Goal: Task Accomplishment & Management: Complete application form

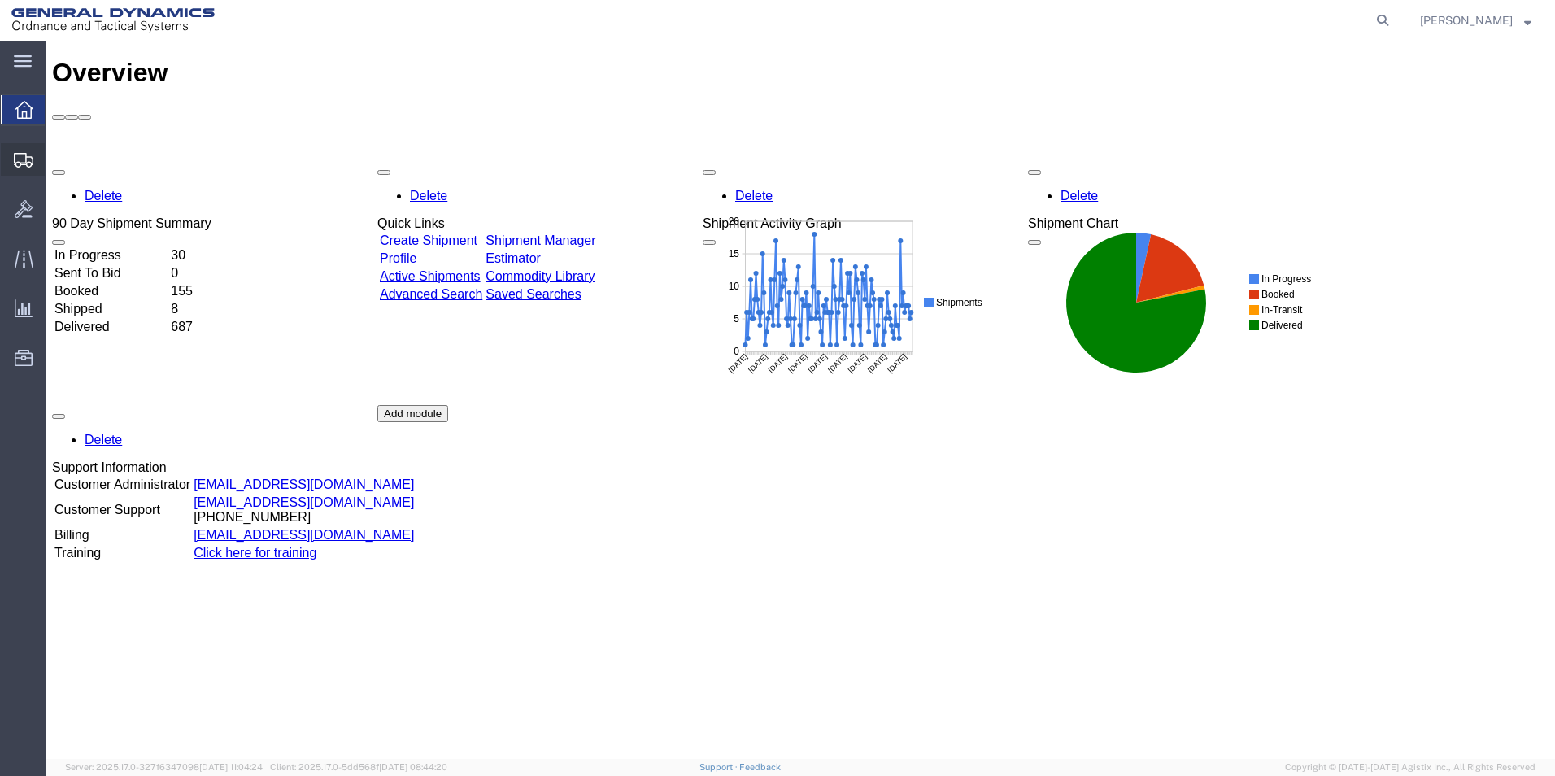
click at [0, 0] on span "Create Shipment" at bounding box center [0, 0] width 0 height 0
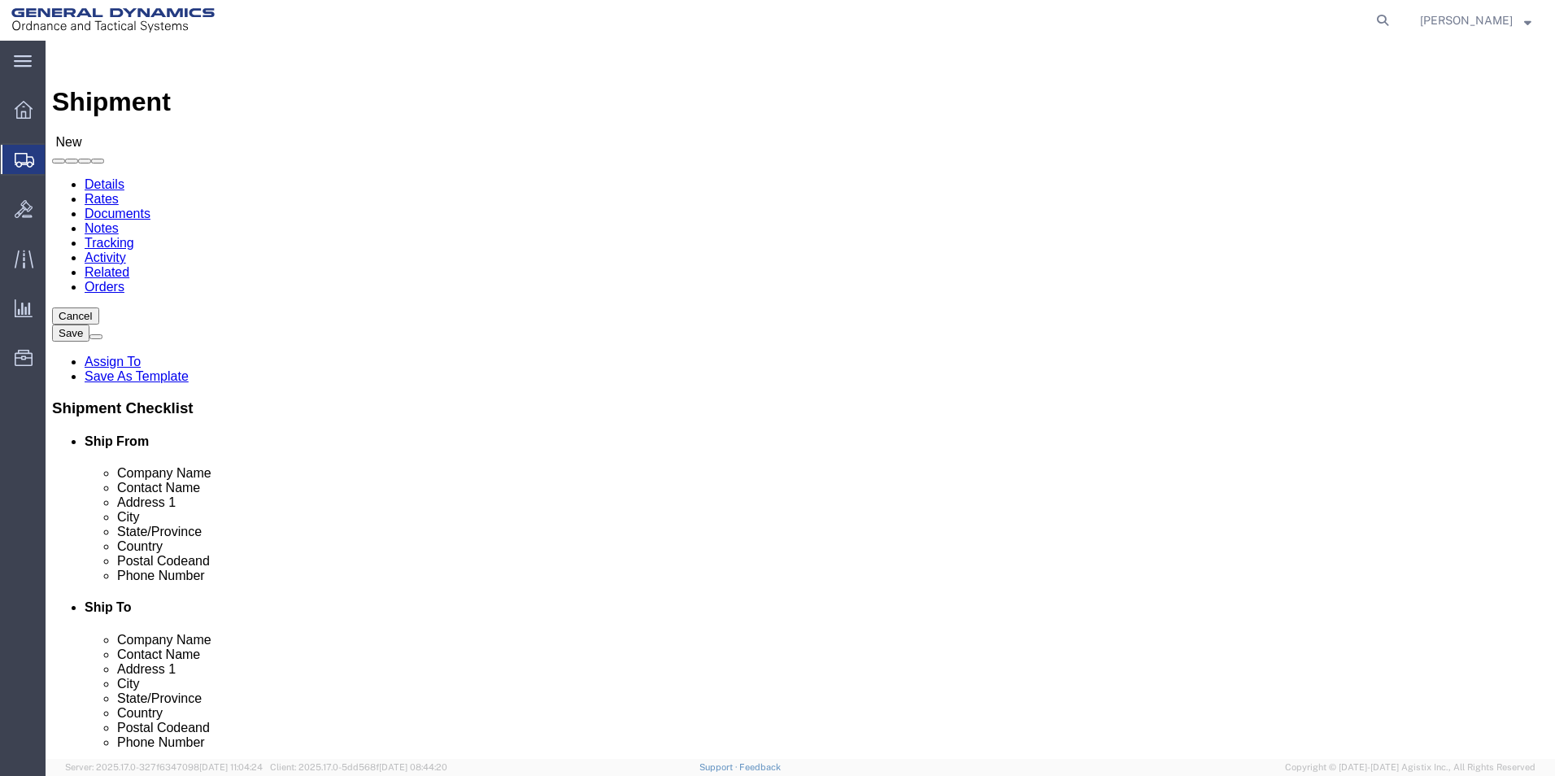
select select
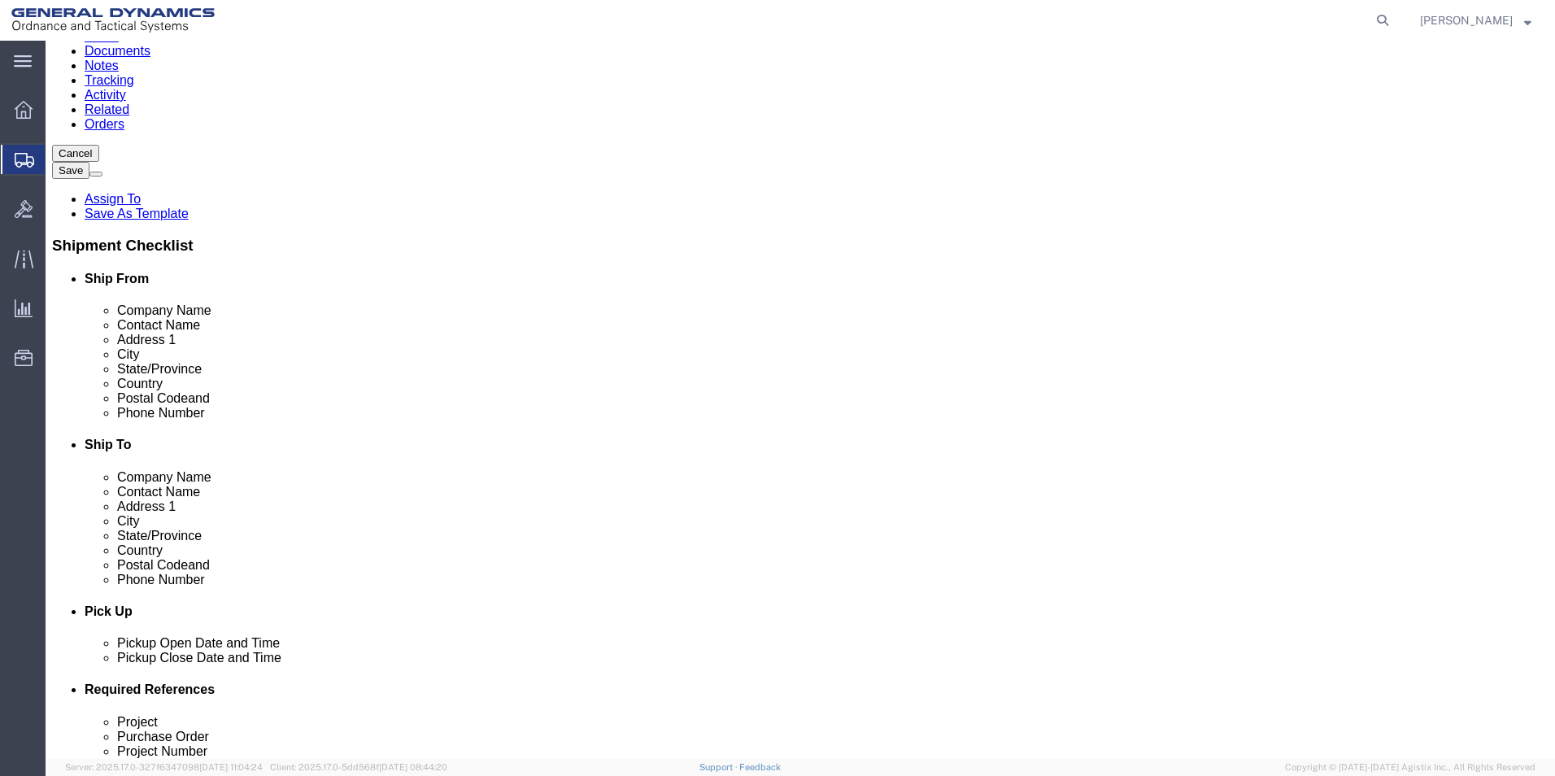
select select "310"
select select "PA"
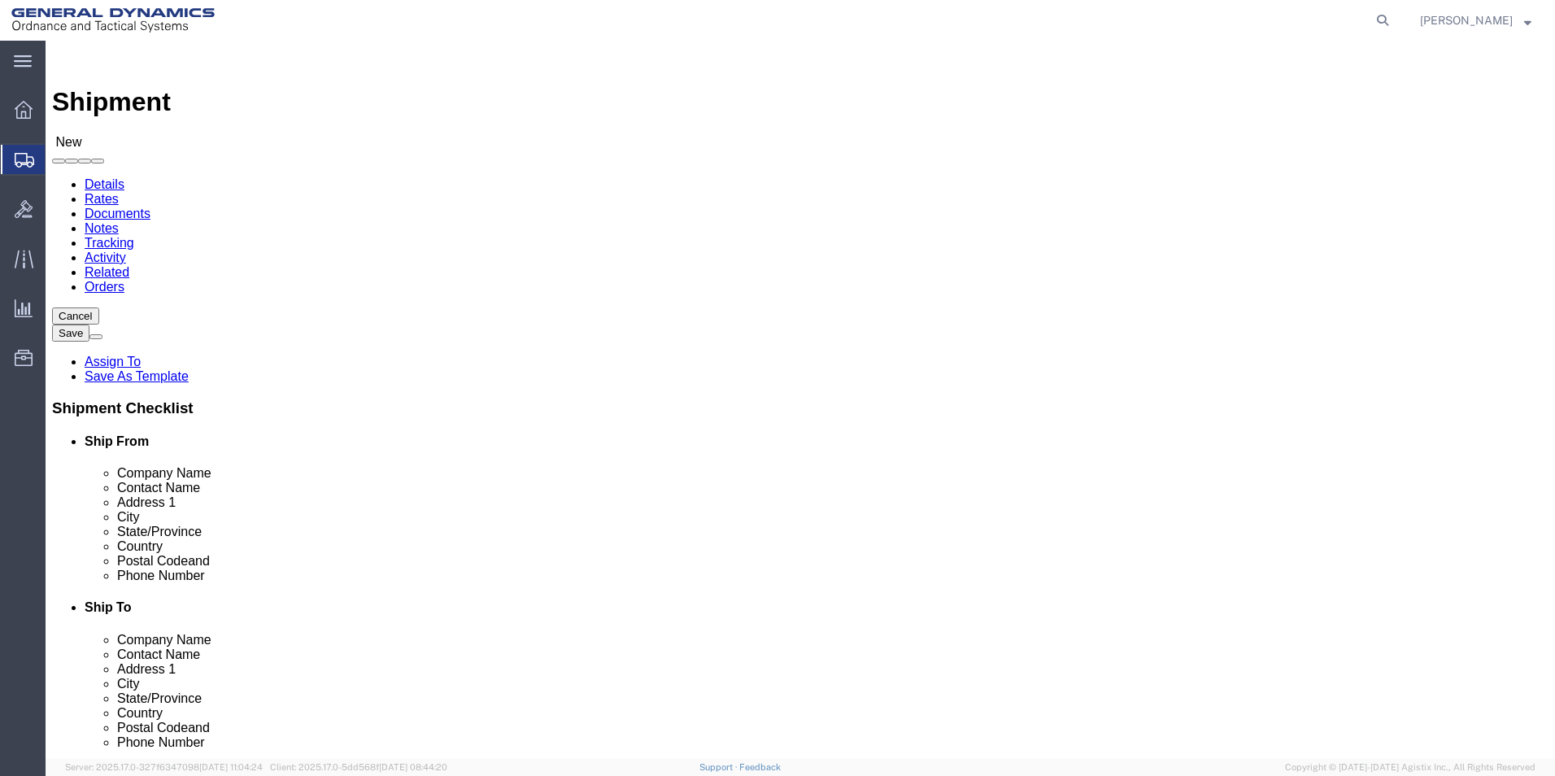
click input "text"
type input "[PERSON_NAME]"
click p "- General Dynamics - OTS - ([PERSON_NAME]) [STREET_ADDRESS]"
select select
select select "PA"
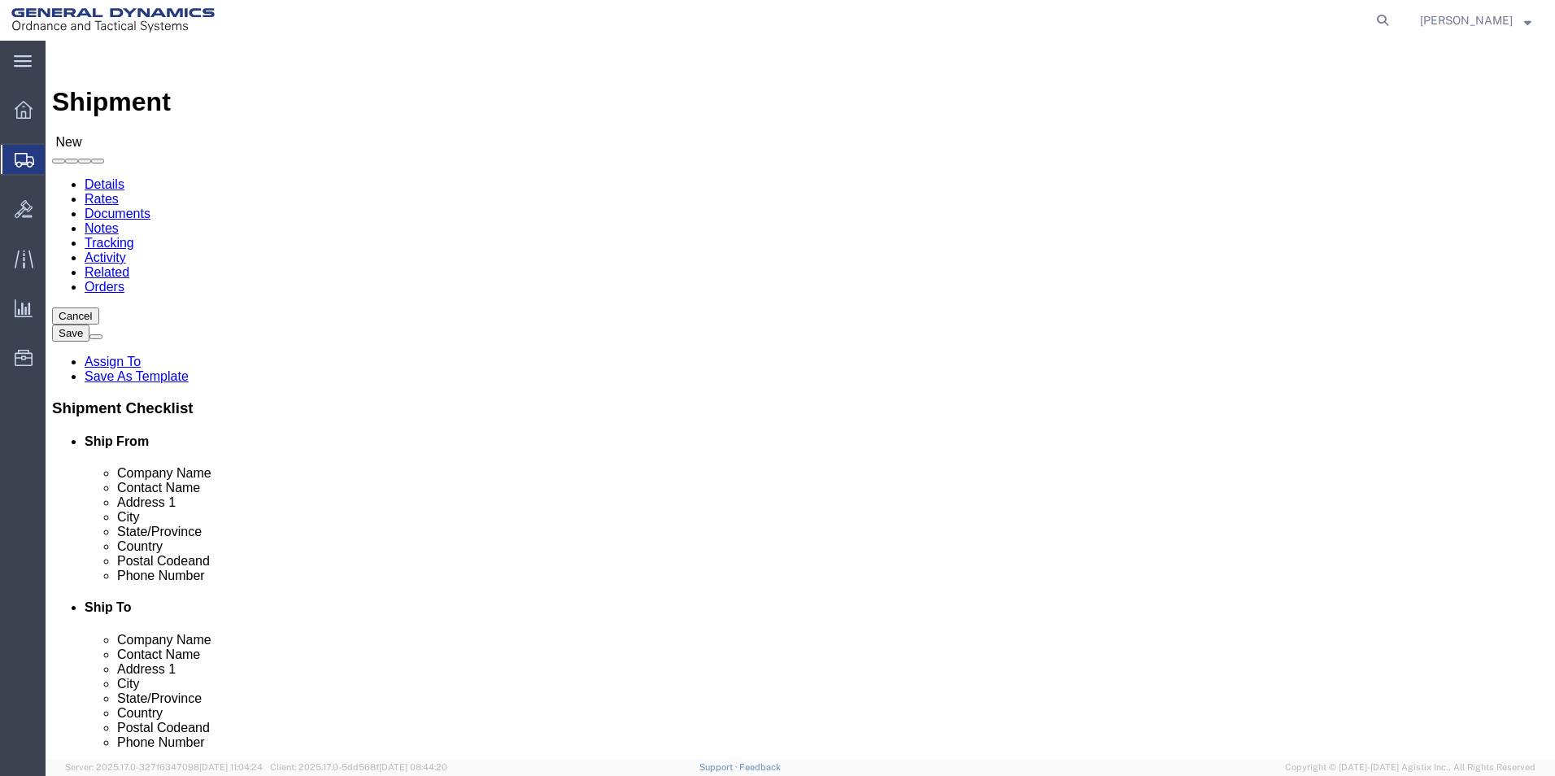
type input "[PERSON_NAME]"
click input "text"
type input "a"
type input "ASML US LLC"
click input "text"
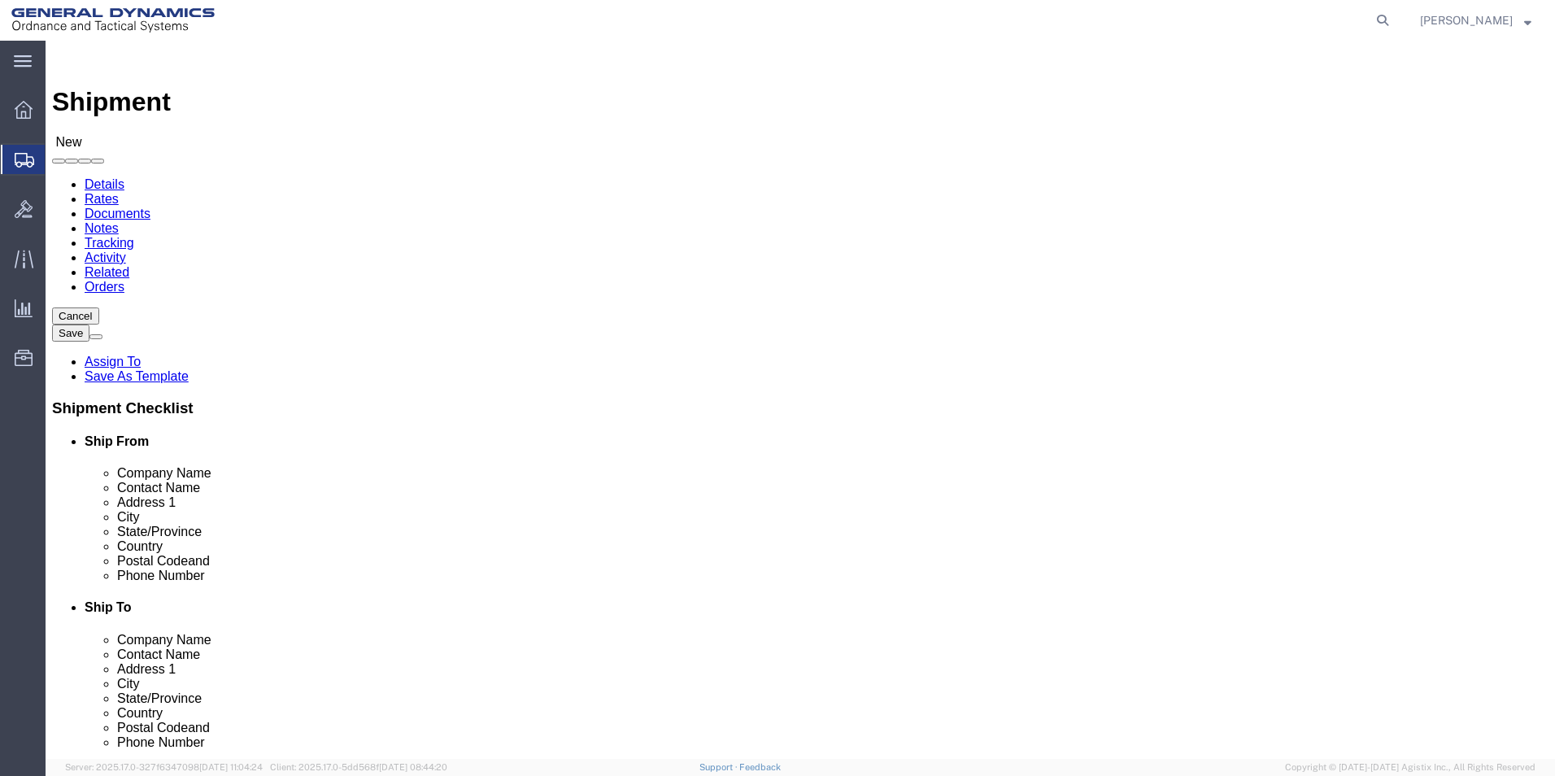
type input "[PERSON_NAME]"
click input "text"
type input "[STREET_ADDRESS][PERSON_NAME]"
click input "text"
type input "[GEOGRAPHIC_DATA]"
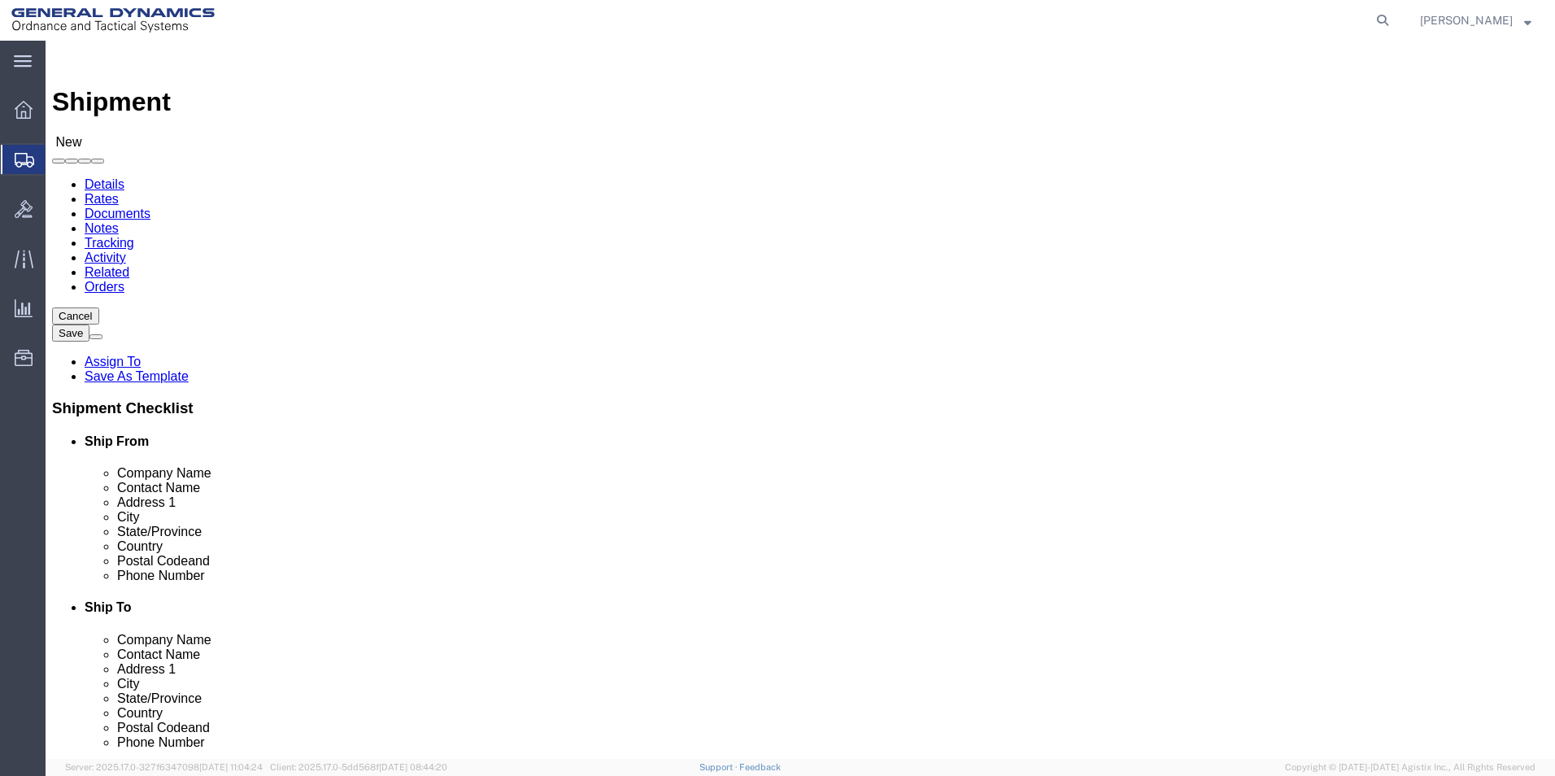
click div "[GEOGRAPHIC_DATA] [GEOGRAPHIC_DATA]"
click input "Postal Code"
type input "06470"
click input "text"
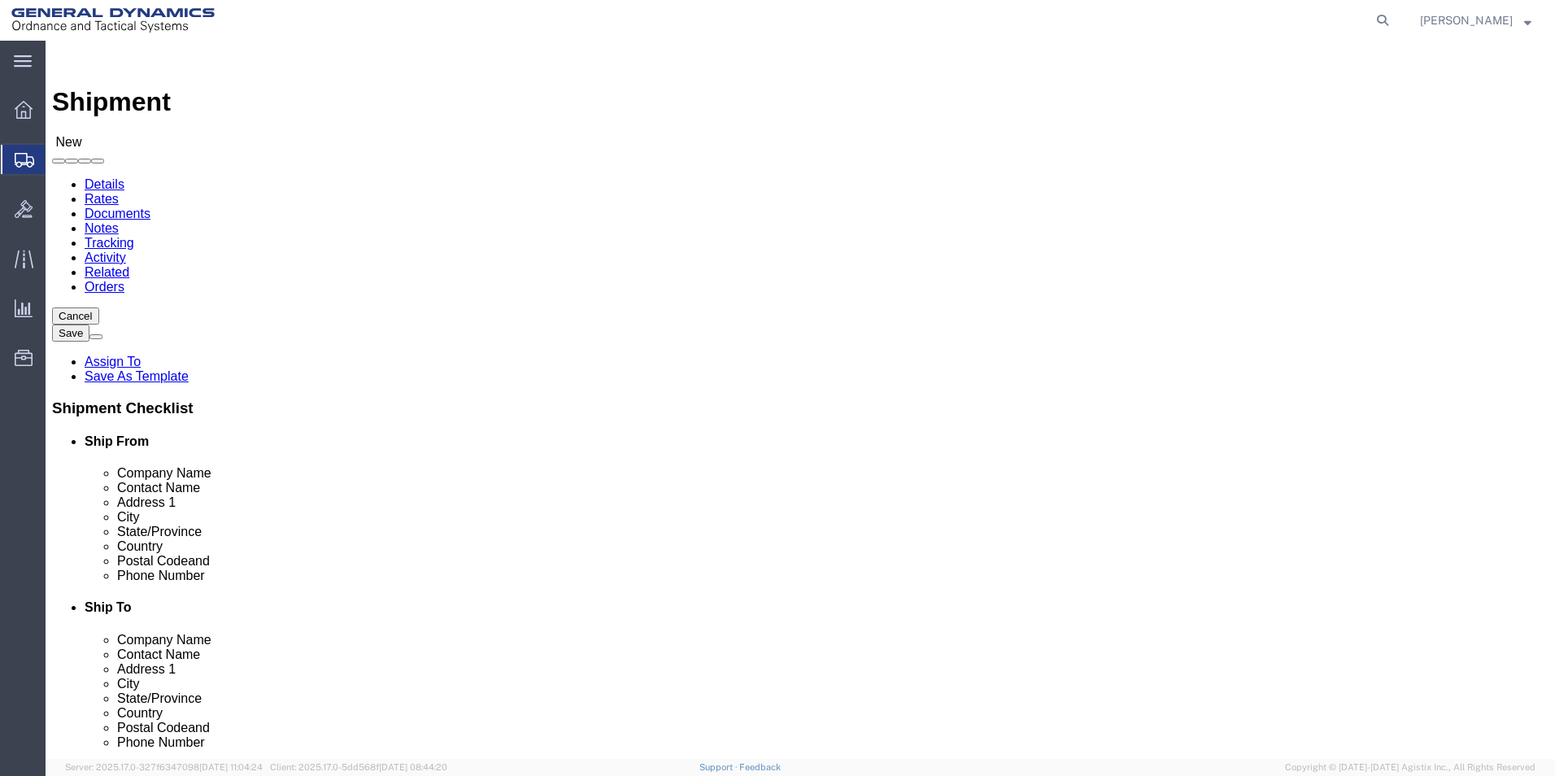
type input "[PHONE_NUMBER]"
click input "[PERSON_NAME]"
drag, startPoint x: 853, startPoint y: 464, endPoint x: 840, endPoint y: 461, distance: 12.6
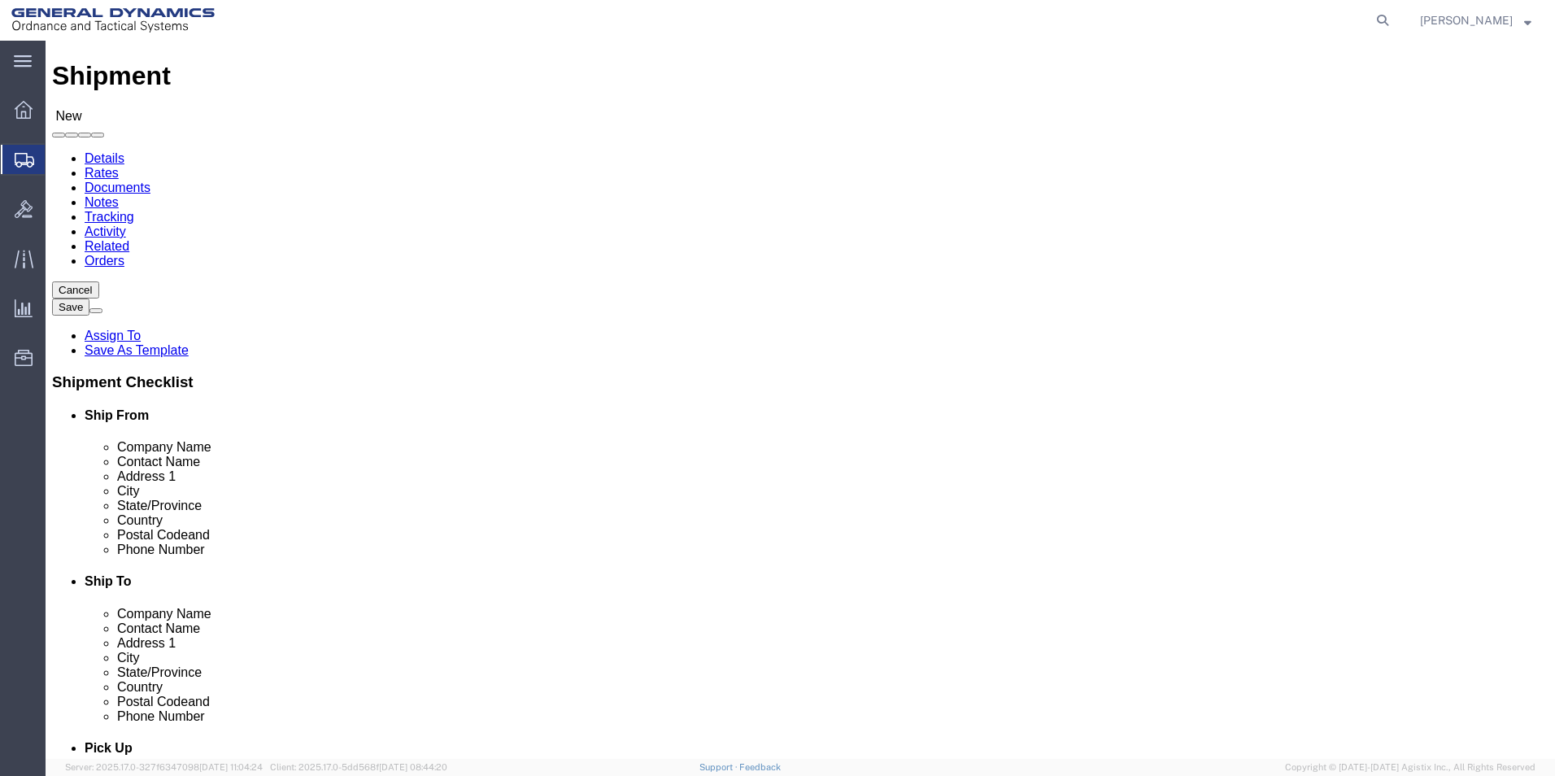
scroll to position [0, 0]
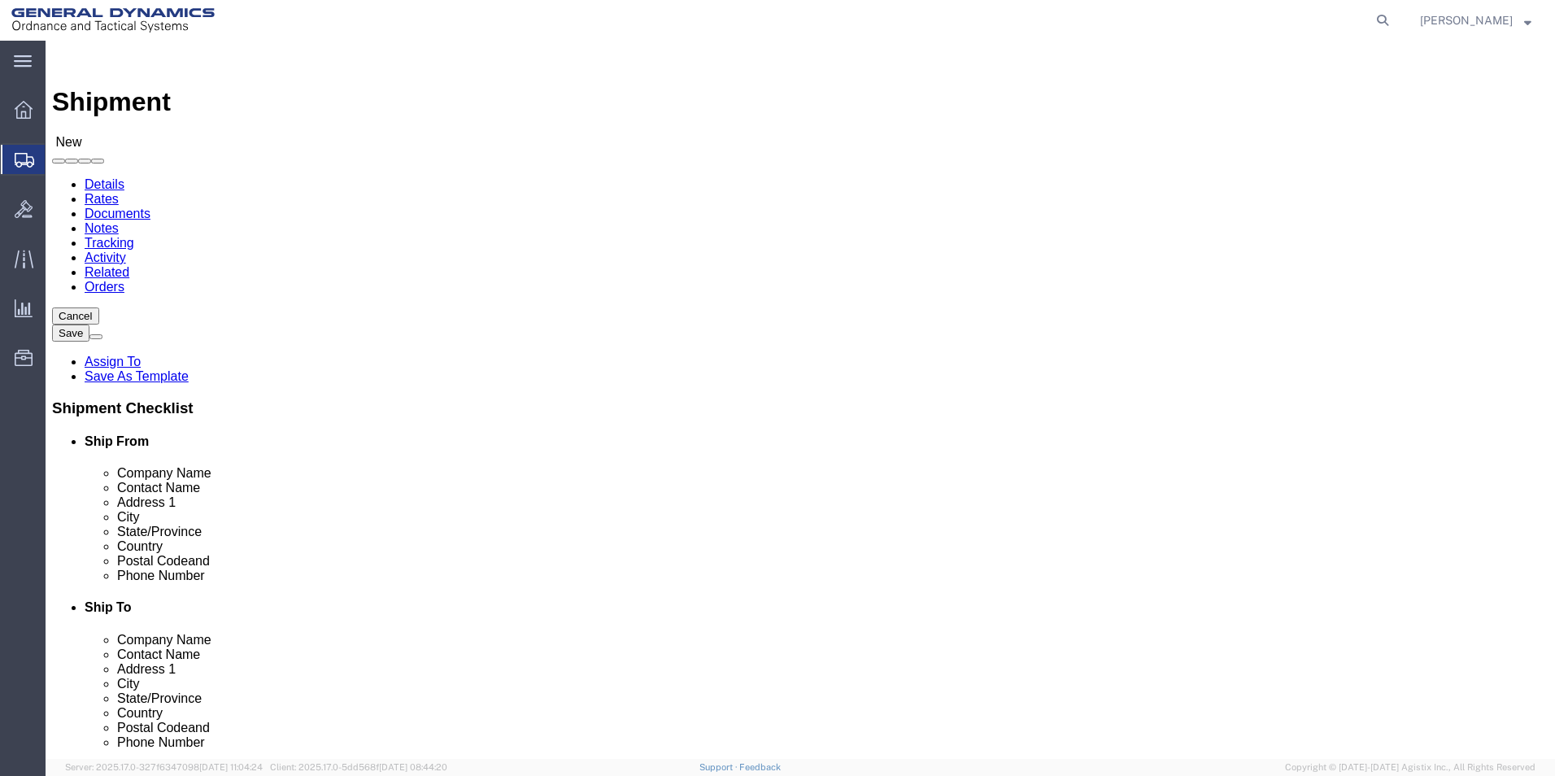
click input "ASML US LLC"
drag, startPoint x: 917, startPoint y: 336, endPoint x: 796, endPoint y: 338, distance: 120.4
click div "[PERSON_NAME] [PERSON_NAME]"
drag, startPoint x: 911, startPoint y: 369, endPoint x: 782, endPoint y: 367, distance: 129.4
click div "Address [STREET_ADDRESS][PERSON_NAME]"
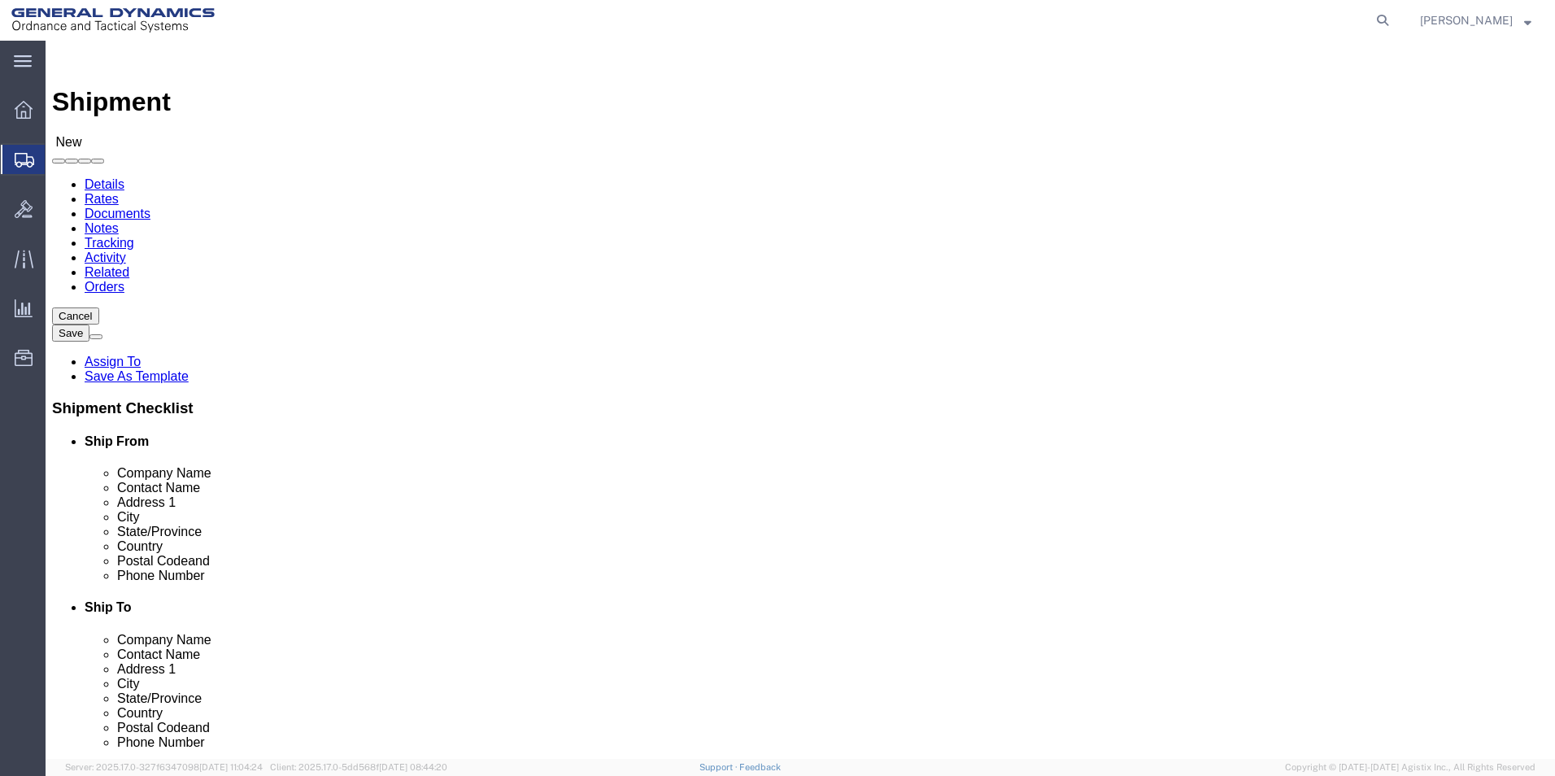
drag, startPoint x: 882, startPoint y: 432, endPoint x: 805, endPoint y: 425, distance: 77.6
click div "[GEOGRAPHIC_DATA] [GEOGRAPHIC_DATA]"
drag, startPoint x: 881, startPoint y: 460, endPoint x: 806, endPoint y: 457, distance: 74.9
click input "ASML US LLC"
click input "text"
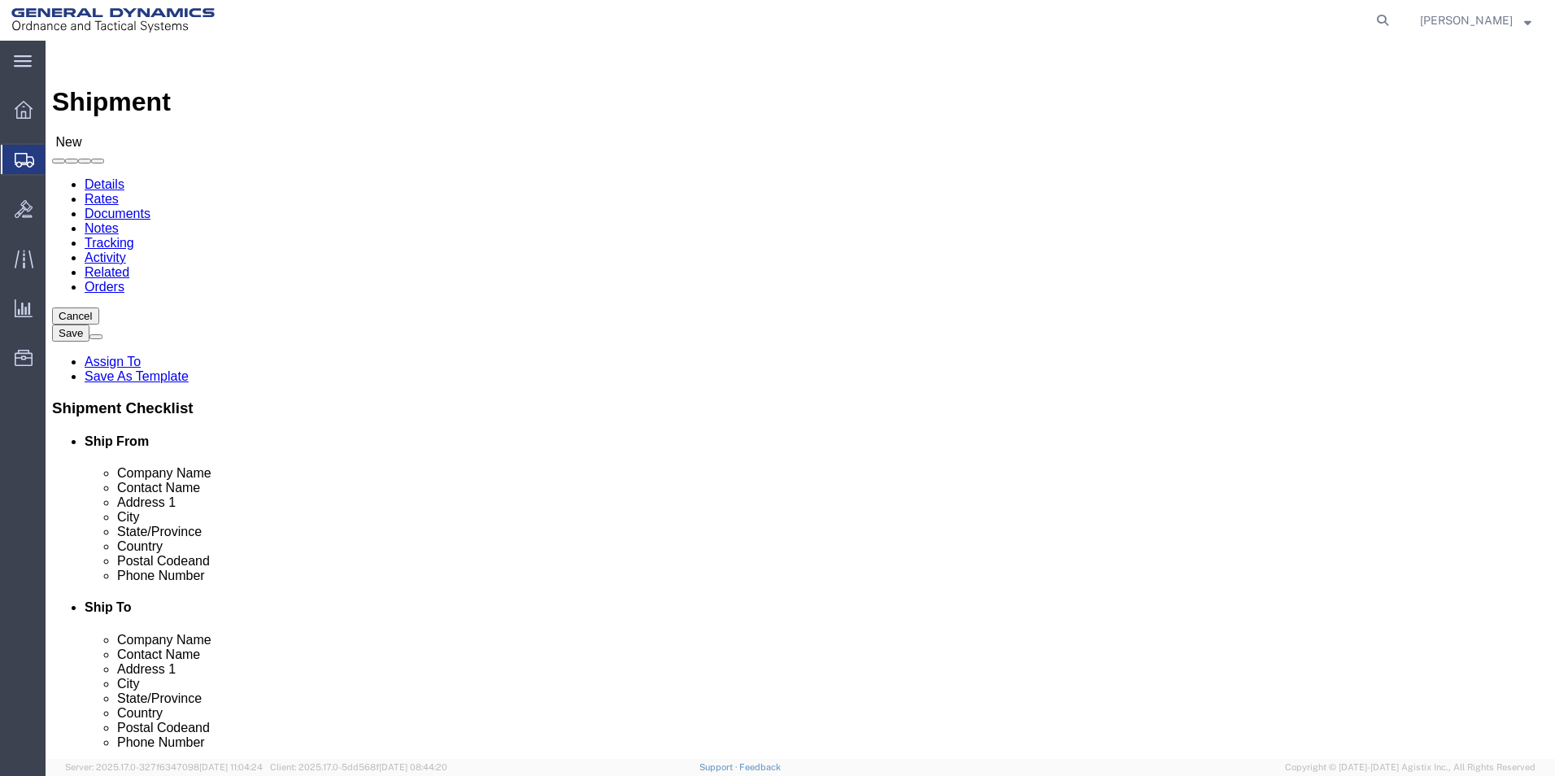
drag, startPoint x: 904, startPoint y: 373, endPoint x: 762, endPoint y: 358, distance: 142.3
click div "Location My Profile Location GD-OTS [GEOGRAPHIC_DATA] (Commerce) GD-OTS [GEOGRA…"
type input "ASML"
click p "- ASML U.S. INC. - () C/[PERSON_NAME] RELOCATION & LOGISTICS, [STREET_ADDRESS][…"
select select "CT"
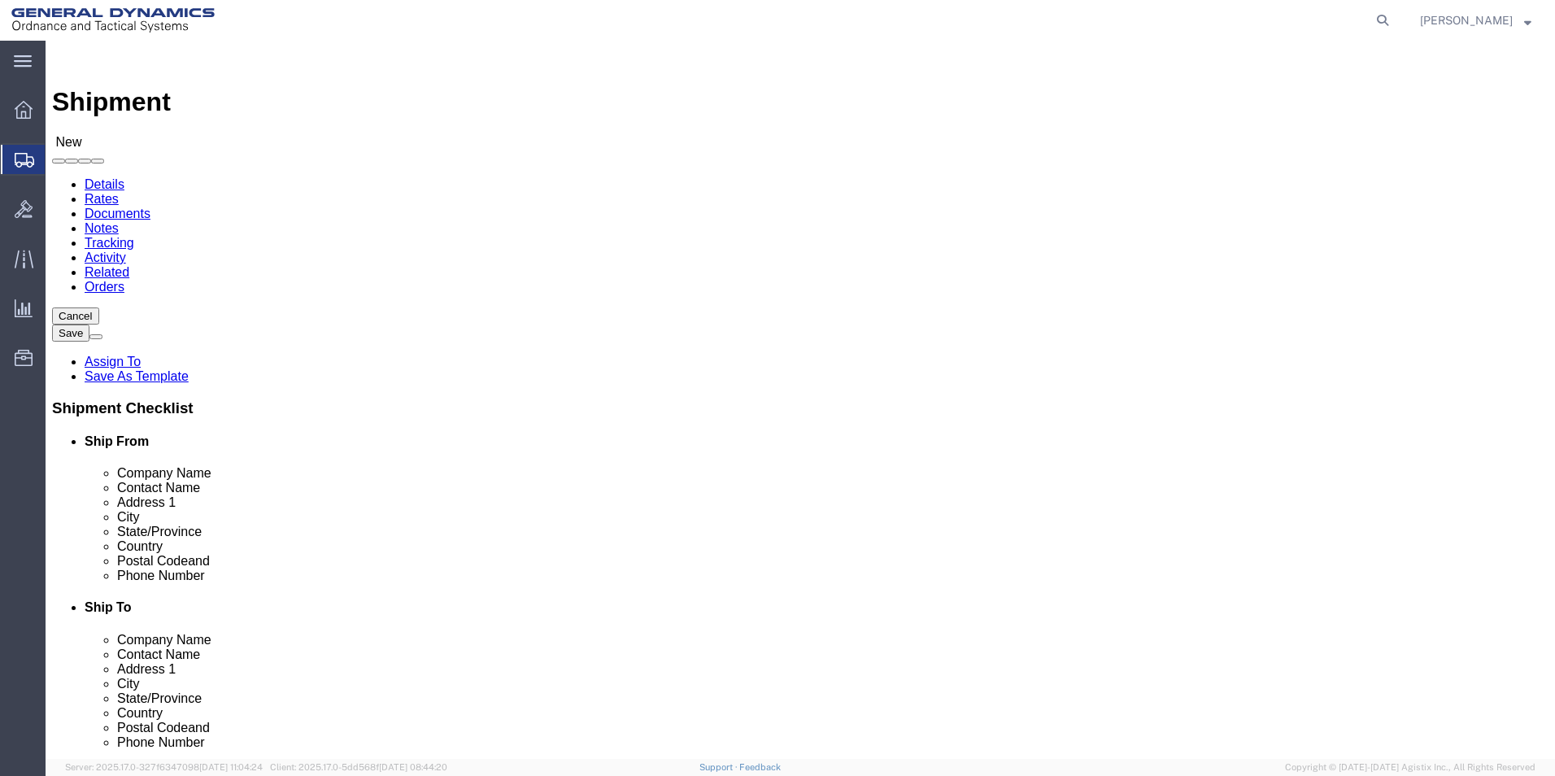
type input "ASML U.S. LLC"
click input "text"
drag, startPoint x: 1035, startPoint y: 364, endPoint x: 782, endPoint y: 364, distance: 253.0
click div "Address 1"
type input "C/[PERSON_NAME] RELOCATION & LOGISTICS"
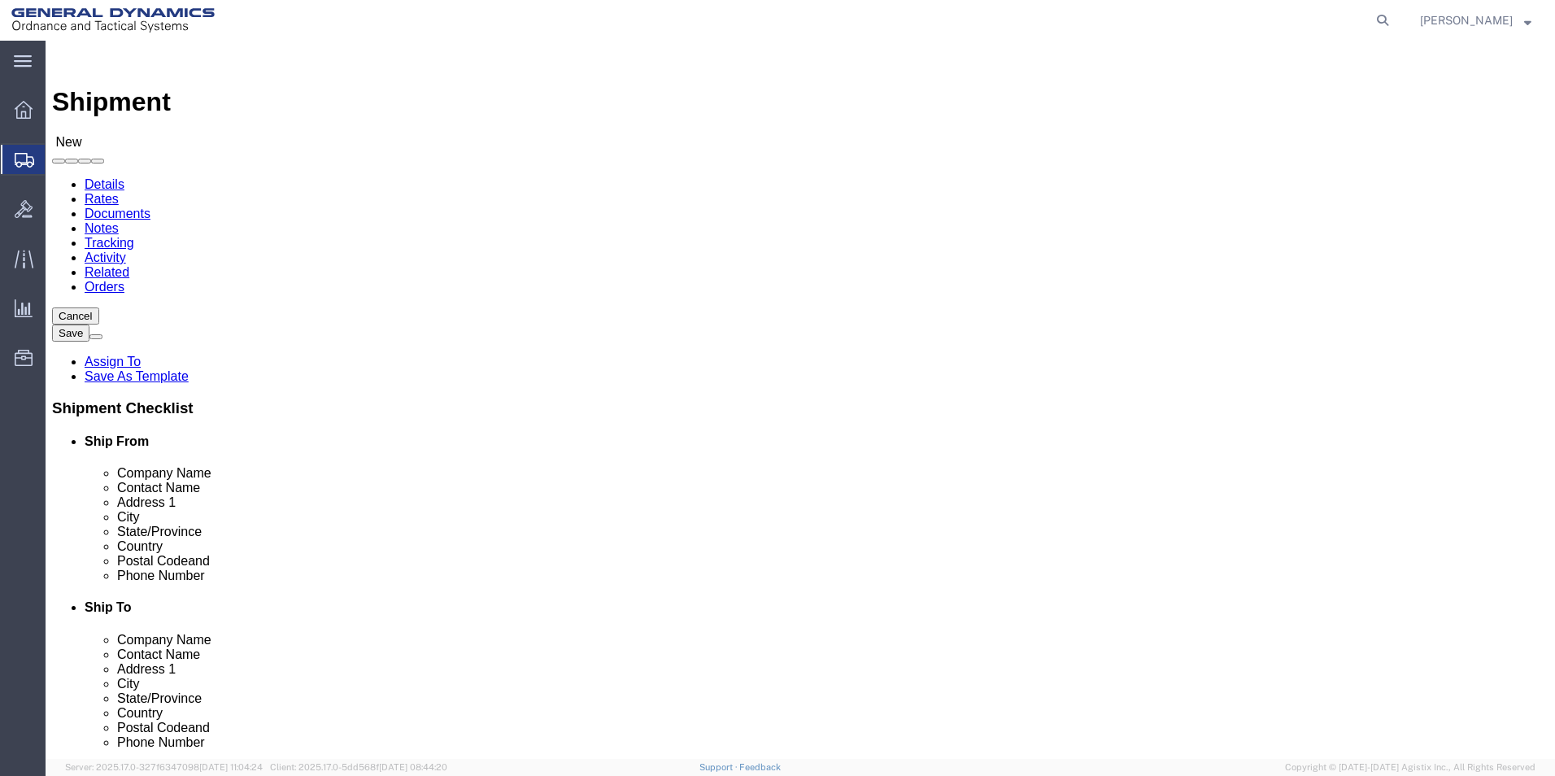
drag, startPoint x: 918, startPoint y: 398, endPoint x: 781, endPoint y: 398, distance: 137.5
click div "Address 2"
click input "text"
paste input "[STREET_ADDRESS][PERSON_NAME]"
type input "[STREET_ADDRESS][PERSON_NAME]"
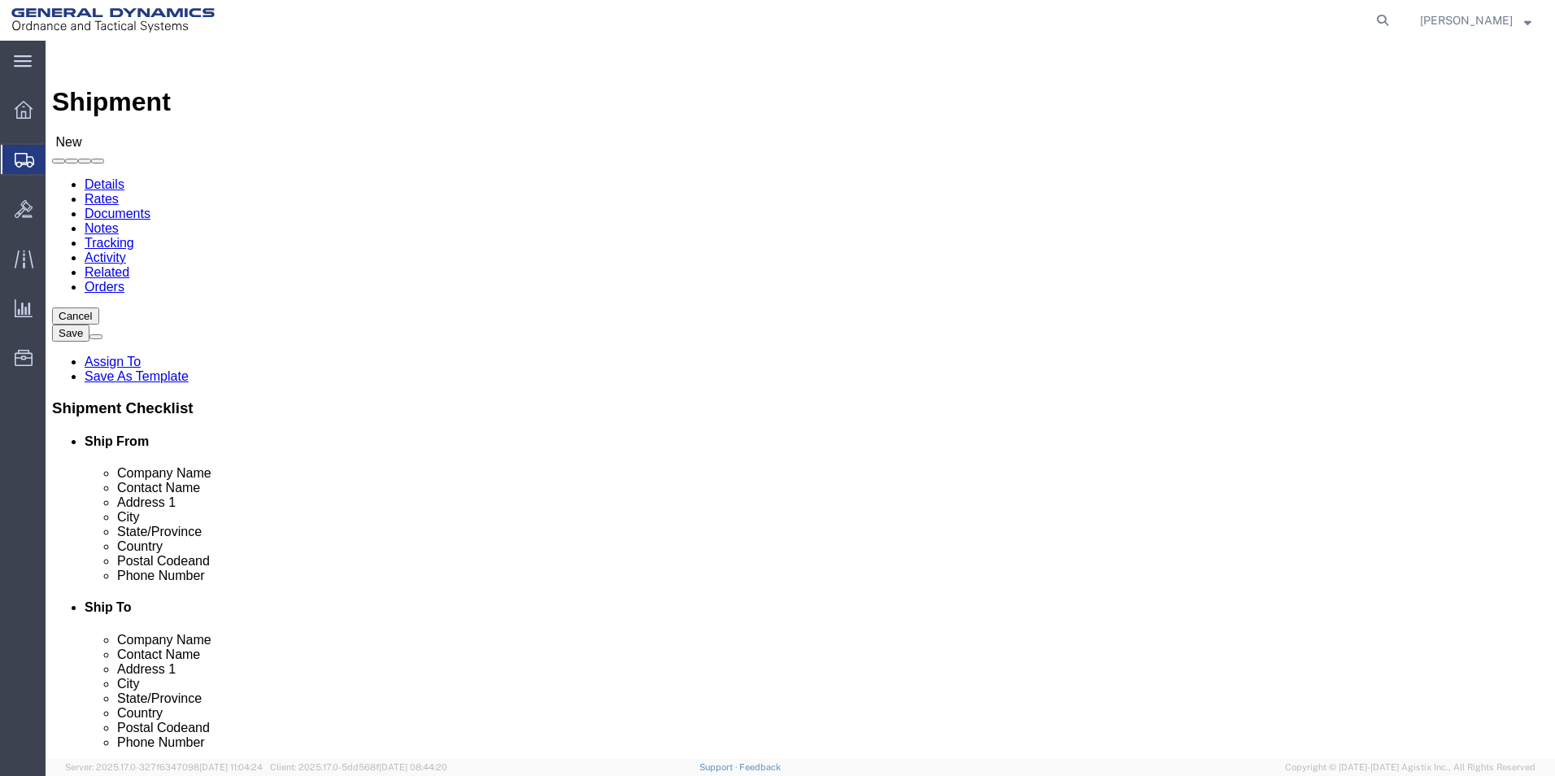
drag, startPoint x: 912, startPoint y: 399, endPoint x: 805, endPoint y: 391, distance: 106.8
click div
type input "[STREET_ADDRESS][PERSON_NAME]"
drag, startPoint x: 862, startPoint y: 521, endPoint x: 779, endPoint y: 520, distance: 83.0
click div "Postal Code 06470"
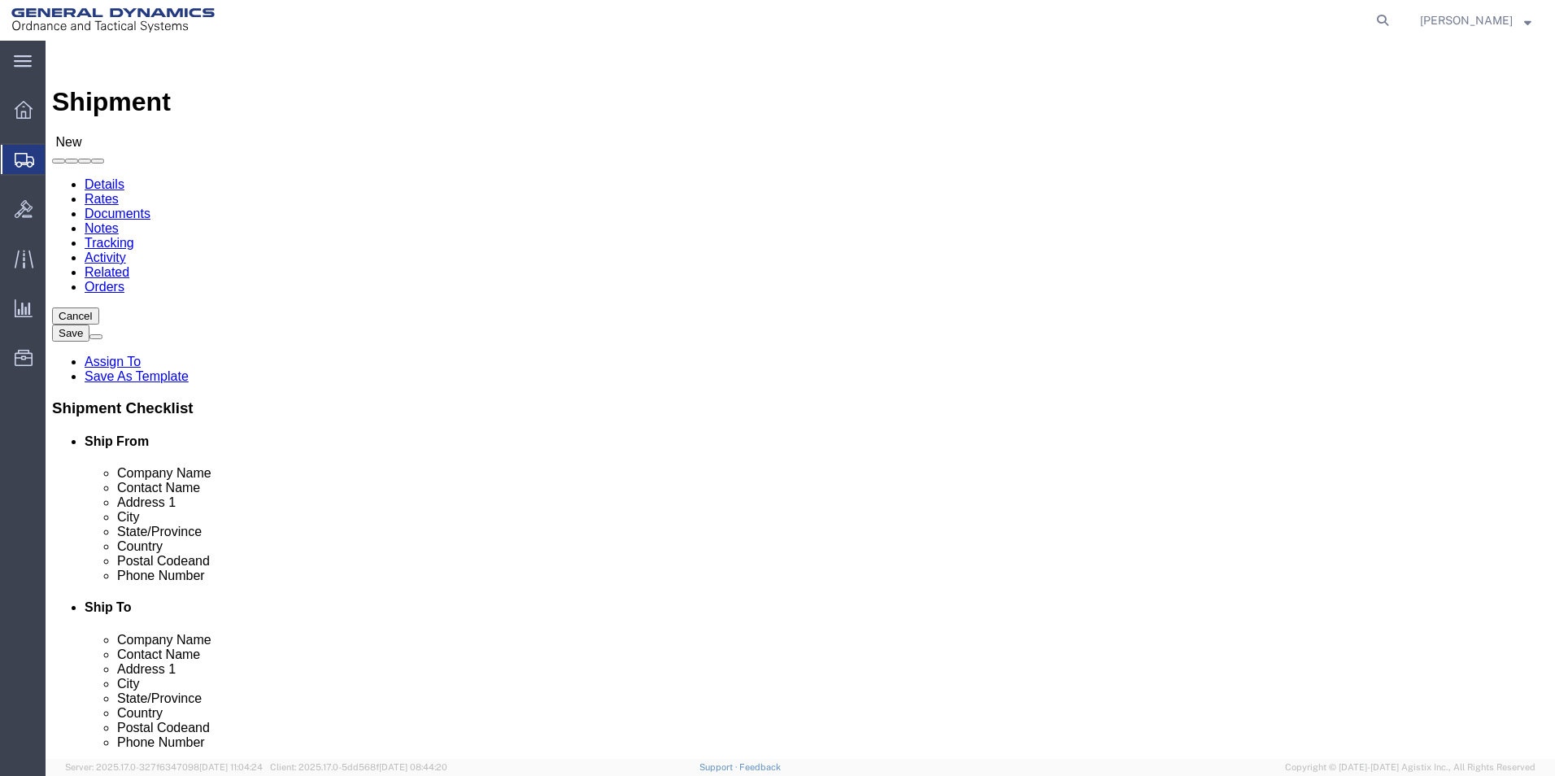
type input "06470"
click input "[PHONE_NUMBER]"
type input "[PHONE_NUMBER]"
click span
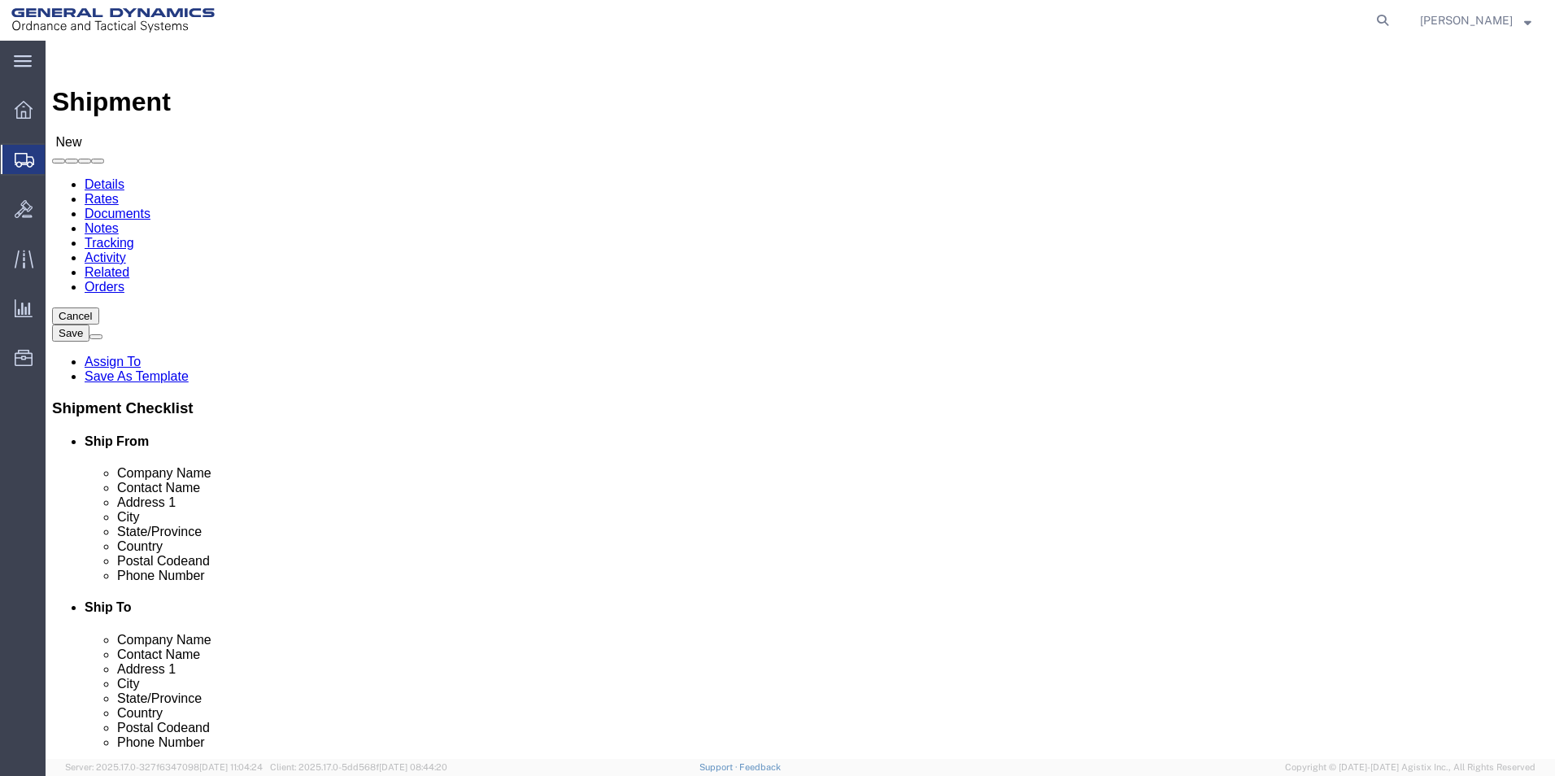
click input "text"
type input "[PERSON_NAME]"
click span
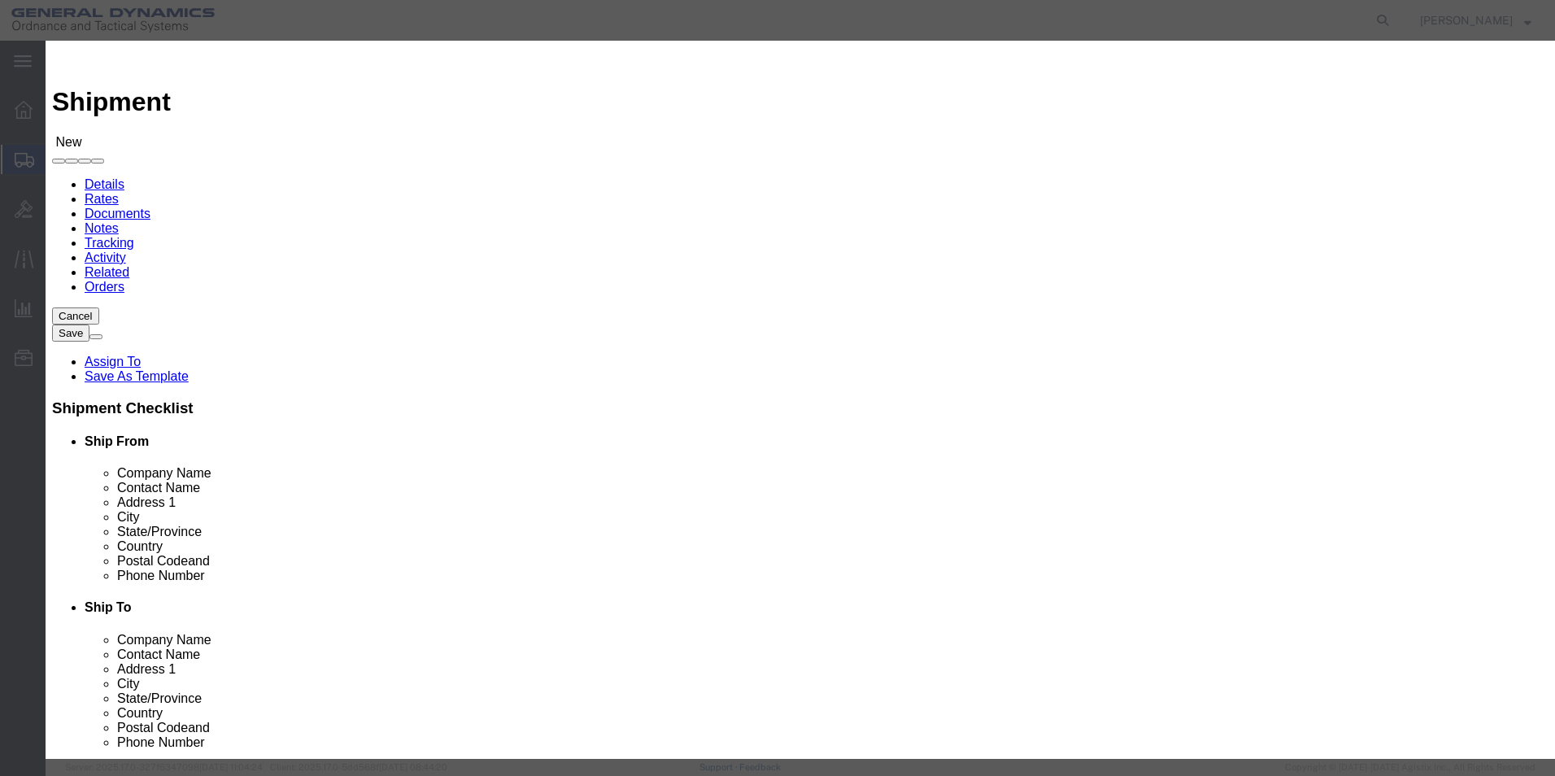
click input "checkbox"
checkbox input "true"
click button "Save"
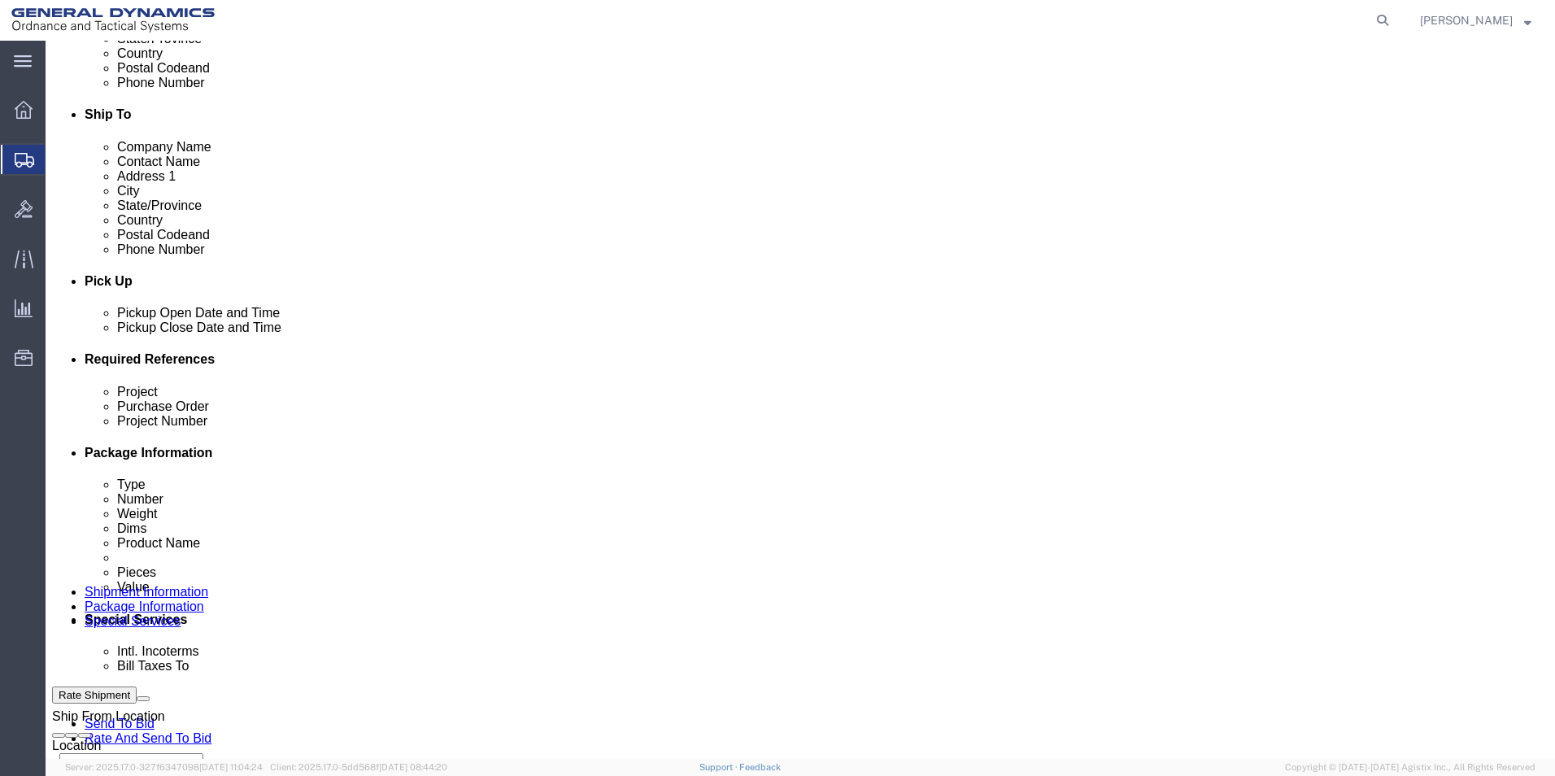
scroll to position [569, 0]
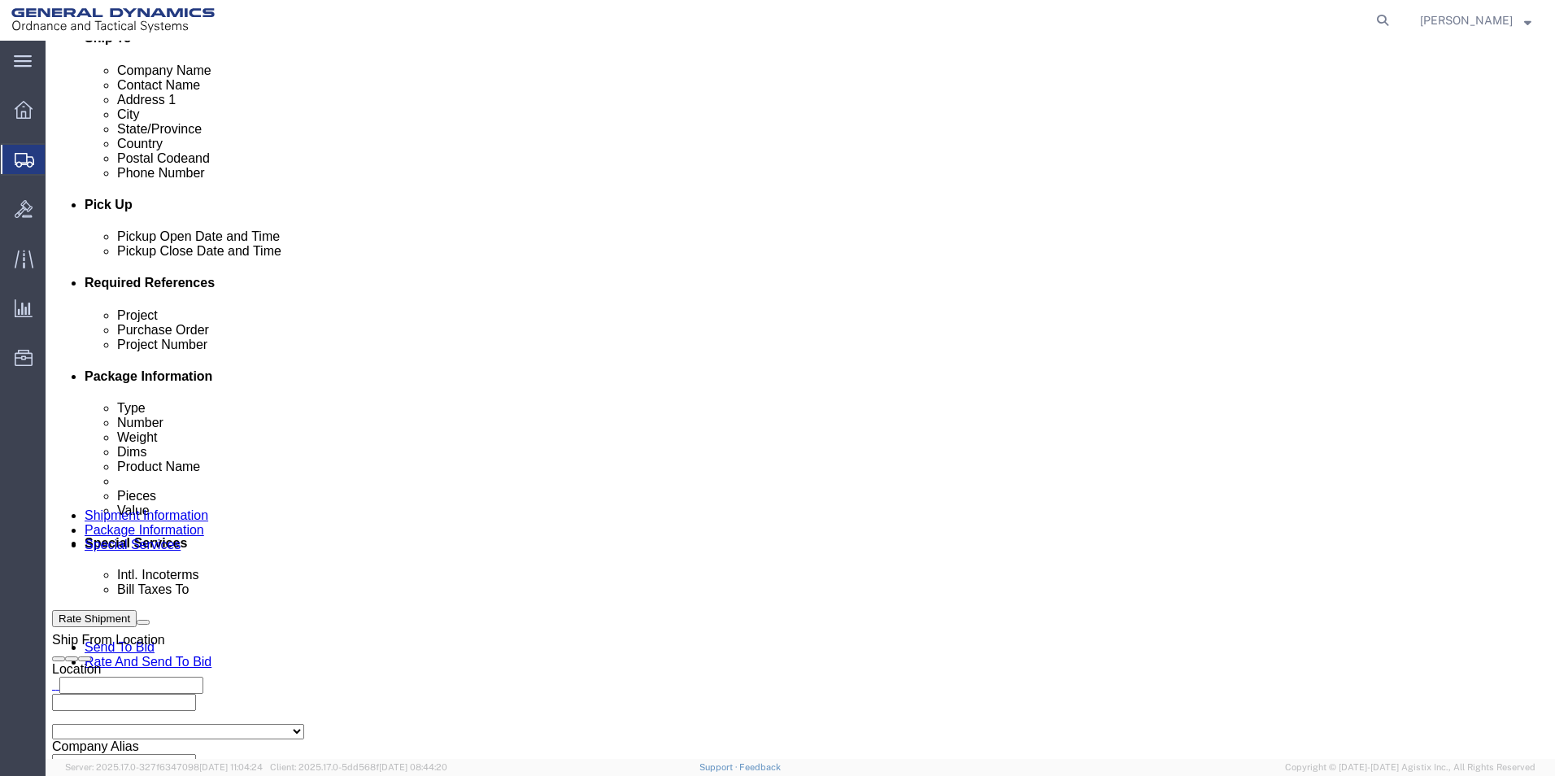
click input "text"
type input "109297"
click input "text"
type input "64677"
click input "text"
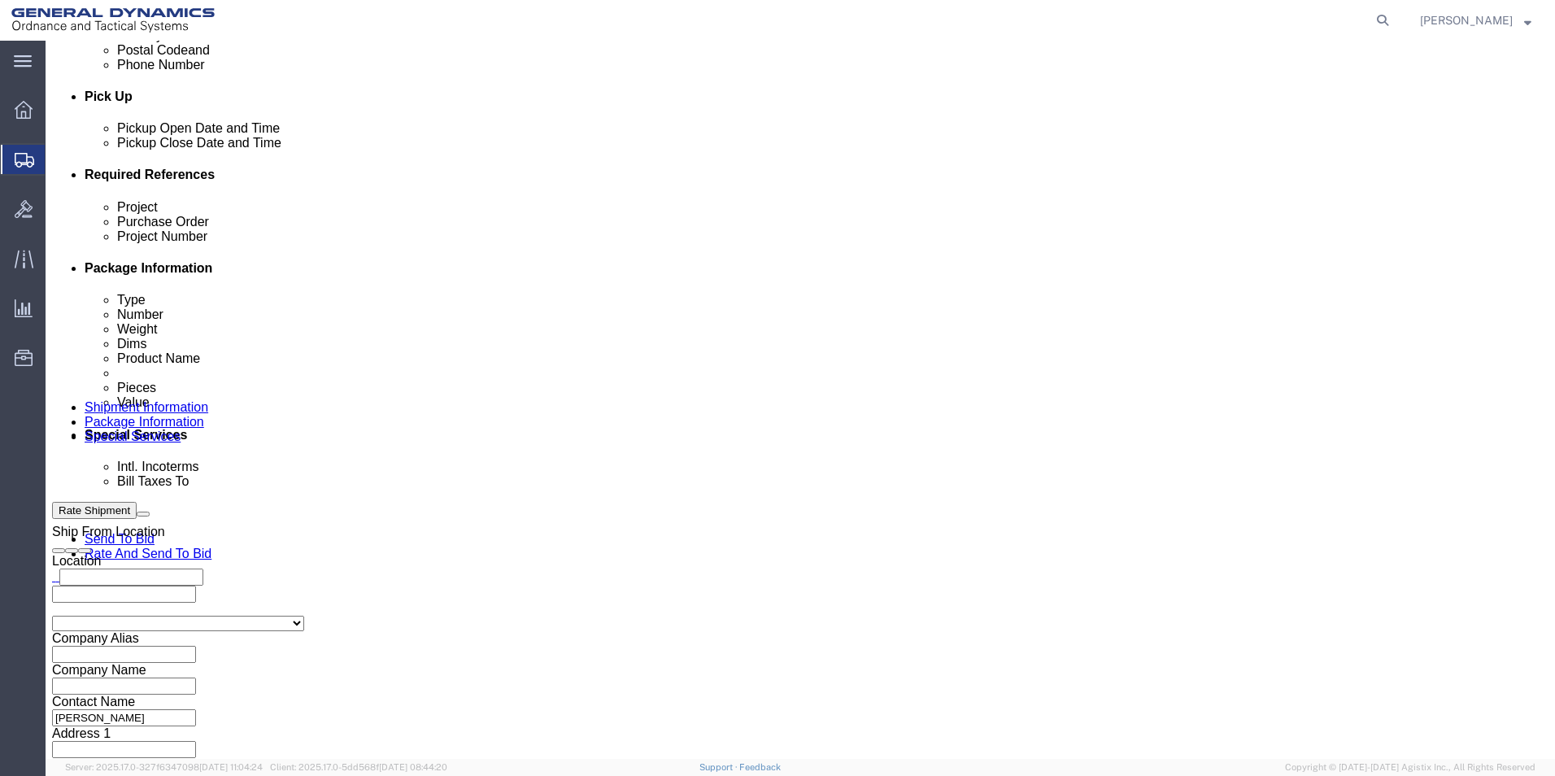
scroll to position [678, 0]
type input "109297"
click button "Continue"
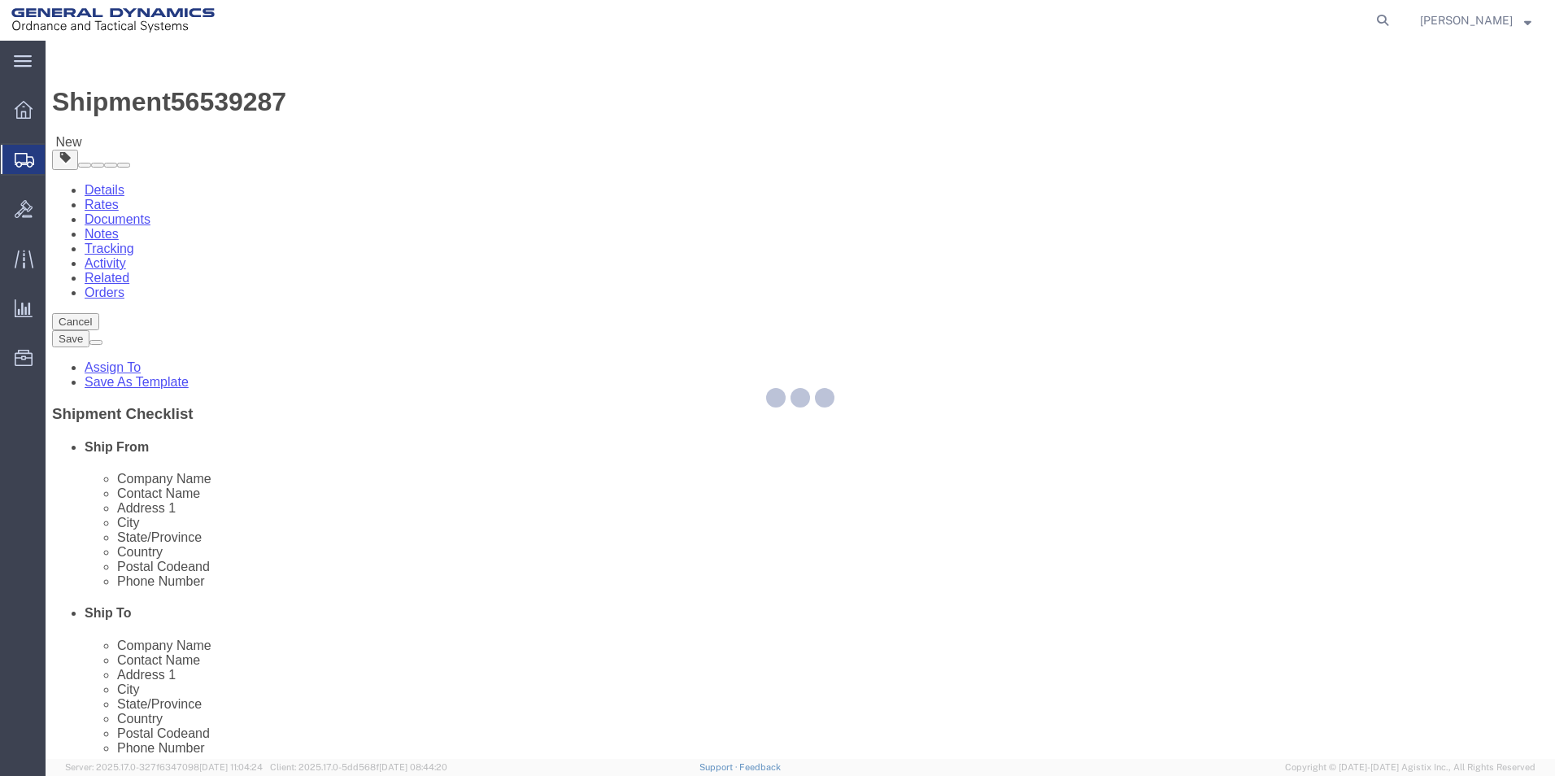
select select "CBOX"
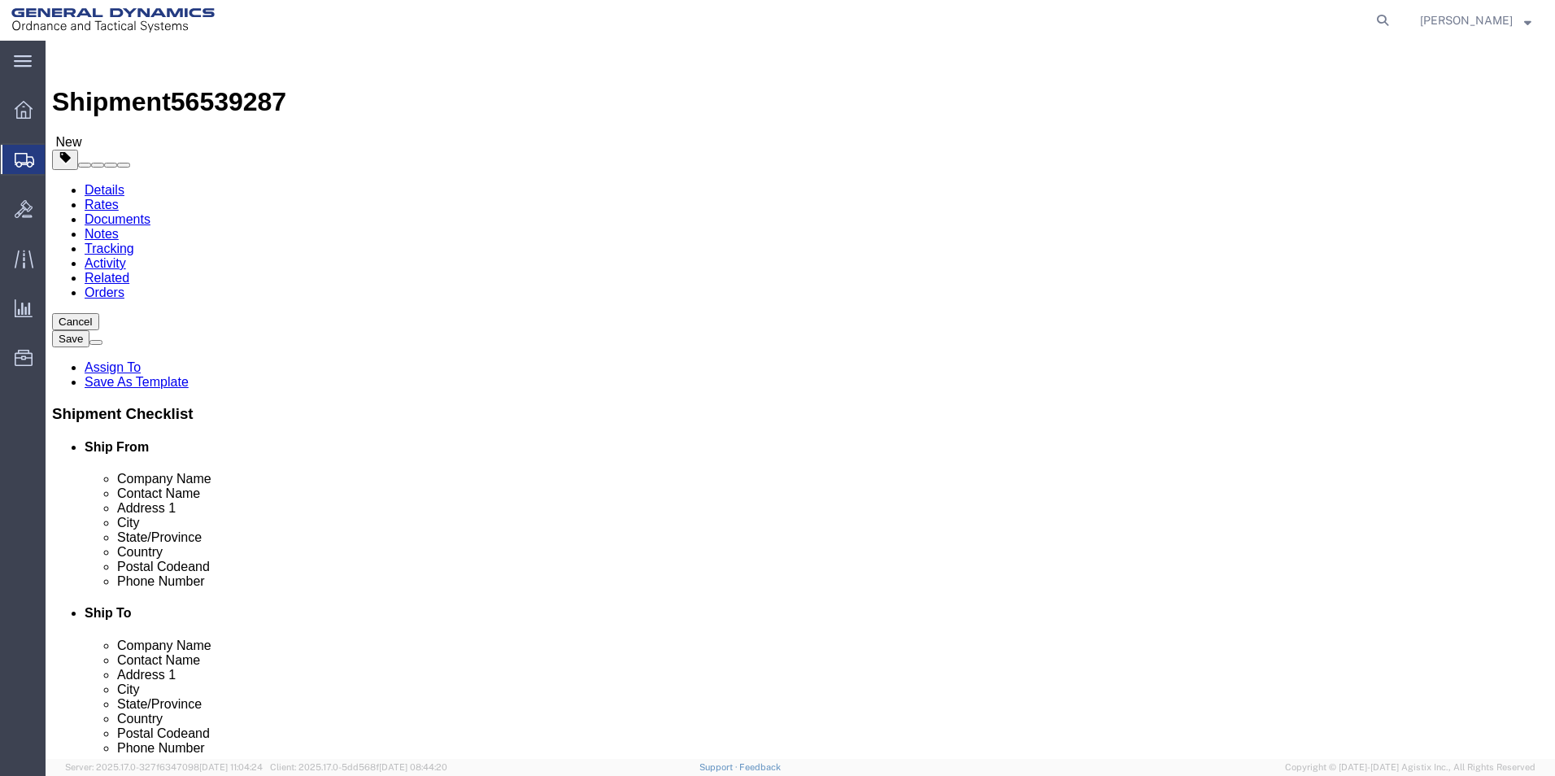
click input "text"
type input "10"
click input "0.00"
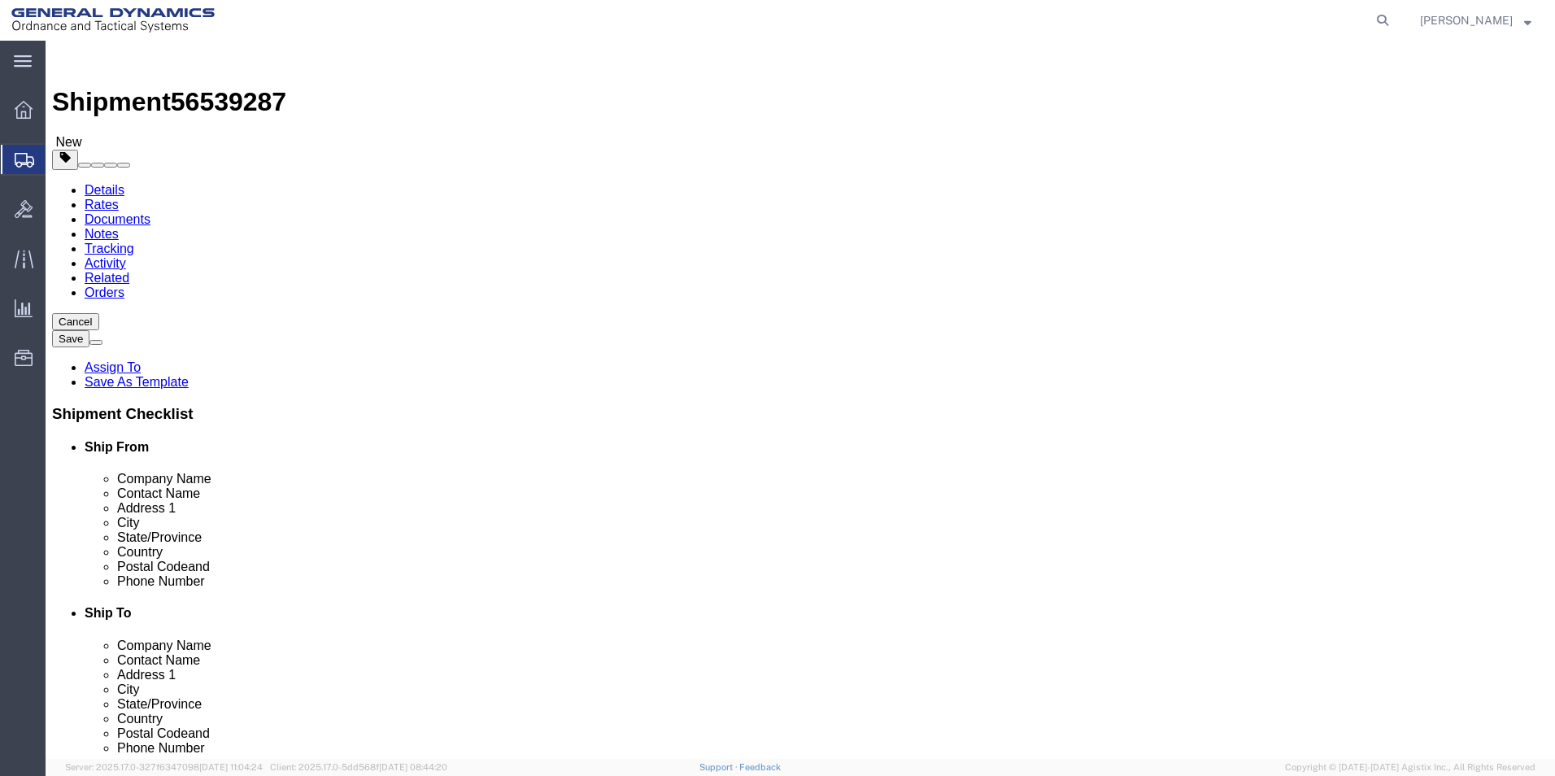
type input "0.002.0"
click div "Package Type Select Bale(s) Basket(s) Bolt(s) Bottle(s) Buckets Bulk Bundle(s) …"
click input "0.002.0"
drag, startPoint x: 277, startPoint y: 447, endPoint x: 210, endPoint y: 441, distance: 66.9
click div "0.002.0 Select kgs lbs"
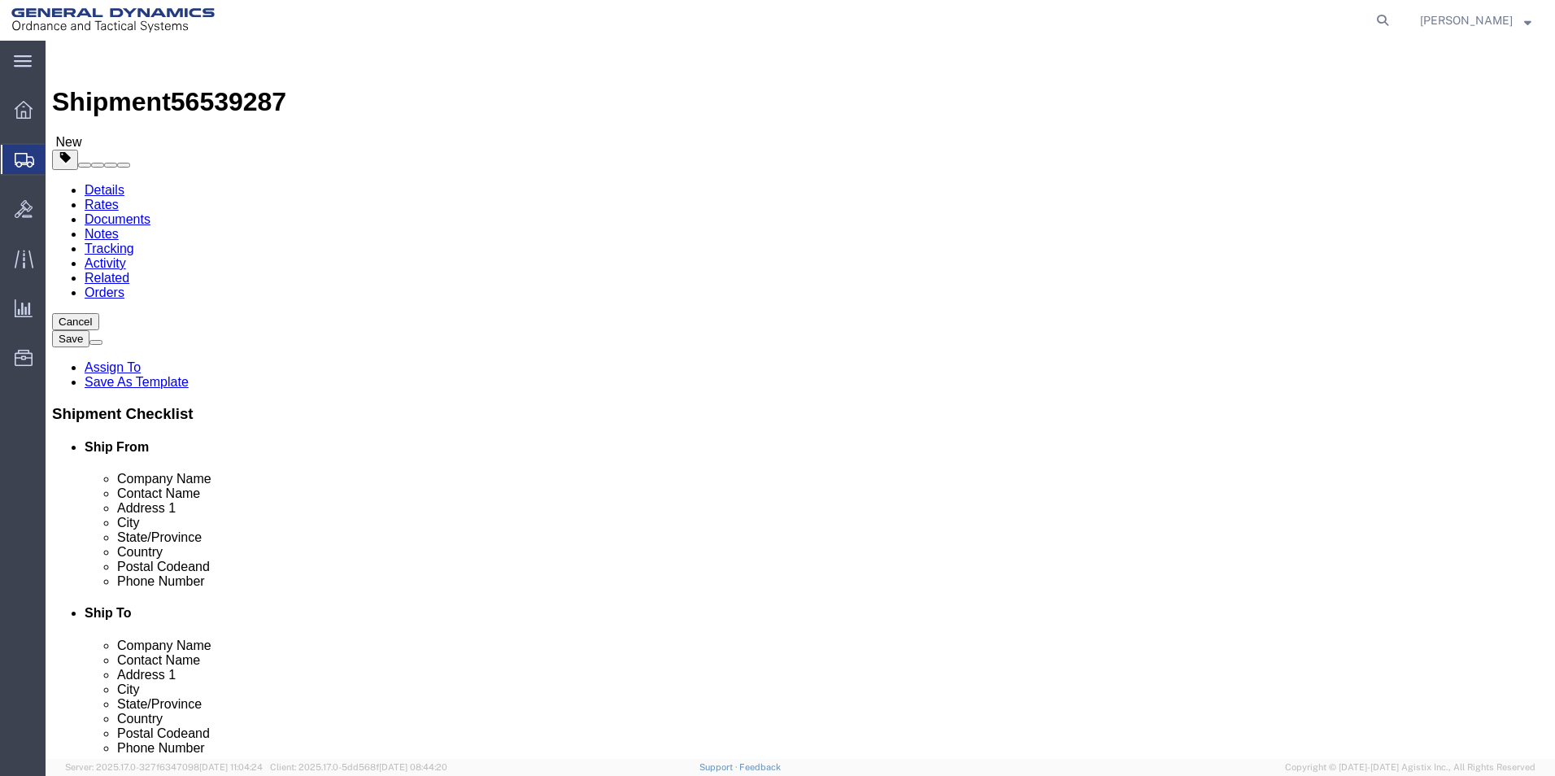
type input "2"
click link "Add Content"
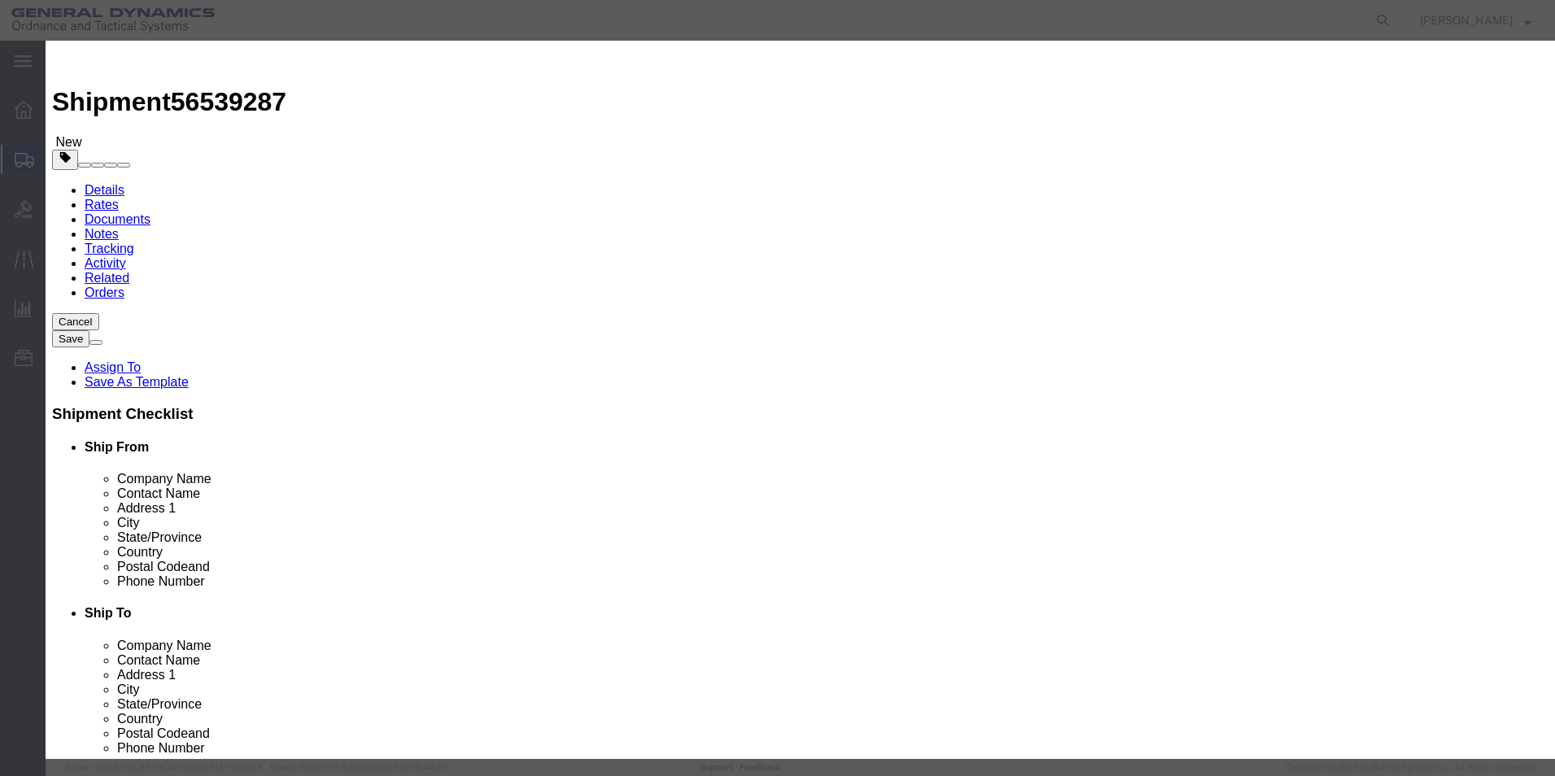
click input "text"
type input "PIN ROUND"
click td "Name: PIN ROUND HOLE 3X8, NXE"
select select "USD"
select select "ORGN"
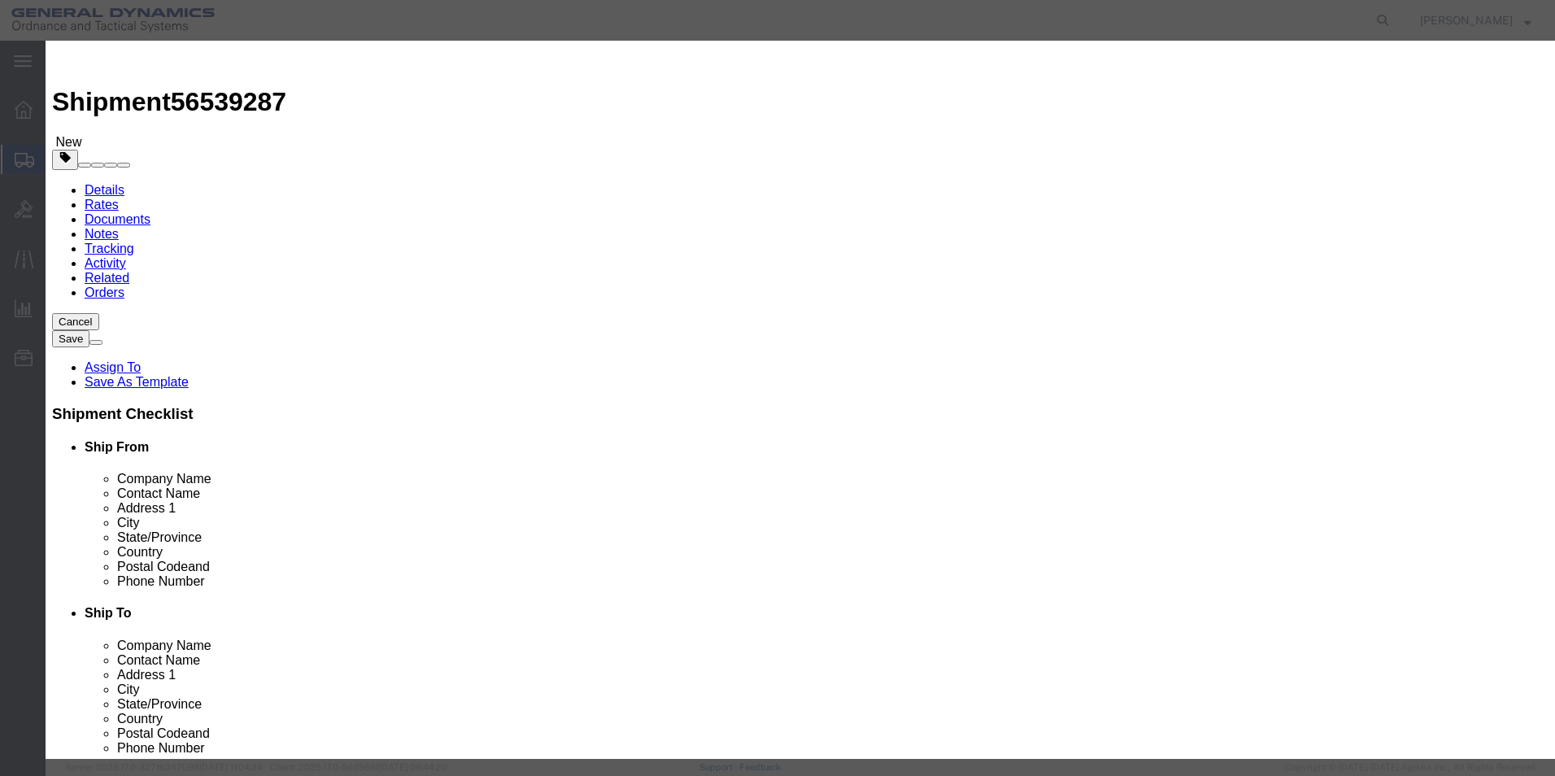
type input "PIN ROUND HOLE 3X8, NXE"
type input "40352003275"
type textarea "PIN ROUND HOLE 3X8, NXE"
type input "Red Lion, [GEOGRAPHIC_DATA]"
type input "PIN ROUND HOLE 3X8, NXE"
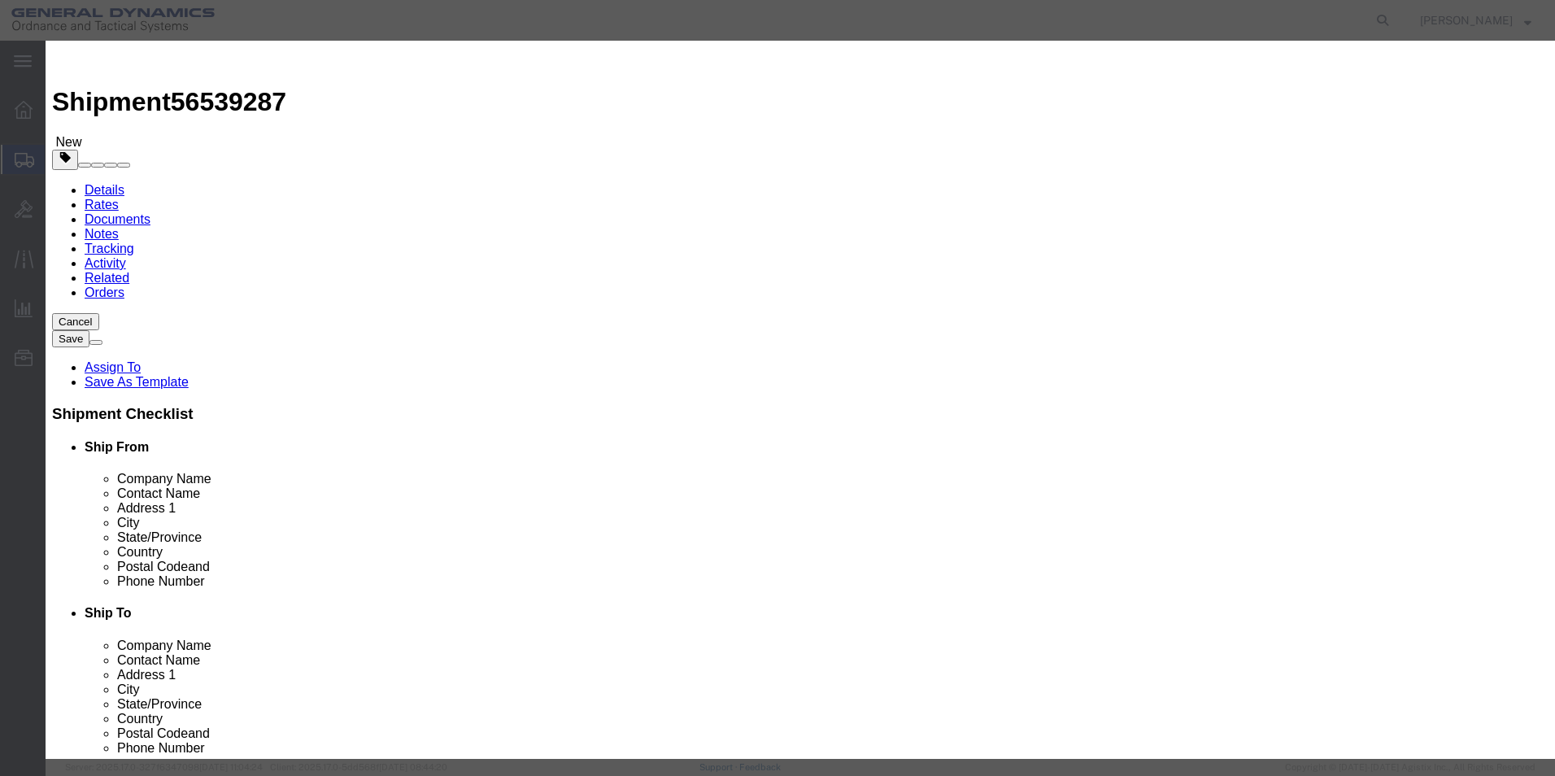
click input "text"
type input "25"
click input "text"
type input "100"
click select "Select 50 55 60 65 70 85 92.5 100 125 175 250 300 400"
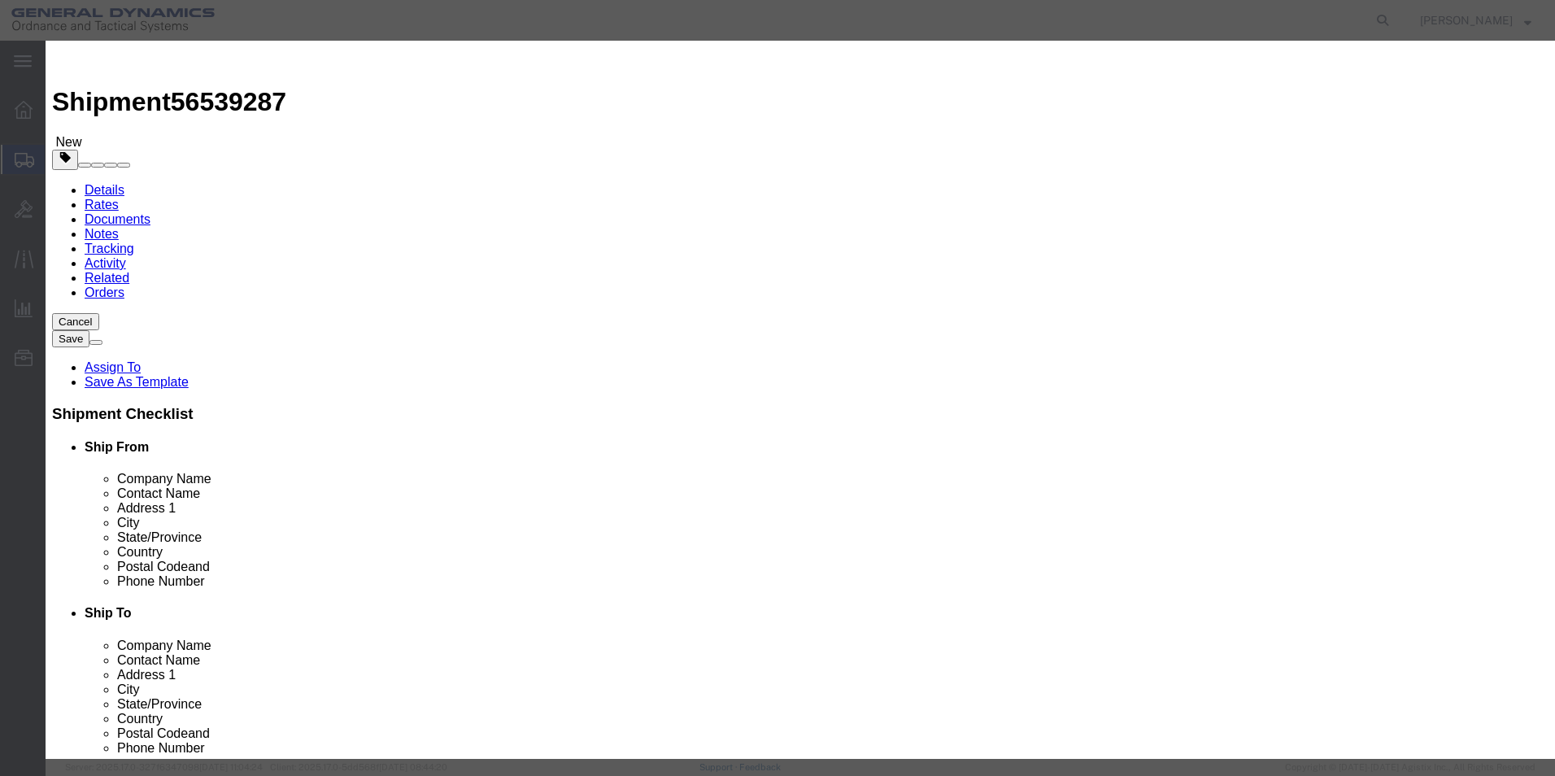
click select "Select 50 55 60 65 70 85 92.5 100 125 175 250 300 400"
click button "Save & Close"
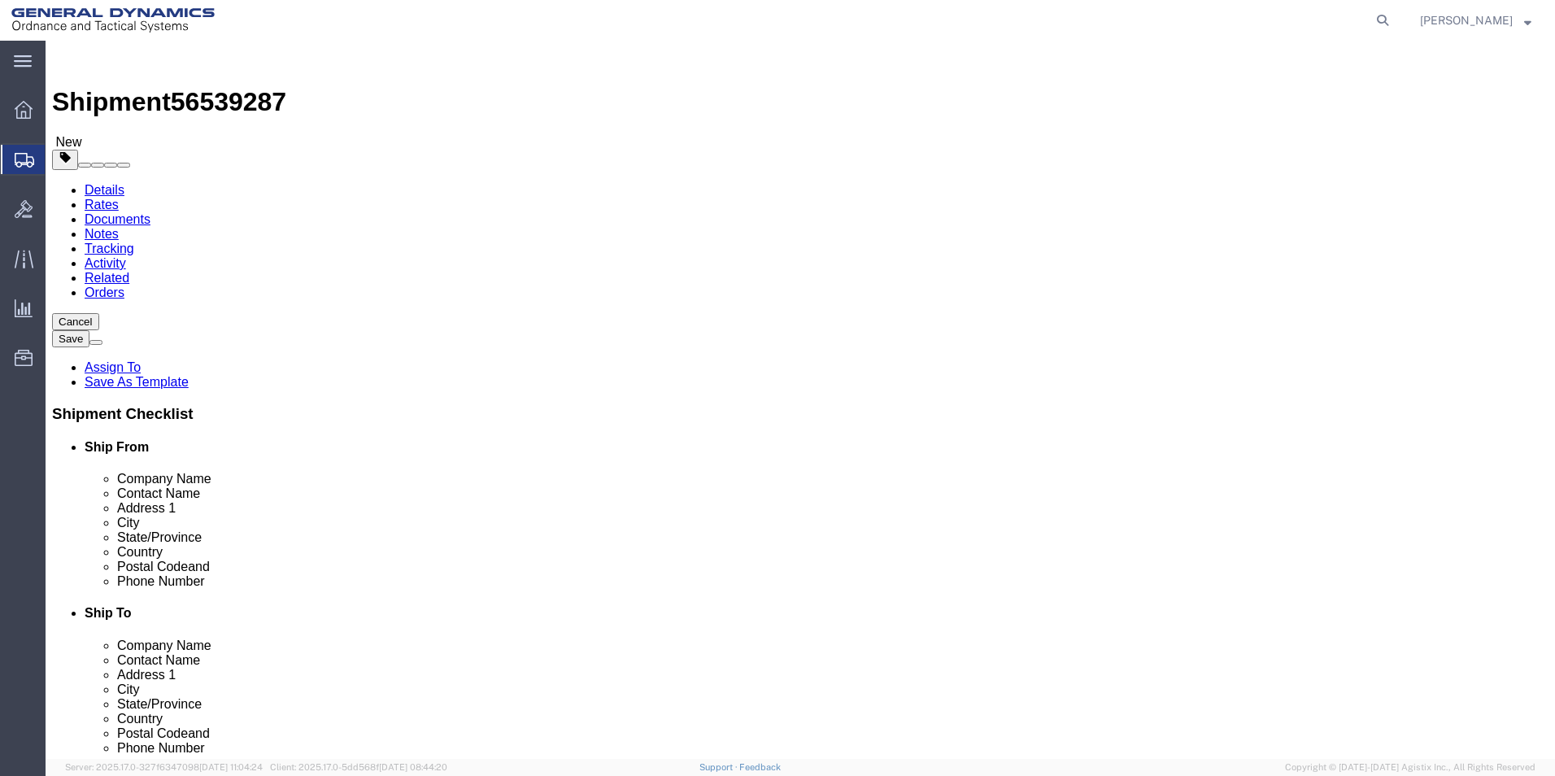
click button "Continue"
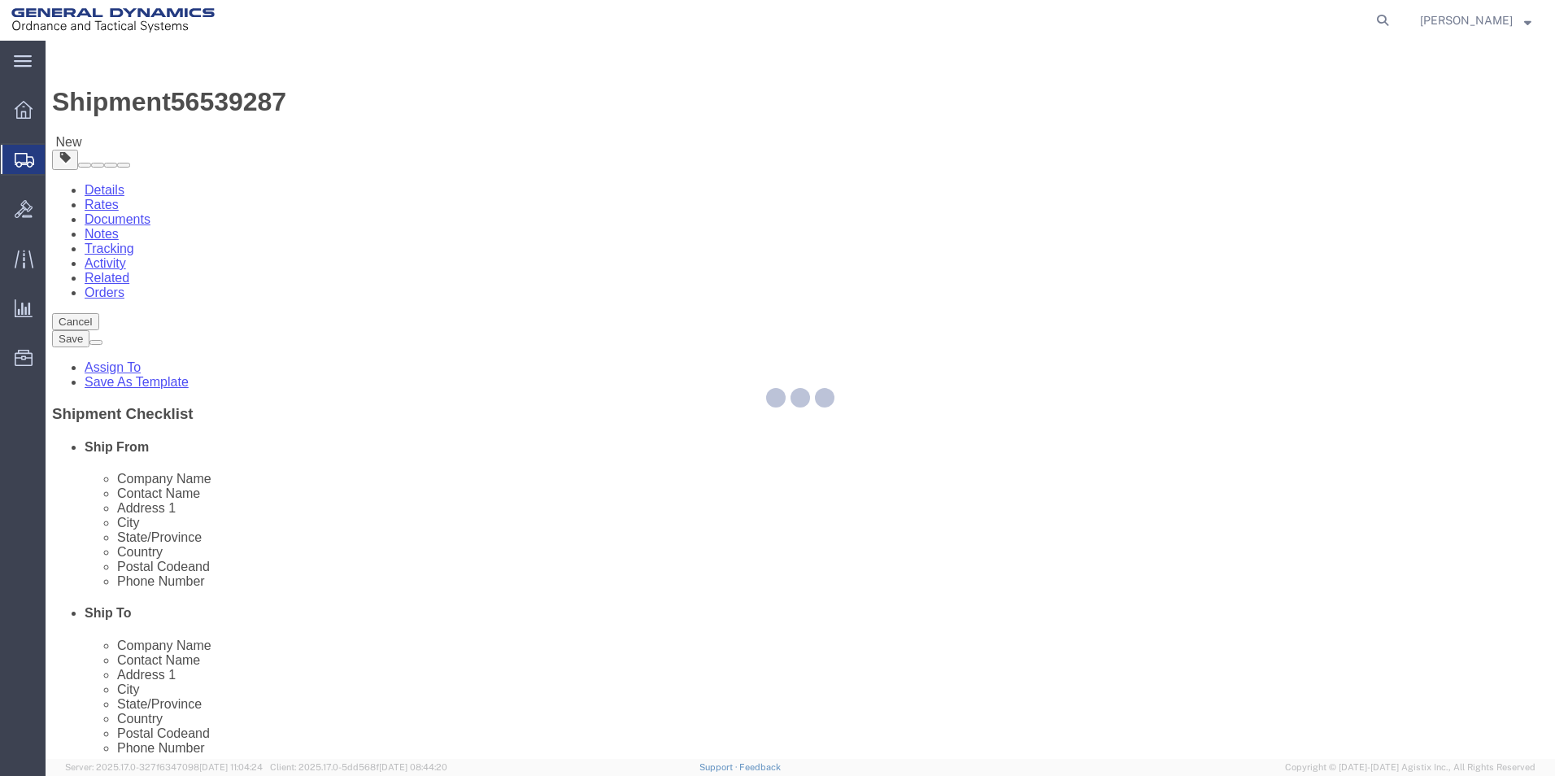
select select
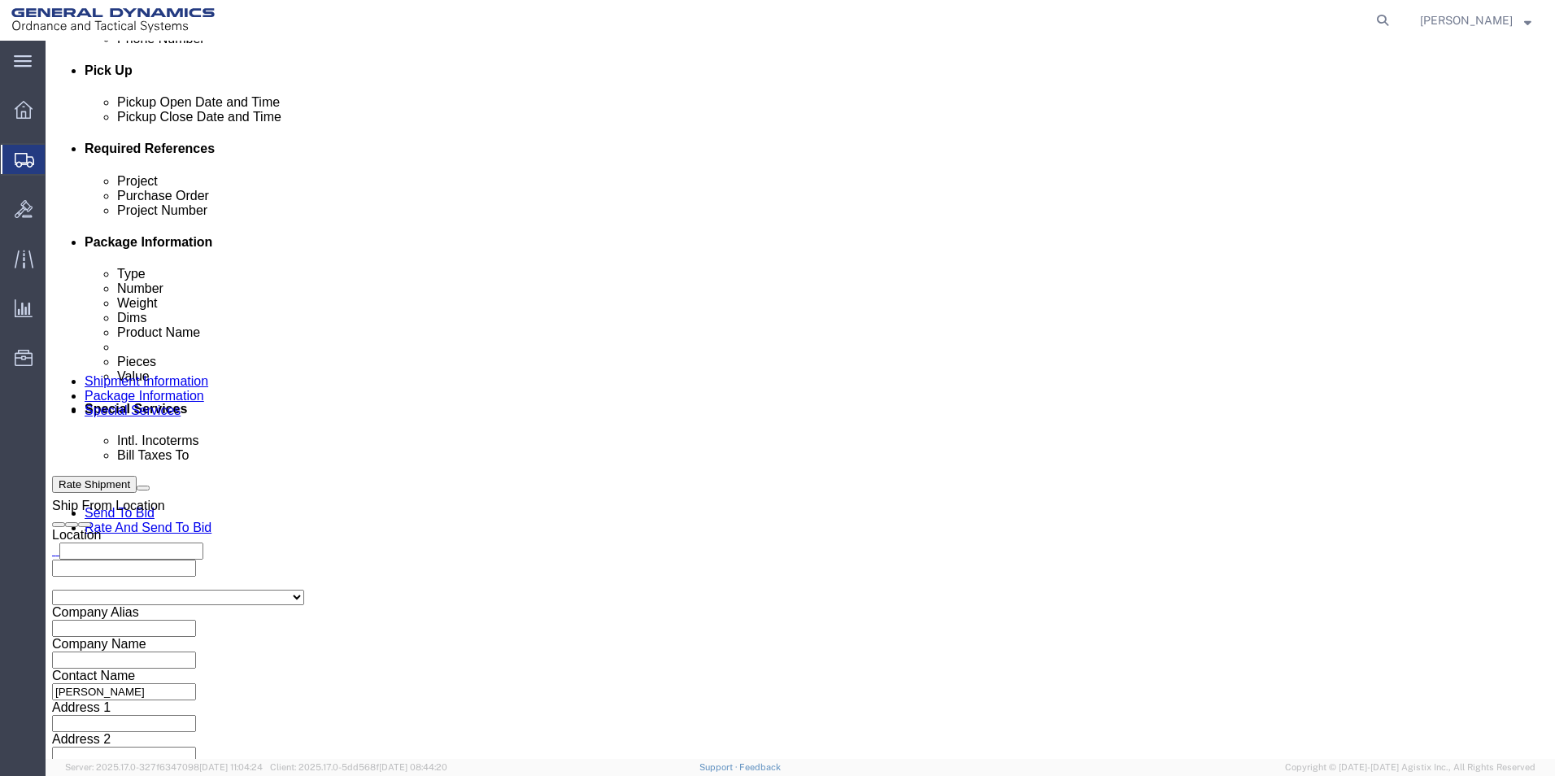
scroll to position [732, 0]
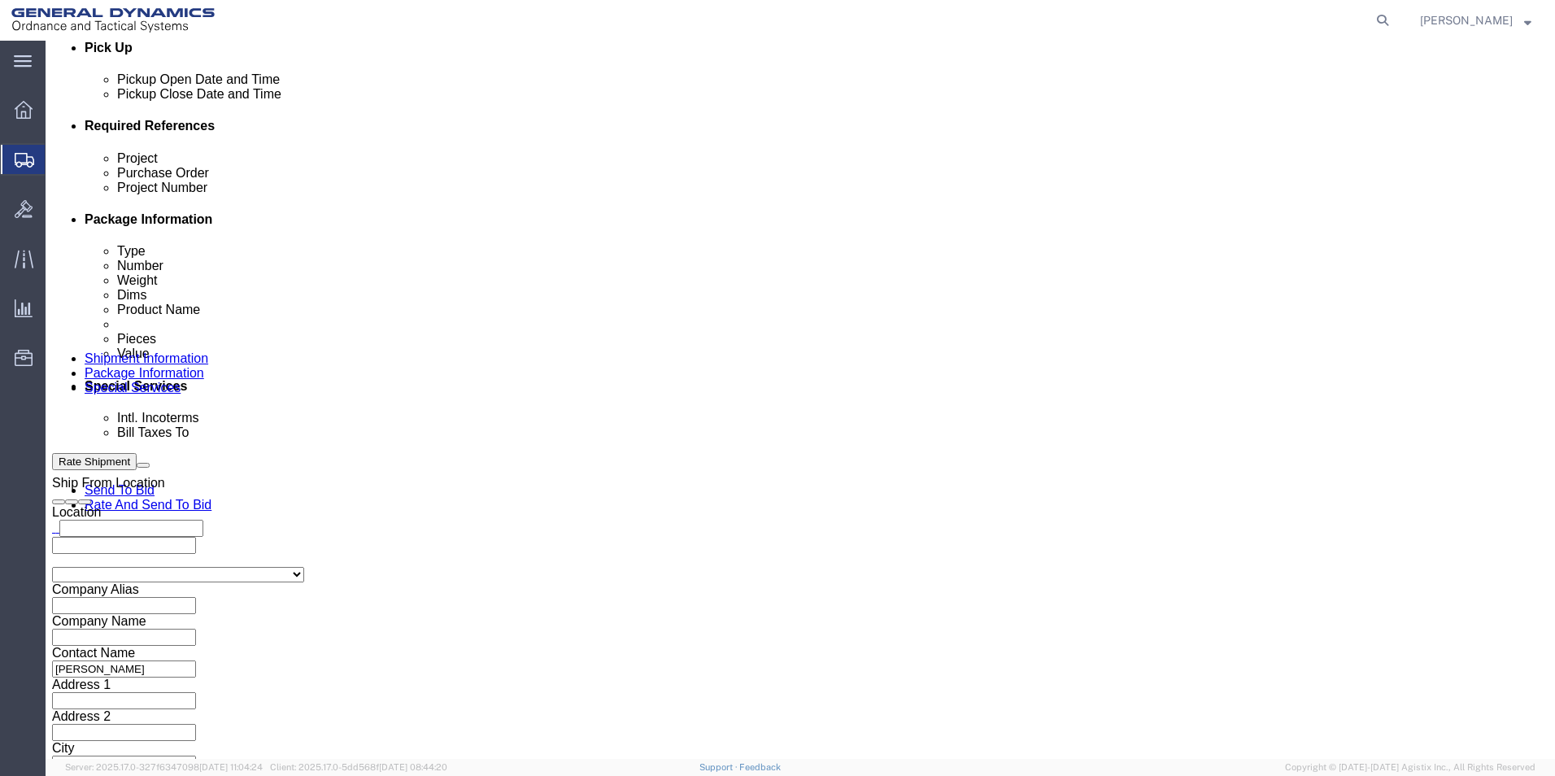
click select "Select Recipient Account Sender/Shipper Third Party Account"
drag, startPoint x: 567, startPoint y: 346, endPoint x: 568, endPoint y: 337, distance: 9.0
click select "Select Recipient Account Sender/Shipper Third Party Account"
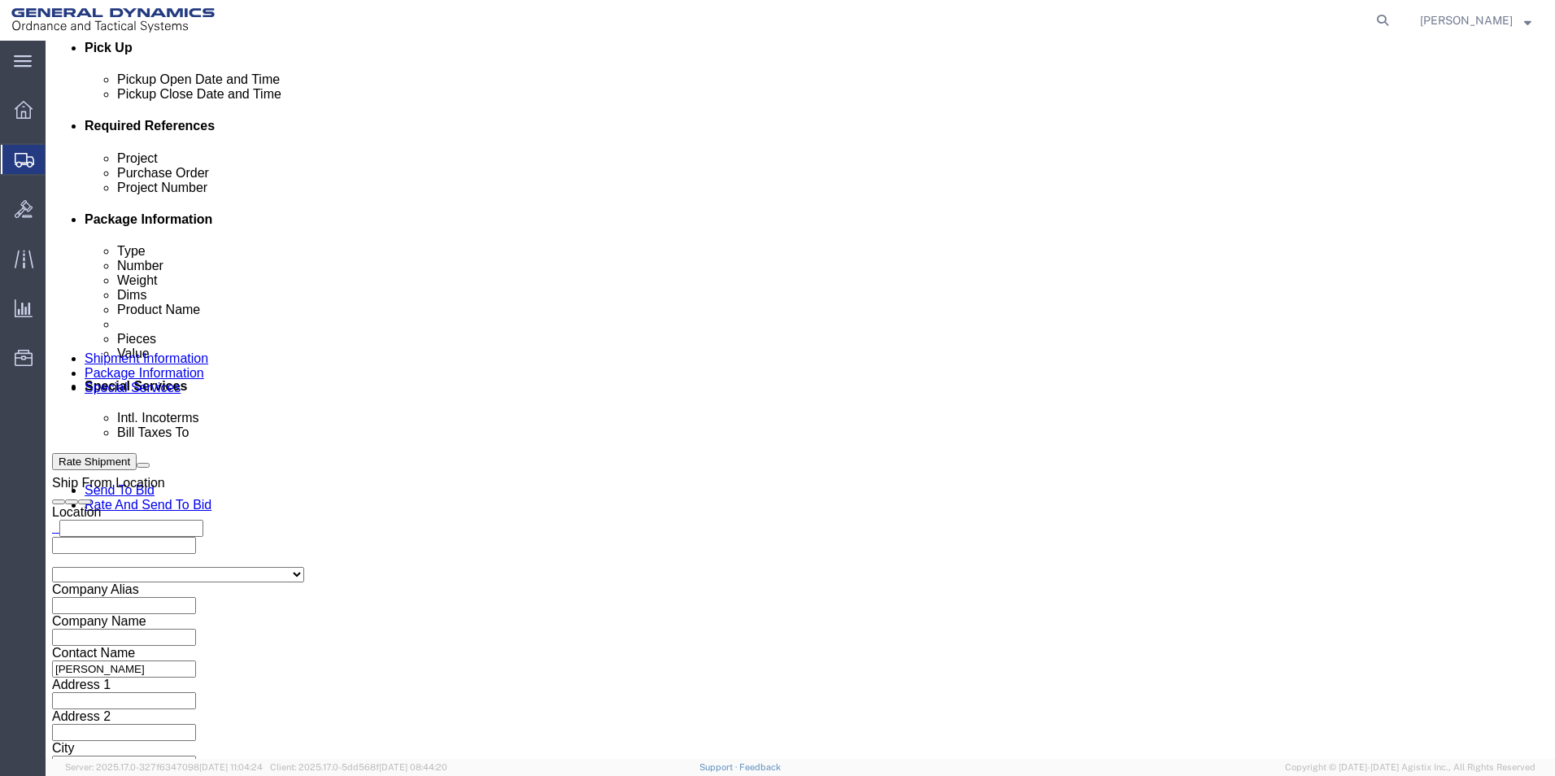
click select "Select Recipient Account Sender/Shipper Third Party Account"
select select "RCPN"
click select "Select Recipient Account Sender/Shipper Third Party Account"
type input "ASML U.S. LLC"
type input "[STREET_ADDRESS][PERSON_NAME]"
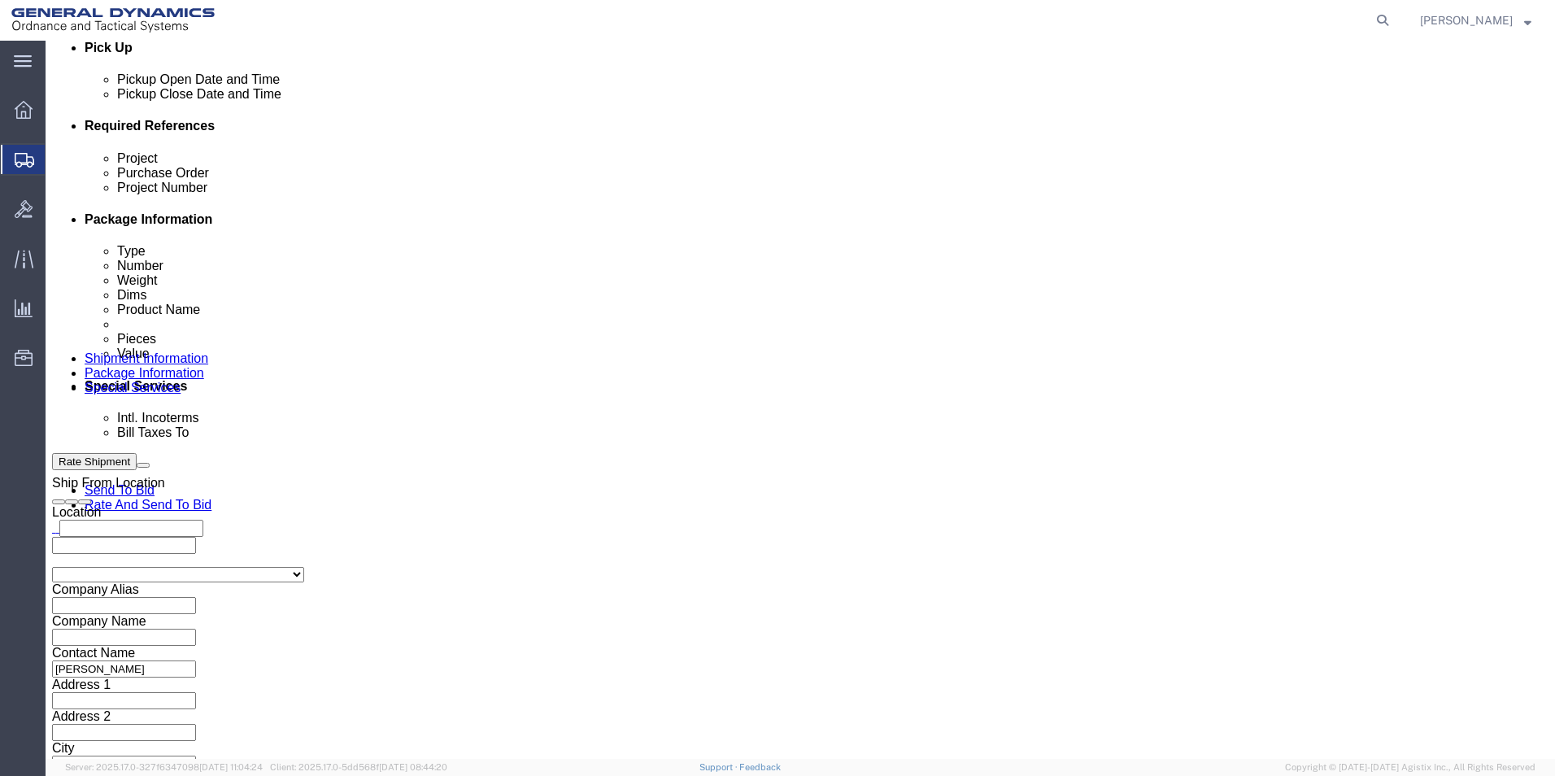
select select "US"
select select "CT"
type input "[PHONE_NUMBER]"
type input "[PERSON_NAME]"
type input "[GEOGRAPHIC_DATA]"
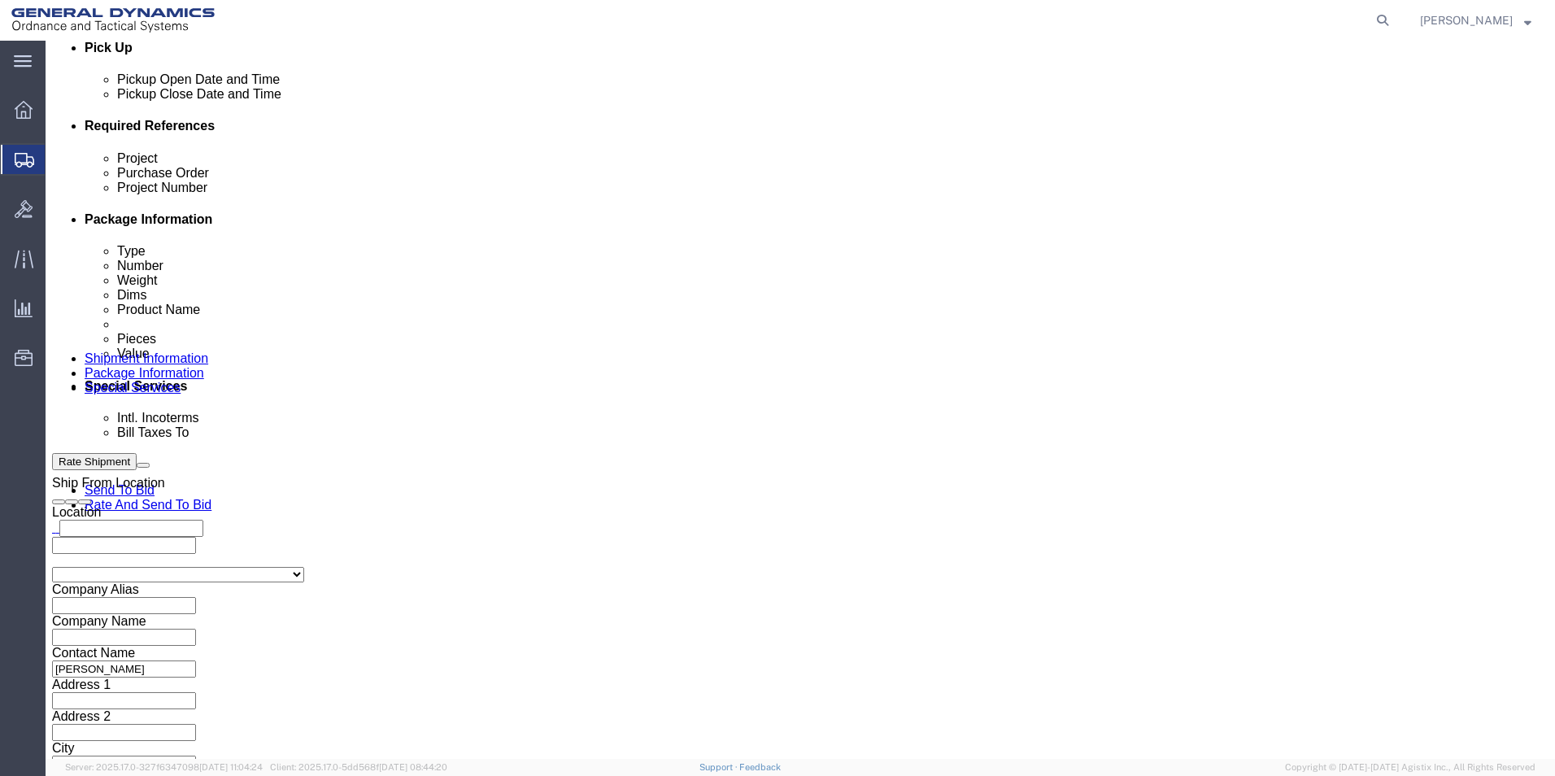
type input "06470"
click select "Select Recipient Account Sender/Shipper Third Party Account"
select select "SHIP"
click select "Select Recipient Account Sender/Shipper Third Party Account"
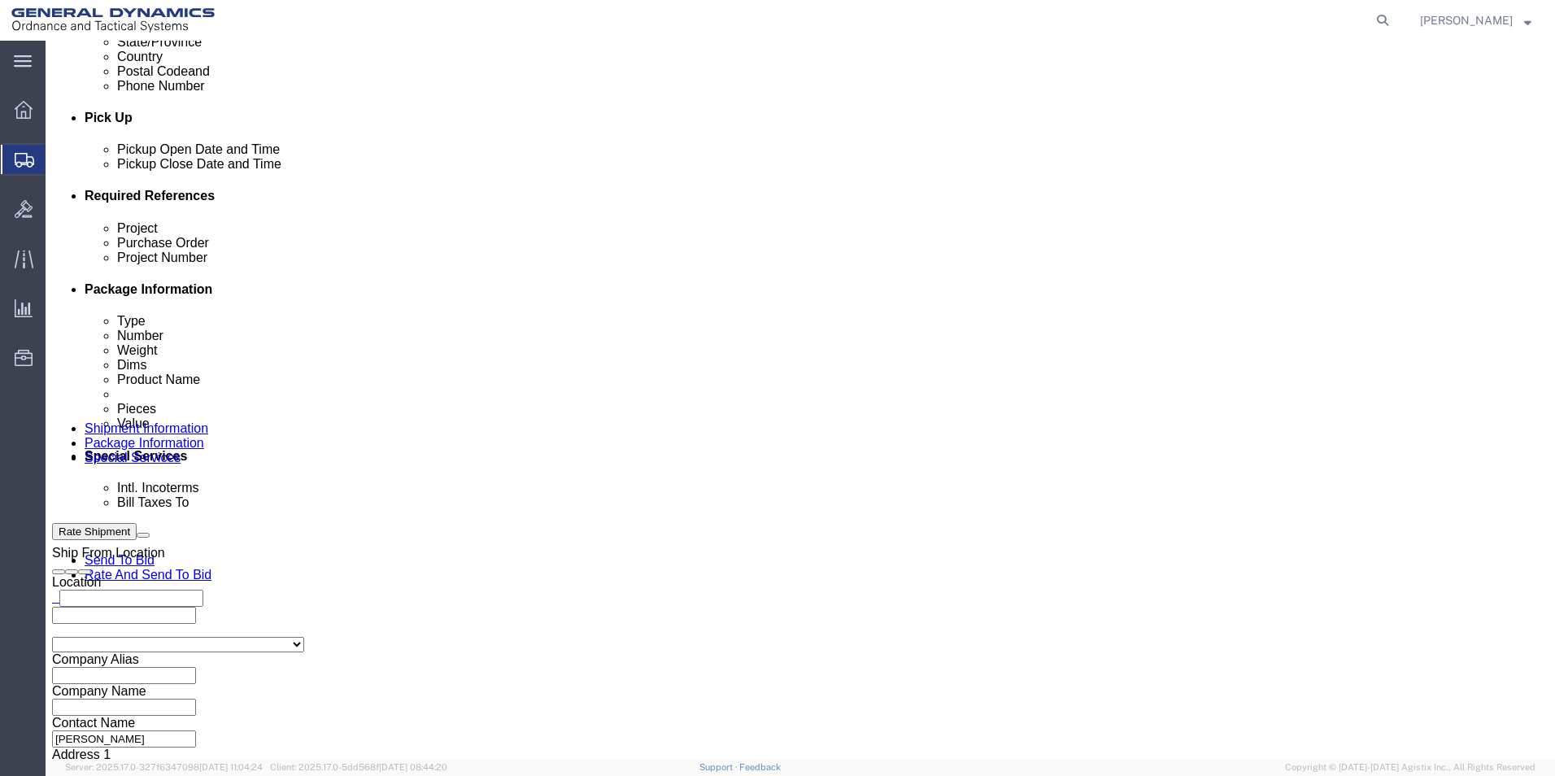
scroll to position [581, 0]
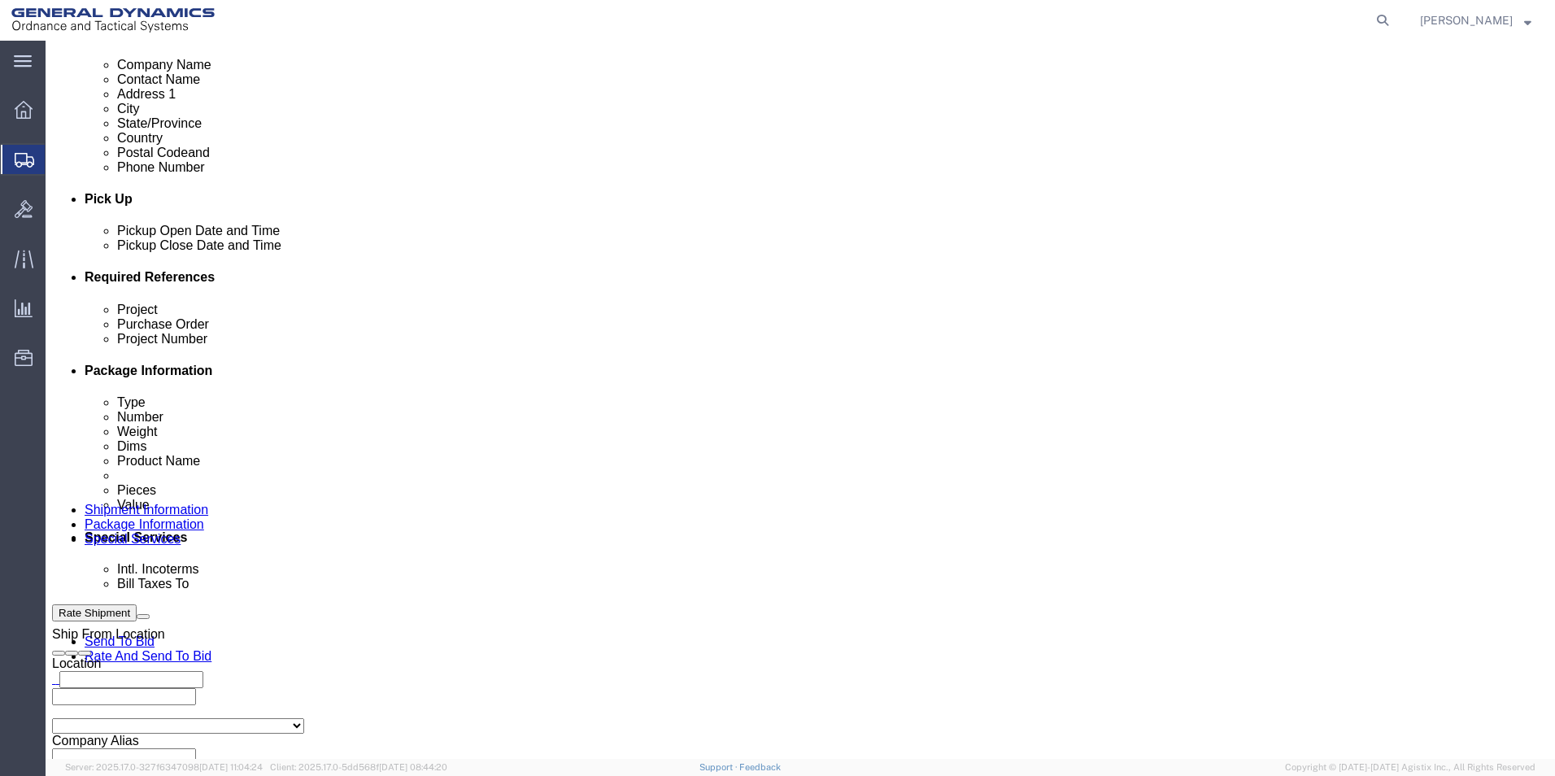
click label "Bill To"
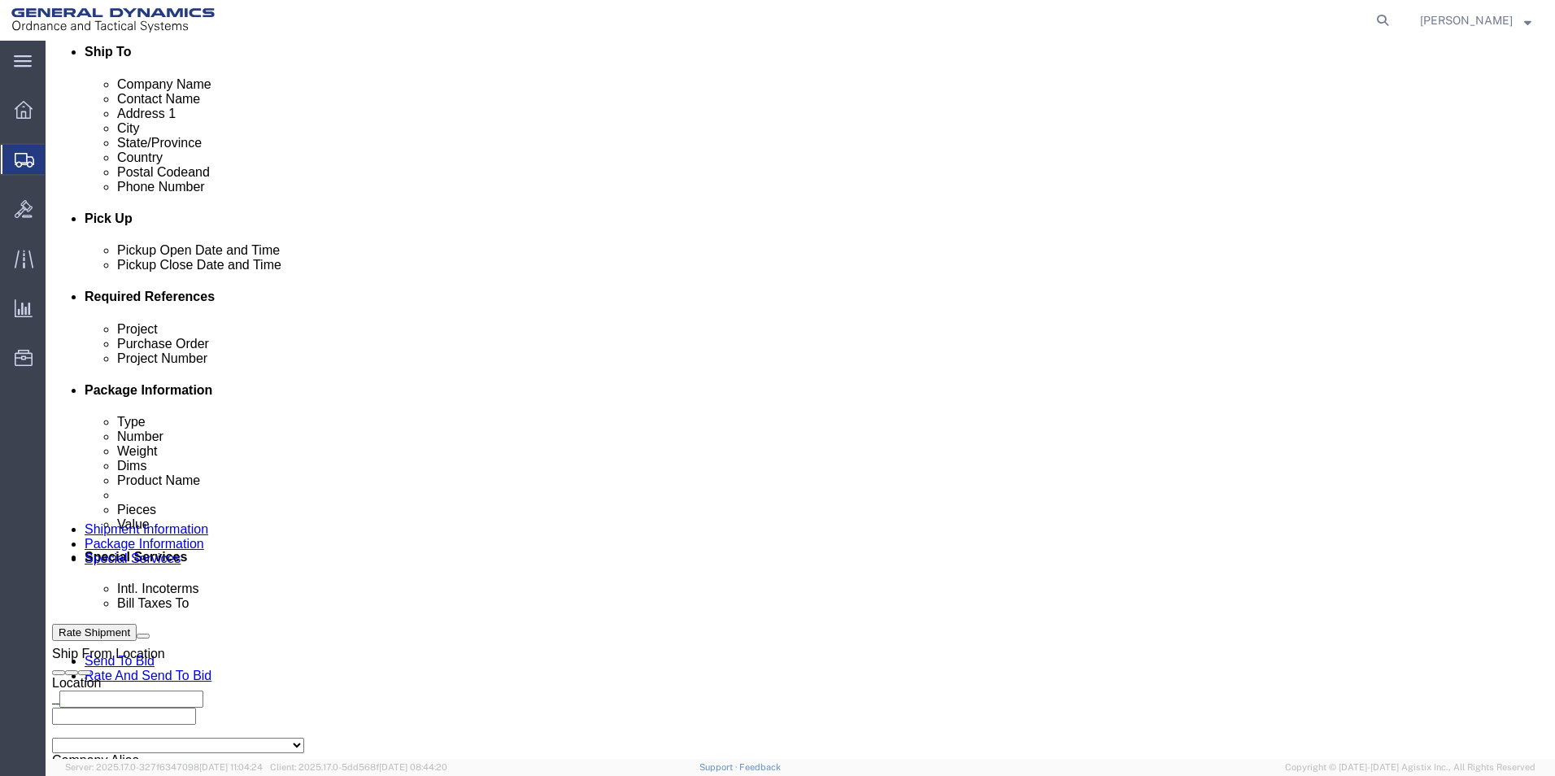
scroll to position [569, 0]
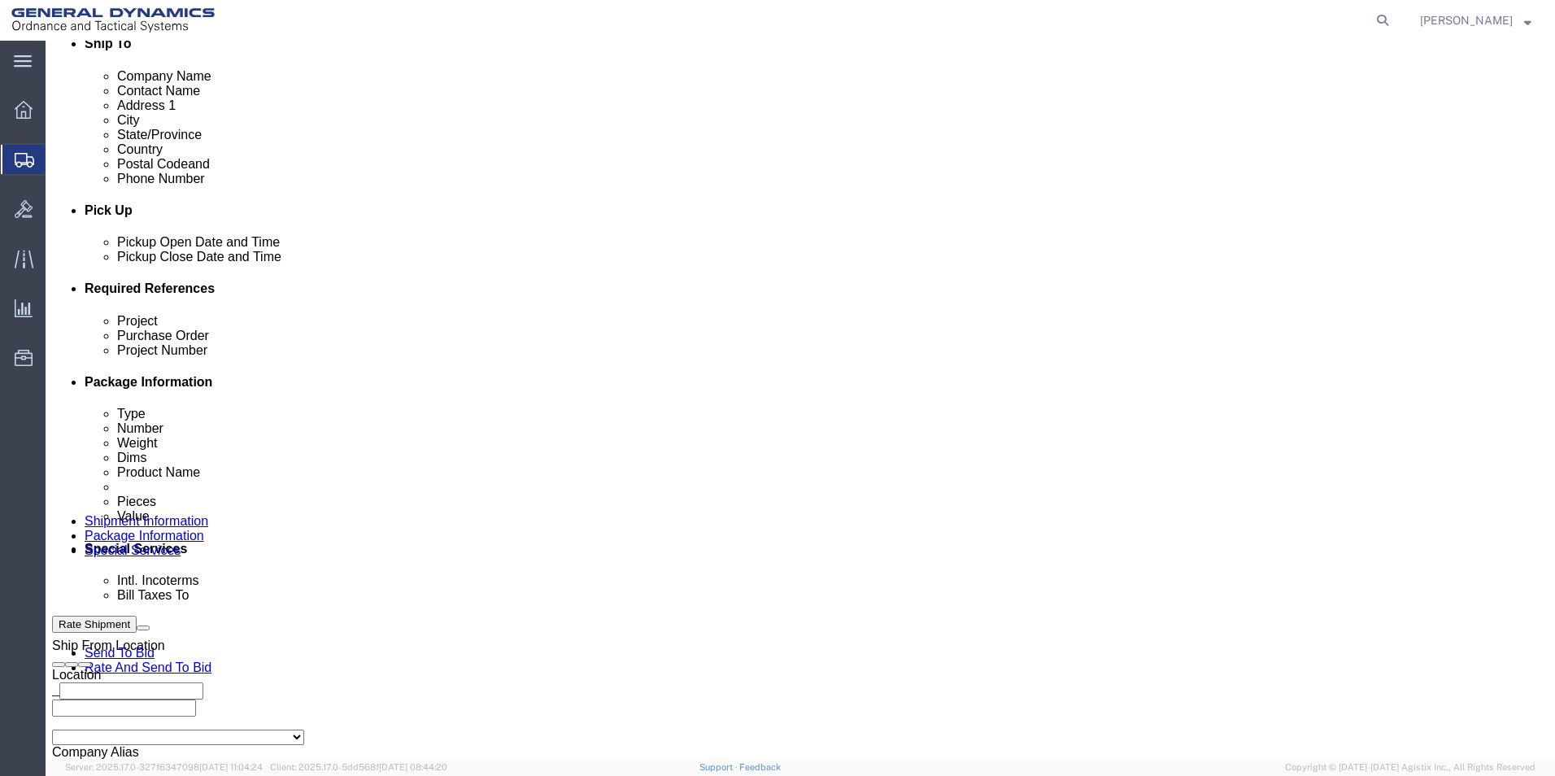
click select "Select Buyer Cost Center Department Operations Number Order Number Sales Person"
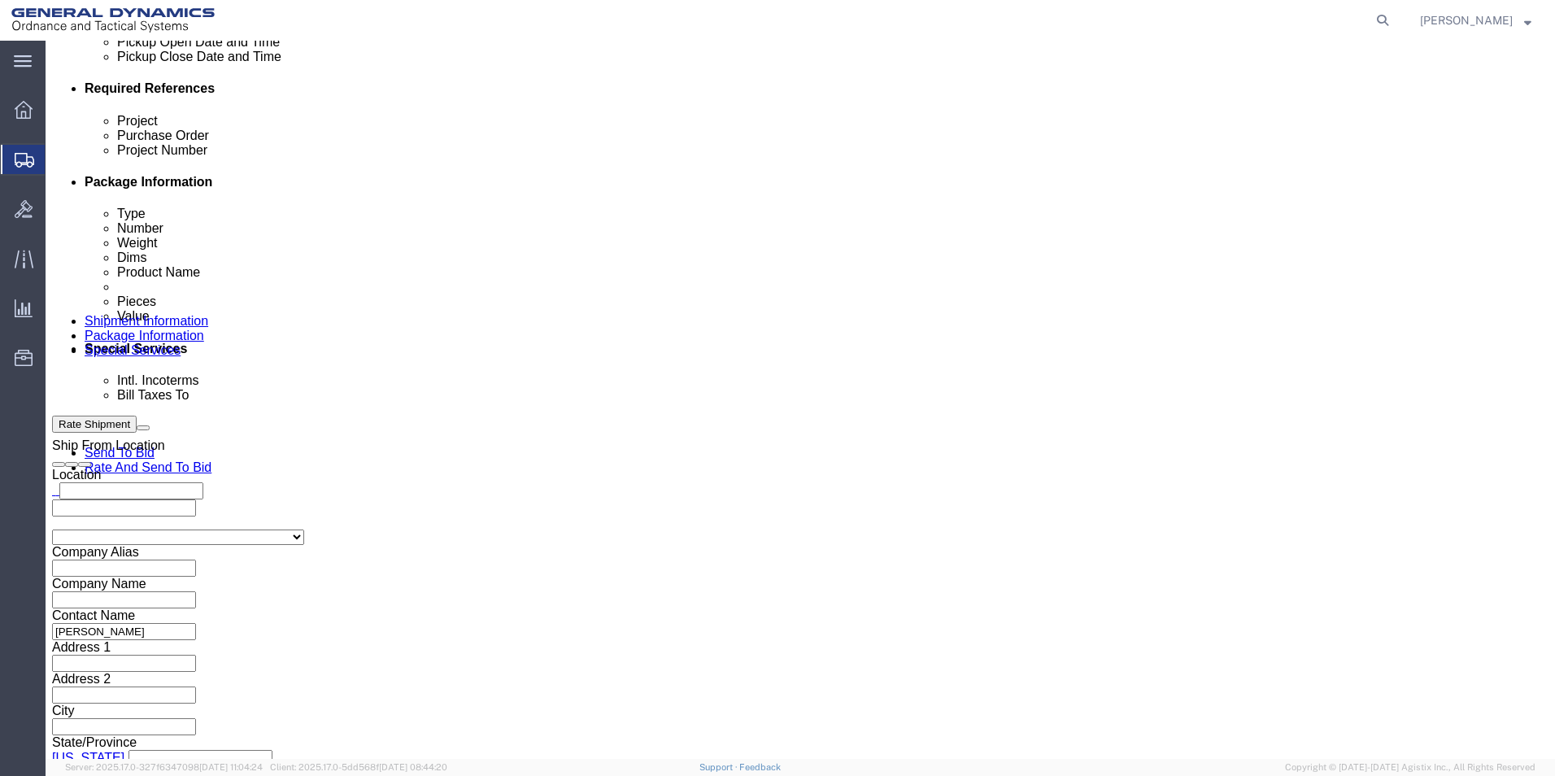
scroll to position [813, 0]
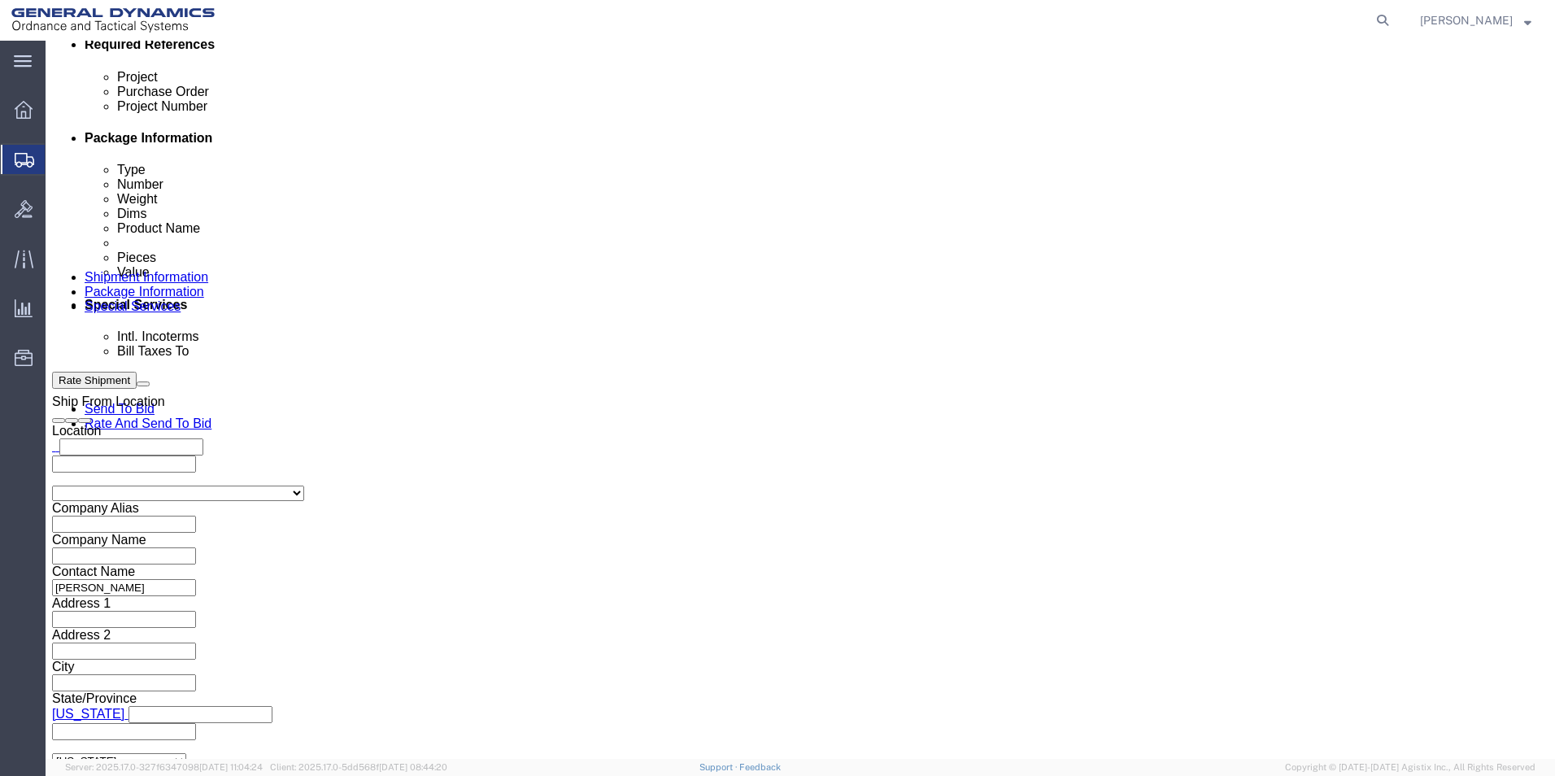
click input "text"
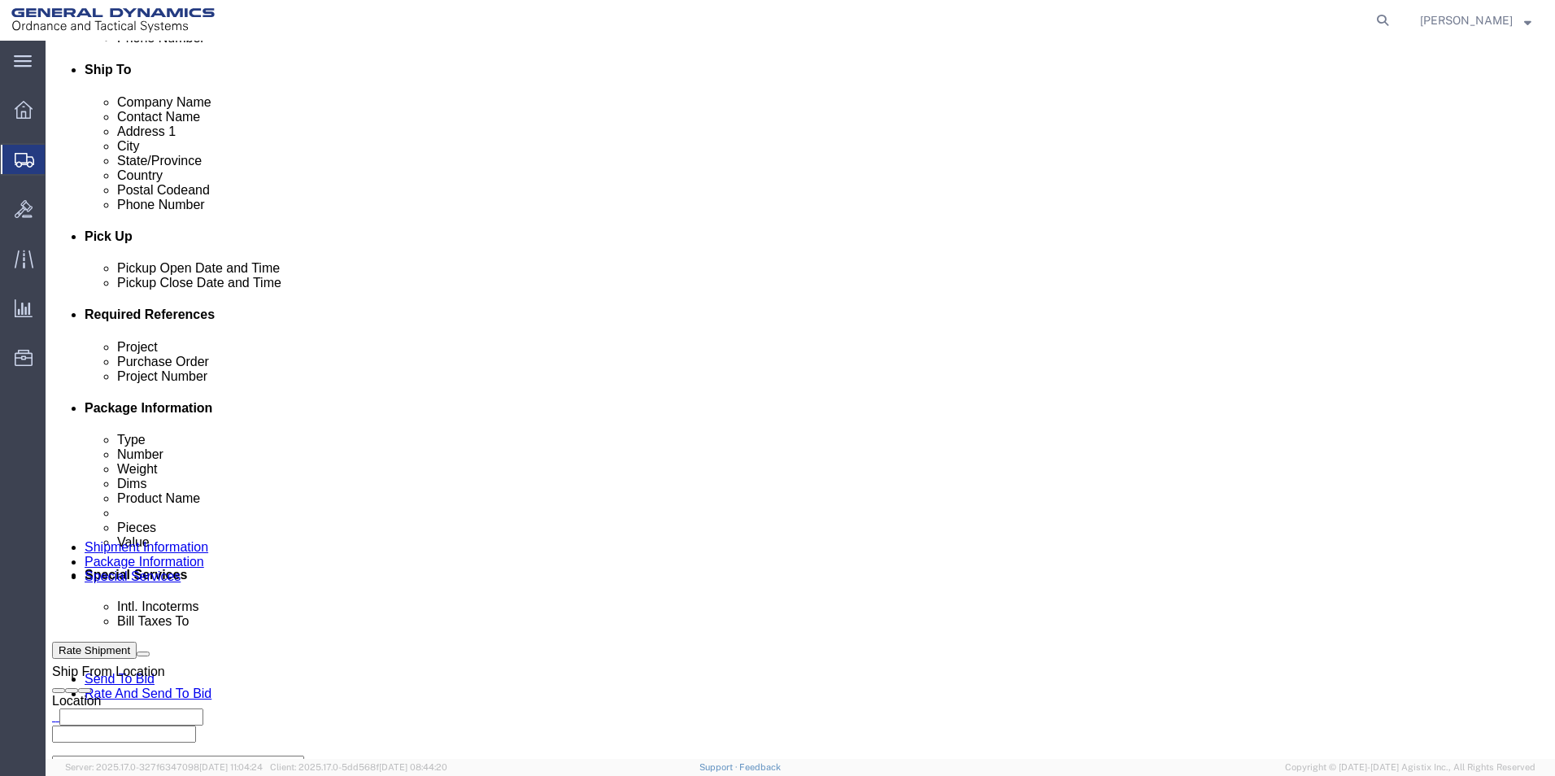
scroll to position [569, 0]
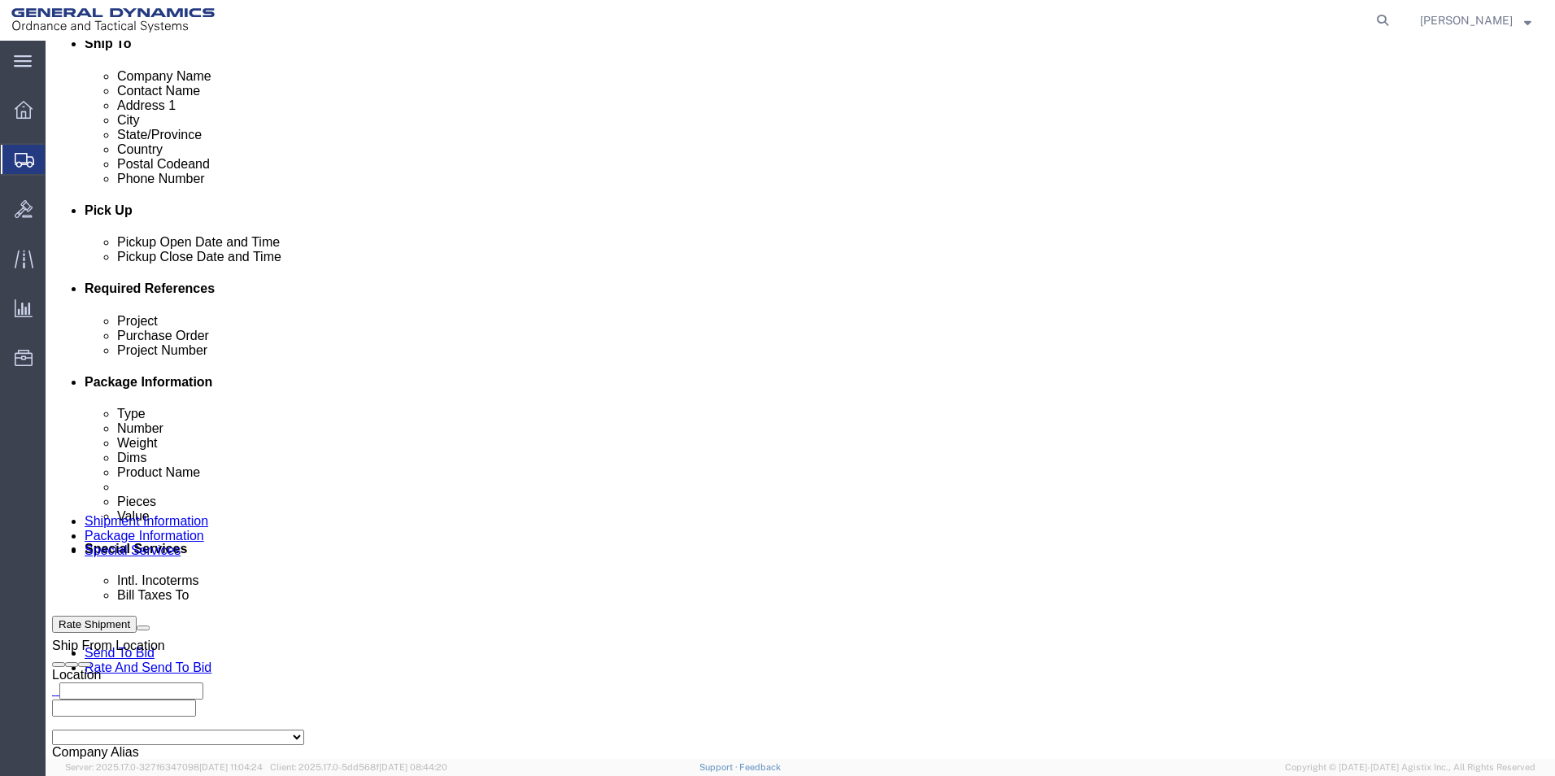
click select "Select Recipient Account Sender/Shipper Third Party Account"
select select
click select "Select Recipient Account Sender/Shipper Third Party Account"
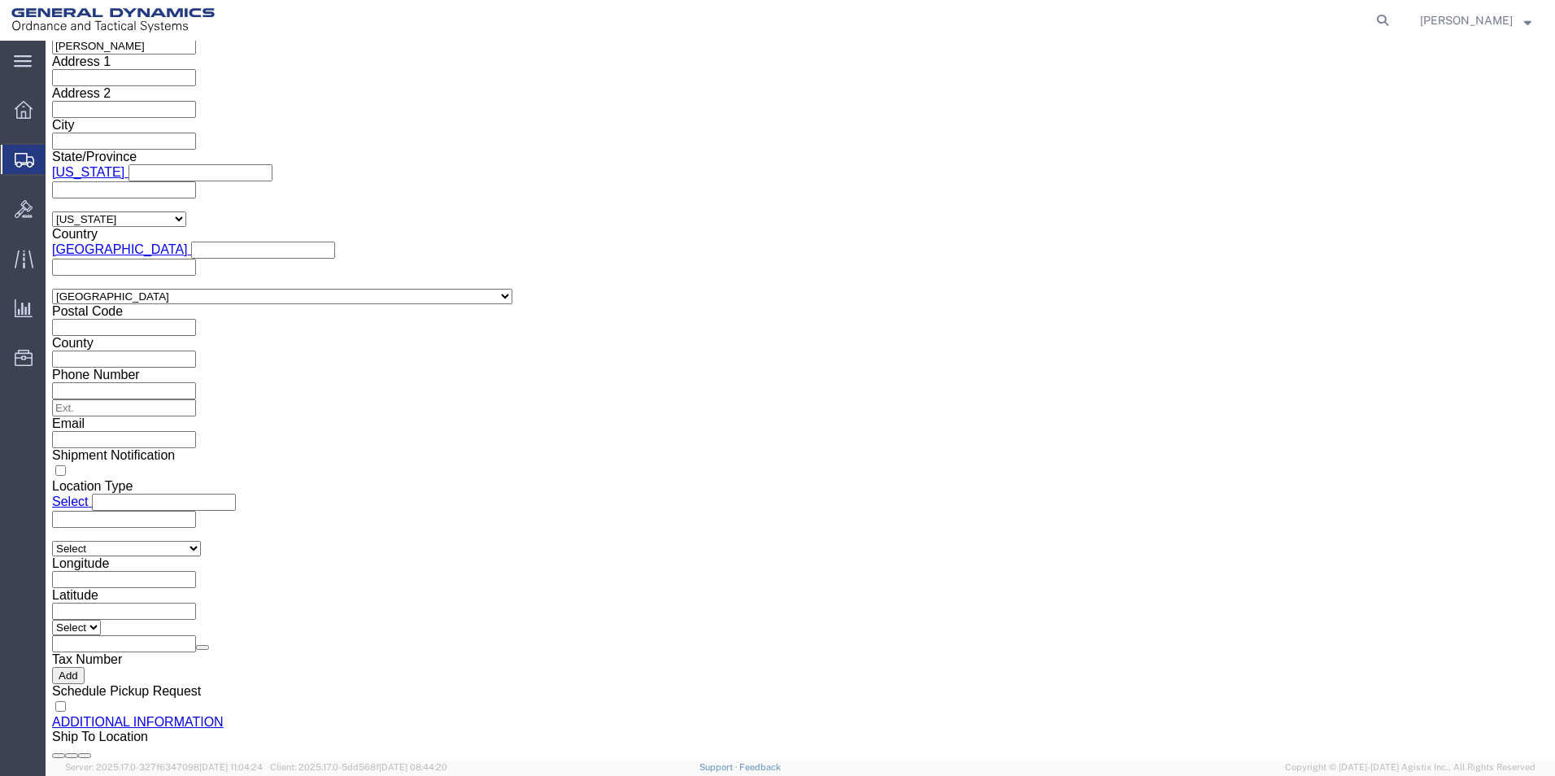
scroll to position [1302, 0]
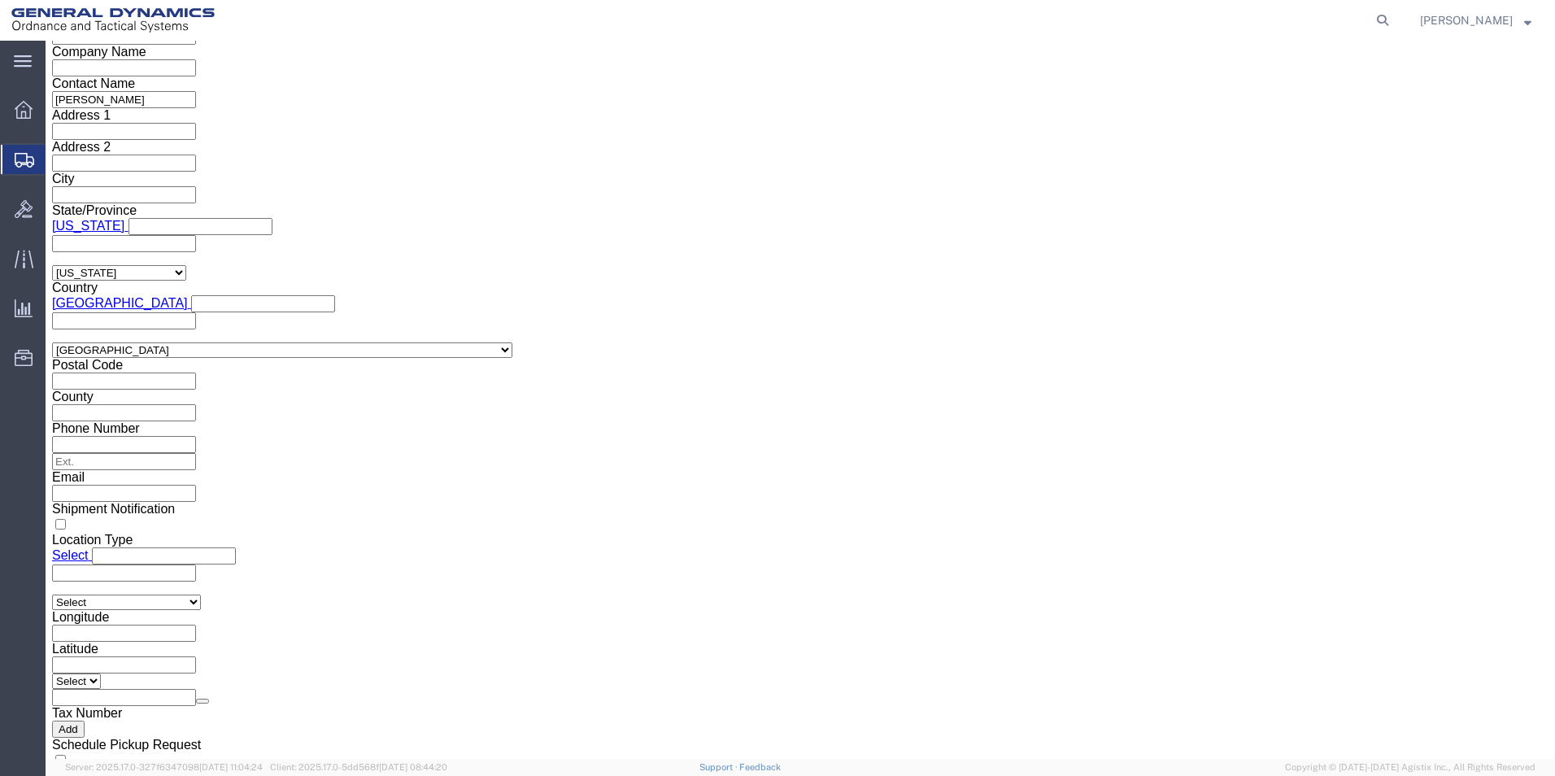
click link "Details"
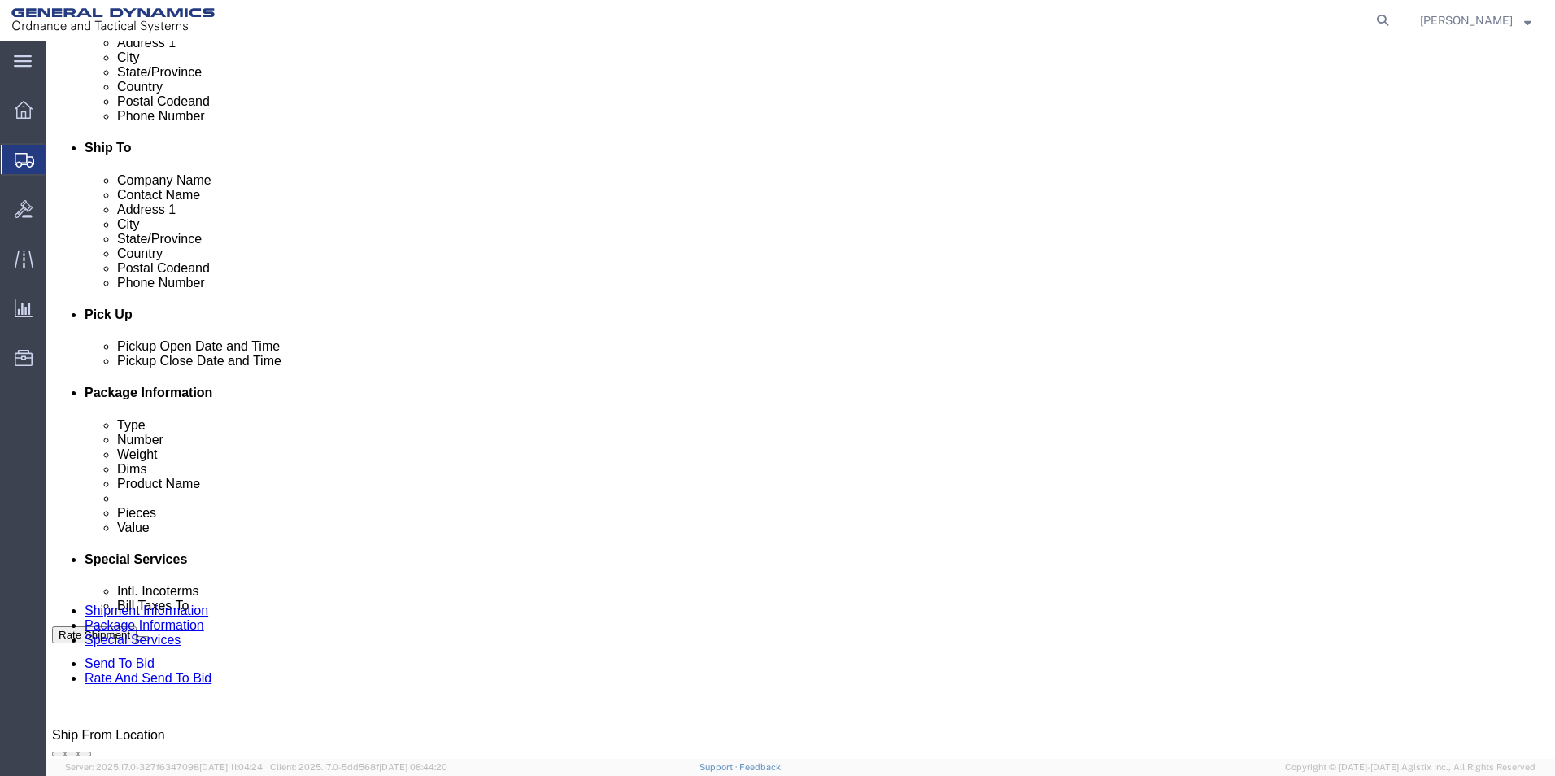
scroll to position [678, 0]
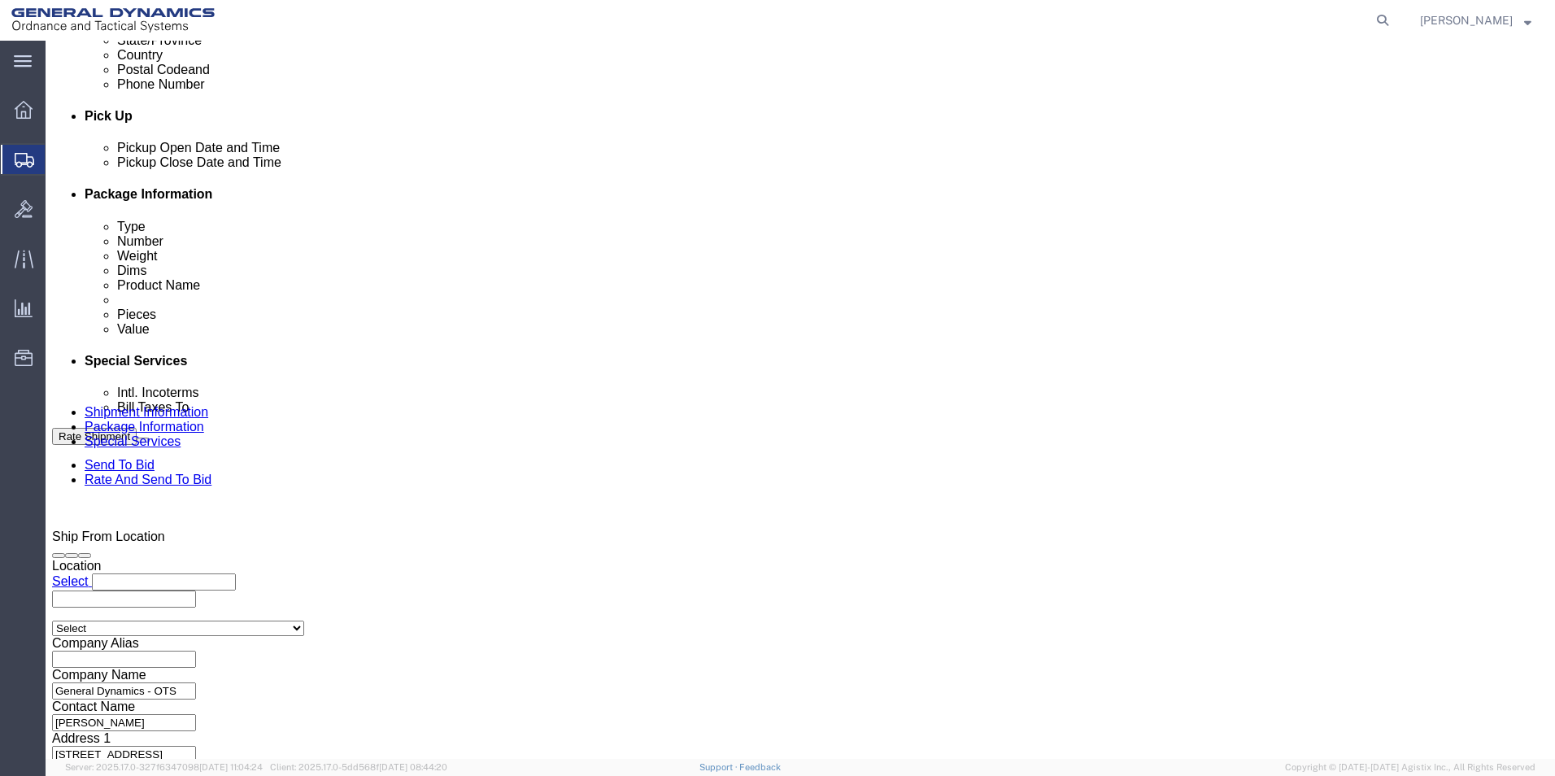
click button "Continue"
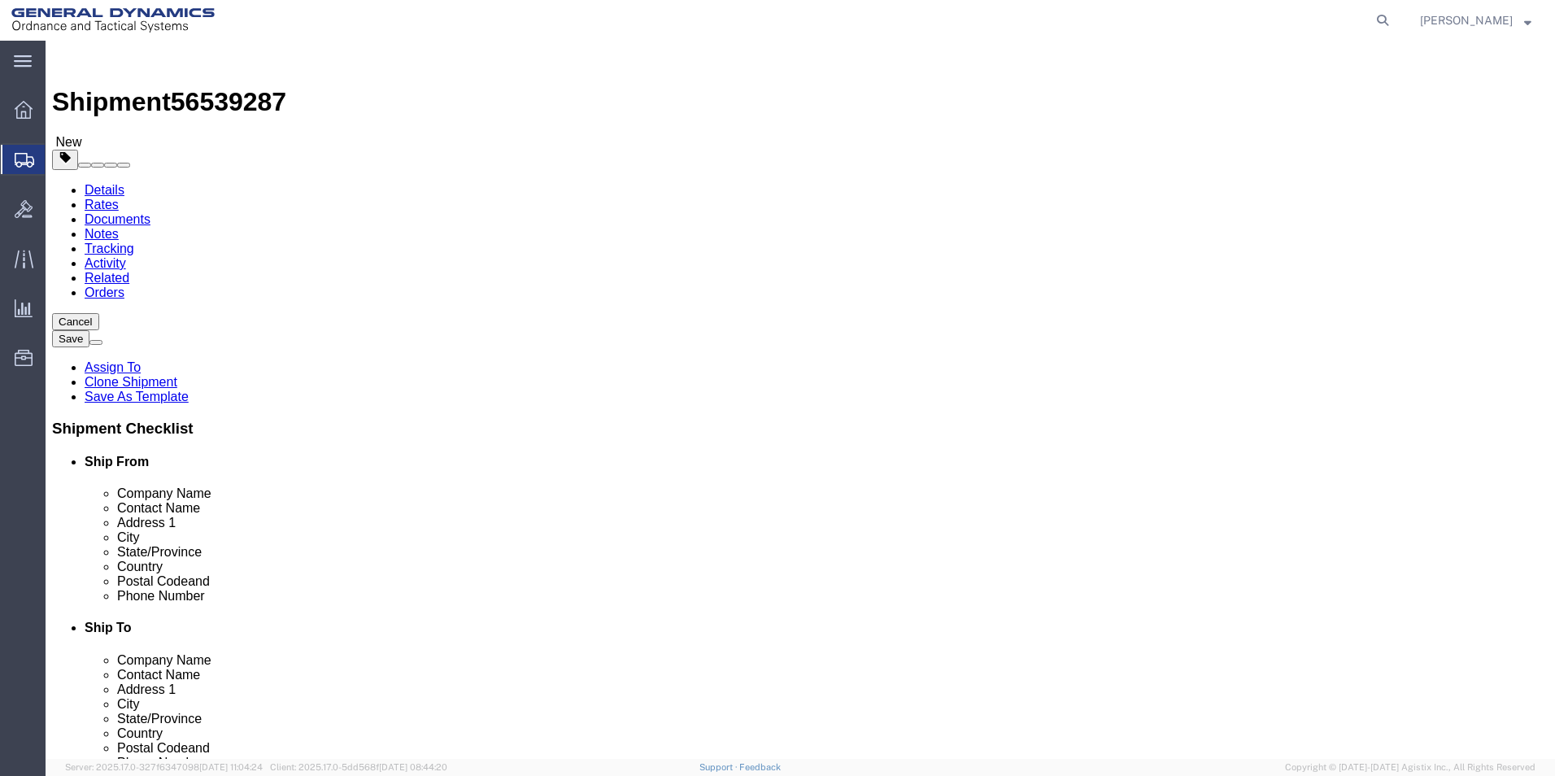
click button "Continue"
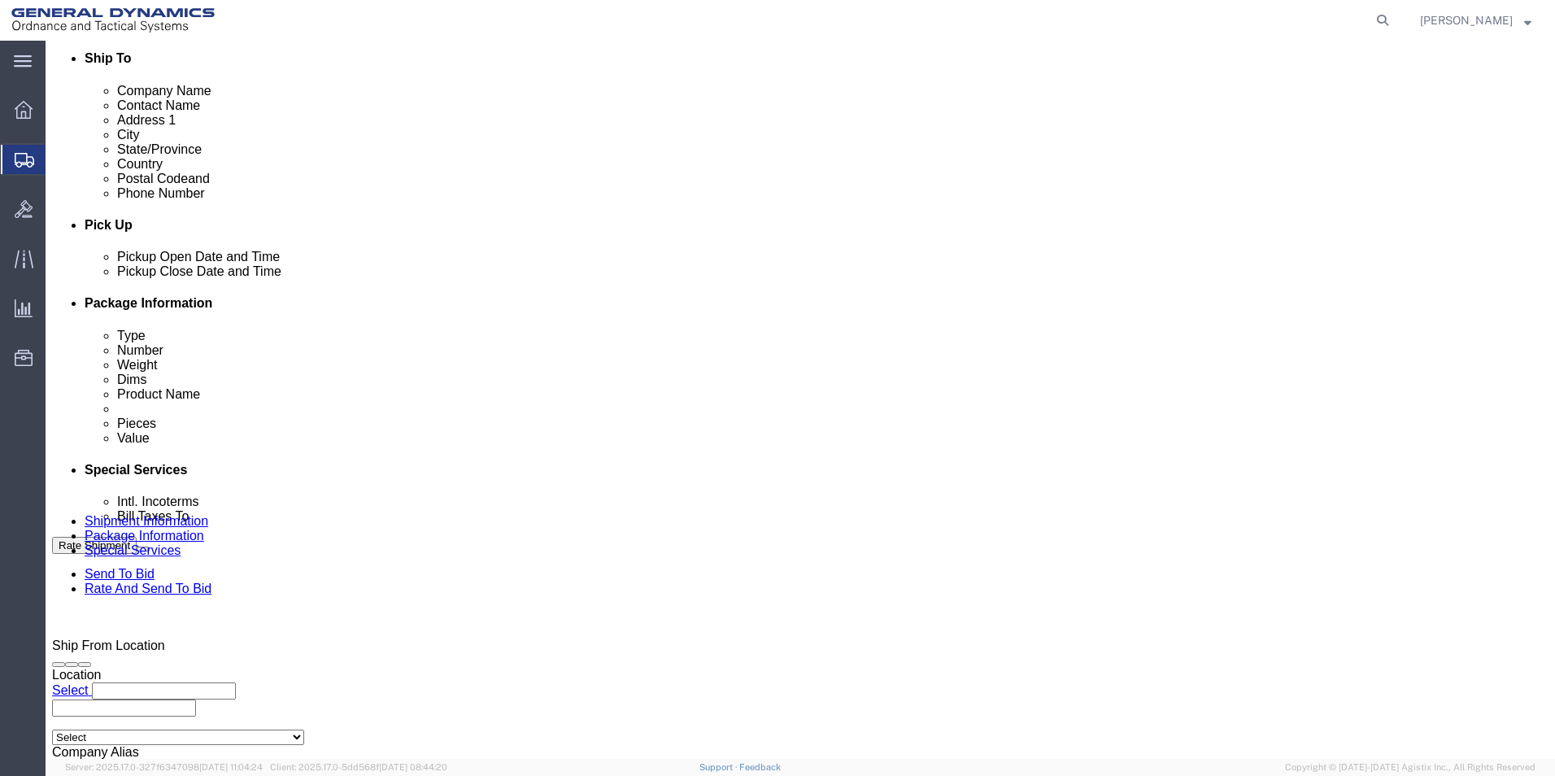
scroll to position [651, 0]
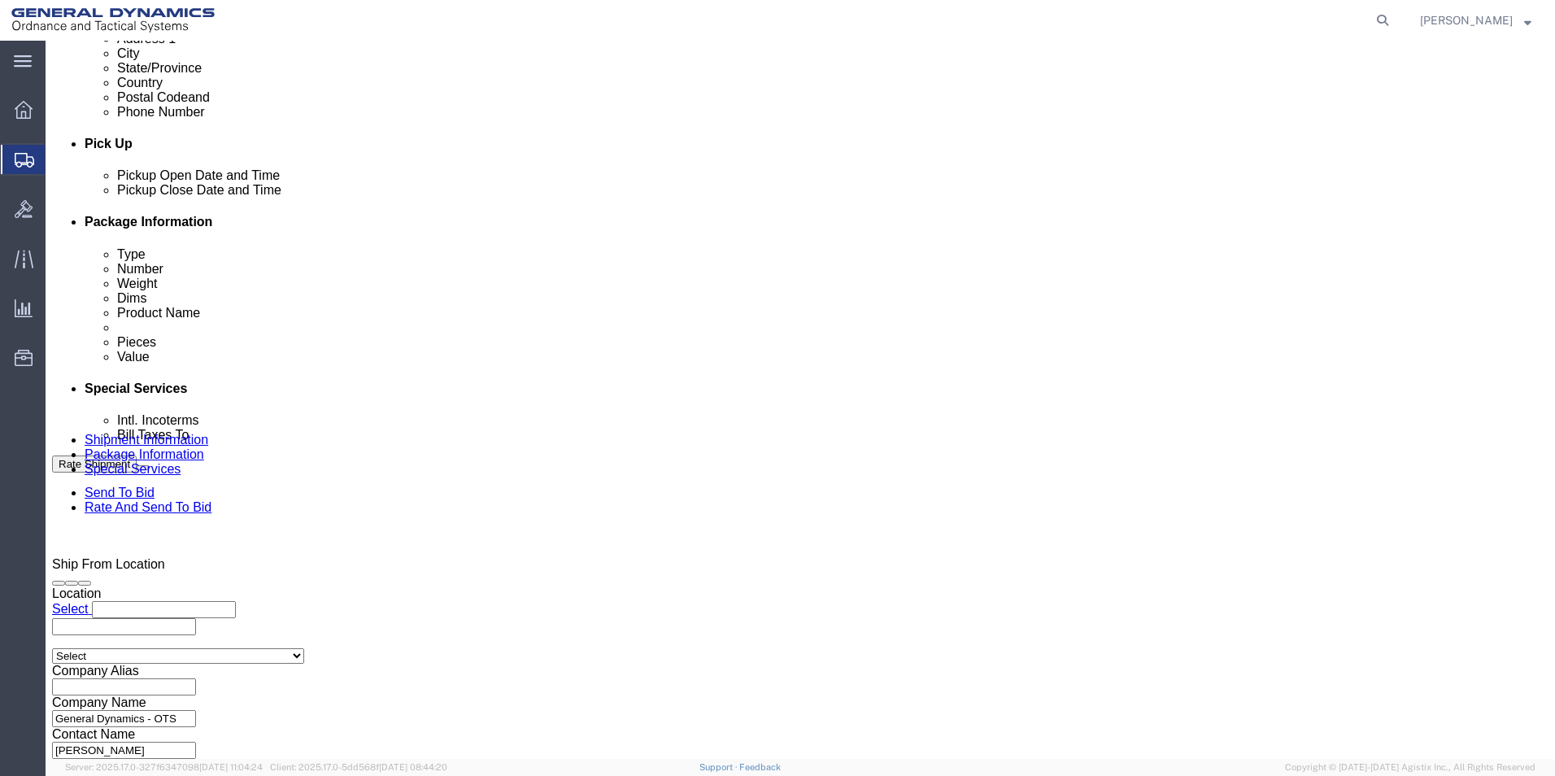
click span
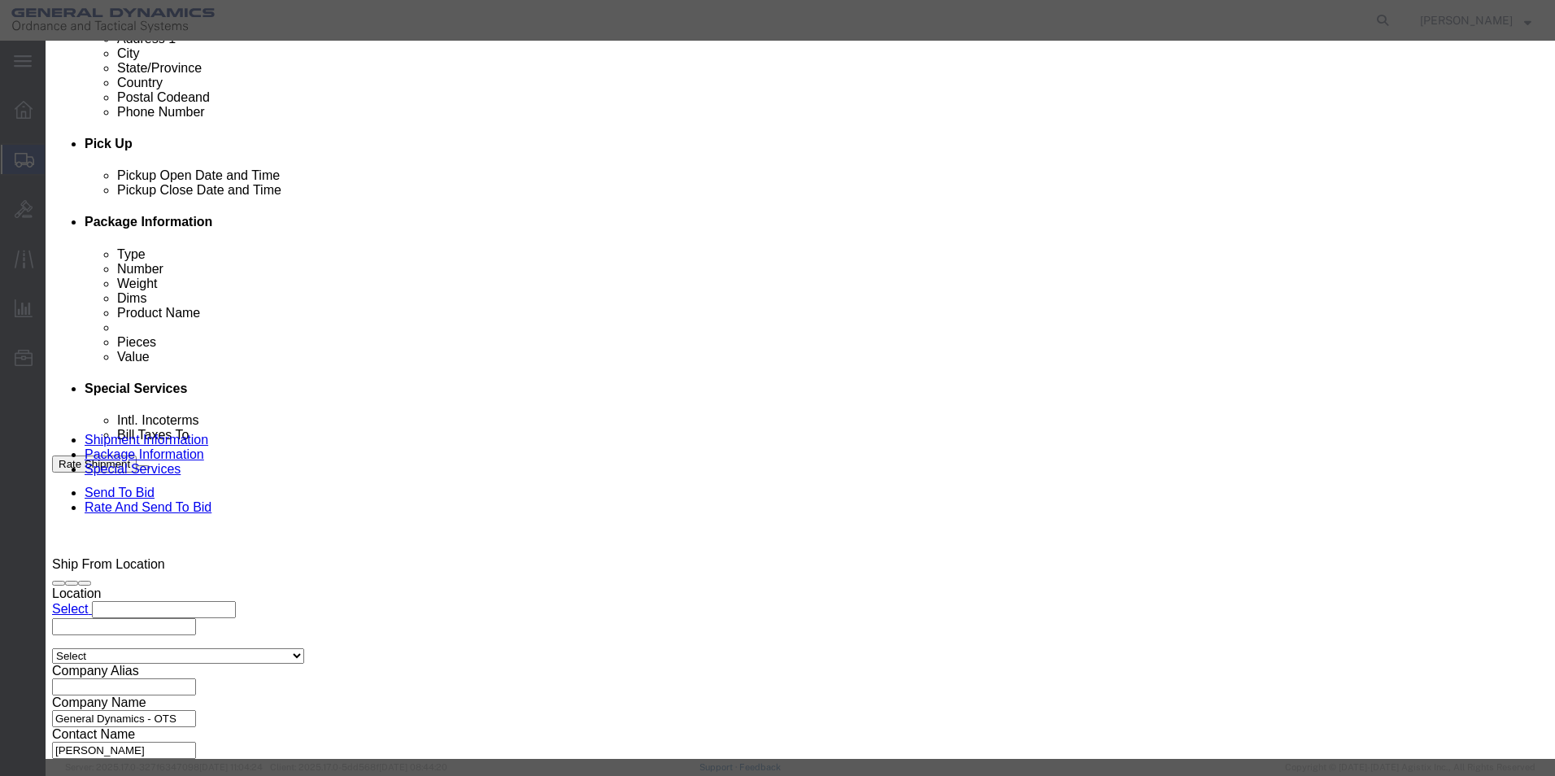
click link "C"
click button "Select"
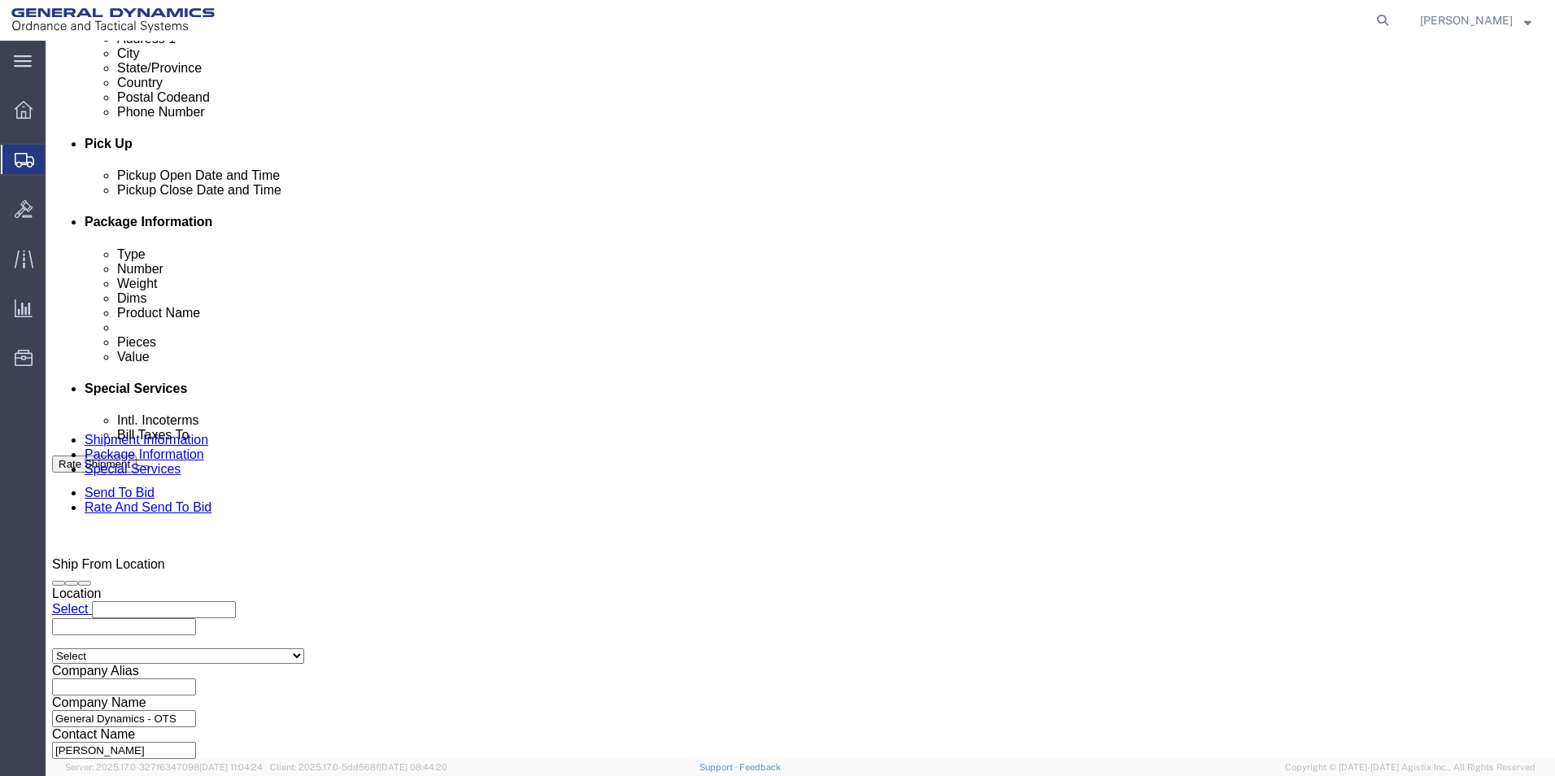
type input "c/o Data2Logistics"
type input "[EMAIL_ADDRESS][DOMAIN_NAME]"
type input "[PHONE_NUMBER]"
type input "GD OTS"
type input "P.O. Box 61050"
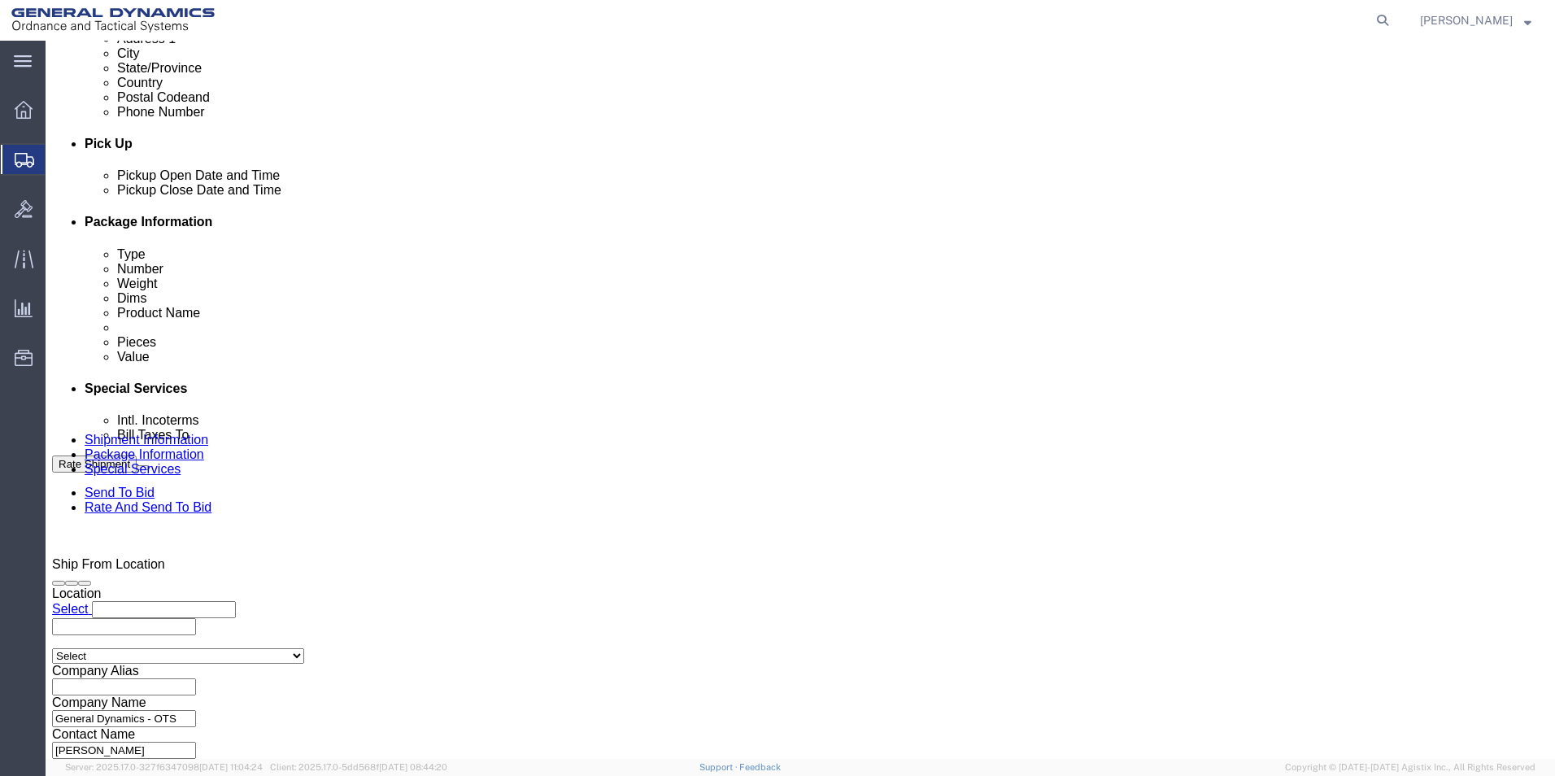
type input "33906"
select select "FL"
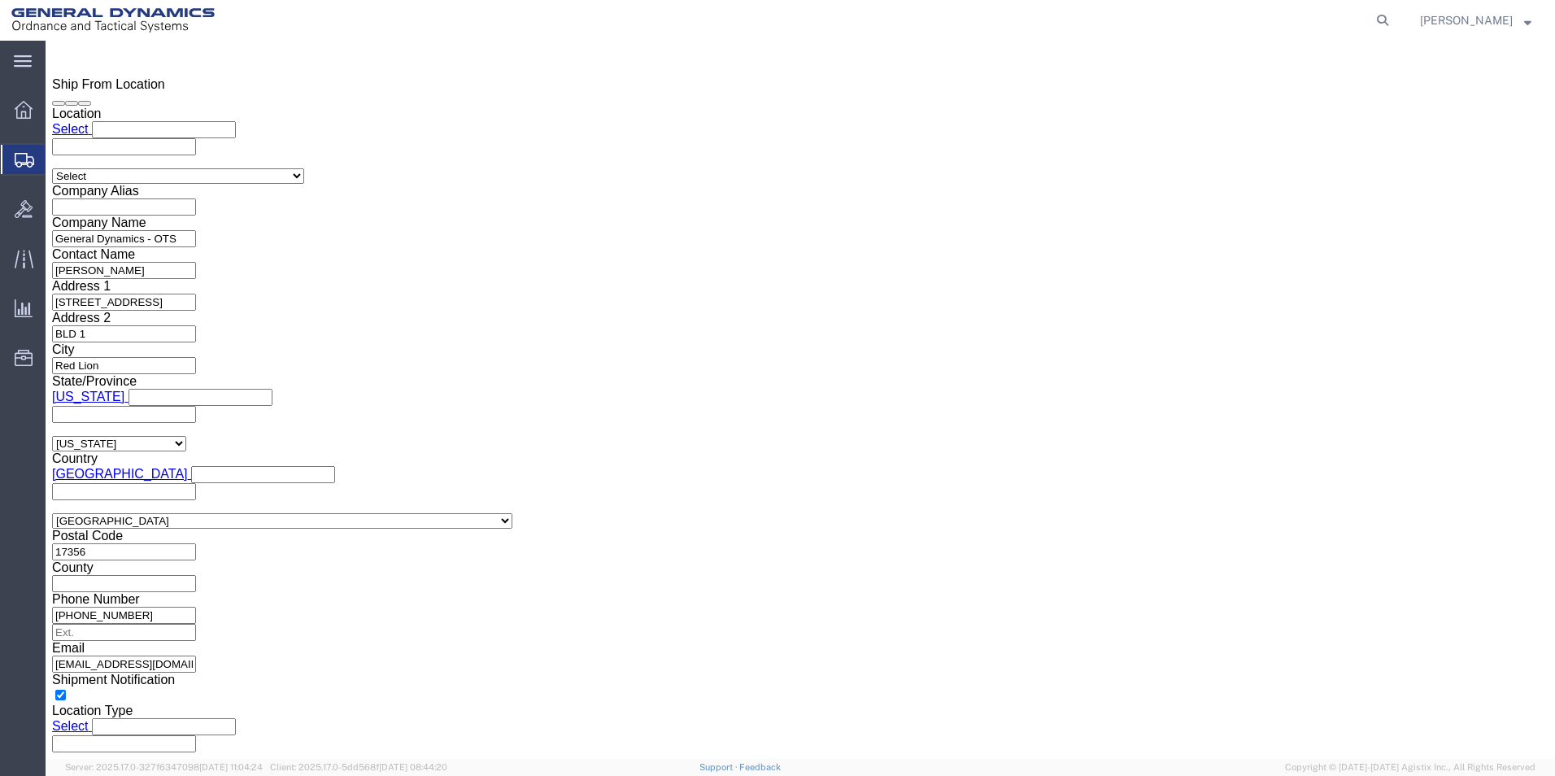
scroll to position [1139, 0]
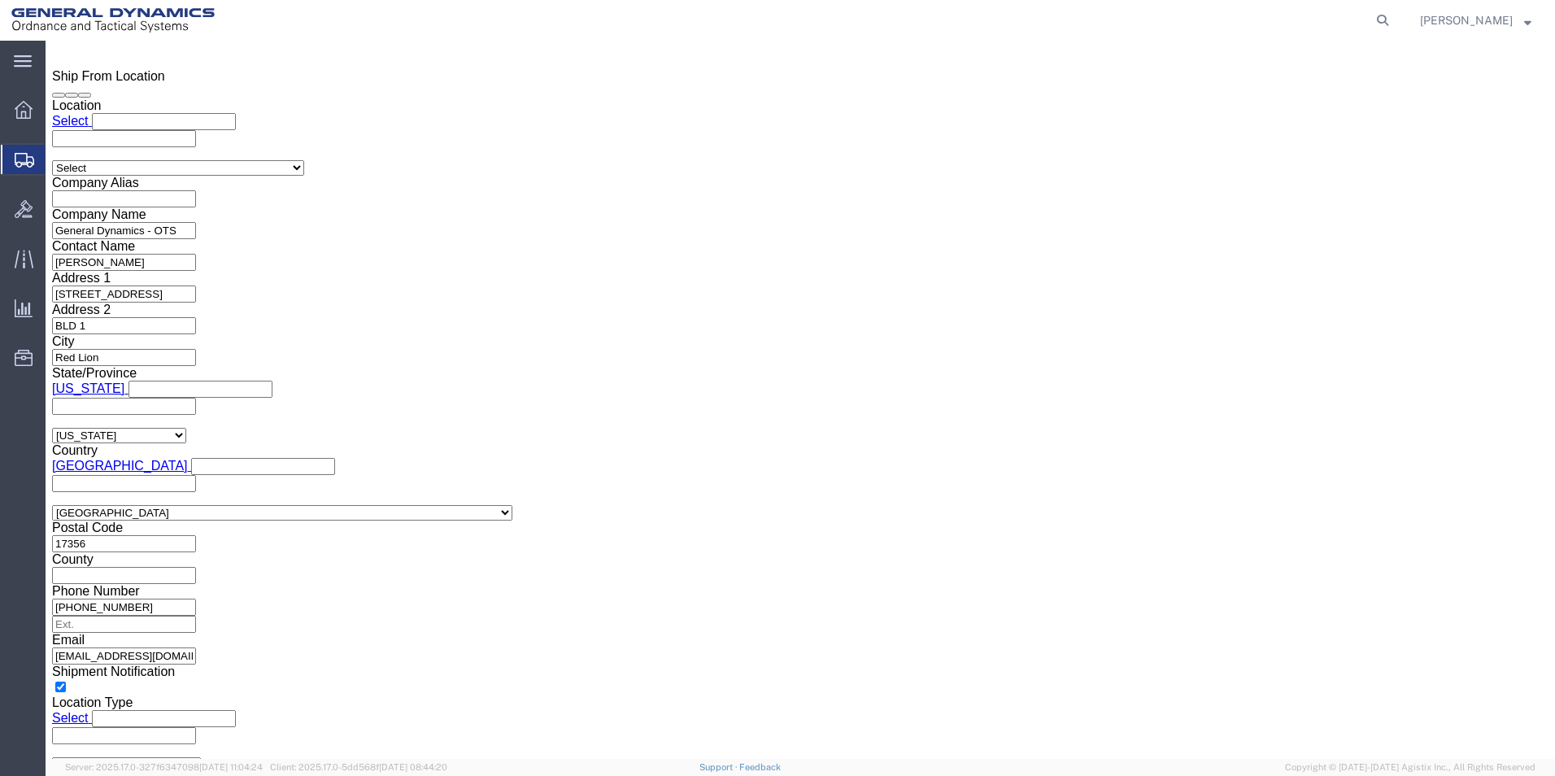
click button "Rate Shipment"
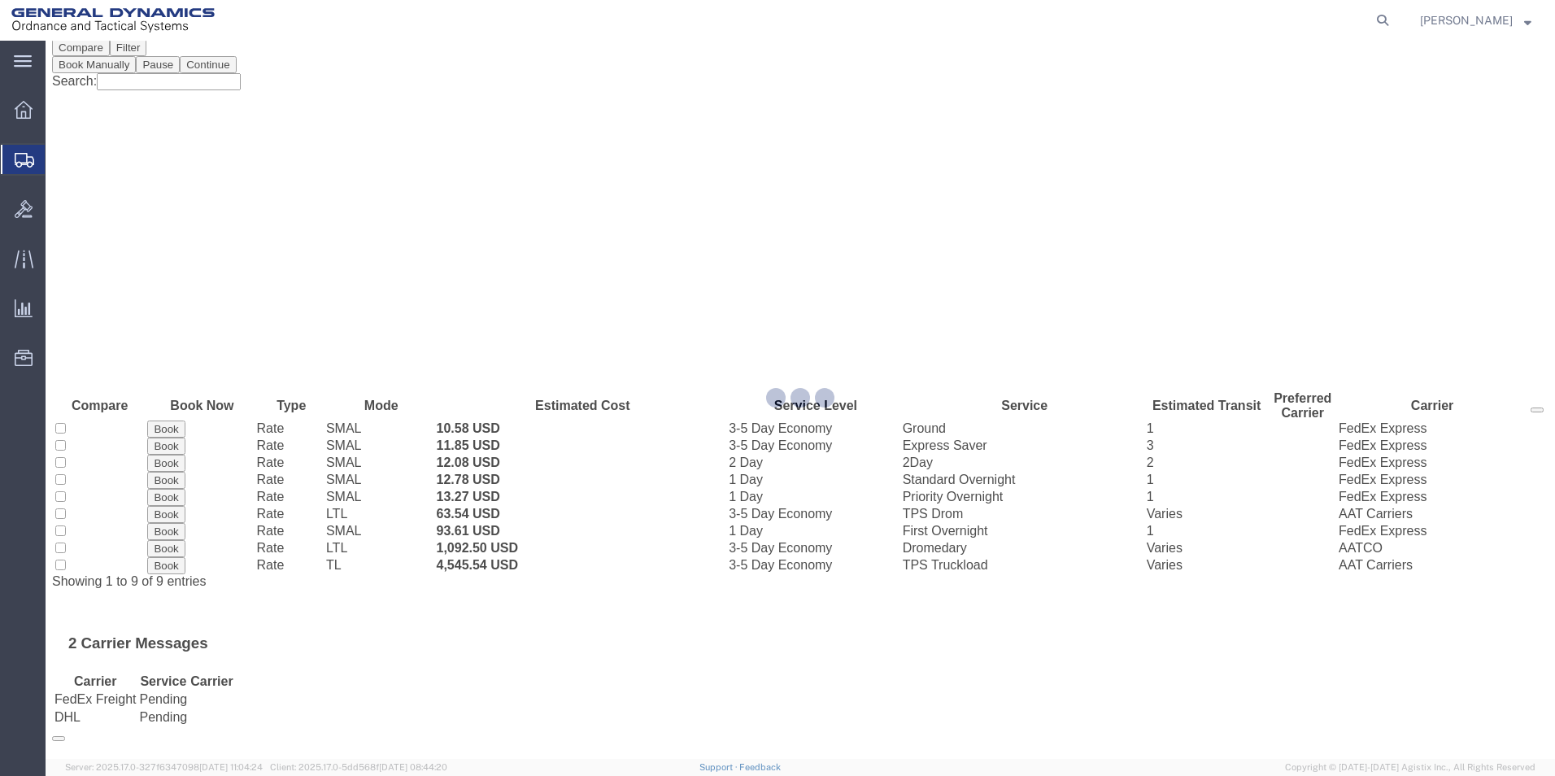
scroll to position [0, 0]
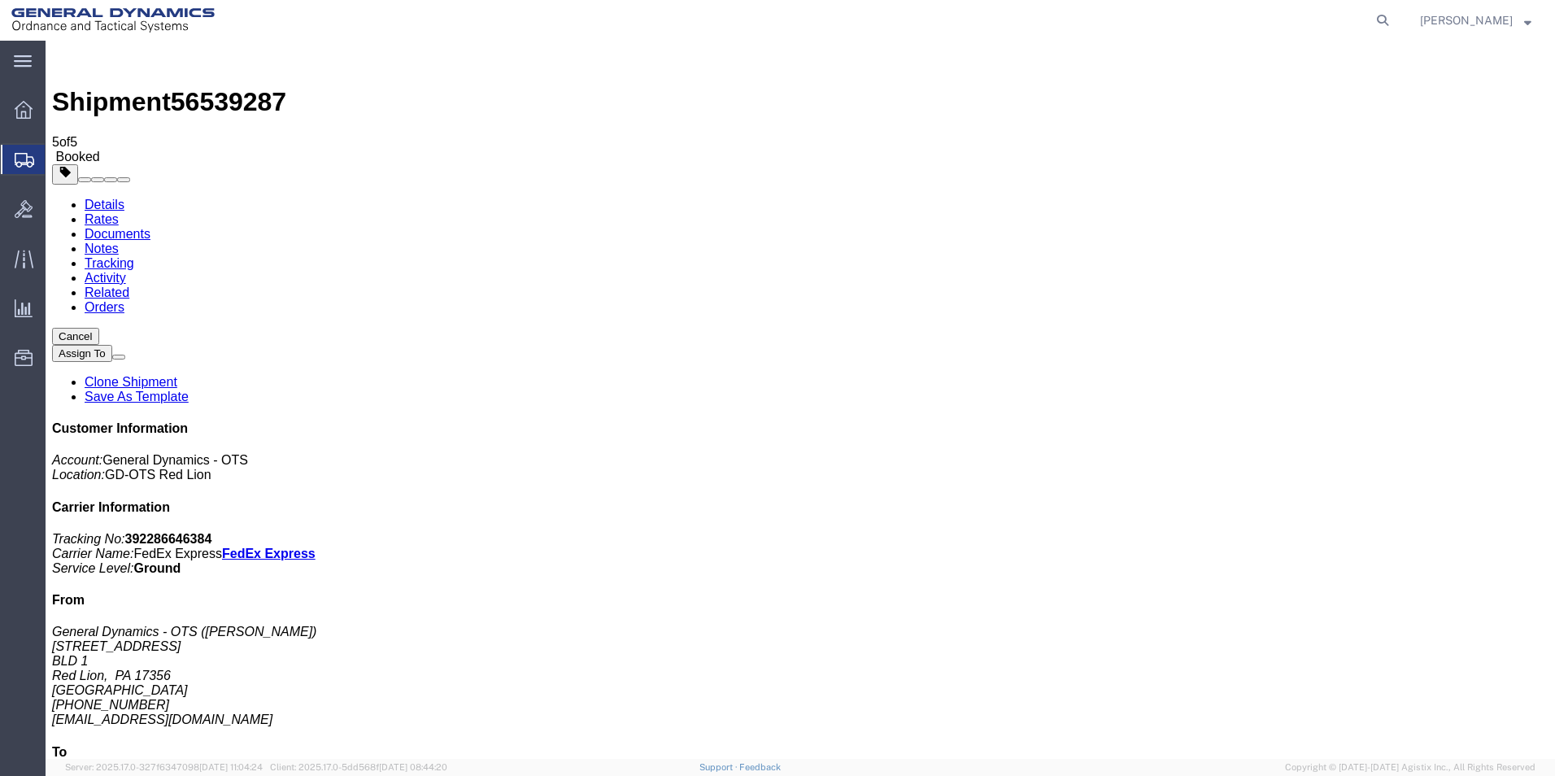
drag, startPoint x: 598, startPoint y: 361, endPoint x: 719, endPoint y: 349, distance: 121.8
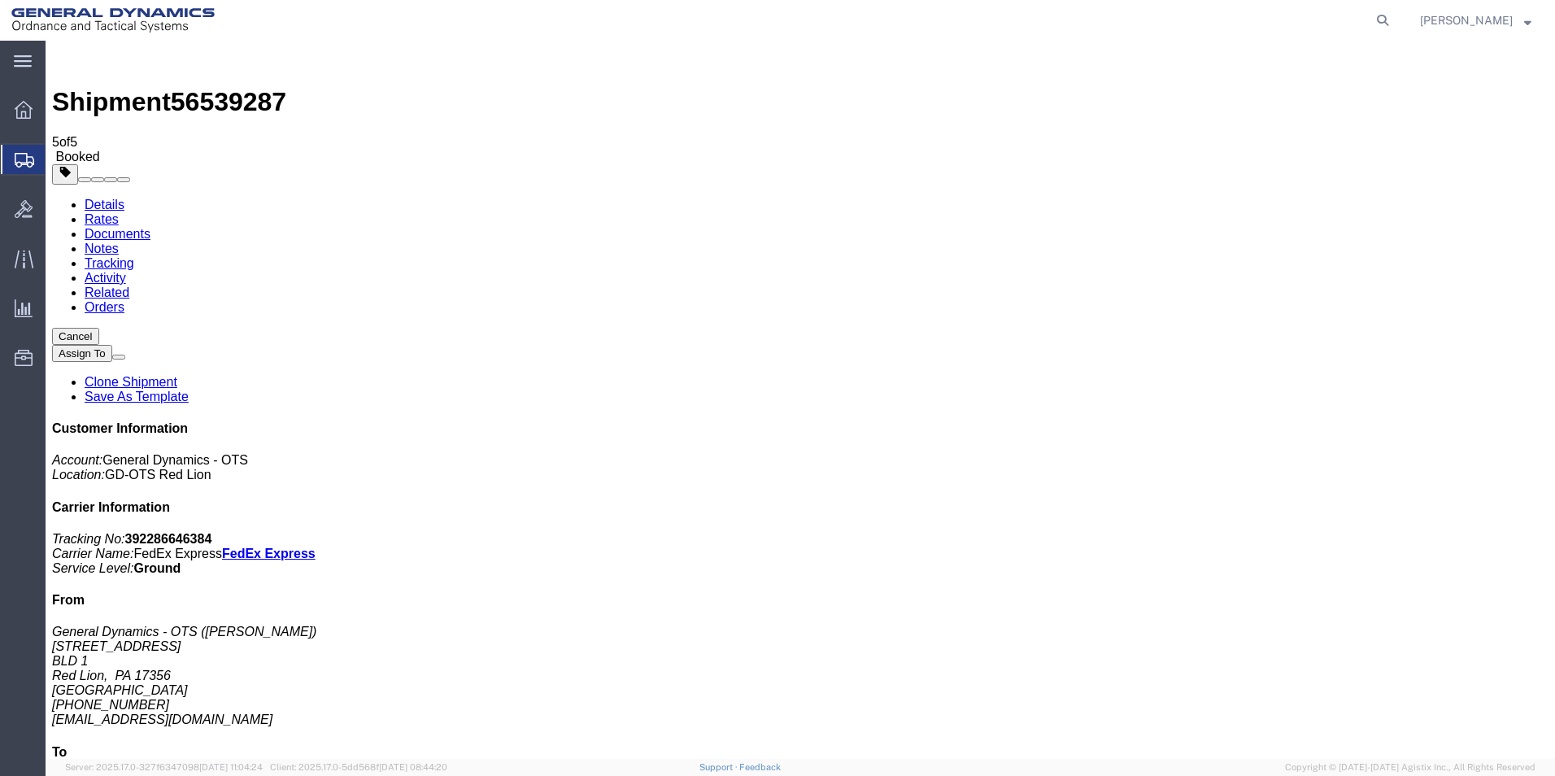
drag, startPoint x: 719, startPoint y: 351, endPoint x: 675, endPoint y: 349, distance: 44.0
click at [0, 0] on span "Create Shipment" at bounding box center [0, 0] width 0 height 0
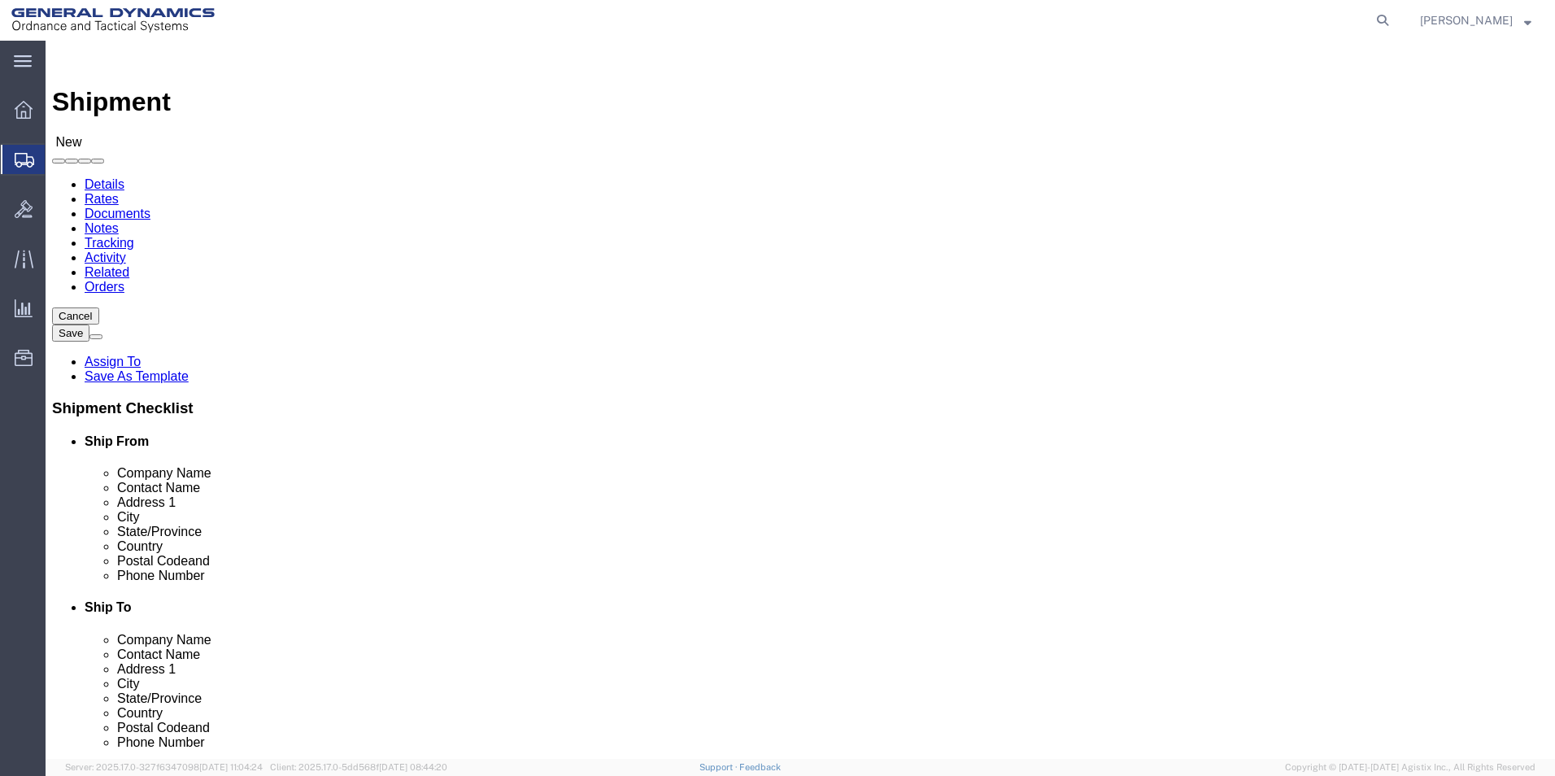
scroll to position [274, 0]
select select "310"
select select "PA"
click input "text"
type input "SAND"
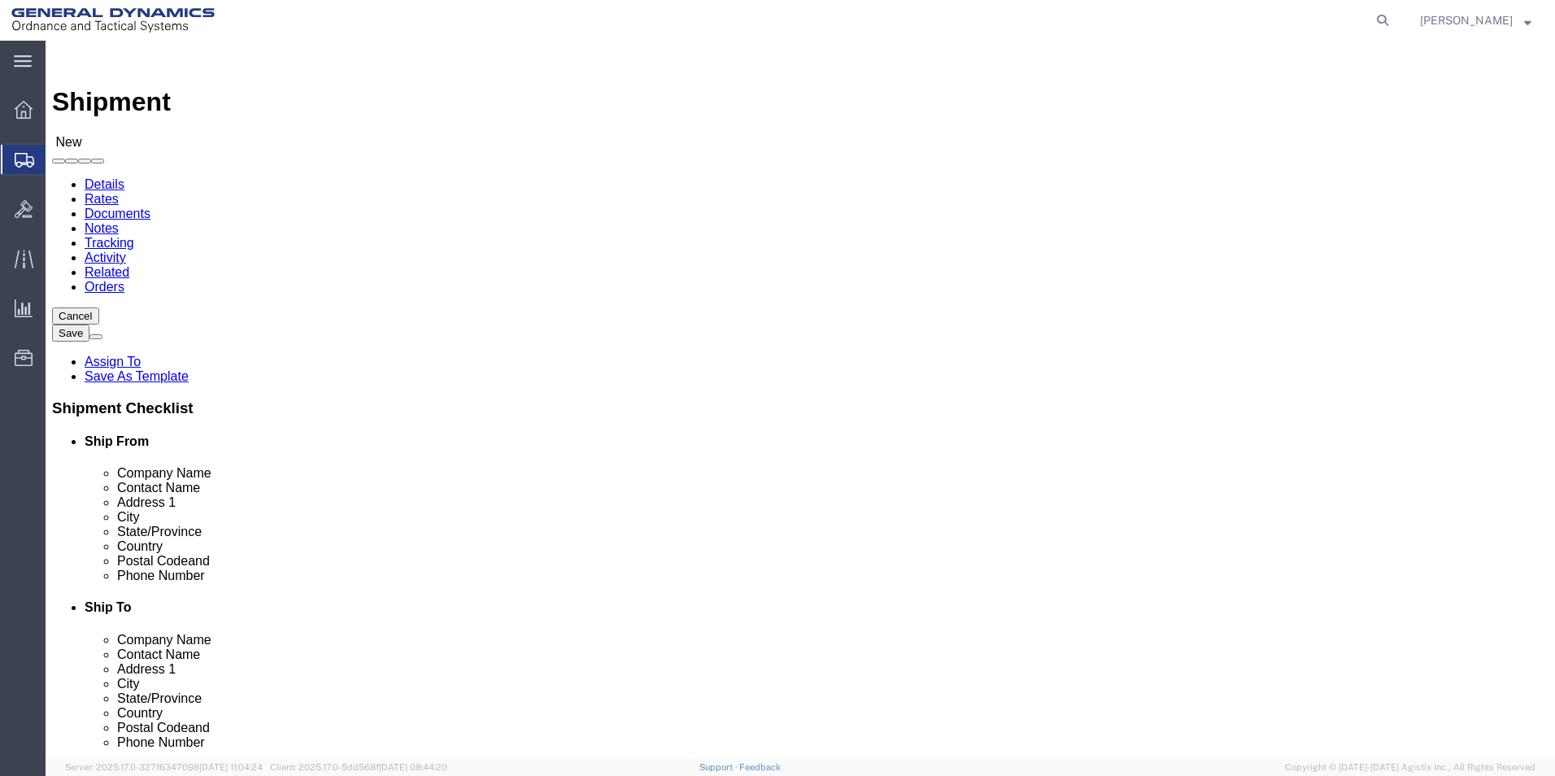
click p "- General Dynamics - OTS - ([PERSON_NAME]) [STREET_ADDRESS]"
select select
select select "PA"
type input "[PERSON_NAME]"
click input "text"
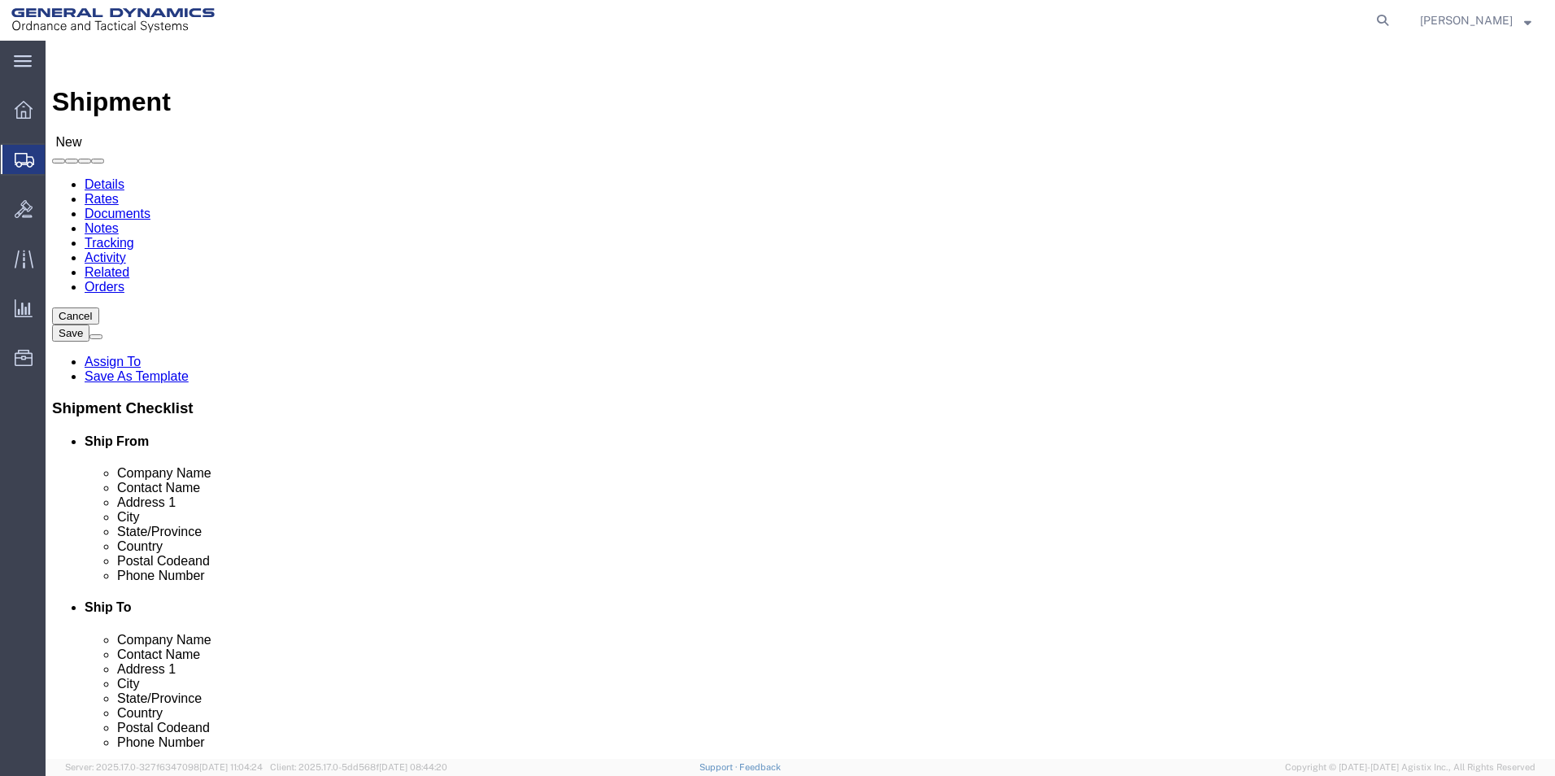
type input "AML US LLC"
click input "text"
type input "[PERSON_NAME]"
click div "- ASML U.S. LLC - ([PERSON_NAME]) [STREET_ADDRESS][PERSON_NAME]"
select select "CT"
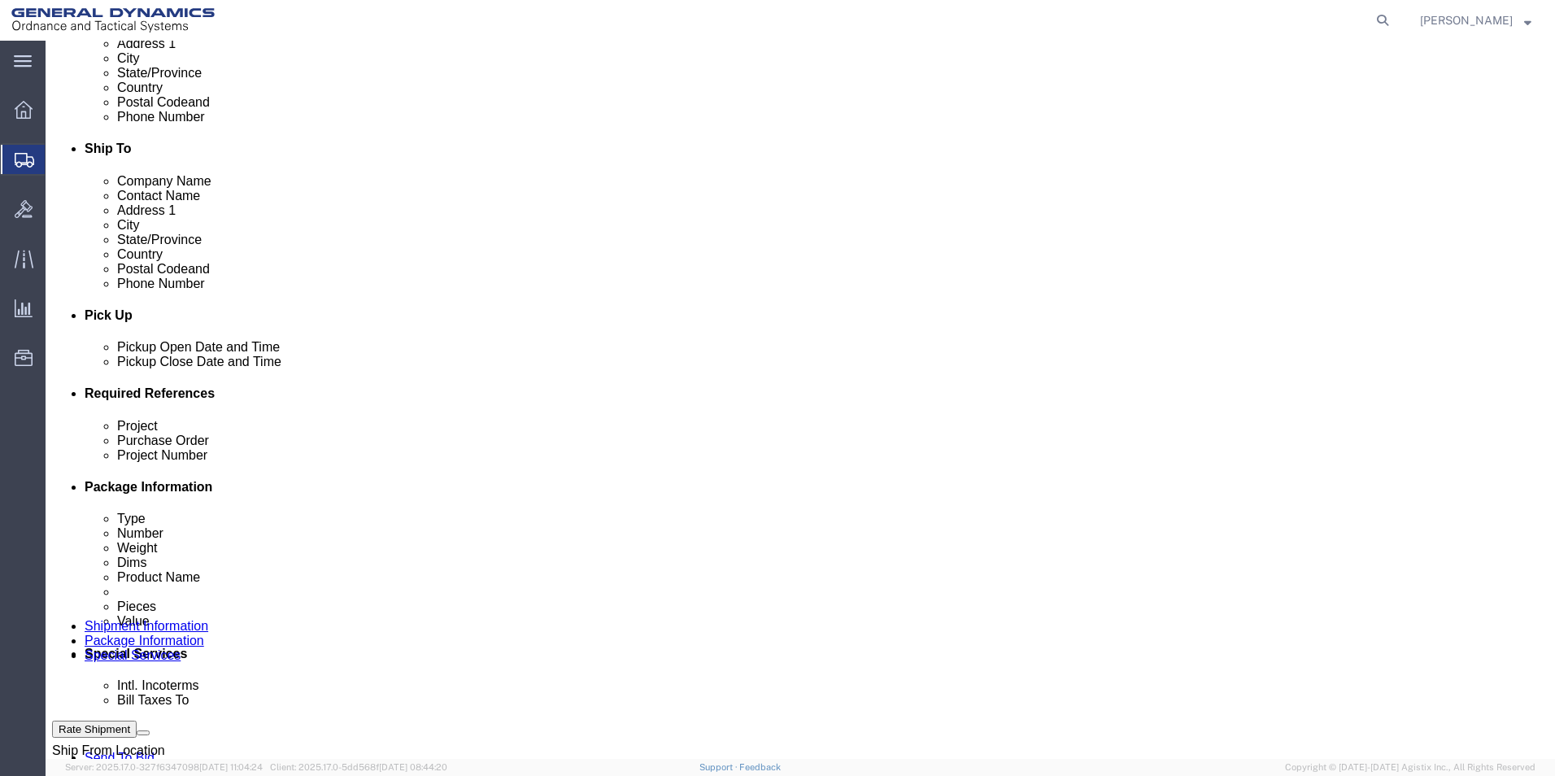
scroll to position [488, 0]
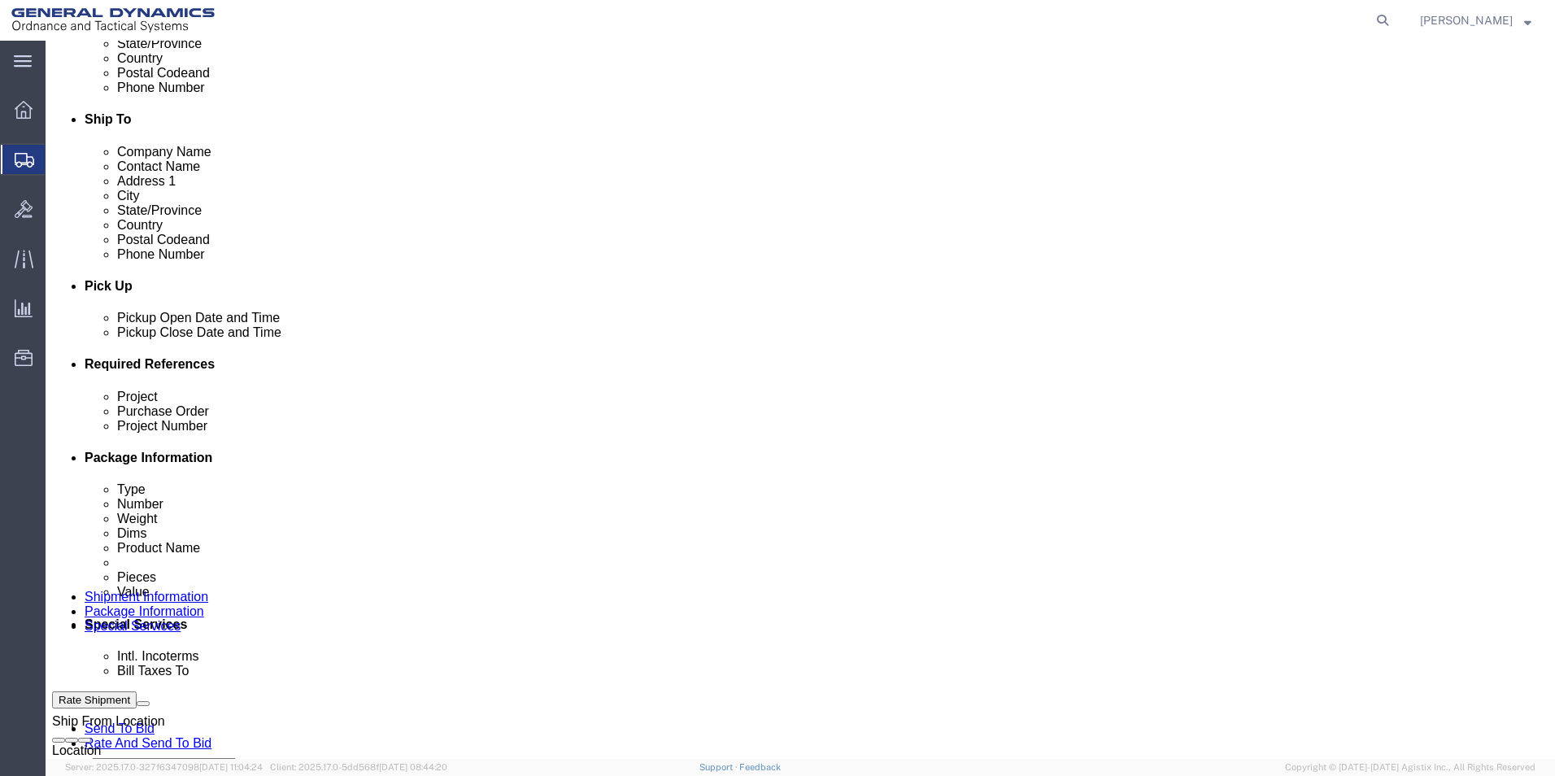
type input "[PERSON_NAME]"
click input "text"
type input "109304"
click input "text"
type input "64435"
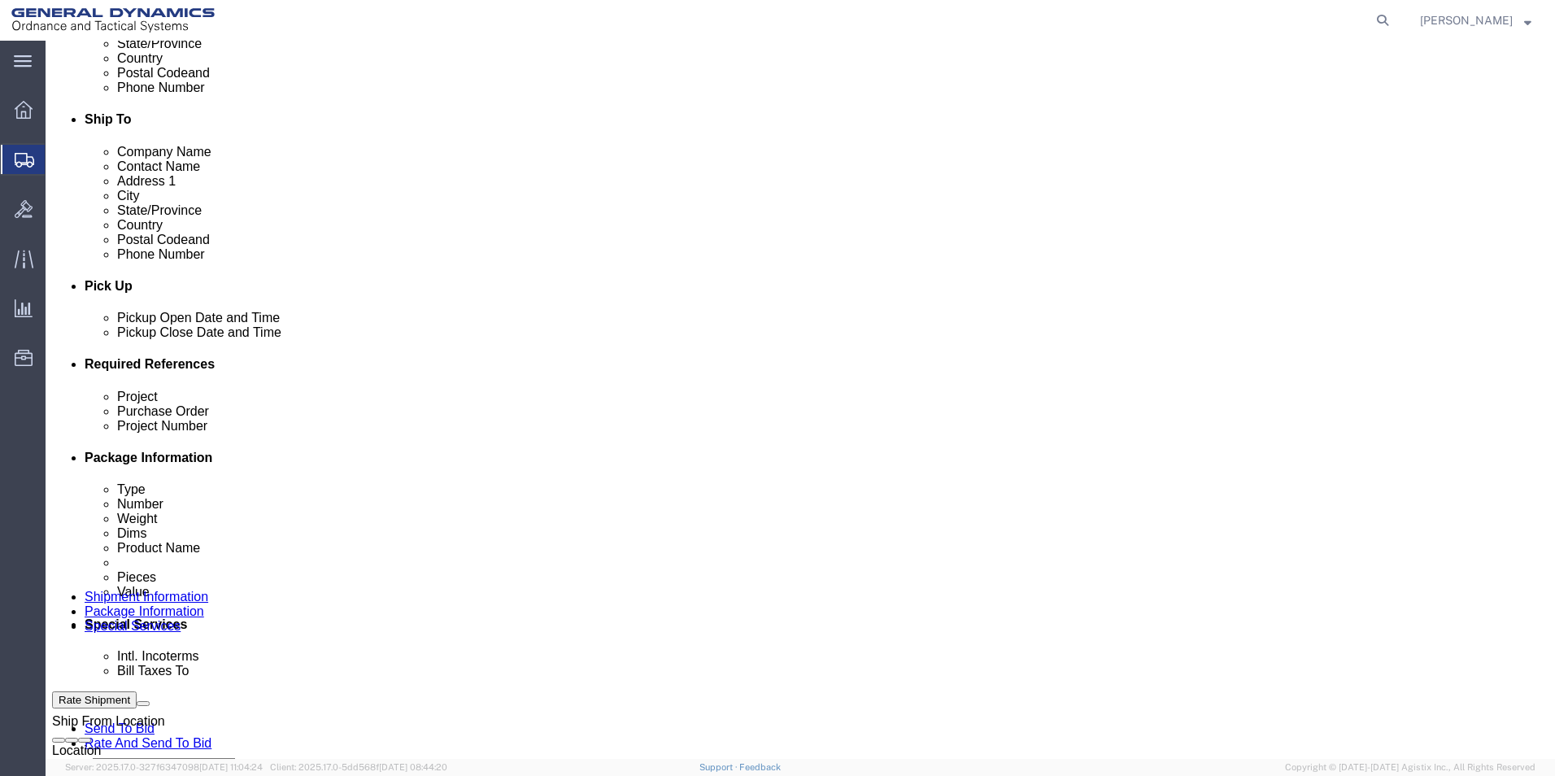
click input "text"
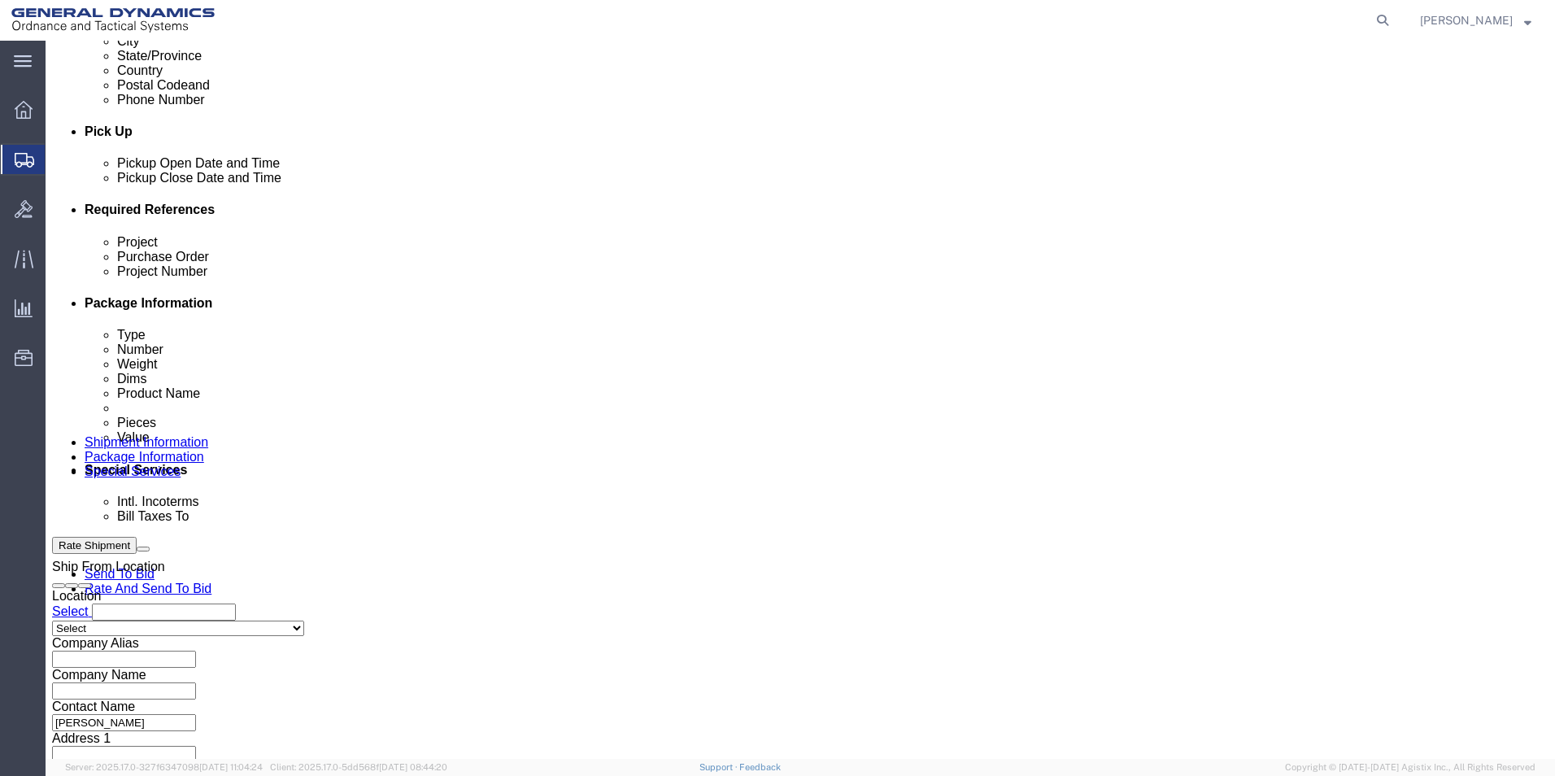
scroll to position [651, 0]
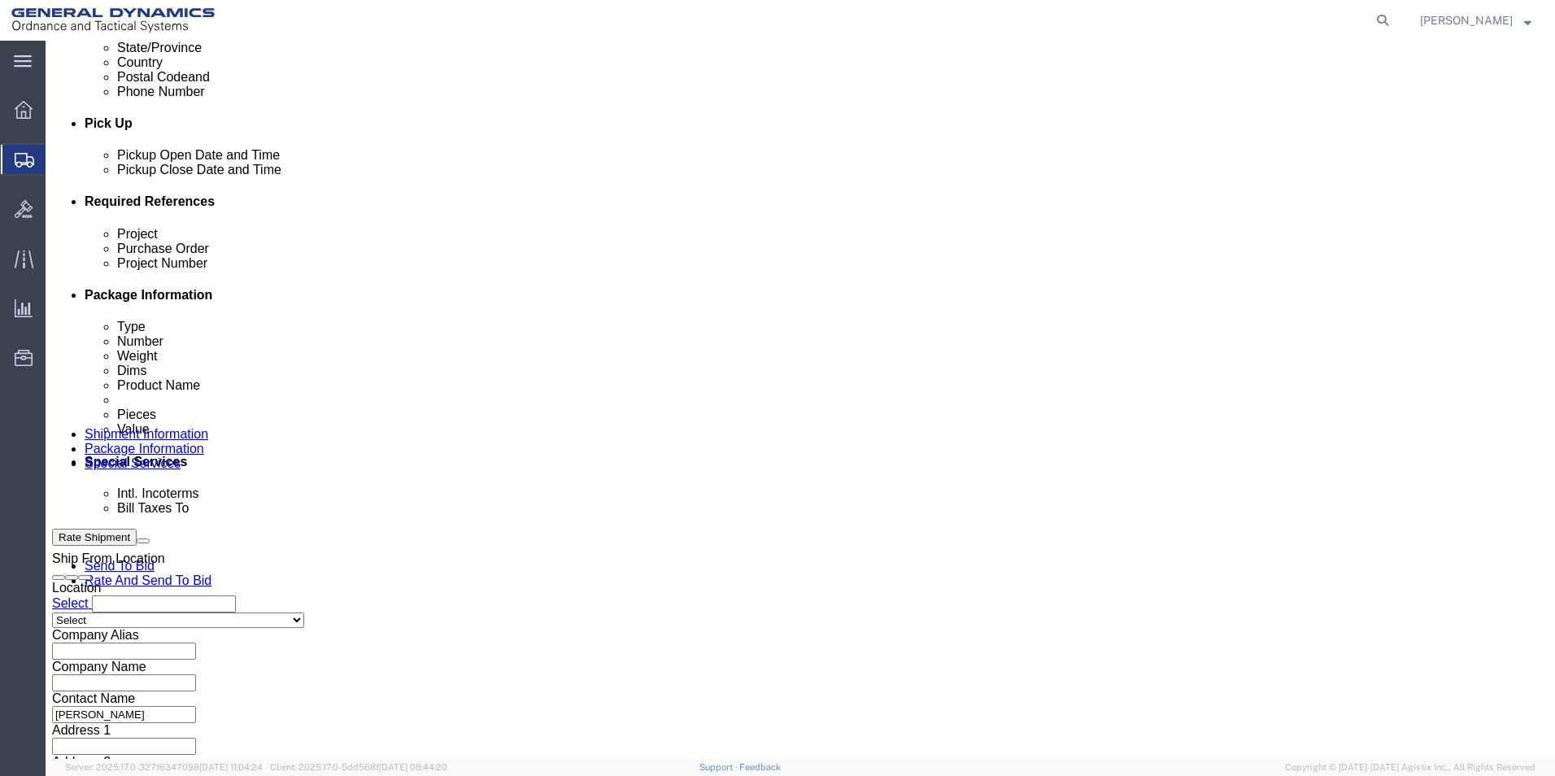
type input "109304"
click button "Continue"
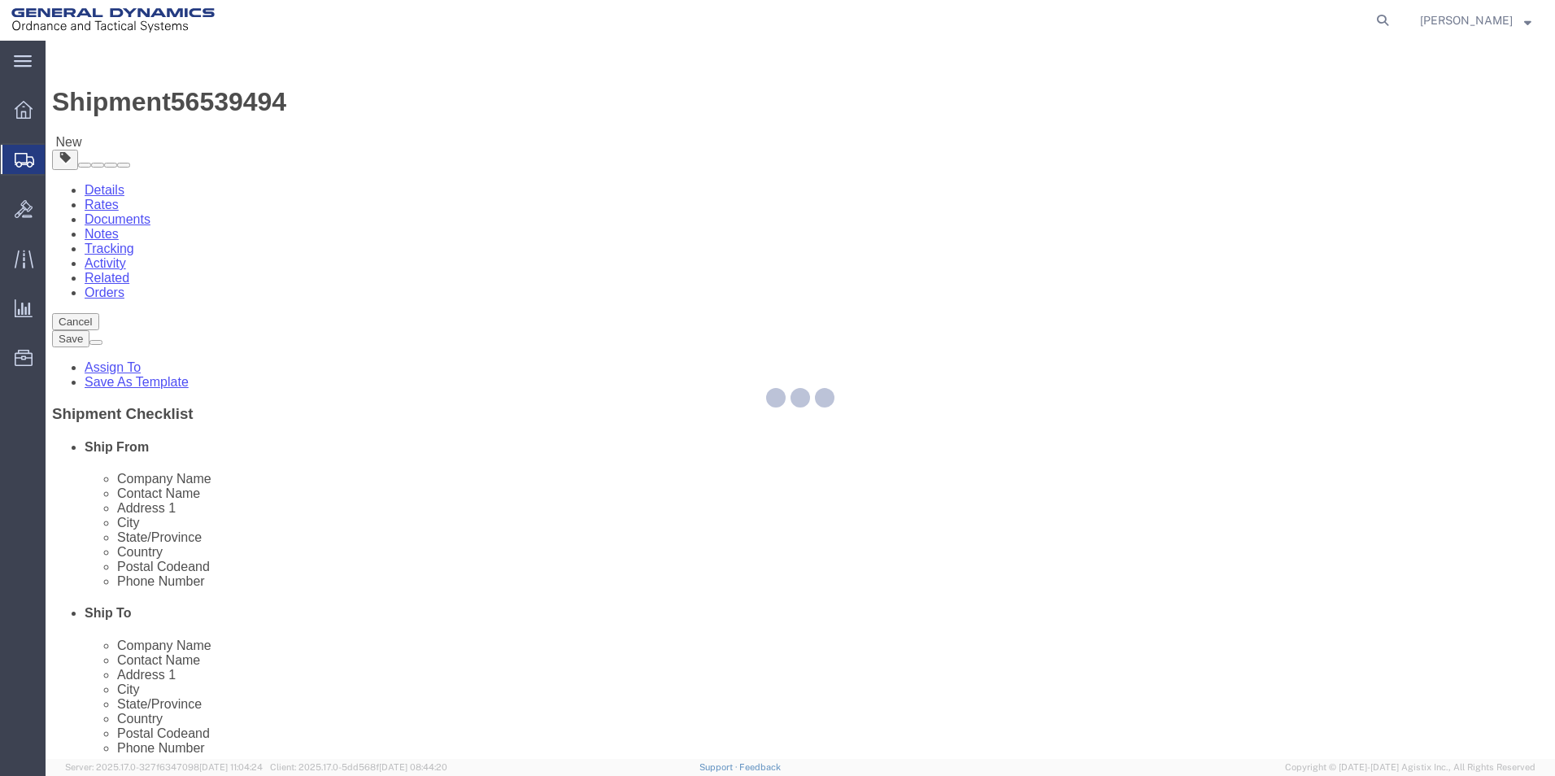
select select "CBOX"
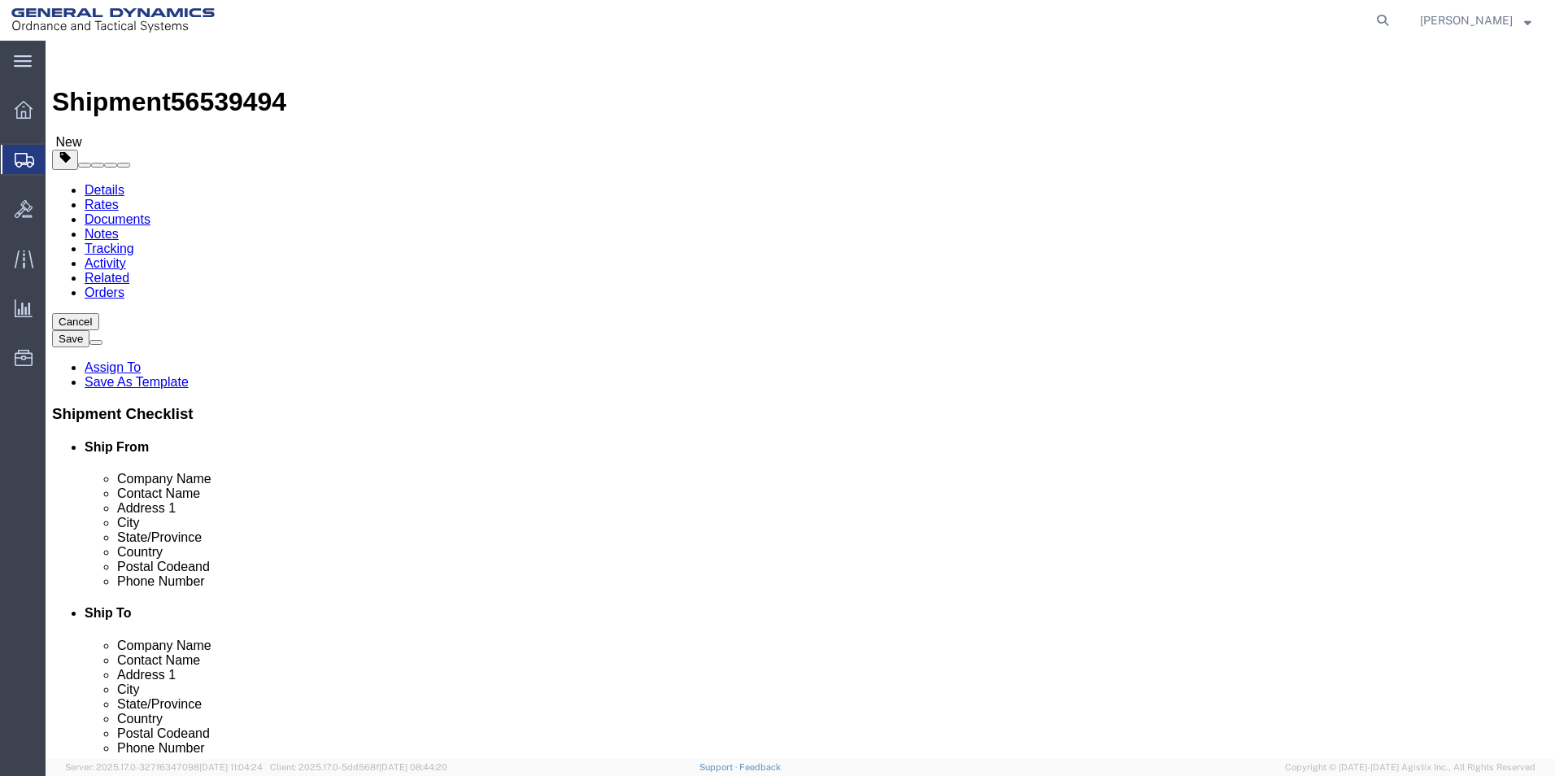
click input "text"
type input "12"
type input "10"
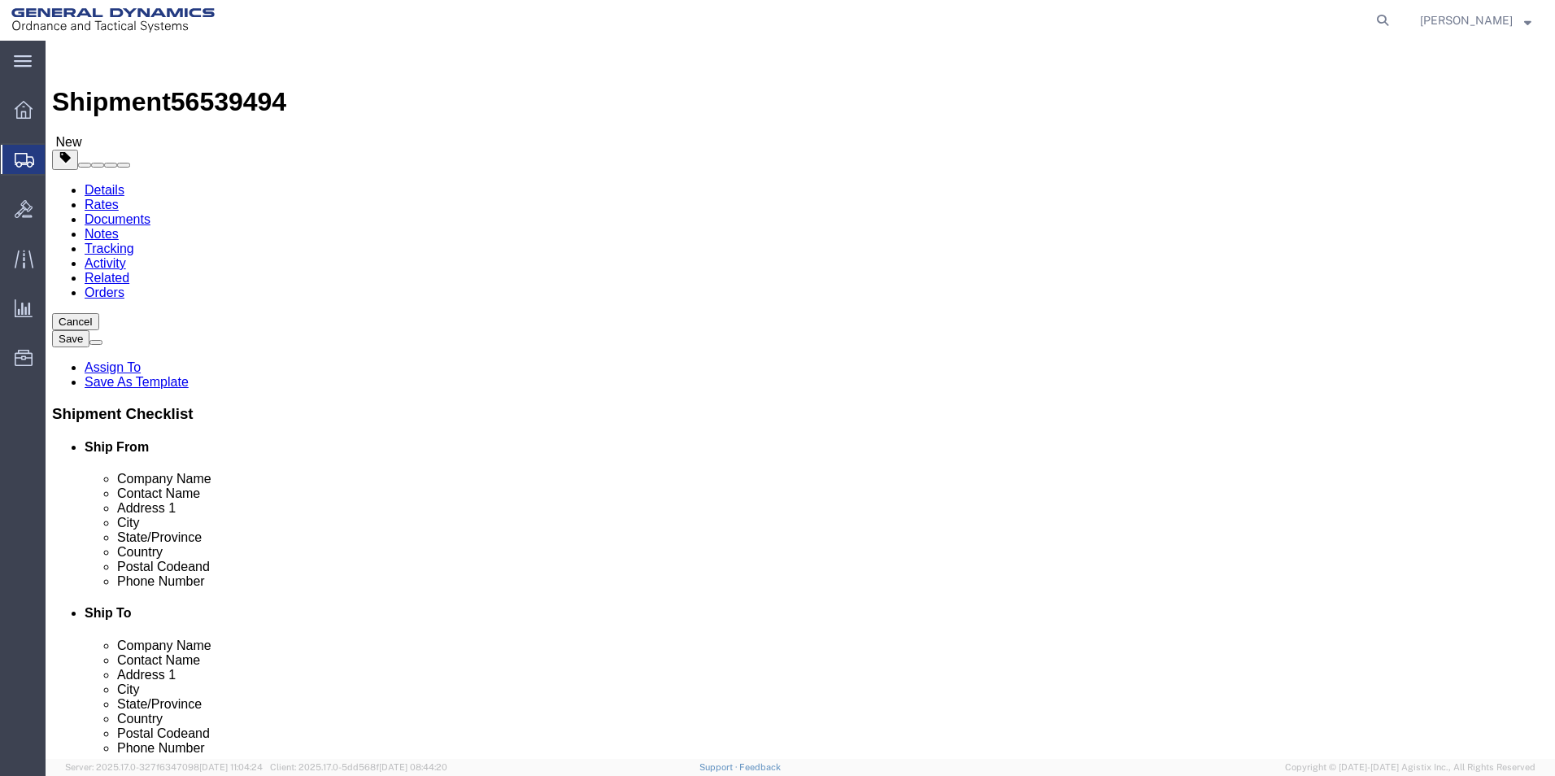
click link "Add Content"
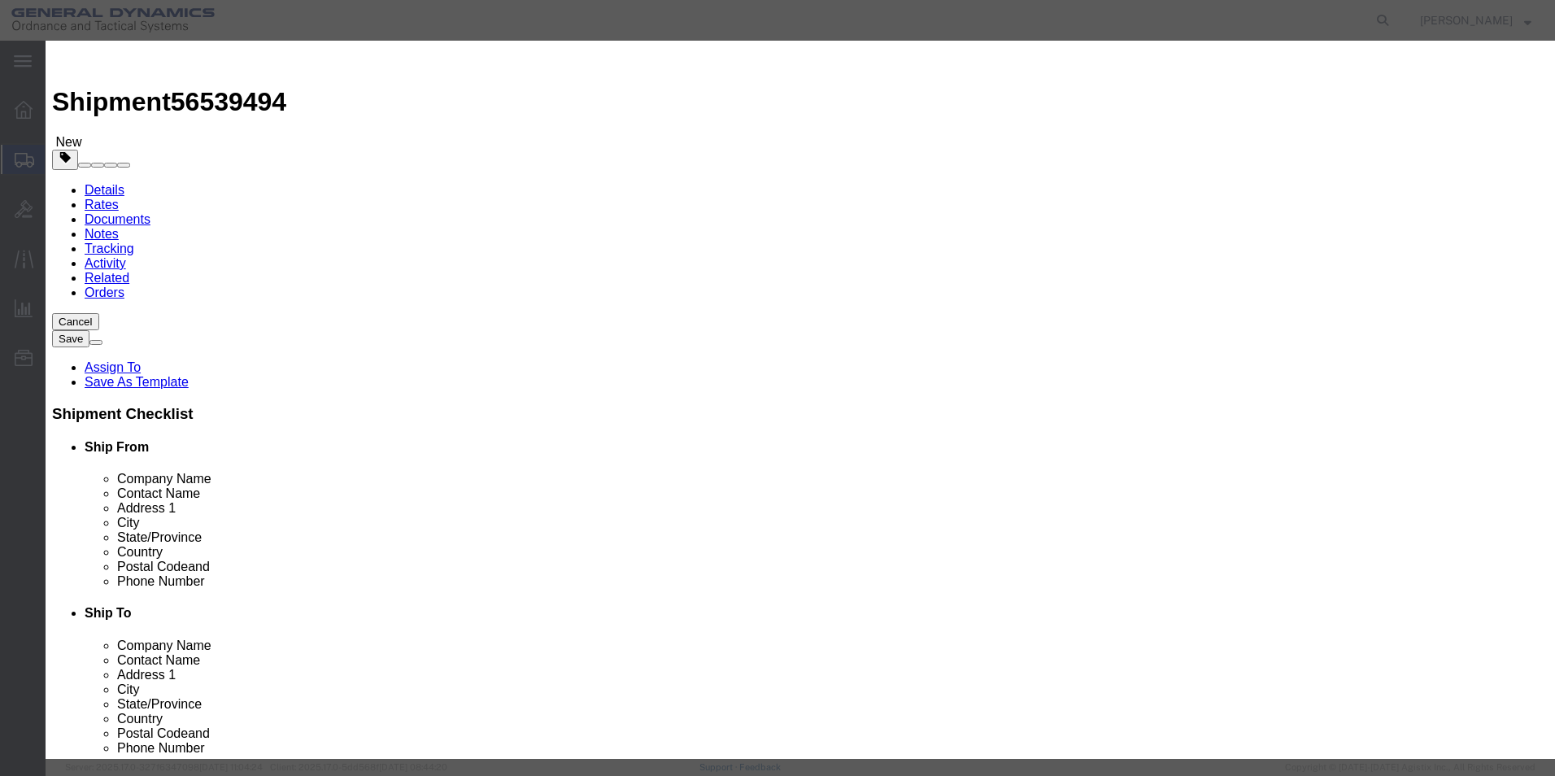
click input "text"
type input "RH NXE"
drag, startPoint x: 526, startPoint y: 234, endPoint x: 508, endPoint y: 190, distance: 47.9
click td "Model:"
select select "USD"
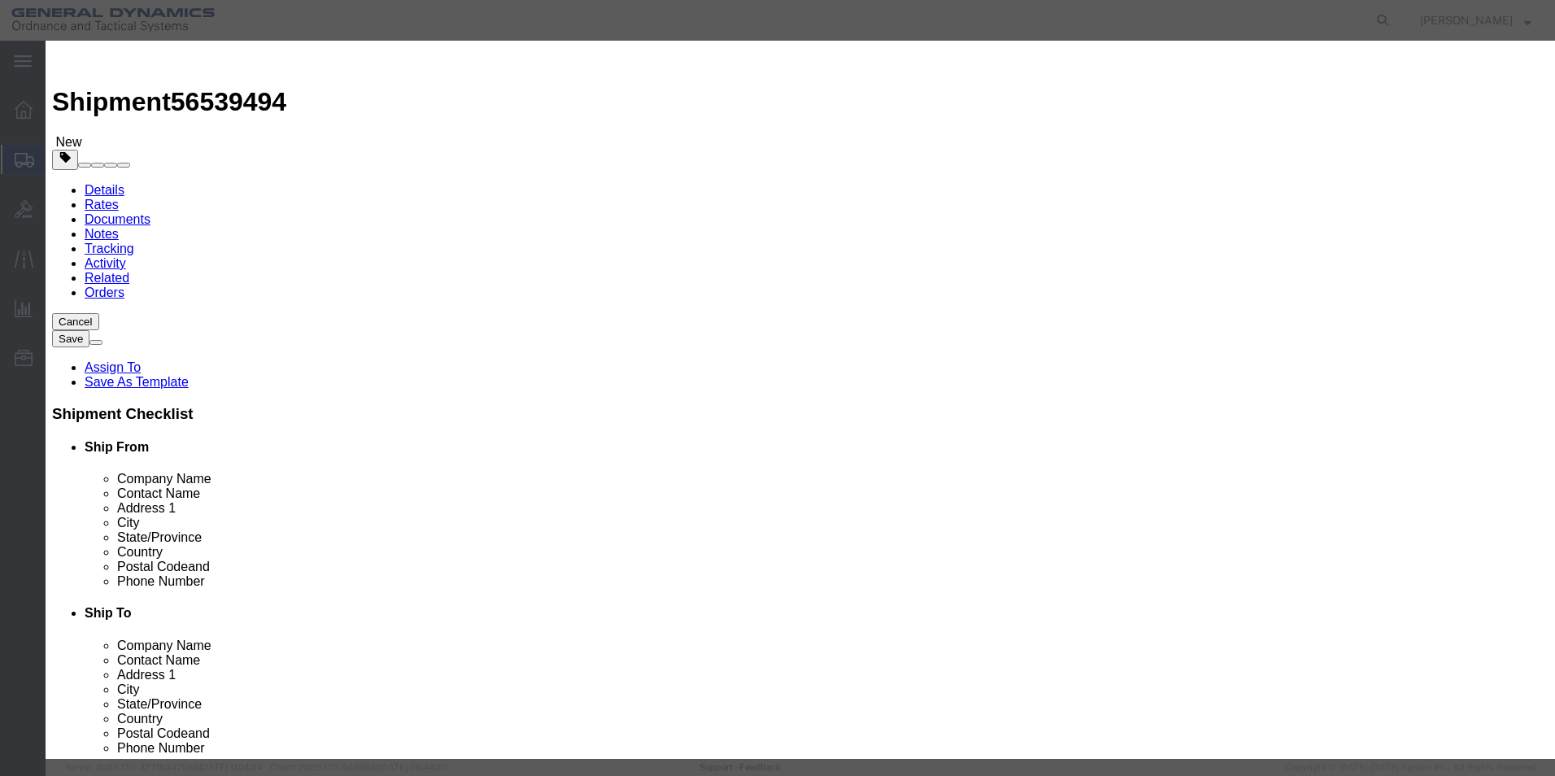
select select "ORGN"
type input "RH NXE RED XY ADJUSTER BASE"
type input "40224827003"
type textarea "RH NXE RED XY ADJUSTER BASE"
type input "Red Lion, [GEOGRAPHIC_DATA]"
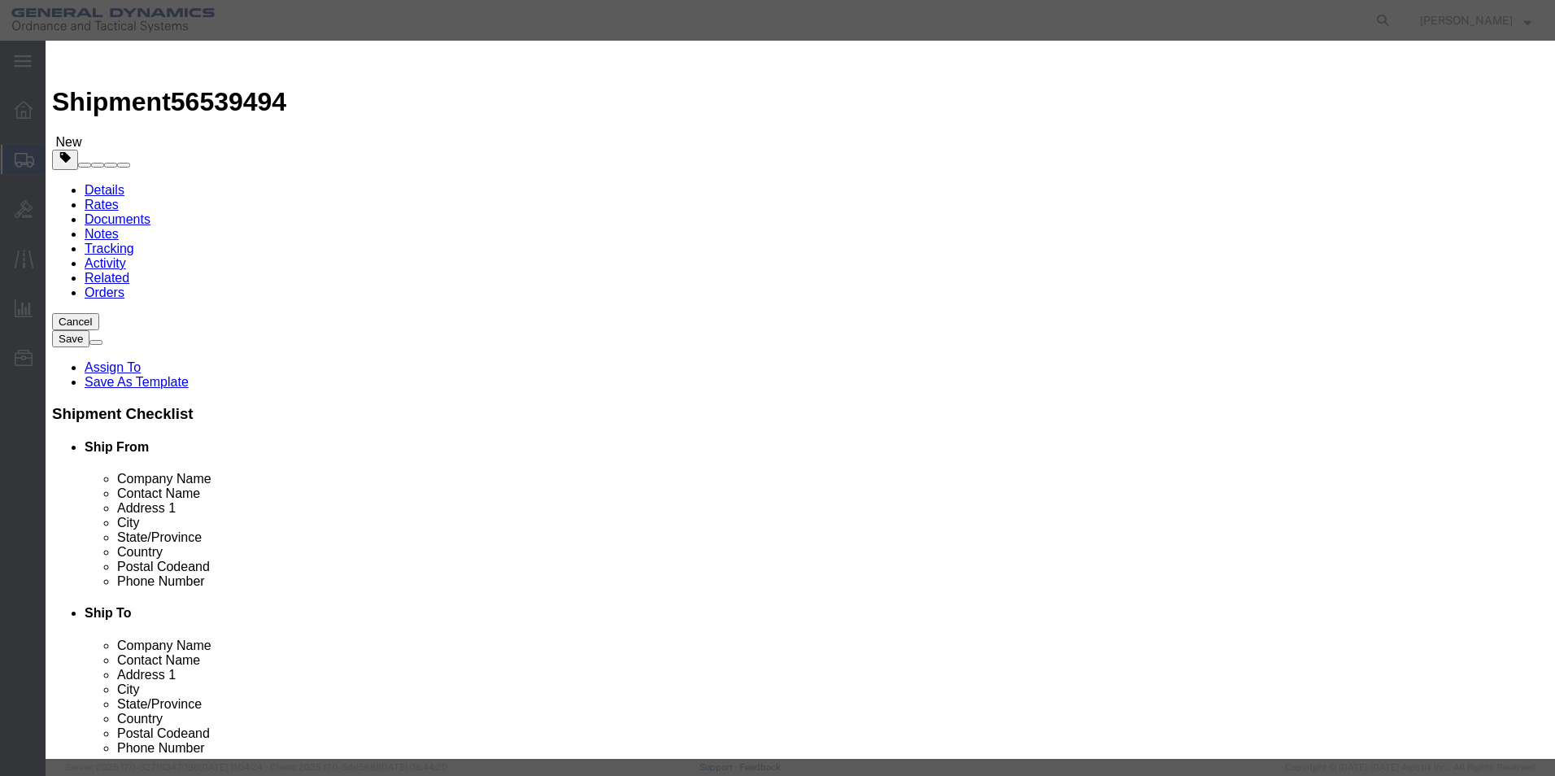
type input "RH NXE RED XY ADJUSTER BASE"
click input "text"
type input "5"
click input "text"
type input "100"
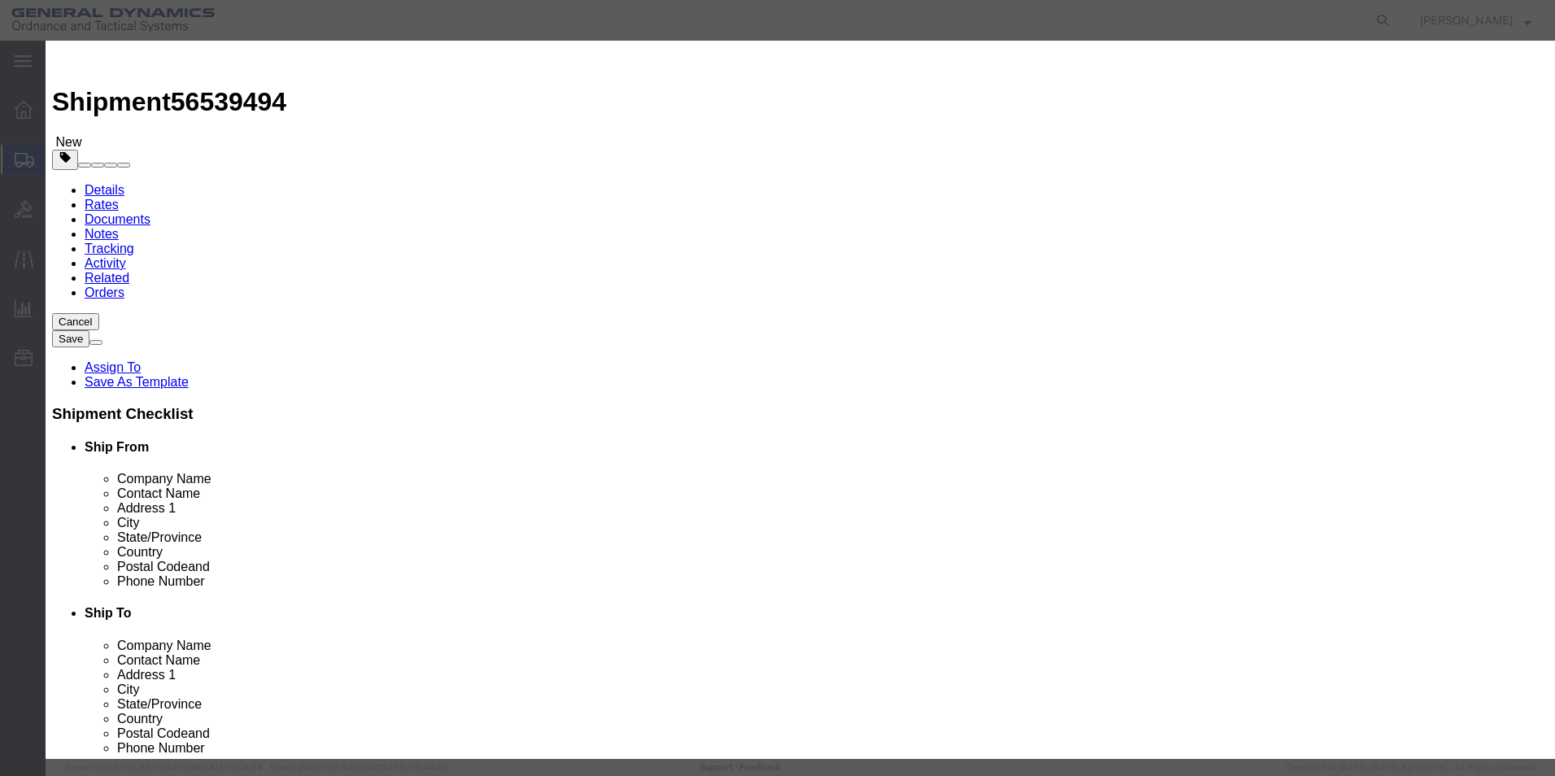
click button "Save & Close"
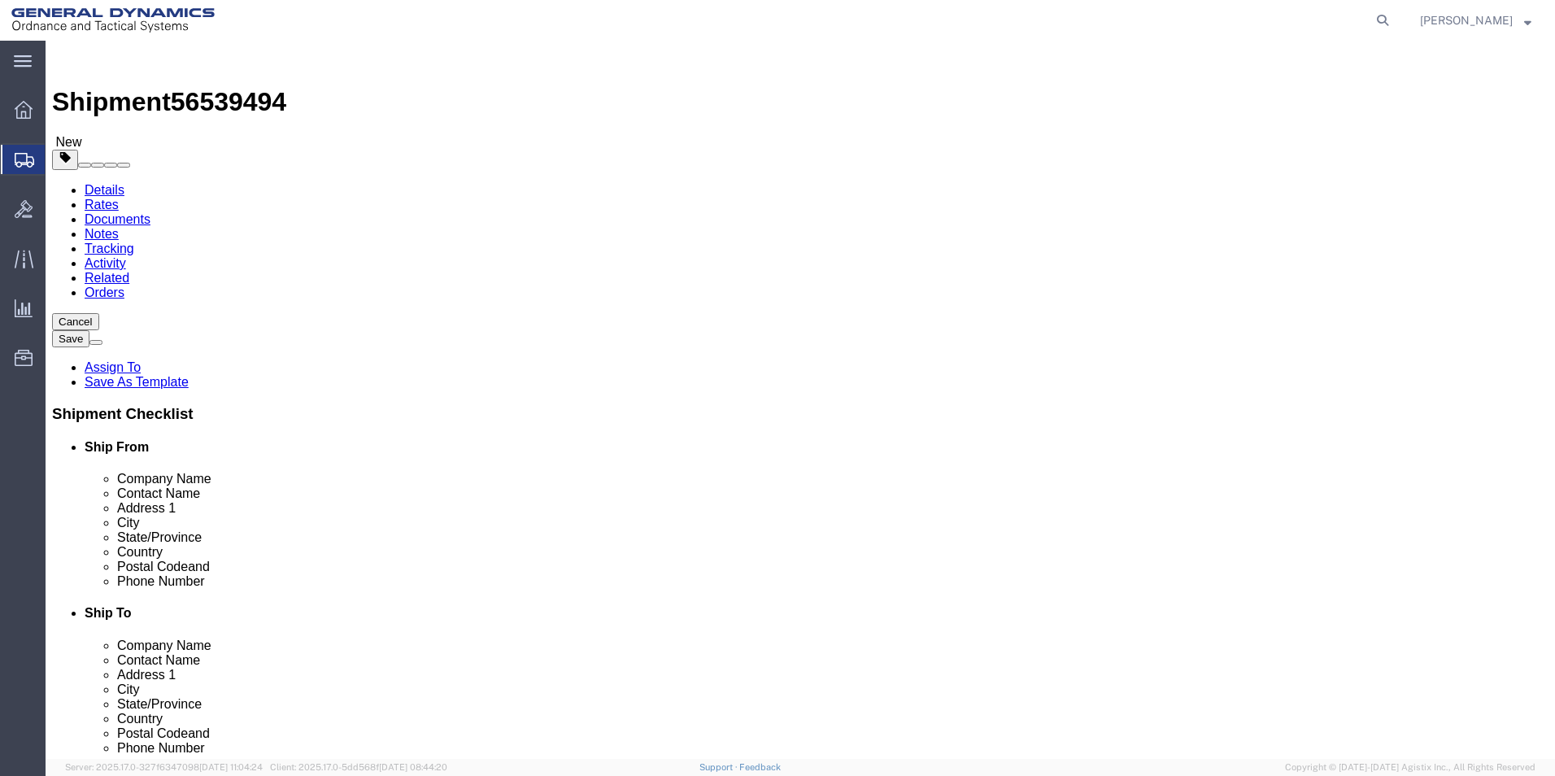
click button "button"
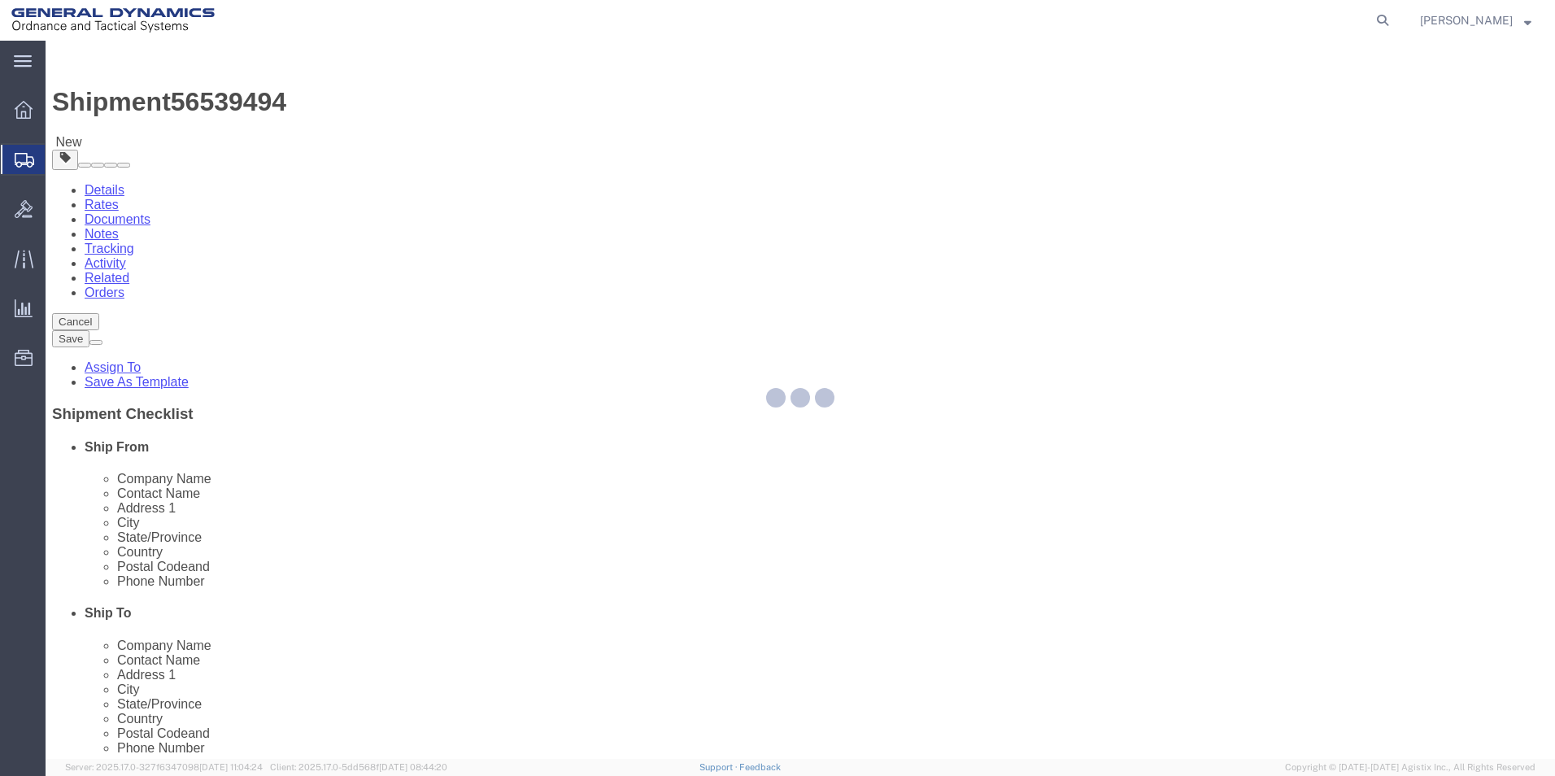
select select "CBOX"
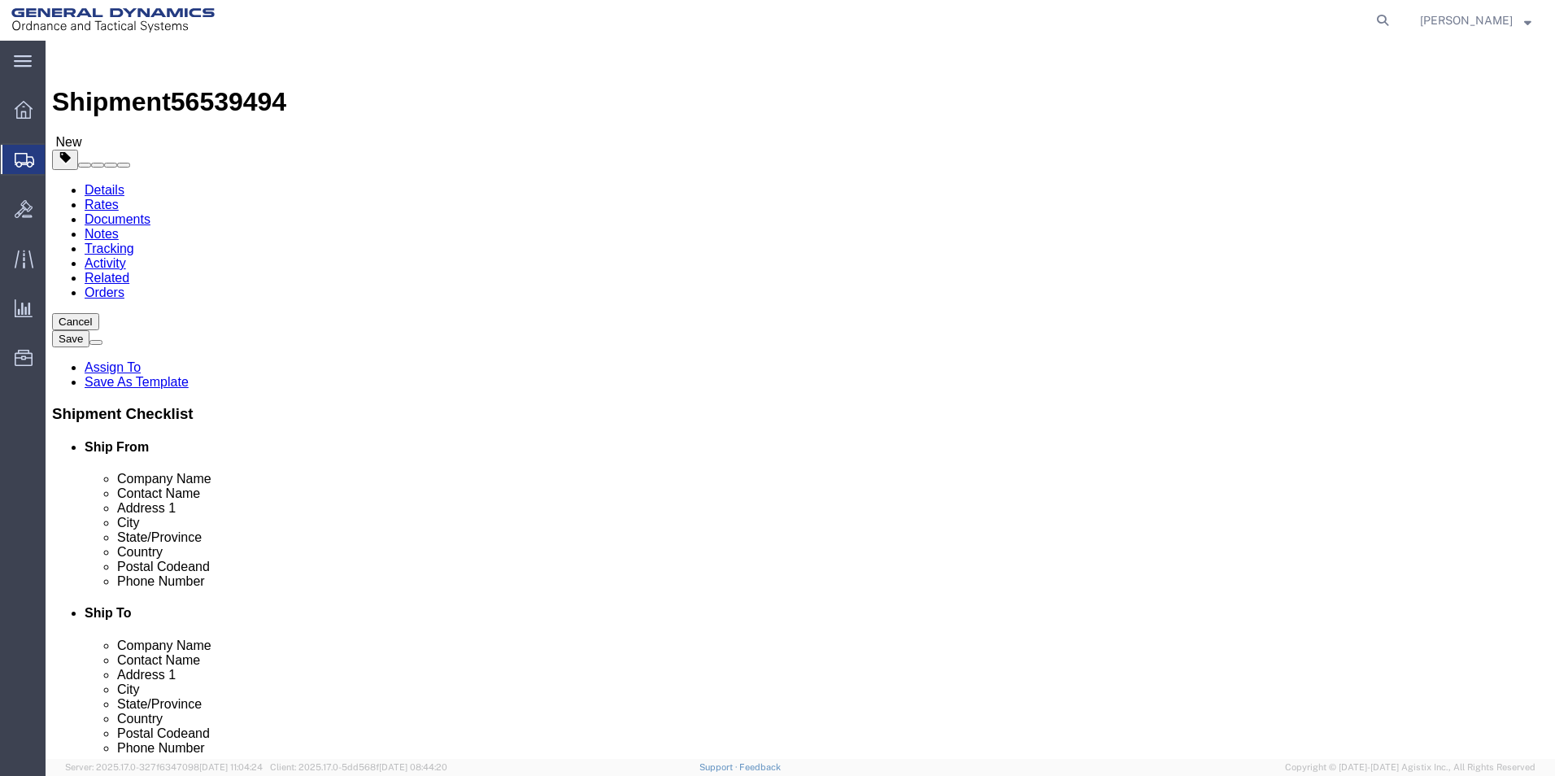
click link "Add Content"
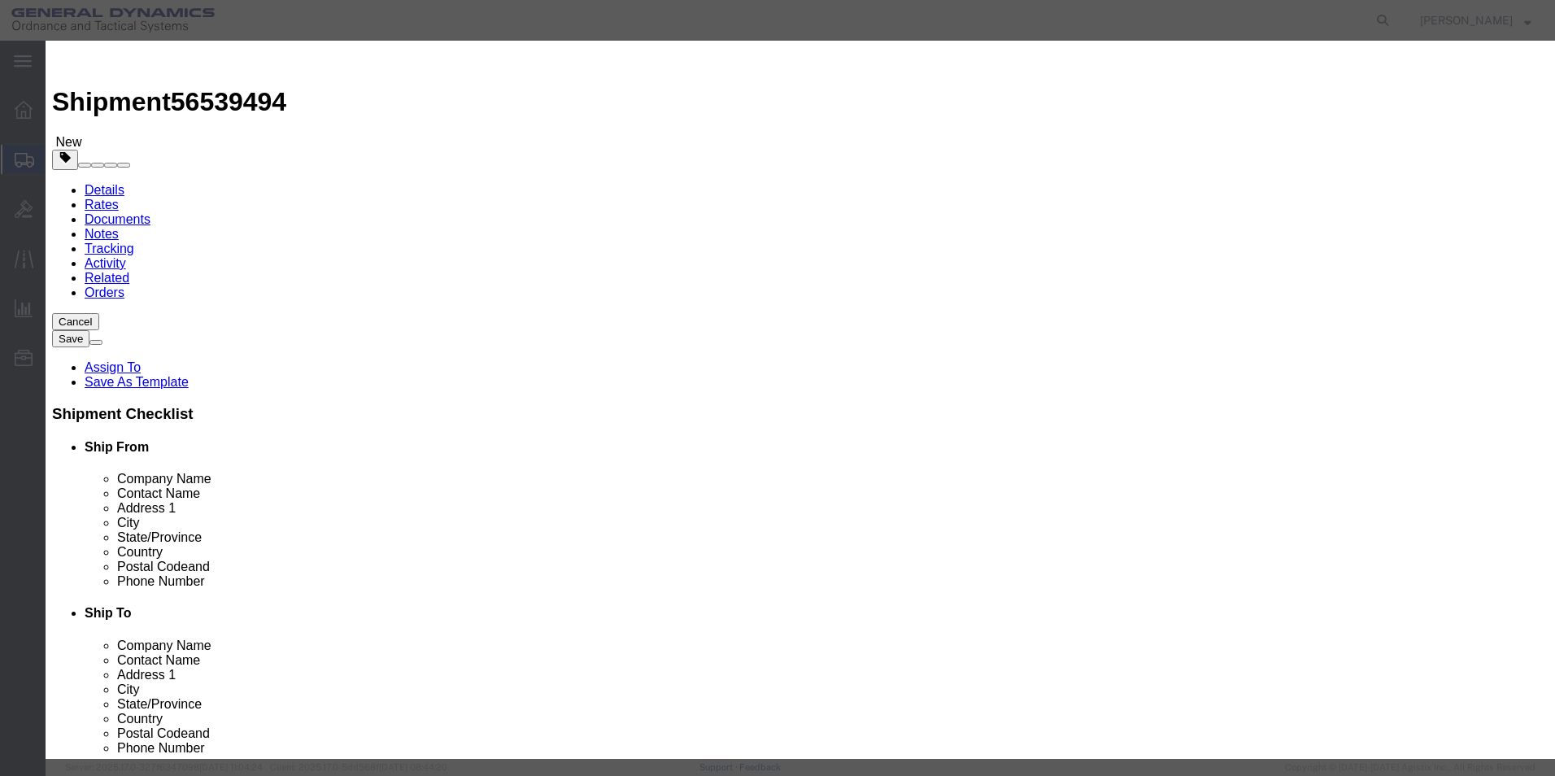
click input "text"
click button "button"
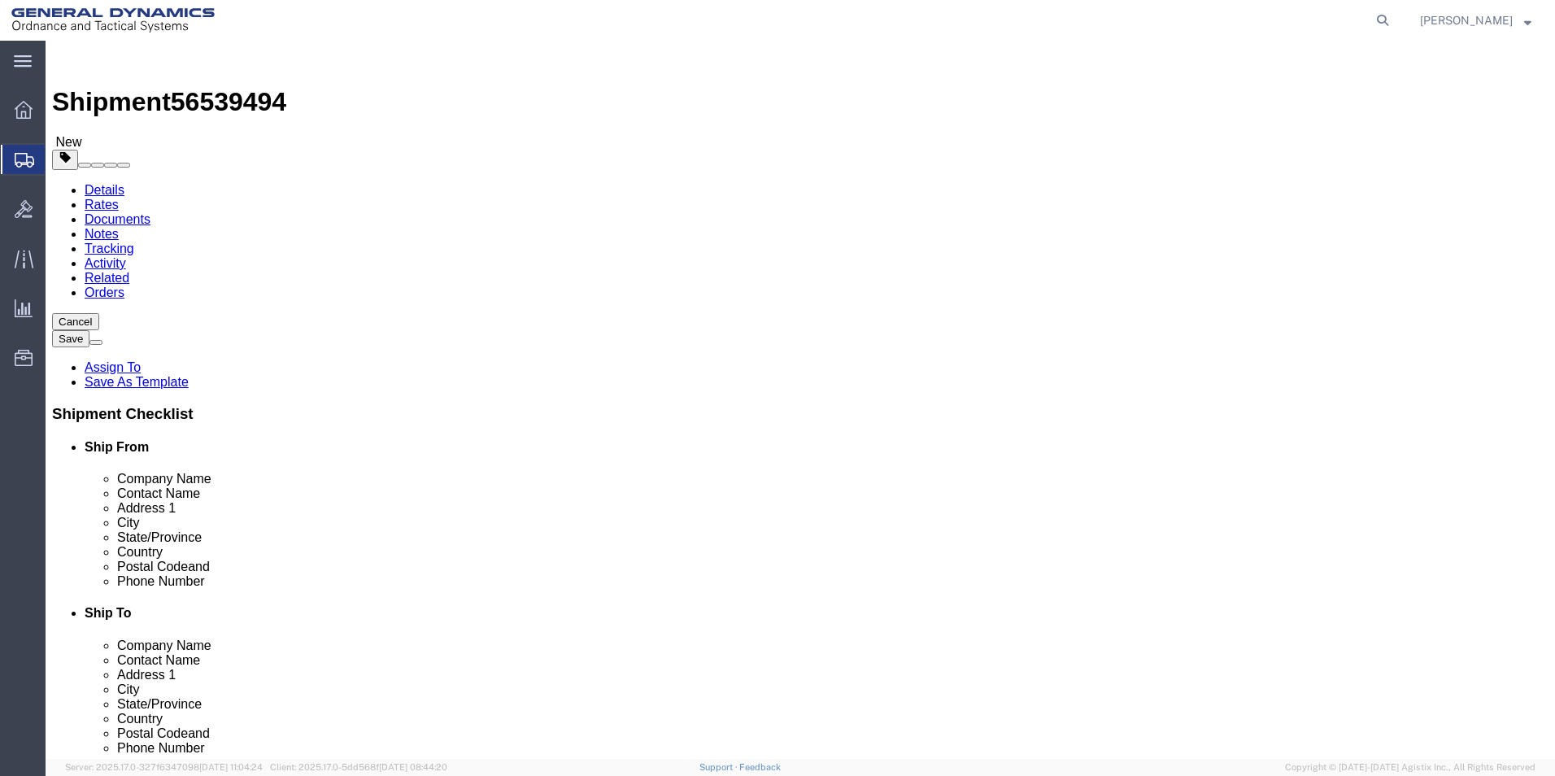
click dd "100.00 USD"
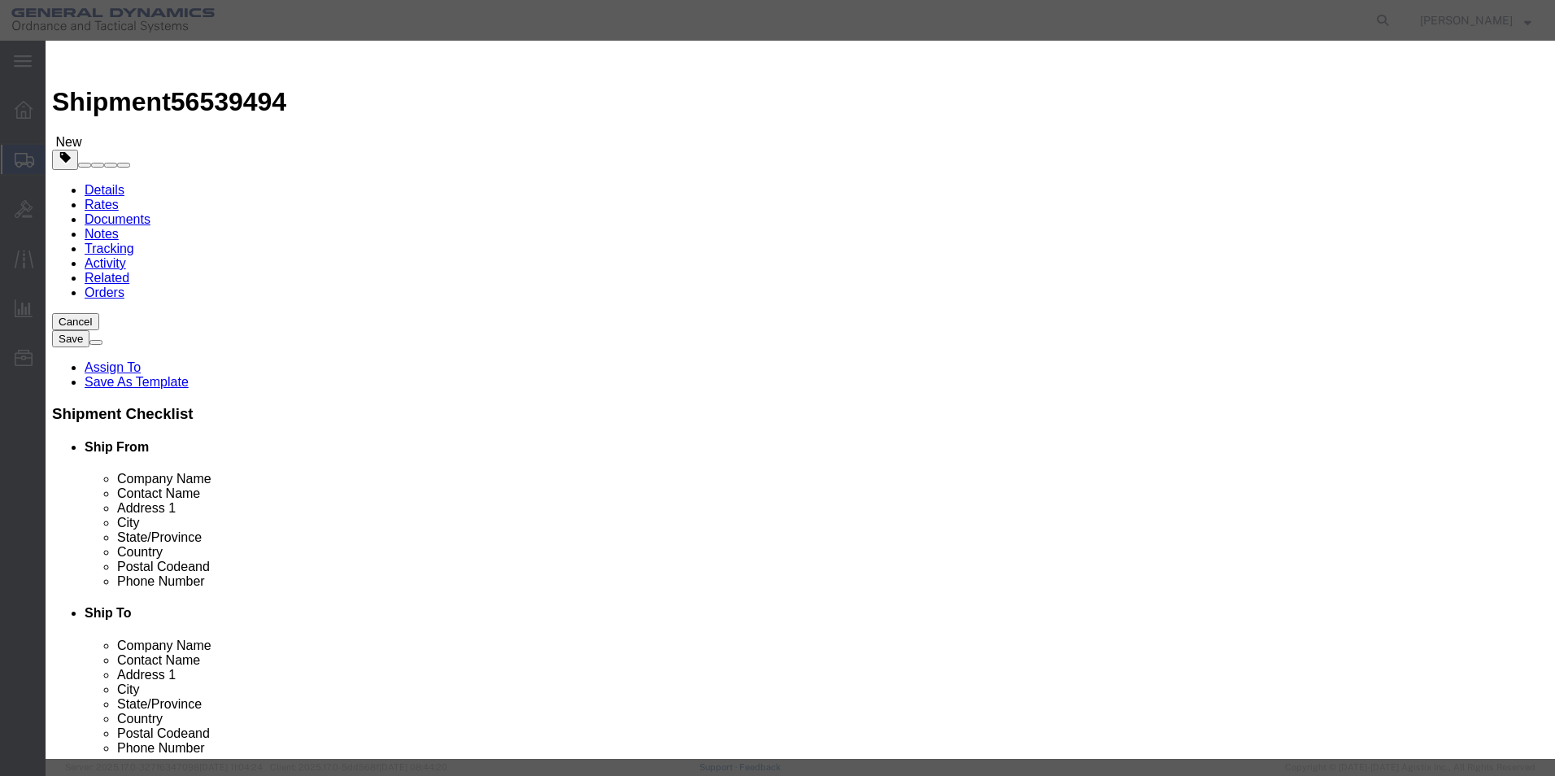
drag, startPoint x: 493, startPoint y: 155, endPoint x: 506, endPoint y: 161, distance: 14.2
click input "5.00"
drag, startPoint x: 509, startPoint y: 162, endPoint x: 434, endPoint y: 151, distance: 76.4
click div "Pieces Number of pieces inside all the packages 5.00 Select Bag Barrels 100Boar…"
type input "6"
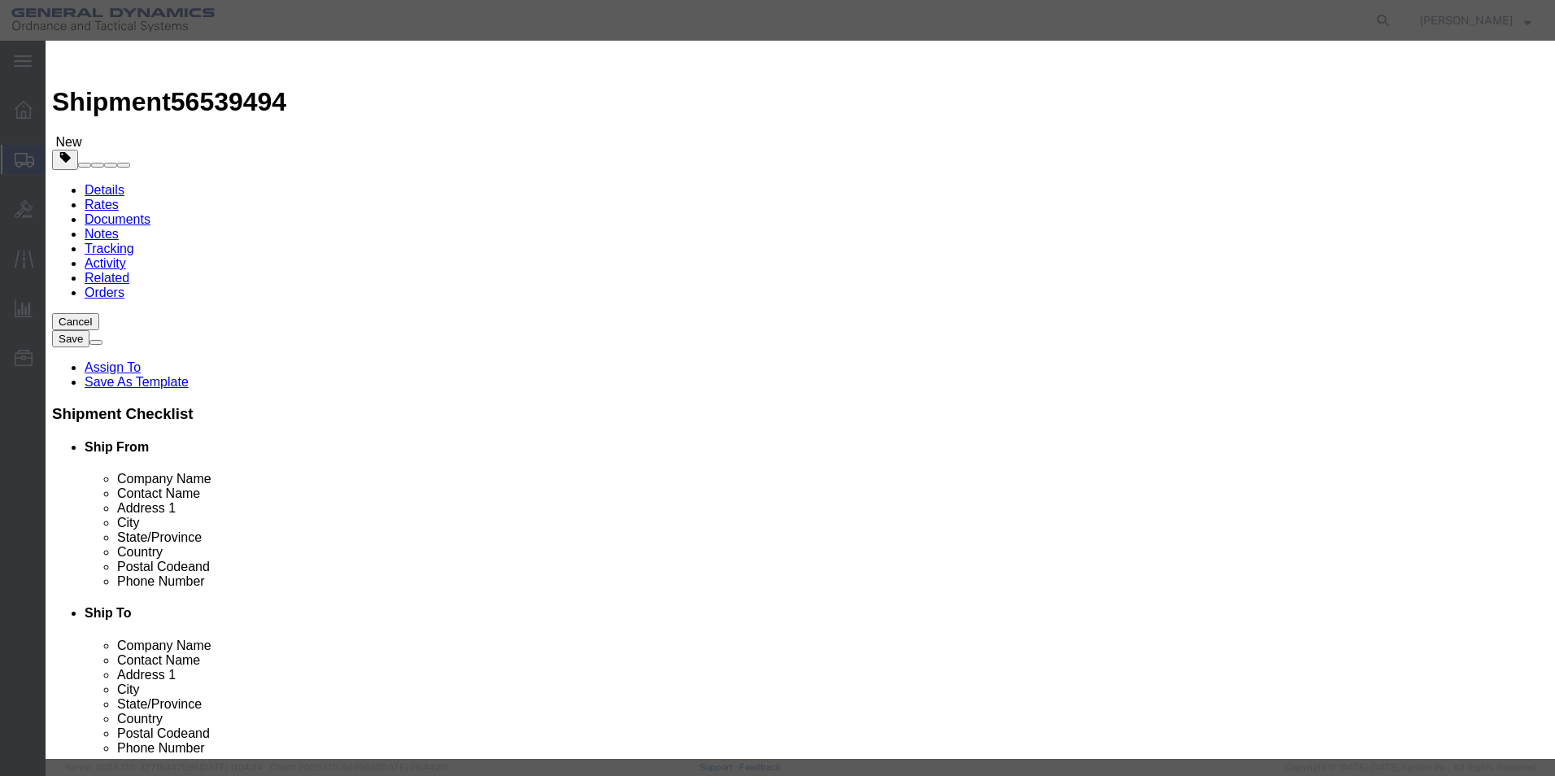
type input "120"
click button "Save & Close"
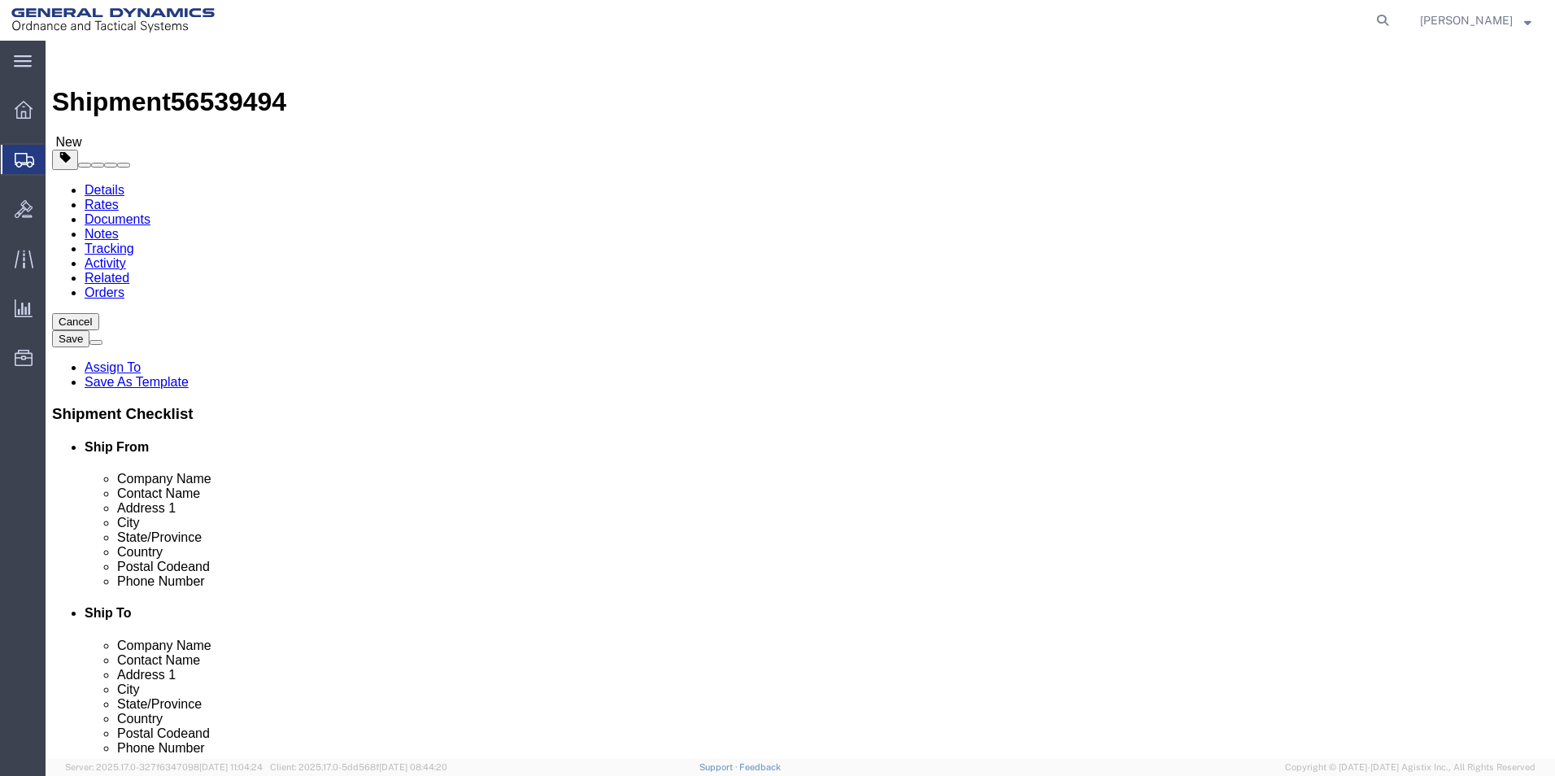
drag, startPoint x: 840, startPoint y: 378, endPoint x: 796, endPoint y: 378, distance: 43.9
click div "10.00 Select kgs lbs"
type input "11"
click dd "120.00 USD"
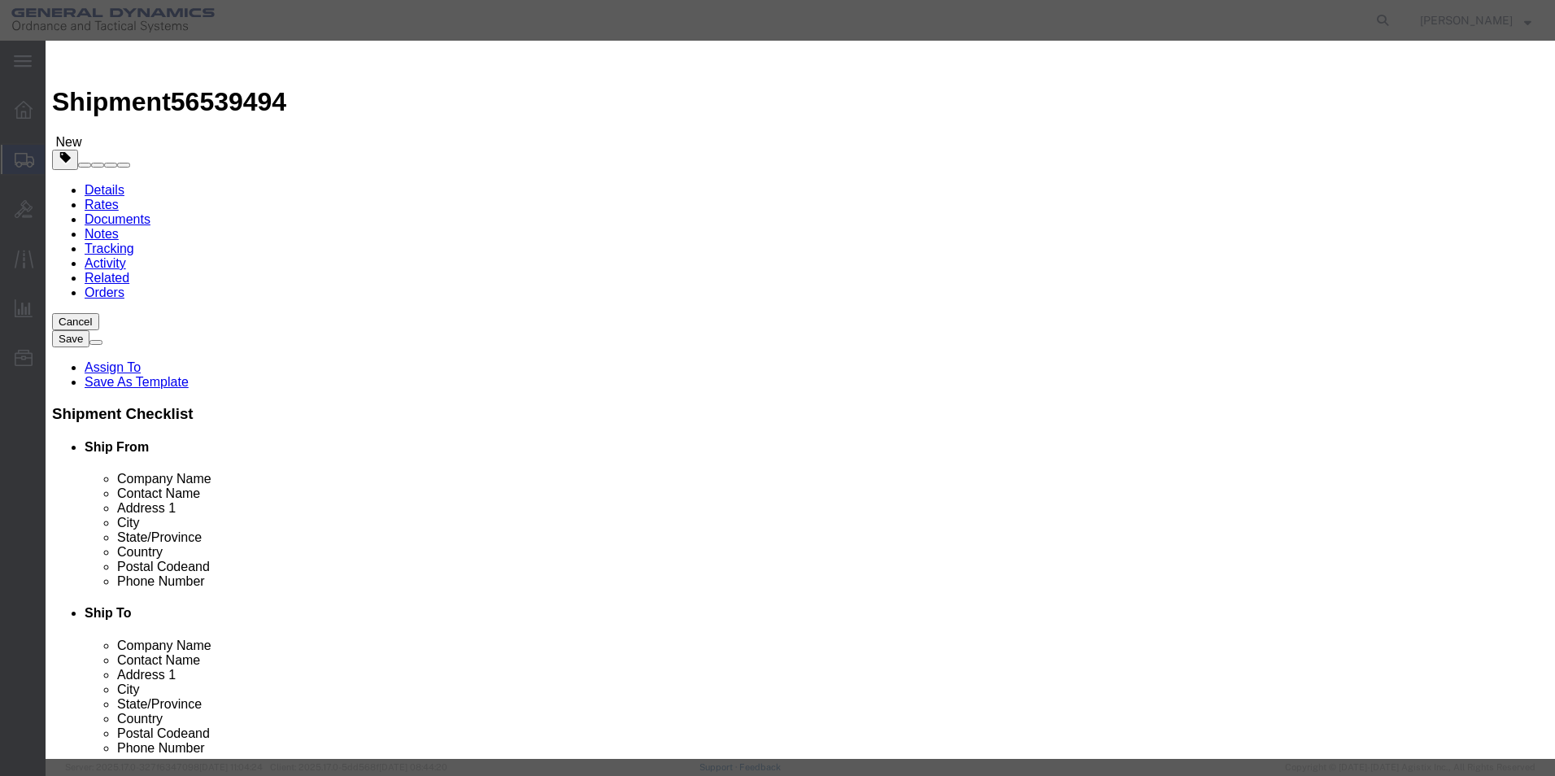
click button "Save & Close"
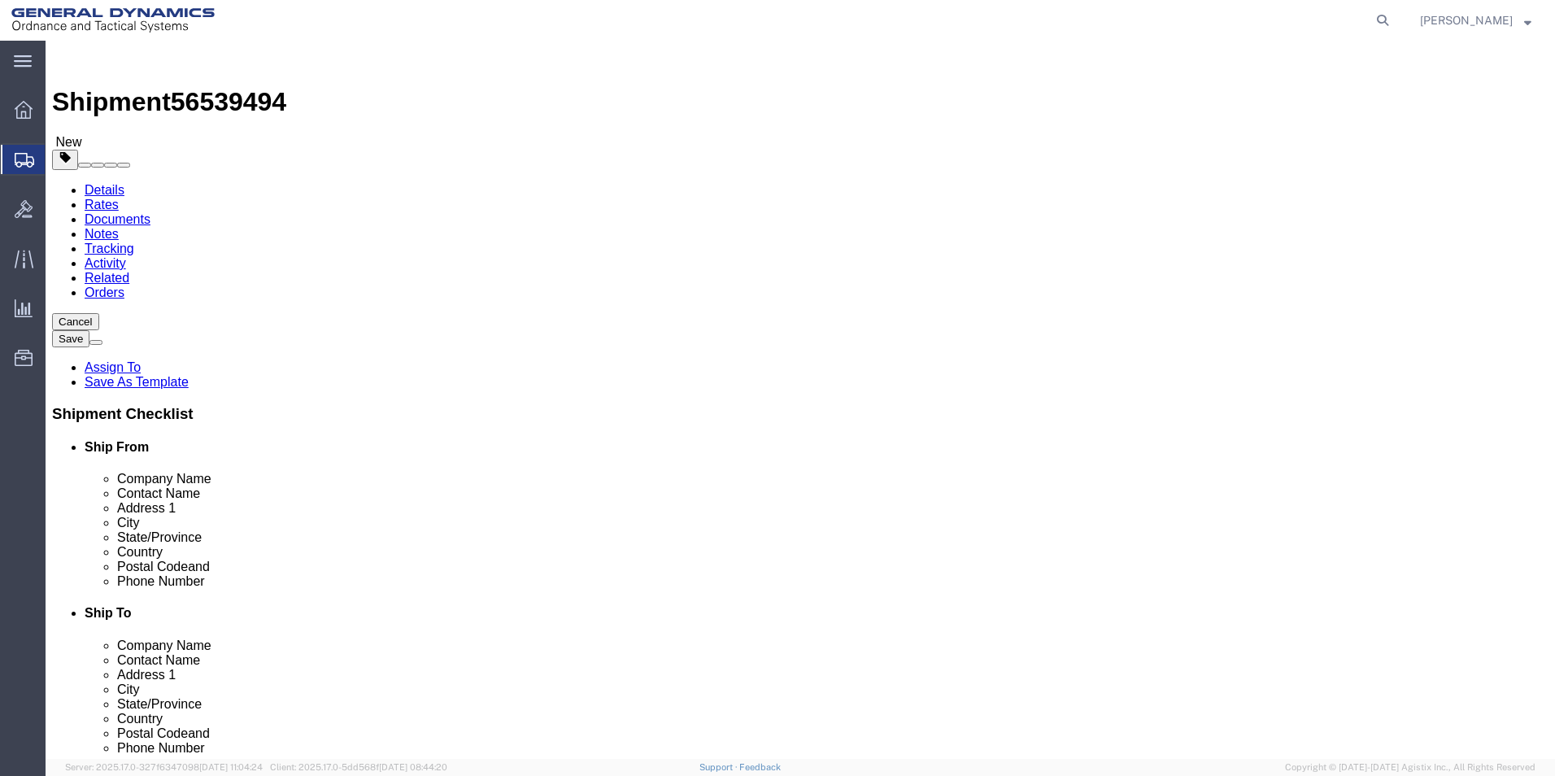
click button "Rate Shipment"
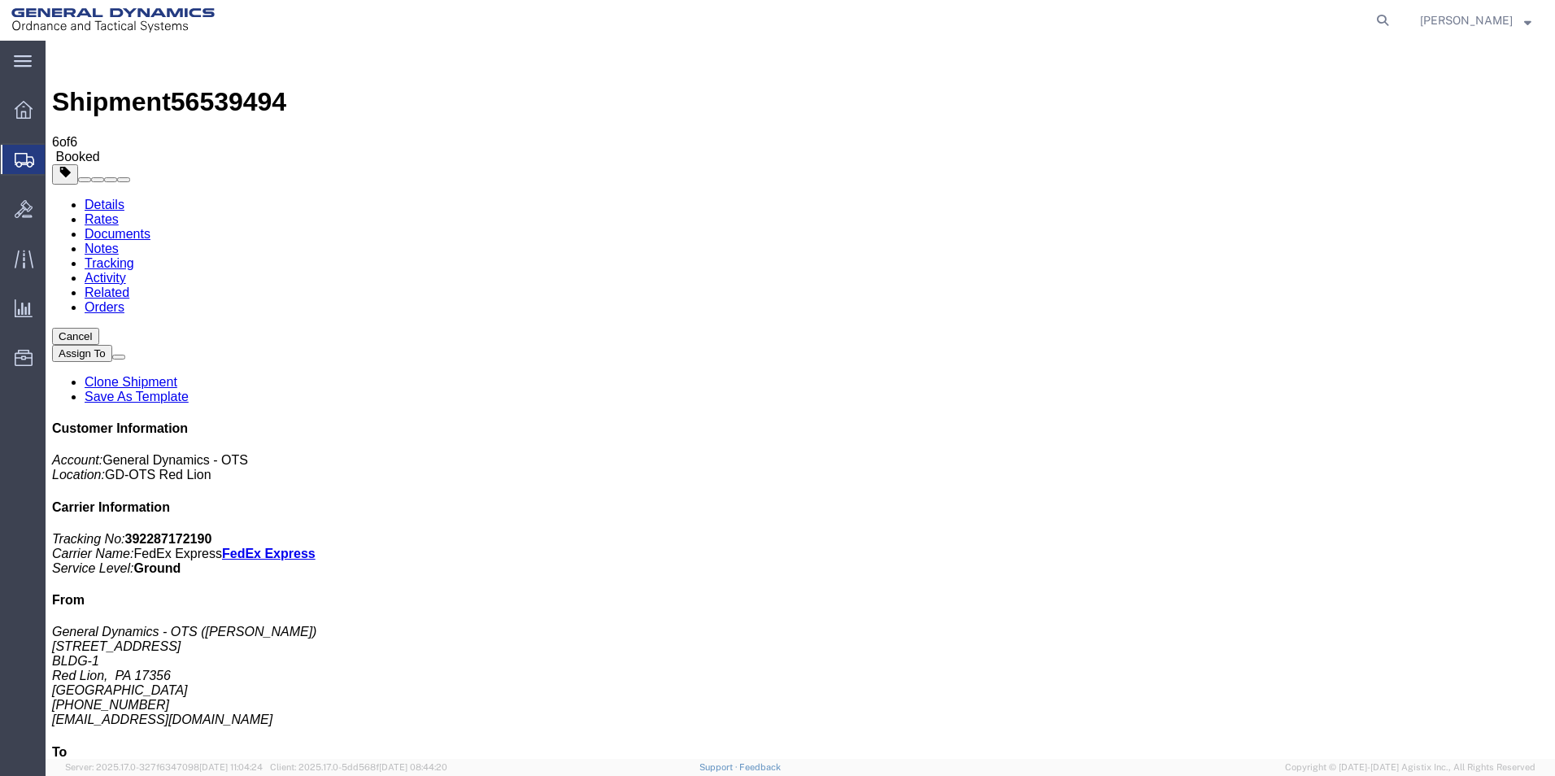
click at [106, 198] on link "Details" at bounding box center [105, 205] width 40 height 14
click link "Documents"
click at [110, 198] on link "Details" at bounding box center [105, 205] width 40 height 14
click link "Rates"
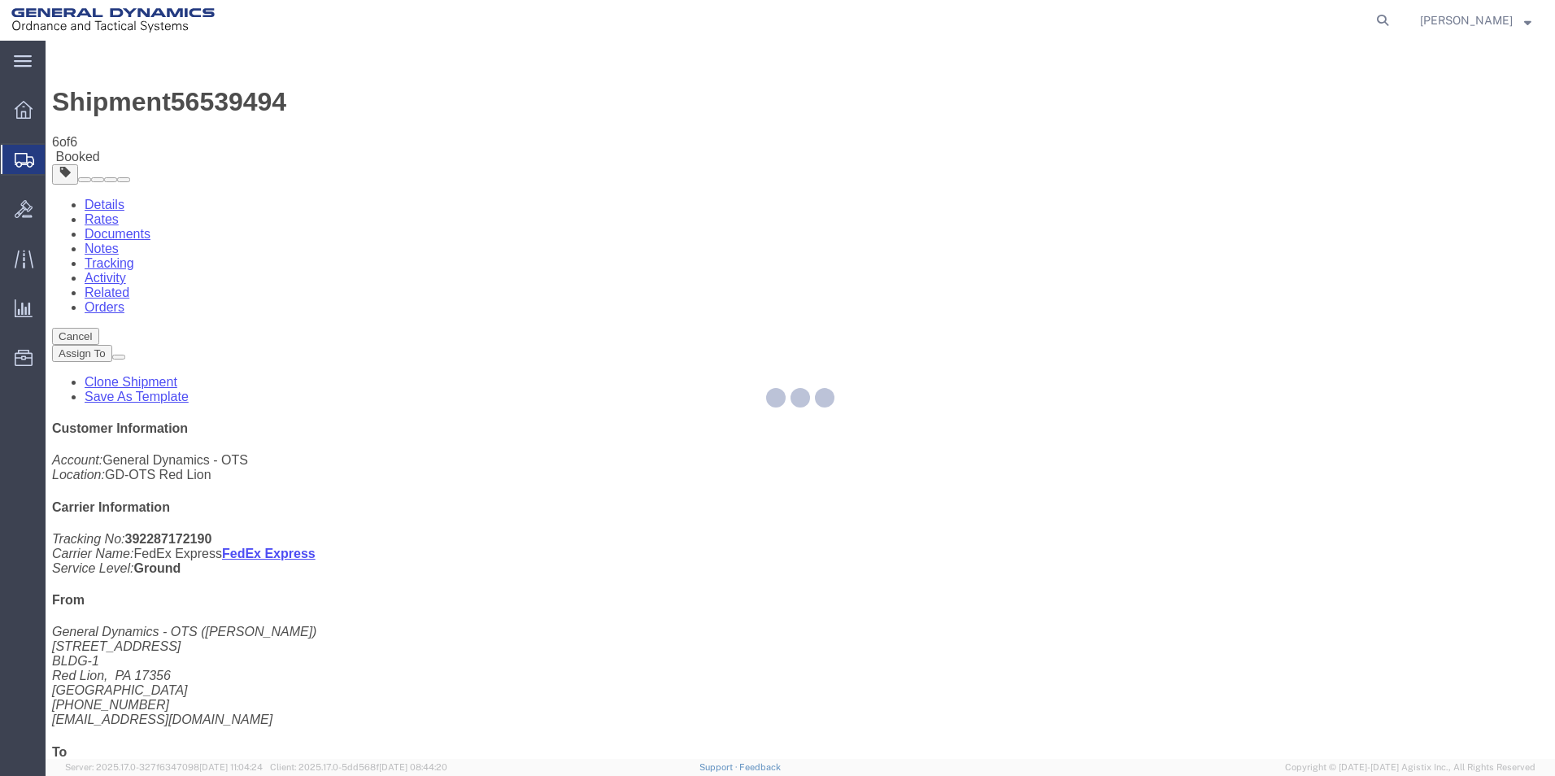
click at [231, 104] on div at bounding box center [801, 400] width 1510 height 718
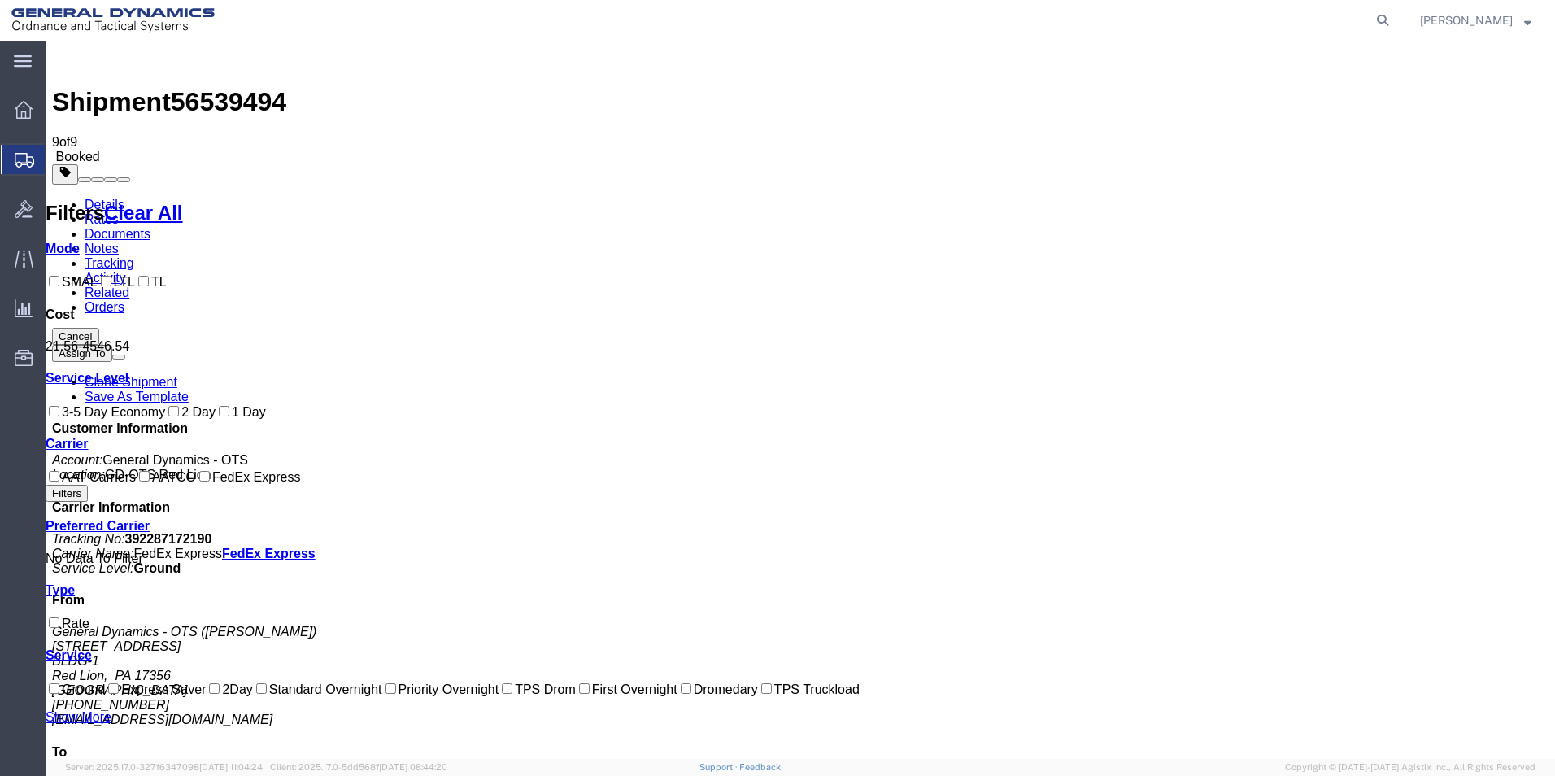
click at [107, 198] on link "Details" at bounding box center [105, 205] width 40 height 14
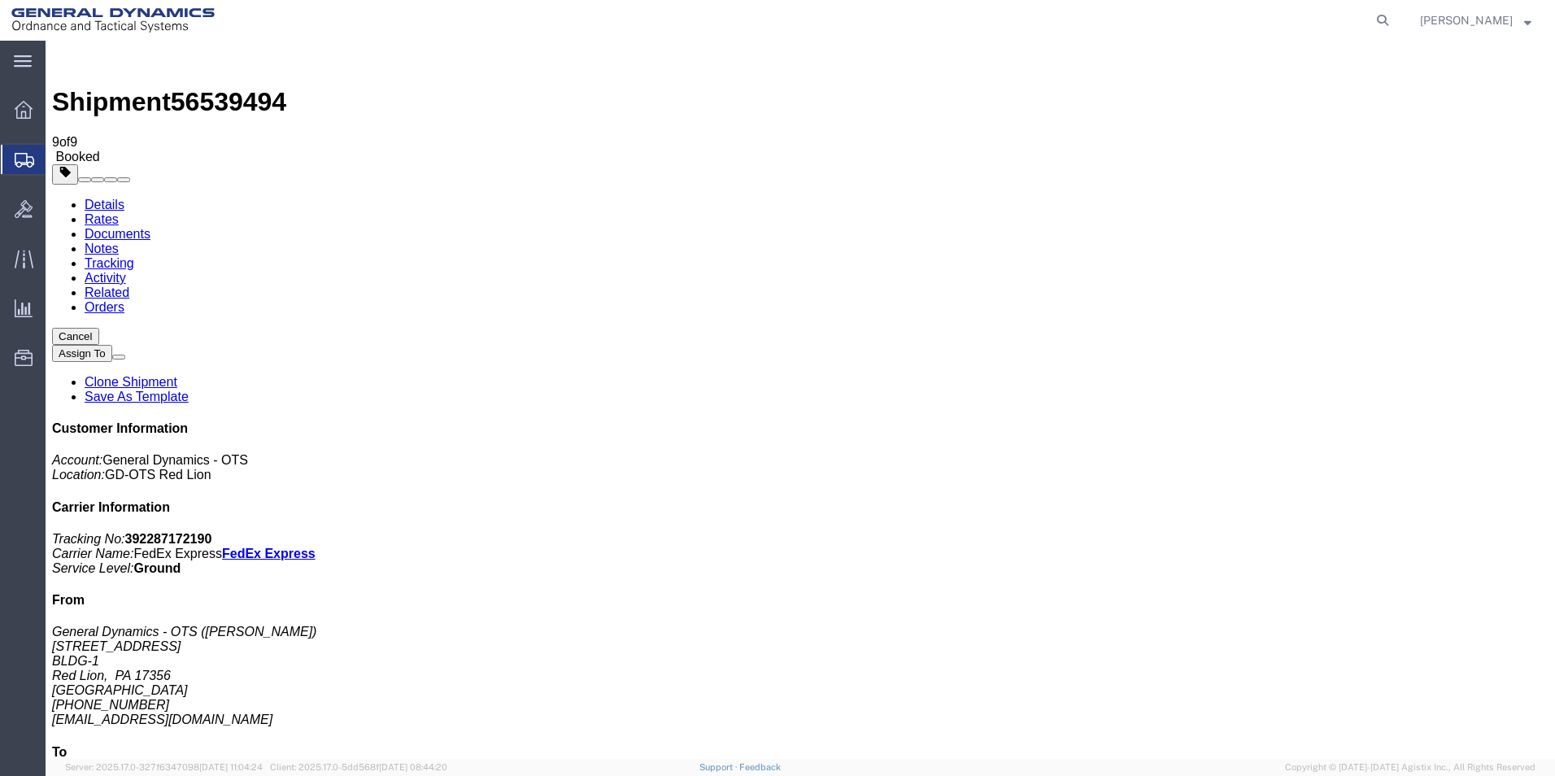
click button "Cancel"
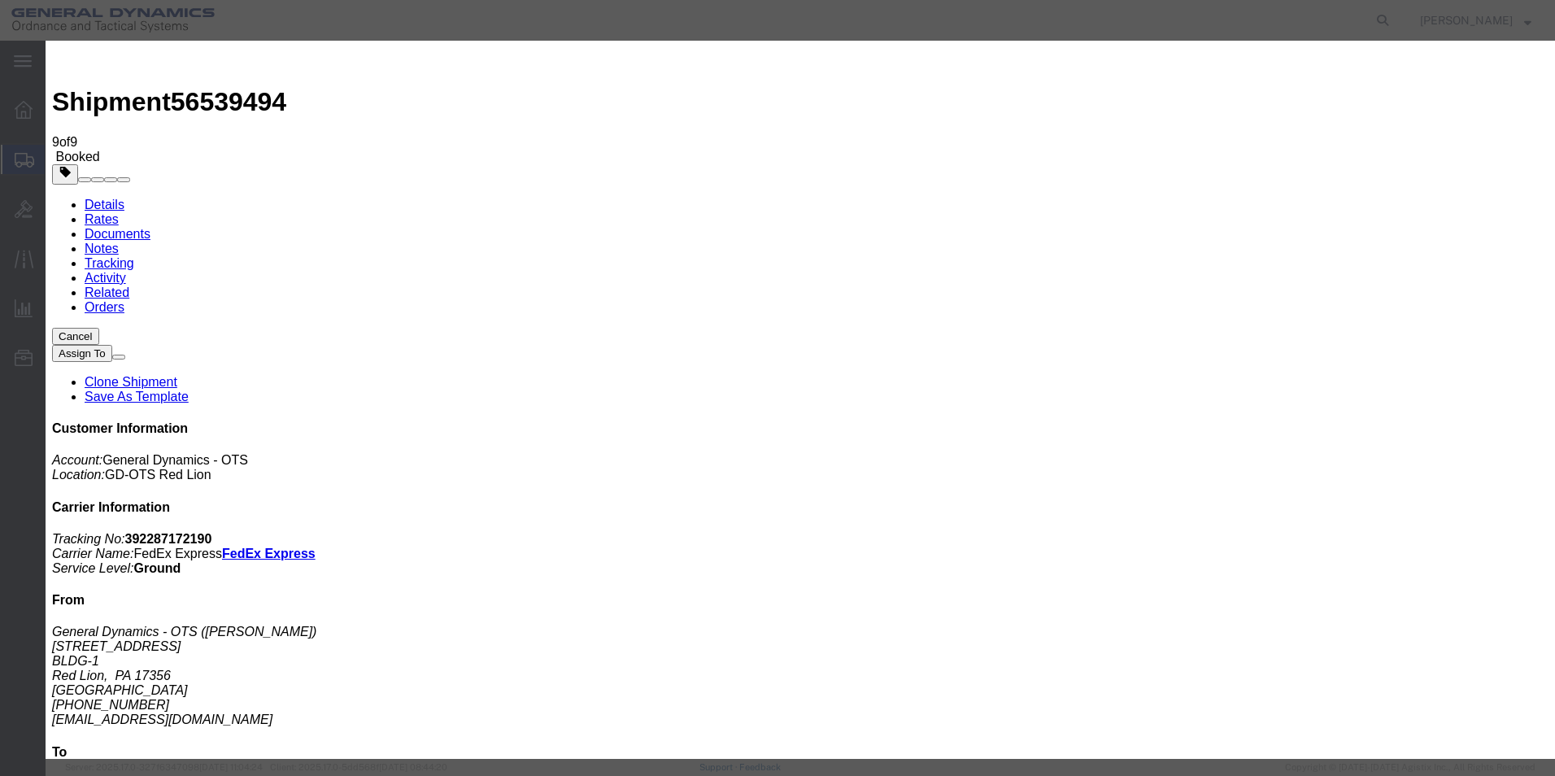
click button "Yes"
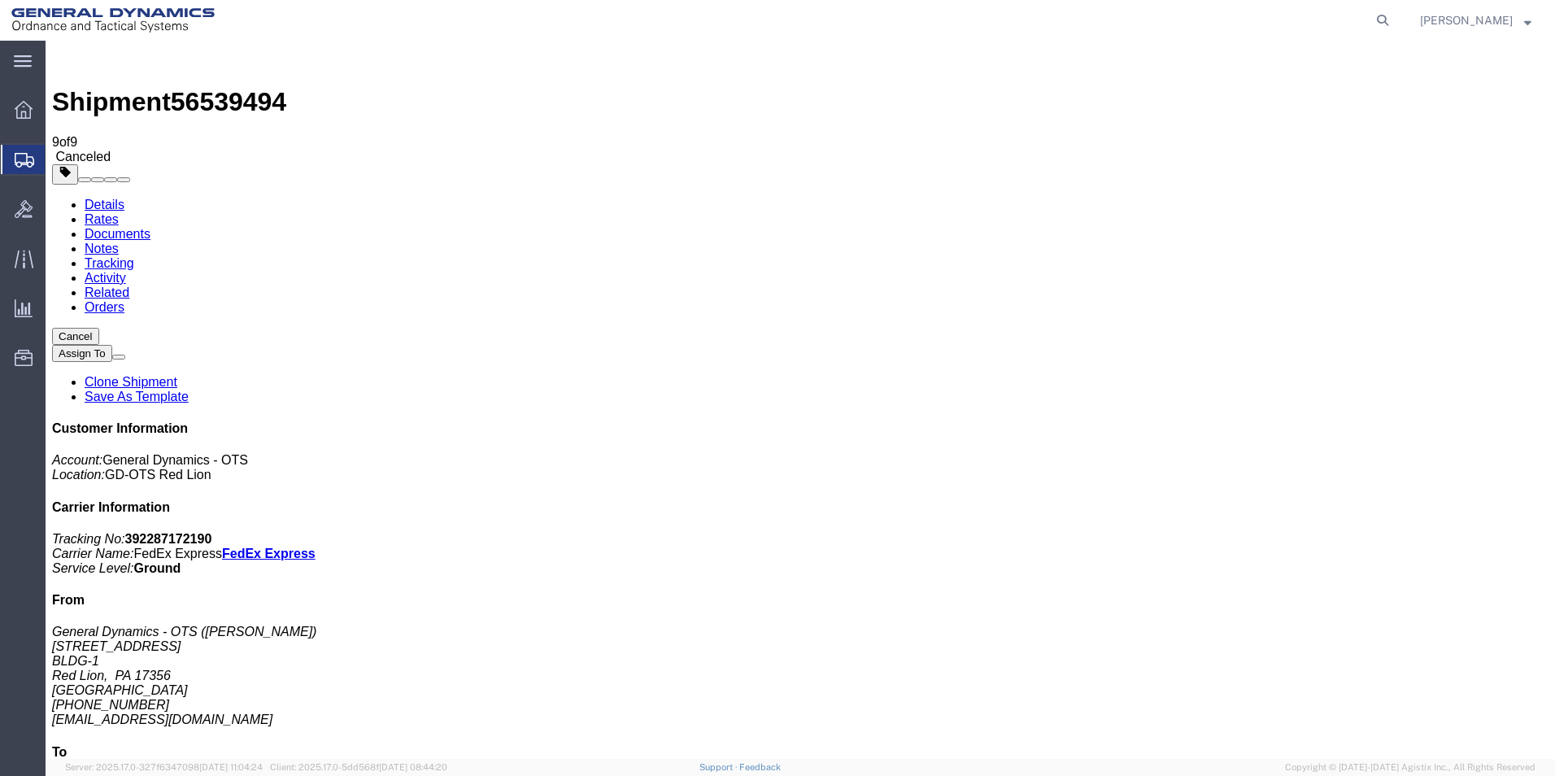
click at [0, 0] on span "Create Shipment" at bounding box center [0, 0] width 0 height 0
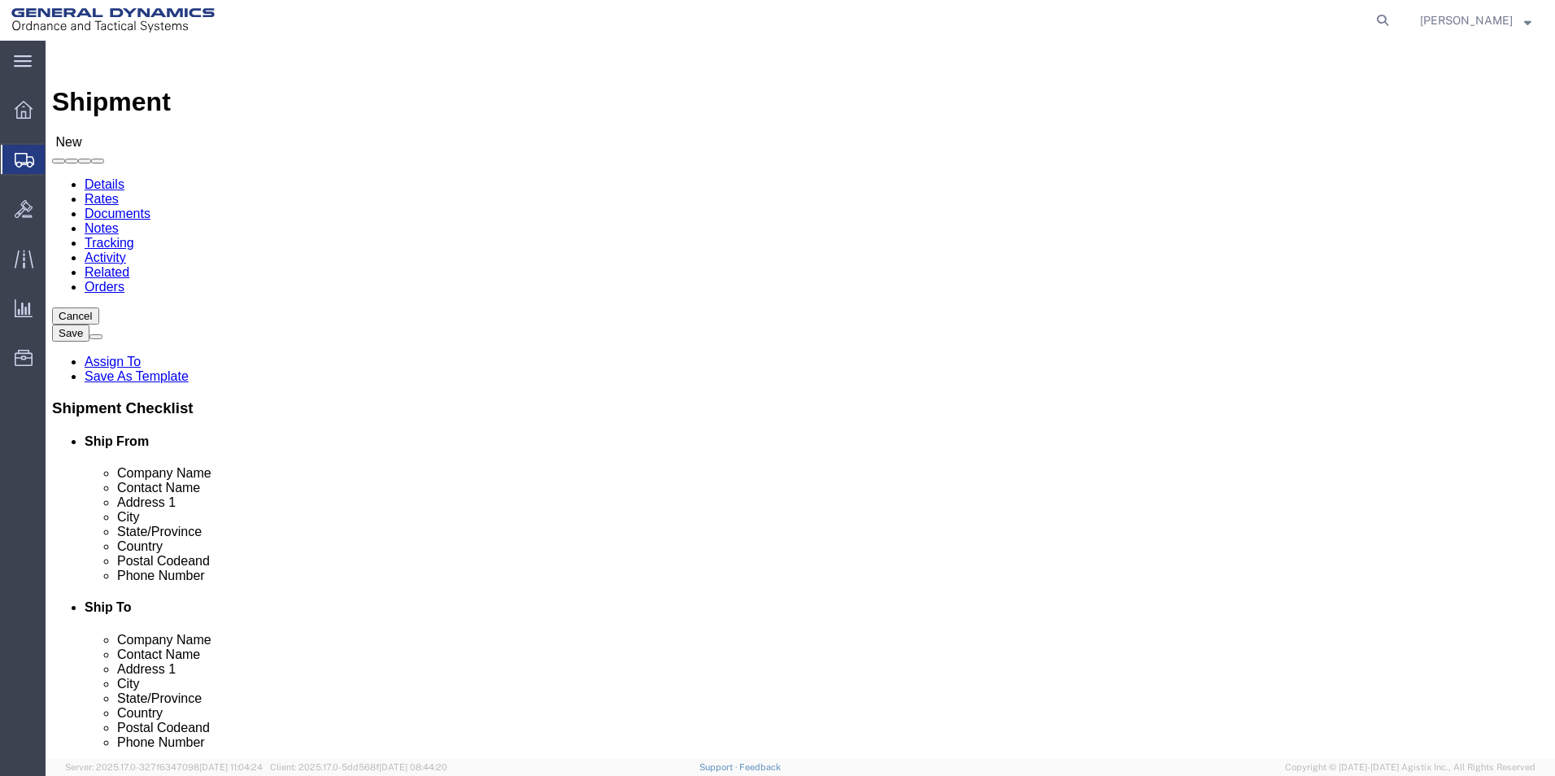
scroll to position [274, 0]
select select "310"
select select "PA"
click div "Location GD-OTS Red Lion Select My Profile Location GD-OTS [GEOGRAPHIC_DATA] (C…"
click input "text"
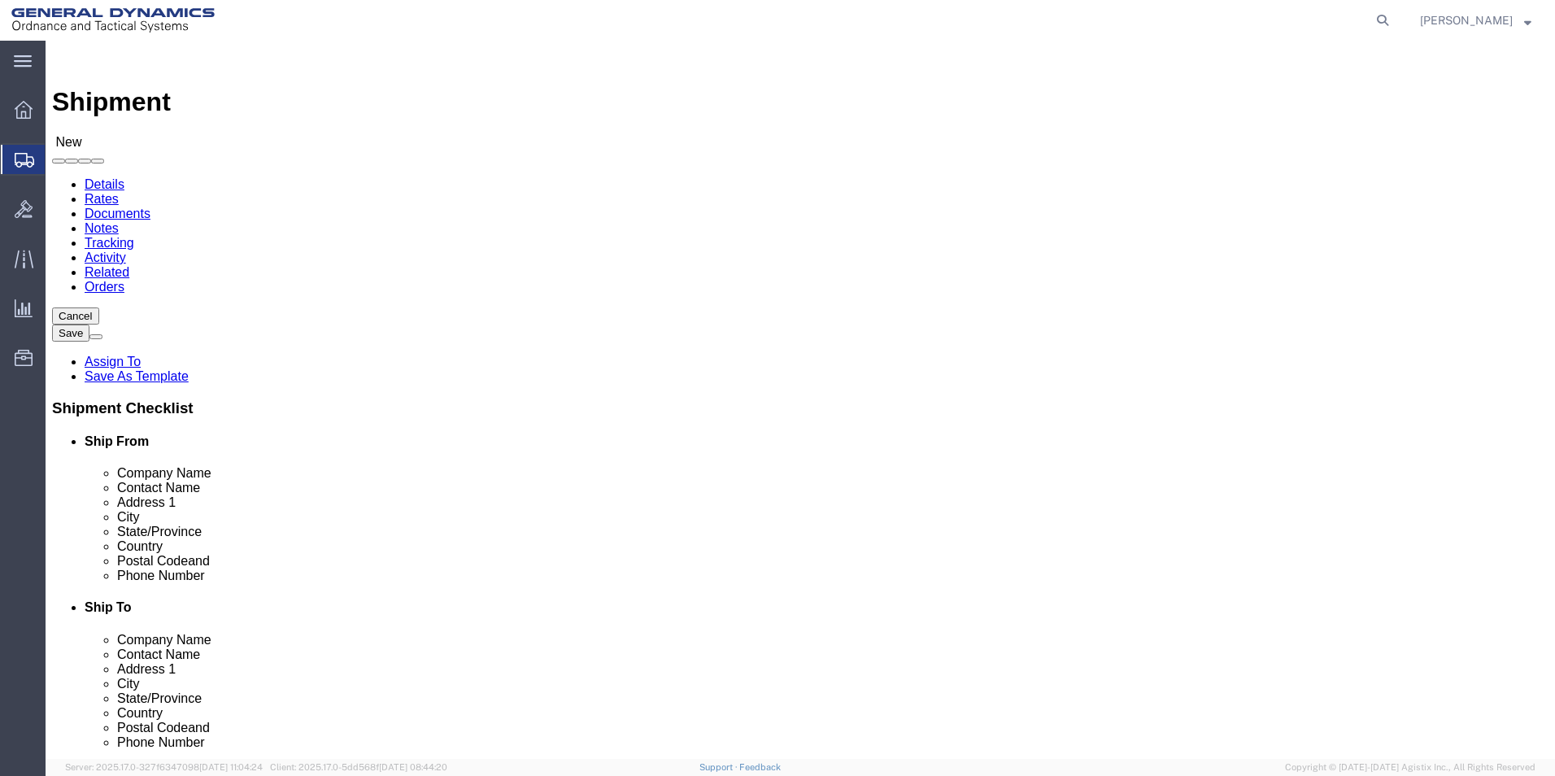
type input "[PERSON_NAME]"
click p "- General Dynamics - OTS - ([PERSON_NAME]) [STREET_ADDRESS]"
select select
select select "PA"
type input "[PERSON_NAME]"
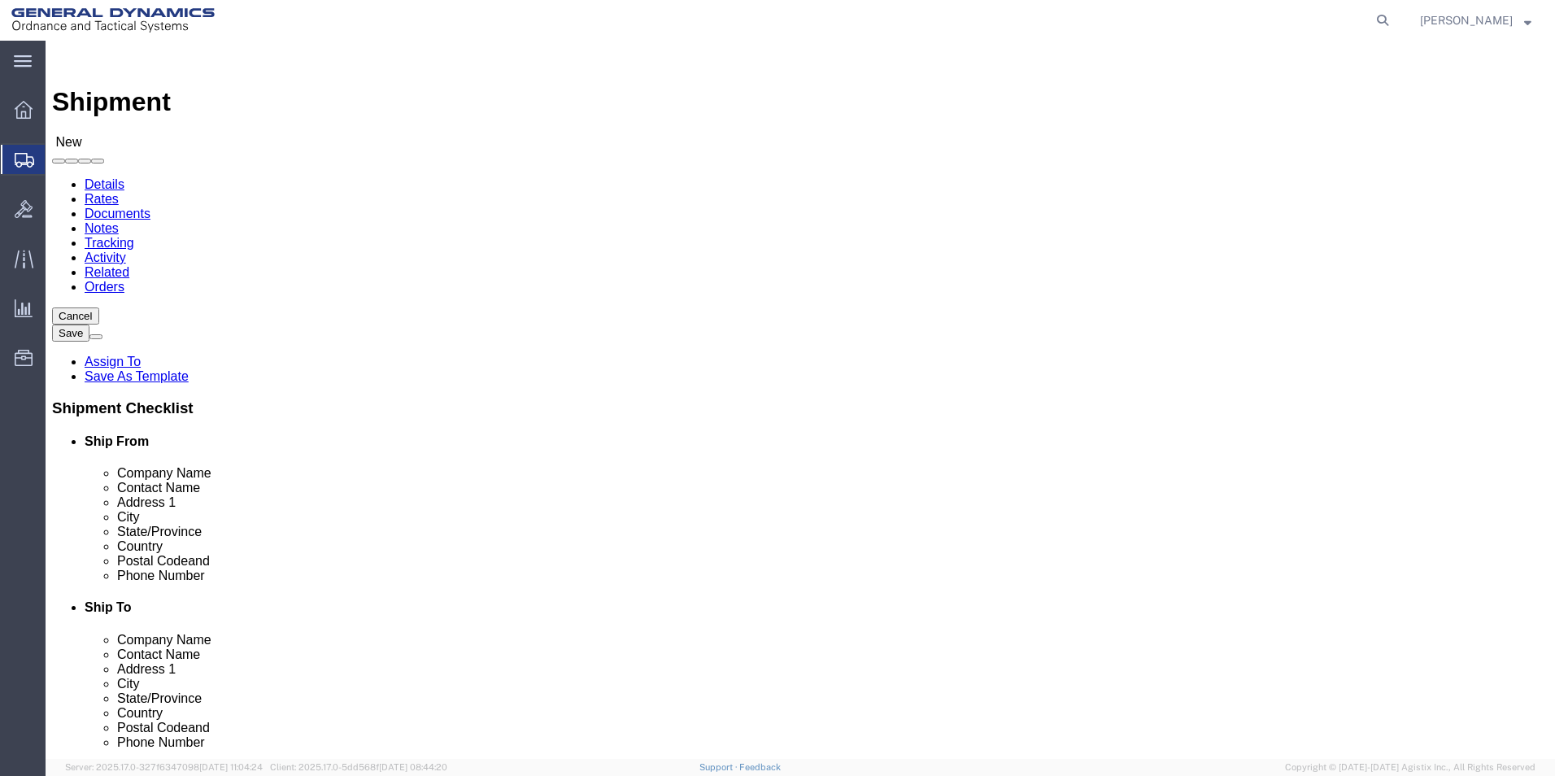
click input "text"
type input "ASML US LLC"
drag, startPoint x: 845, startPoint y: 338, endPoint x: 857, endPoint y: 338, distance: 12.2
click input "text"
type input "[PERSON_NAME]"
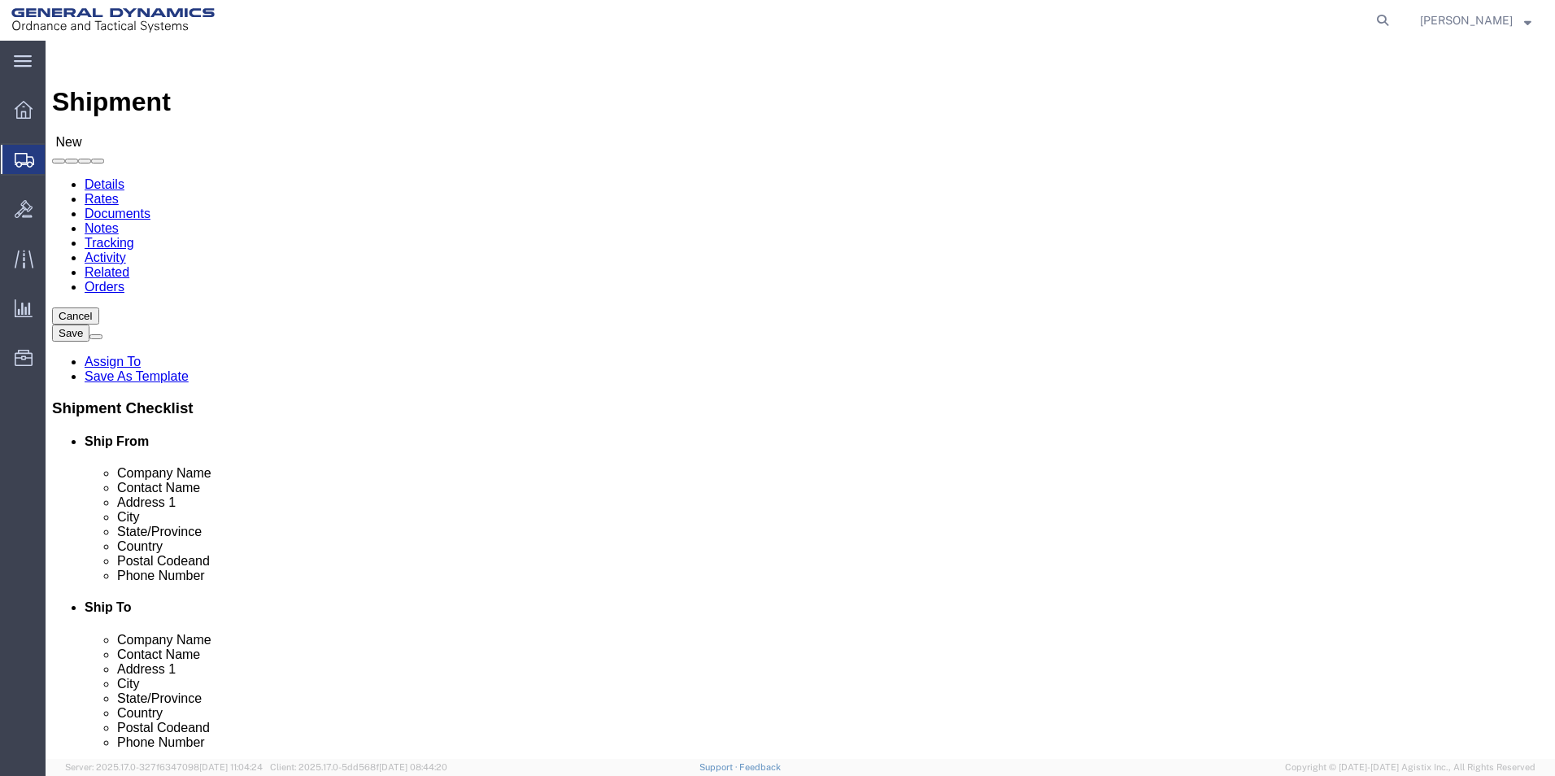
click p "- ASML U.S. LLC - ([PERSON_NAME]) [STREET_ADDRESS][PERSON_NAME]"
select select "CT"
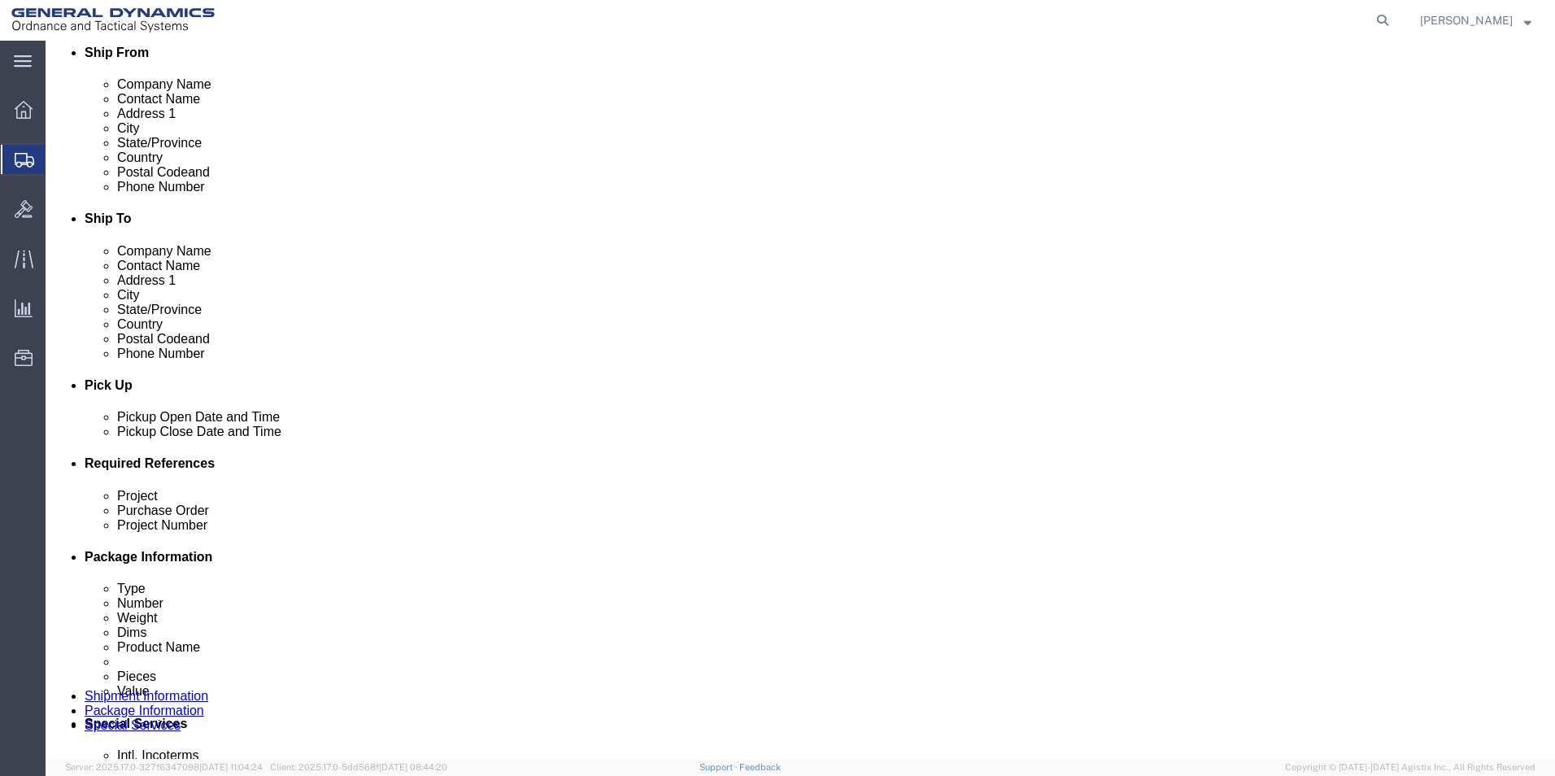
scroll to position [488, 0]
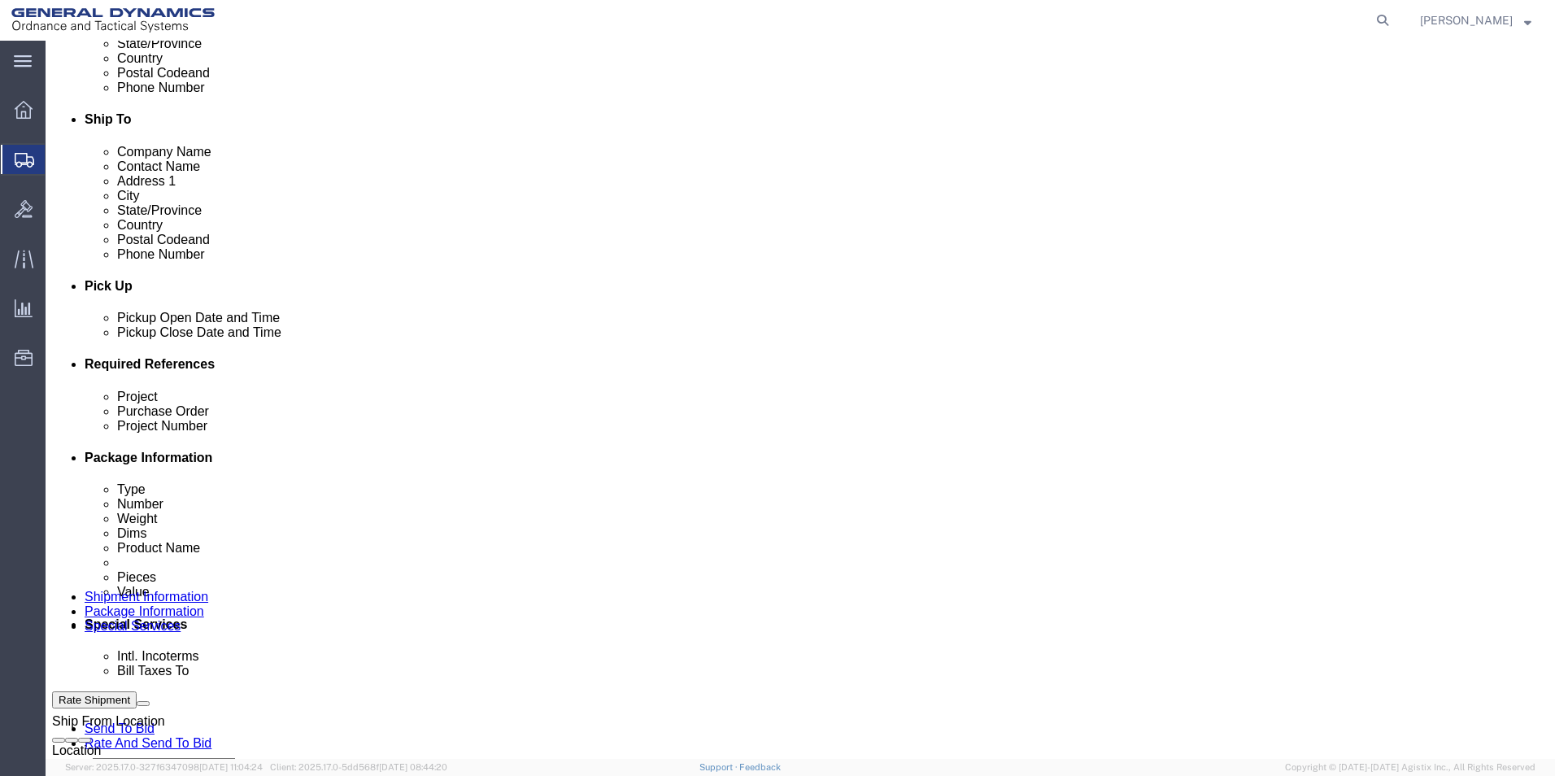
type input "[PERSON_NAME]"
click input "text"
type input "109304"
click input "text"
type input "64435"
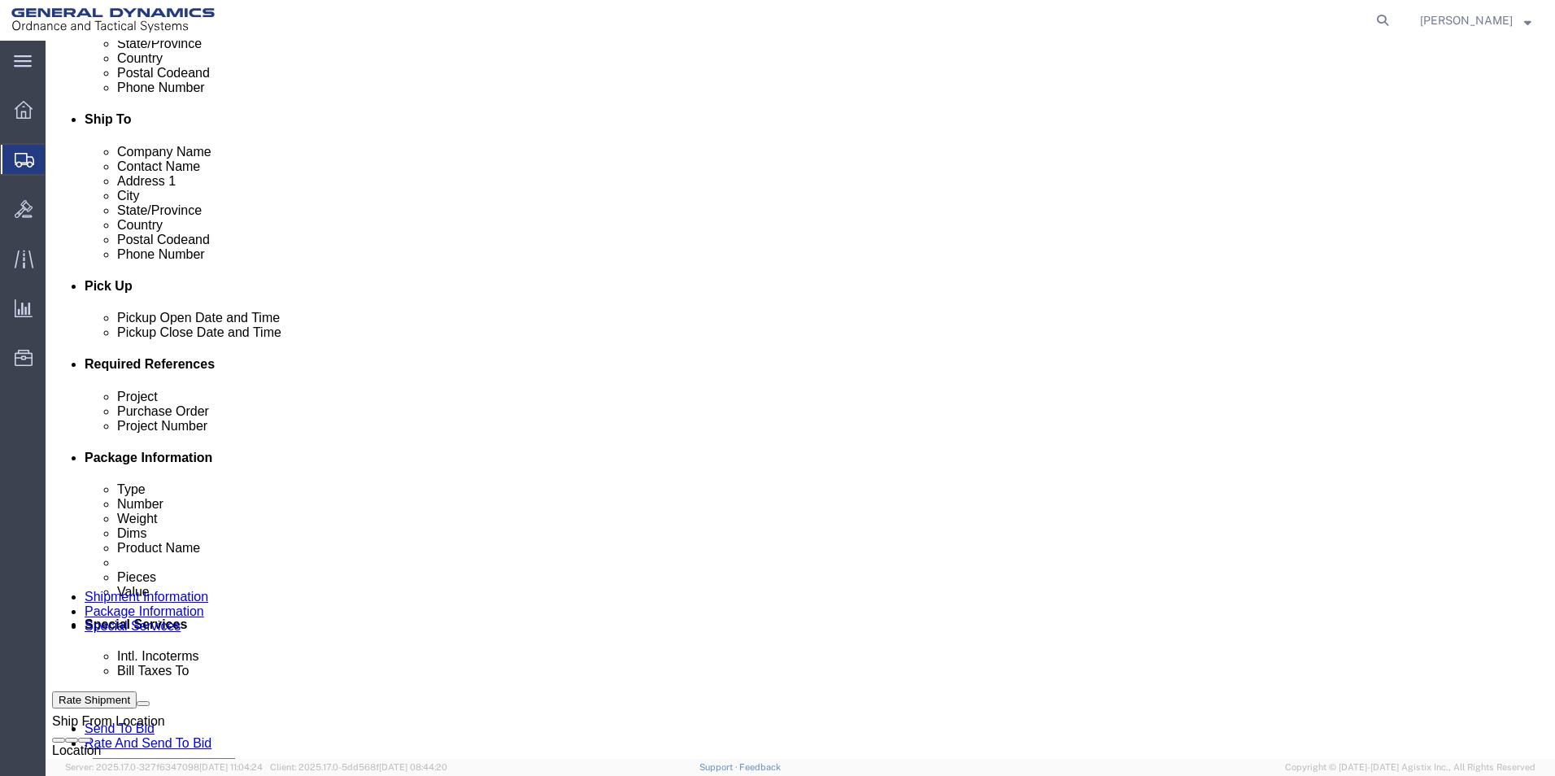
drag, startPoint x: 275, startPoint y: 516, endPoint x: 183, endPoint y: 512, distance: 92.0
click div "Project 109304"
click input "text"
paste input "109304"
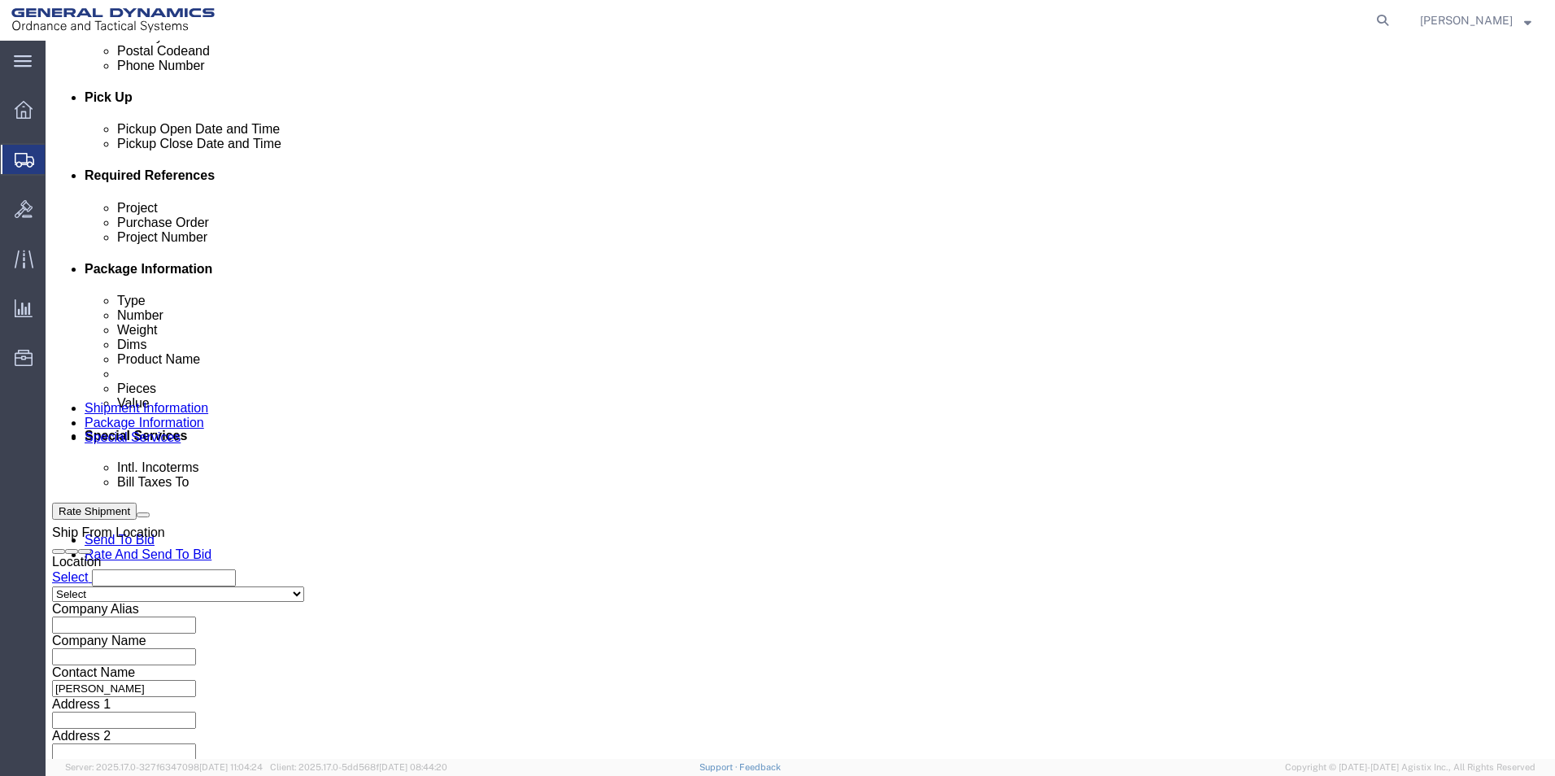
scroll to position [678, 0]
type input "109304"
click button "Continue"
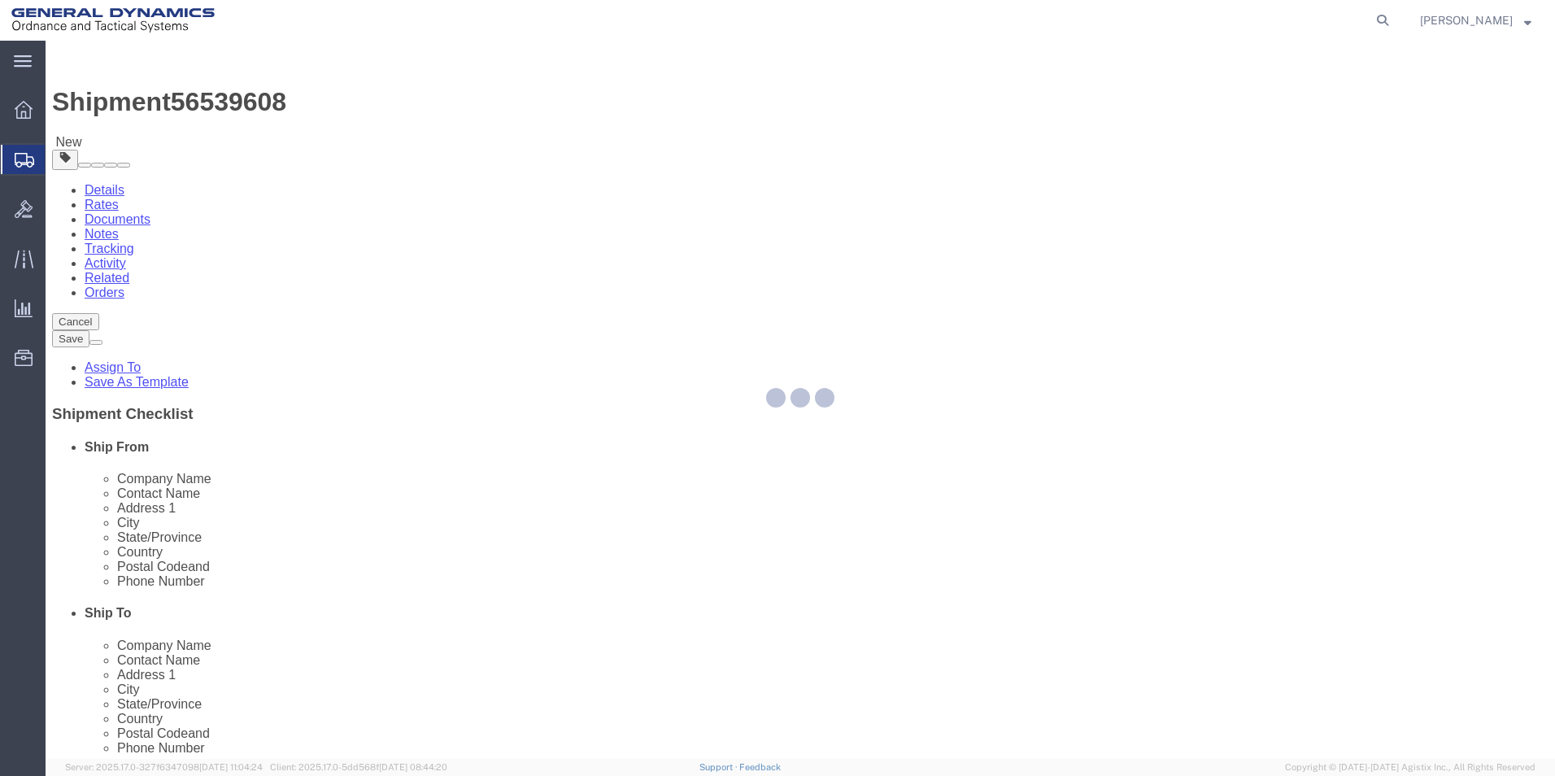
select select "CBOX"
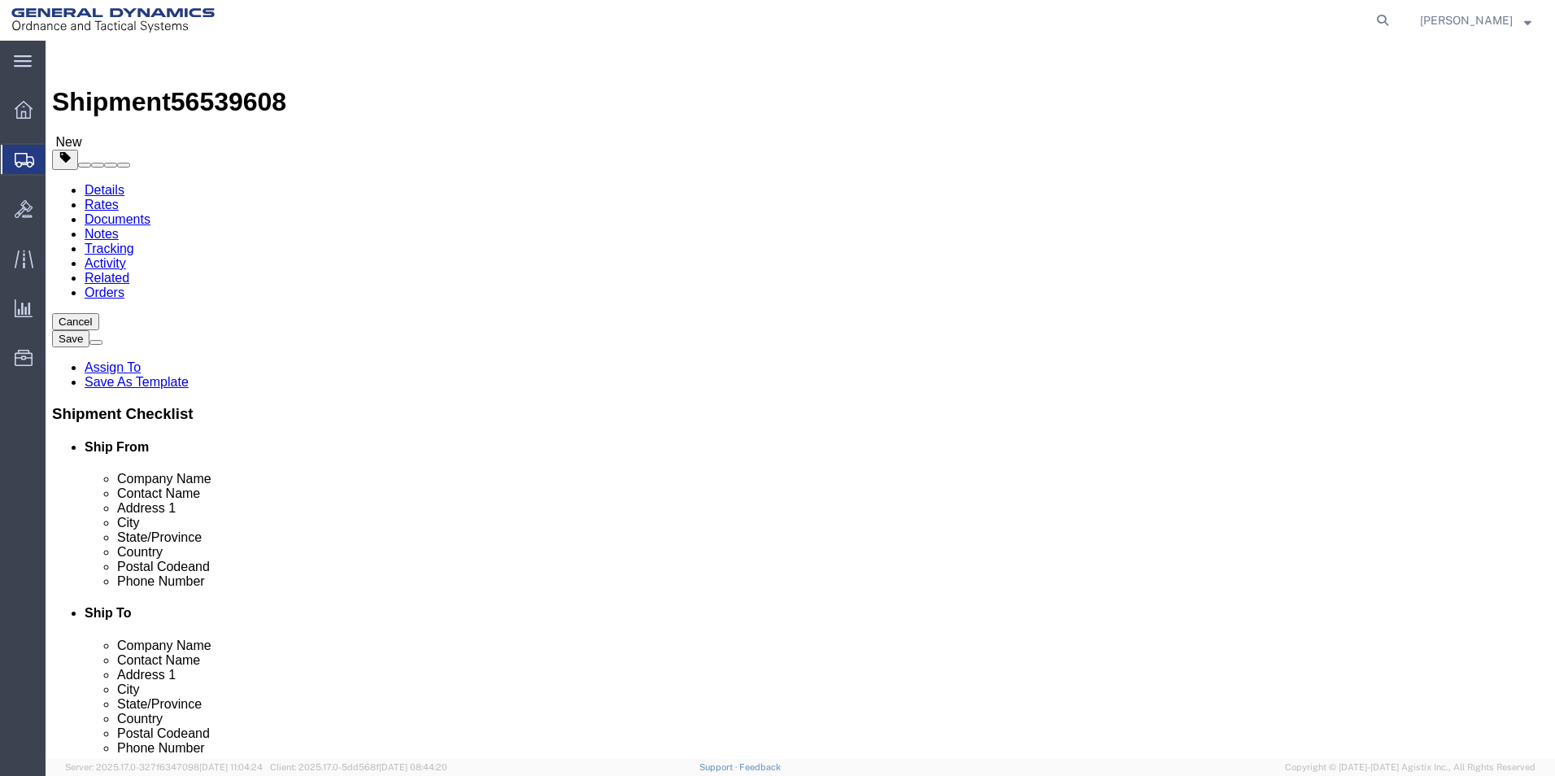
click input "text"
type input "12"
type input "10"
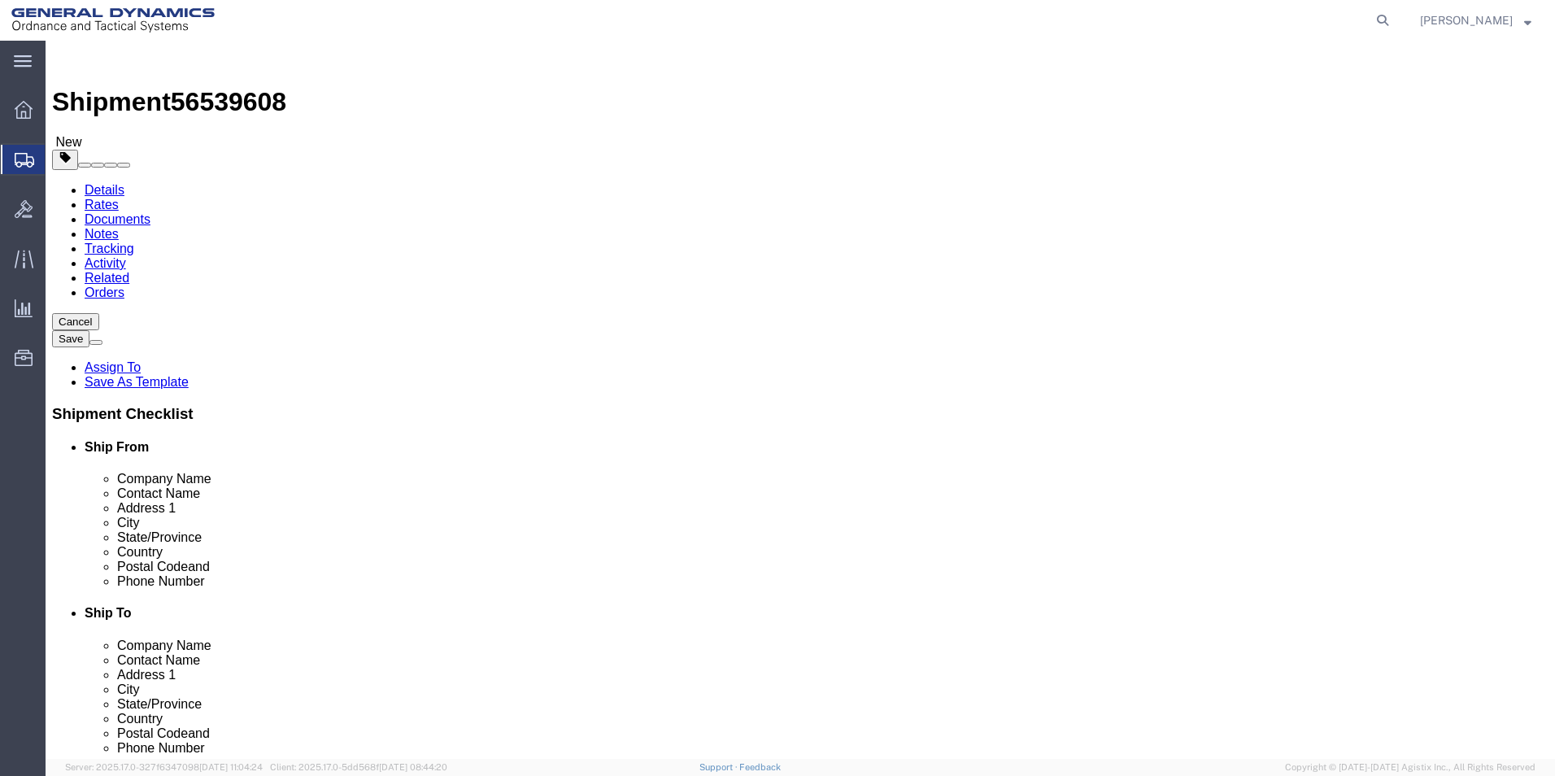
click link "Add Content"
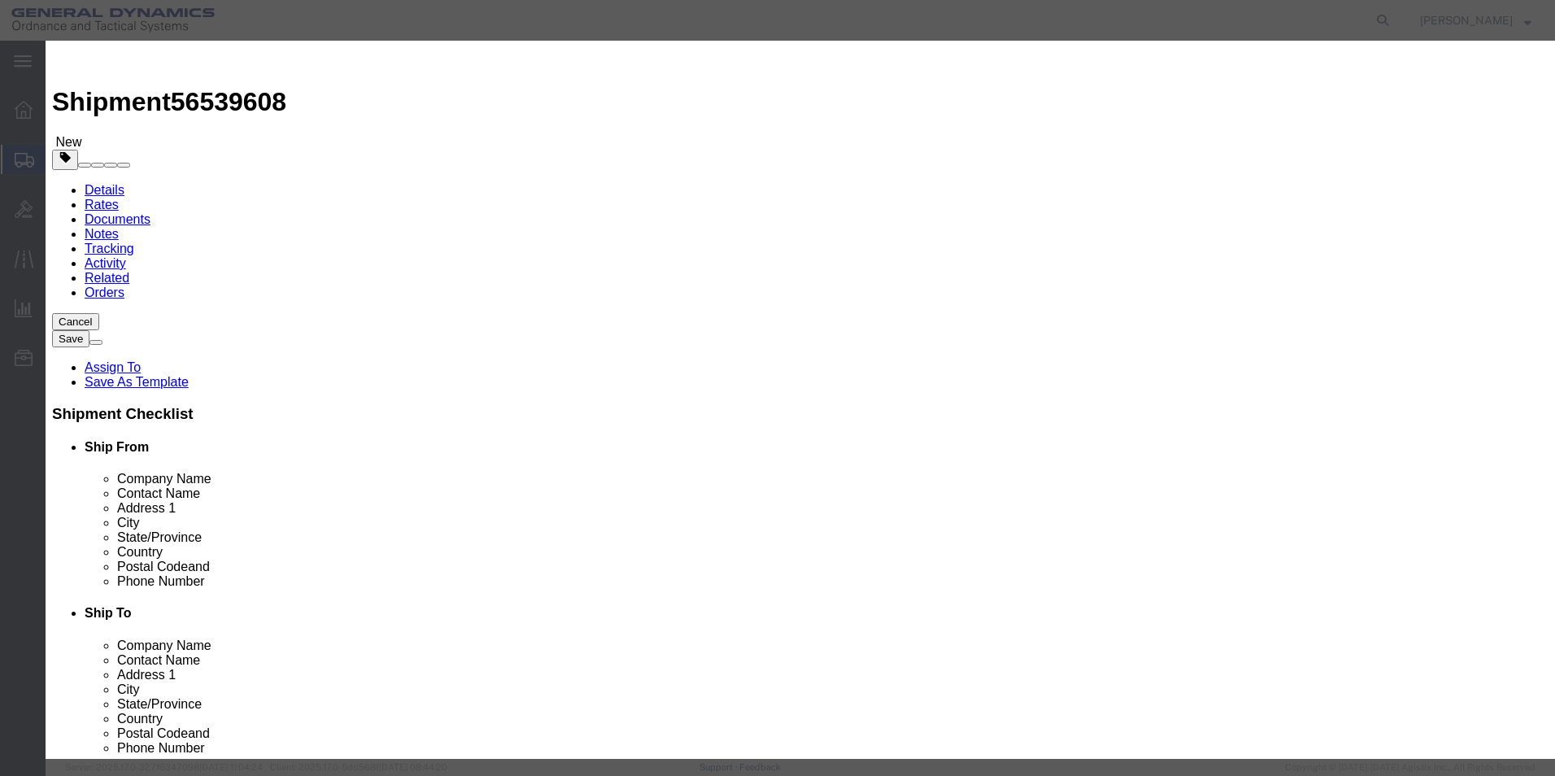
click input "text"
type input "RH NXE RED XY ADJUSTER BASE"
type input "40224827003"
type input "Red Lion, [GEOGRAPHIC_DATA]"
drag, startPoint x: 496, startPoint y: 157, endPoint x: 445, endPoint y: 162, distance: 51.5
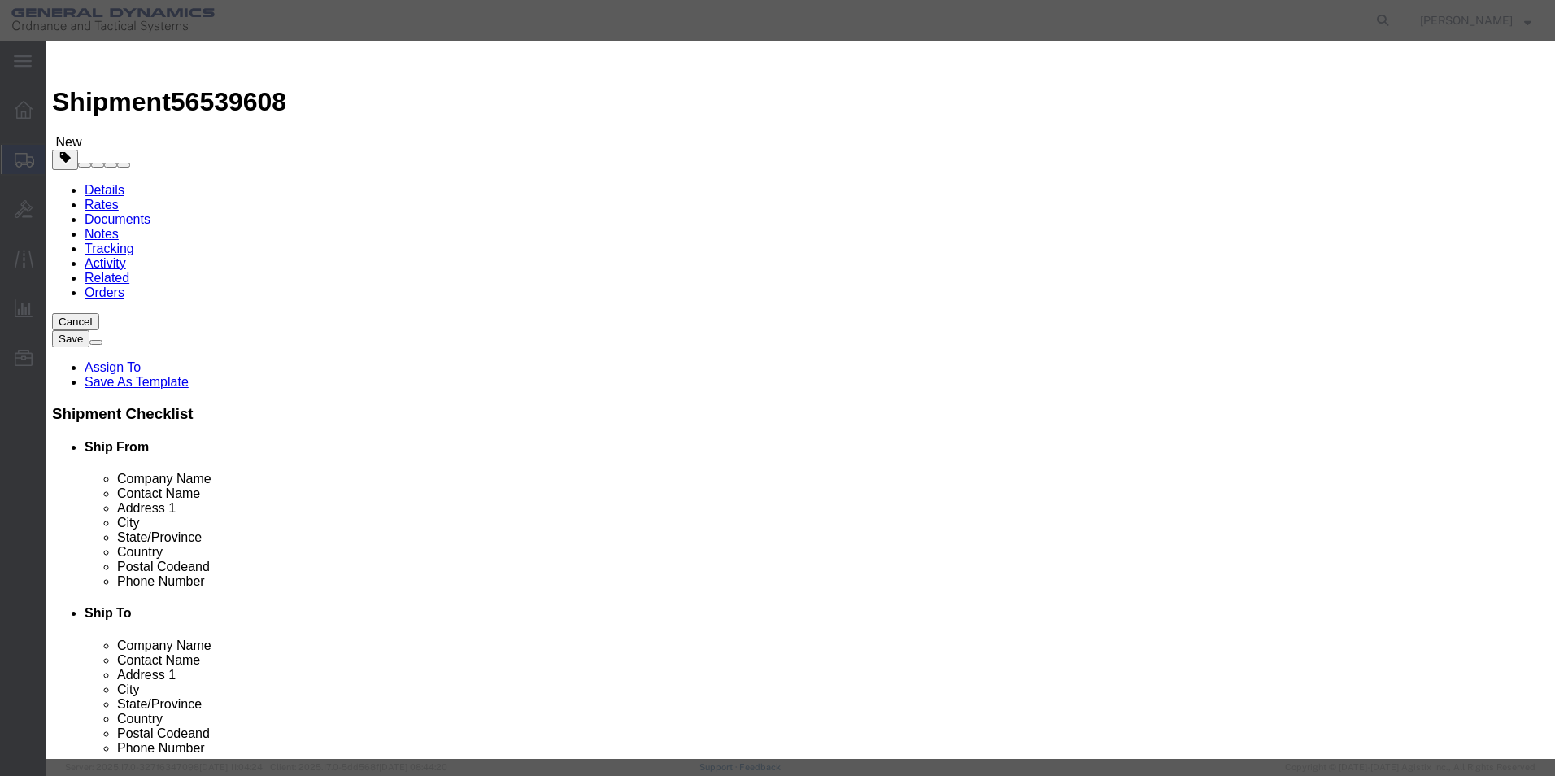
drag, startPoint x: 487, startPoint y: 156, endPoint x: 473, endPoint y: 157, distance: 13.9
click input "0"
type input "5"
click input "text"
type input "100"
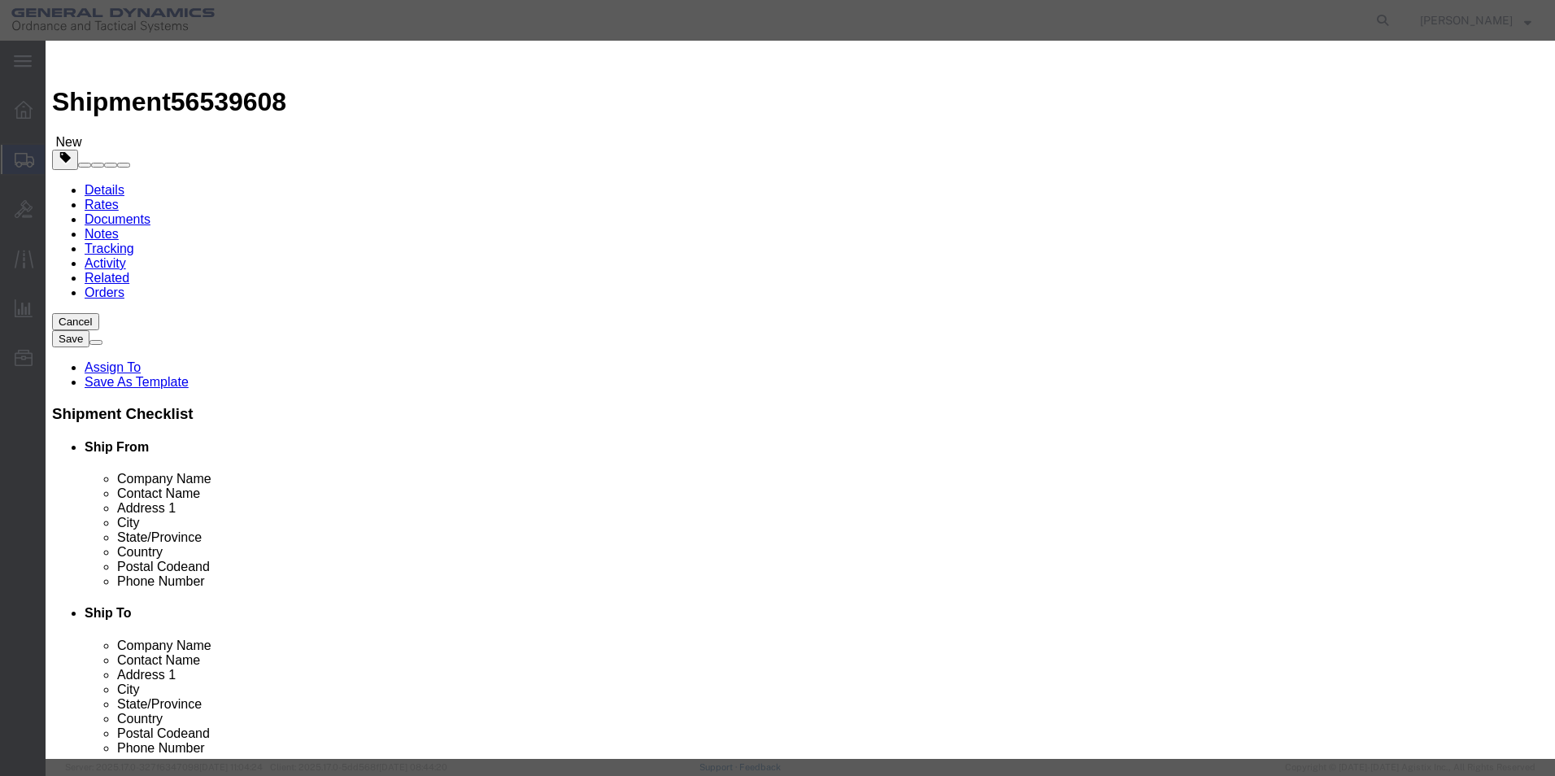
select select "US"
click button "Save & Close"
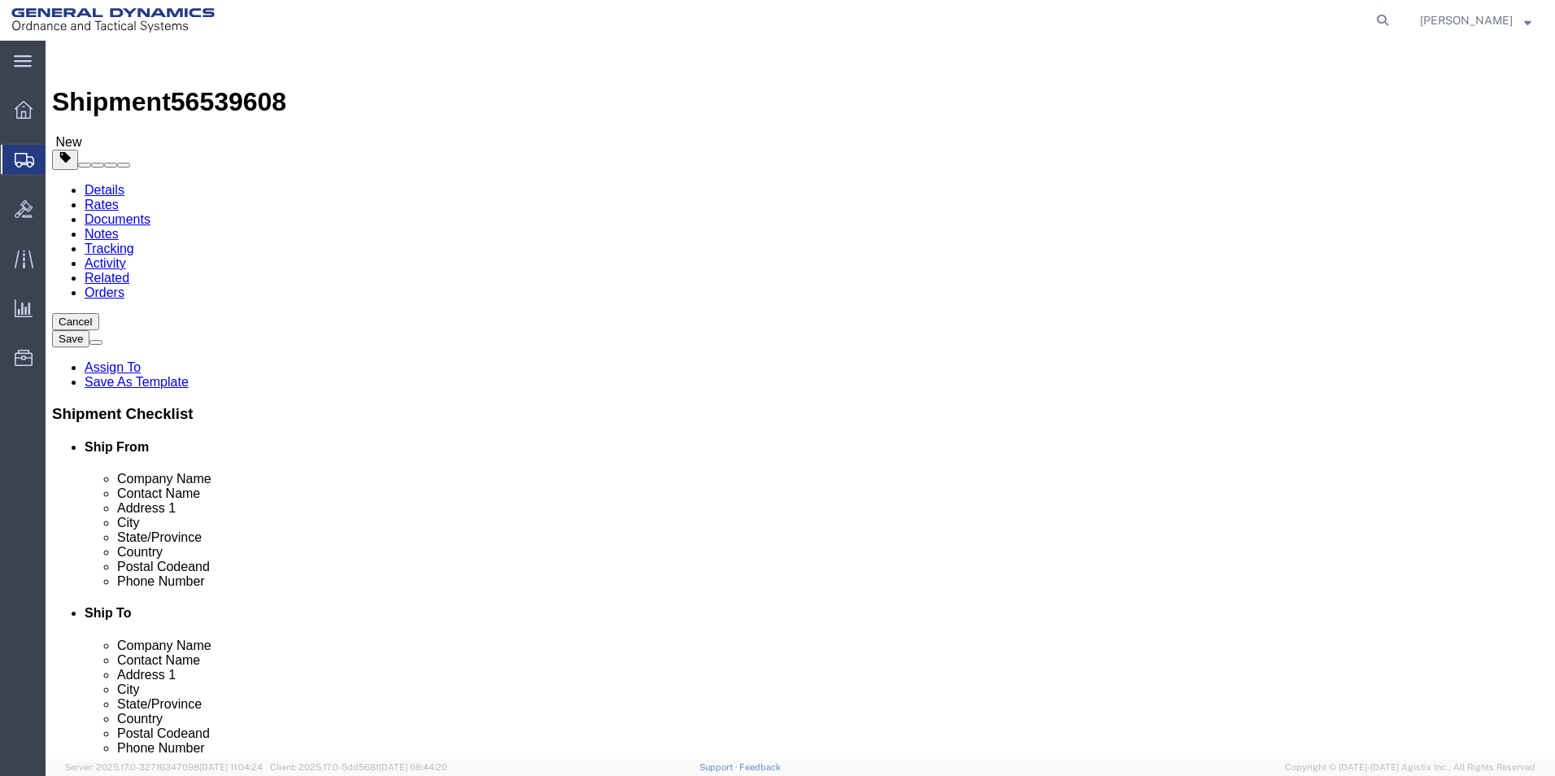
click span "button"
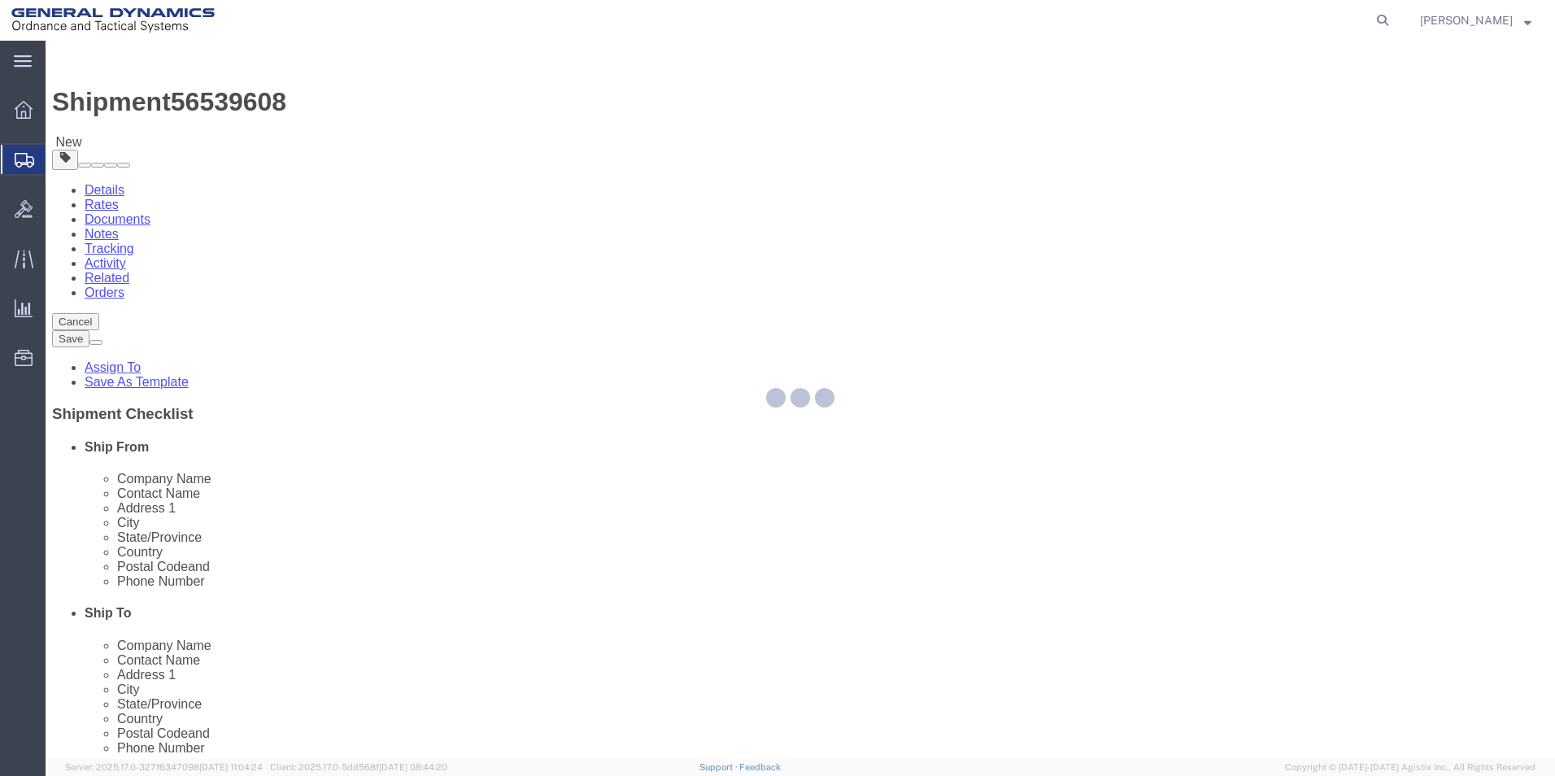
select select "CBOX"
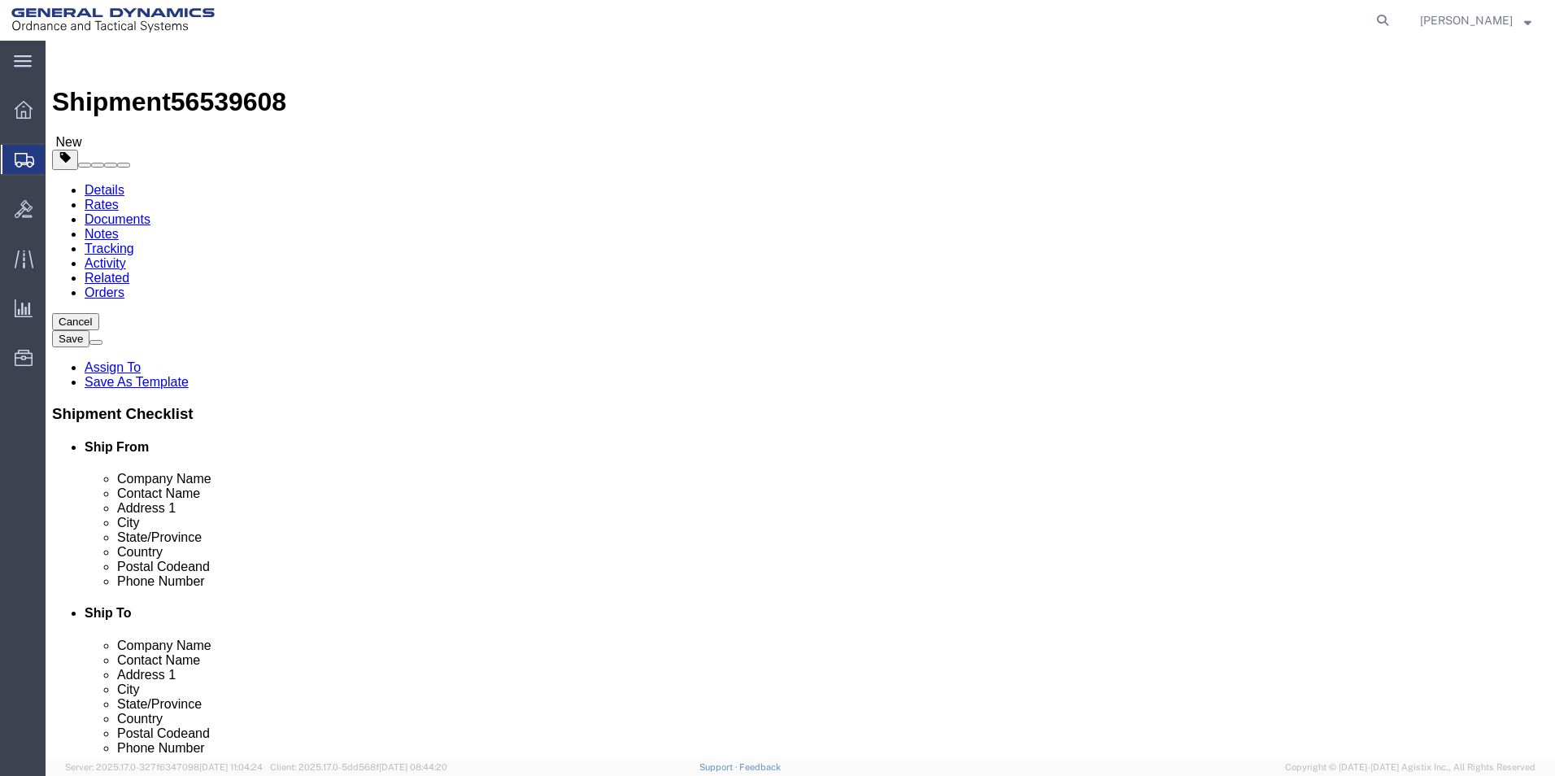
click input "10.00"
drag, startPoint x: 859, startPoint y: 378, endPoint x: 777, endPoint y: 385, distance: 82.4
click div "Weight 10.00 Select kgs lbs Ship. t°"
type input "11"
click dd "100.00 USD"
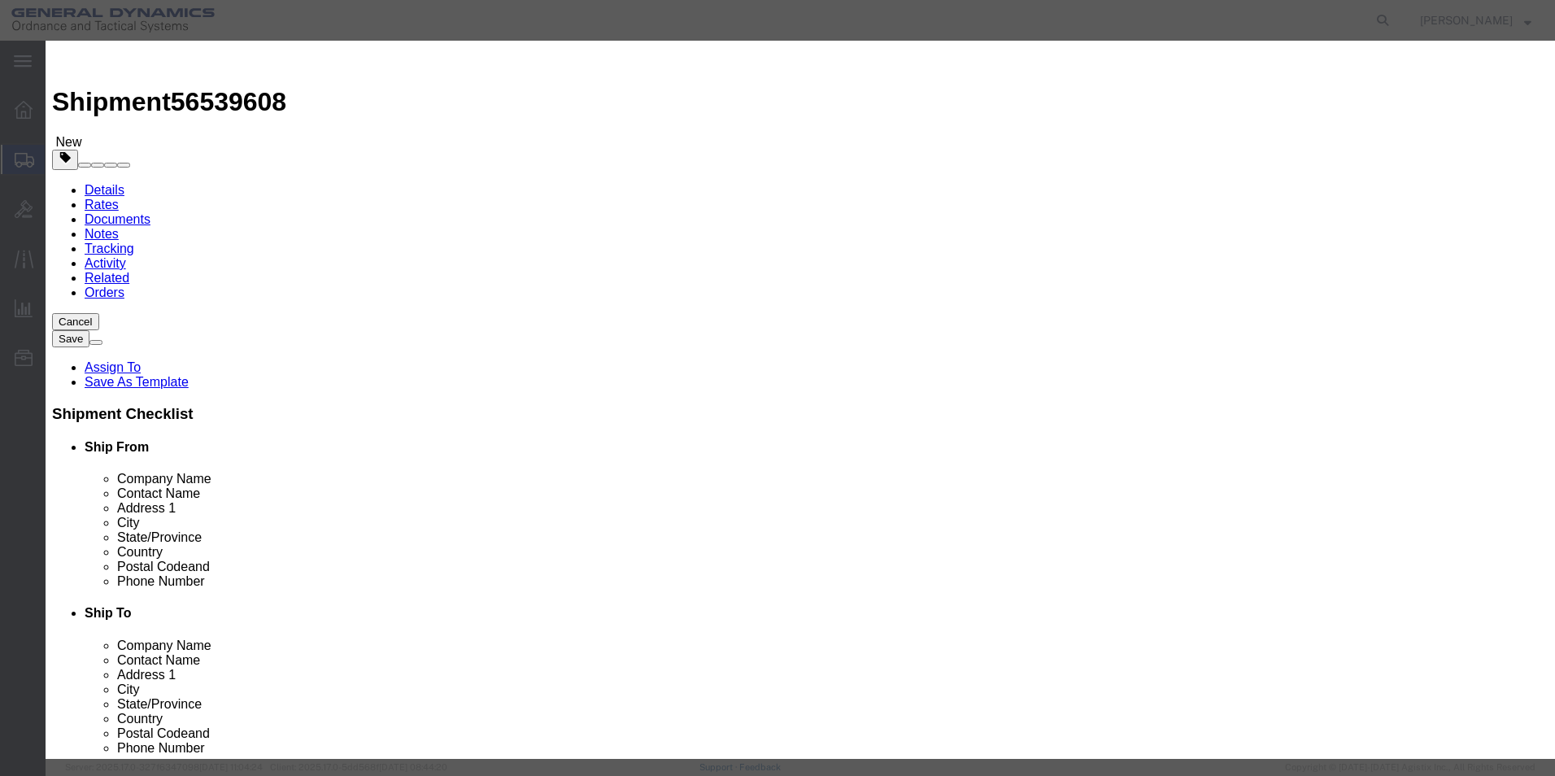
drag, startPoint x: 508, startPoint y: 152, endPoint x: 443, endPoint y: 165, distance: 66.4
click div "Pieces 5.00 Select Bag Barrels 100Board Feet Bottle Box Blister Pack Carats Can…"
type input "6"
type input "120"
click button "Save & Close"
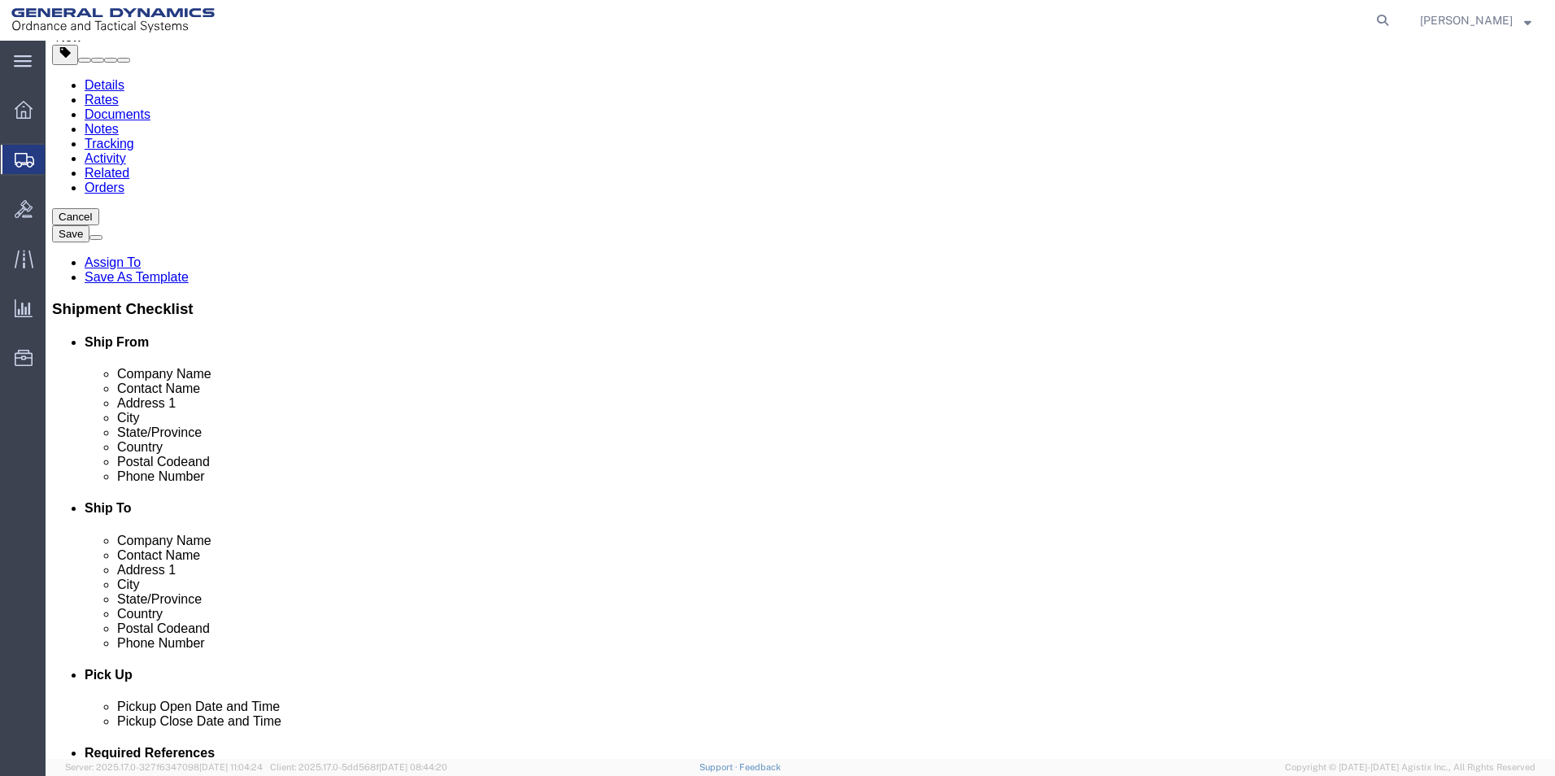
scroll to position [108, 0]
click button "Continue"
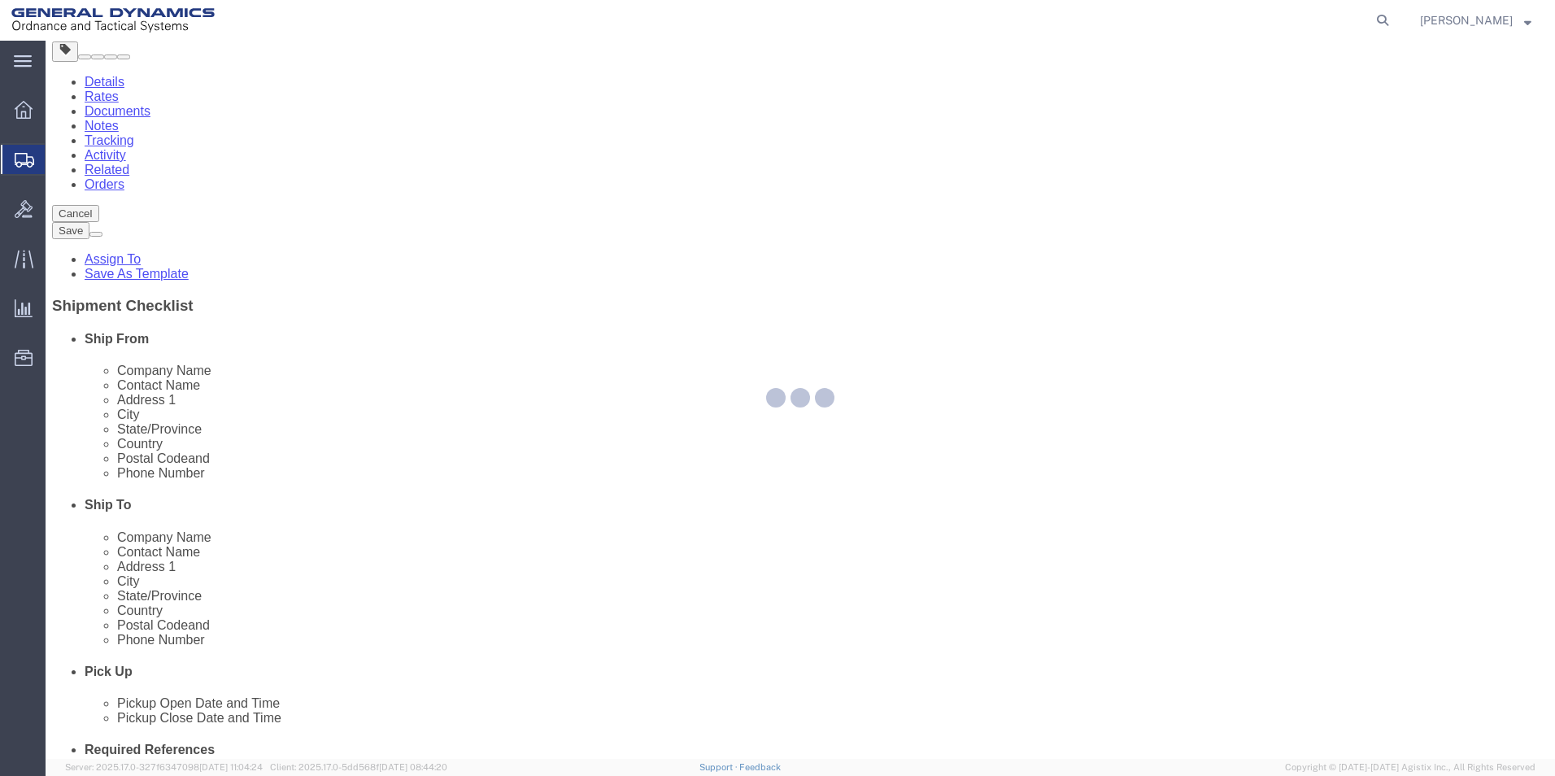
select select
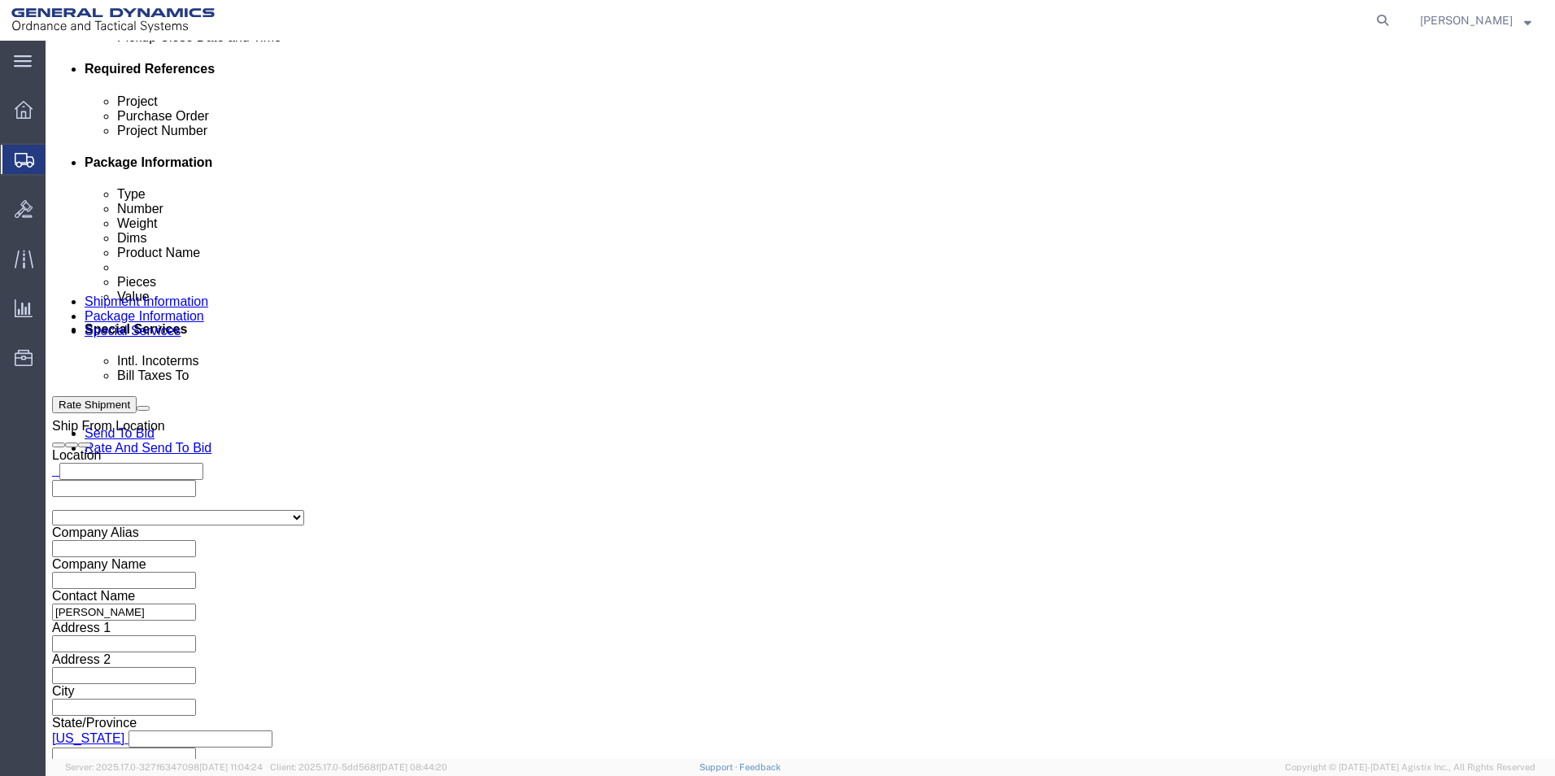
scroll to position [840, 0]
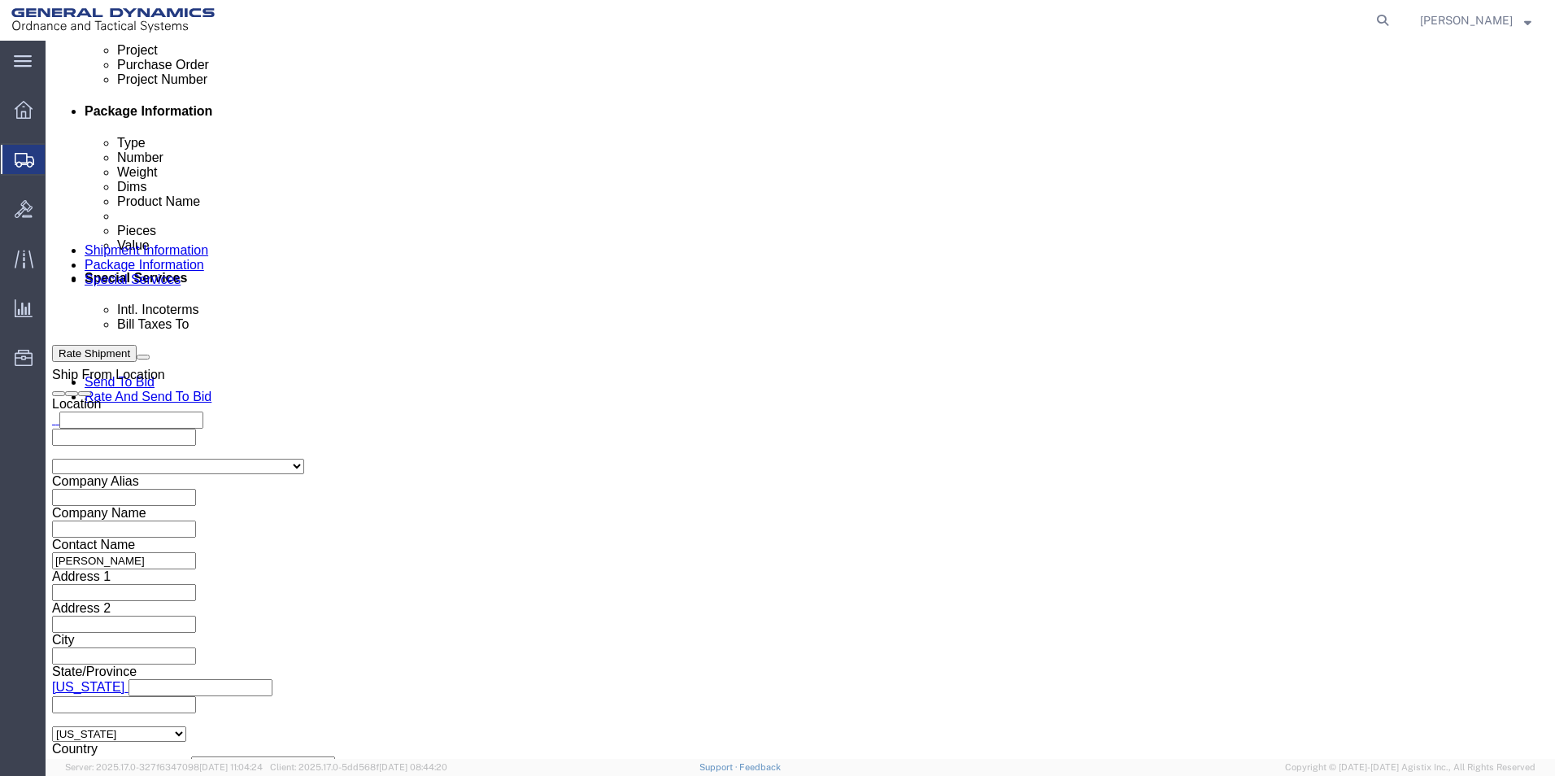
click span
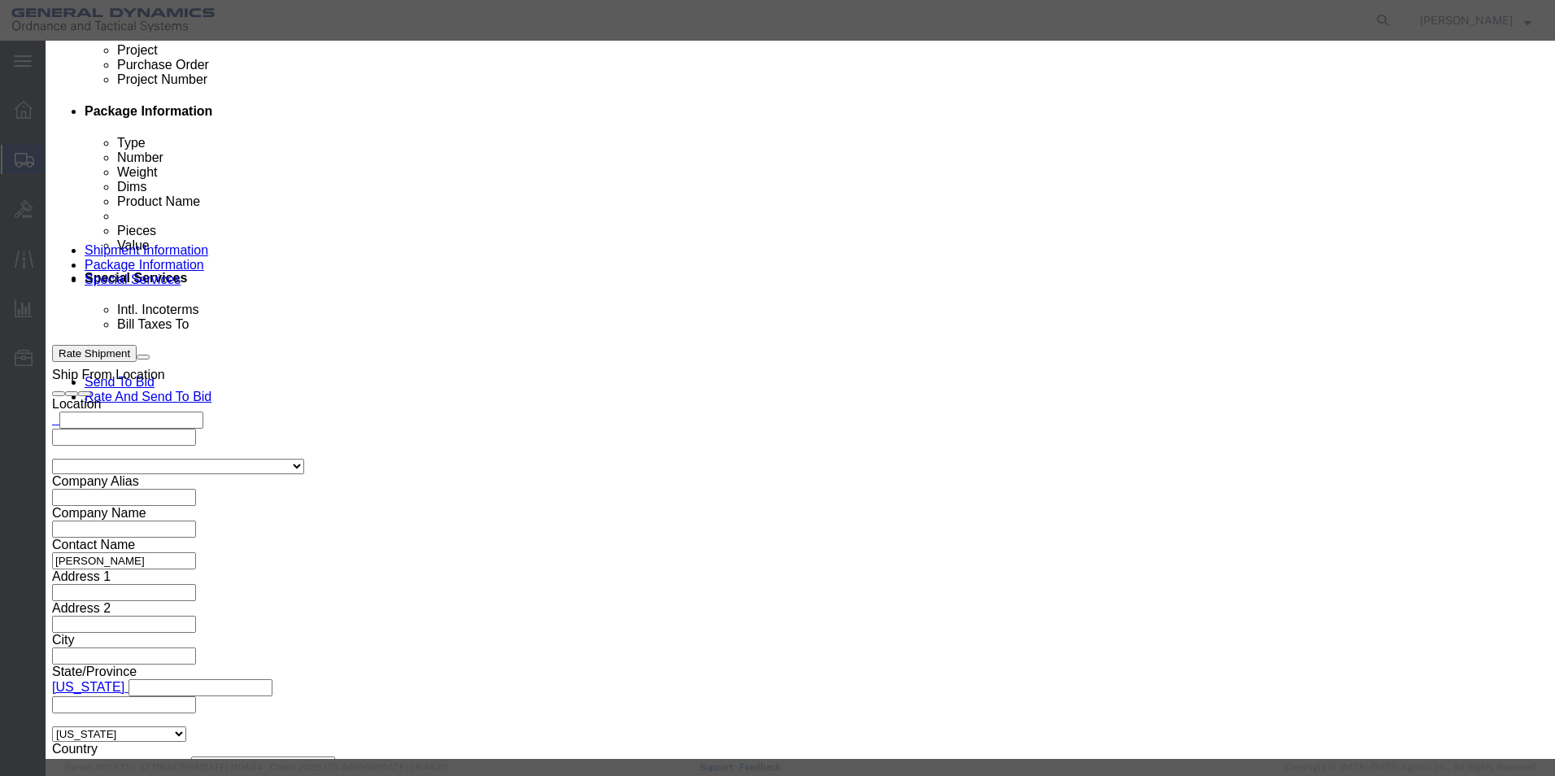
click link "C"
click button "Select"
type input "c/o Data2Logistics"
type input "[EMAIL_ADDRESS][DOMAIN_NAME]"
type input "[PHONE_NUMBER]"
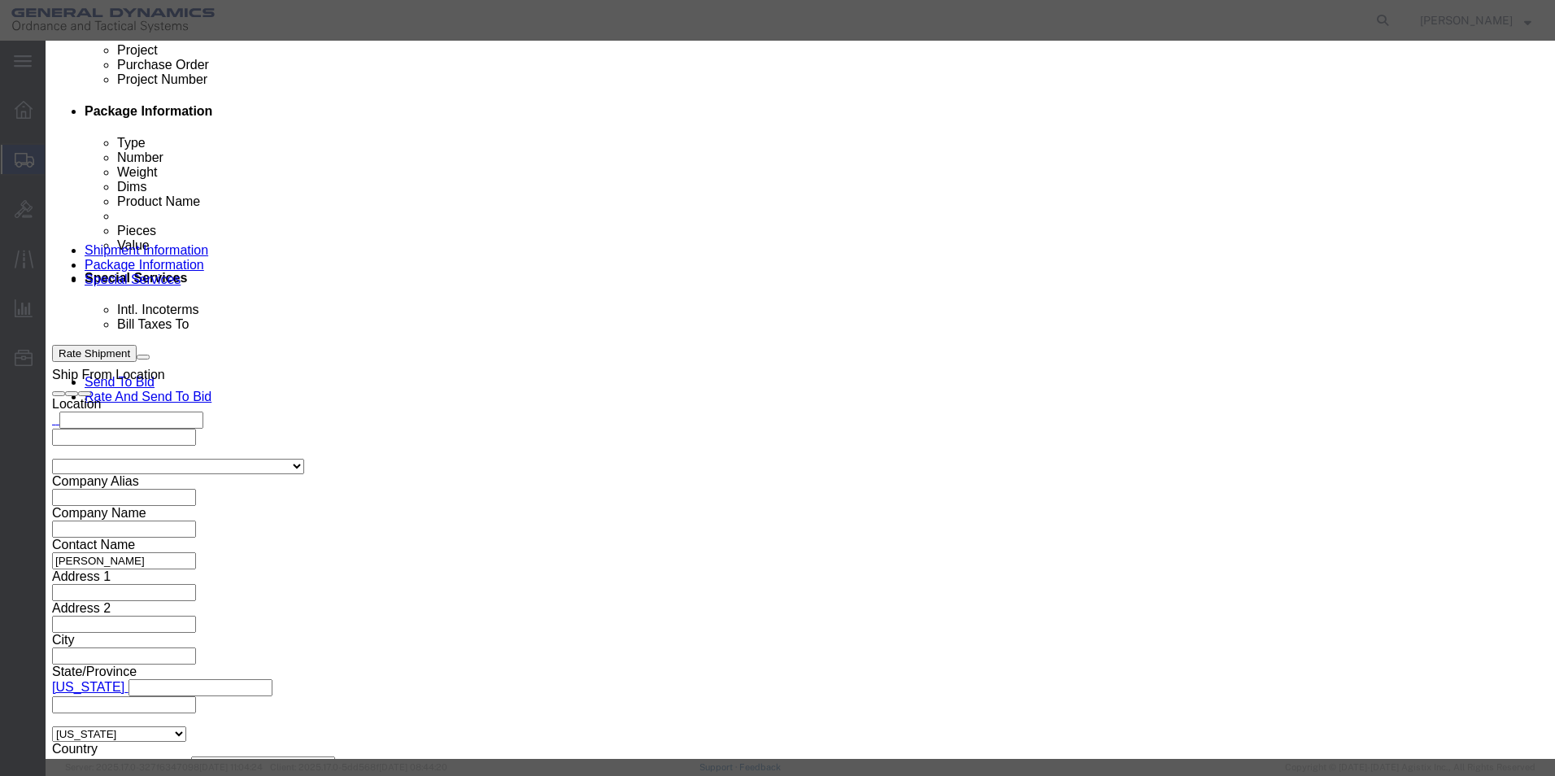
type input "GD OTS"
type input "P.O. Box 61050"
type input "33906"
select select "FL"
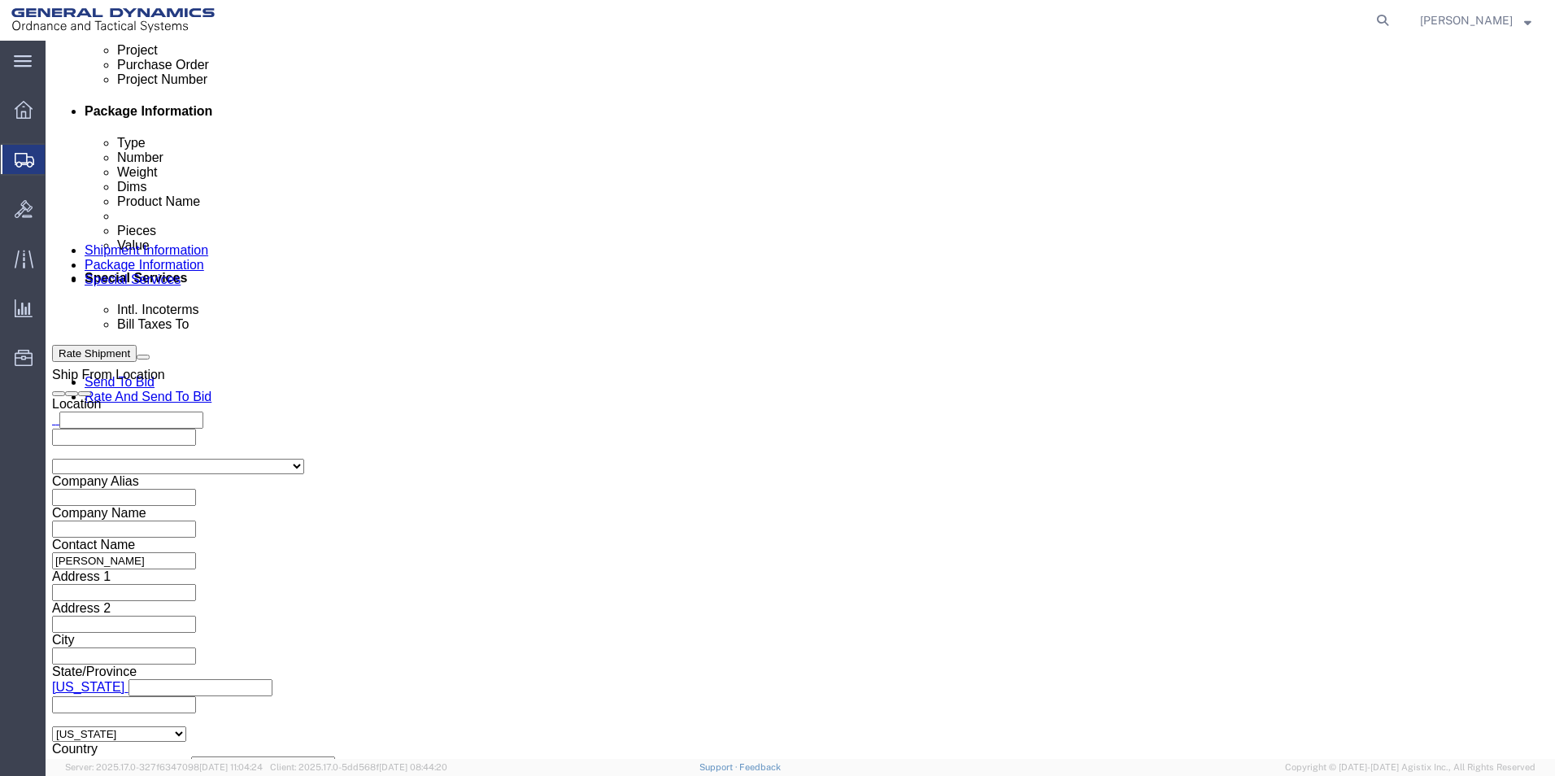
click button "Rate Shipment"
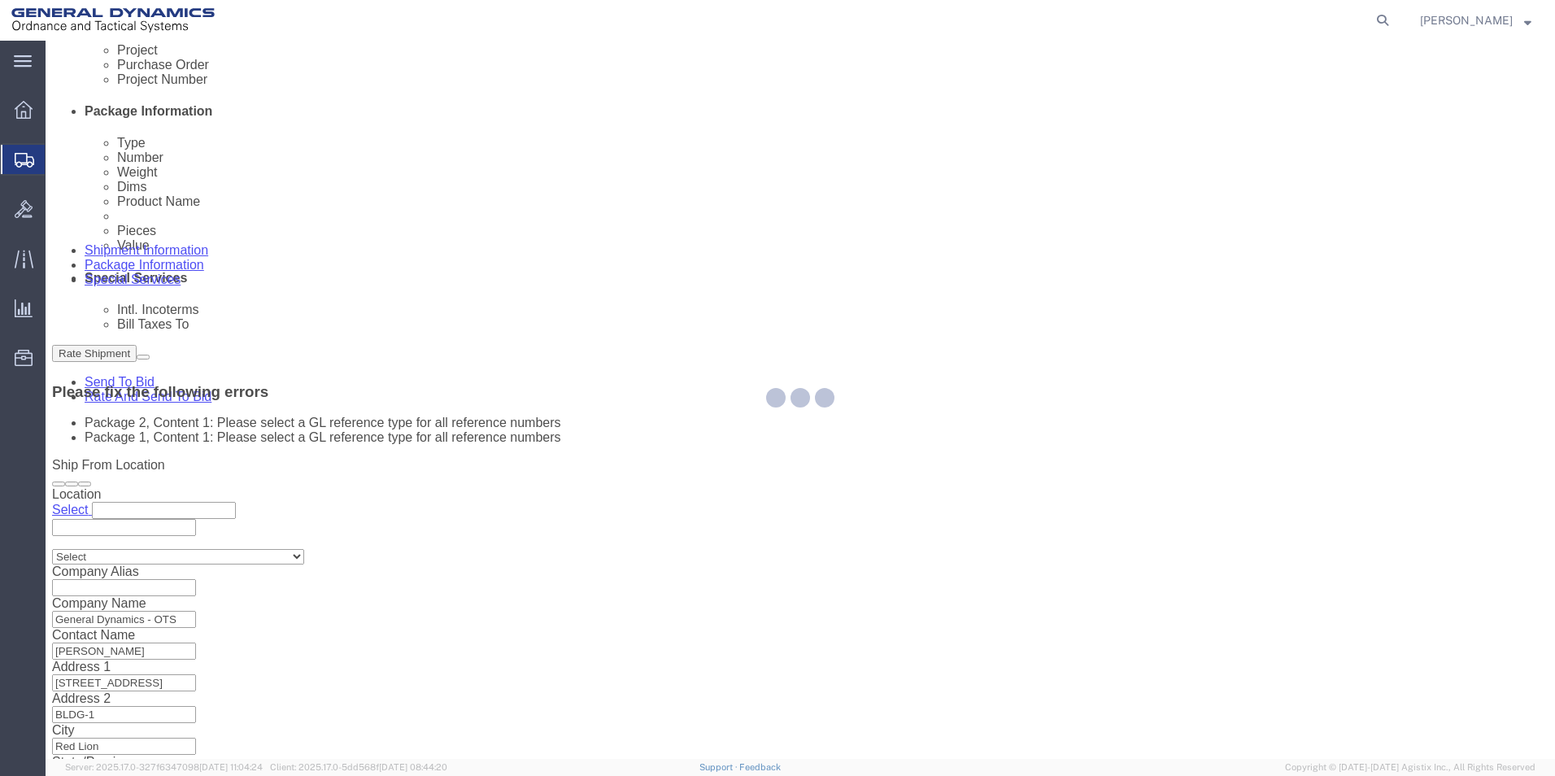
scroll to position [0, 0]
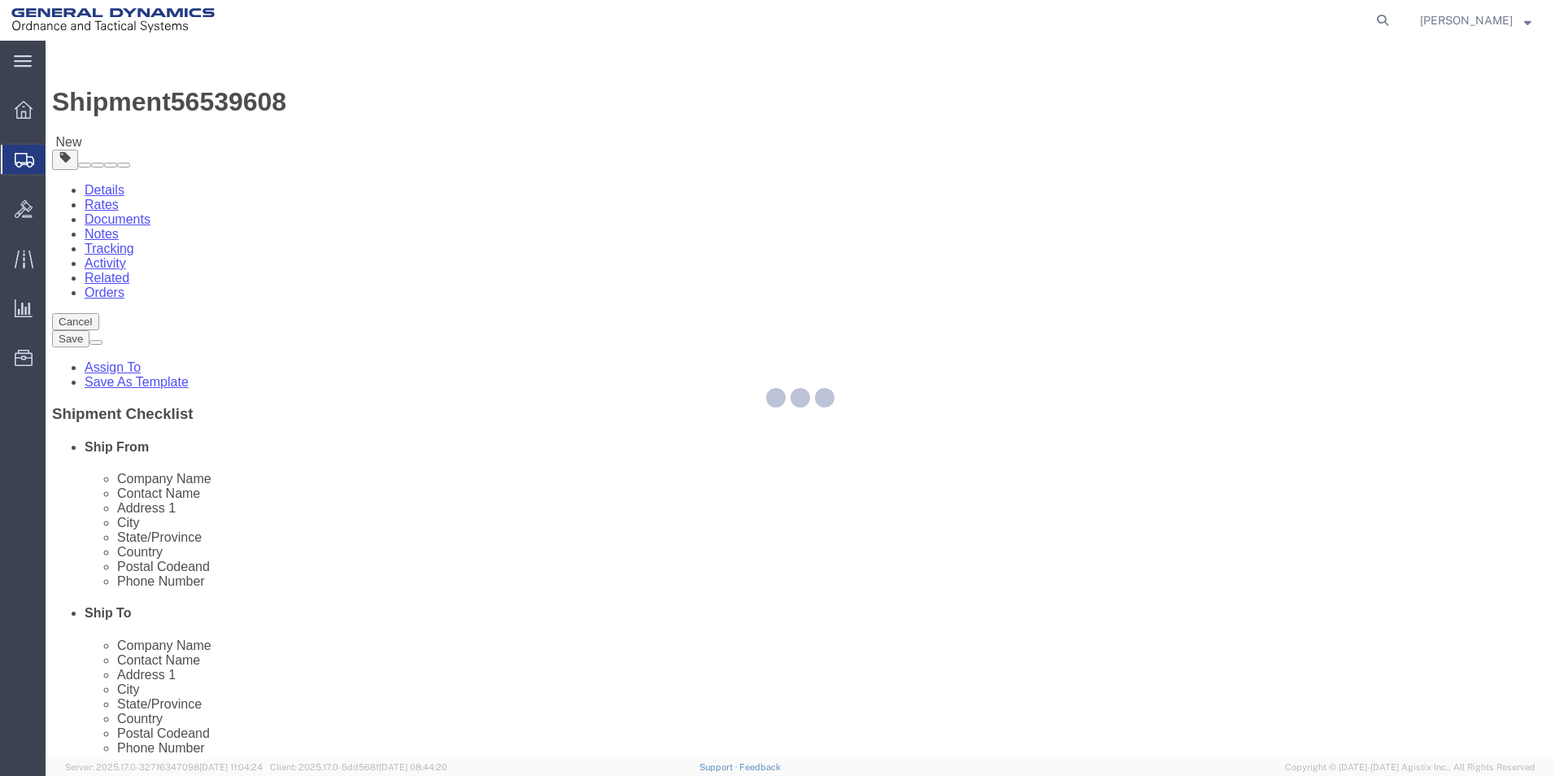
select select "CBOX"
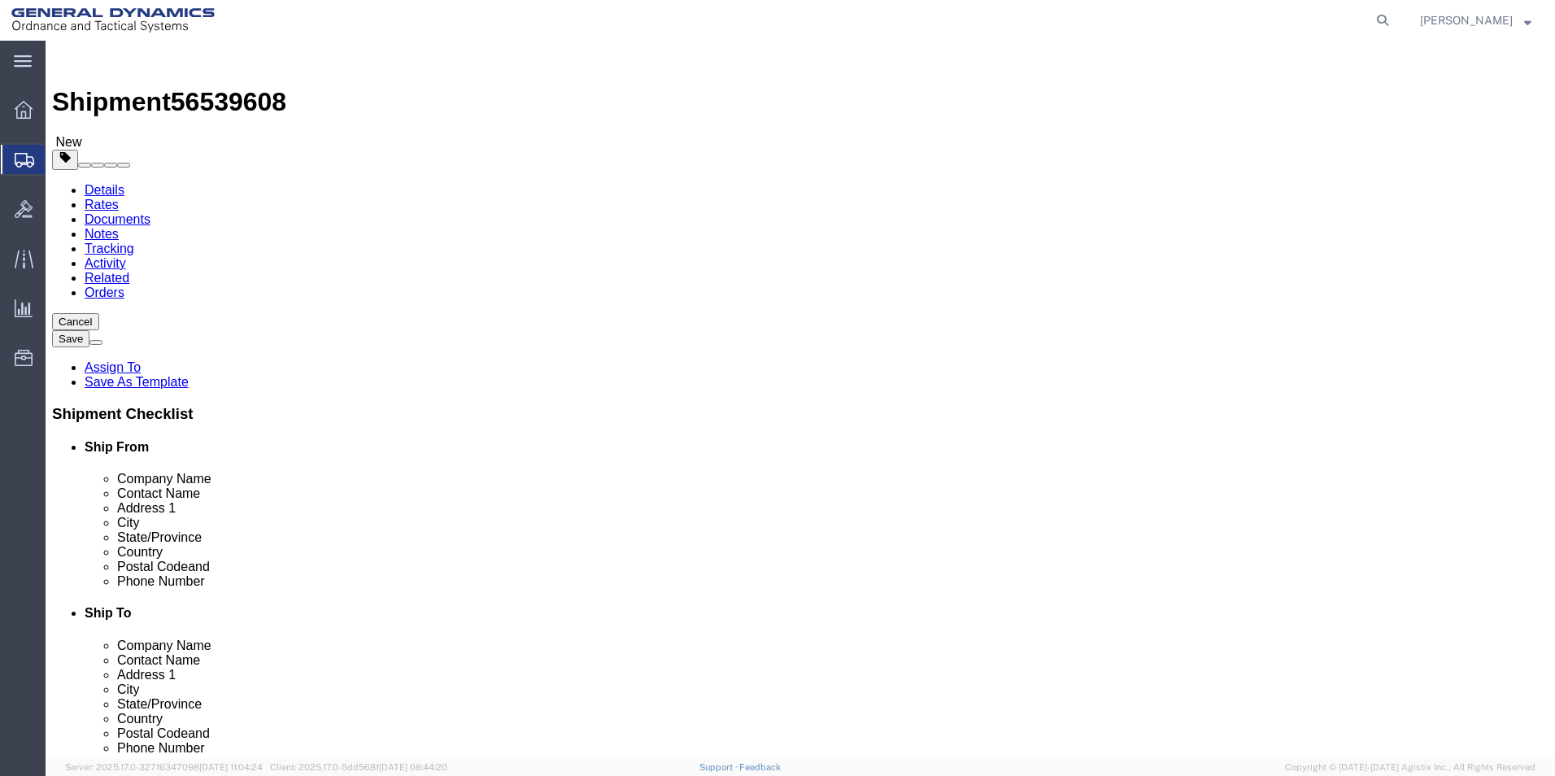
click dd "100.00 USD"
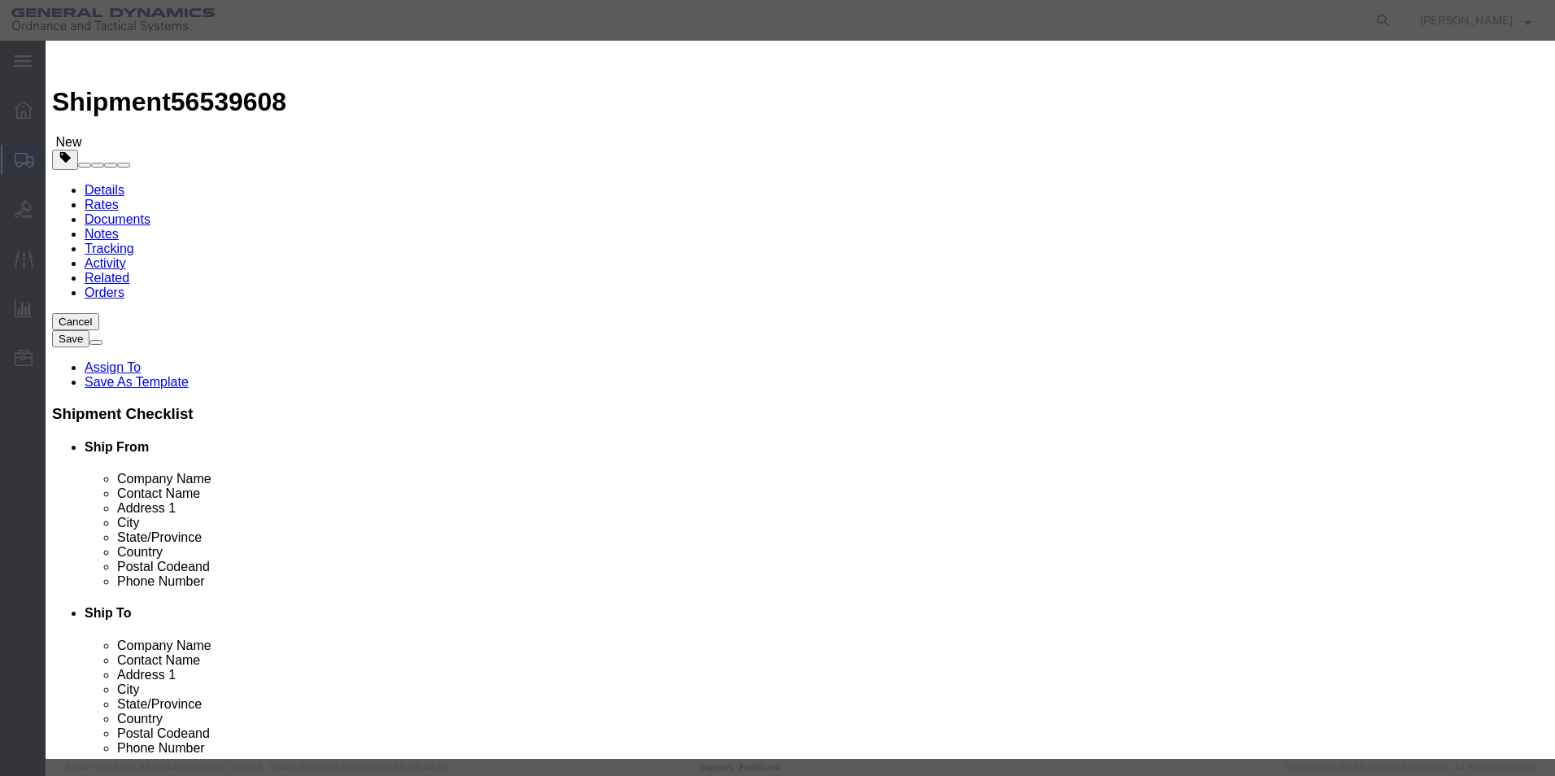
drag, startPoint x: 675, startPoint y: 168, endPoint x: 463, endPoint y: 172, distance: 212.4
click div "RH NXE RED XY ADJUSTER BASE"
type input "AMBIENT"
click icon
click label
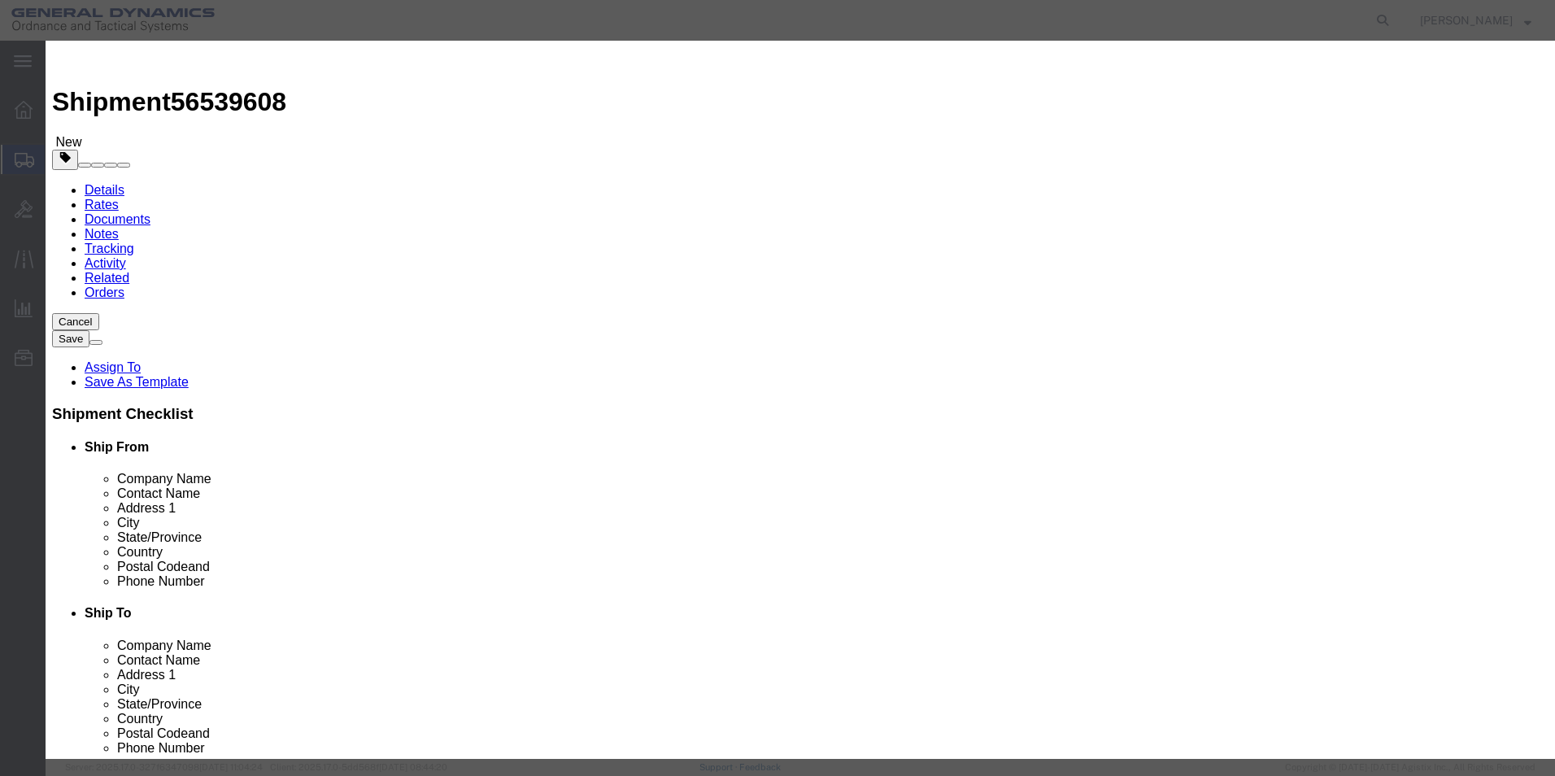
click input "checkbox"
checkbox input "true"
click label
click input "checkbox"
checkbox input "true"
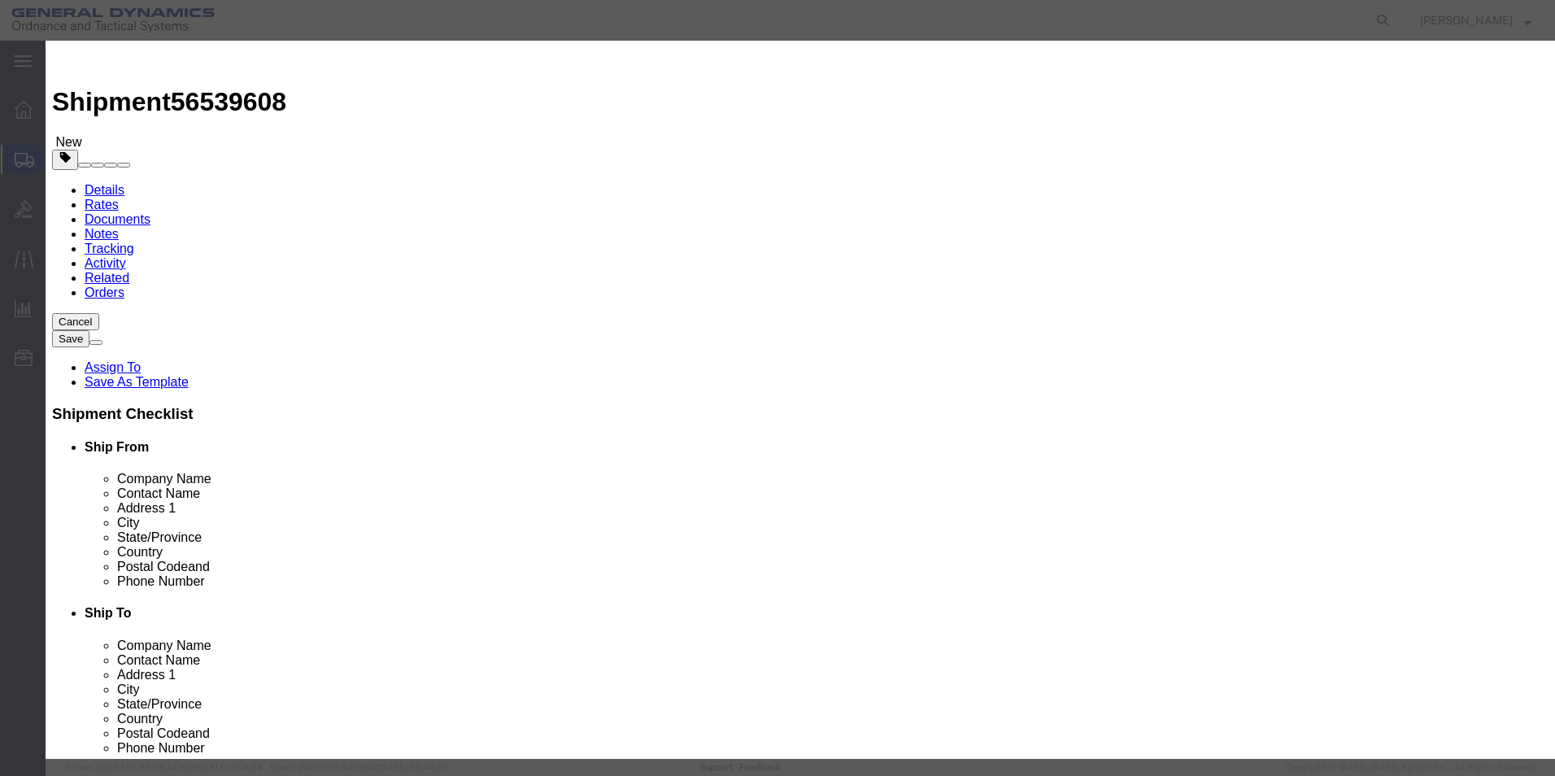
click label
click input "checkbox"
checkbox input "false"
click input "text"
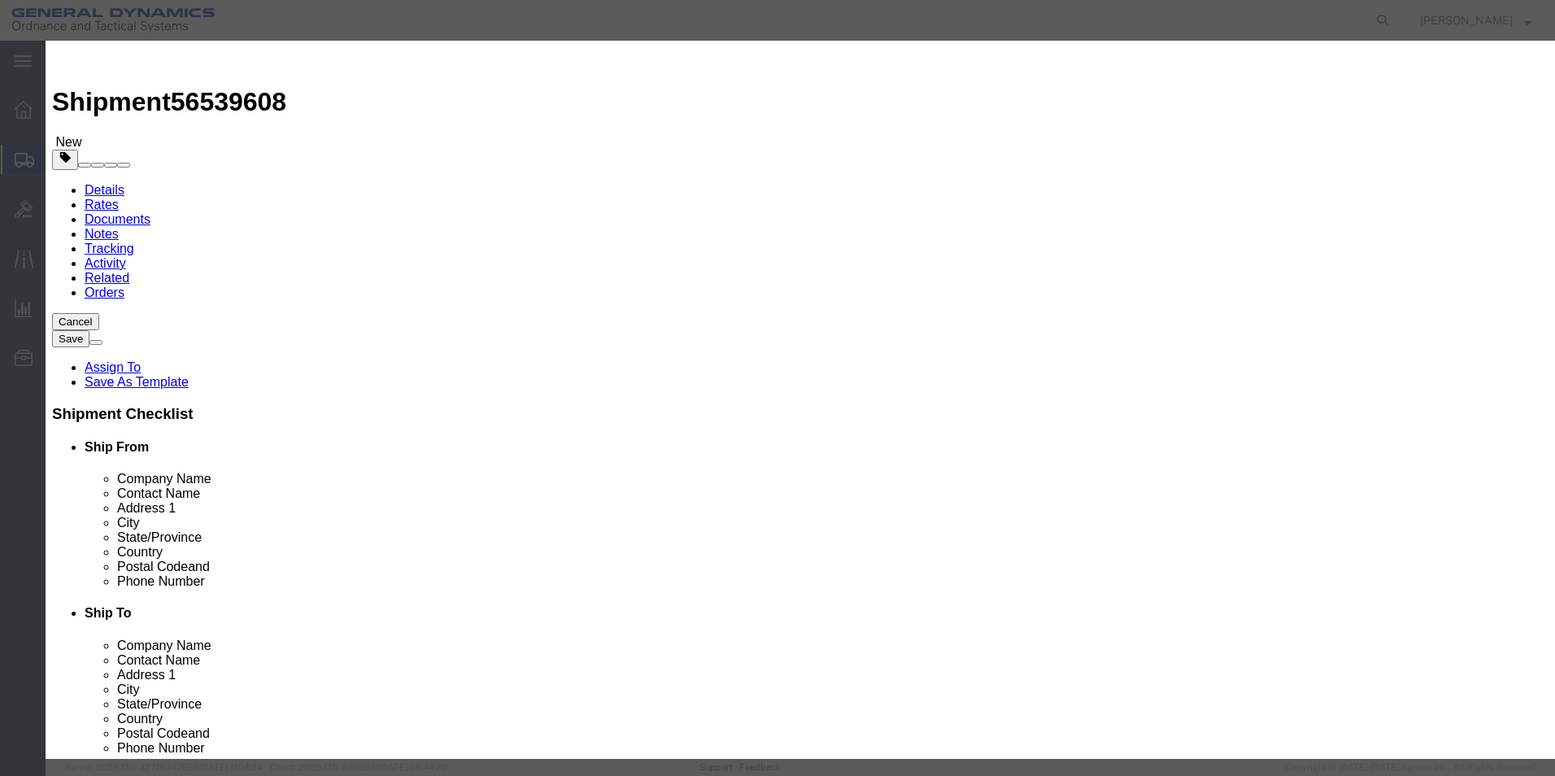
click input "text"
drag, startPoint x: 1044, startPoint y: 478, endPoint x: 966, endPoint y: 484, distance: 77.5
click input "checkbox"
checkbox input "false"
click button "Save & Close"
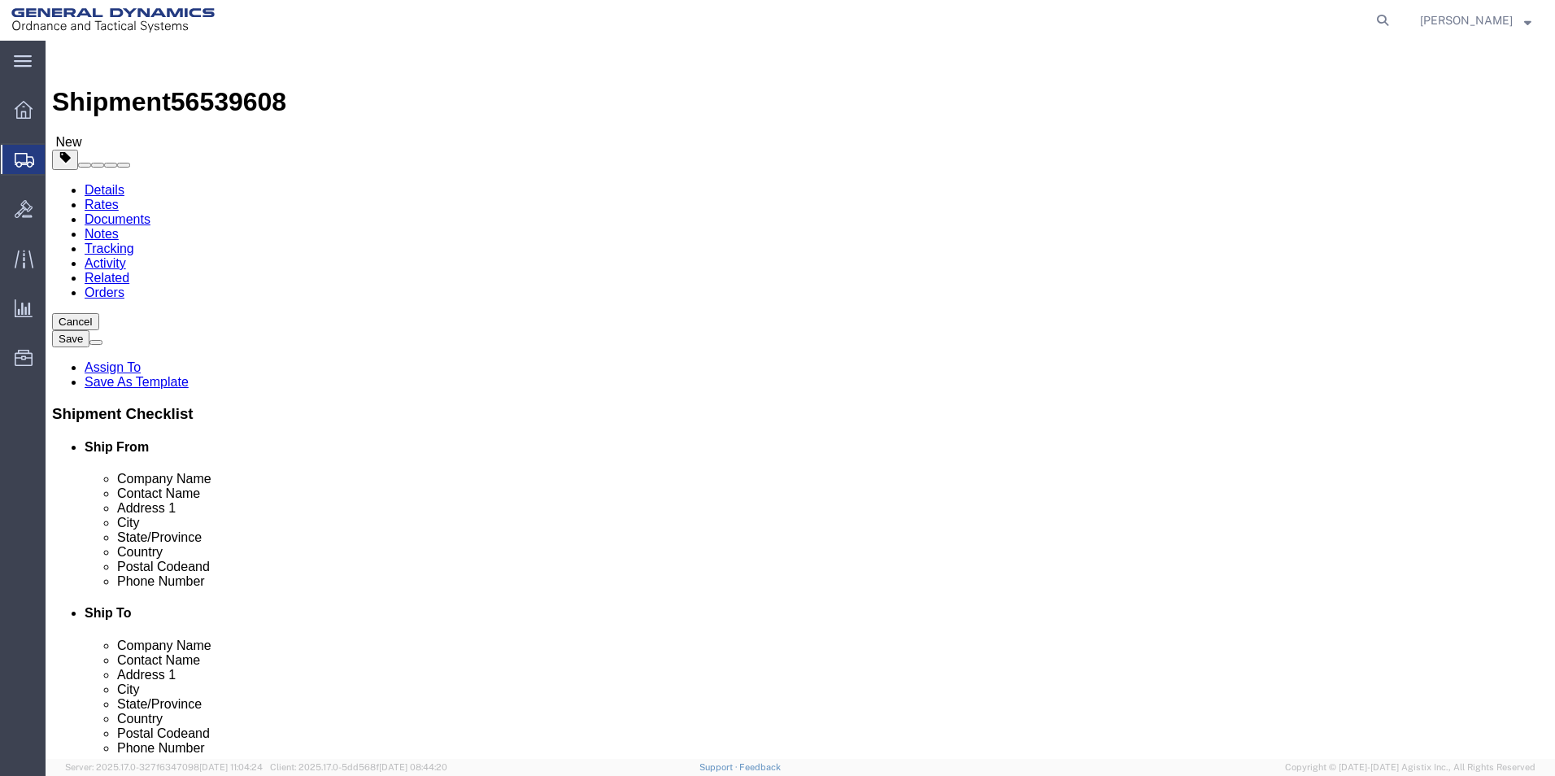
click dd "100.00 USD"
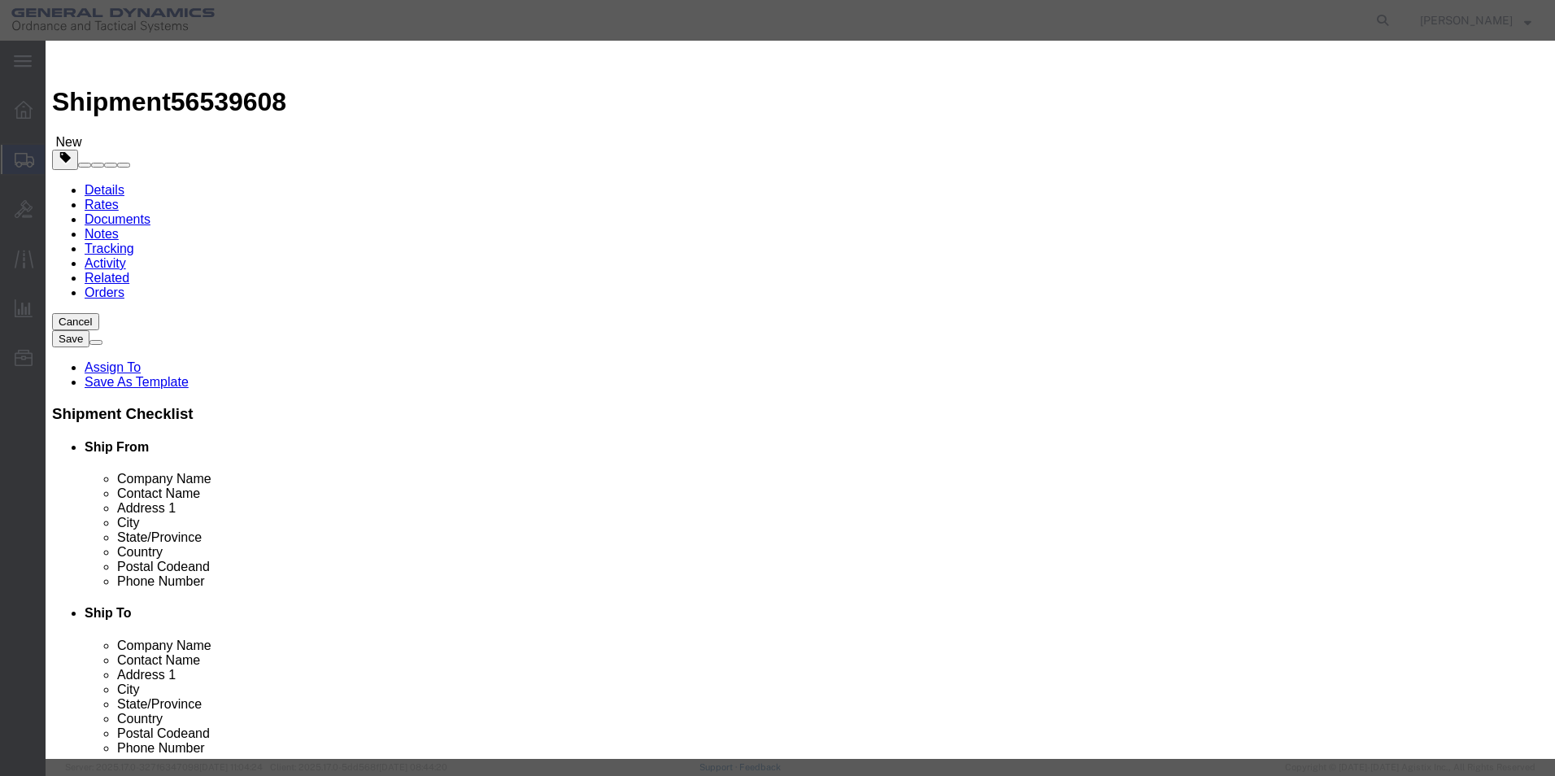
type input "N"
drag, startPoint x: 1051, startPoint y: 436, endPoint x: 985, endPoint y: 443, distance: 66.3
click icon
click div "Product Name RH NXE RED XY ADJUSTER BASE Pieces 5.00 Select Bag Barrels 100Boar…"
type input "[MEDICAL_DATA]_150"
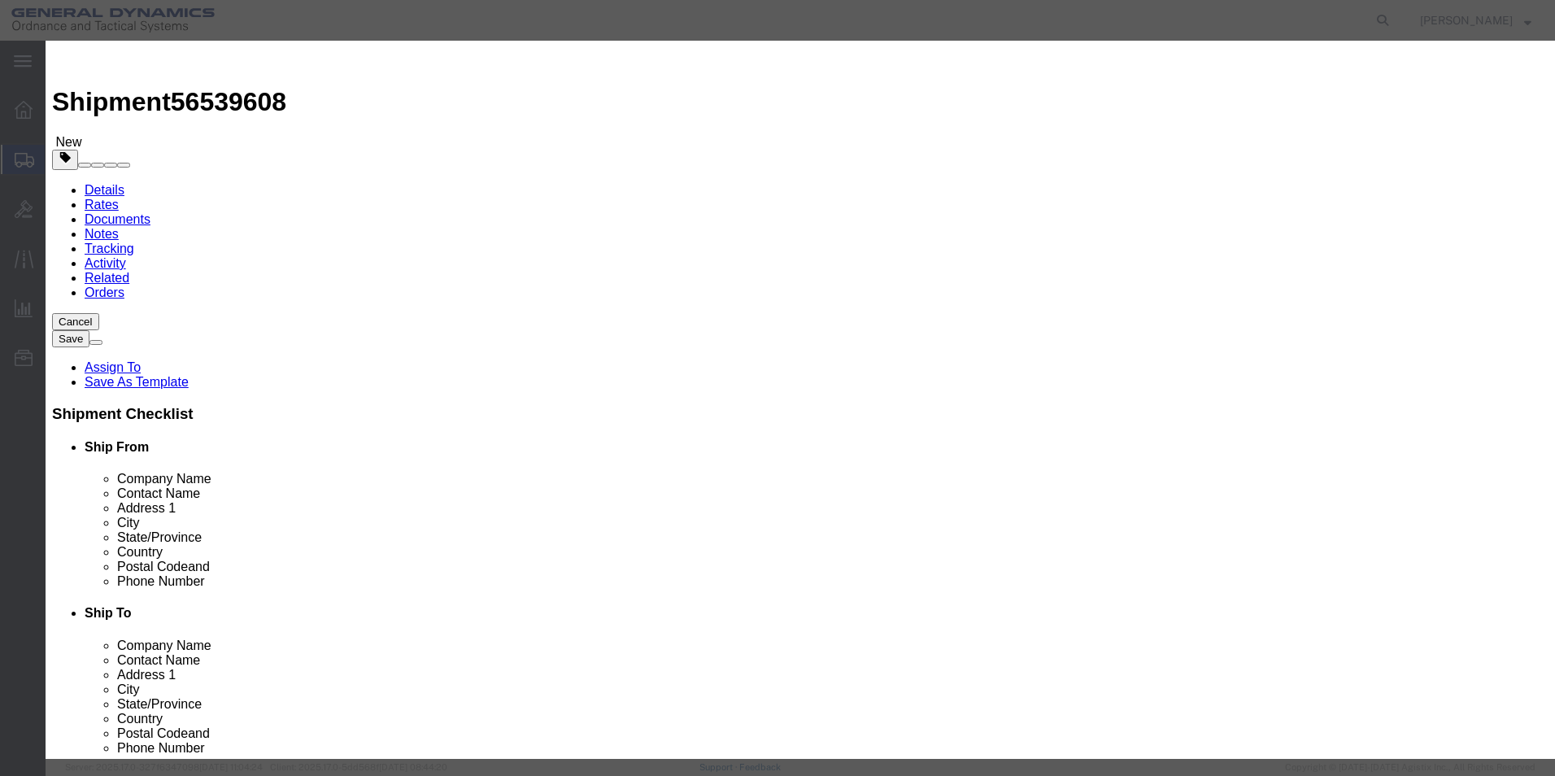
click button "Save & Close"
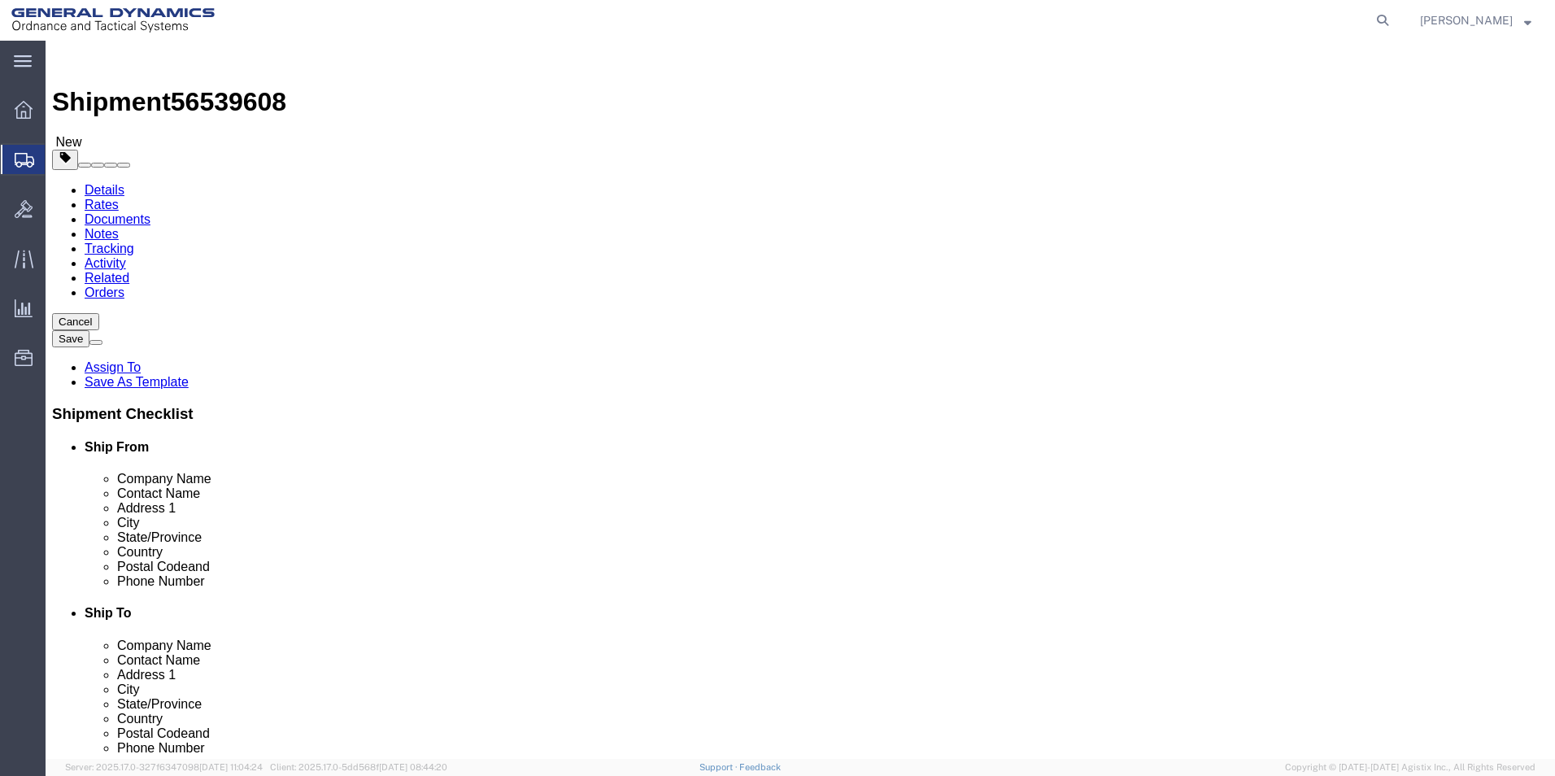
click dd "120.00 USD"
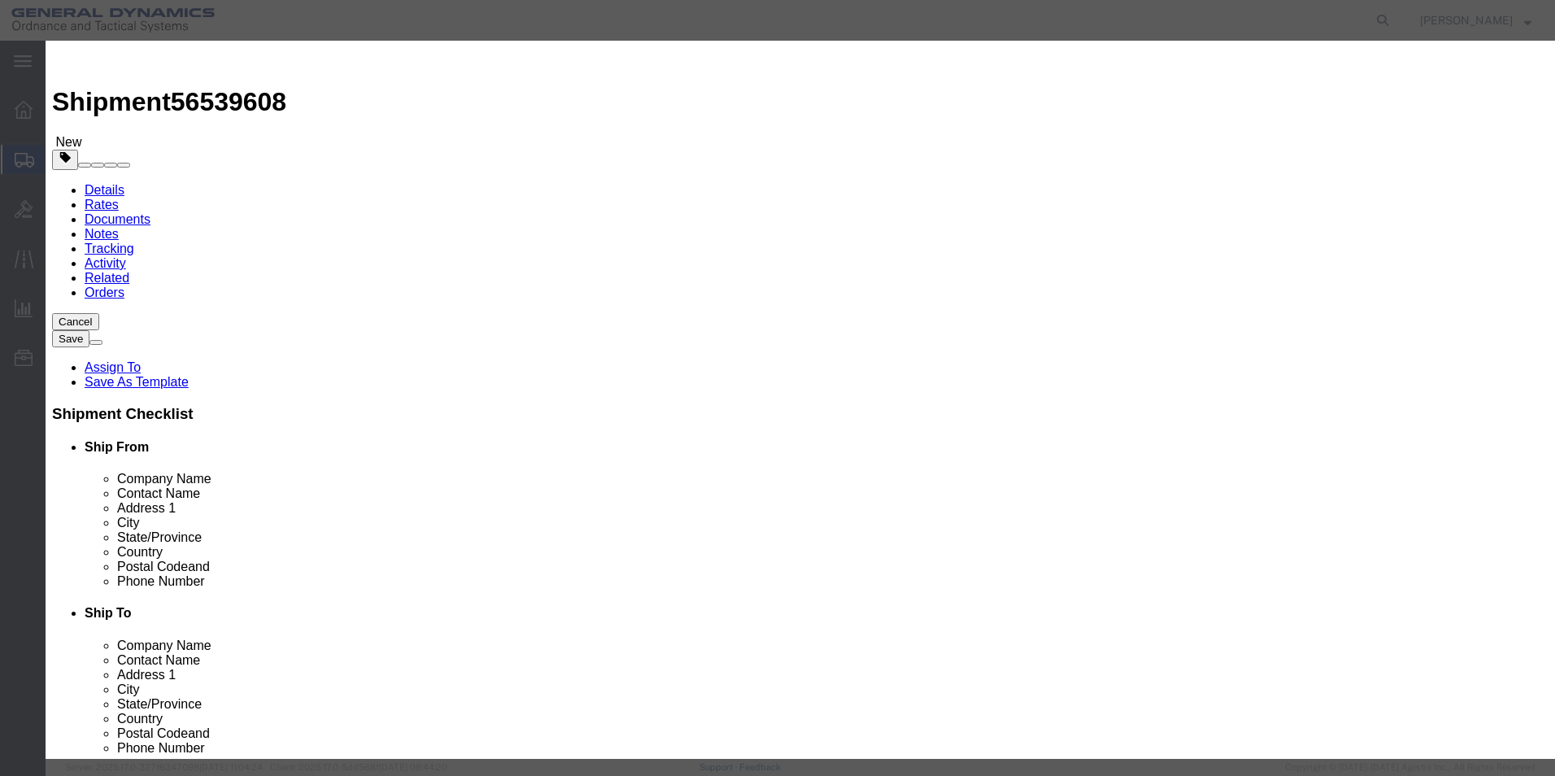
click input "120.00"
drag, startPoint x: 538, startPoint y: 230, endPoint x: 357, endPoint y: 230, distance: 180.6
click div "Total Value 120.00 Select ADP AED AFN ALL AMD AOA ARS ATS AUD AWG AZN BAM BBD B…"
type input "100"
click button "Save & Close"
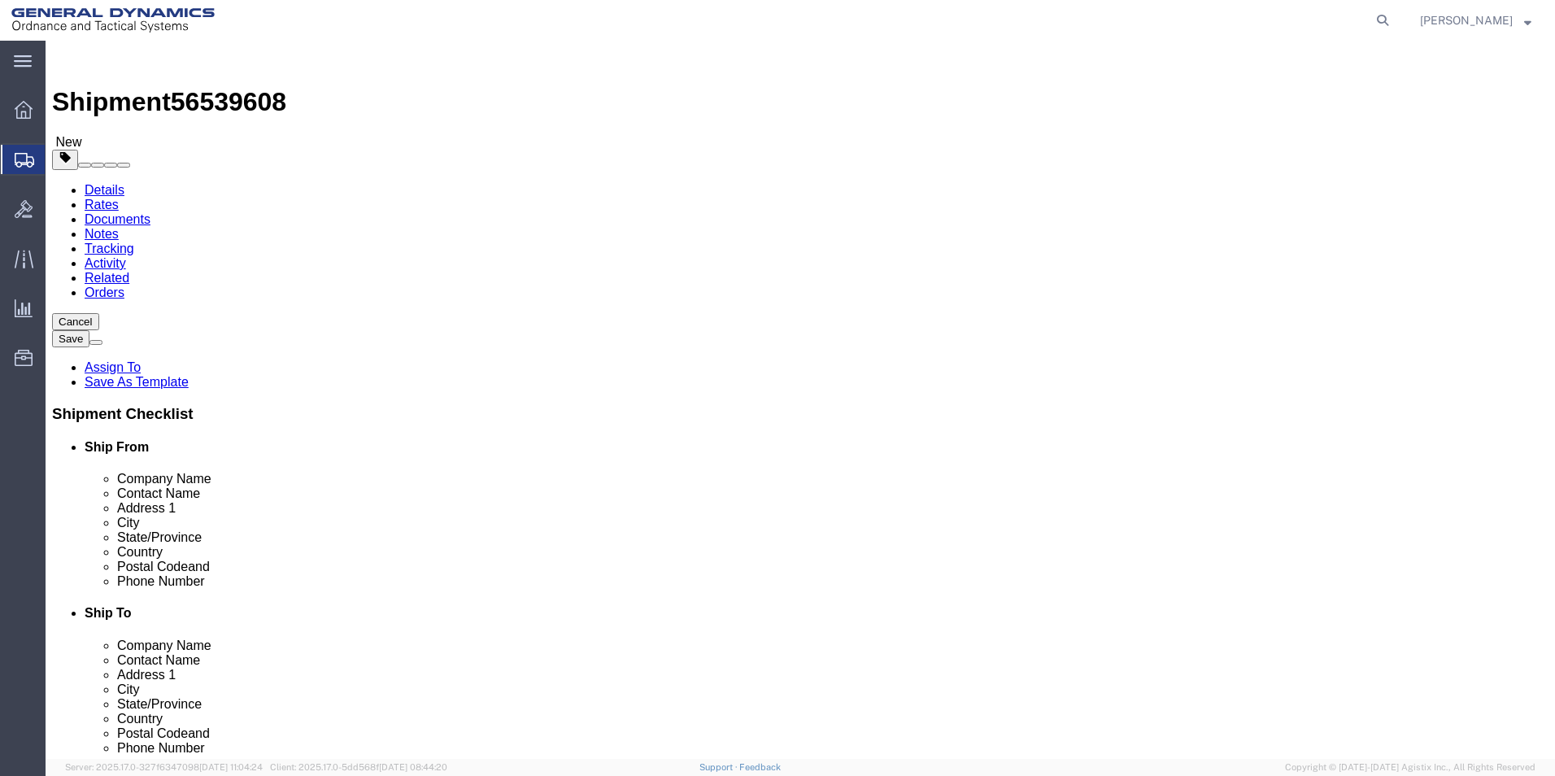
click button "Rate Shipment"
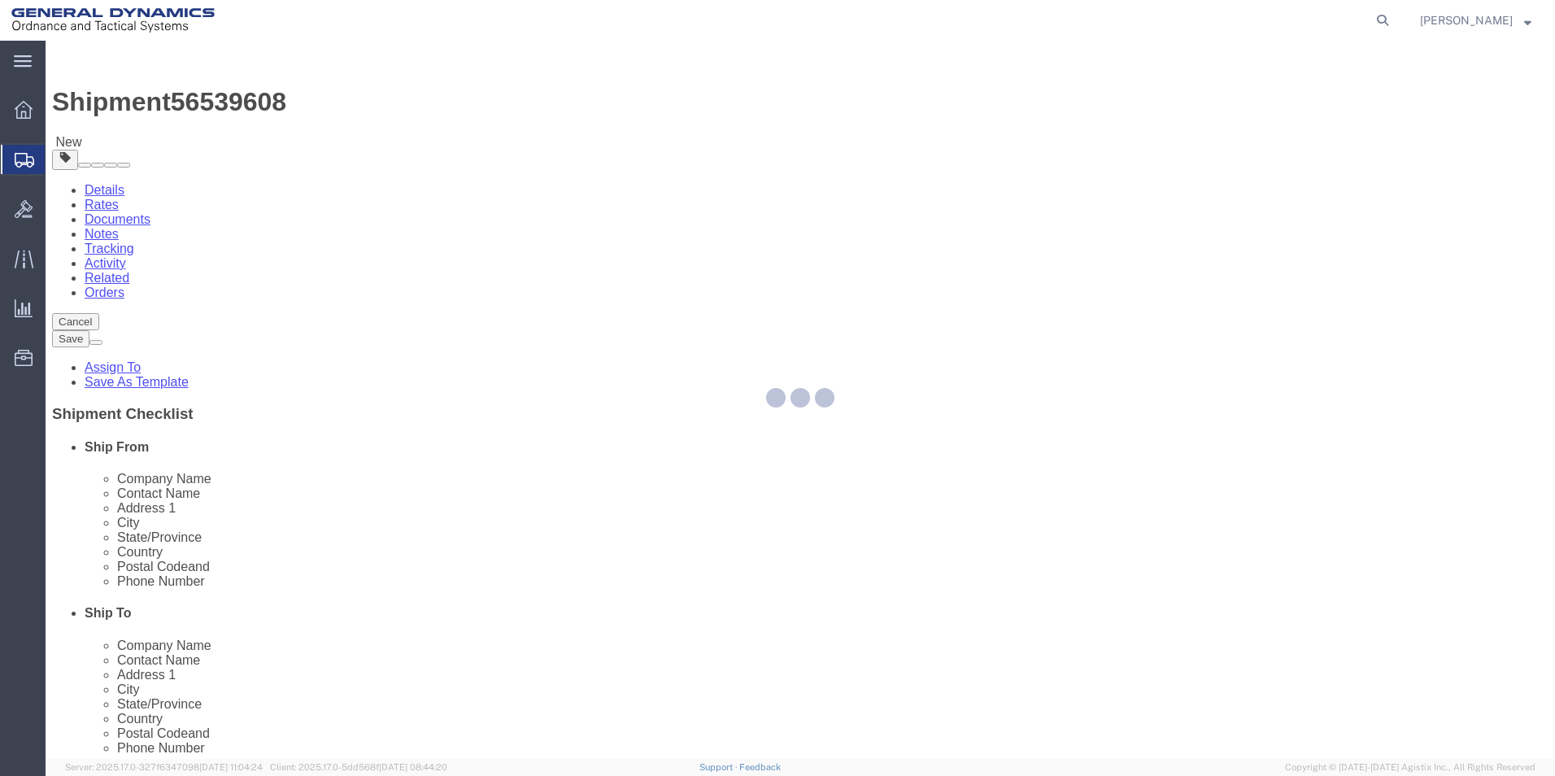
select select "CBOX"
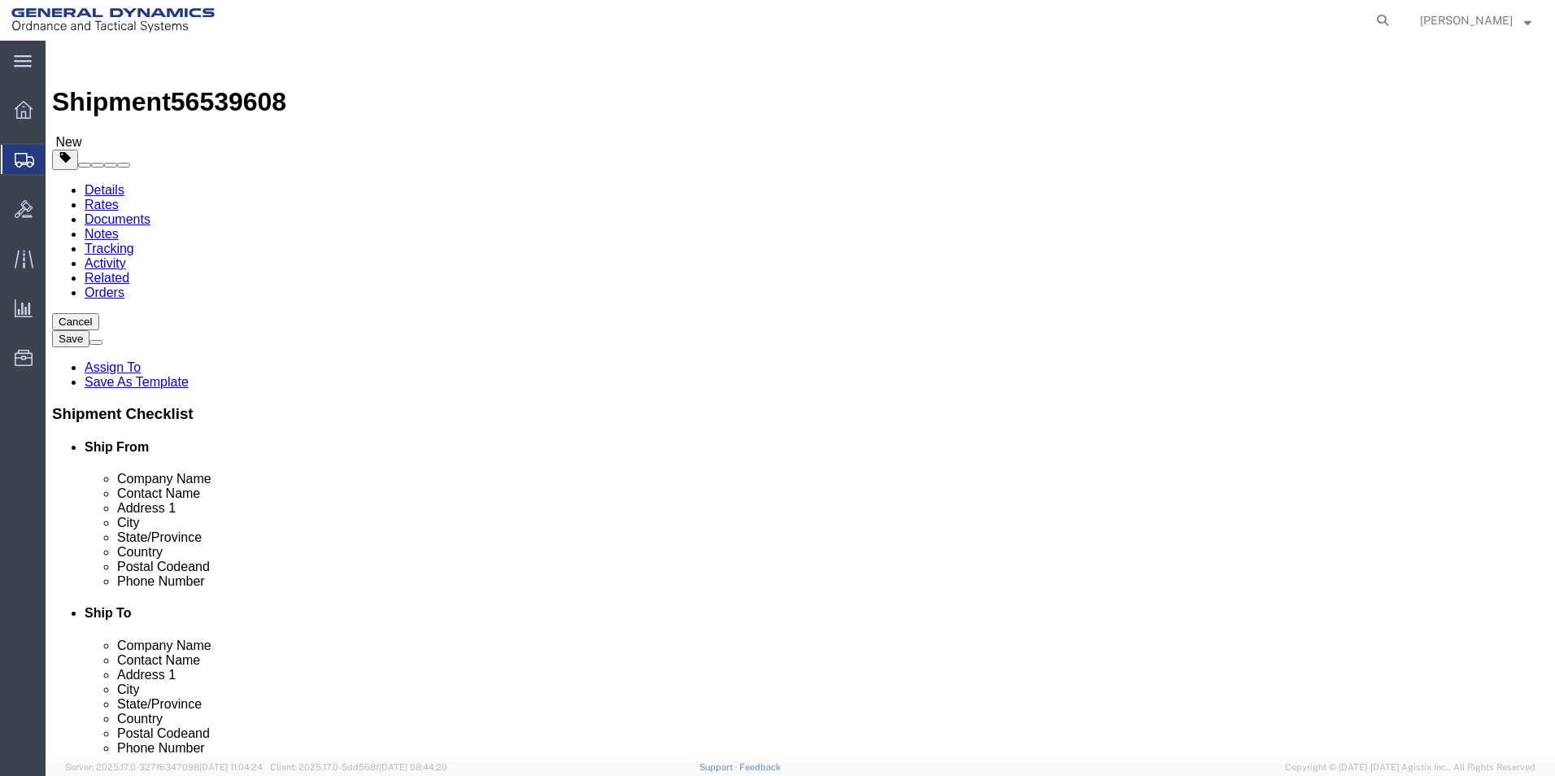
click dd "100.00 USD"
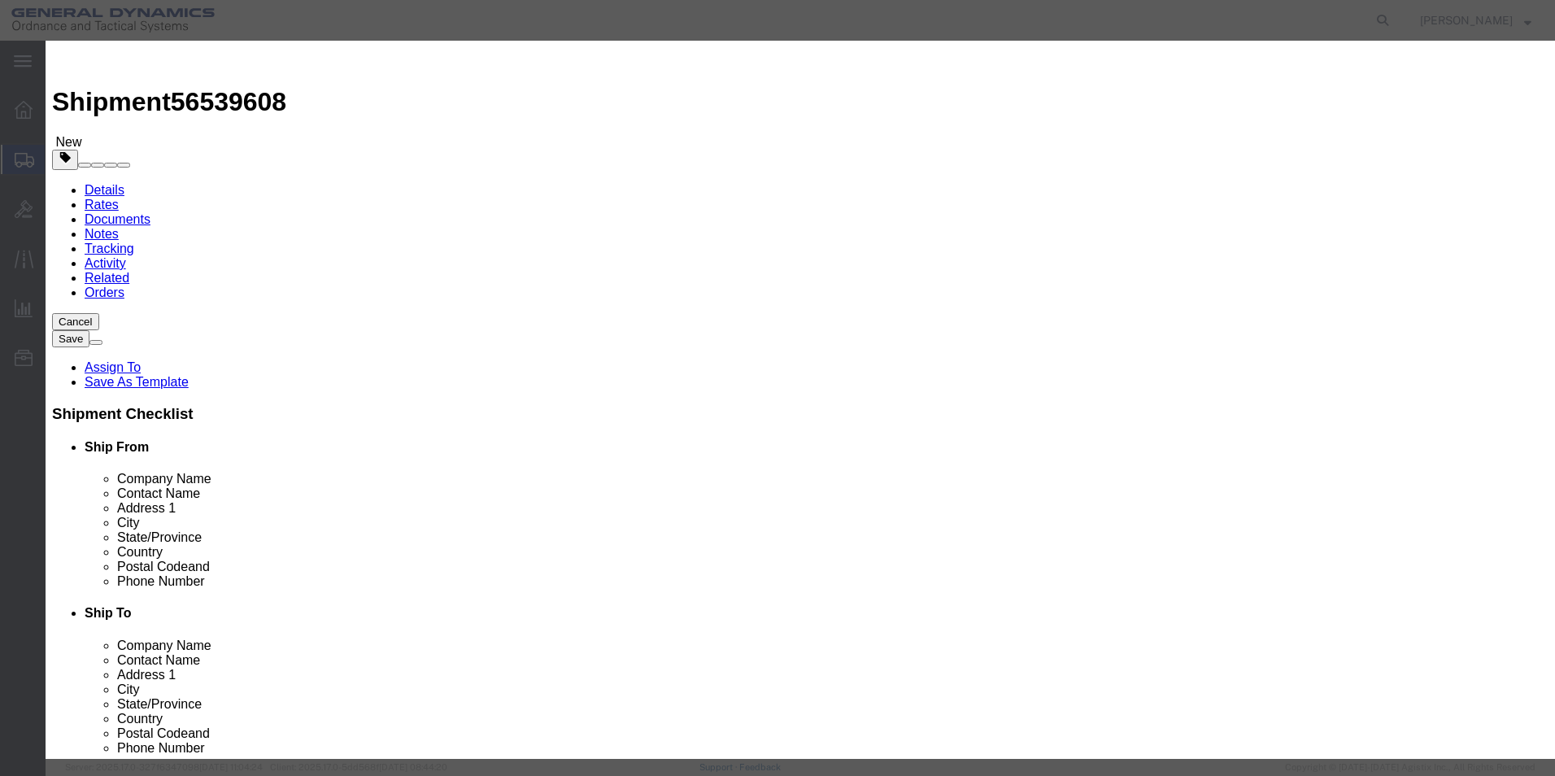
click input "40224827003"
drag, startPoint x: 1050, startPoint y: 476, endPoint x: 849, endPoint y: 481, distance: 201.0
click button "Close"
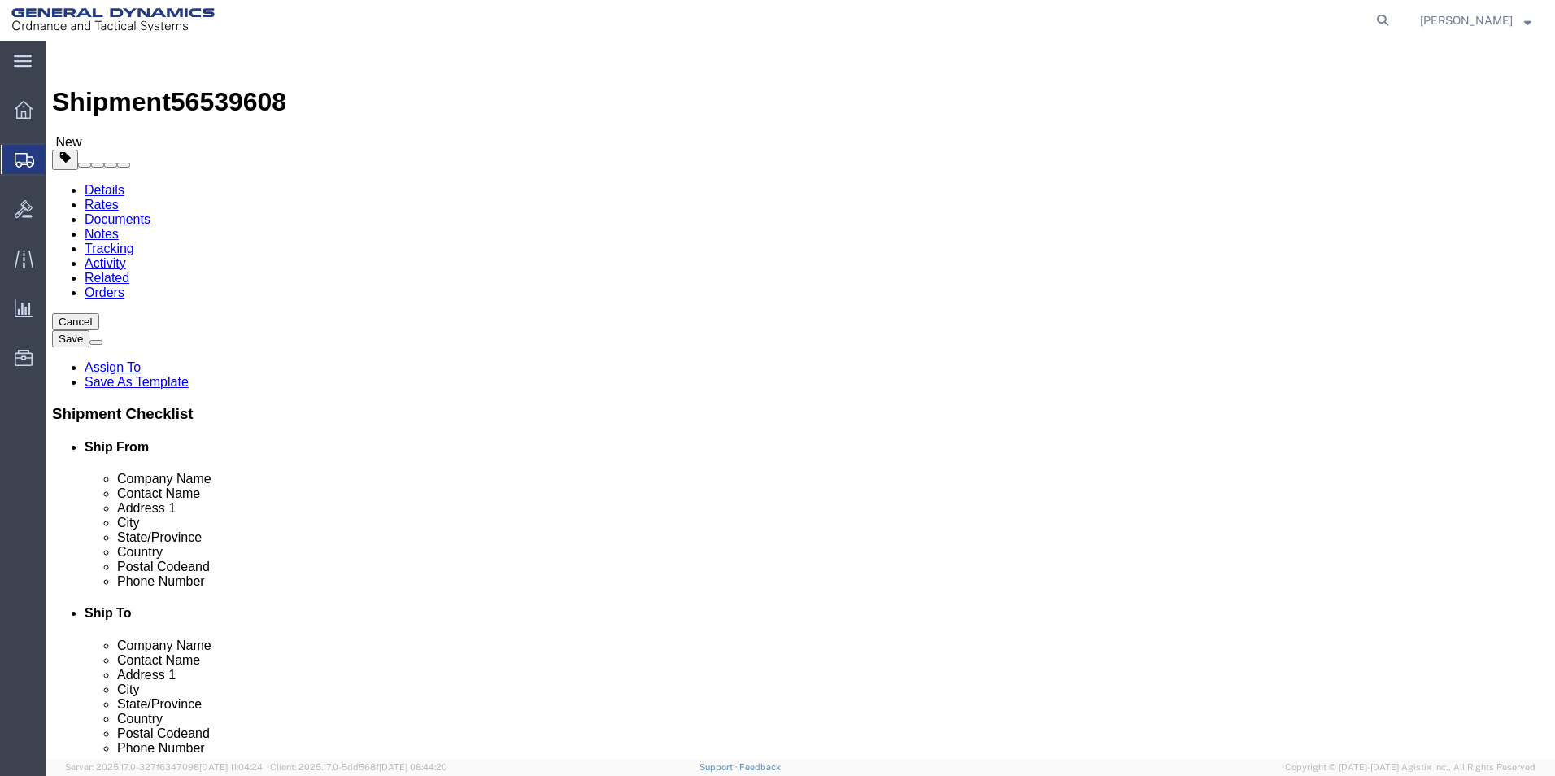
click icon
click button "button"
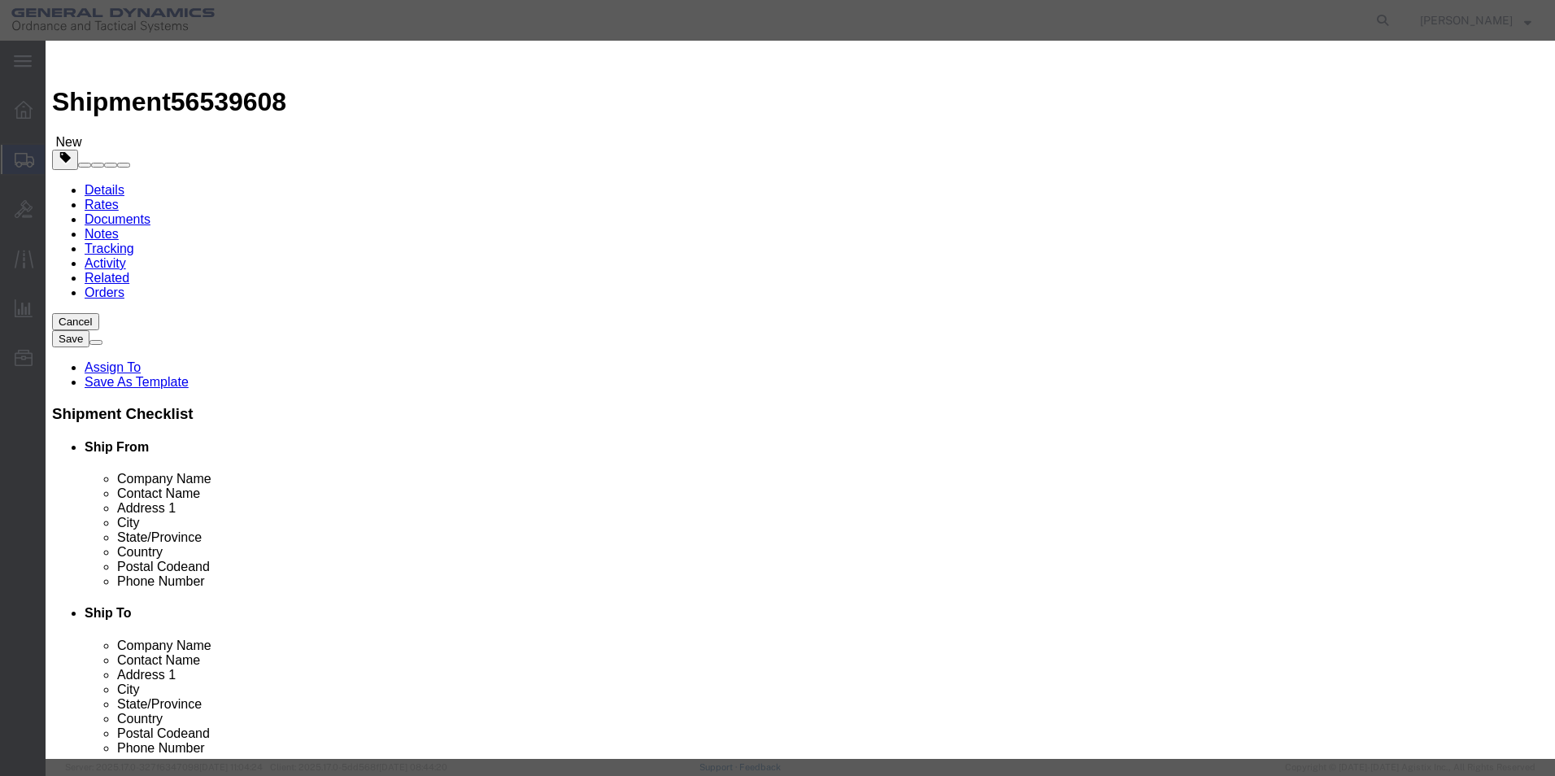
click button "Yes"
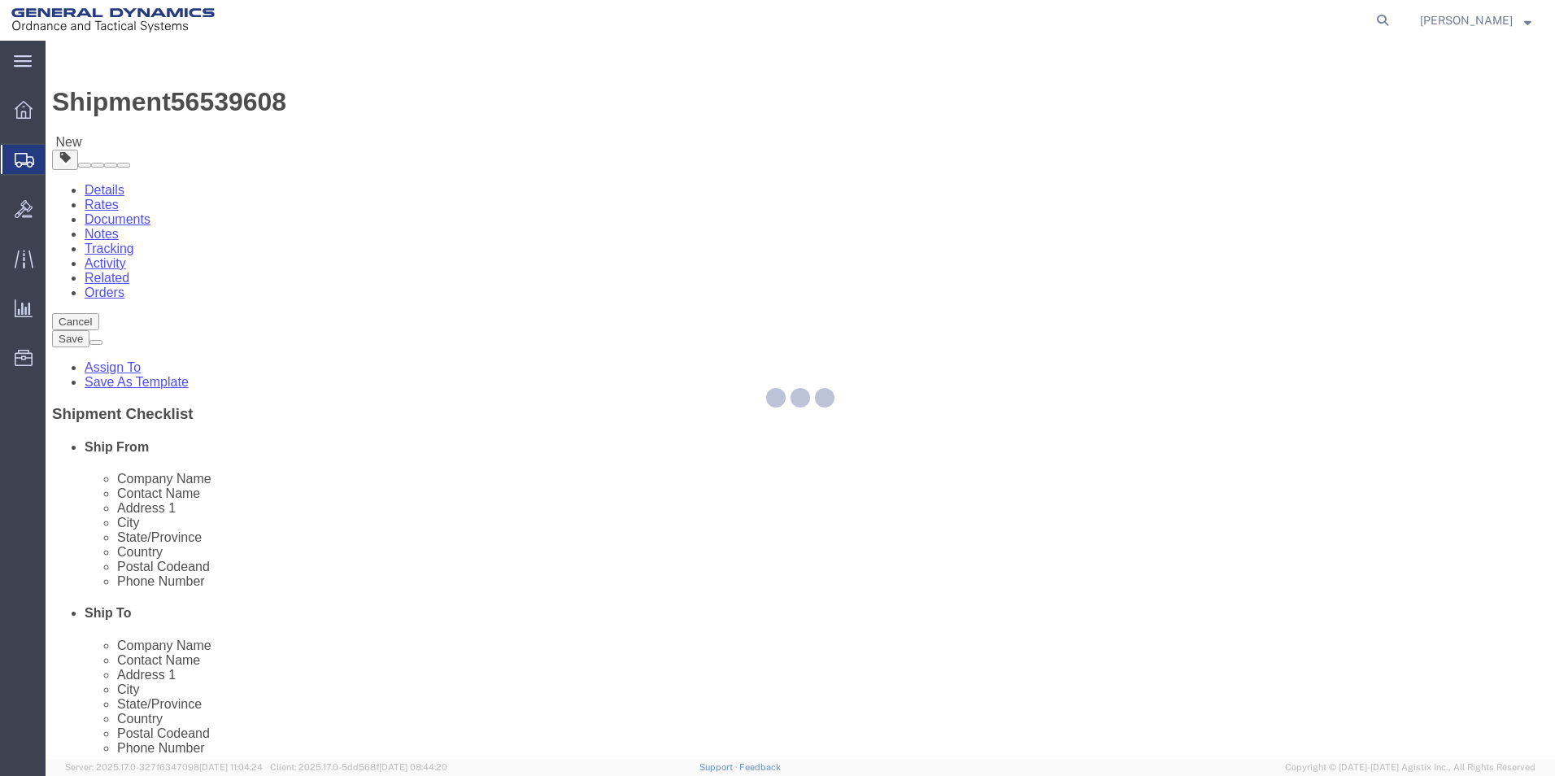
select select "CBOX"
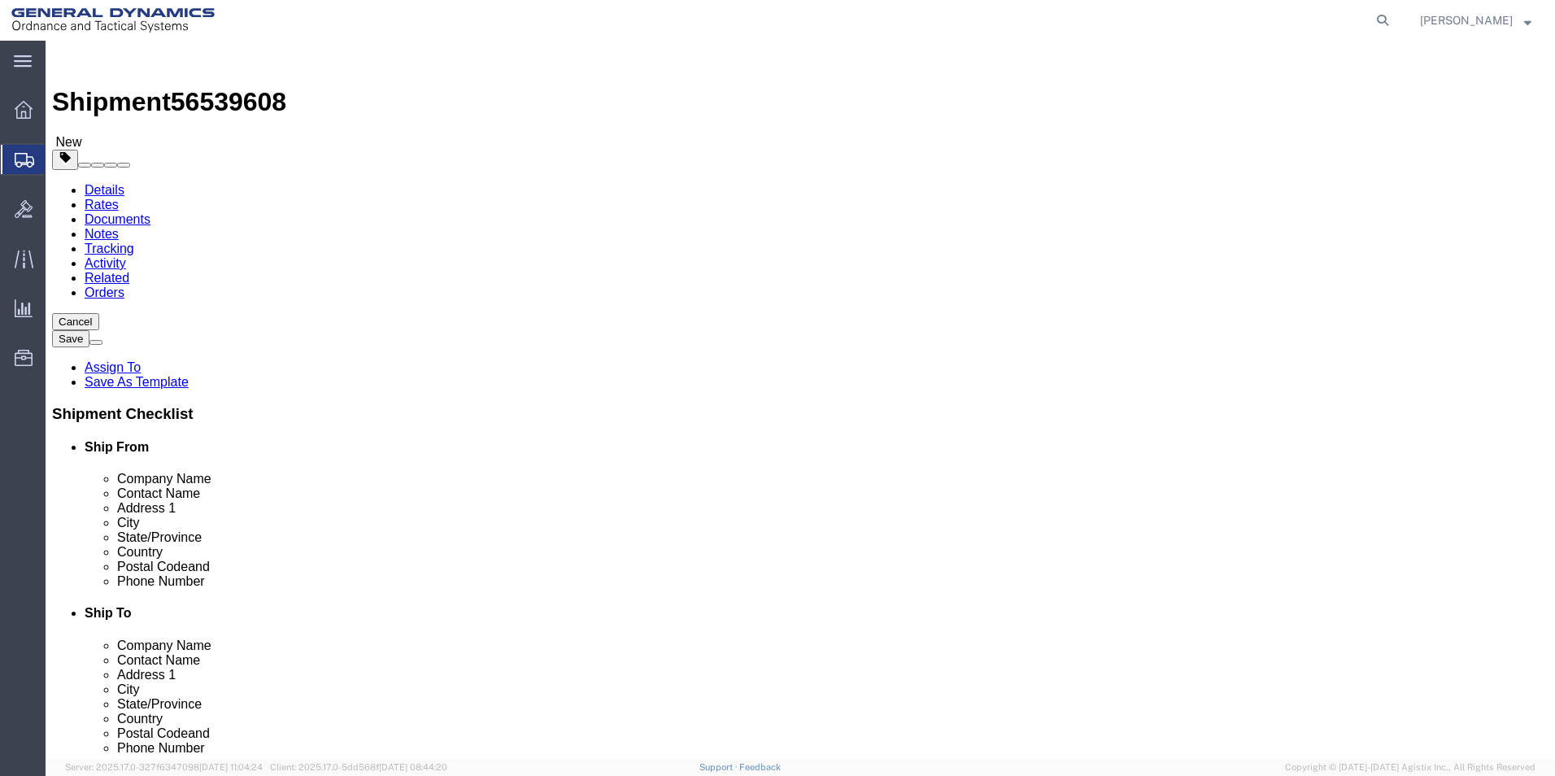
click span "button"
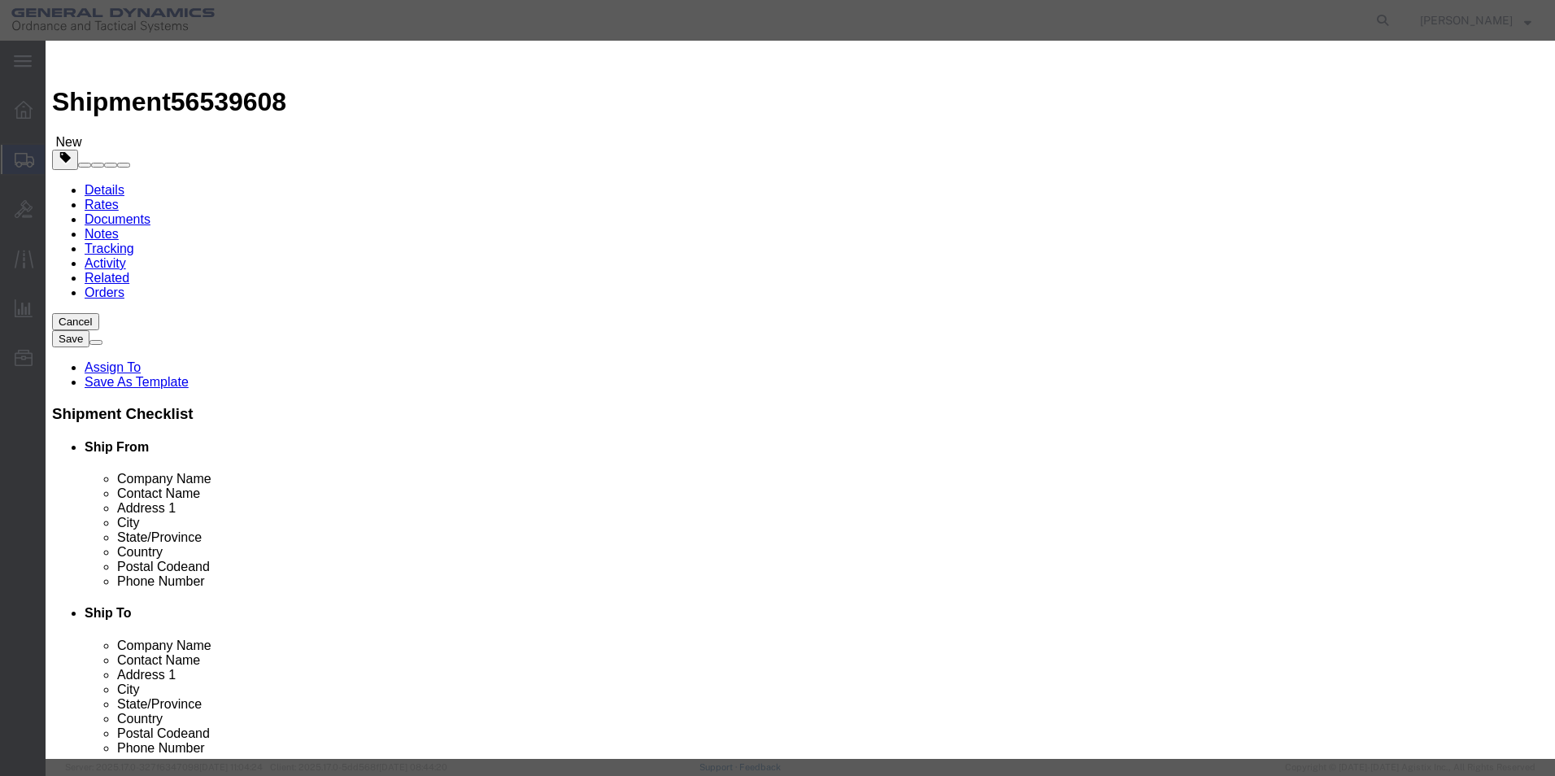
click button "Yes"
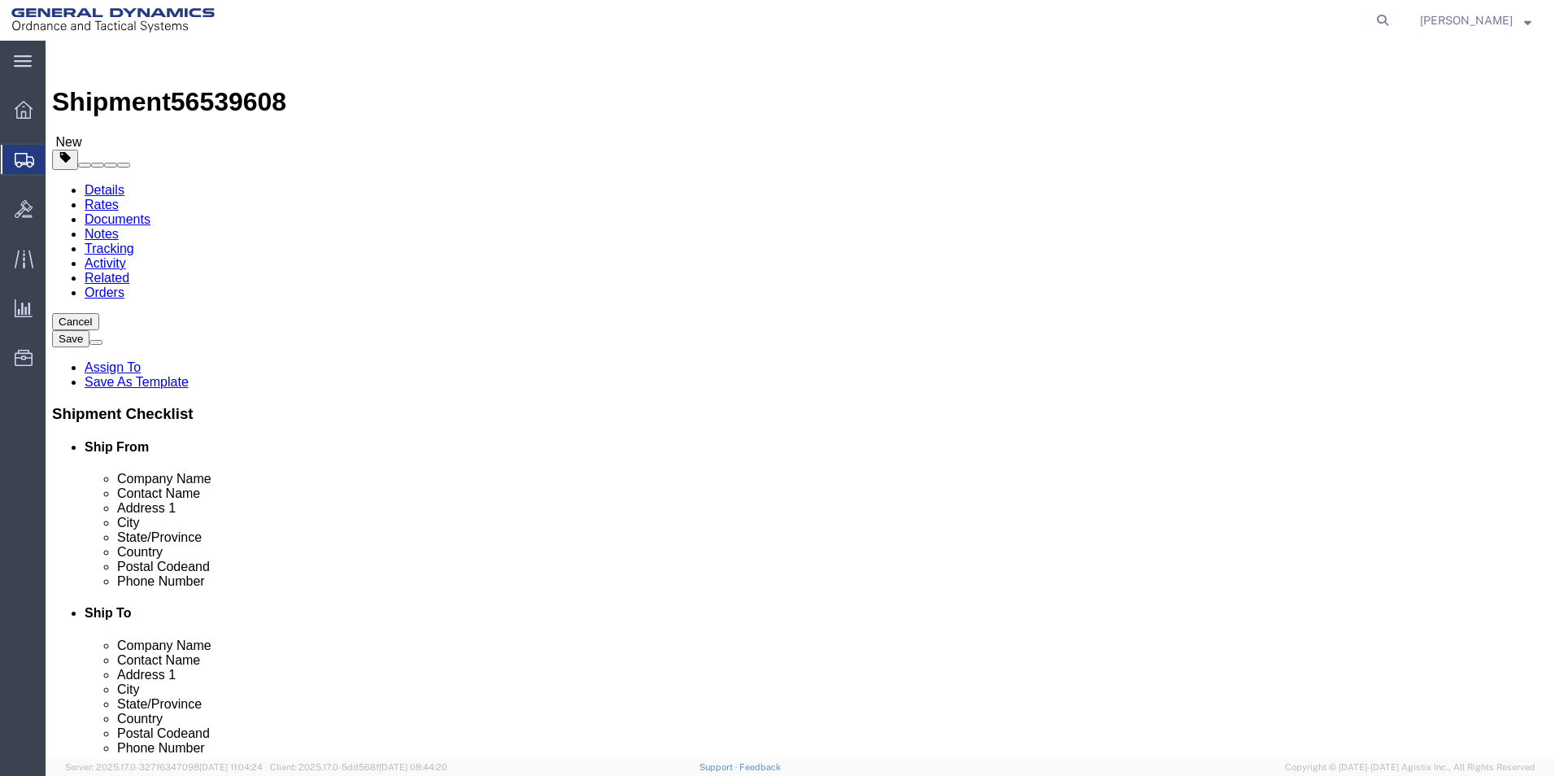
click link "Add Package"
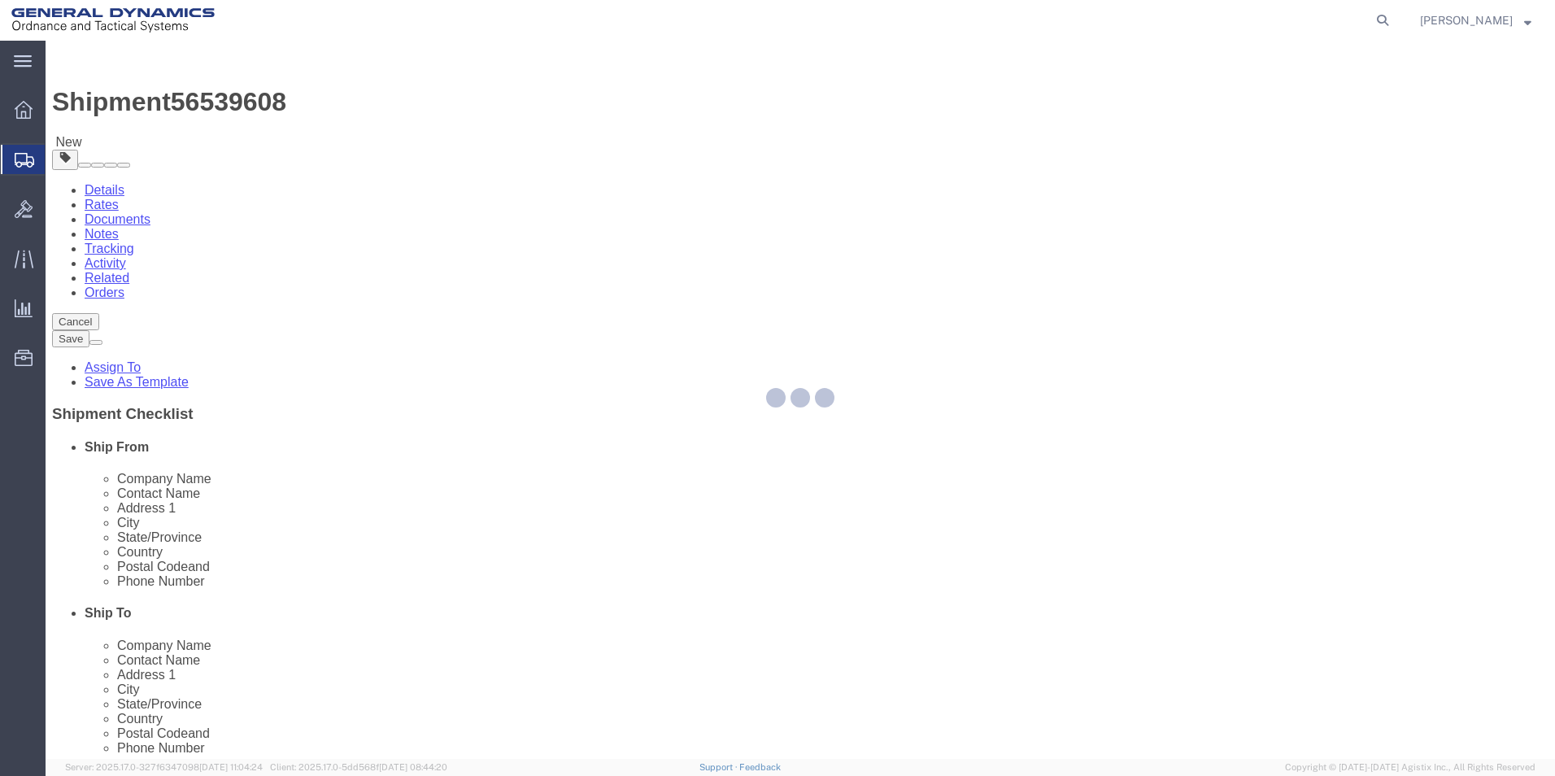
select select "CBOX"
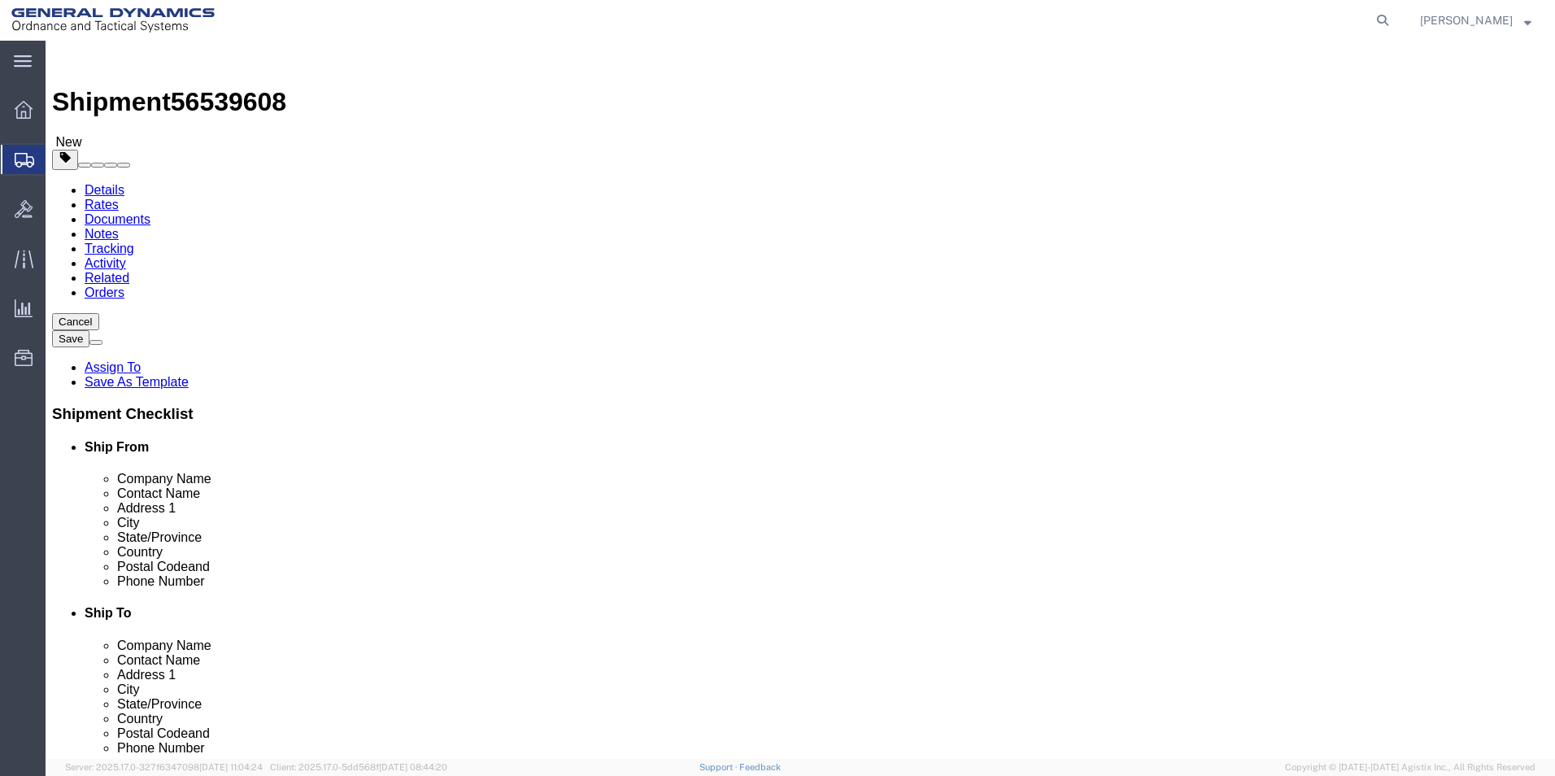
click input "text"
type input "12"
type input "10"
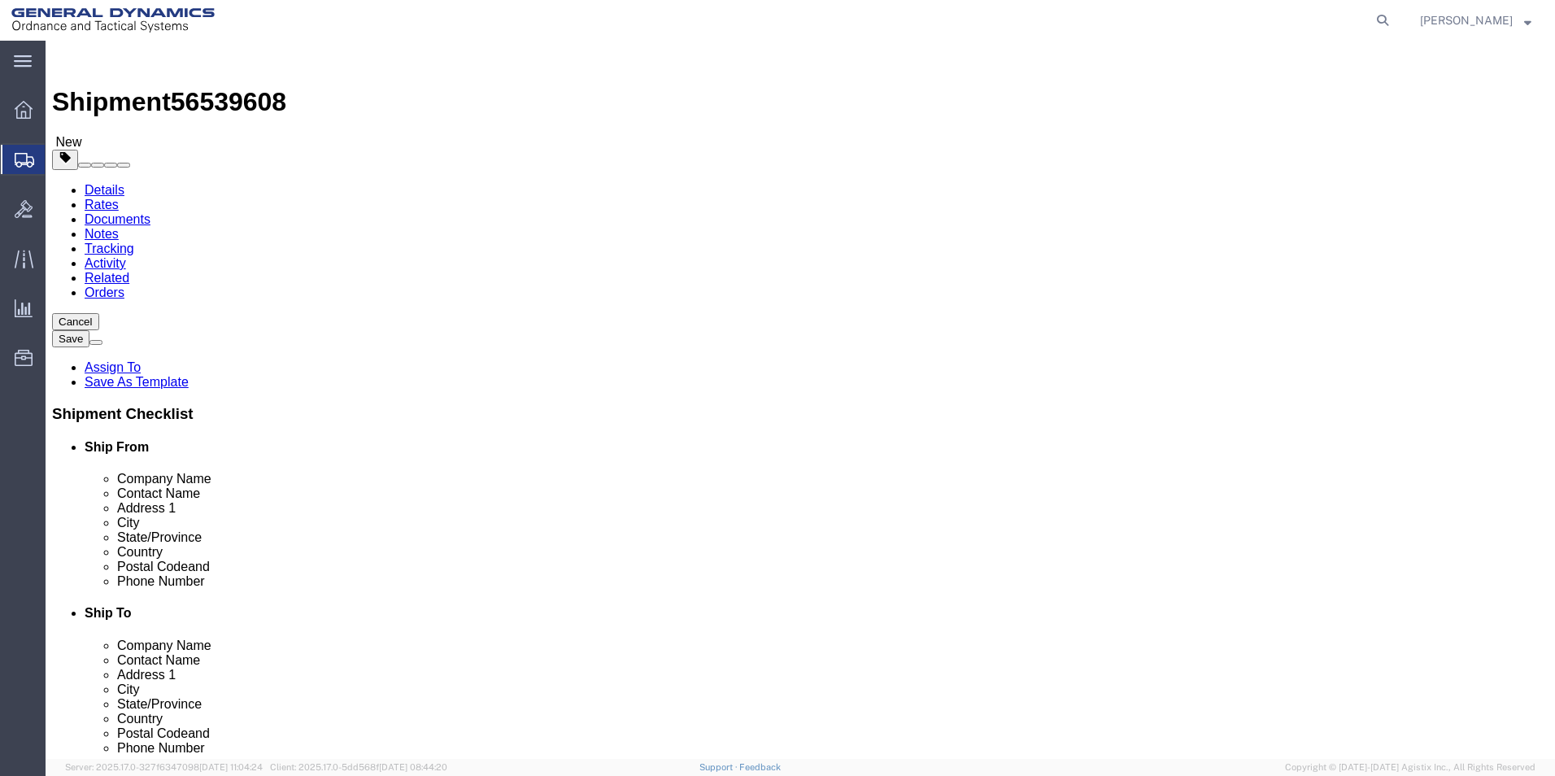
click div "x Package Type Select Bale(s) Basket(s) Bolt(s) Bottle(s) Buckets Bulk Bundle(s…"
click link "Add Content"
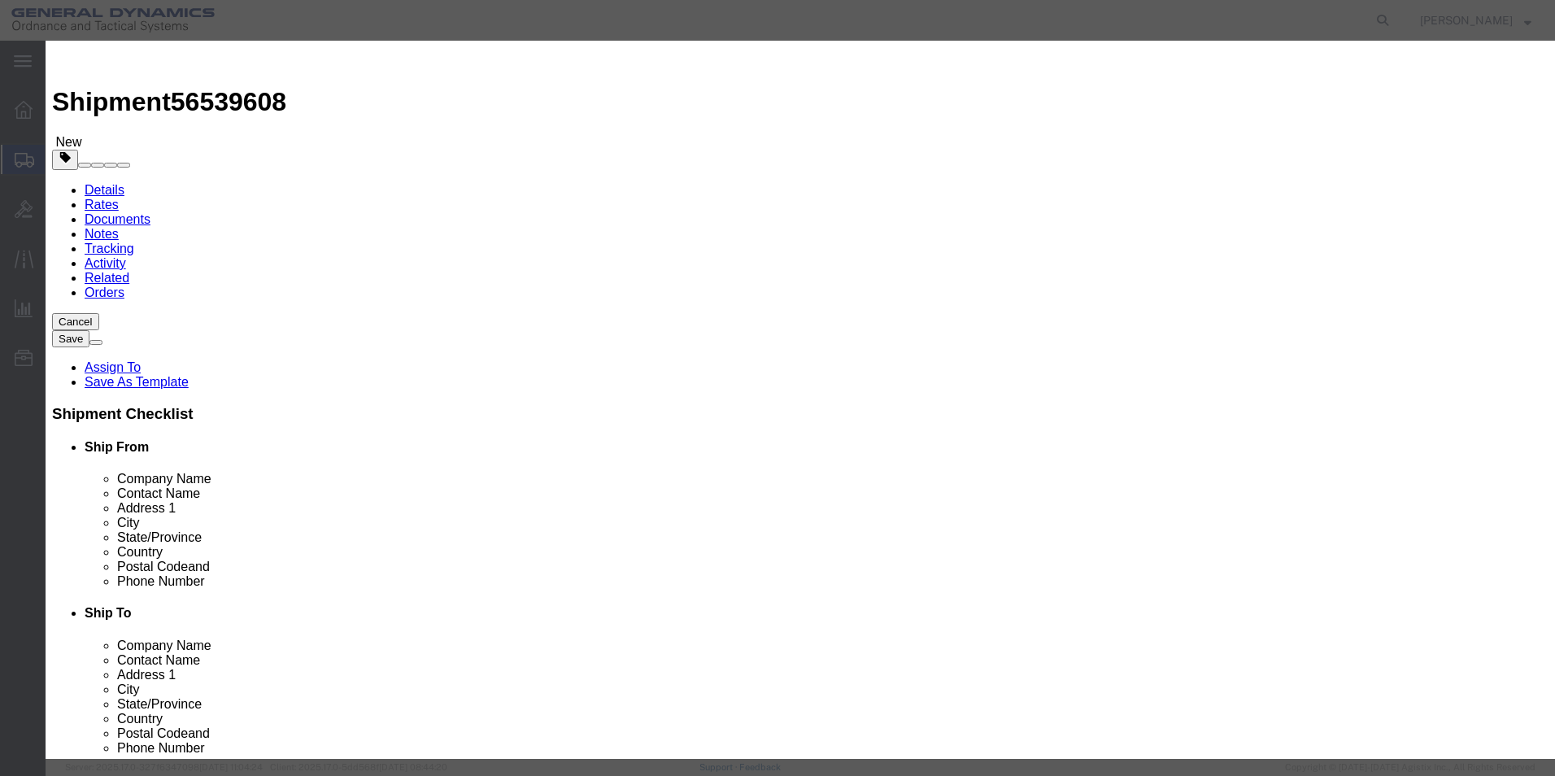
click input "text"
type input "RH NXE RED XY ADJUSTER BASE"
select select "US"
drag, startPoint x: 672, startPoint y: 126, endPoint x: 531, endPoint y: 128, distance: 140.7
drag, startPoint x: 657, startPoint y: 127, endPoint x: 478, endPoint y: 121, distance: 179.9
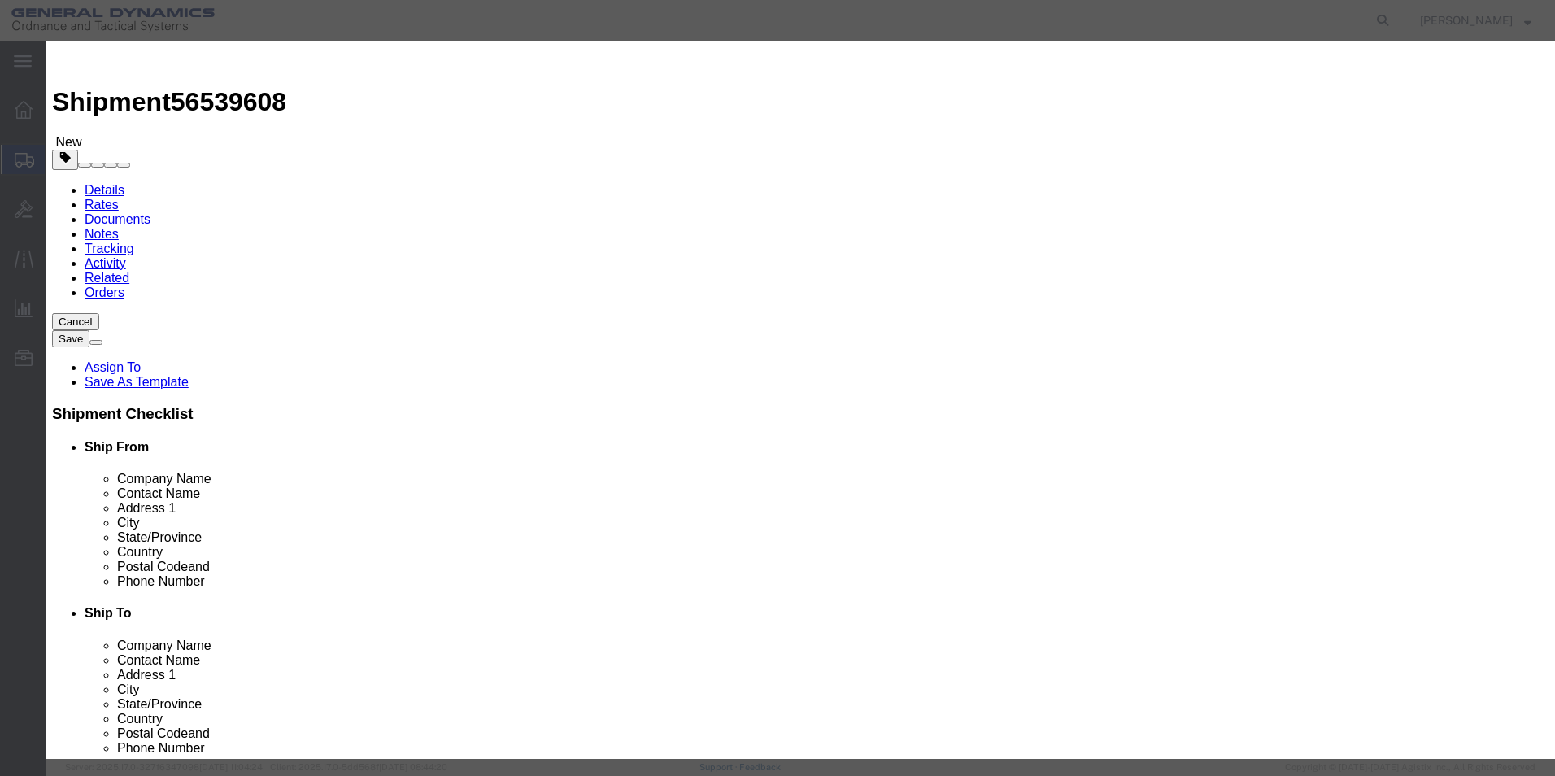
click input "RH NXE RED XY ADJUSTER BASE"
type input "E"
drag, startPoint x: 499, startPoint y: 126, endPoint x: 423, endPoint y: 131, distance: 75.8
click div "Product Name E"
type input "RH NXE RED XY ADJUSTER BASE"
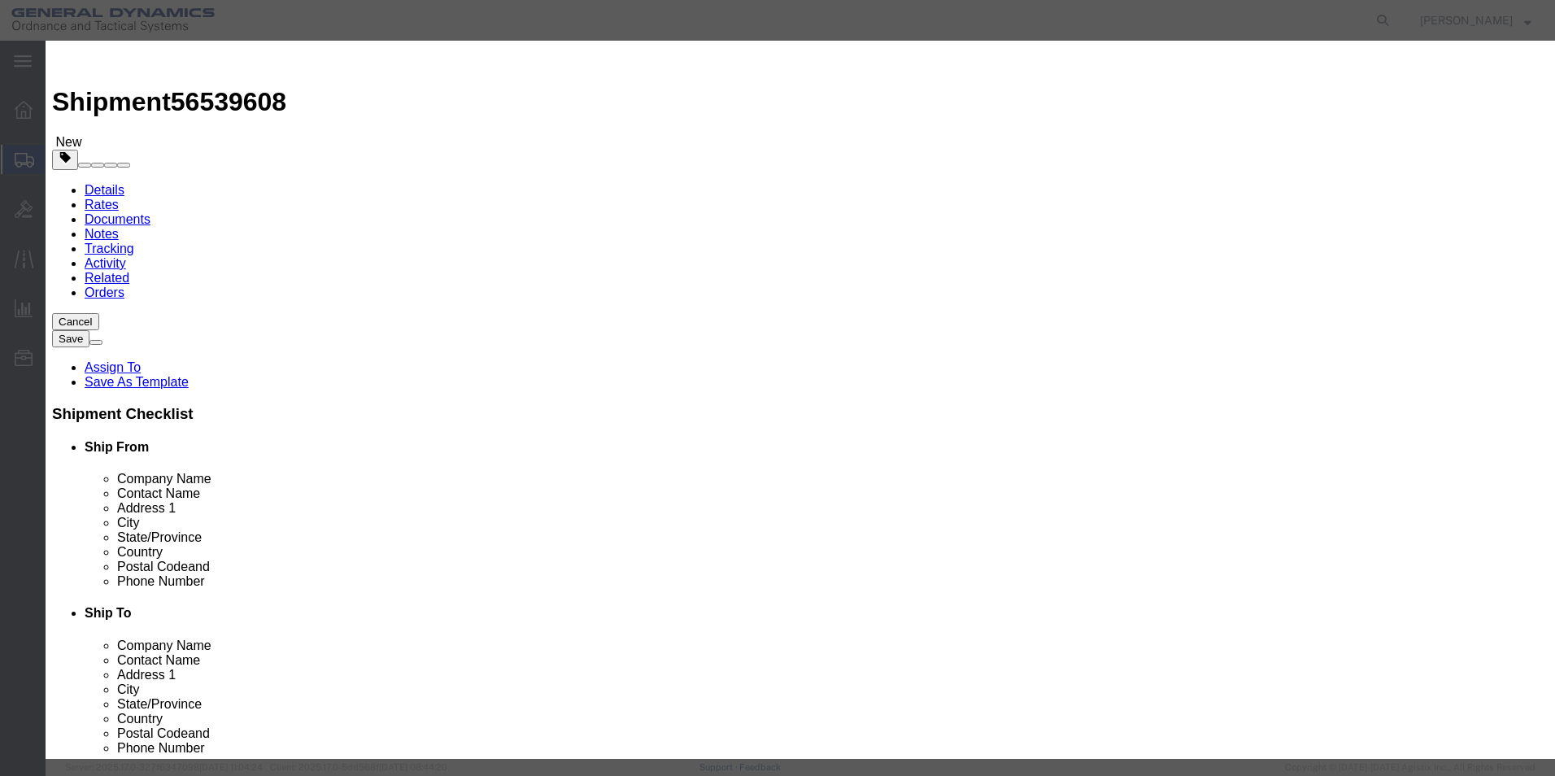
drag, startPoint x: 501, startPoint y: 156, endPoint x: 457, endPoint y: 156, distance: 43.9
click div "Pieces 0 Select Bag Barrels 100Board Feet Bottle Box Blister Pack Carats Can Ca…"
type input "5"
click input "text"
type input "100"
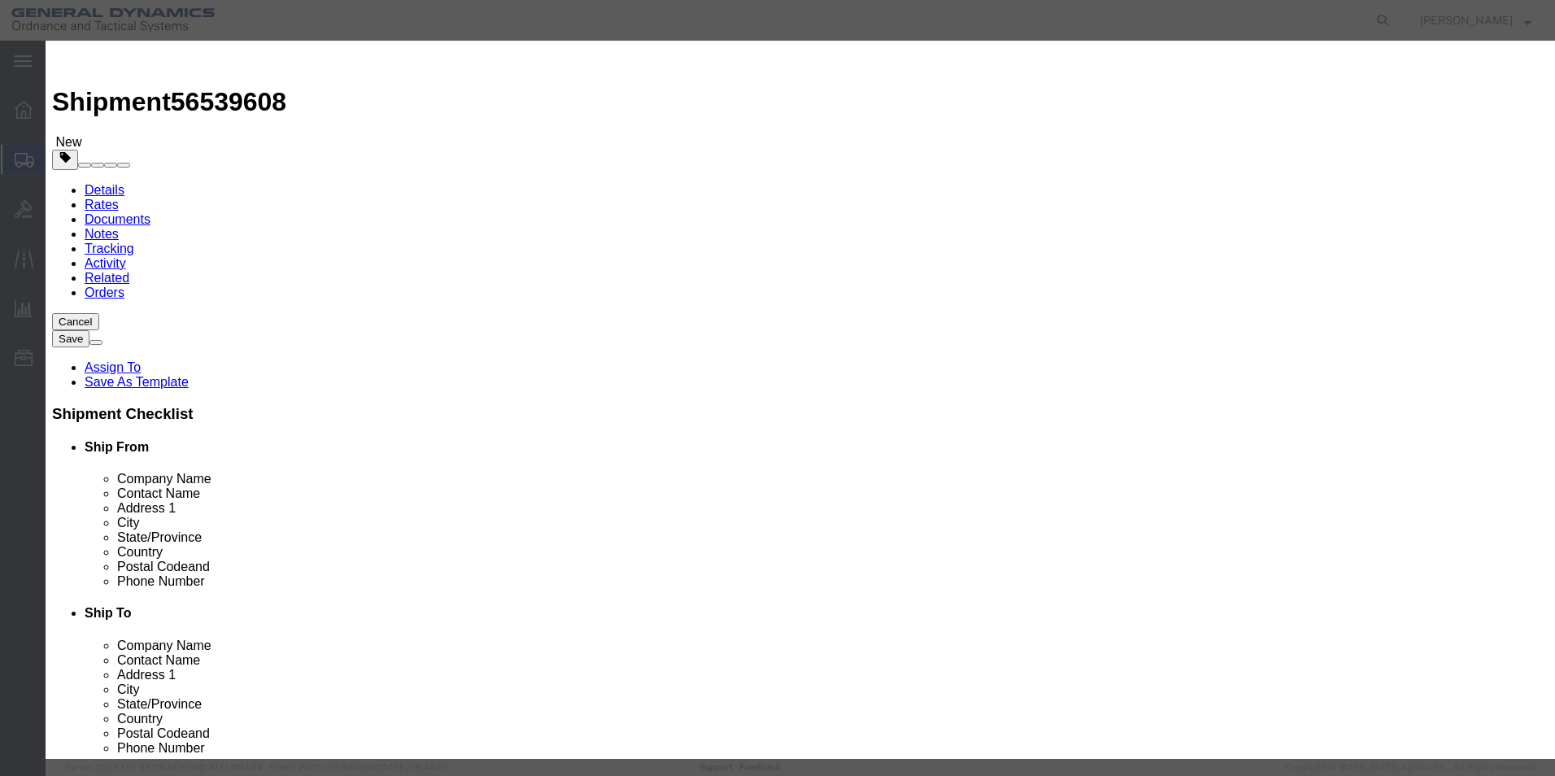
click button "Save & Close"
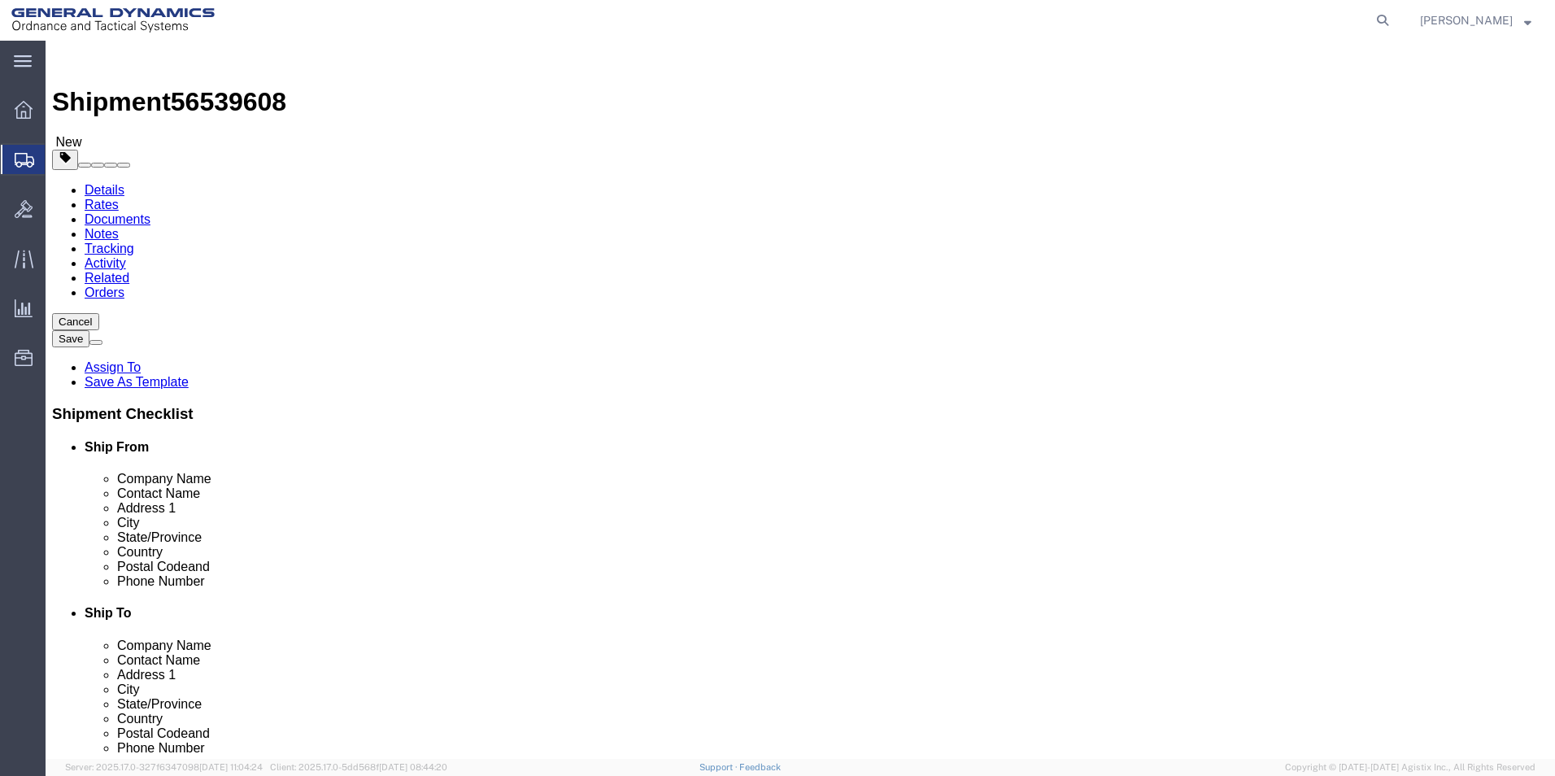
click div "x Package Type Select Bale(s) Basket(s) Bolt(s) Bottle(s) Buckets Bulk Bundle(s…"
click dd "100.00 USD"
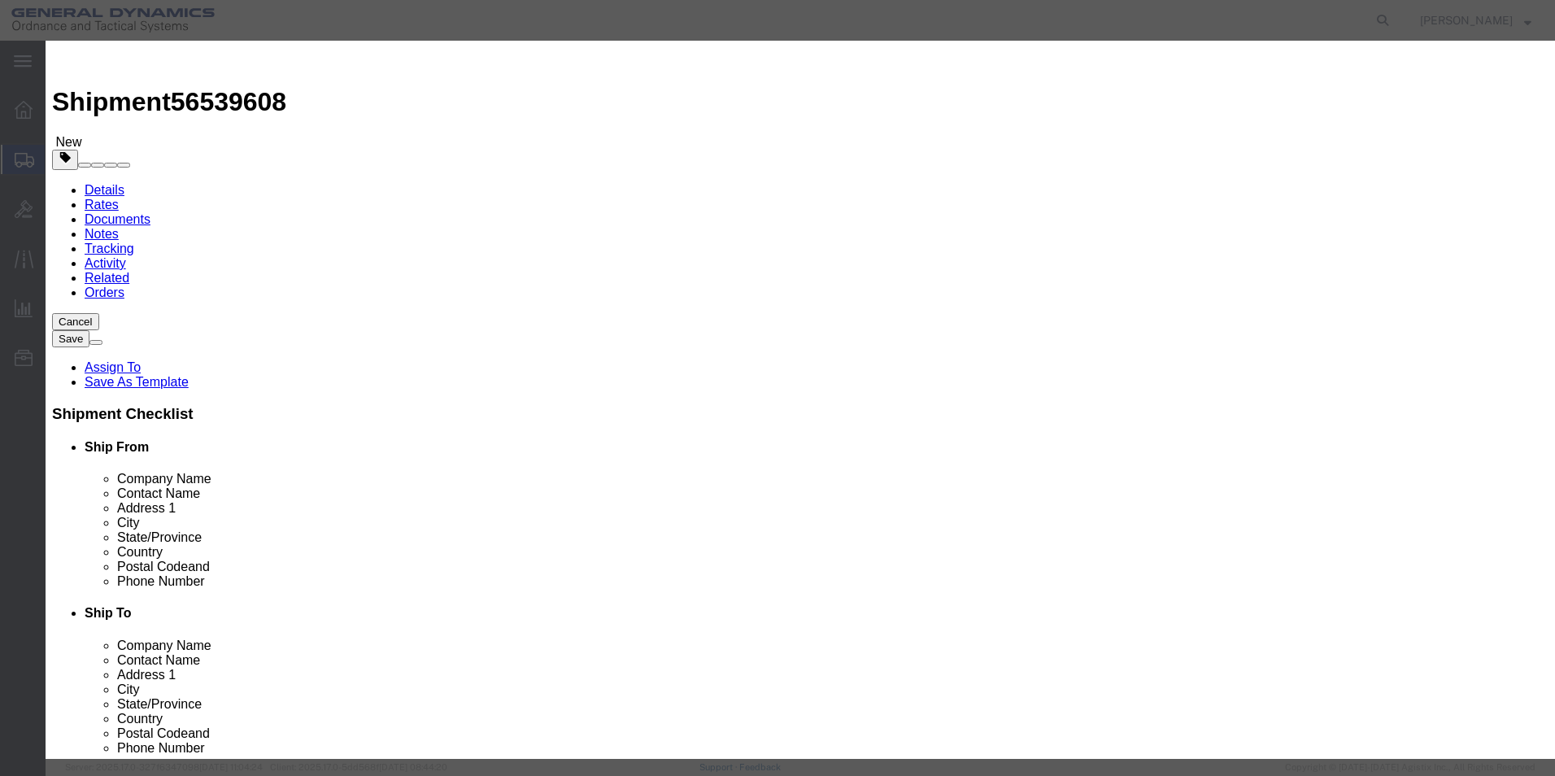
click input "RH NXE RED XY ADJUSTER BASE"
drag, startPoint x: 667, startPoint y: 129, endPoint x: 524, endPoint y: 127, distance: 143.2
click input "RH NXE RED XY ADJUSTER BASE"
type input "RH NXE R"
click label
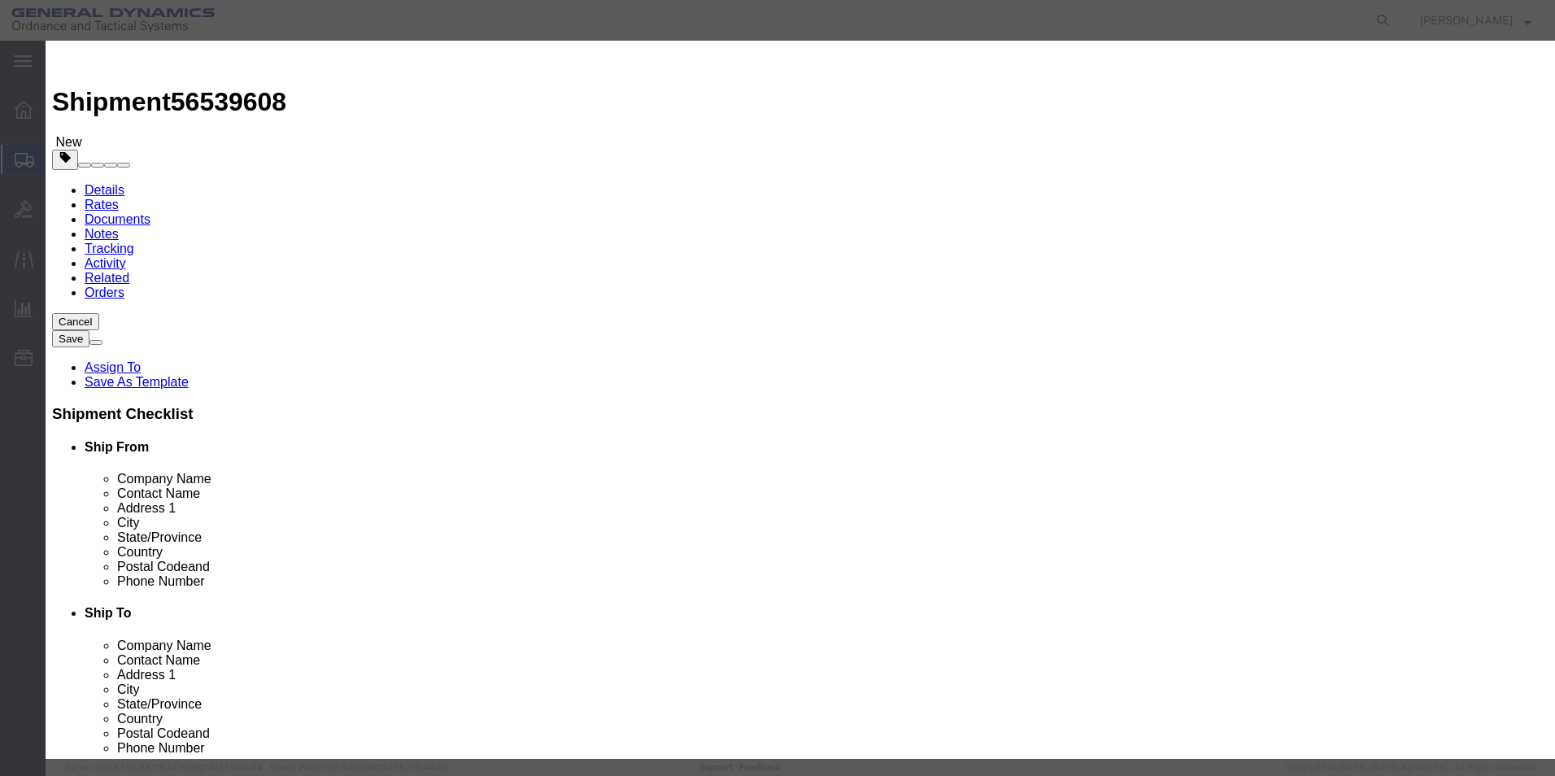
click input "checkbox"
checkbox input "true"
click input "RH NXE R"
type input "RH NXE ADJUSTER BASE"
click button "Save & Close"
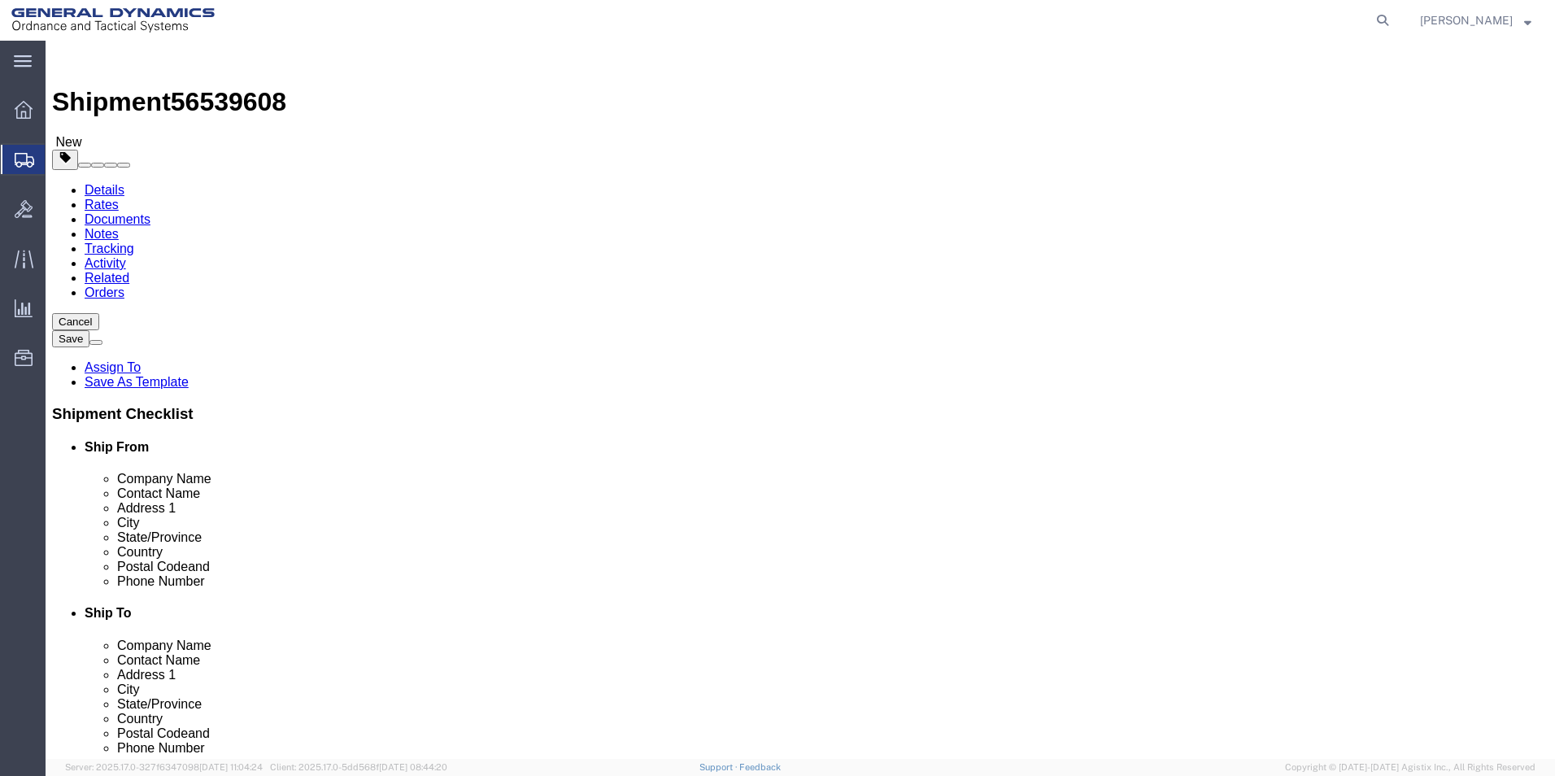
click dd "100.00 USD"
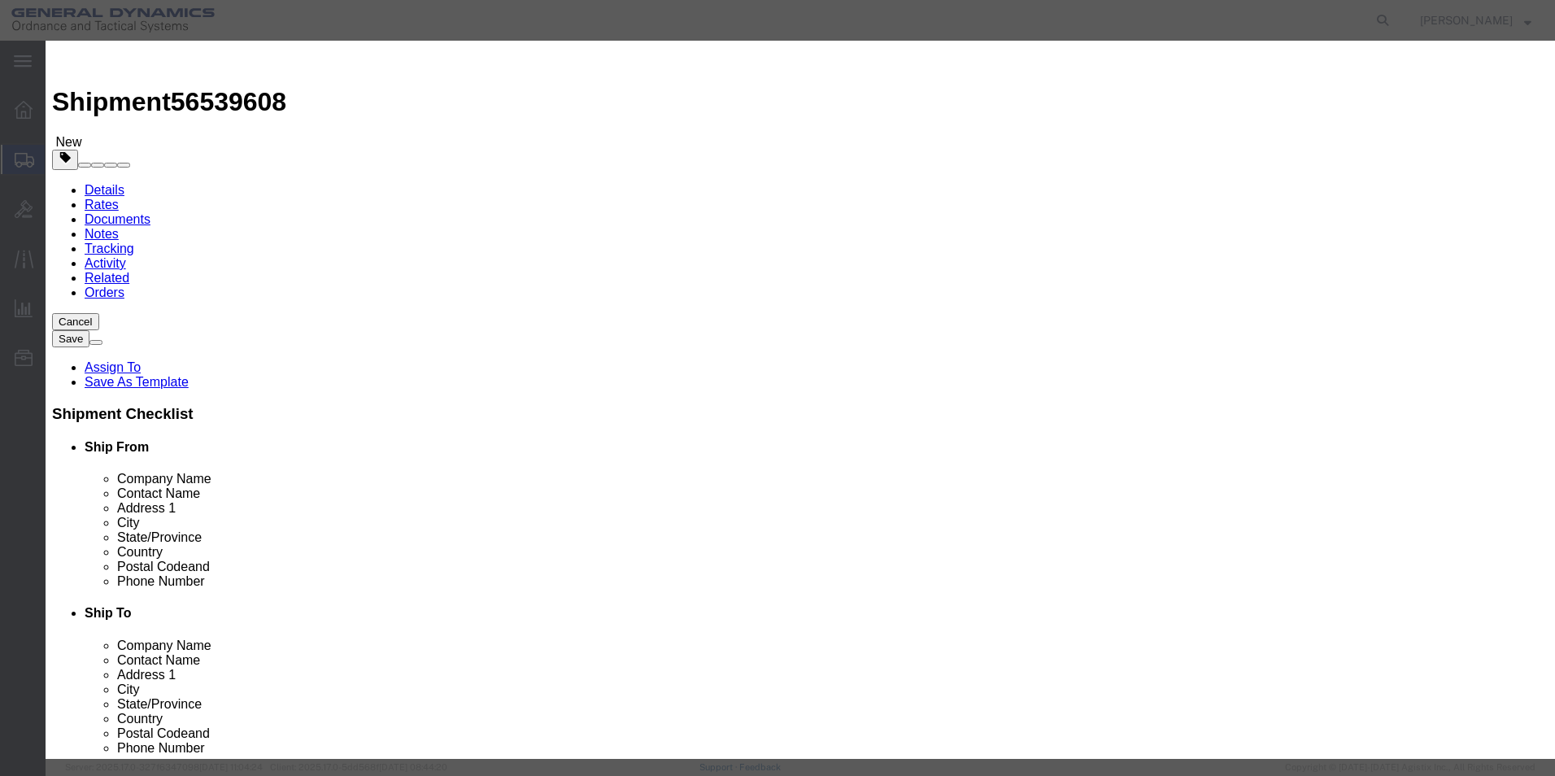
click input "checkbox"
checkbox input "false"
click input "checkbox"
checkbox input "false"
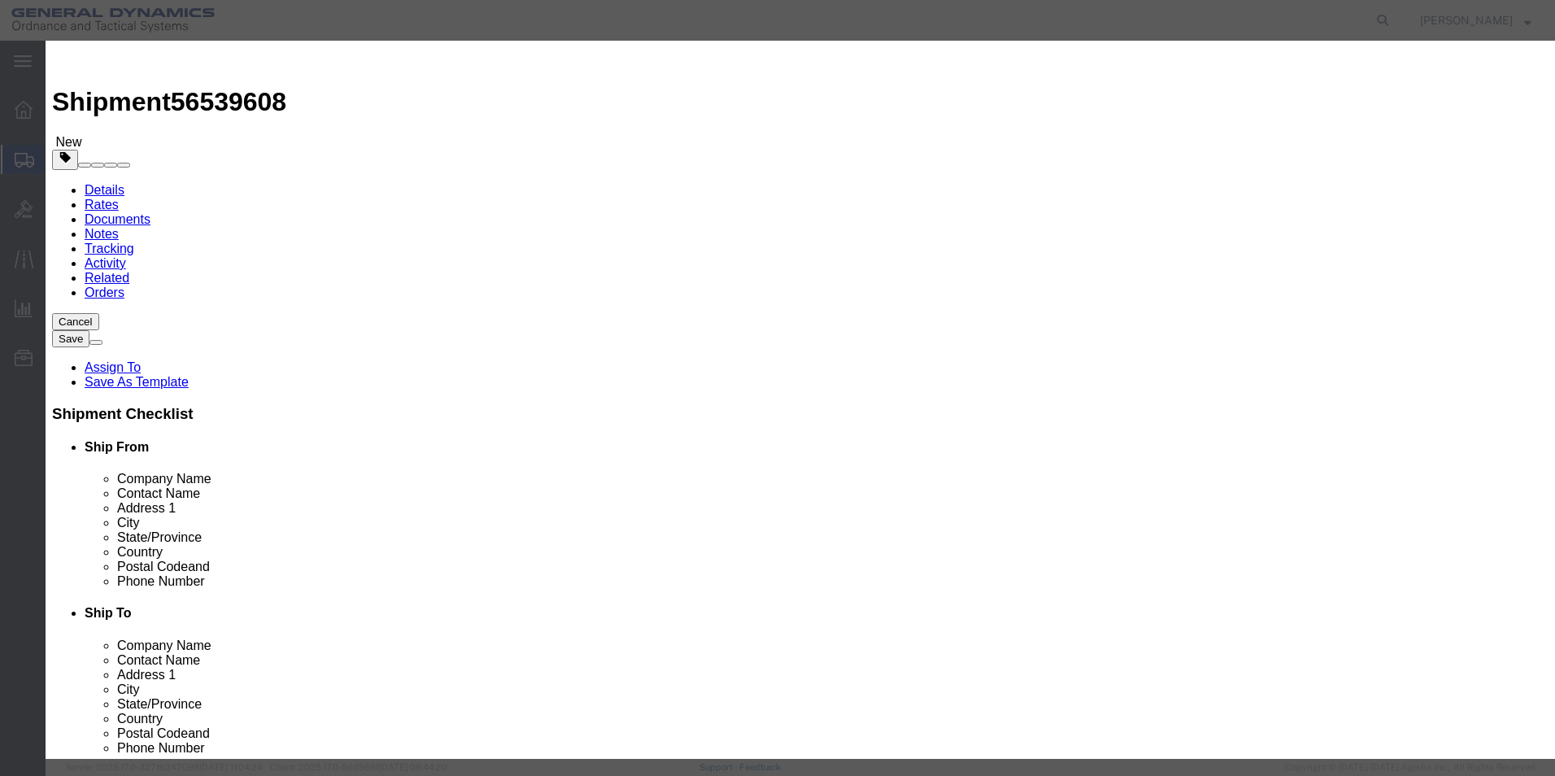
click button "Save & Close"
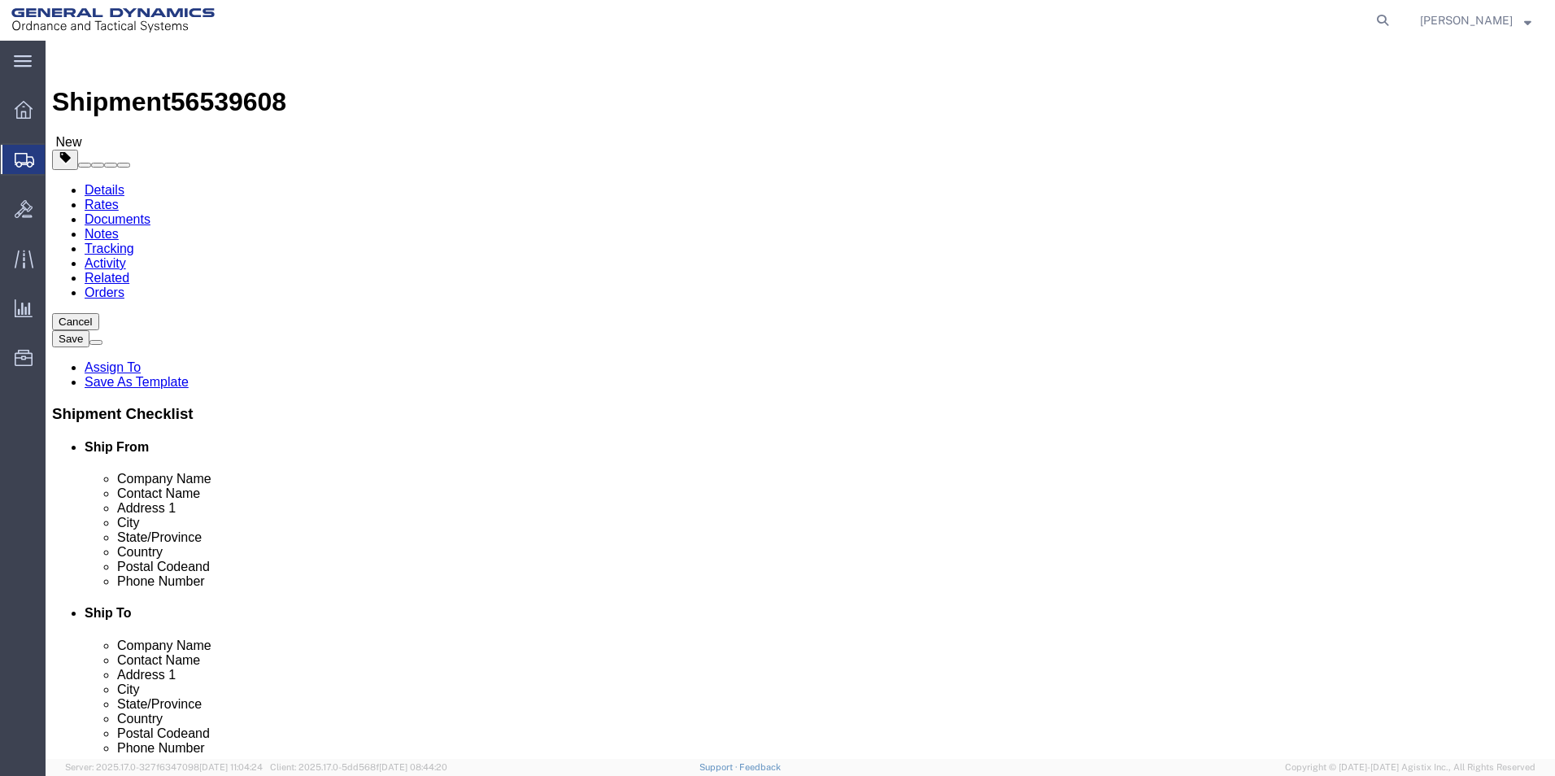
click link "Add Package"
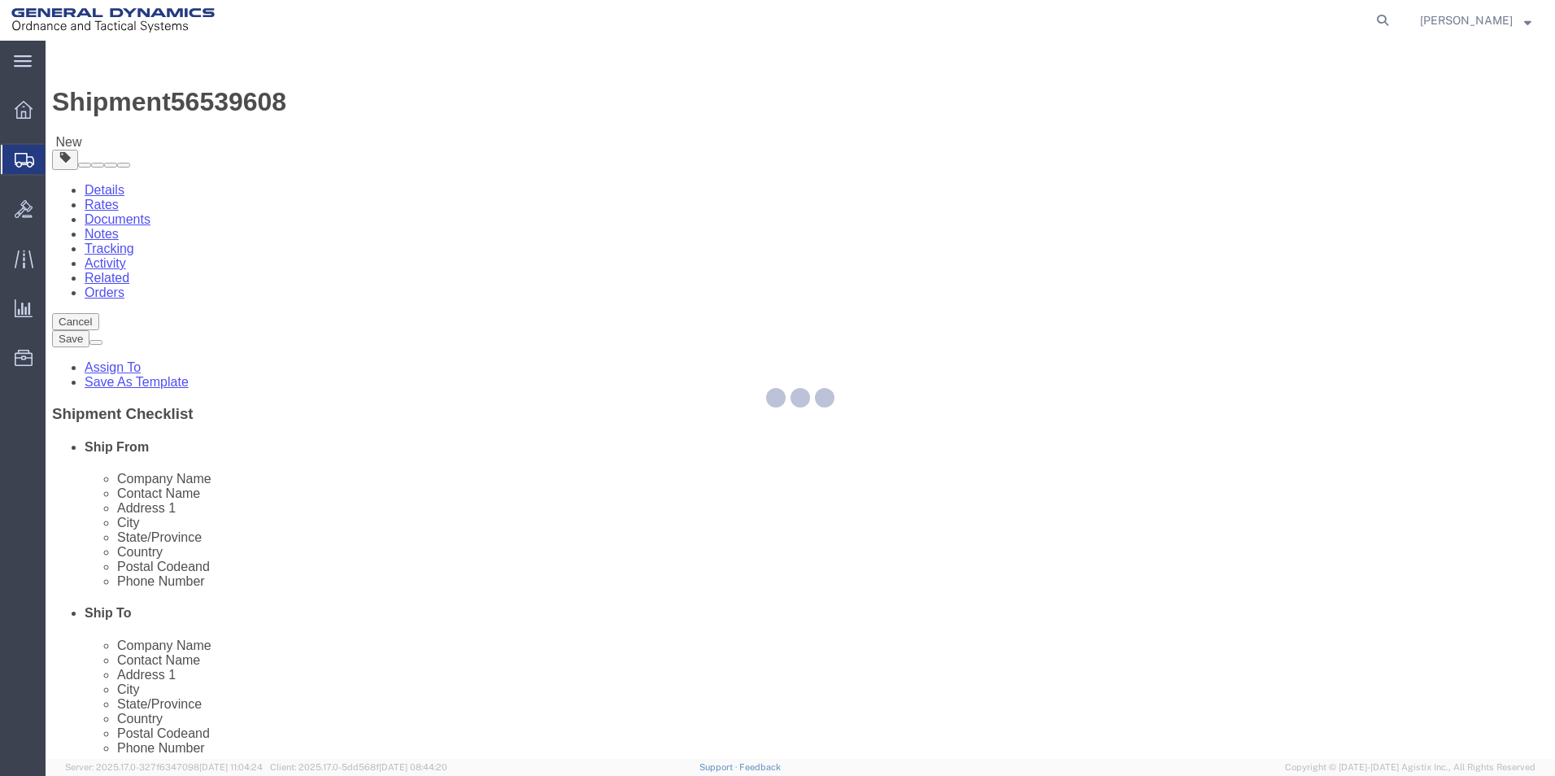
select select "CBOX"
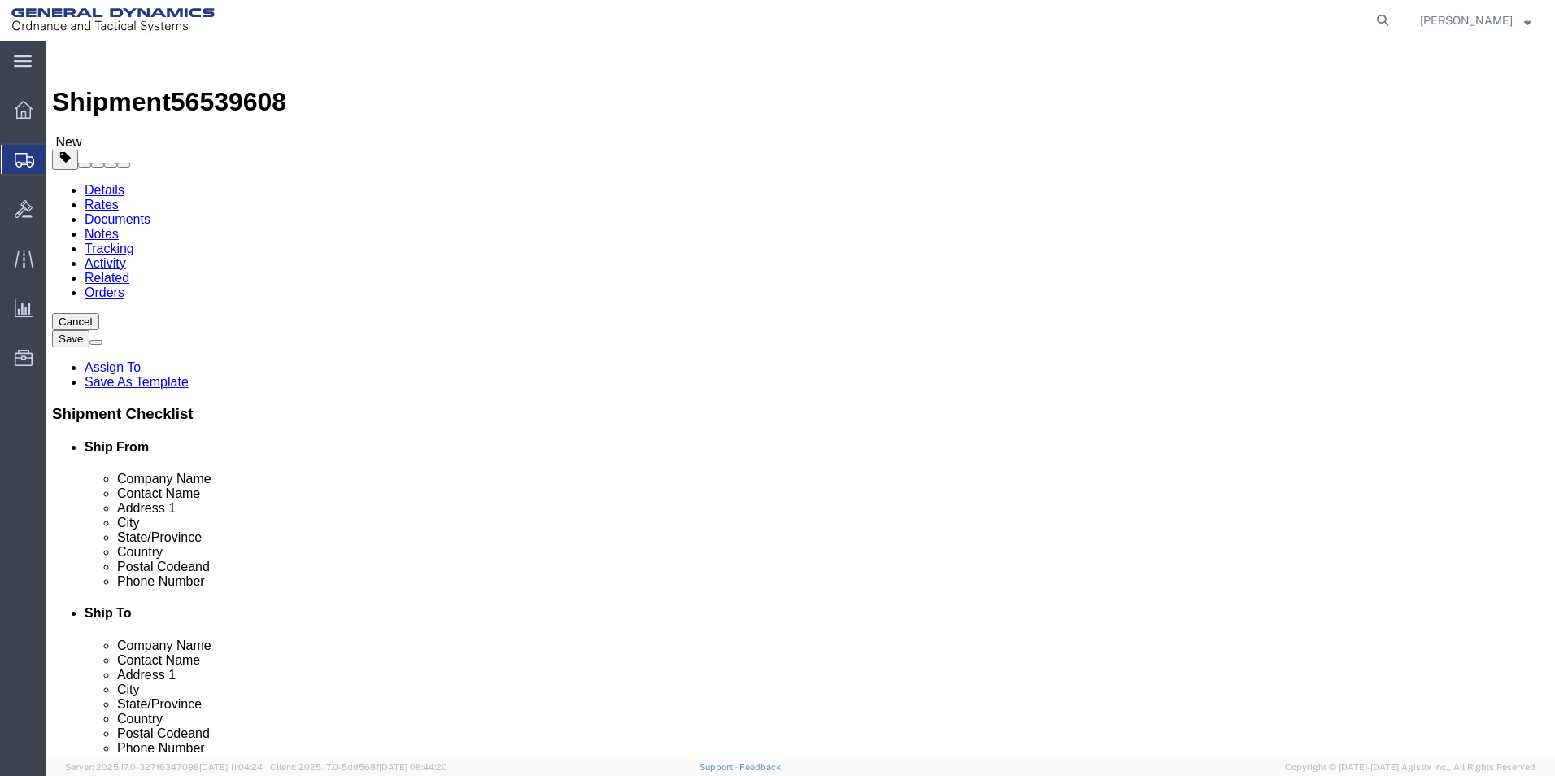
click input "10.00"
drag, startPoint x: 274, startPoint y: 450, endPoint x: 203, endPoint y: 440, distance: 71.4
click div "10.00 Select kgs lbs"
type input "11"
click dd "100.00 USD"
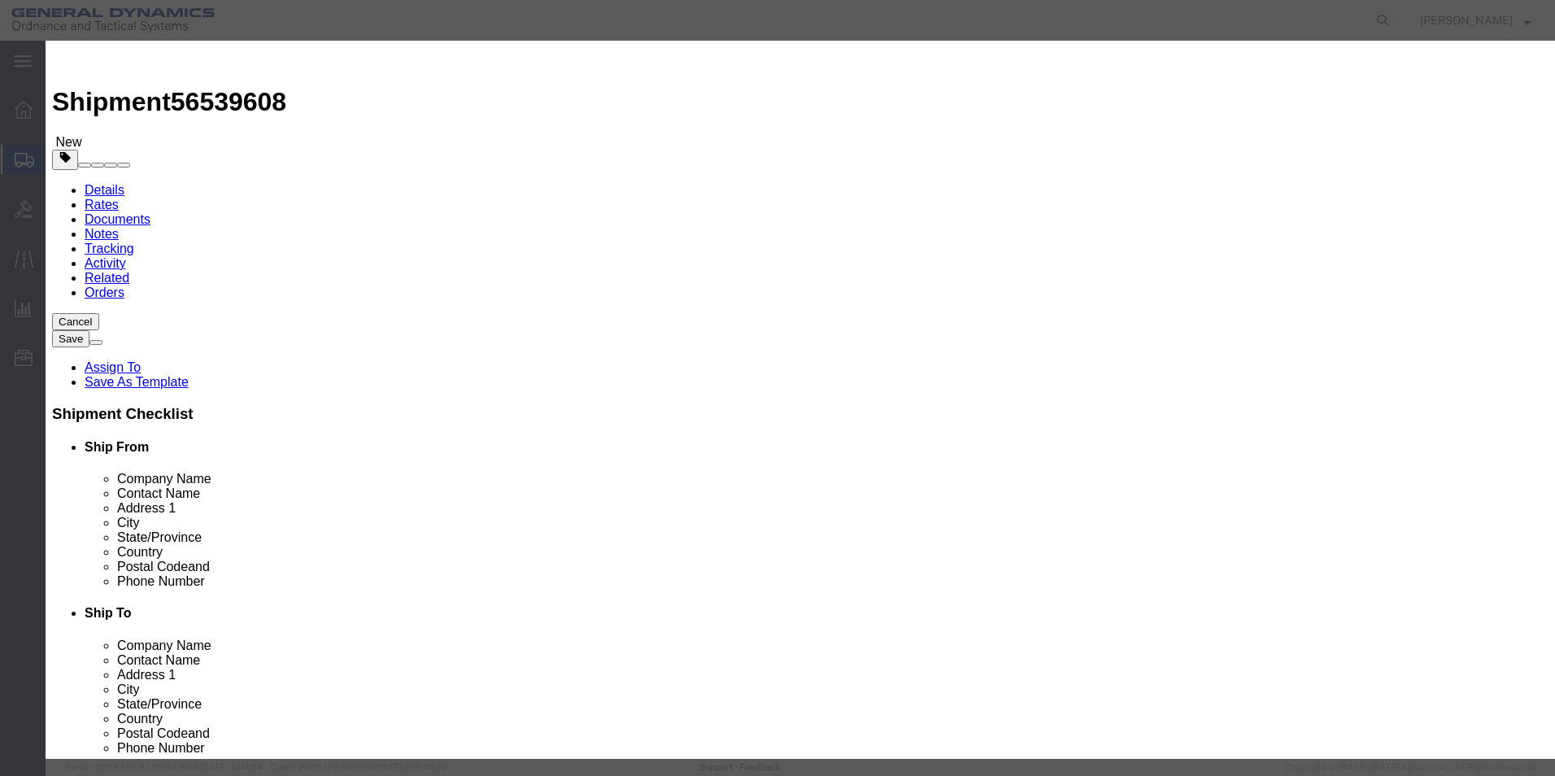
drag, startPoint x: 508, startPoint y: 159, endPoint x: 444, endPoint y: 160, distance: 63.5
click div "Pieces 5.00 Select Bag Barrels 100Board Feet Bottle Box Blister Pack Carats Can…"
type input "6"
type input "120"
click button "Save & Close"
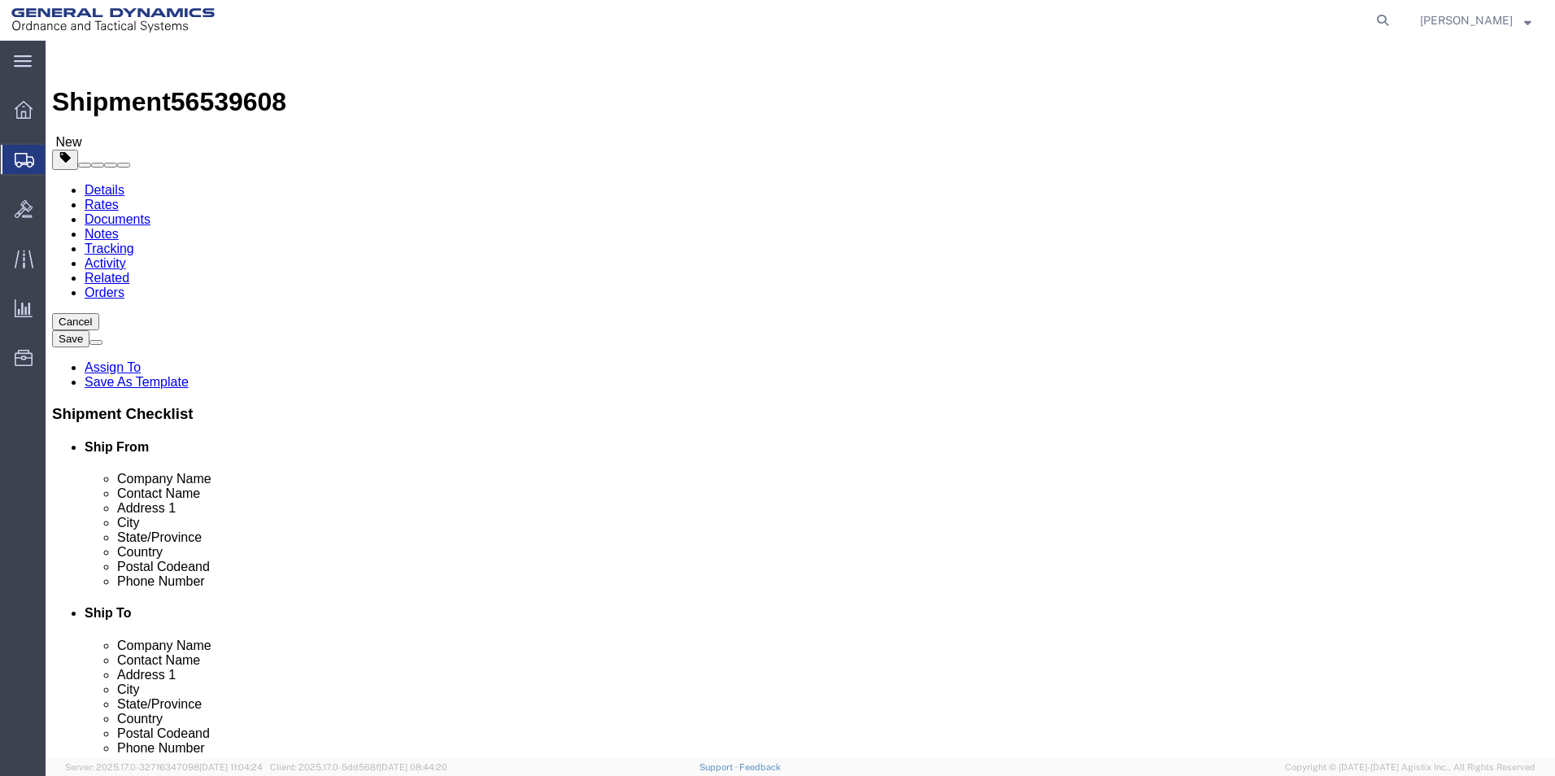
click li "Package 2, Content 1: Please select a GL reference type for all reference numbe…"
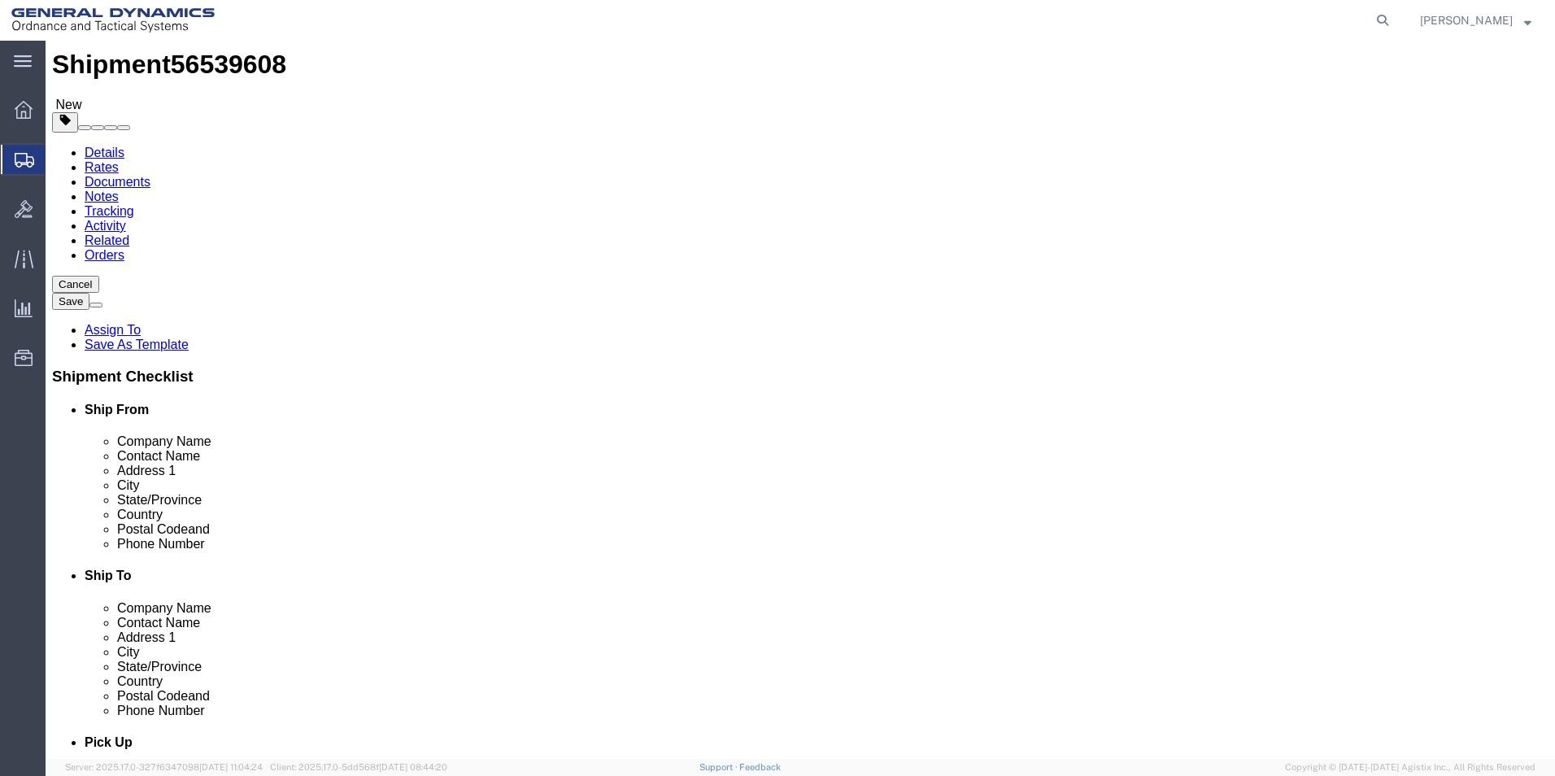
scroll to position [9, 0]
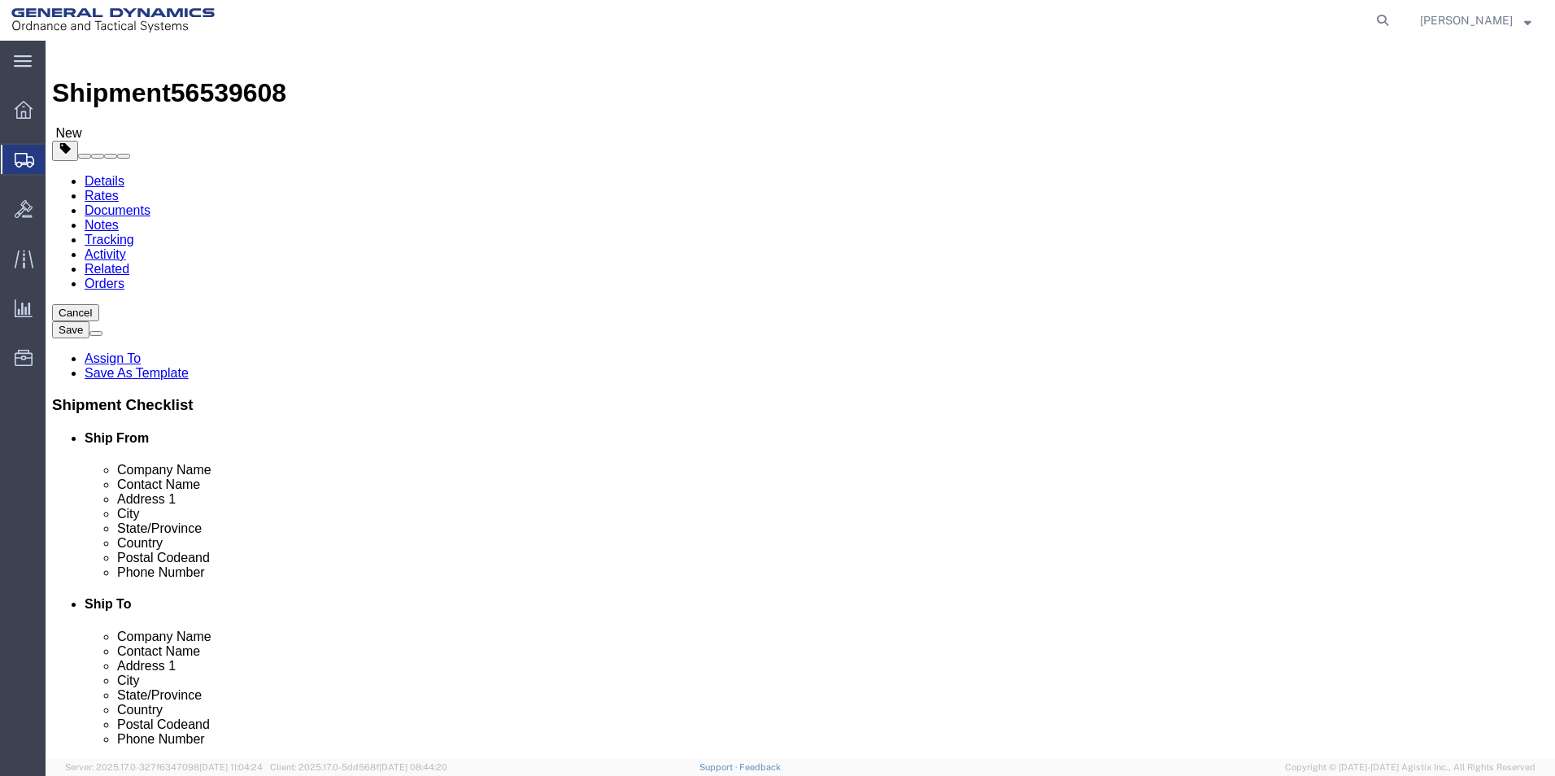
click input "text"
type input "12"
click input "12"
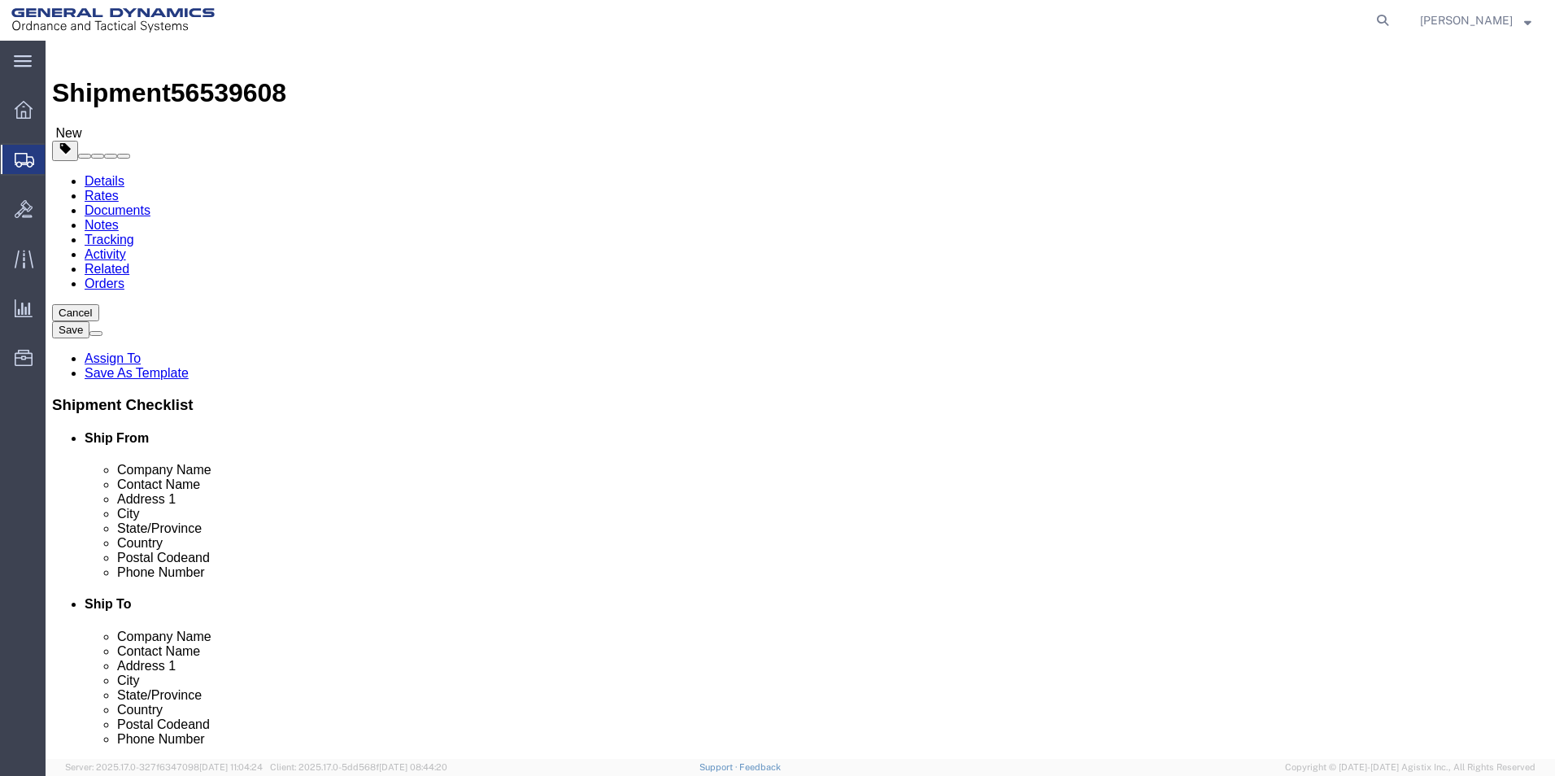
drag, startPoint x: 840, startPoint y: 434, endPoint x: 805, endPoint y: 434, distance: 35.8
click div "0.00 Select kgs lbs"
type input "10"
click link "Add Content"
click dd "120.00 USD"
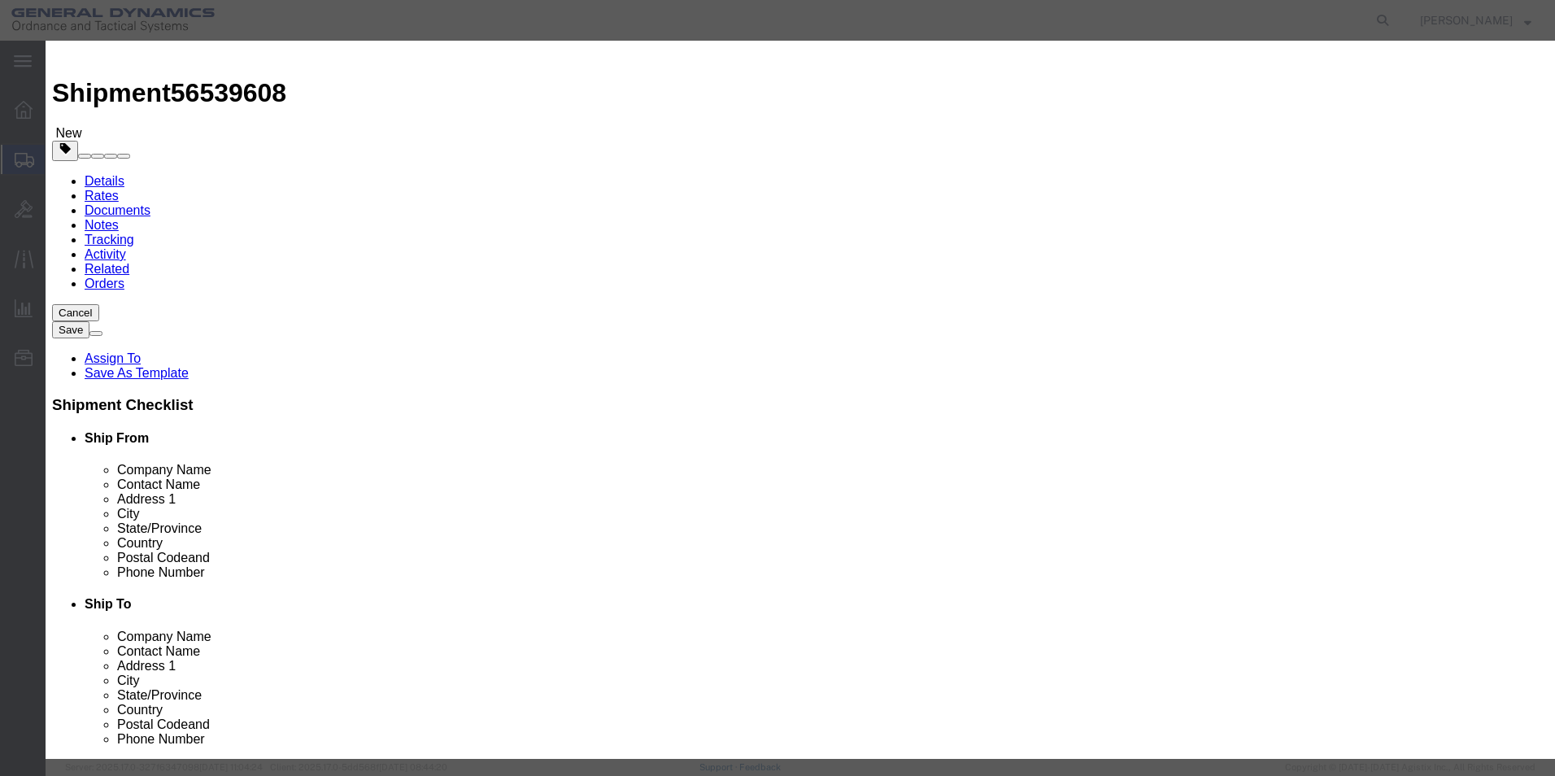
drag, startPoint x: 525, startPoint y: 187, endPoint x: 468, endPoint y: 184, distance: 57.0
click input "120.00"
type input "100"
click label
click input "checkbox"
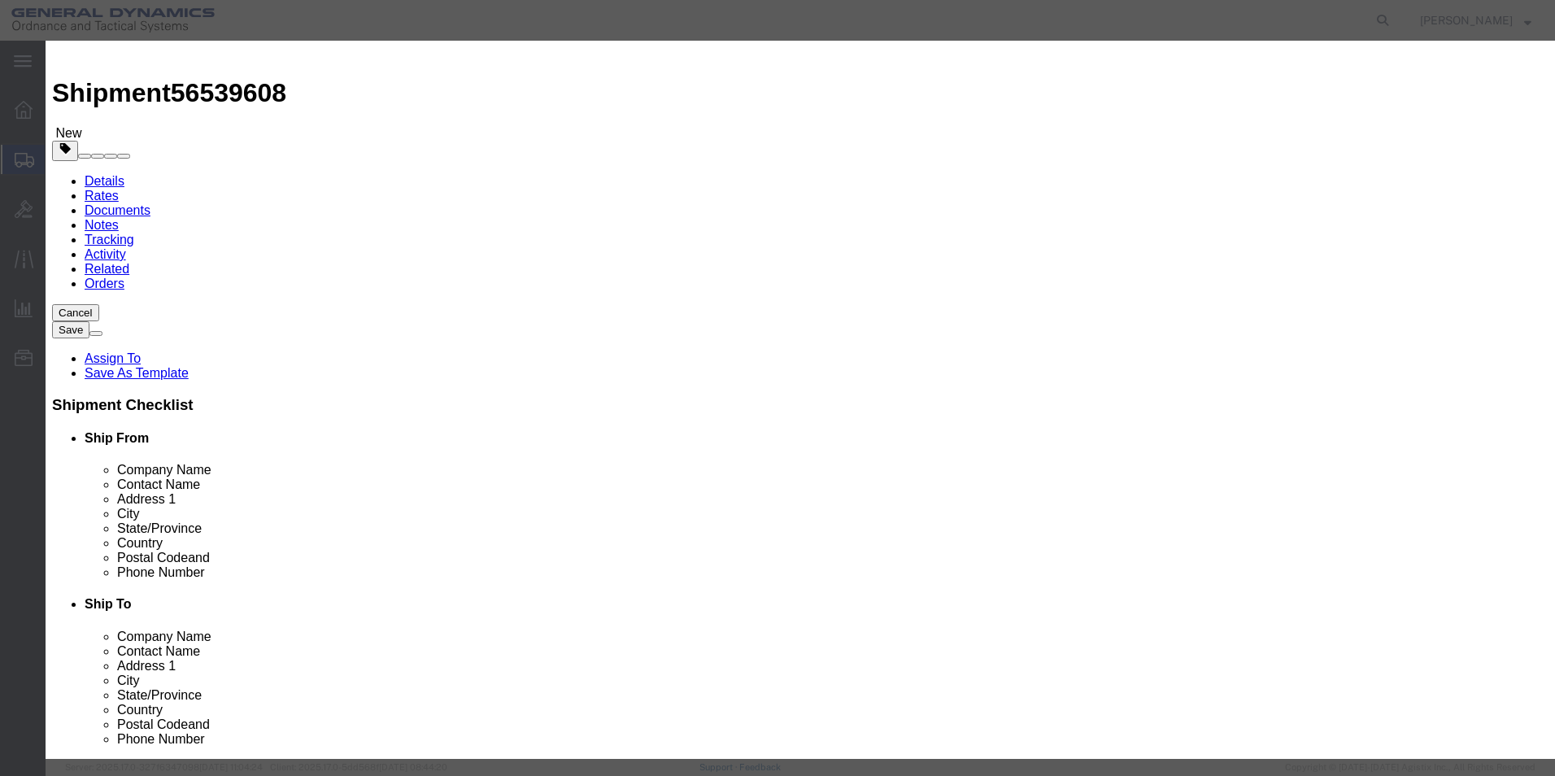
checkbox input "true"
click button "Save & Close"
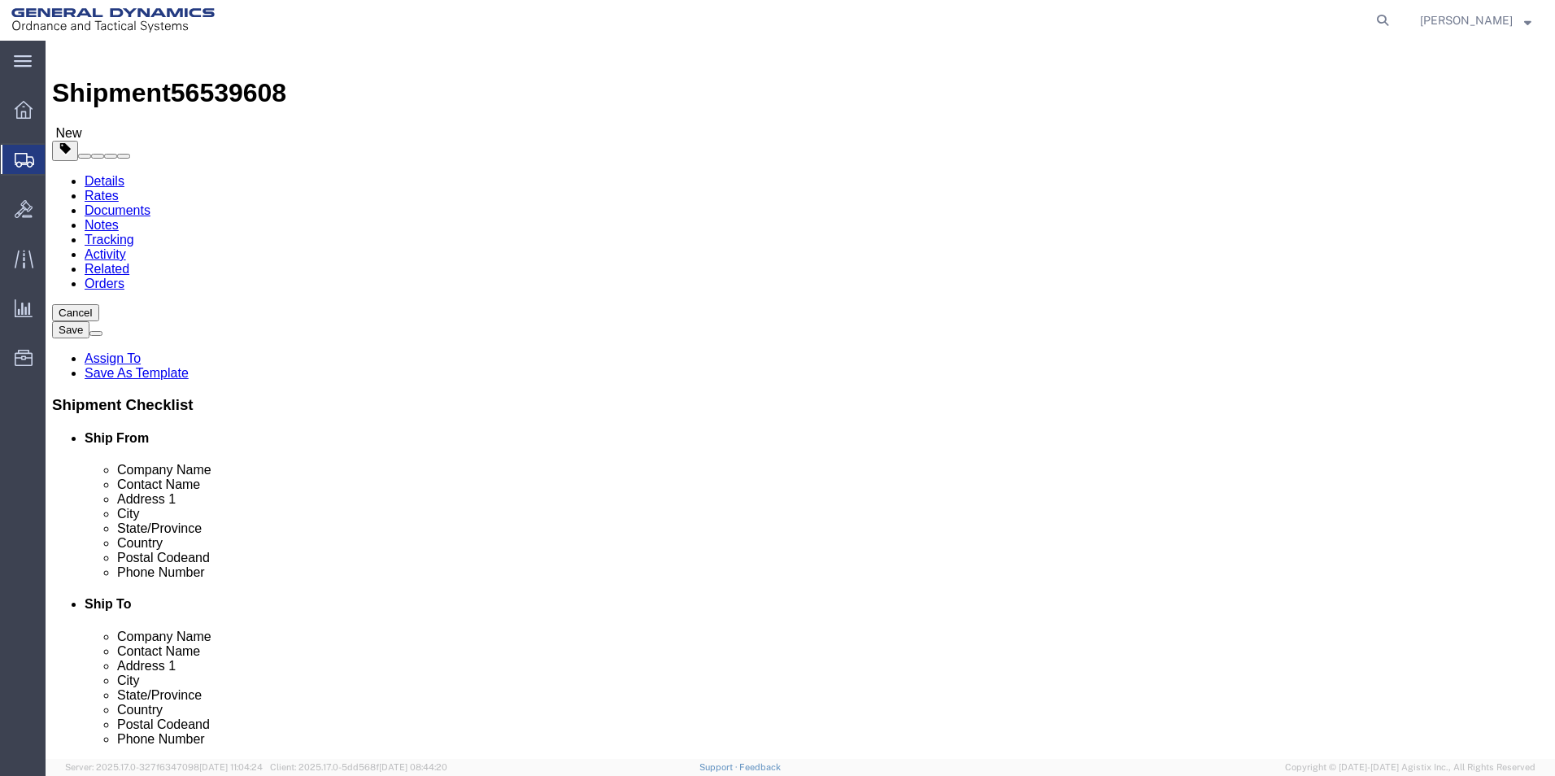
click span "HAZMAT"
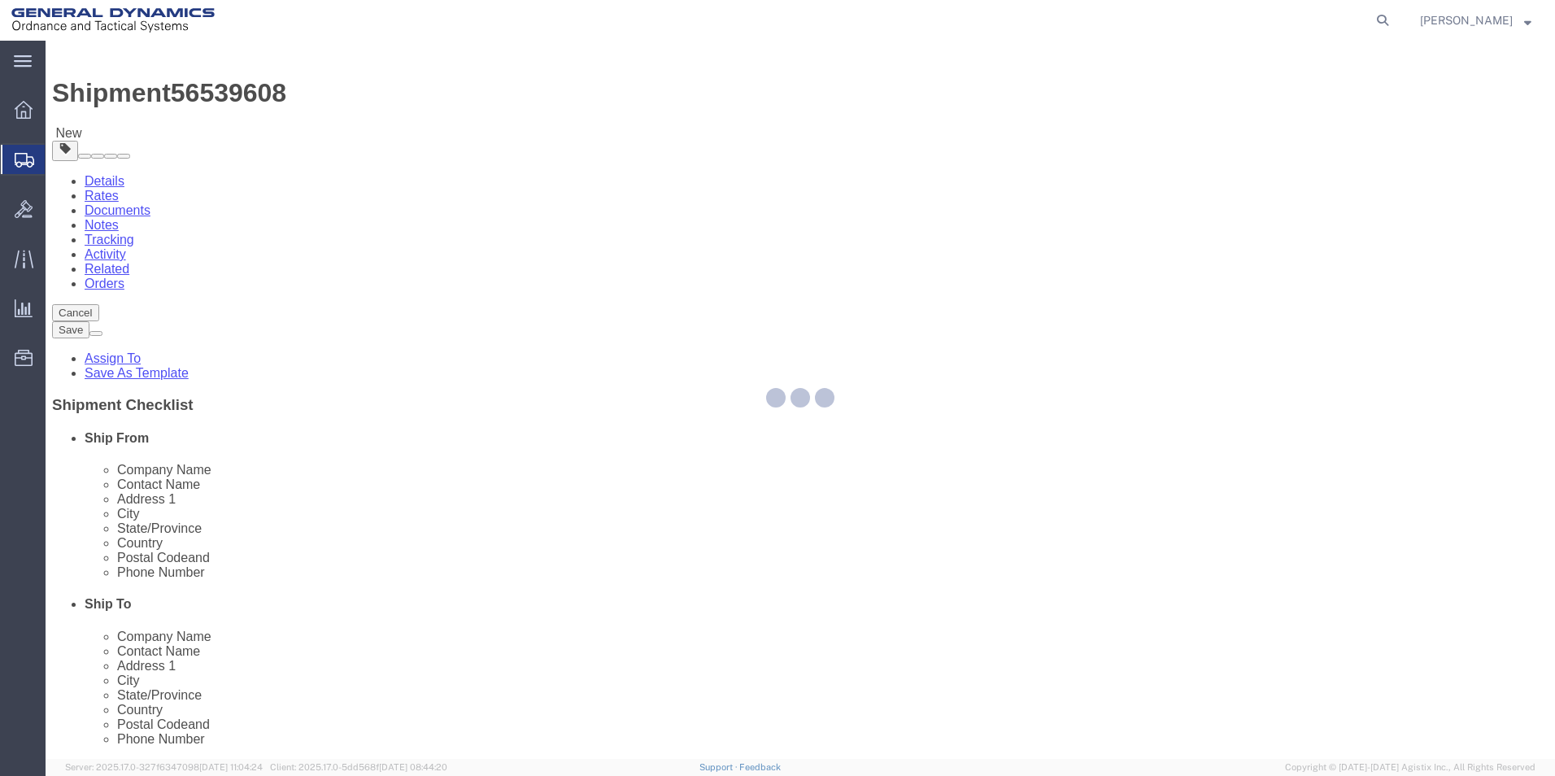
click at [1184, 526] on div at bounding box center [801, 400] width 1510 height 718
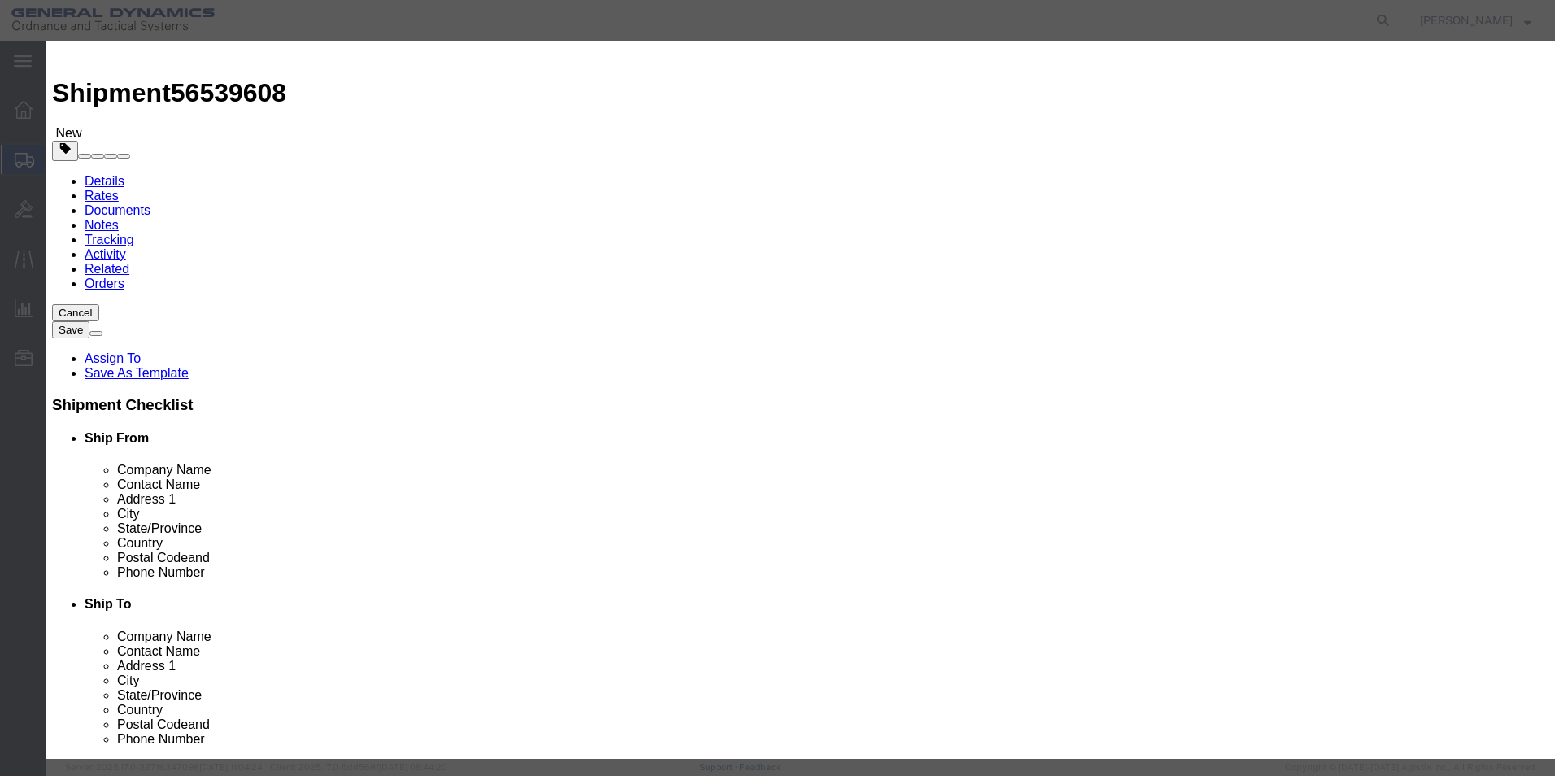
click input "checkbox"
checkbox input "false"
click button "Save & Close"
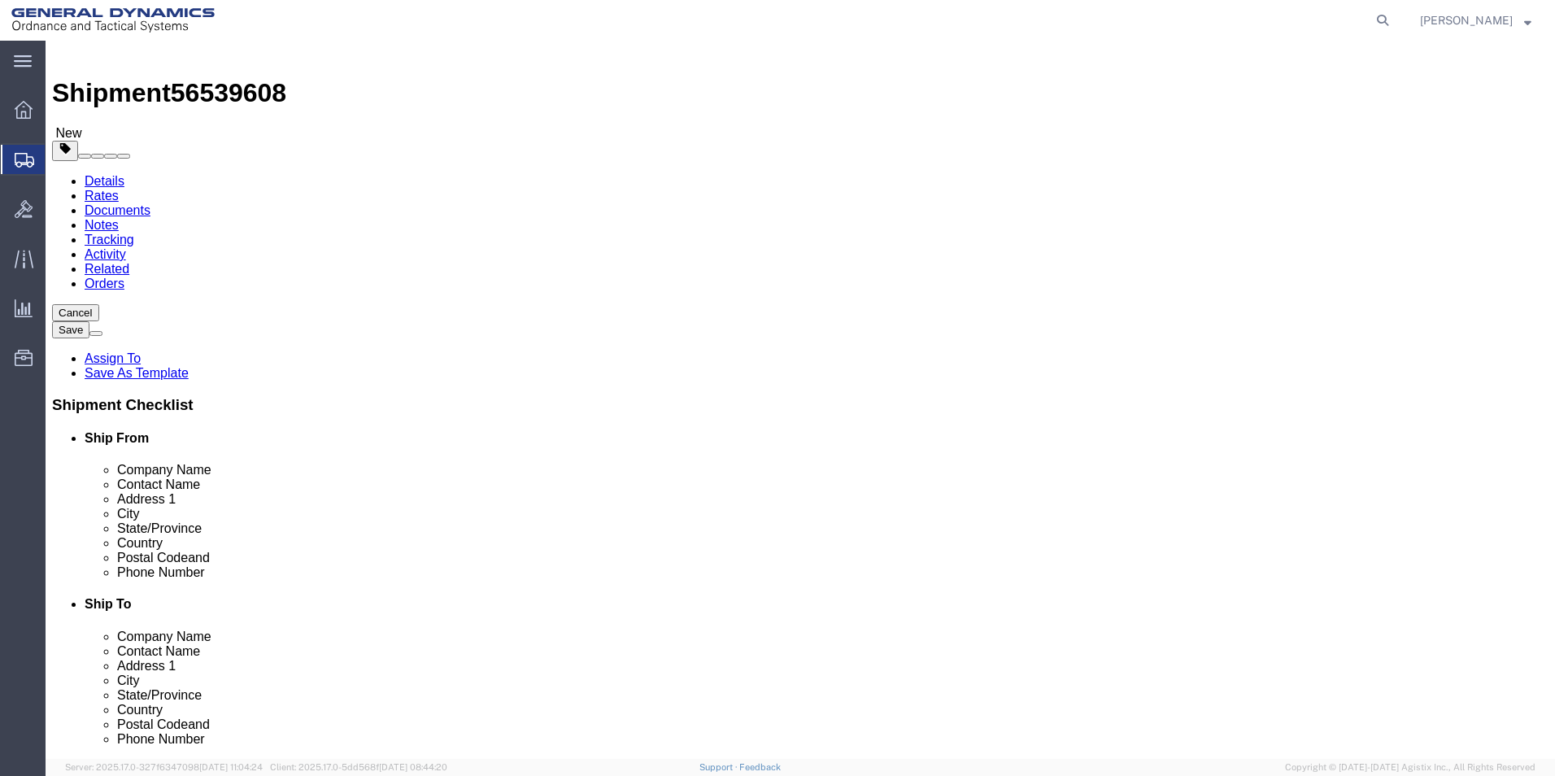
click link "Add Content"
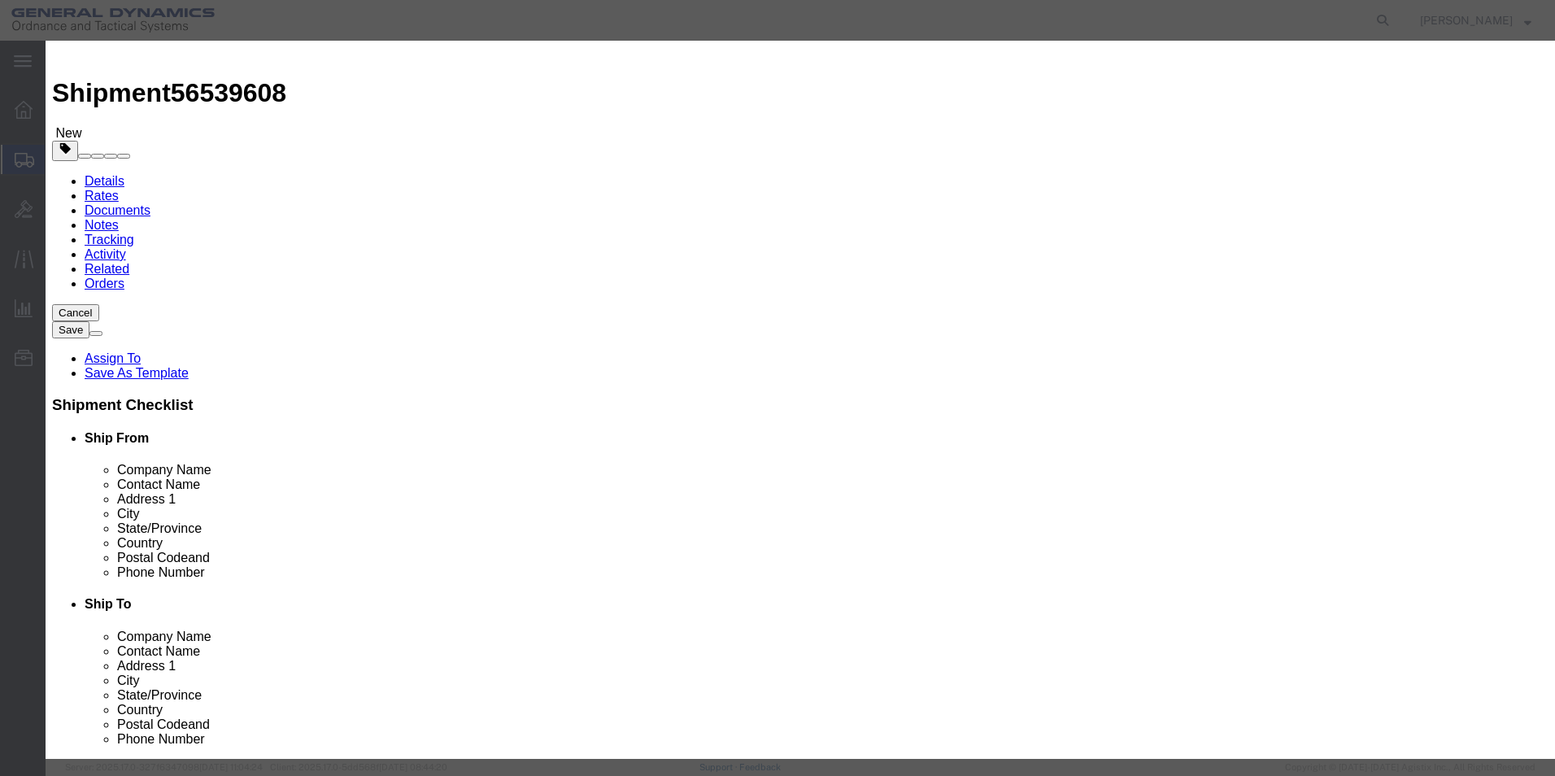
click input "text"
type input "RH NXE ADJUSTER BASE"
type input "100"
select select "US"
drag, startPoint x: 499, startPoint y: 159, endPoint x: 464, endPoint y: 154, distance: 34.5
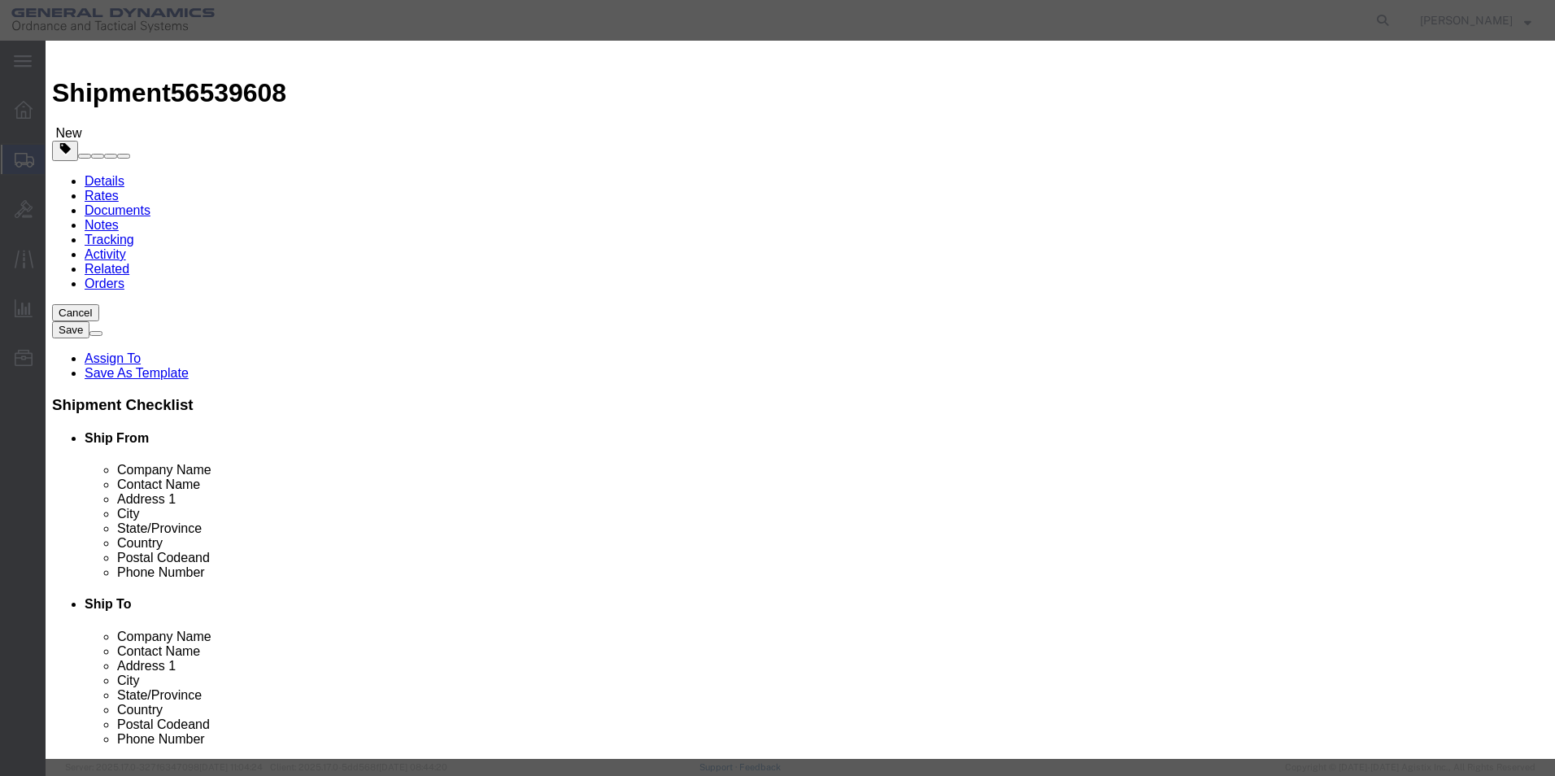
drag, startPoint x: 483, startPoint y: 150, endPoint x: 460, endPoint y: 153, distance: 22.9
click div "0"
type input "5"
type input "500"
click div "Save & Add Another Save & Close Close"
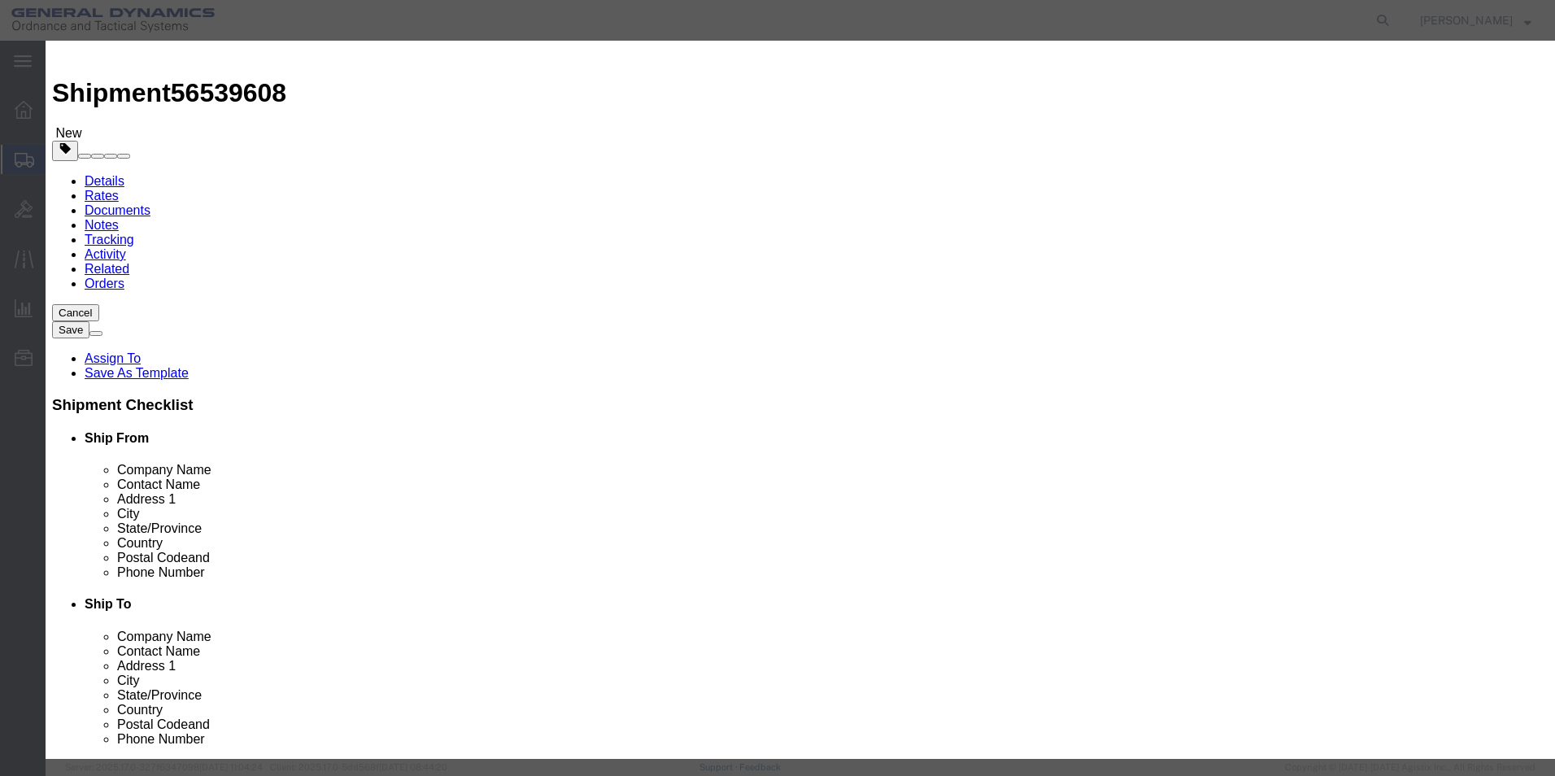
click button "Save & Close"
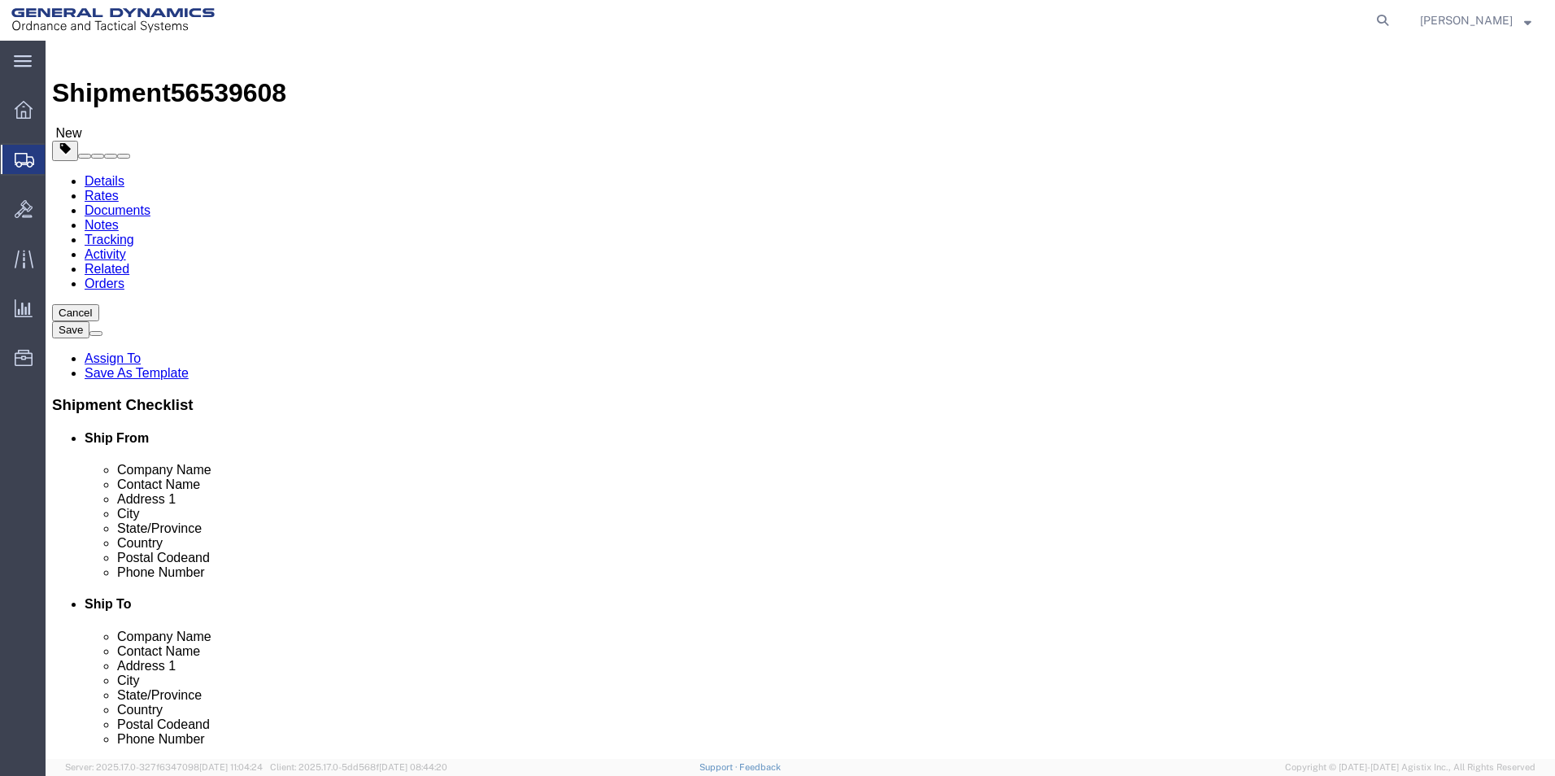
click button "Rate Shipment"
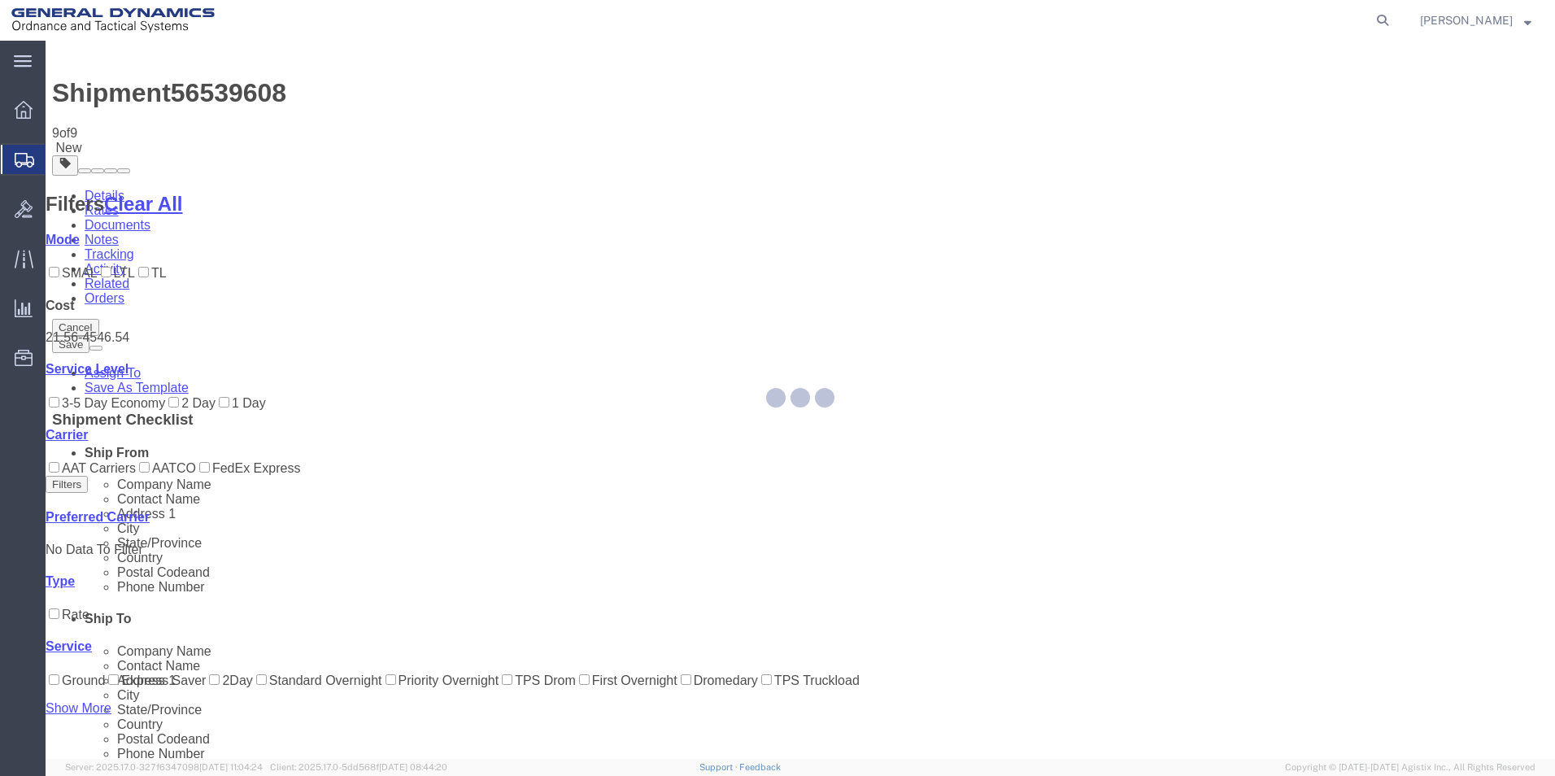
scroll to position [0, 0]
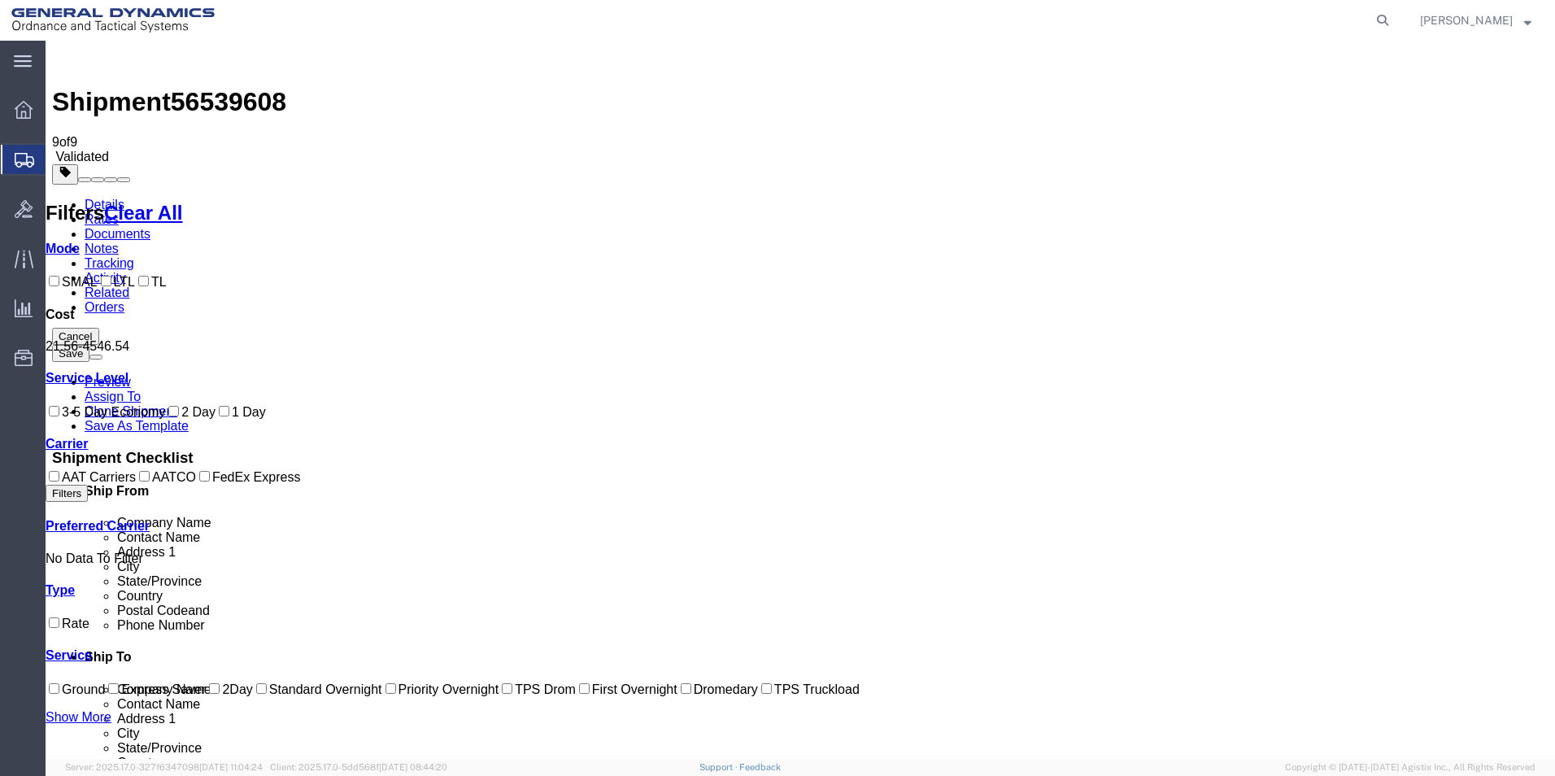
click at [150, 227] on link "Documents" at bounding box center [118, 234] width 66 height 14
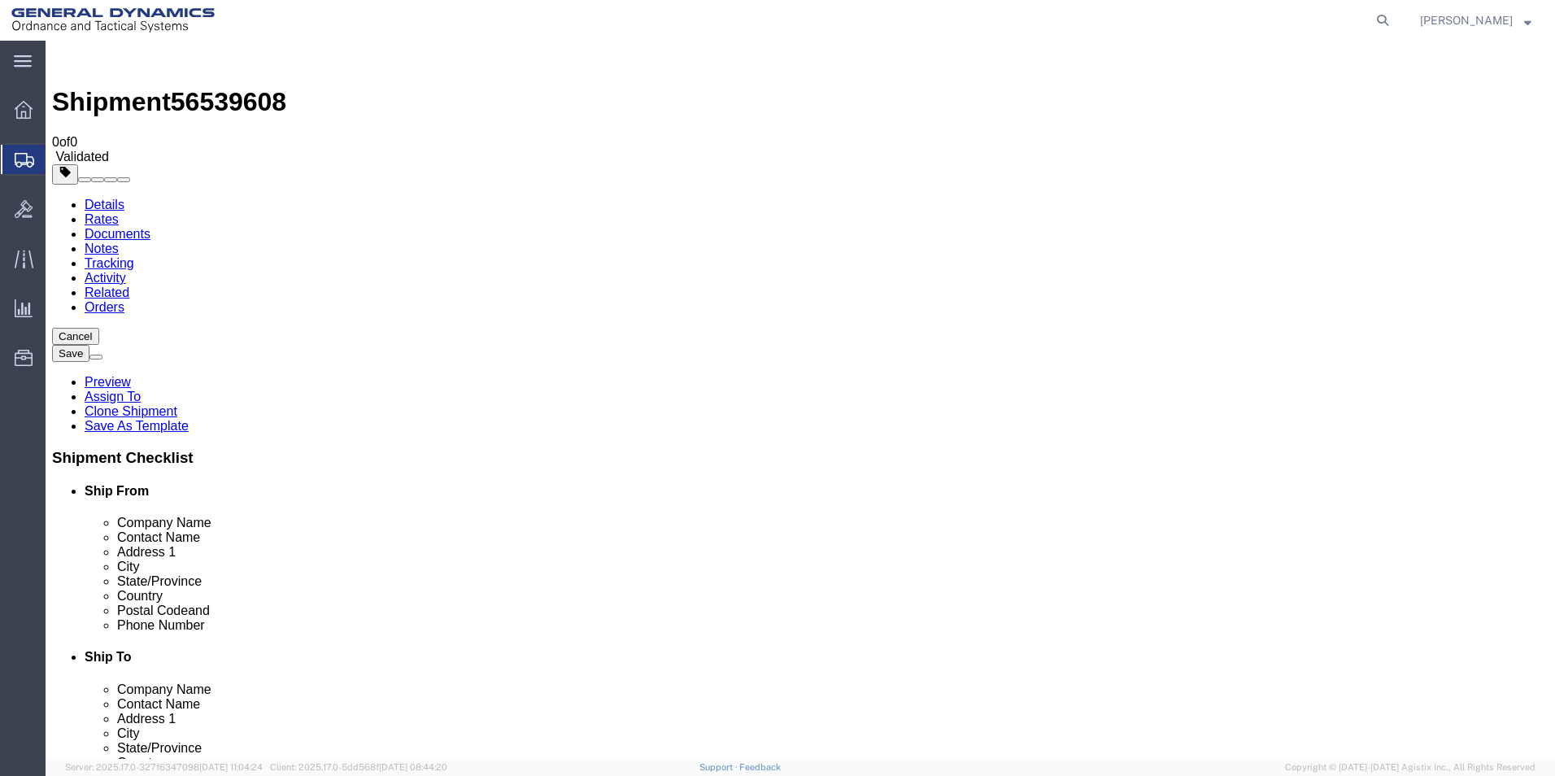
click at [86, 198] on link "Details" at bounding box center [105, 205] width 40 height 14
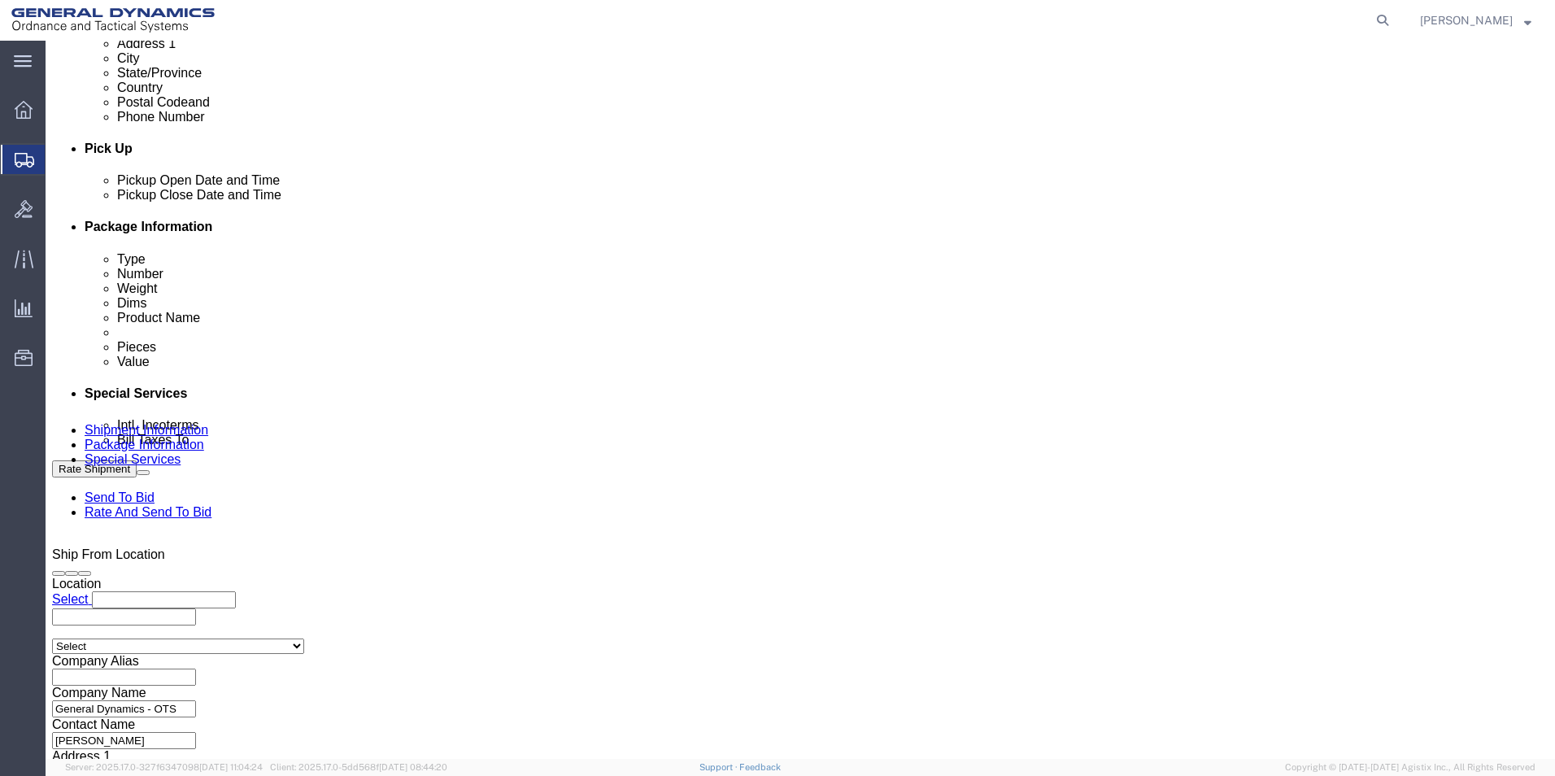
scroll to position [678, 0]
click button "Continue"
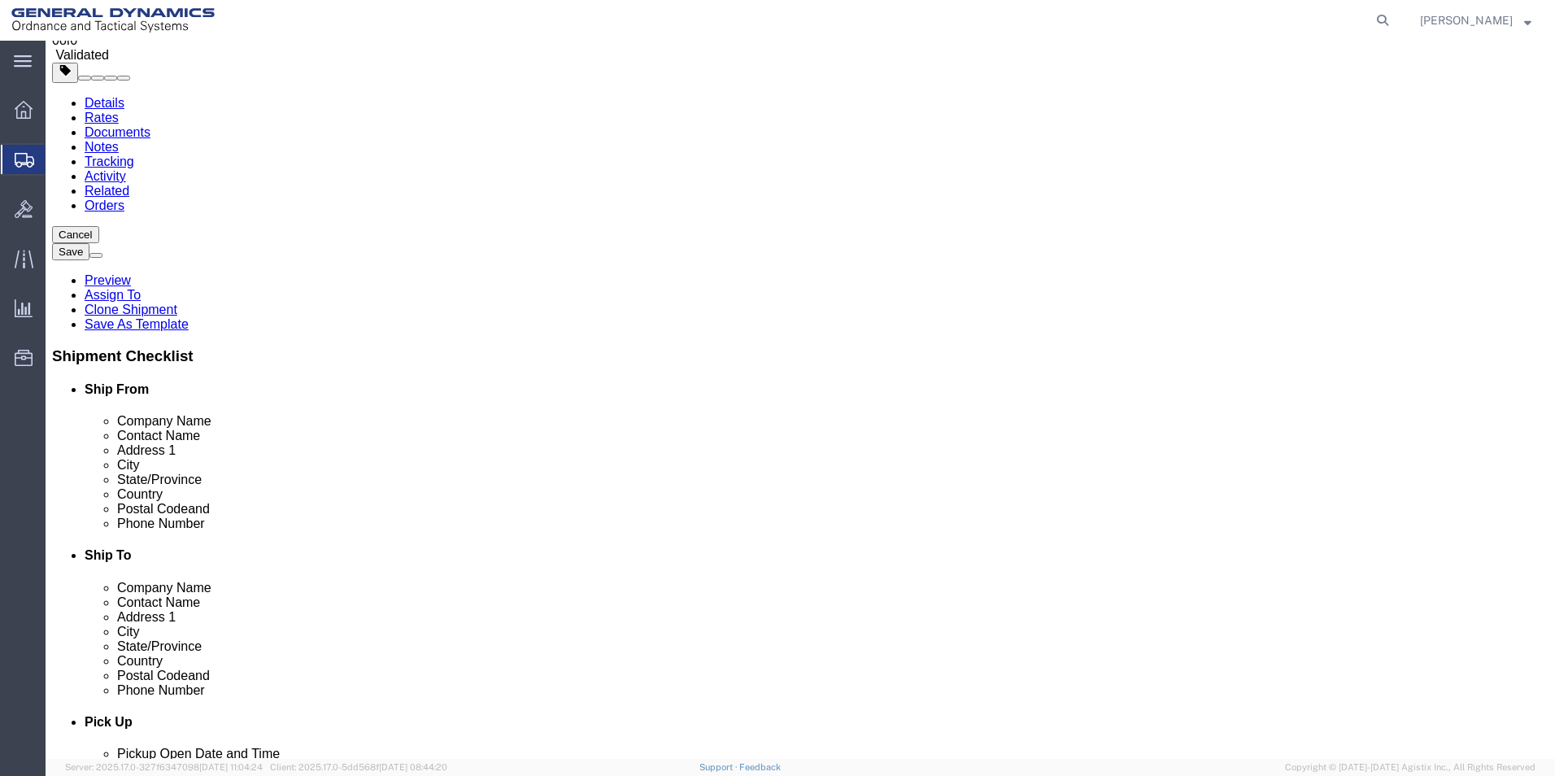
scroll to position [108, 0]
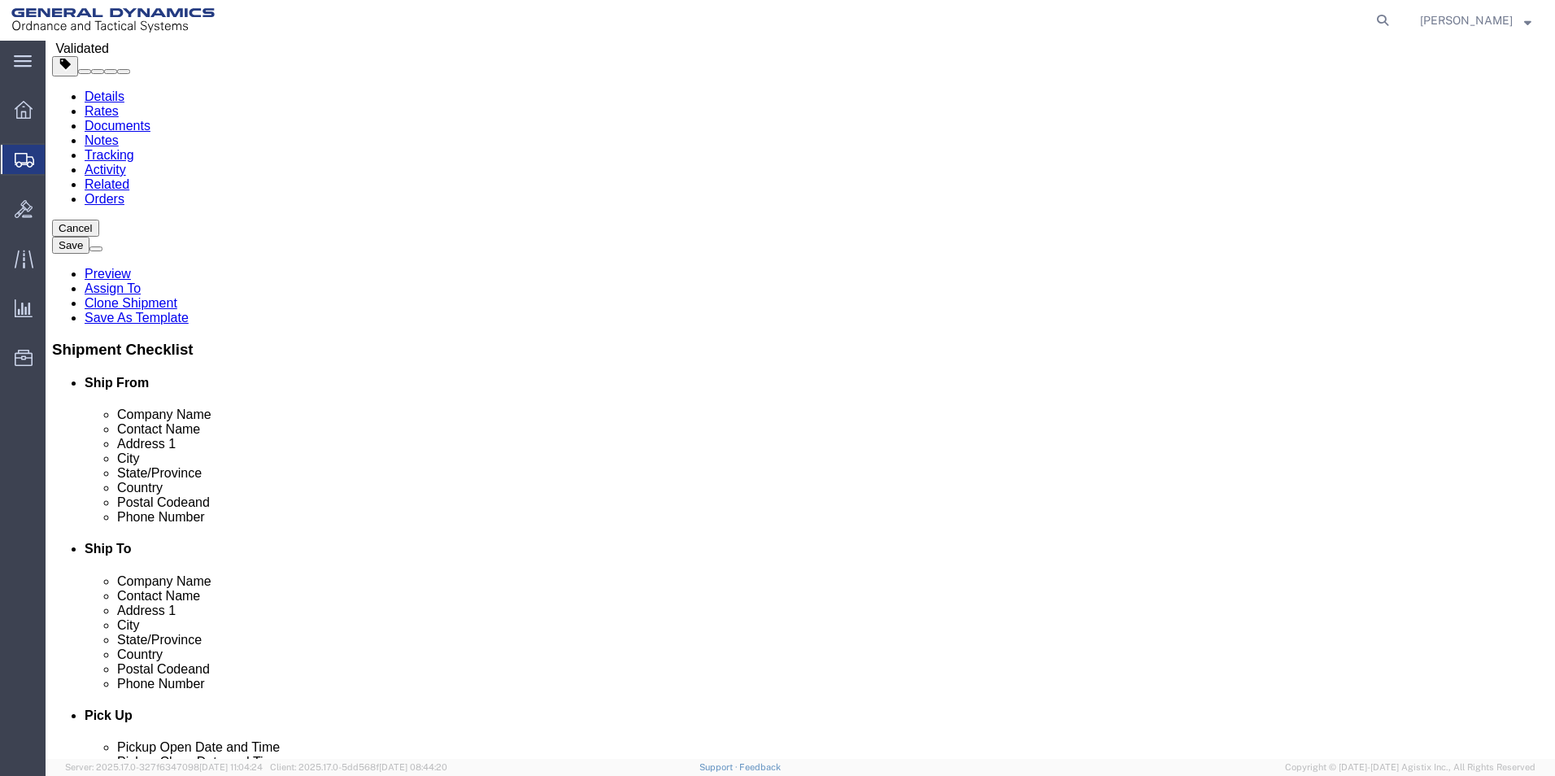
click button "Continue"
click button
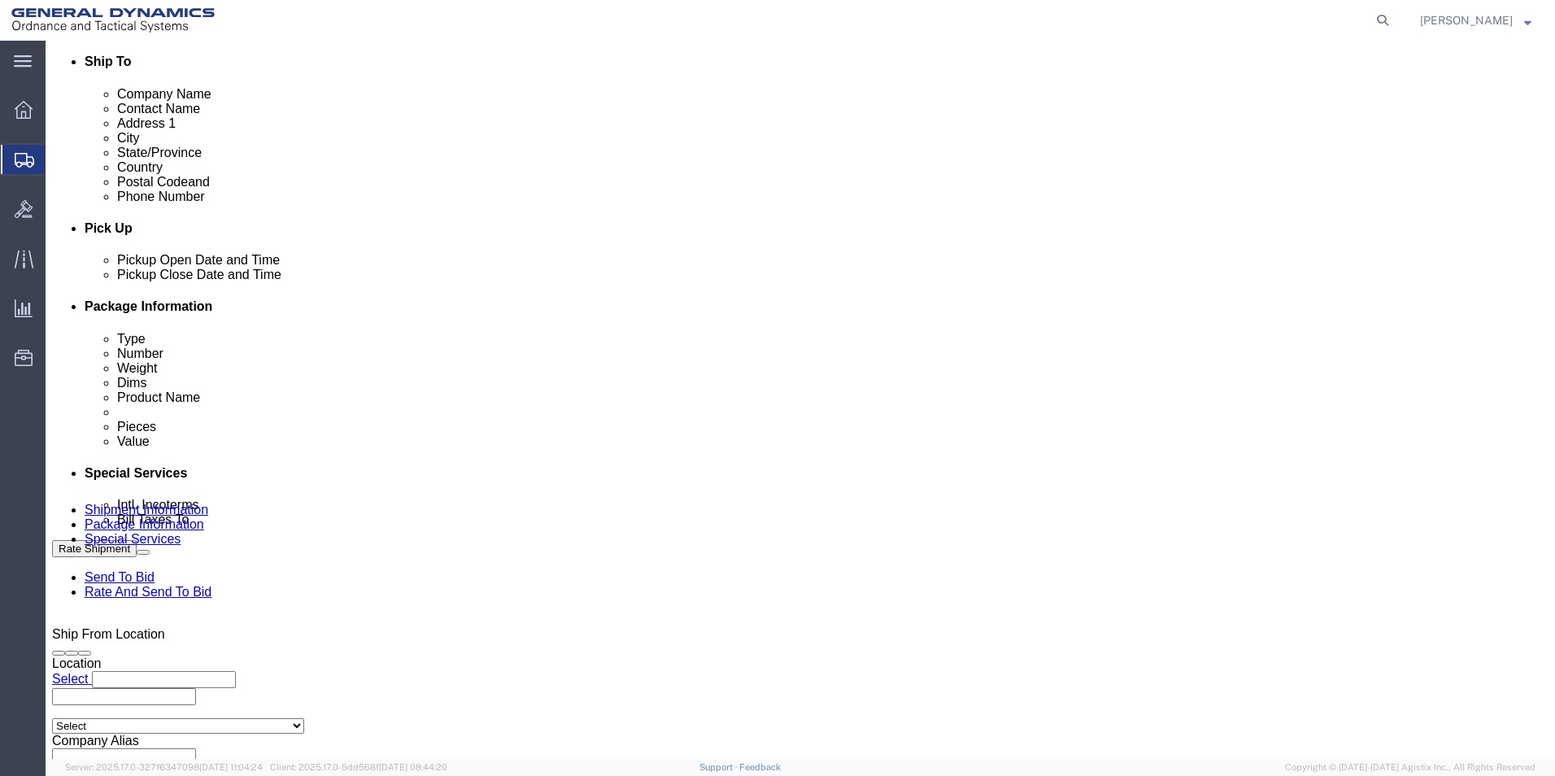
scroll to position [596, 0]
click span
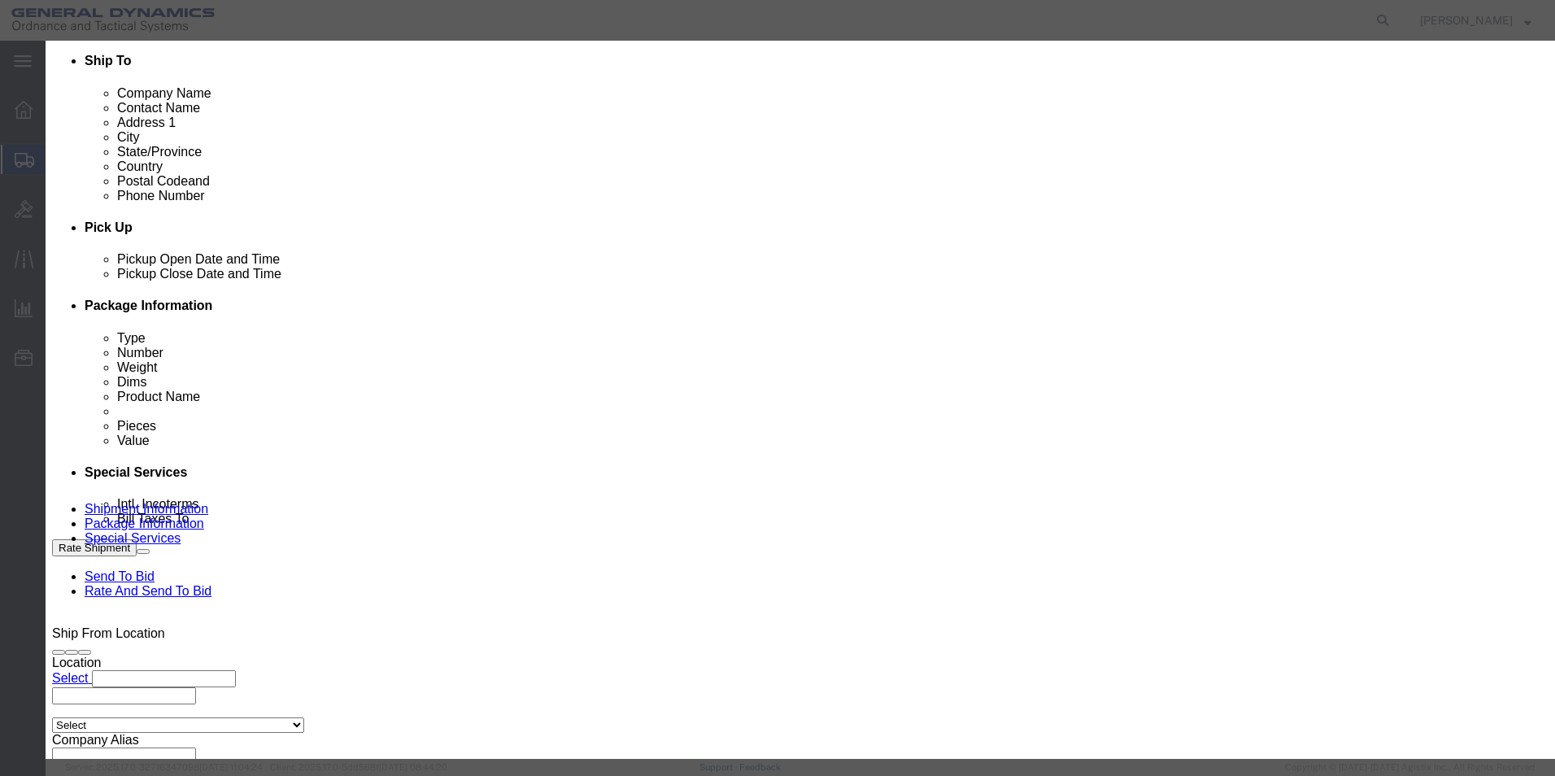
click link "C"
click button "Select"
select select "FL"
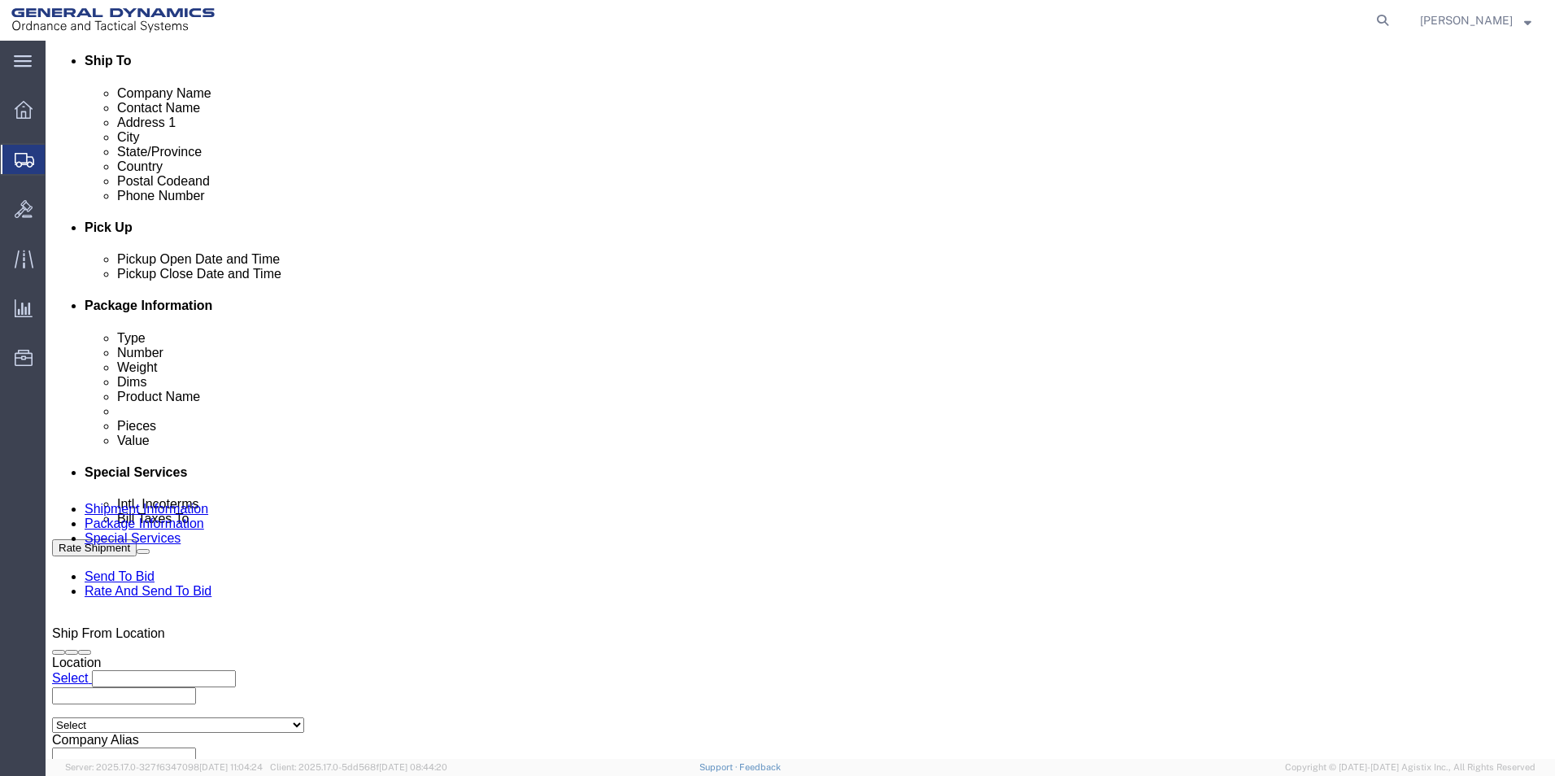
click button "Rate Shipment"
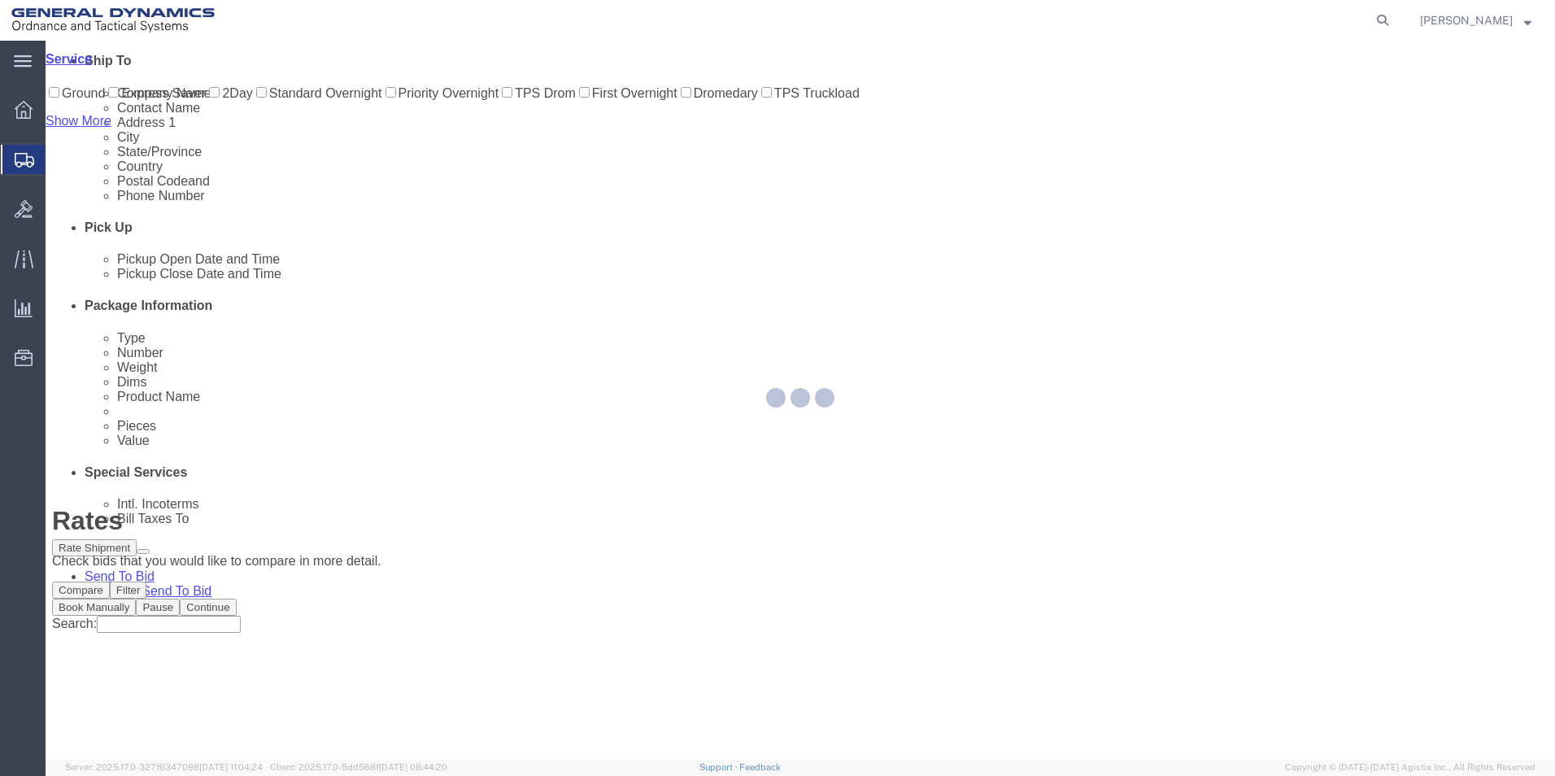
scroll to position [0, 0]
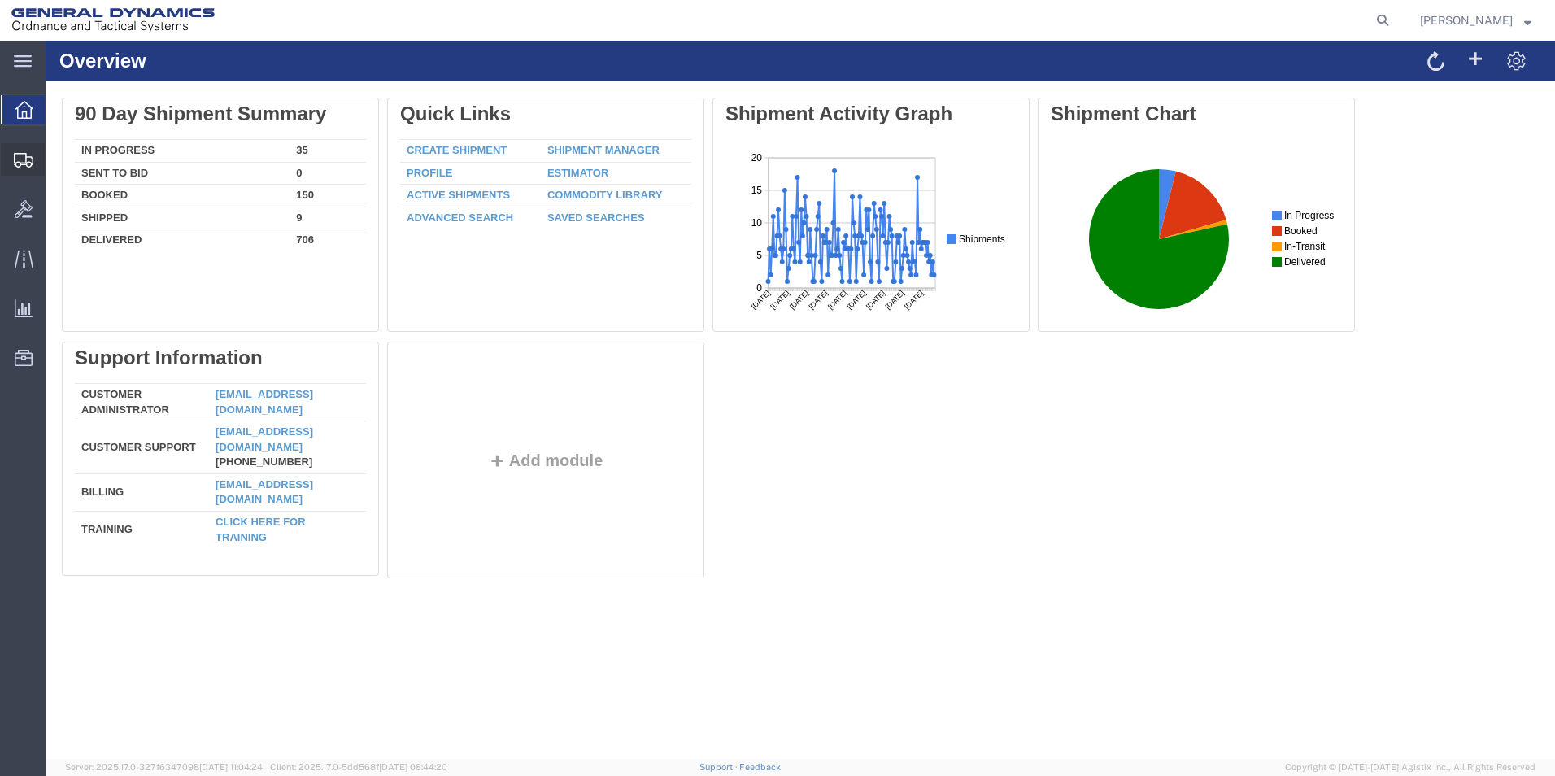
click at [0, 0] on span "Create Shipment" at bounding box center [0, 0] width 0 height 0
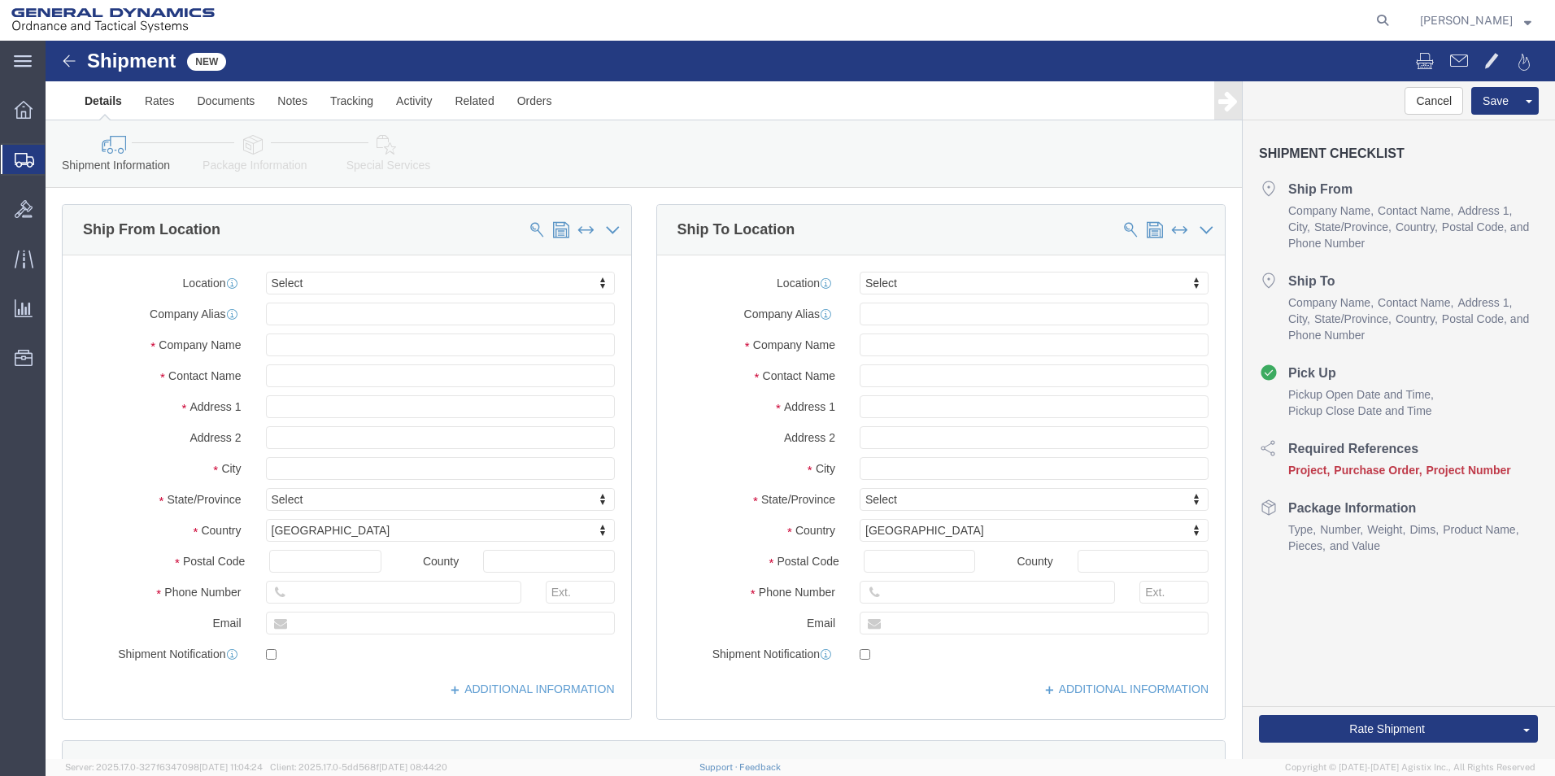
select select
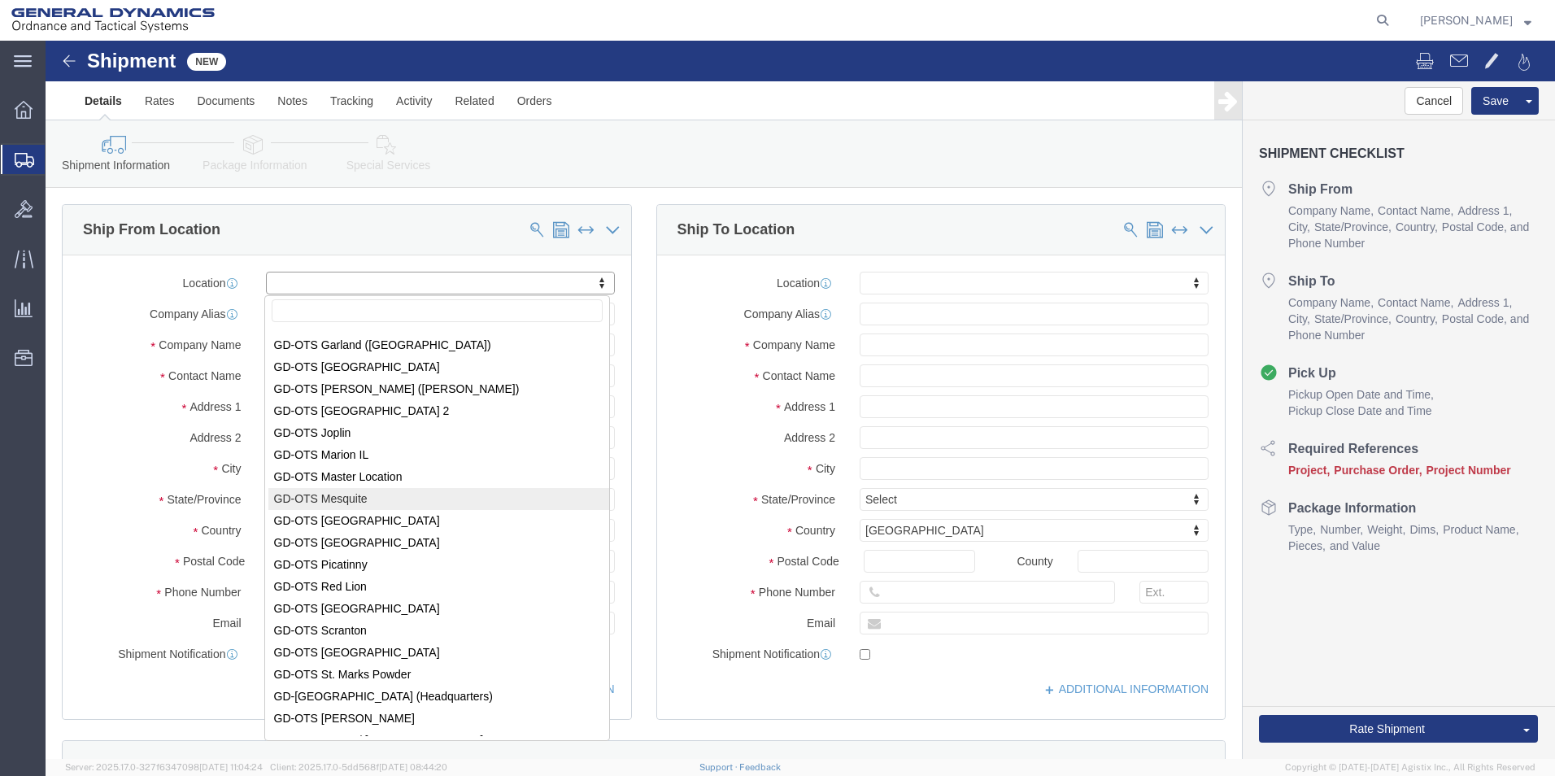
scroll to position [163, 0]
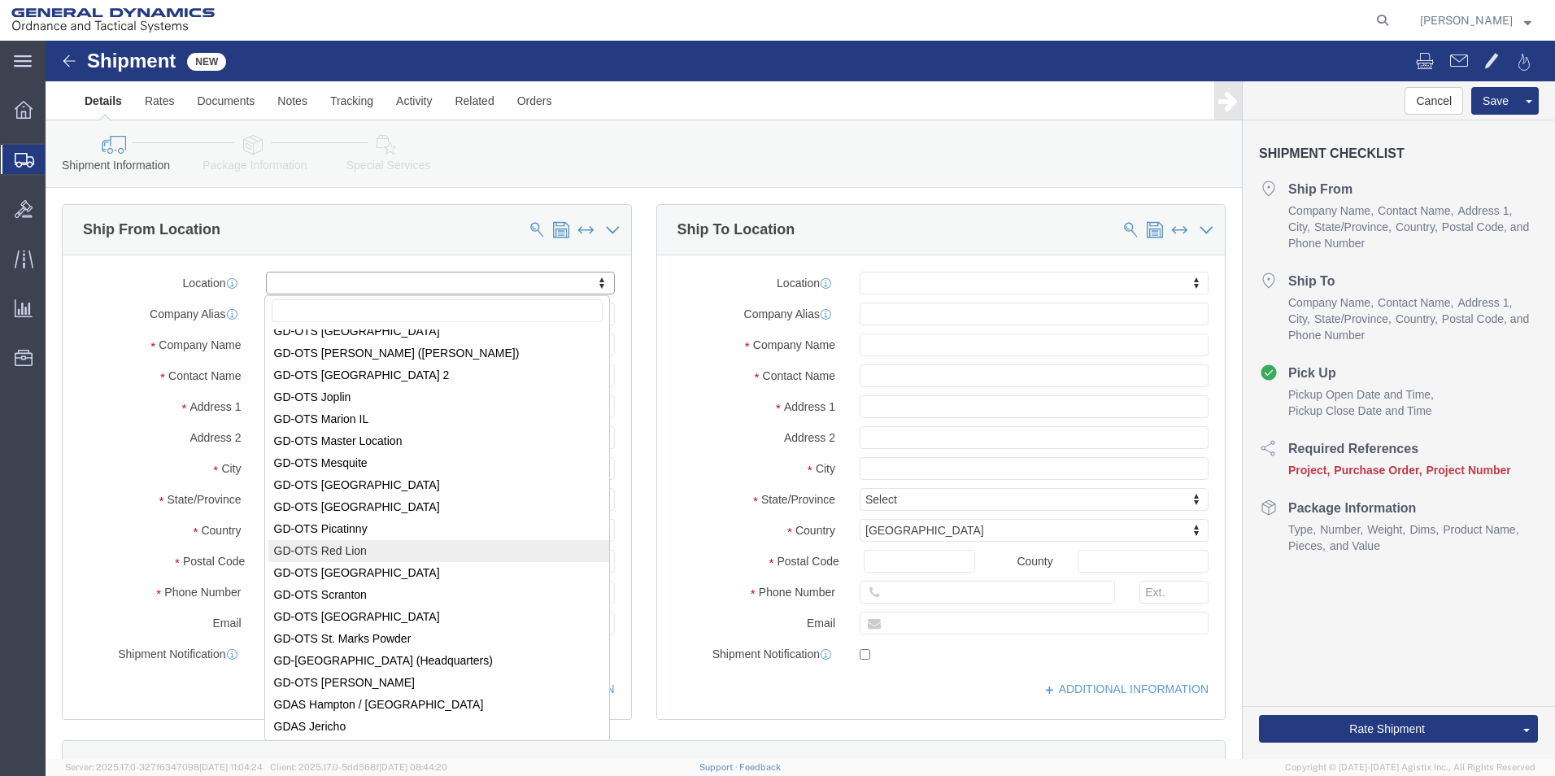
select select "310"
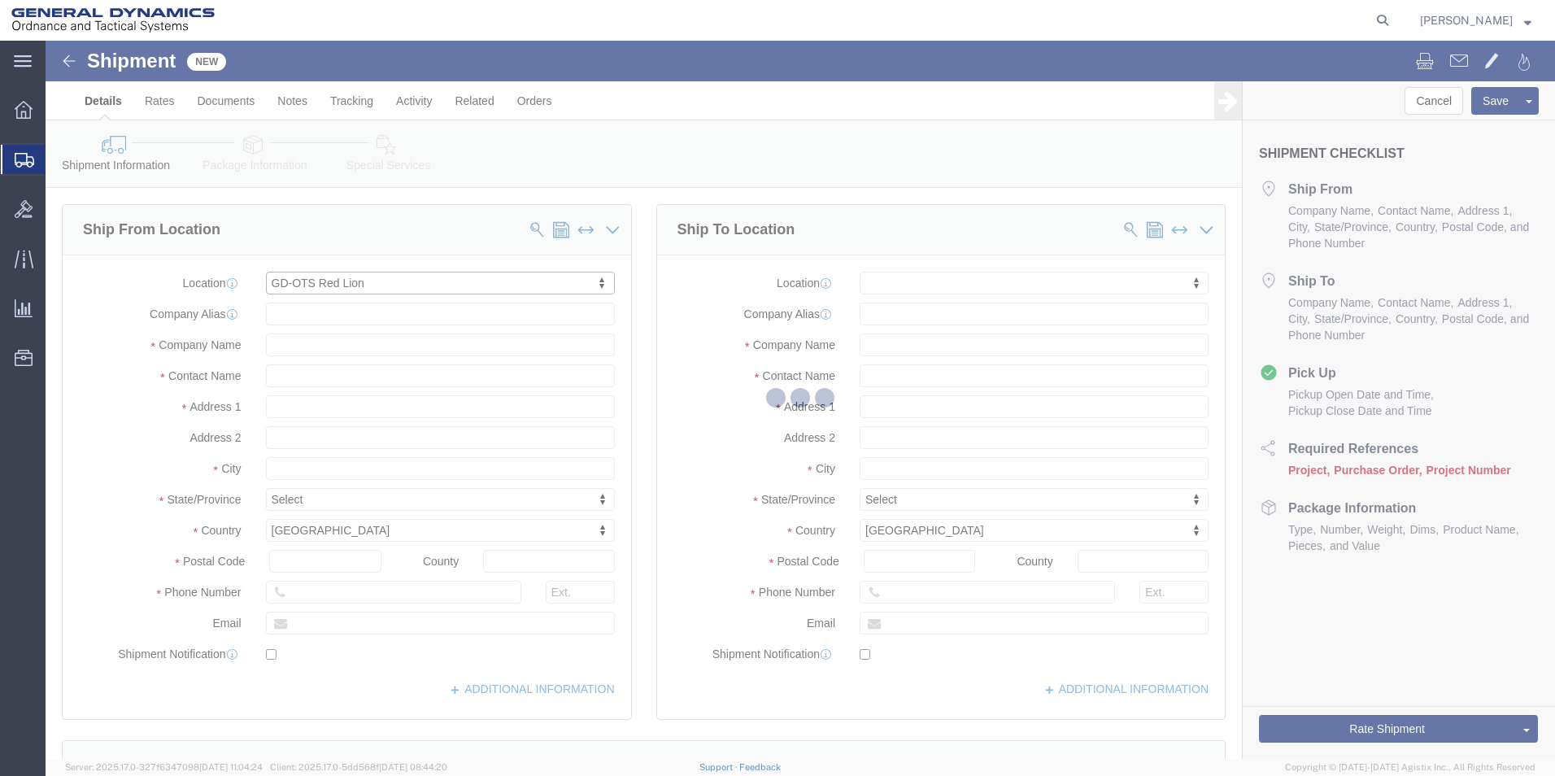
type input "[STREET_ADDRESS]"
type input "17356"
type input "[PHONE_NUMBER]"
type input "REDLPAHIG0"
type input "General Dynamics - OTS"
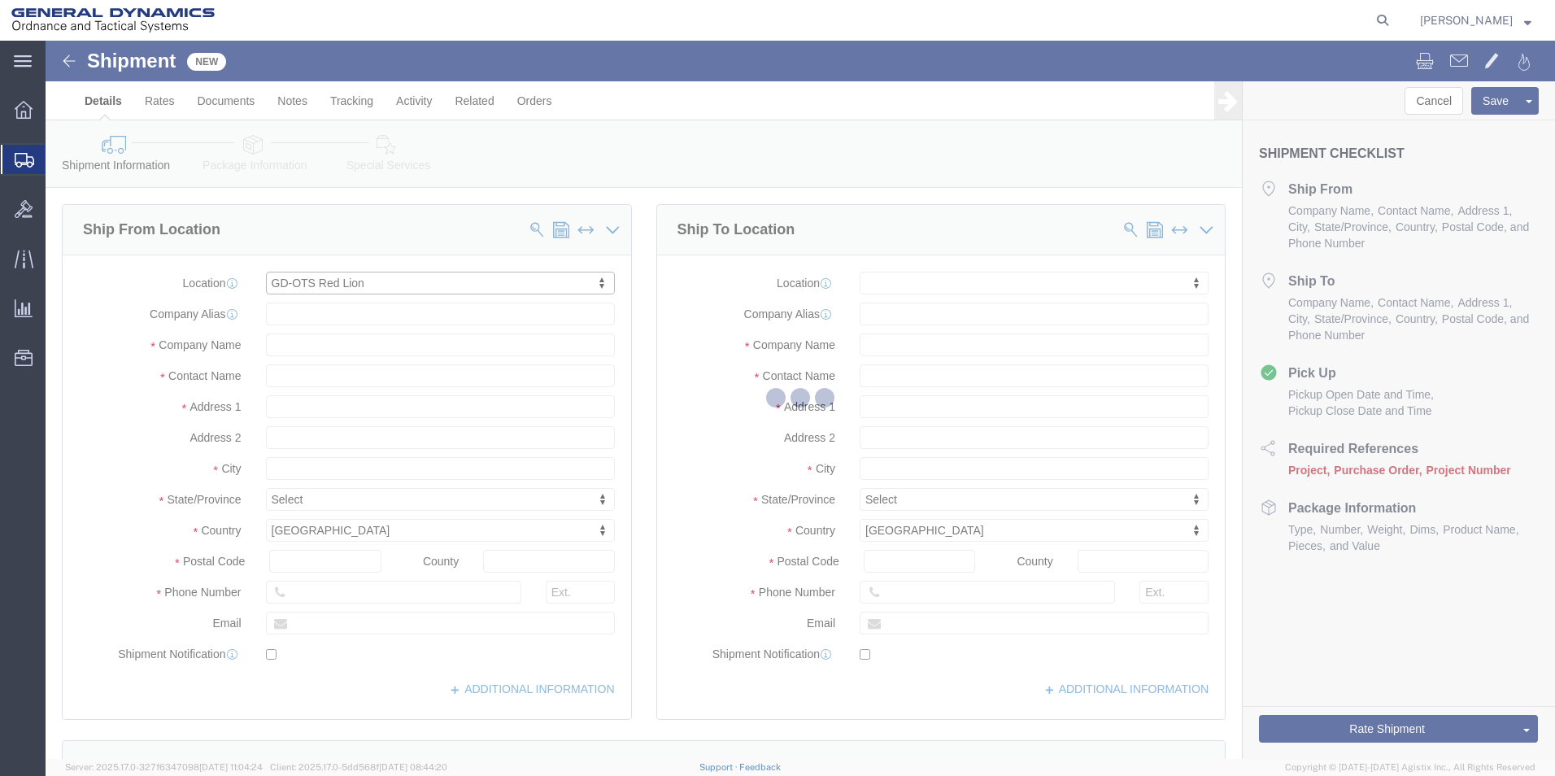
type input "Red Lion"
select select "PA"
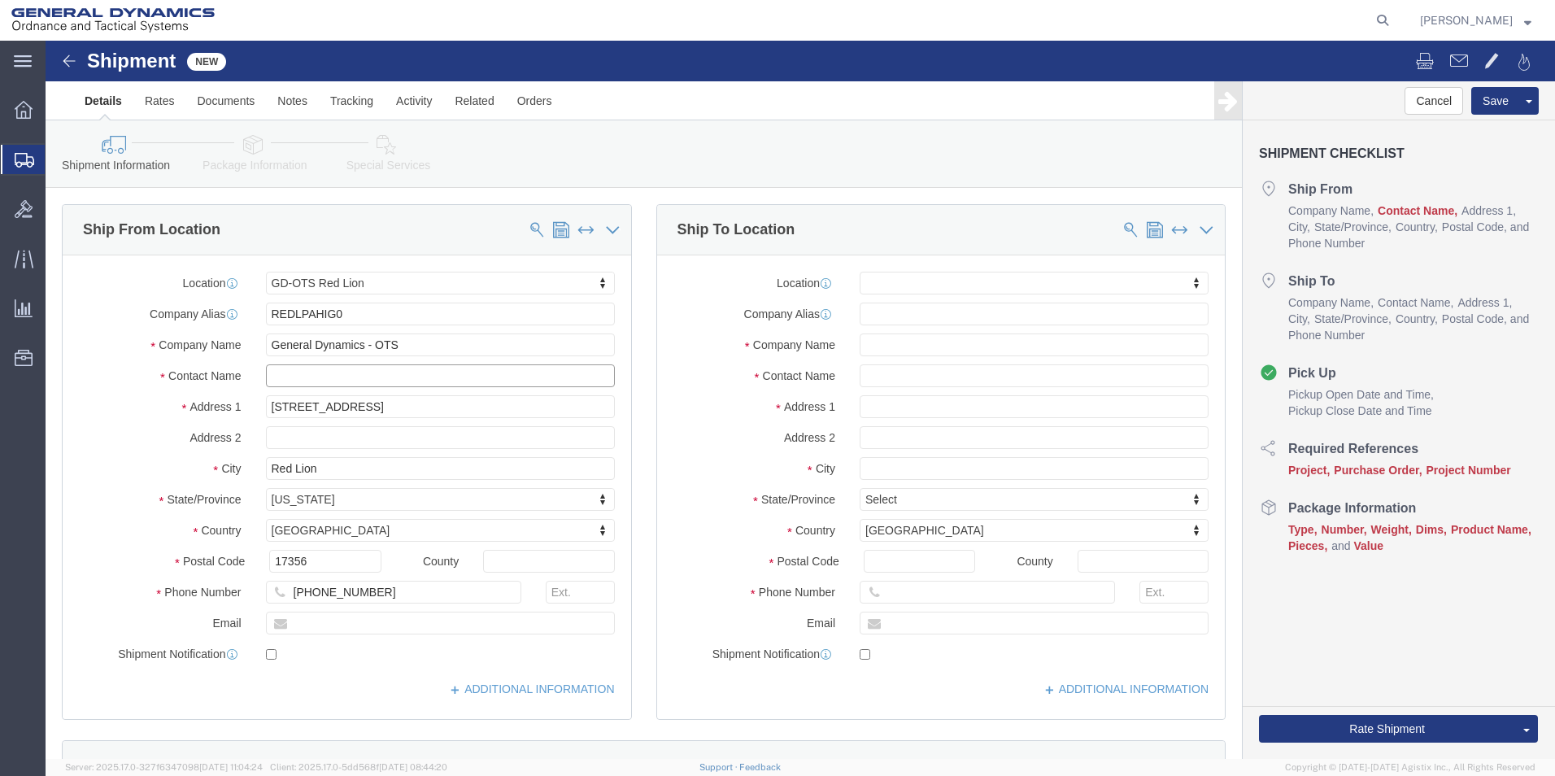
click input "text"
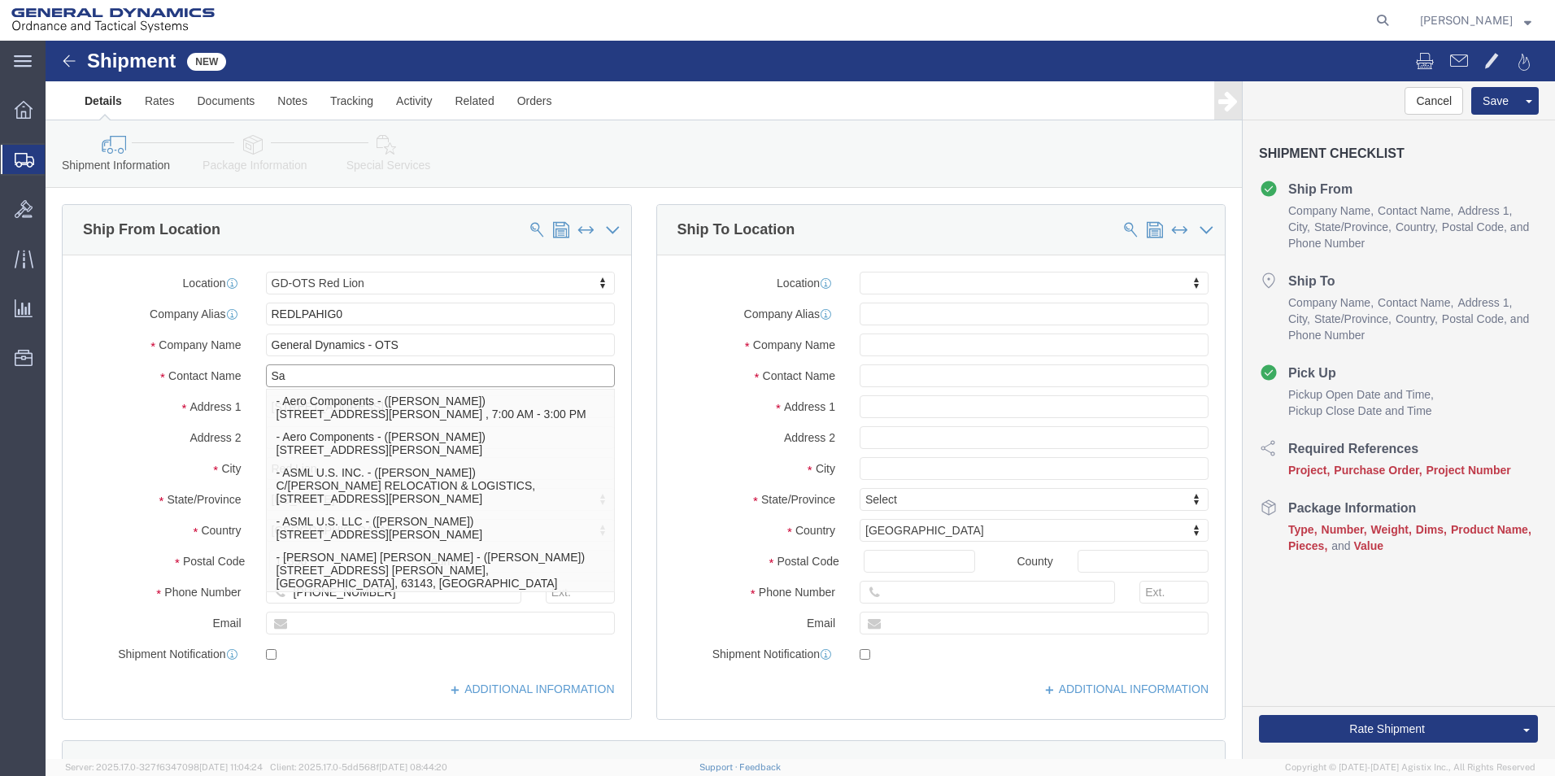
type input "San"
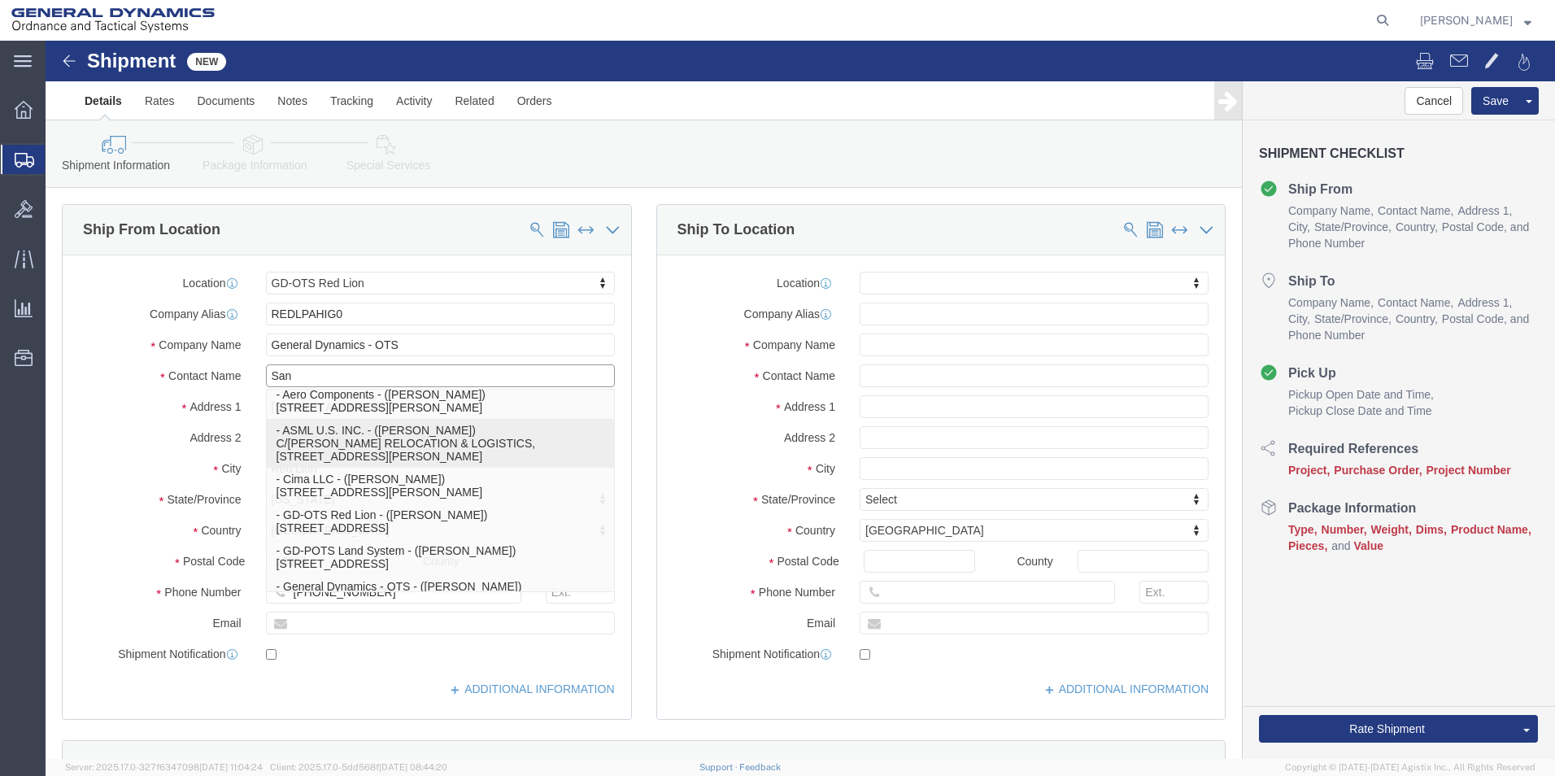
scroll to position [81, 0]
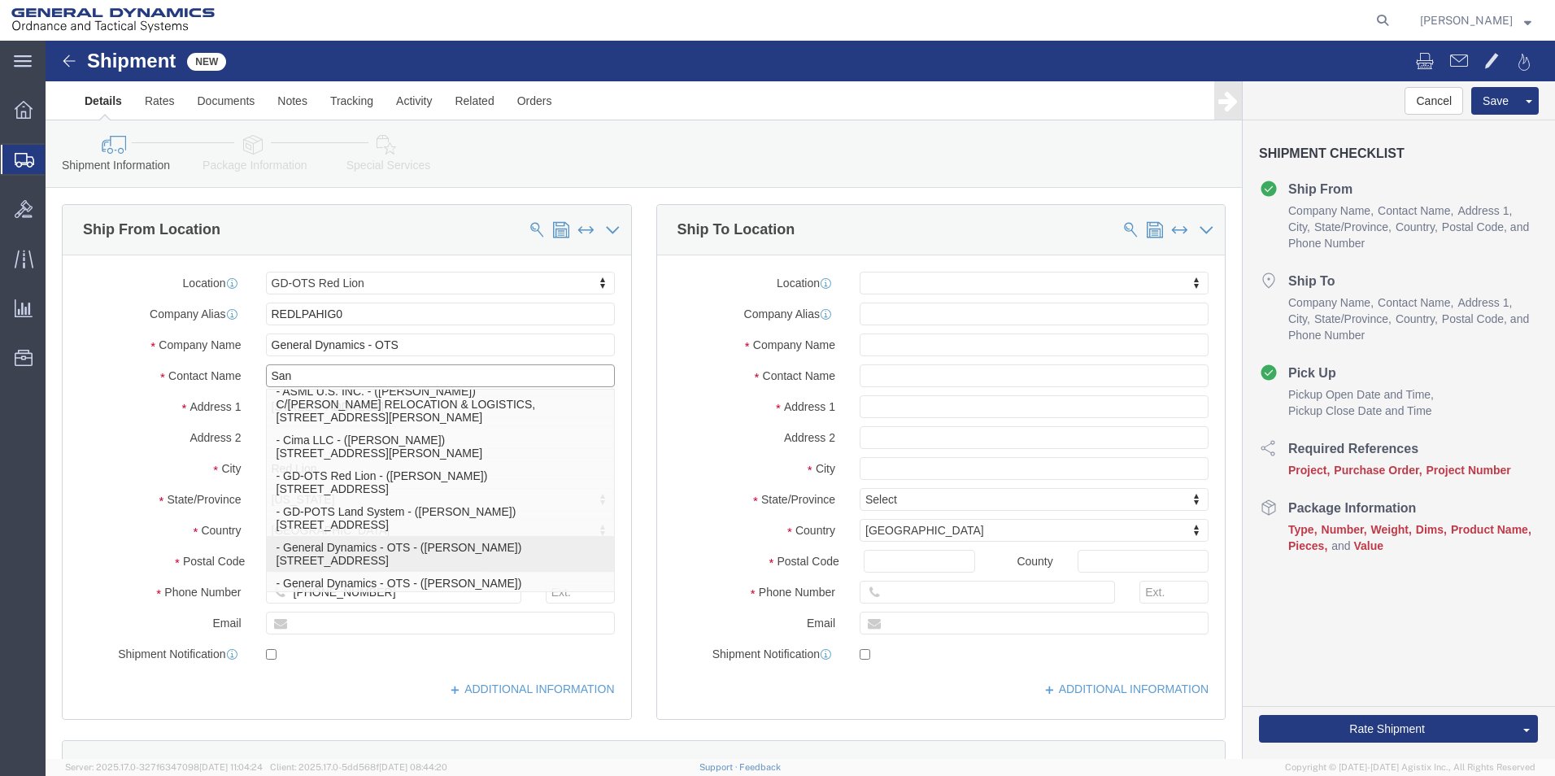
click p "- General Dynamics - OTS - (SANDY BENT) 200 East High Street, BLDG - 1, Red Lio…"
select select
type input "BLDG - 1"
type input "[PERSON_NAME]"
select select "PA"
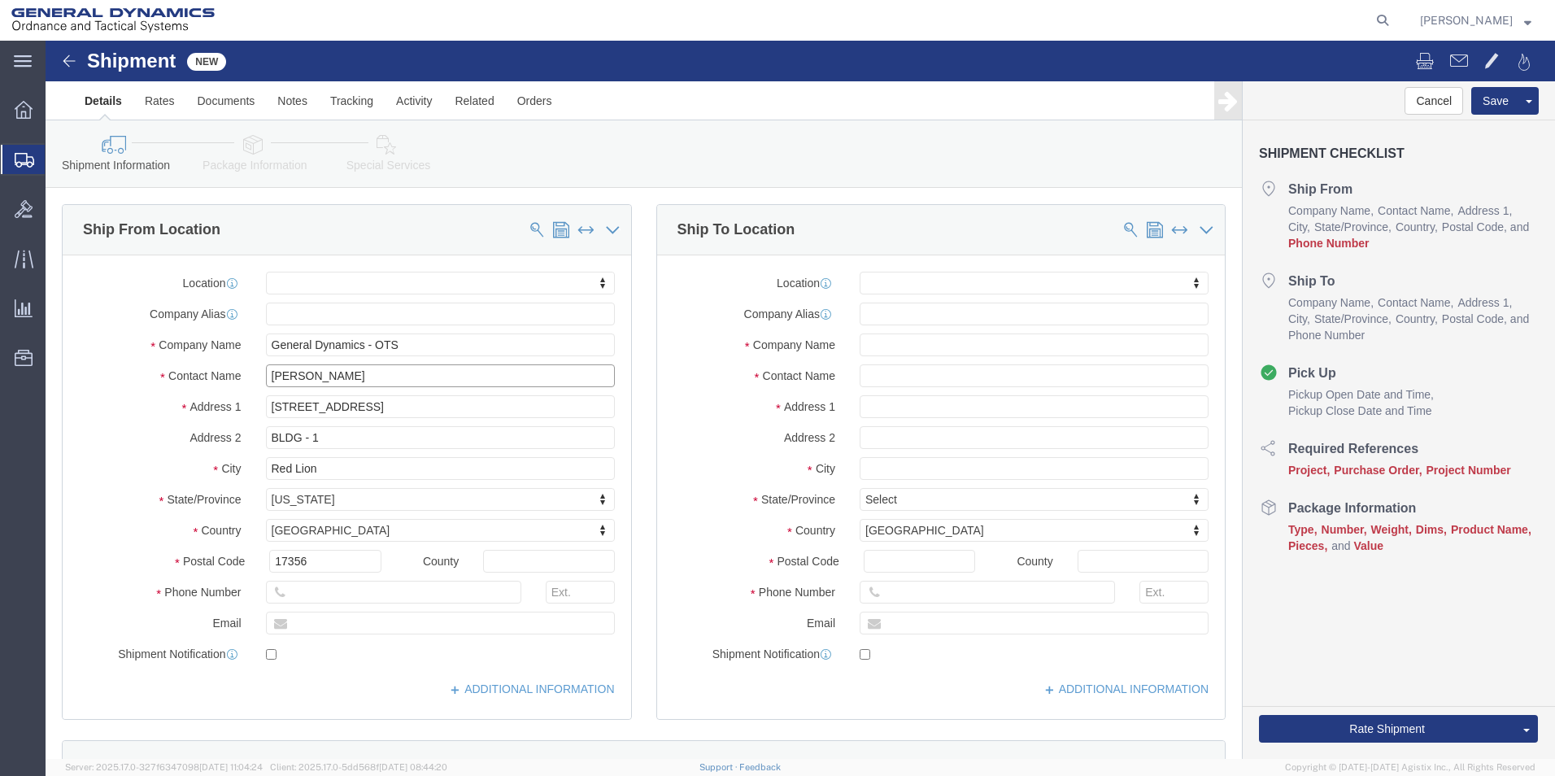
type input "[PERSON_NAME]"
click input "text"
type input "b"
type input "BEC"
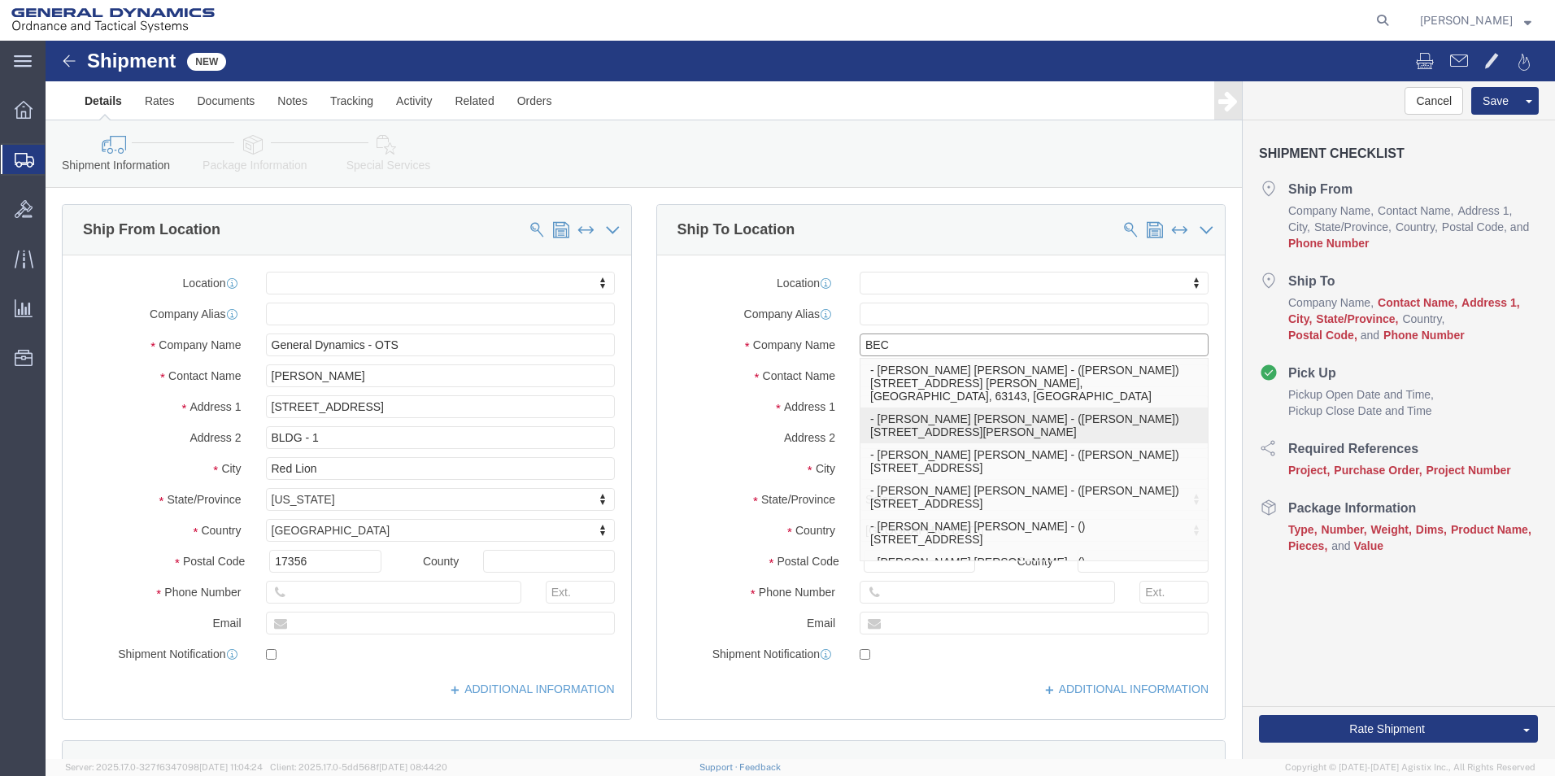
click p "- BECTON DICKINSON - (JOHN SMITH) 7 LOVETON CIRCLE, SPARKS, MD, 21152, US"
select select
type input "7 LOVETON CIRCLE"
type input "21152"
type input "410-316-4137"
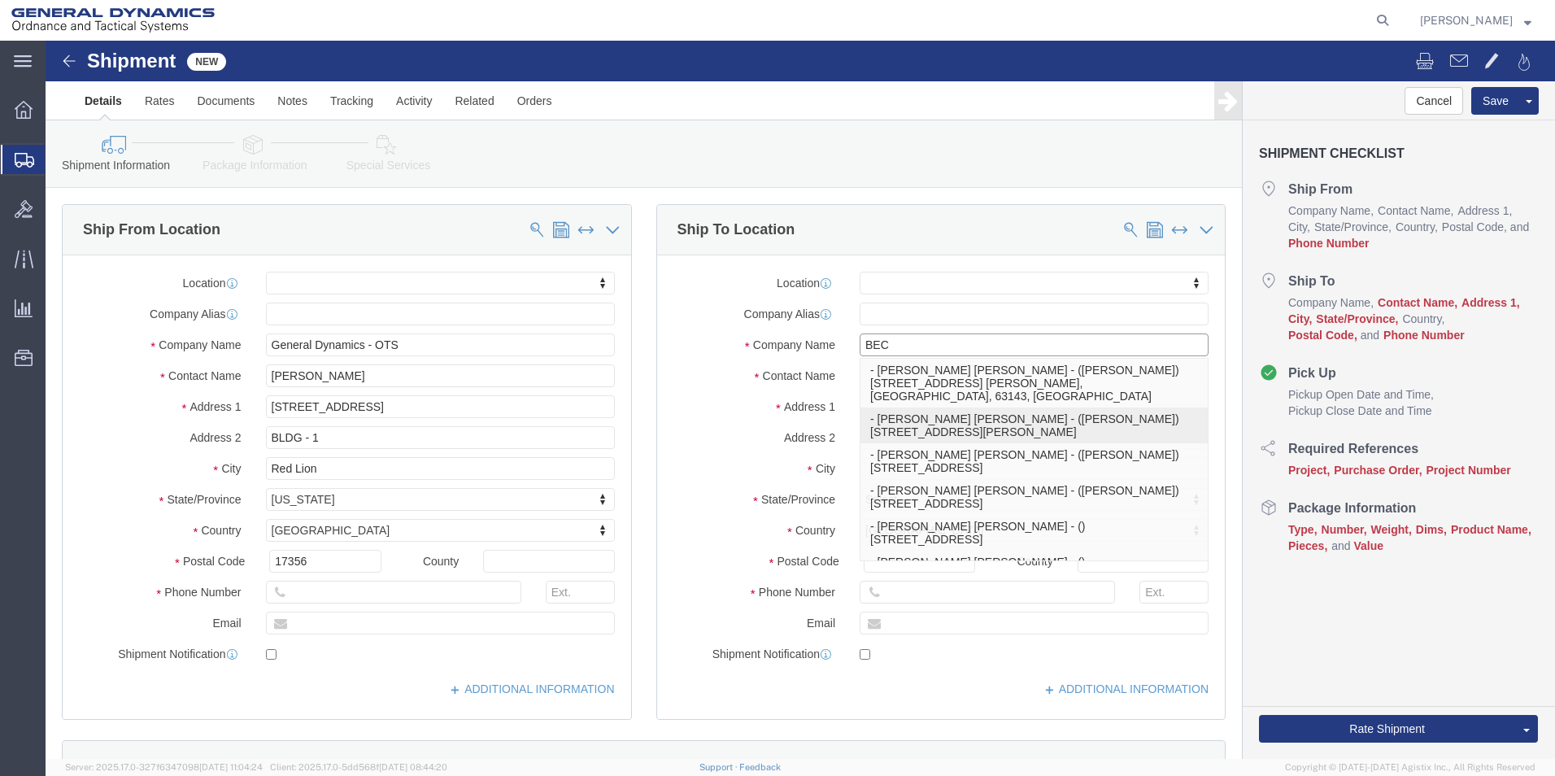
type input "BECTON DICKINSON"
type input "JOHN SMITH"
type input "SPARKS"
select select "MD"
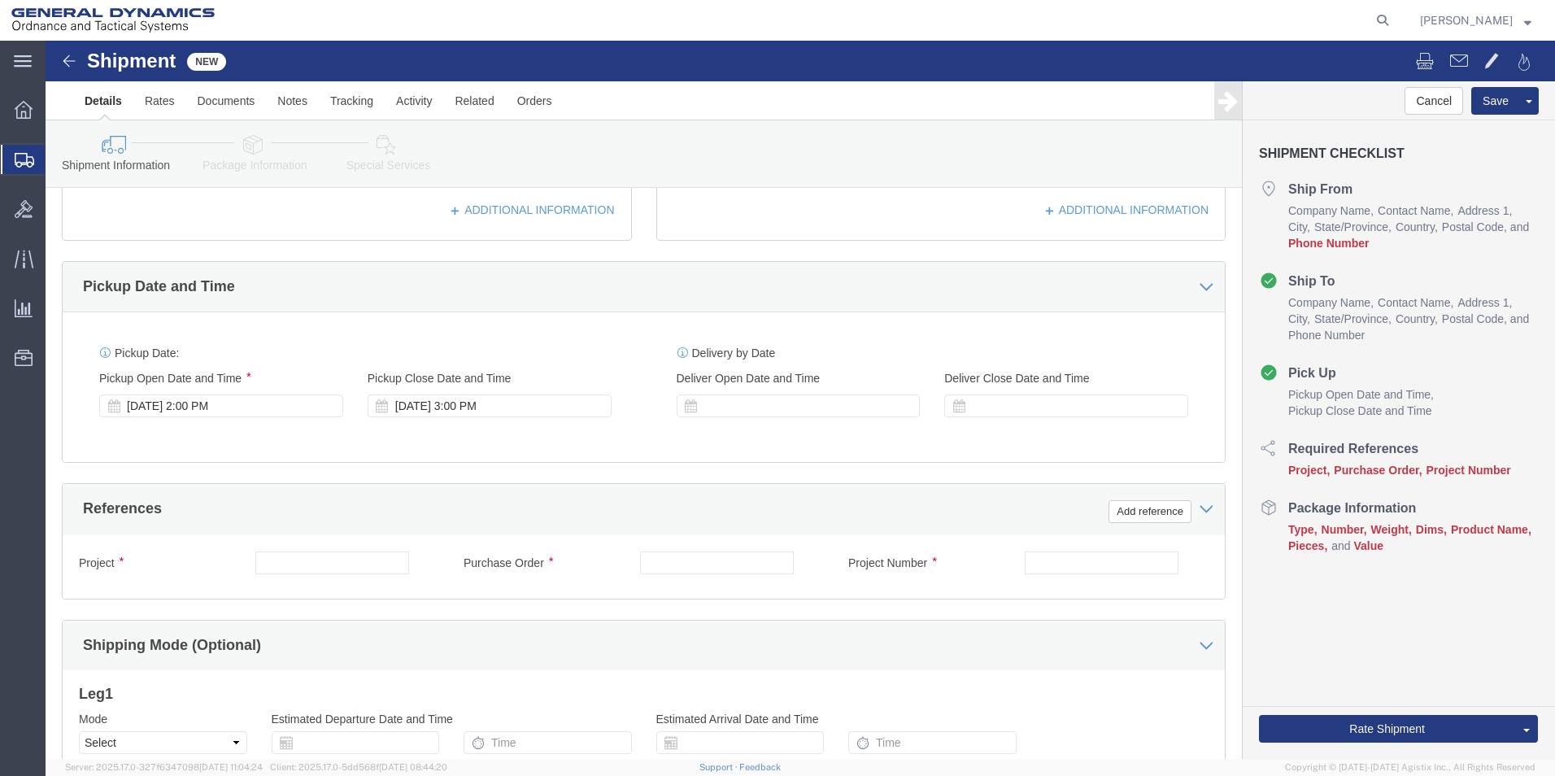
scroll to position [488, 0]
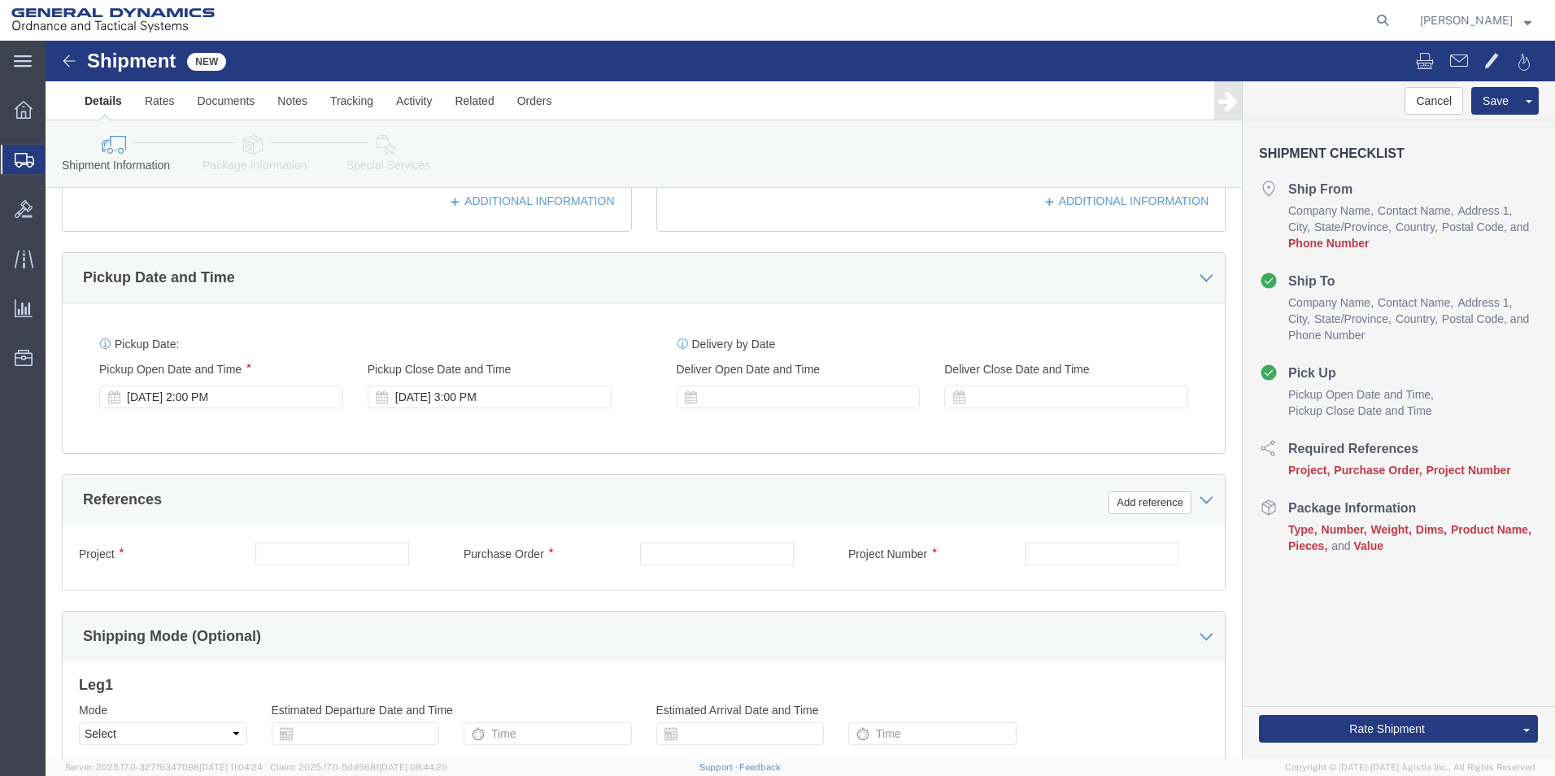
type input "BECTON DICKINSON"
click input "text"
drag, startPoint x: 257, startPoint y: 512, endPoint x: 194, endPoint y: 515, distance: 63.5
click div "Project 109289"
type input "109289"
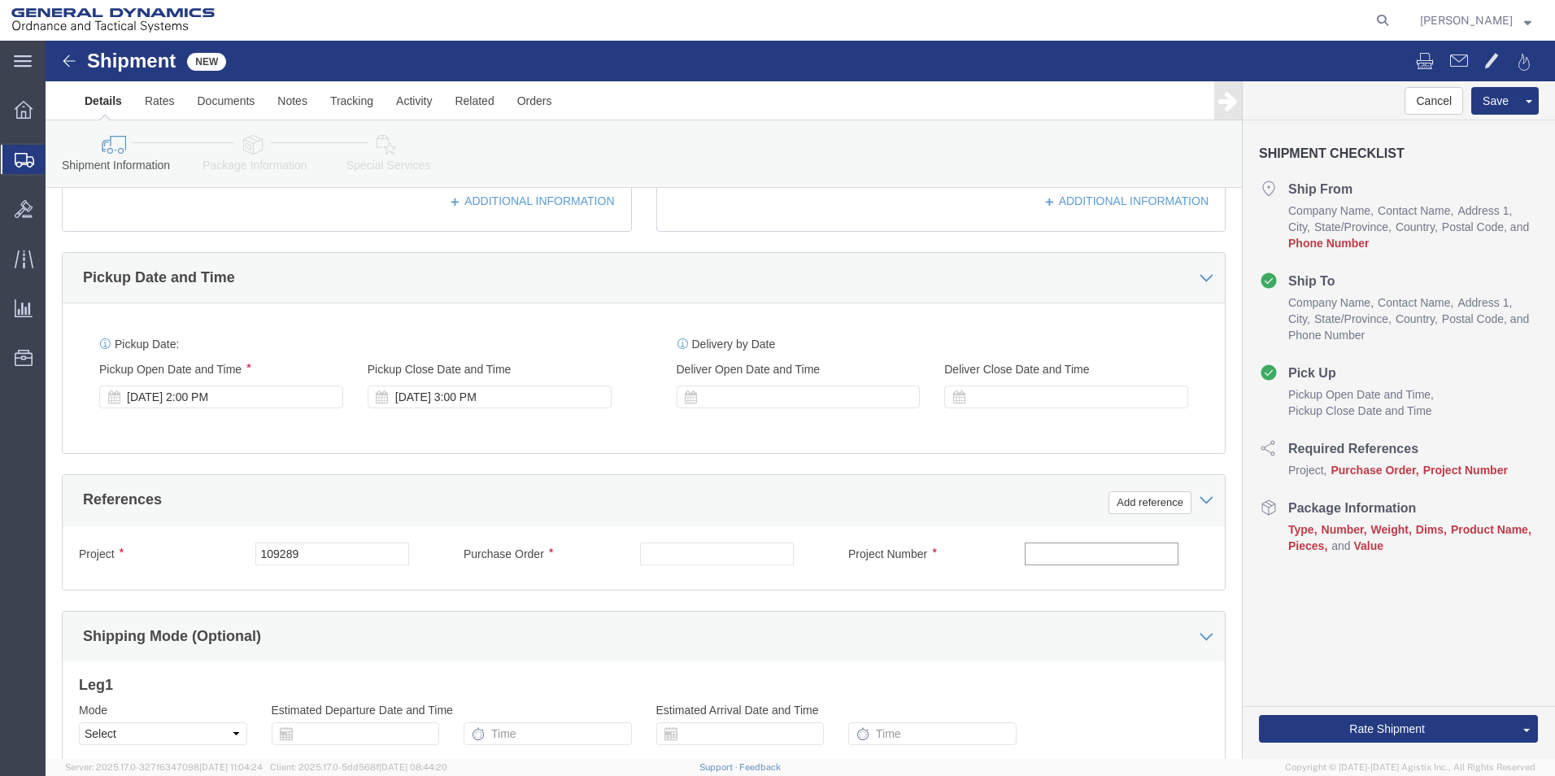
click input "text"
paste input "109289"
type input "109289"
click input "text"
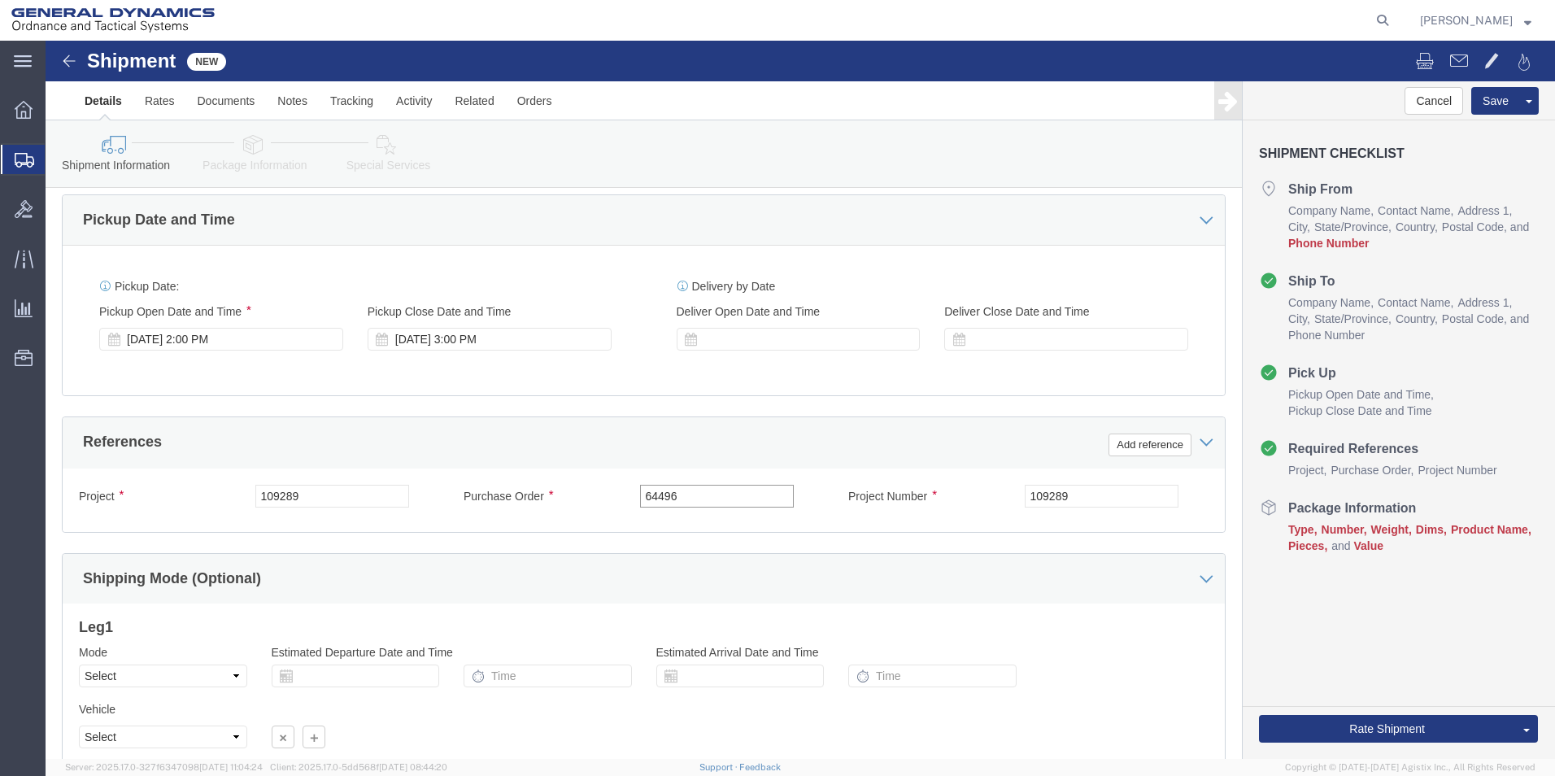
scroll to position [678, 0]
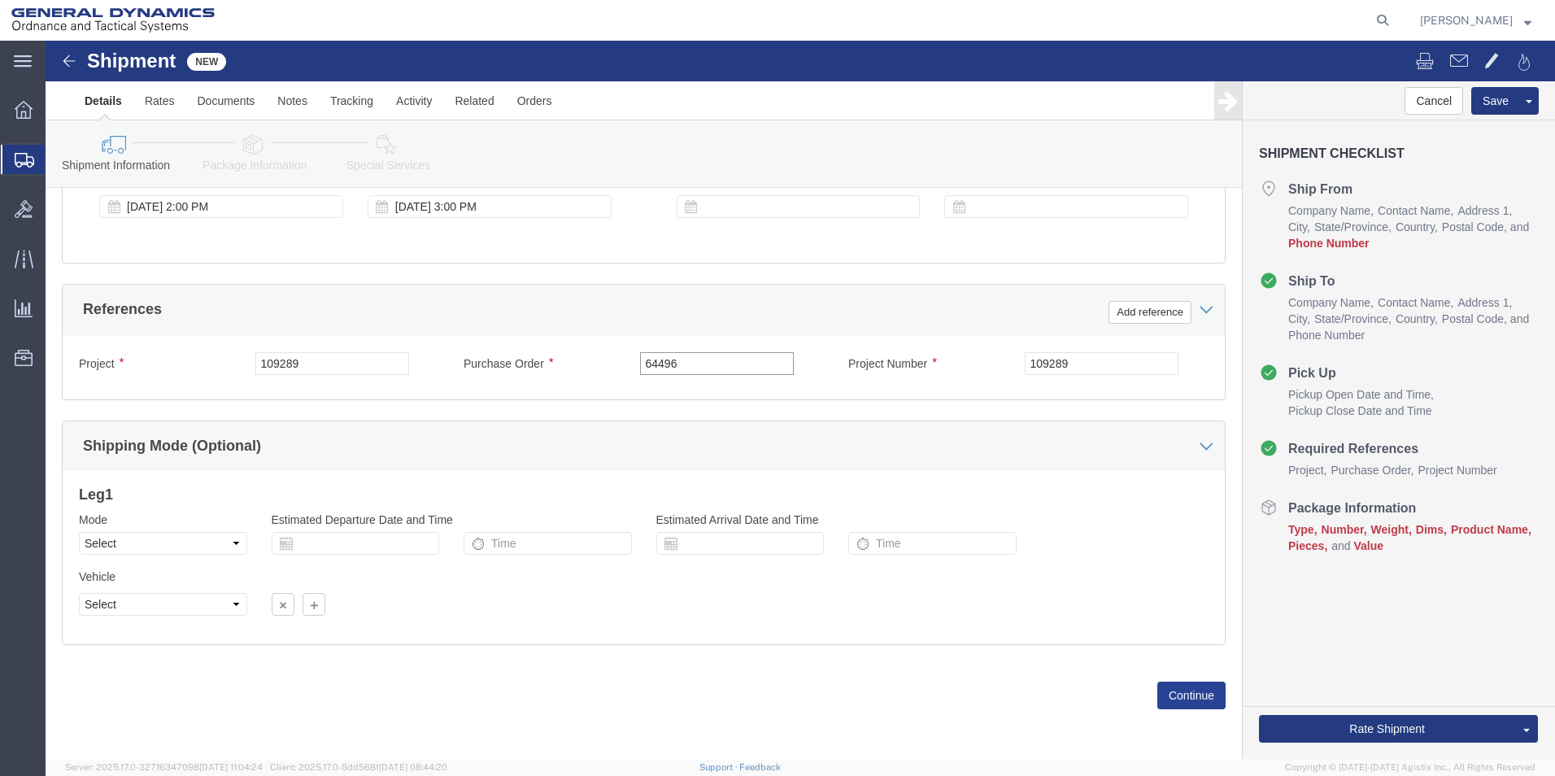
type input "64496"
click button "Continue"
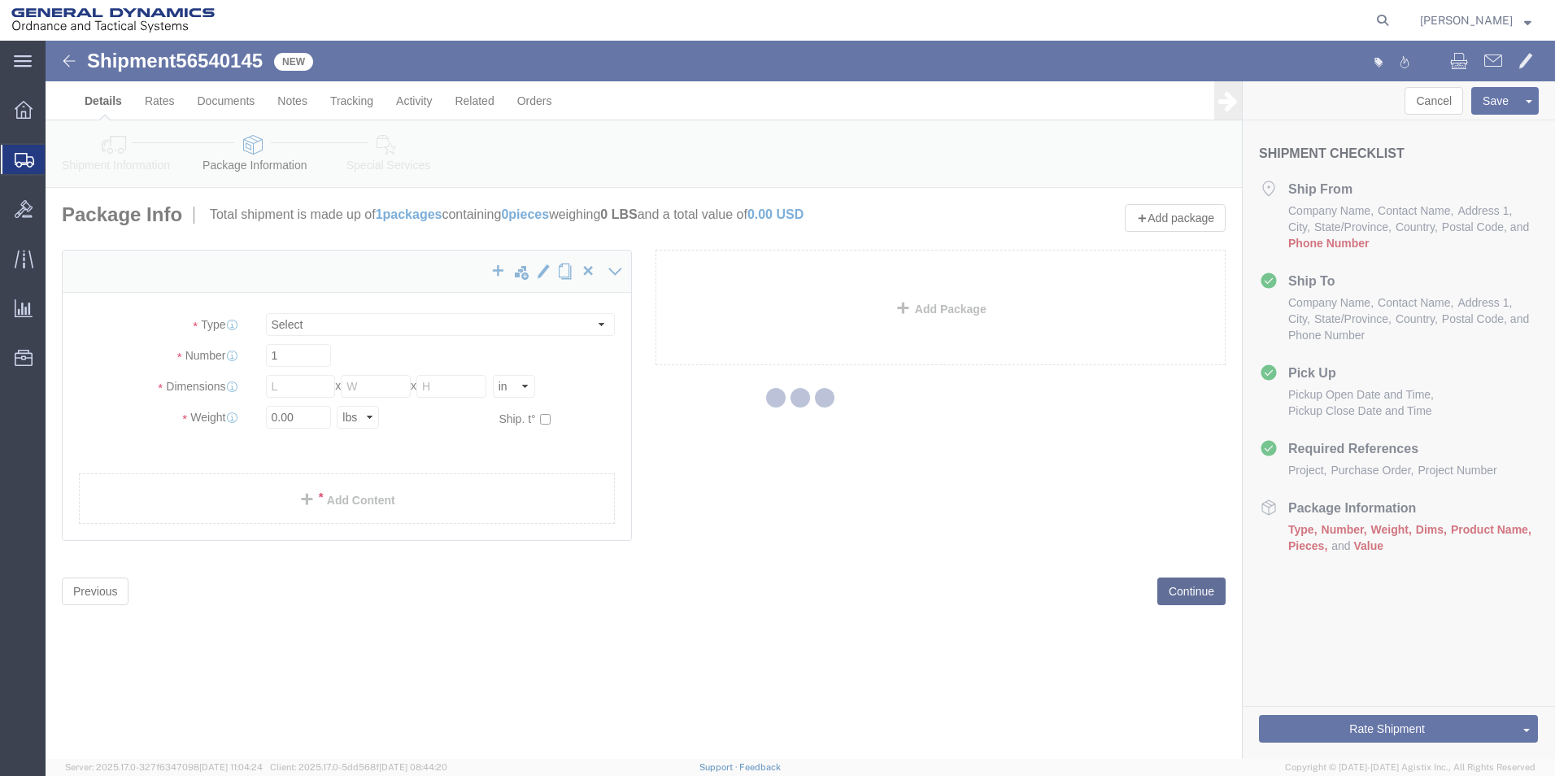
select select "CBOX"
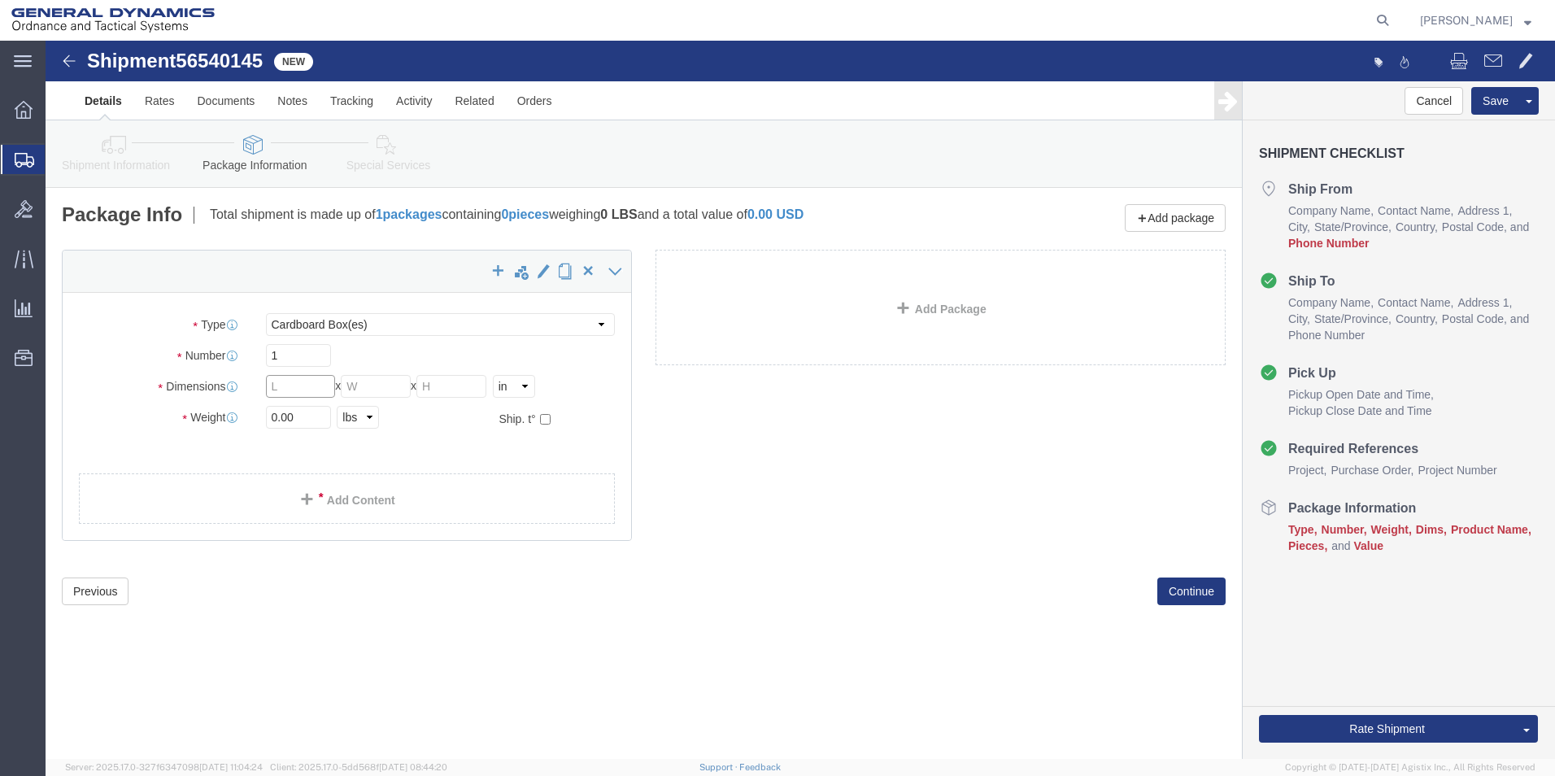
click input "text"
type input "8"
drag, startPoint x: 402, startPoint y: 346, endPoint x: 394, endPoint y: 342, distance: 9.1
click input "text"
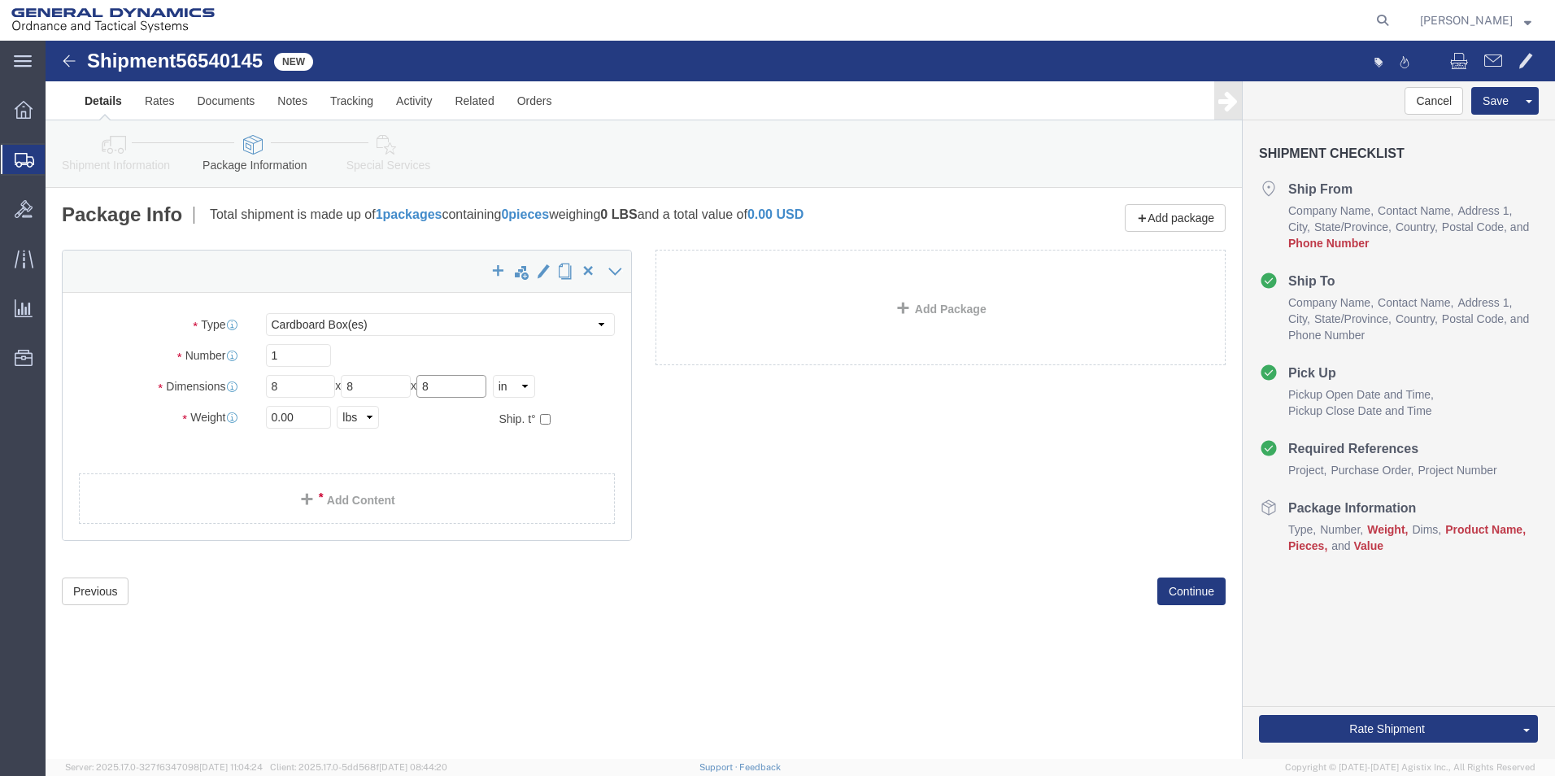
type input "8"
drag, startPoint x: 259, startPoint y: 369, endPoint x: 135, endPoint y: 374, distance: 124.6
click div "Weight 0.00 Select kgs lbs Ship. t°"
type input "2"
click link "Add Content"
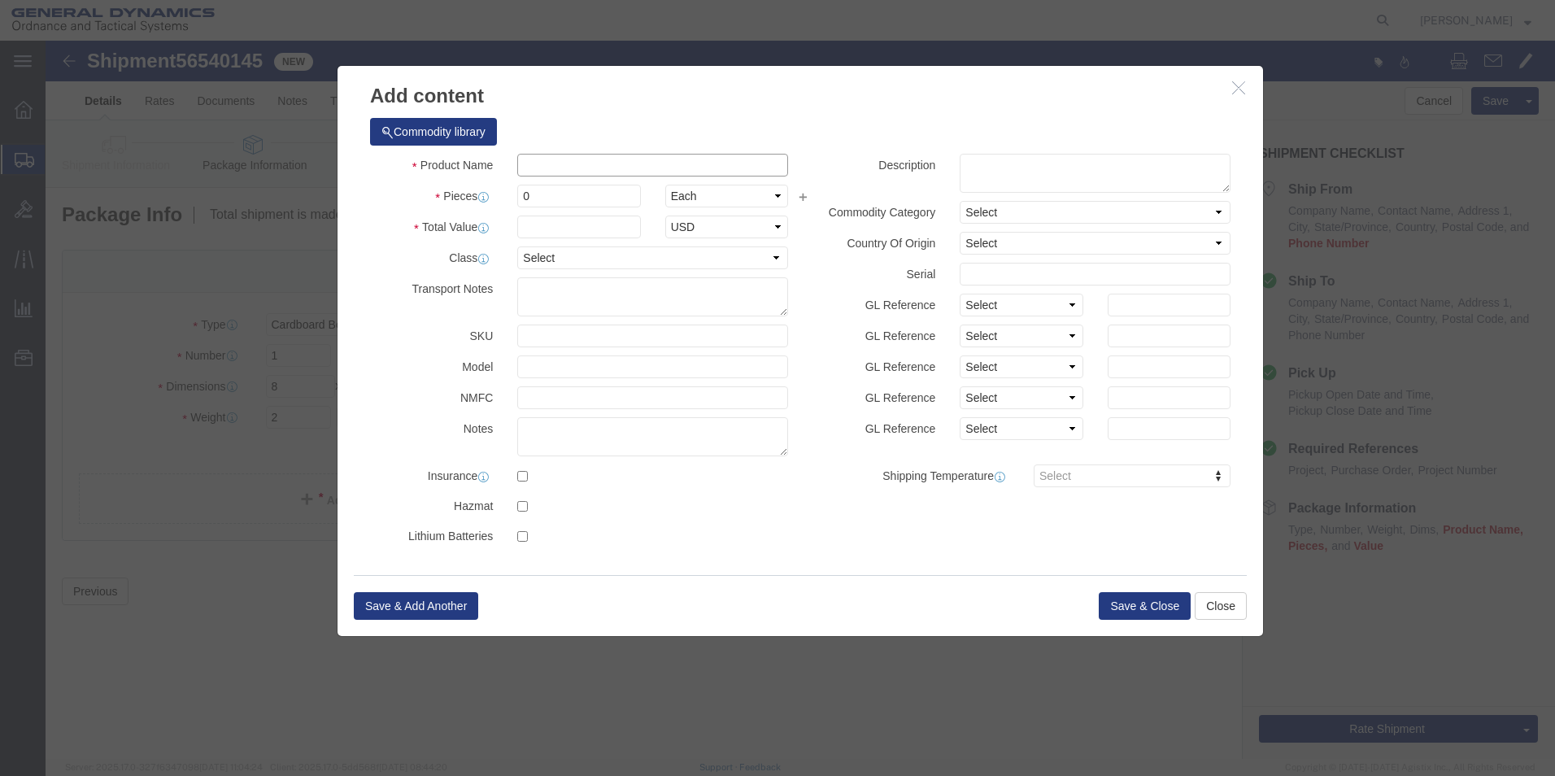
click input "text"
type input "BRACKET SWITCH SHUTTLE SAMPLE"
drag, startPoint x: 494, startPoint y: 155, endPoint x: 449, endPoint y: 164, distance: 45.6
click div "Pieces 0 Select Bag Barrels 100Board Feet Bottle Box Blister Pack Carats Can Ca…"
type input "10"
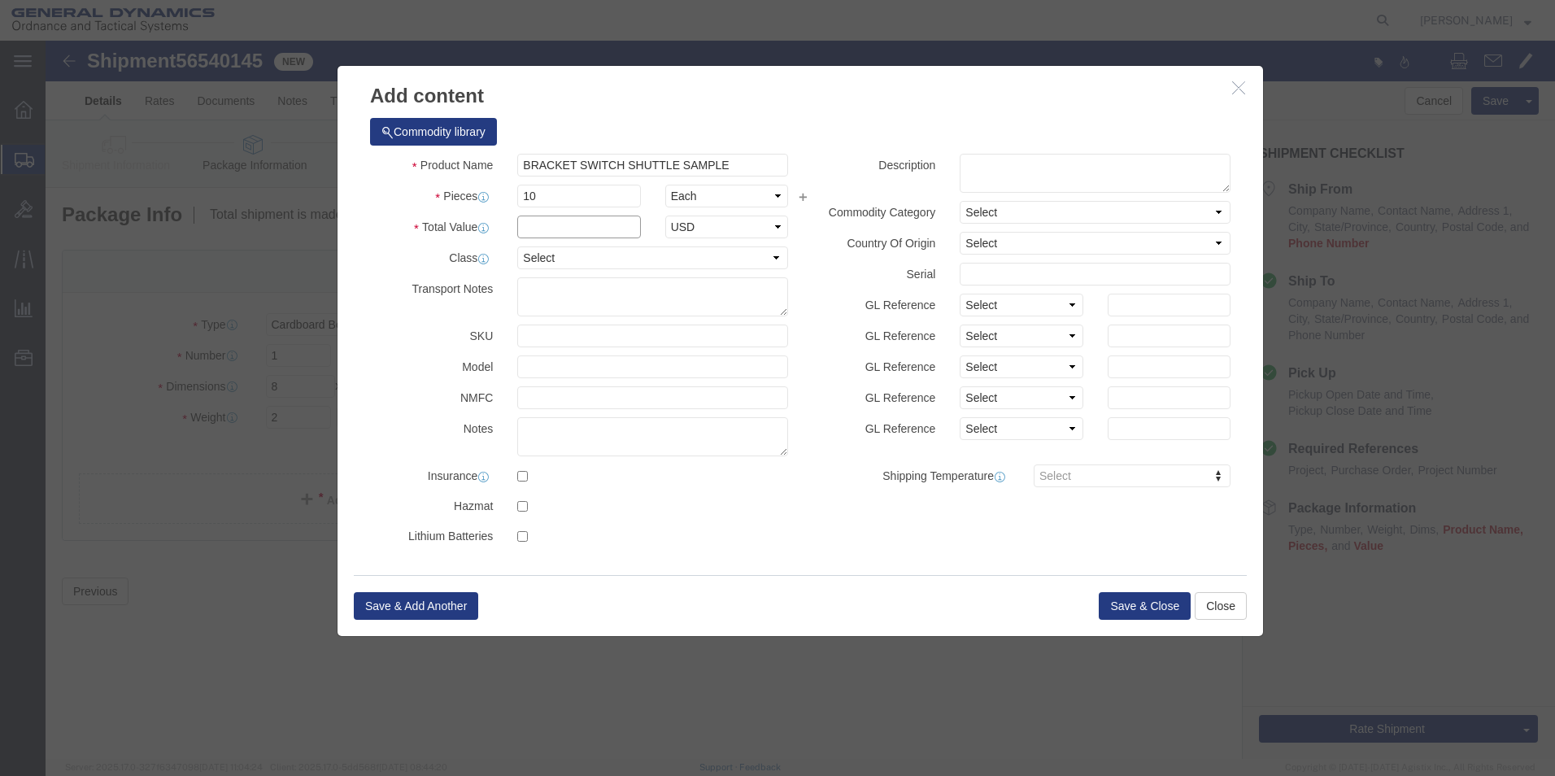
click input "text"
type input "100.00"
type input "40224827003"
select select "US"
type input "Red Lion, [GEOGRAPHIC_DATA]"
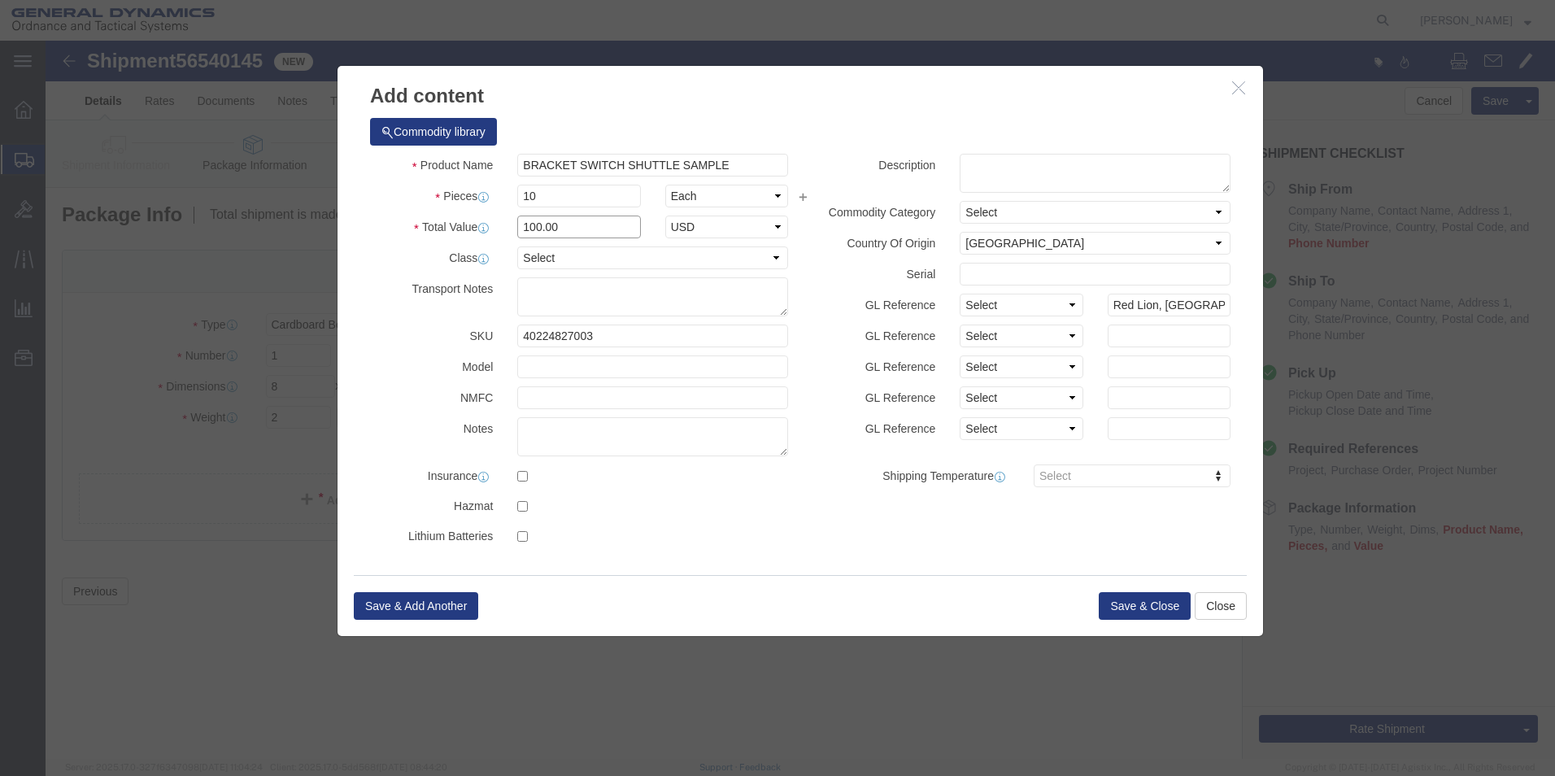
drag, startPoint x: 533, startPoint y: 188, endPoint x: 464, endPoint y: 184, distance: 69.3
click div "100.00"
type input "100"
click div "Save & Add Another Save & Close Close"
click button "Save & Close"
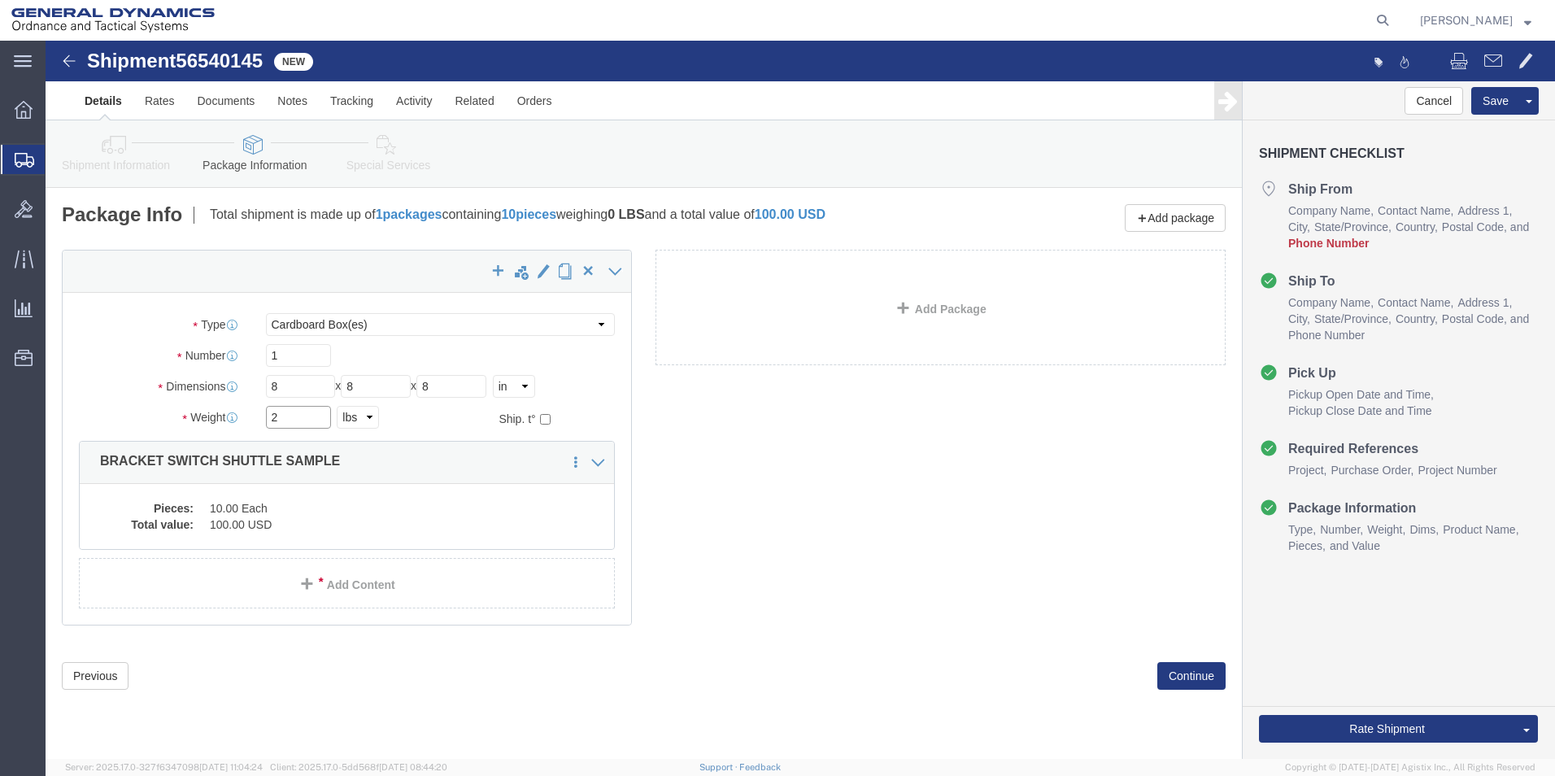
click input "2"
drag, startPoint x: 241, startPoint y: 377, endPoint x: 199, endPoint y: 377, distance: 41.5
click div "Weight 2 Select kgs lbs Ship. t°"
click dd "100.00 USD"
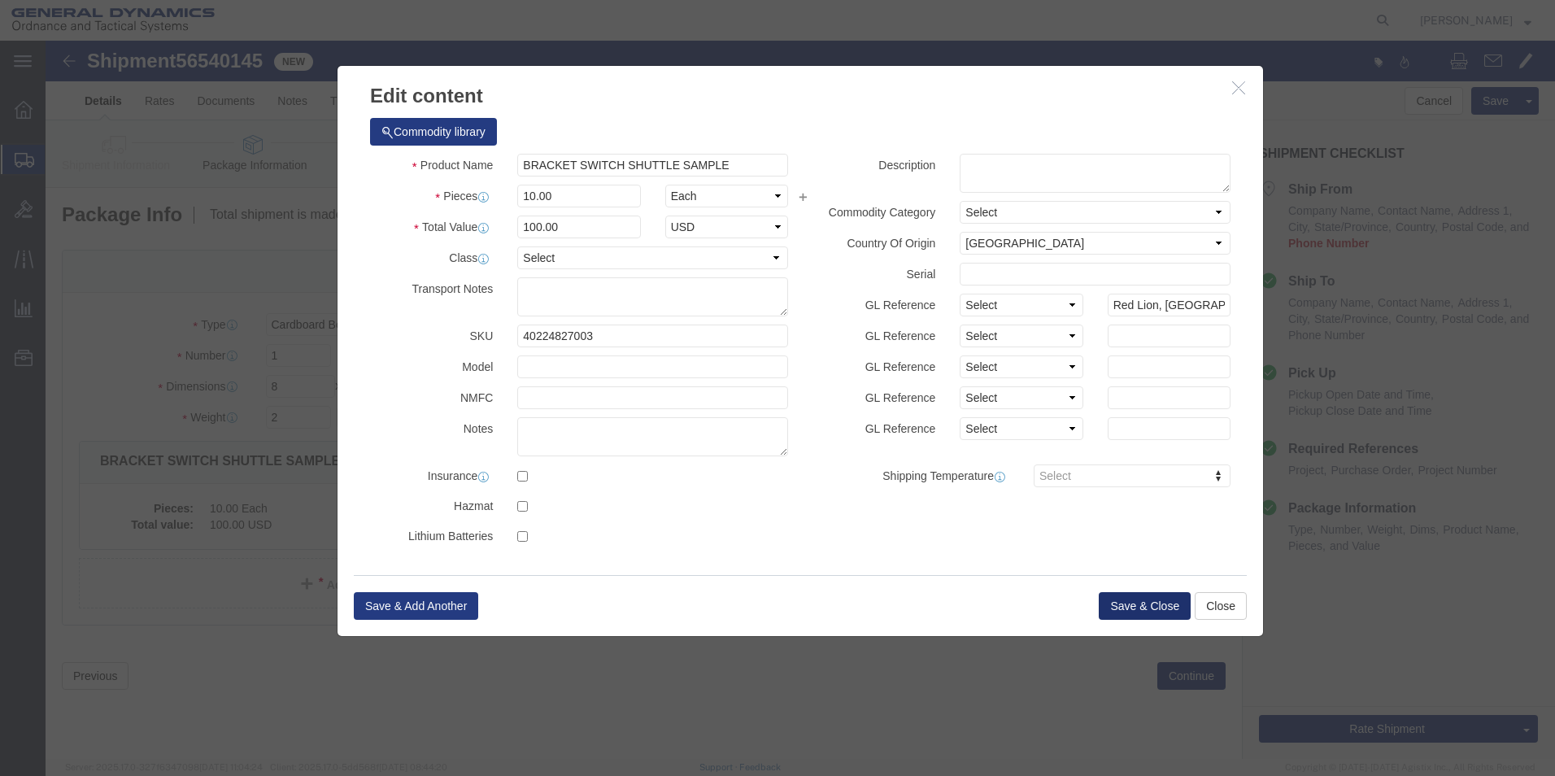
click button "Save & Close"
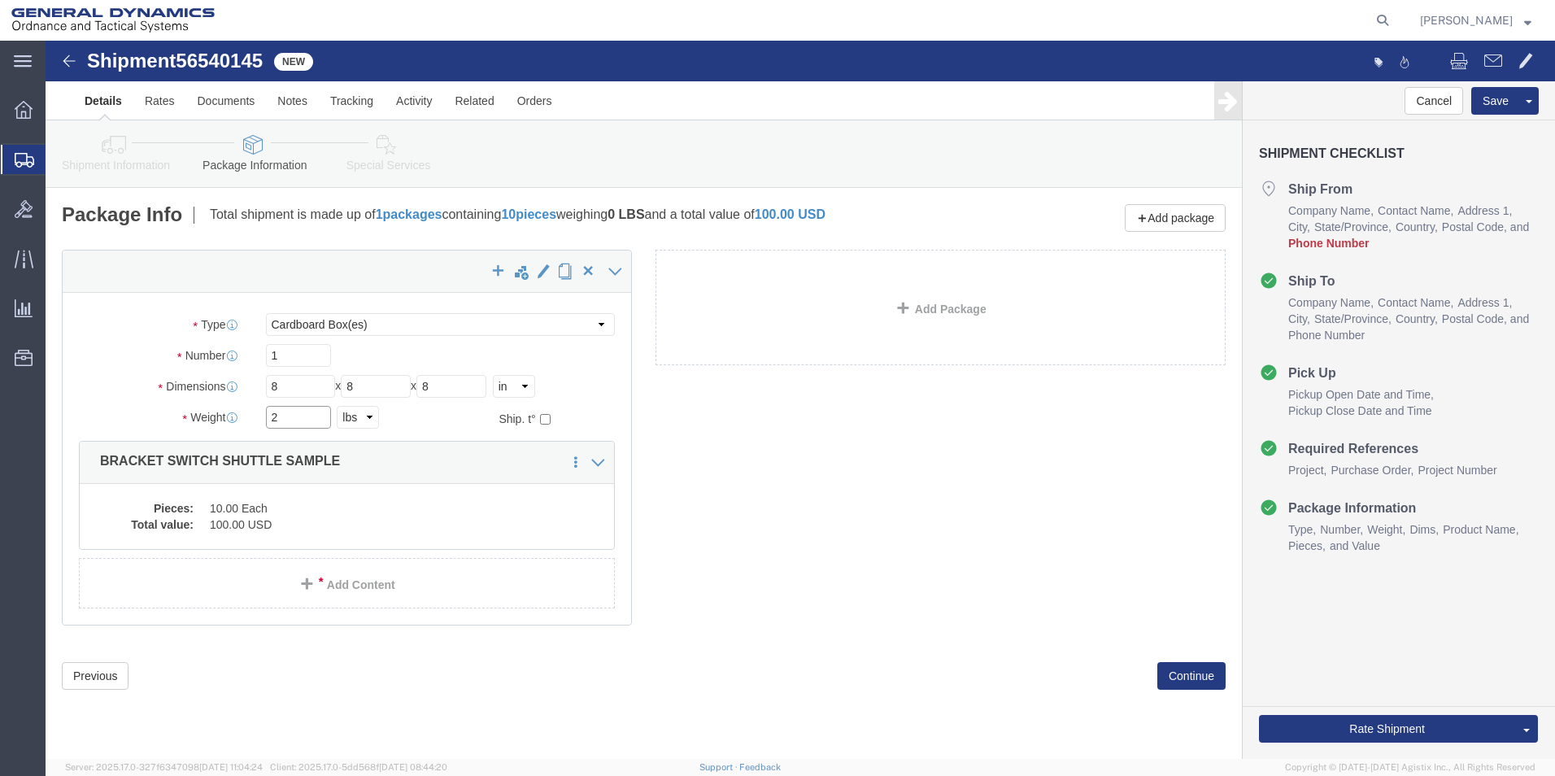
click input "2"
type input "2.0"
click dd "100.00 USD"
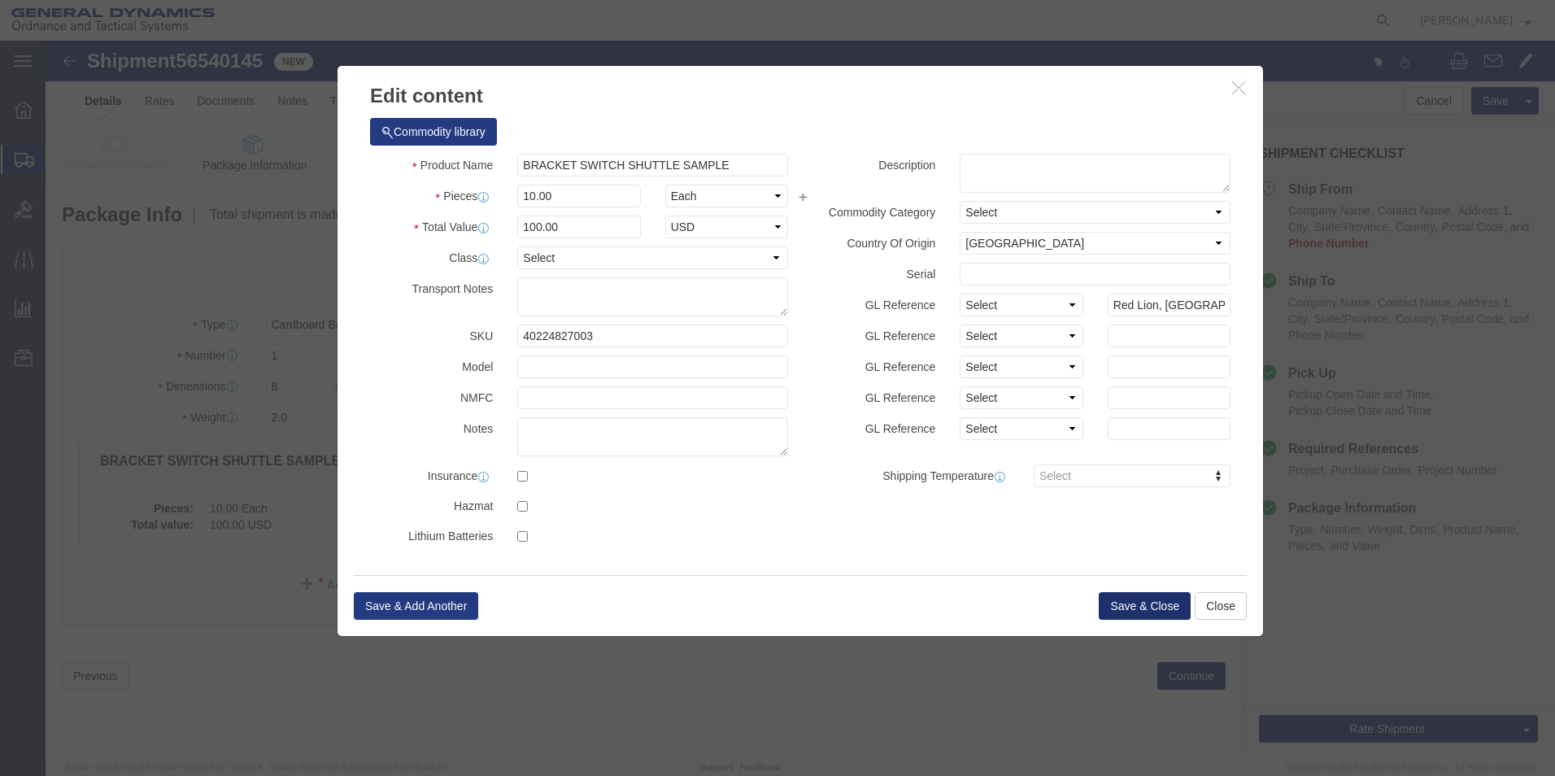
click button "Save & Close"
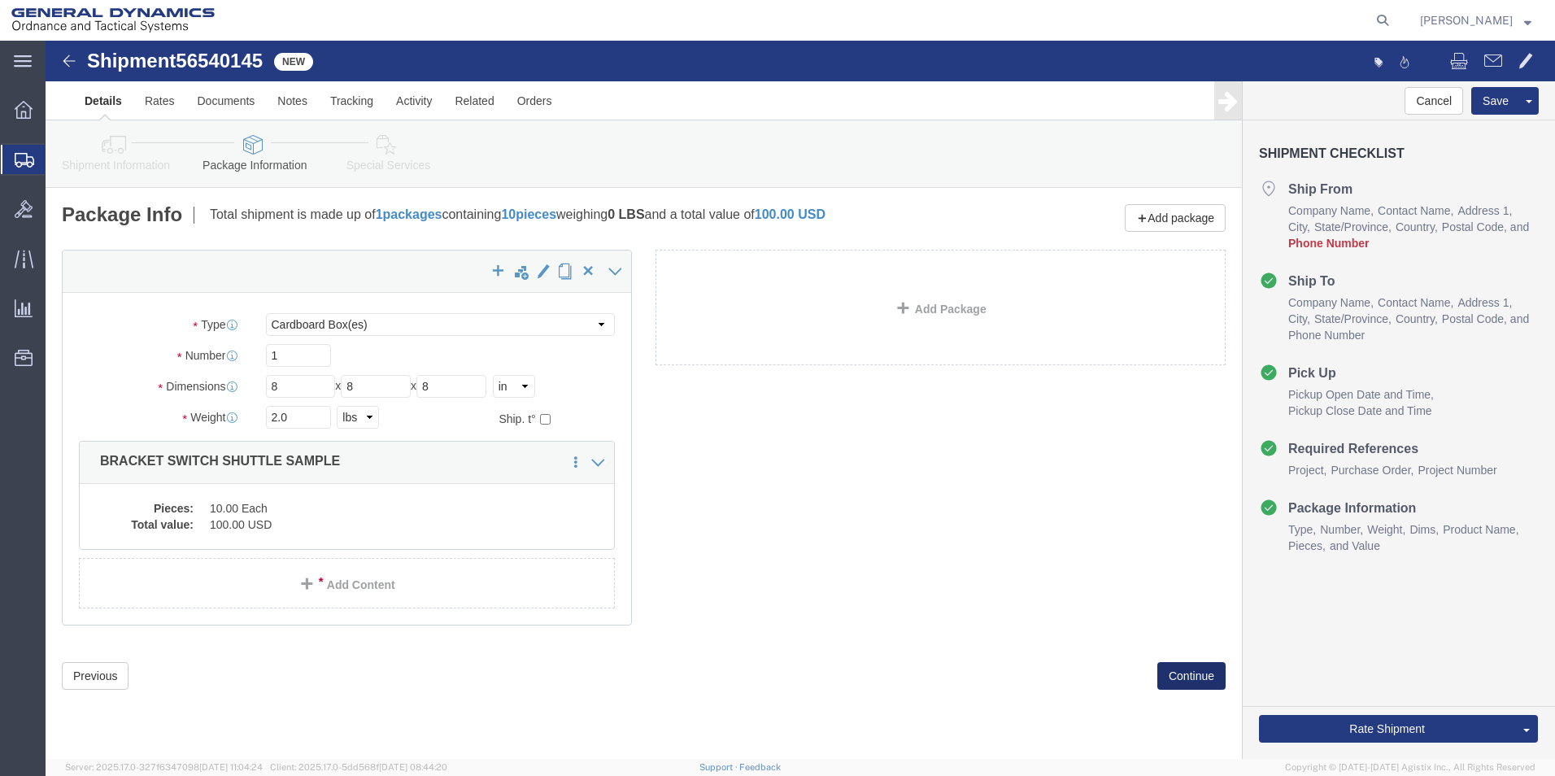
click button "Continue"
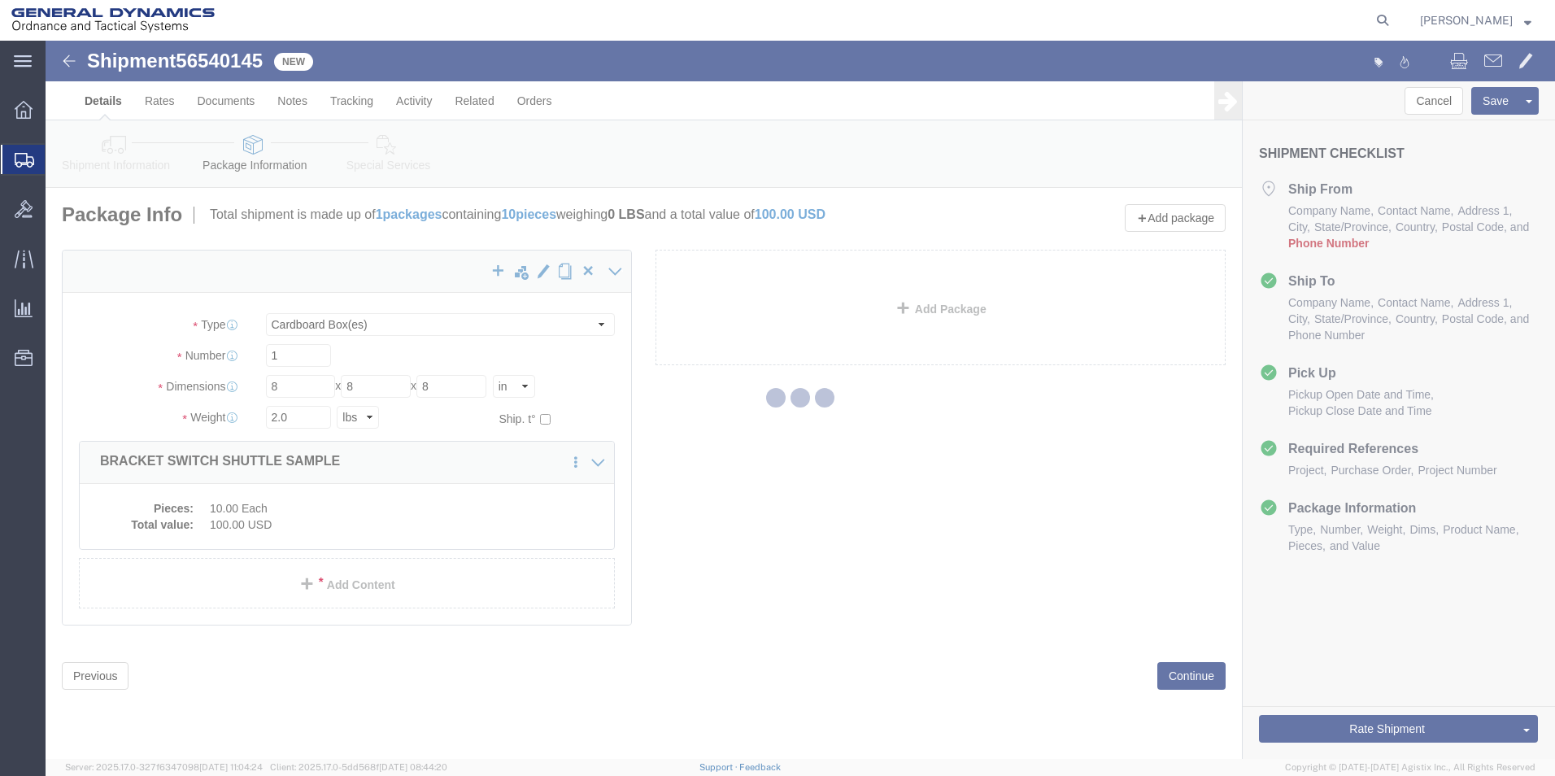
select select
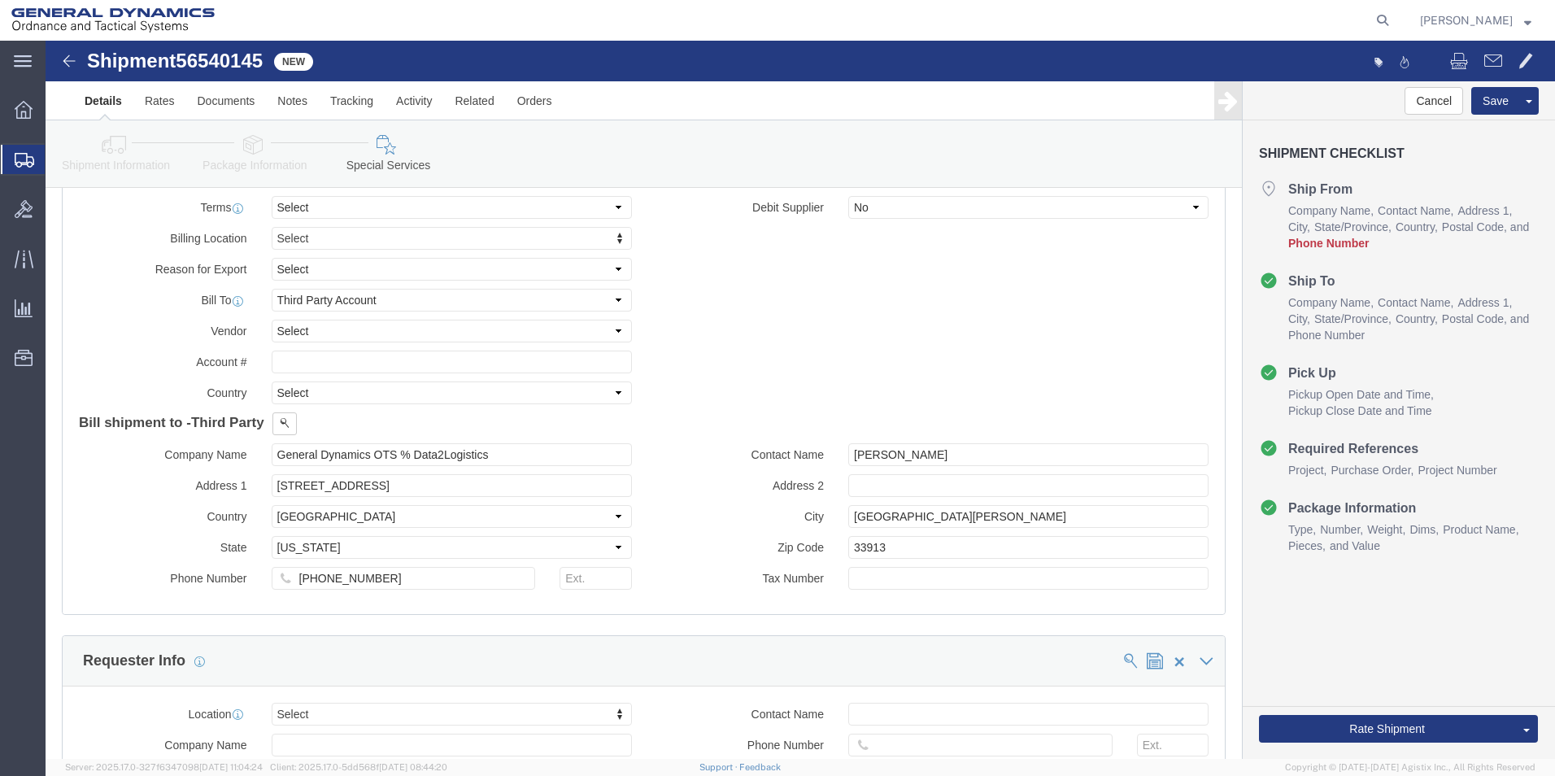
scroll to position [732, 0]
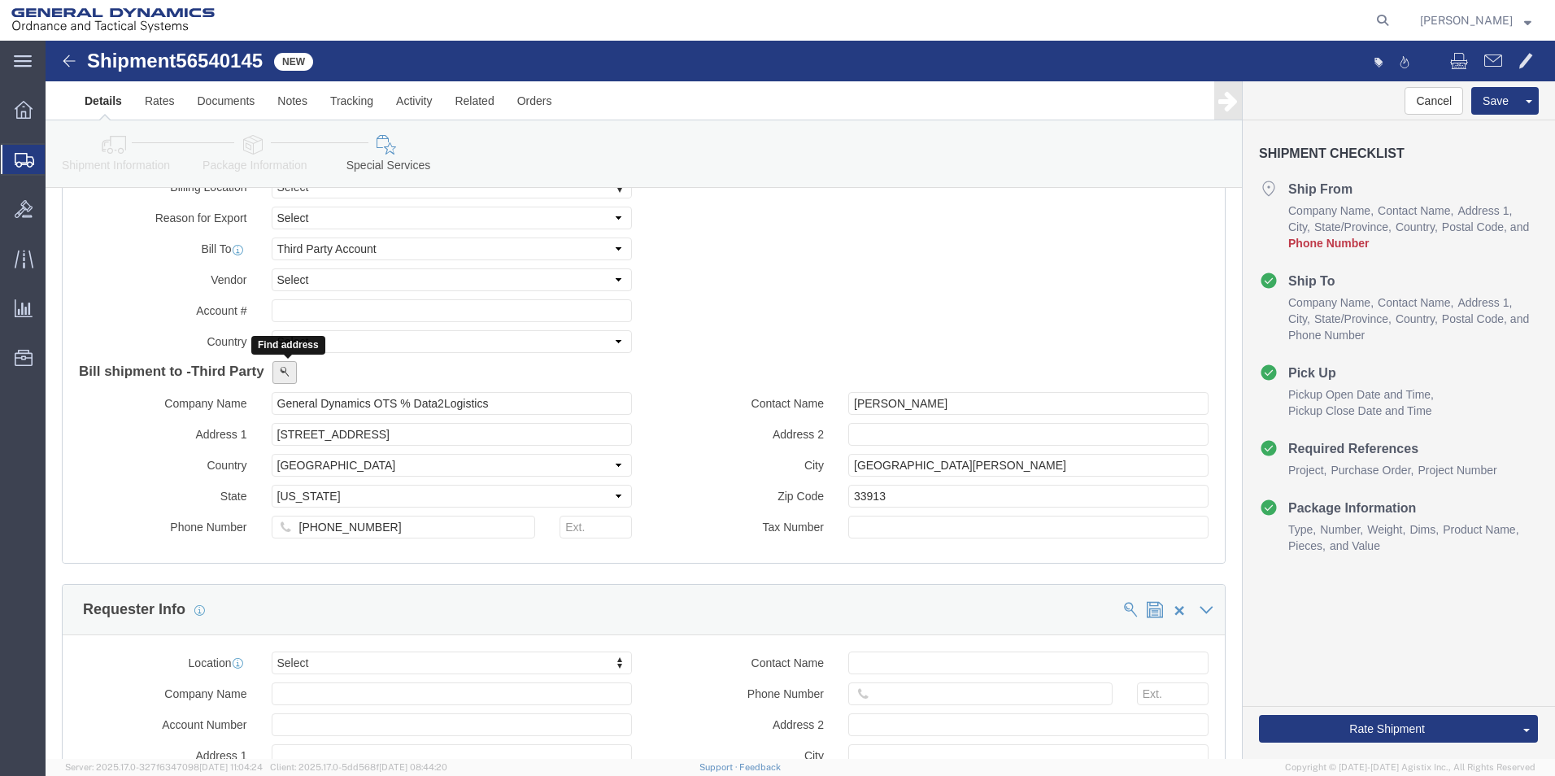
click button
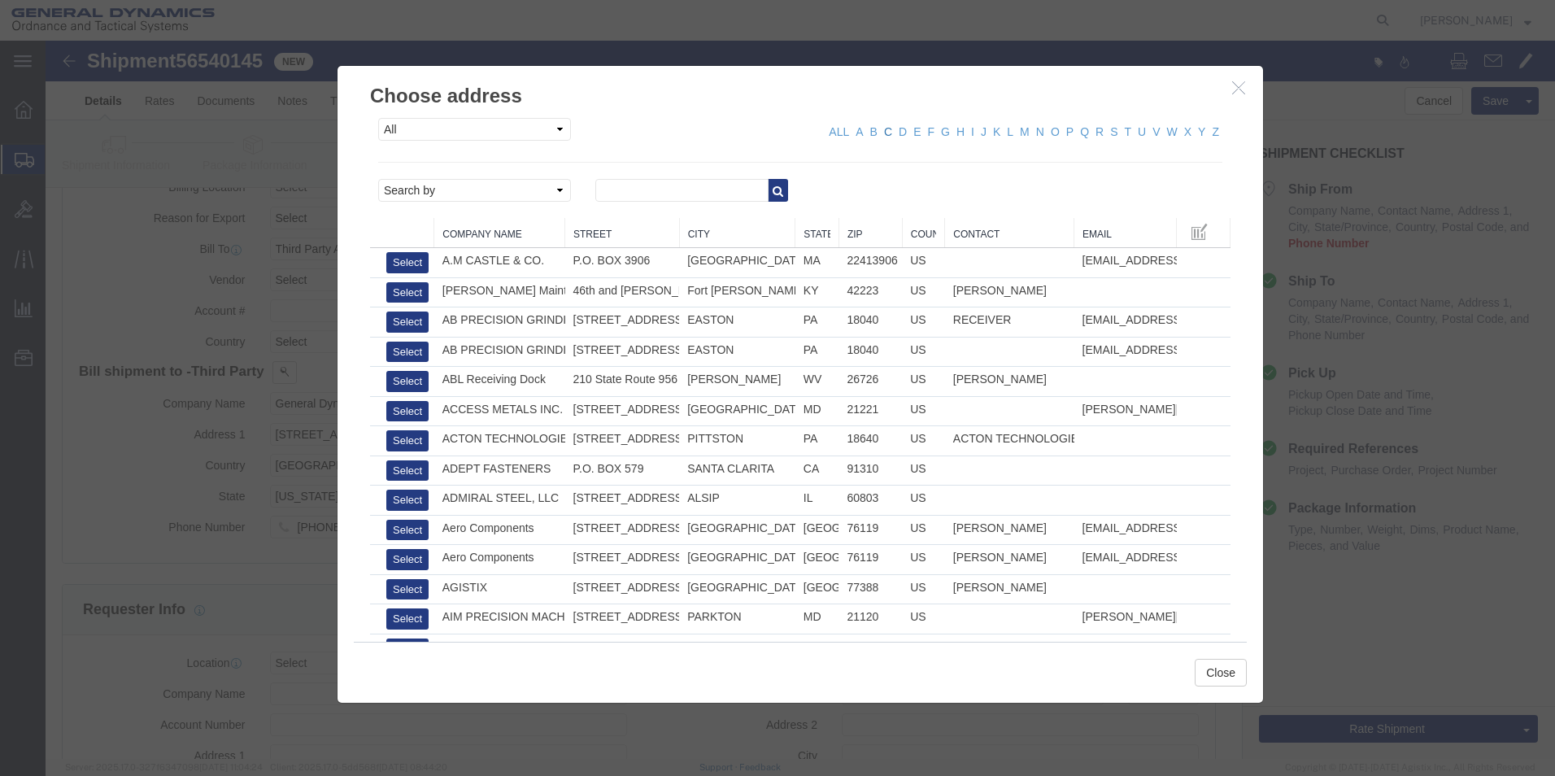
click link "C"
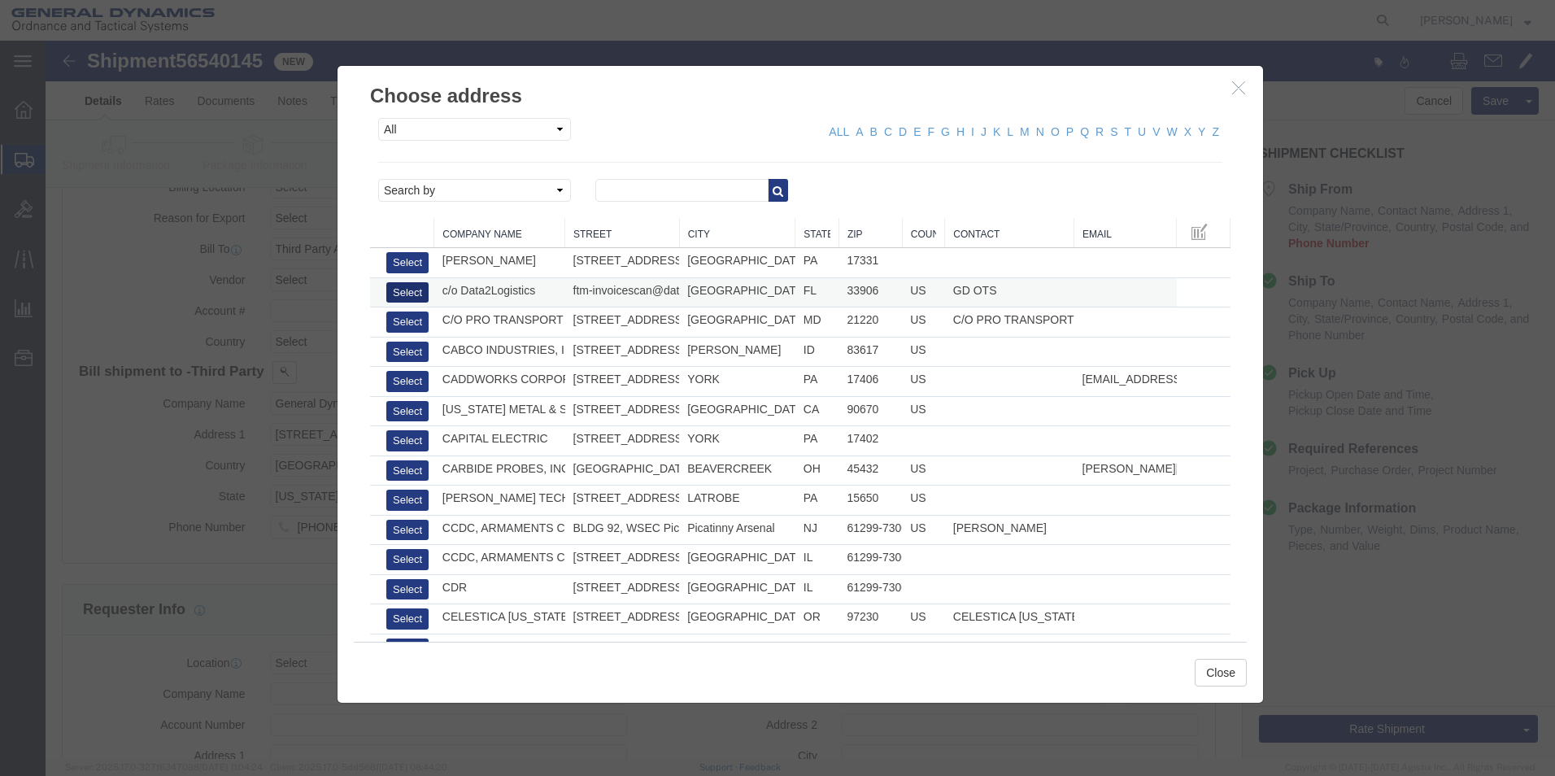
click button "Select"
type input "c/o Data2Logistics"
type input "[EMAIL_ADDRESS][DOMAIN_NAME]"
type input "[PHONE_NUMBER]"
type input "GD OTS"
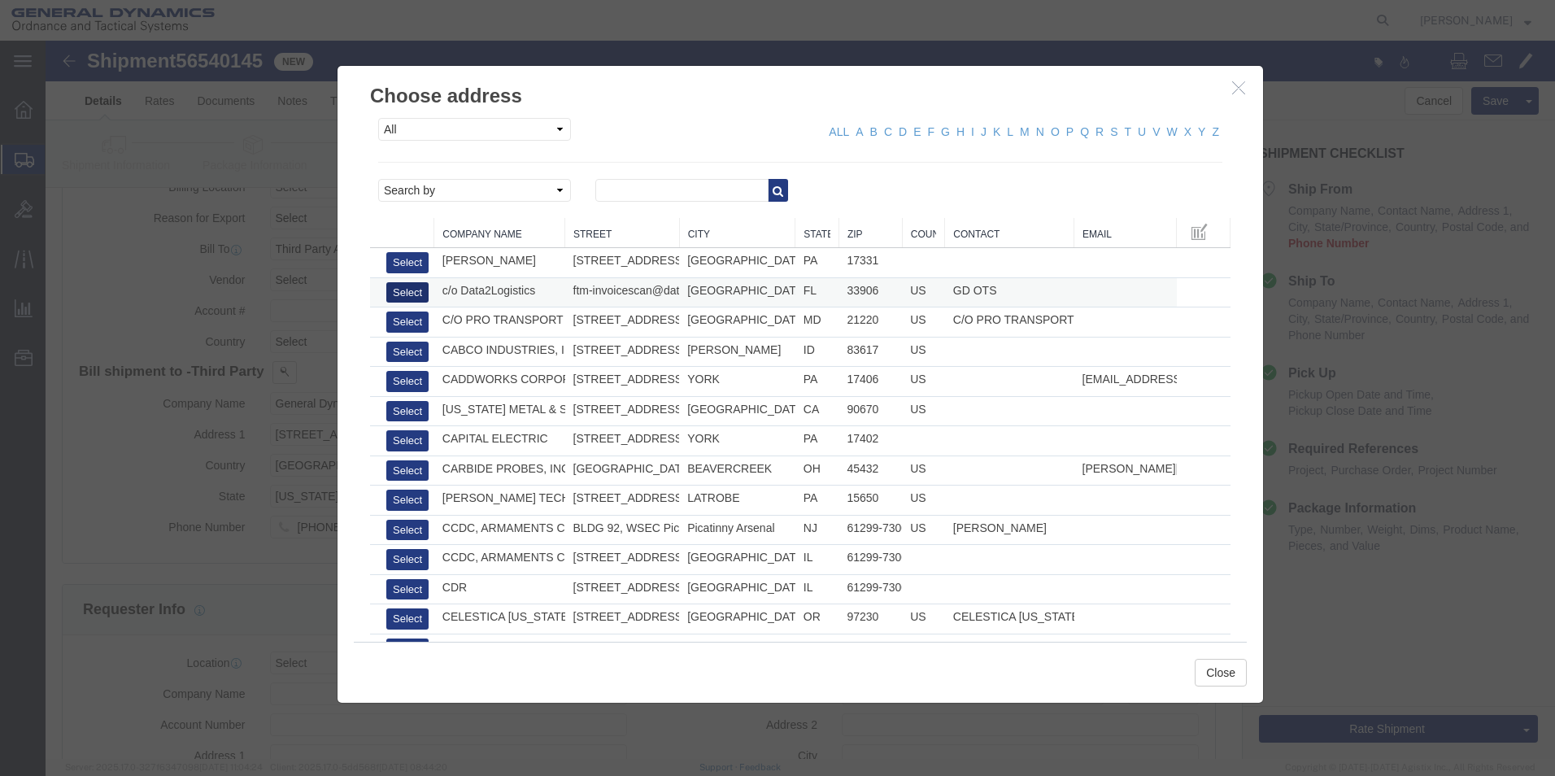
type input "P.O. Box 61050"
type input "33906"
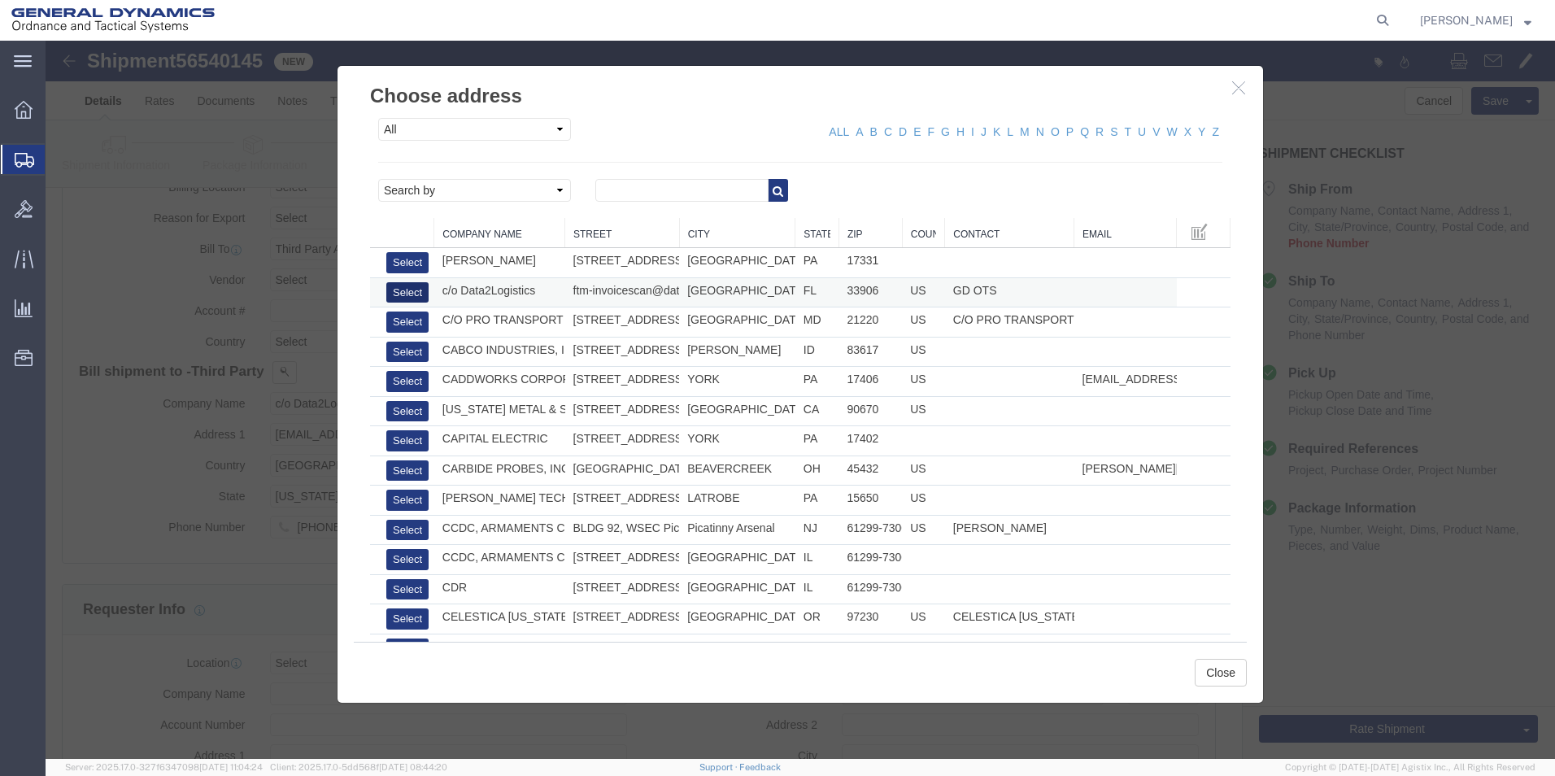
select select "FL"
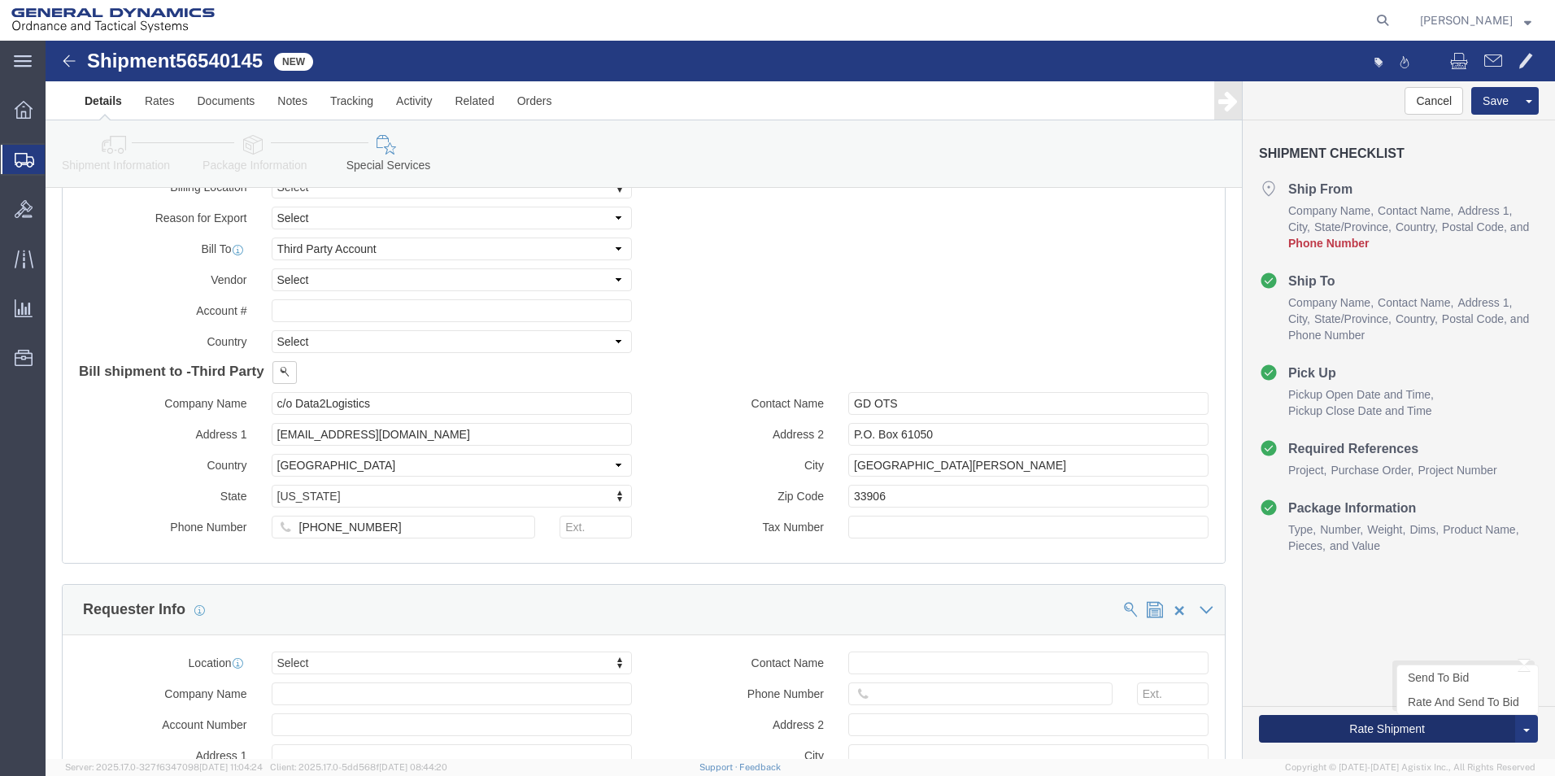
click button "Rate Shipment"
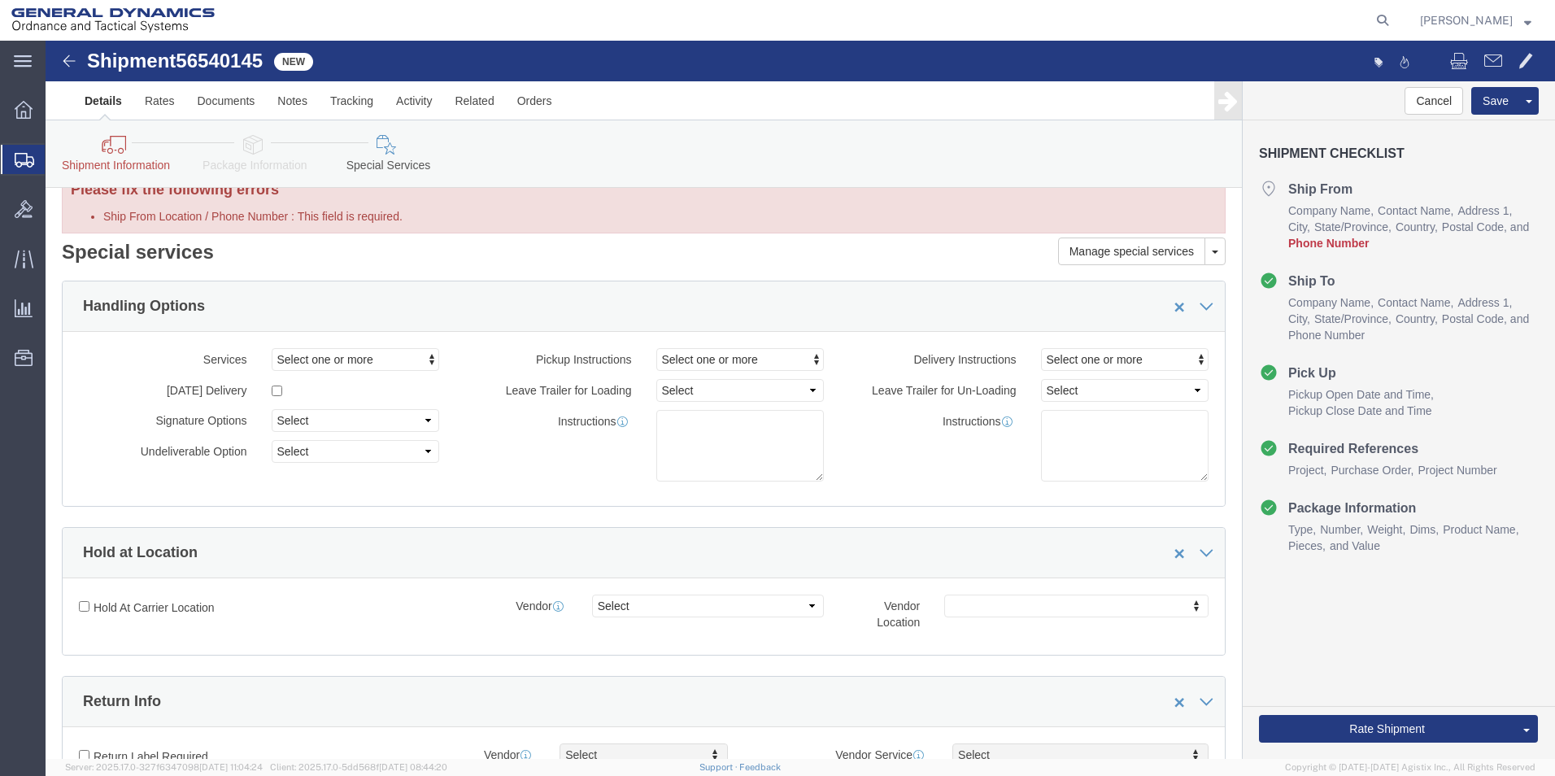
scroll to position [0, 0]
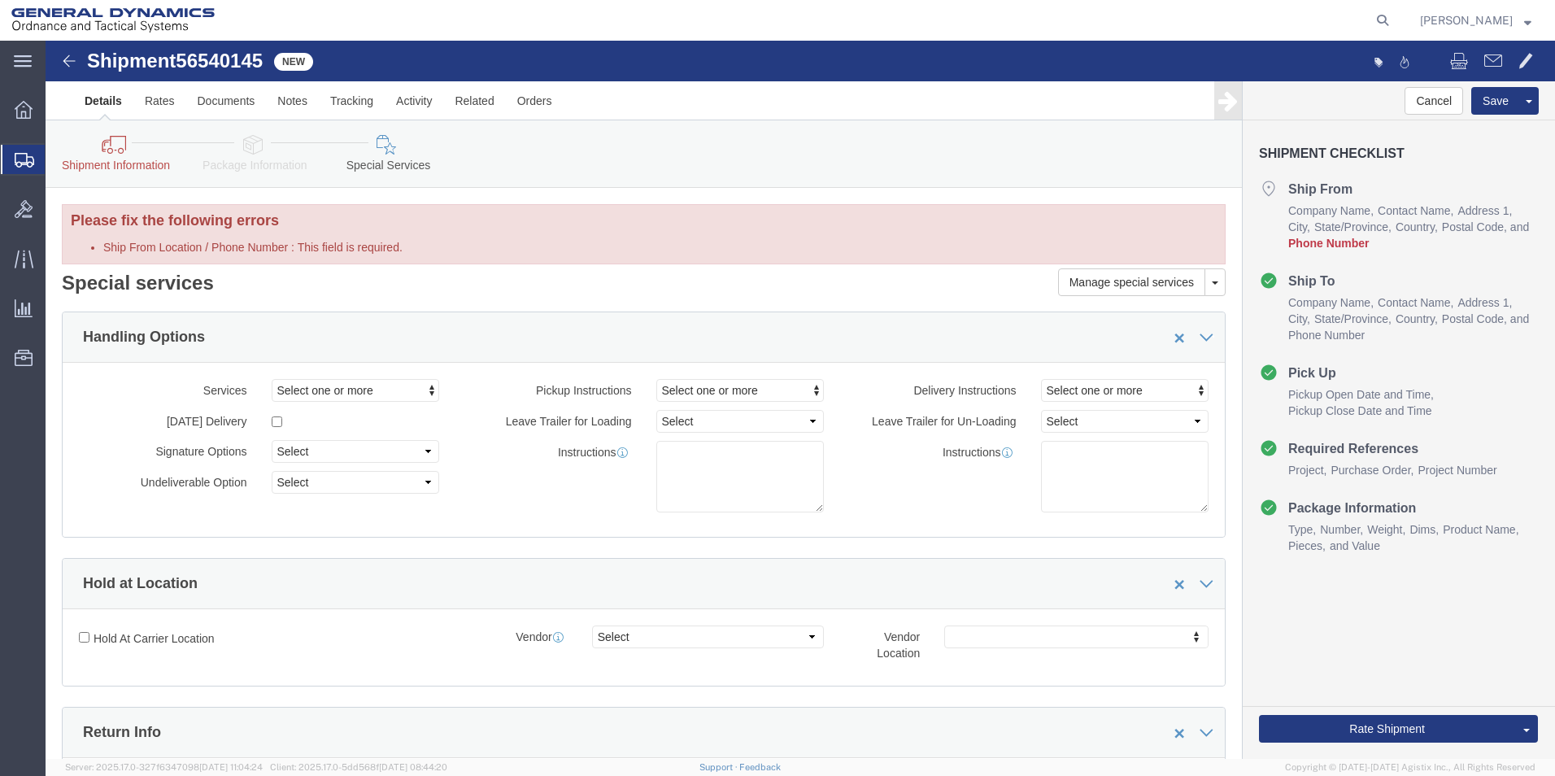
click link "Details"
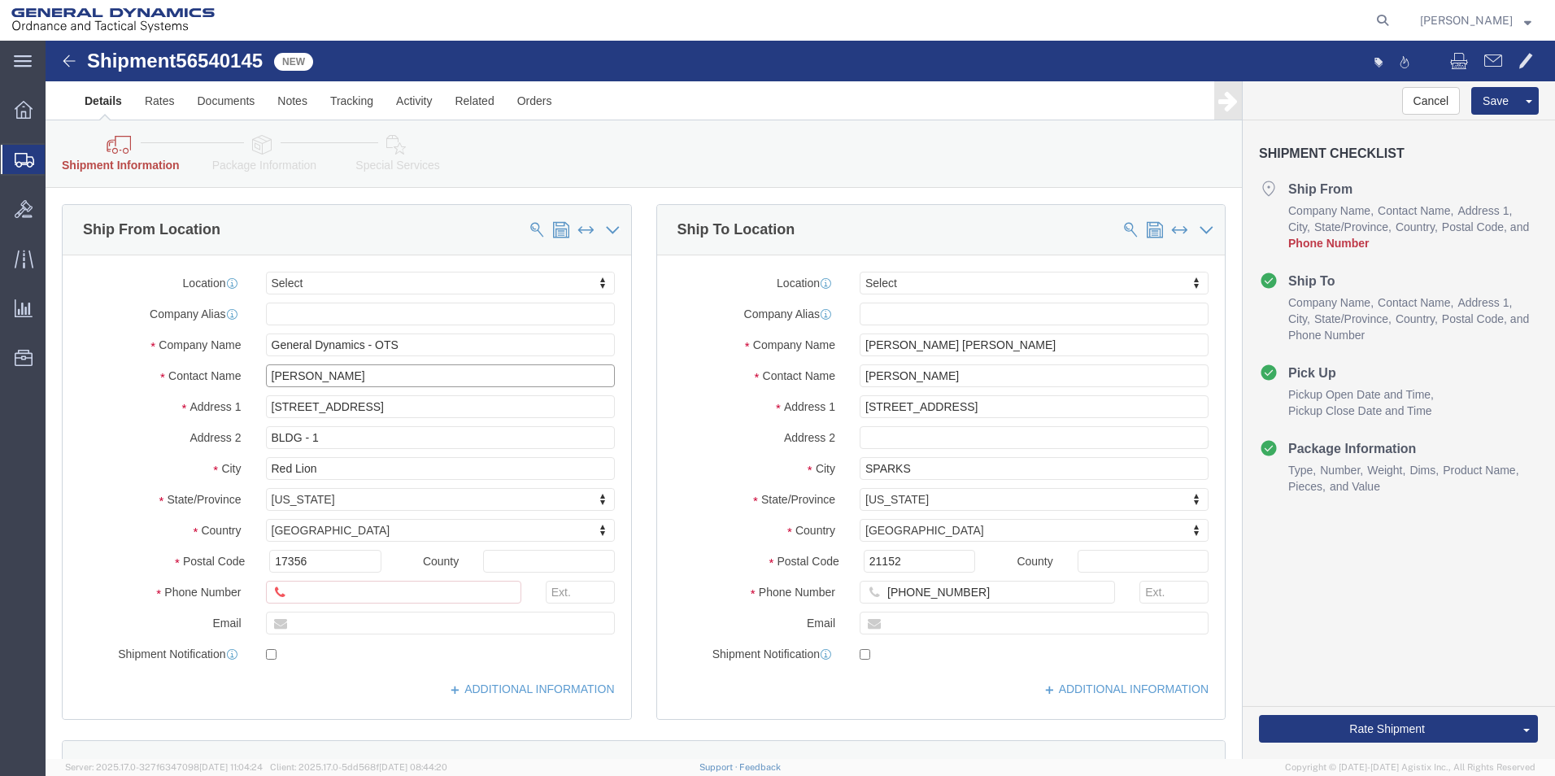
drag, startPoint x: 317, startPoint y: 339, endPoint x: 152, endPoint y: 336, distance: 165.2
click div "Contact Name SANDY BENT"
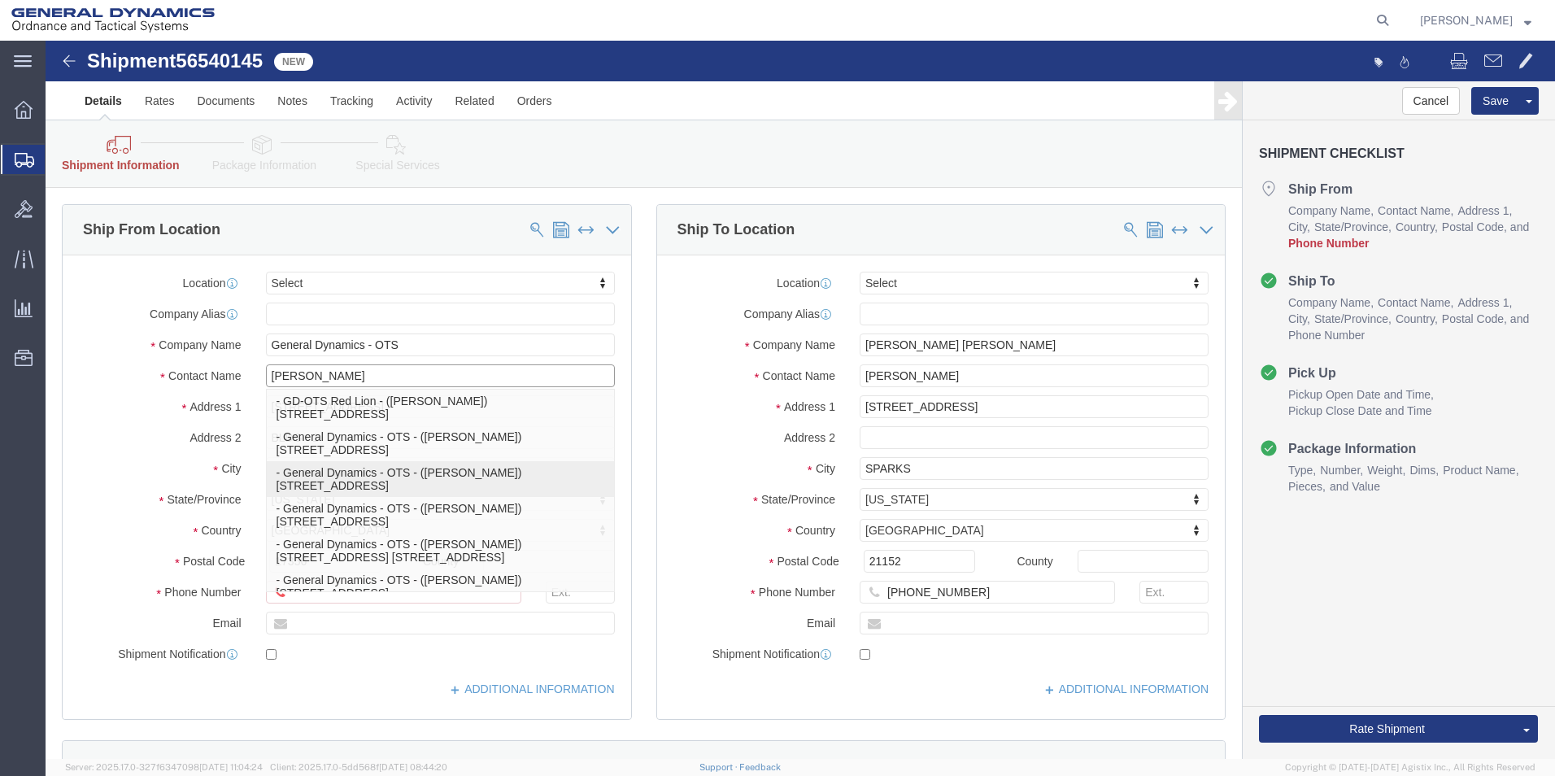
click p "- General Dynamics - OTS - ([PERSON_NAME]) [STREET_ADDRESS]"
type input "[PERSON_NAME]"
type input "BLDG-1"
type input "[PHONE_NUMBER]"
type input "[EMAIL_ADDRESS][DOMAIN_NAME]"
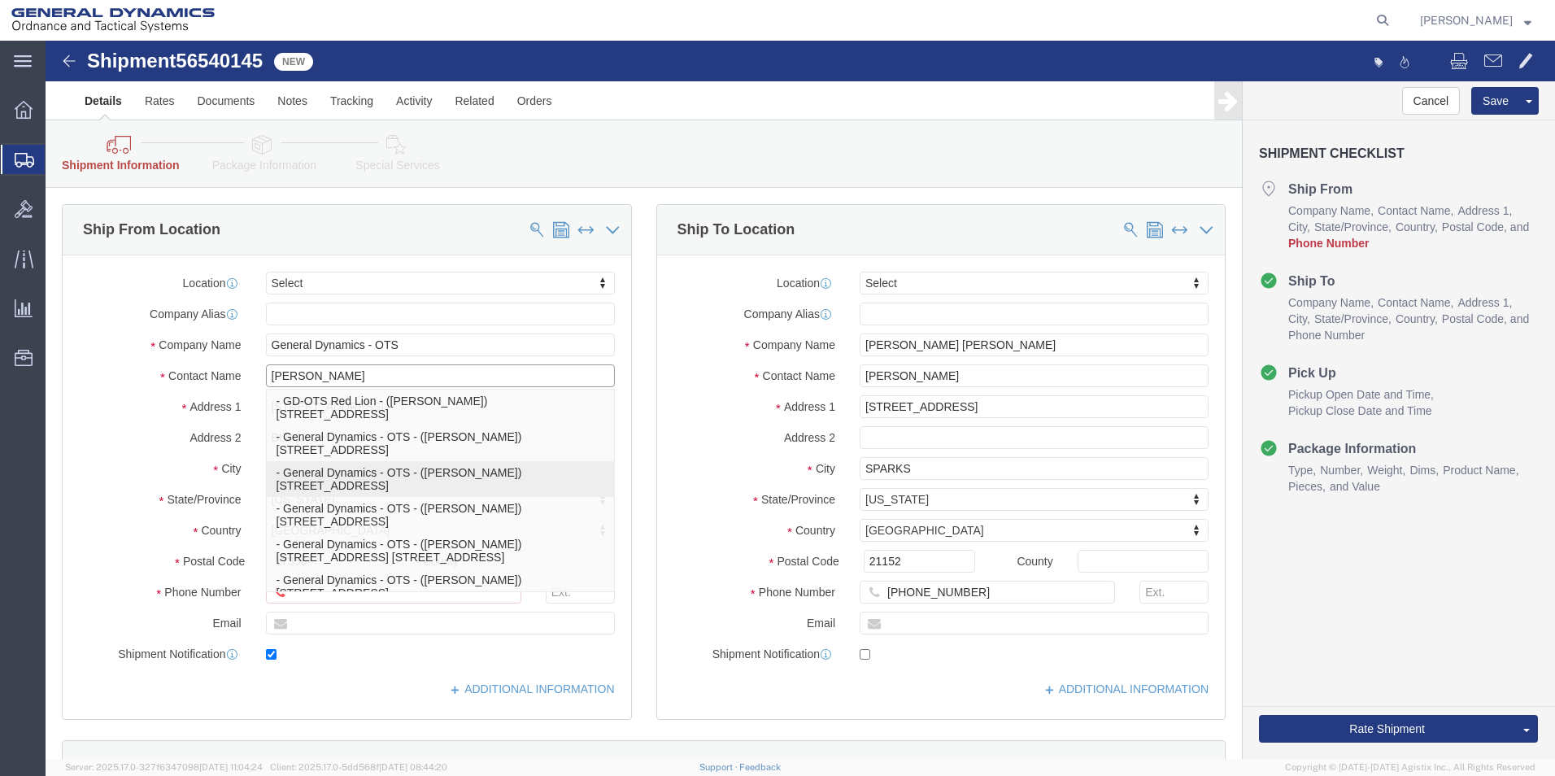
checkbox input "true"
select select "PA"
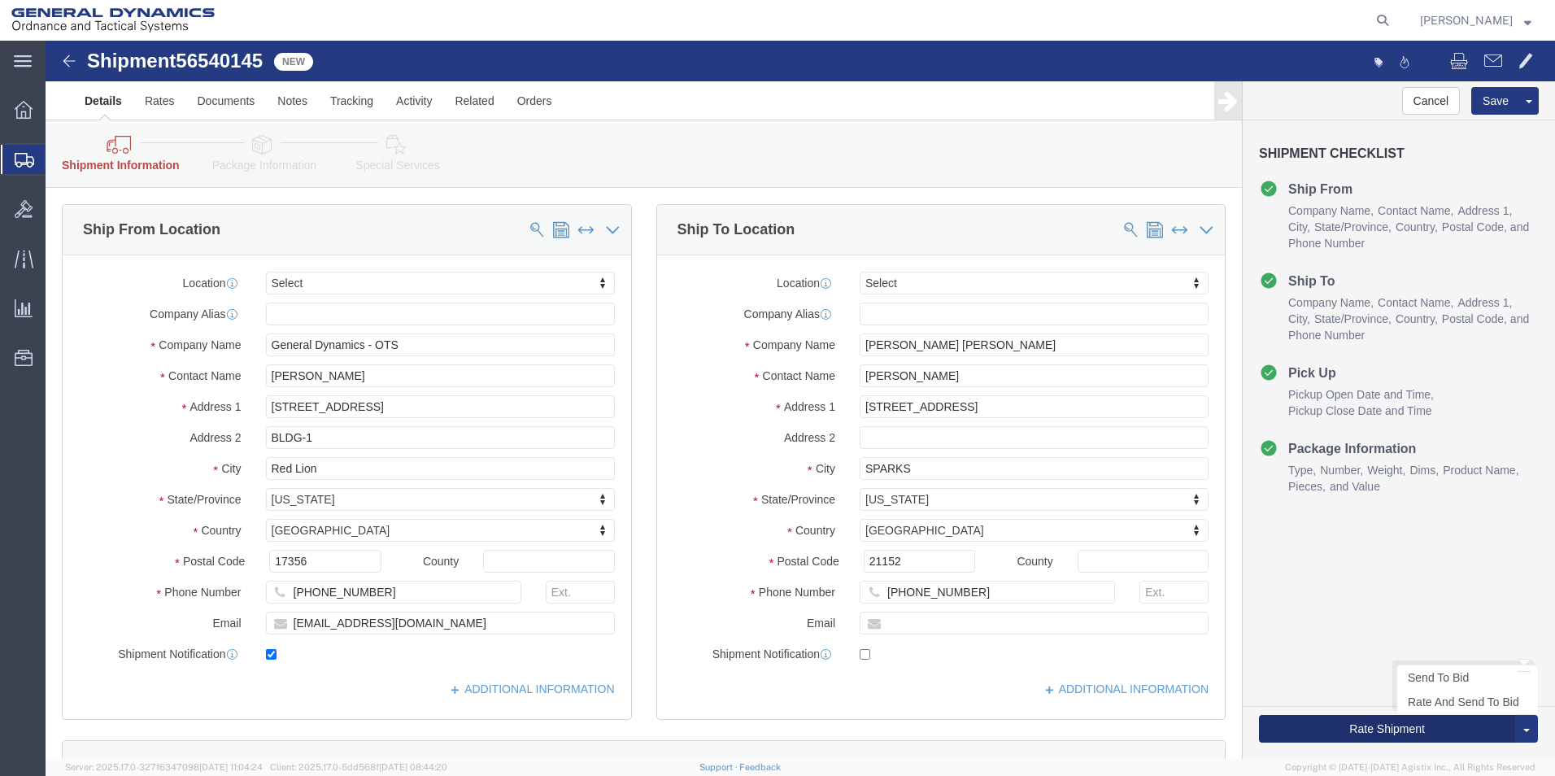
click button "Rate Shipment"
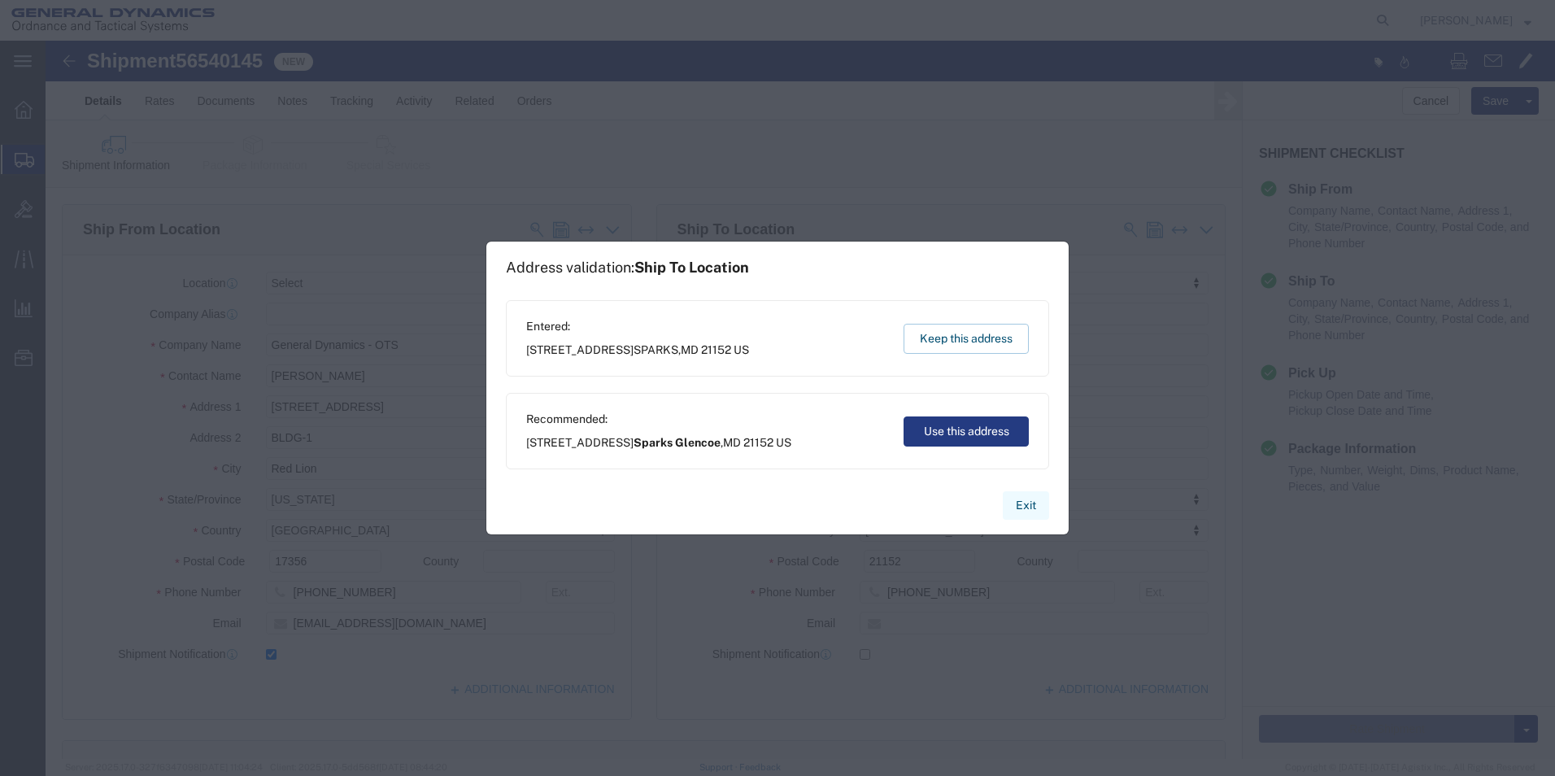
click at [1023, 504] on button "Exit" at bounding box center [1026, 505] width 46 height 28
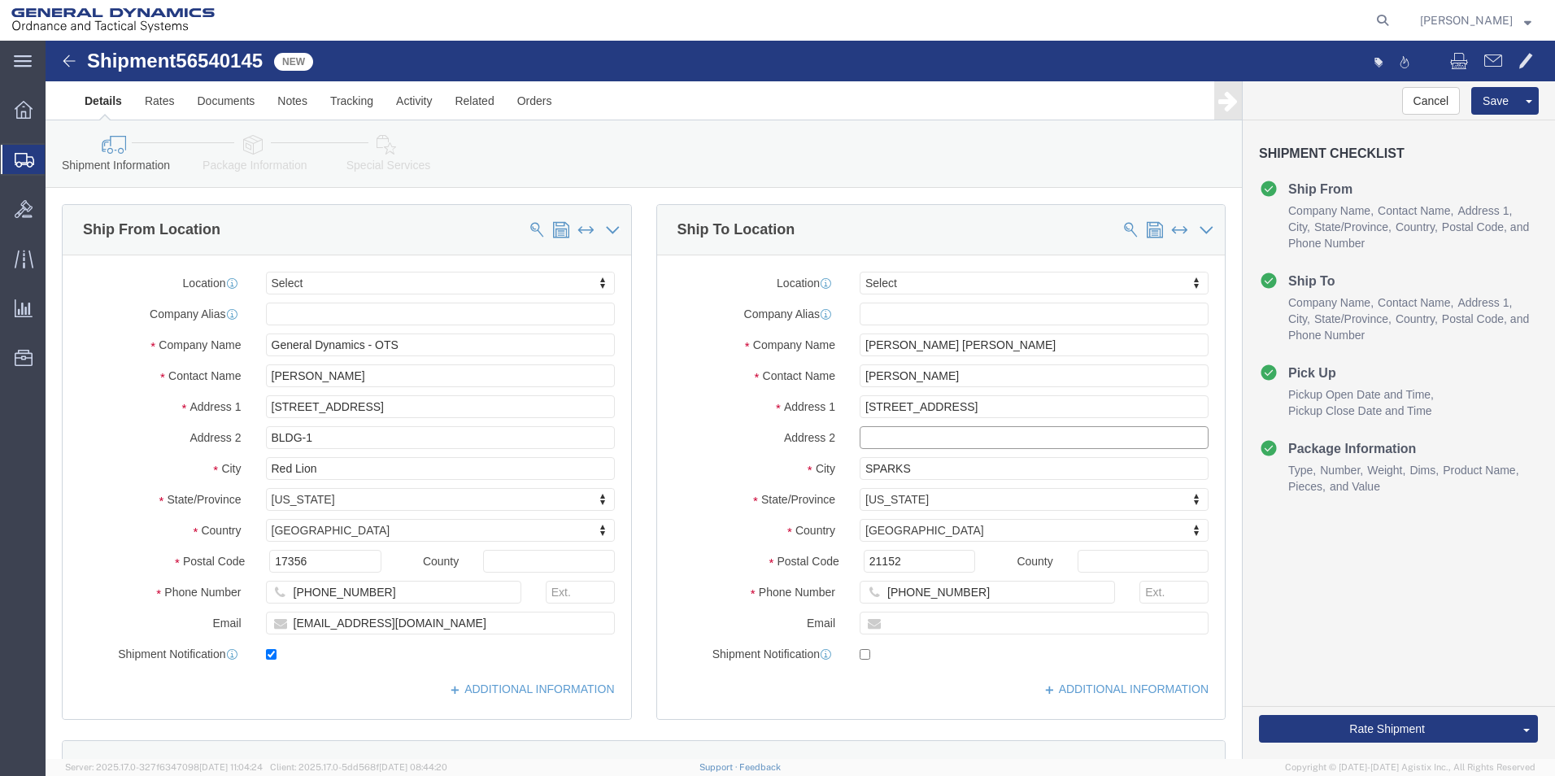
click input "text"
type input "7L FACILITIES DEPARTMENT"
click span
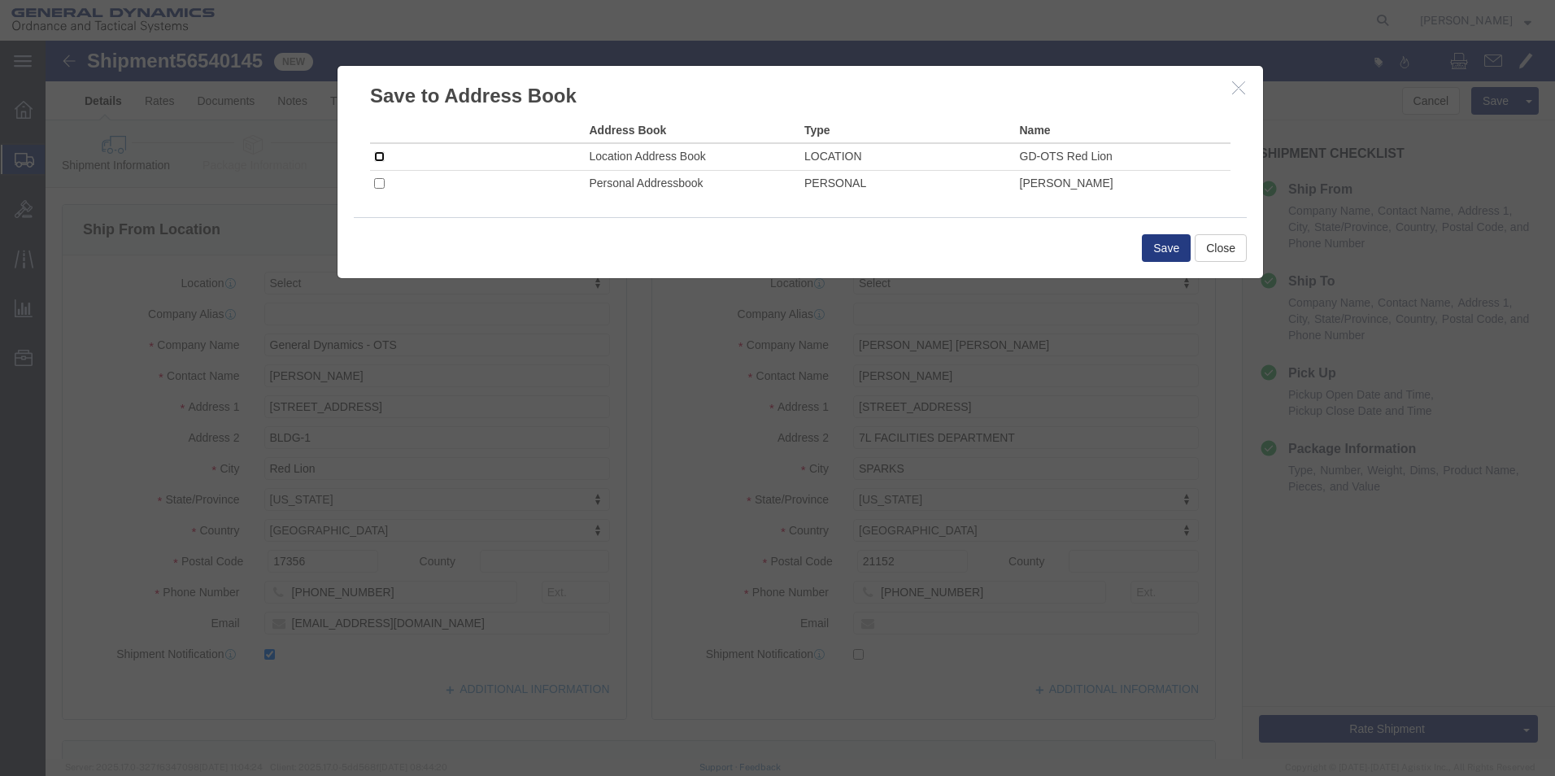
click input "checkbox"
checkbox input "true"
click button "Save"
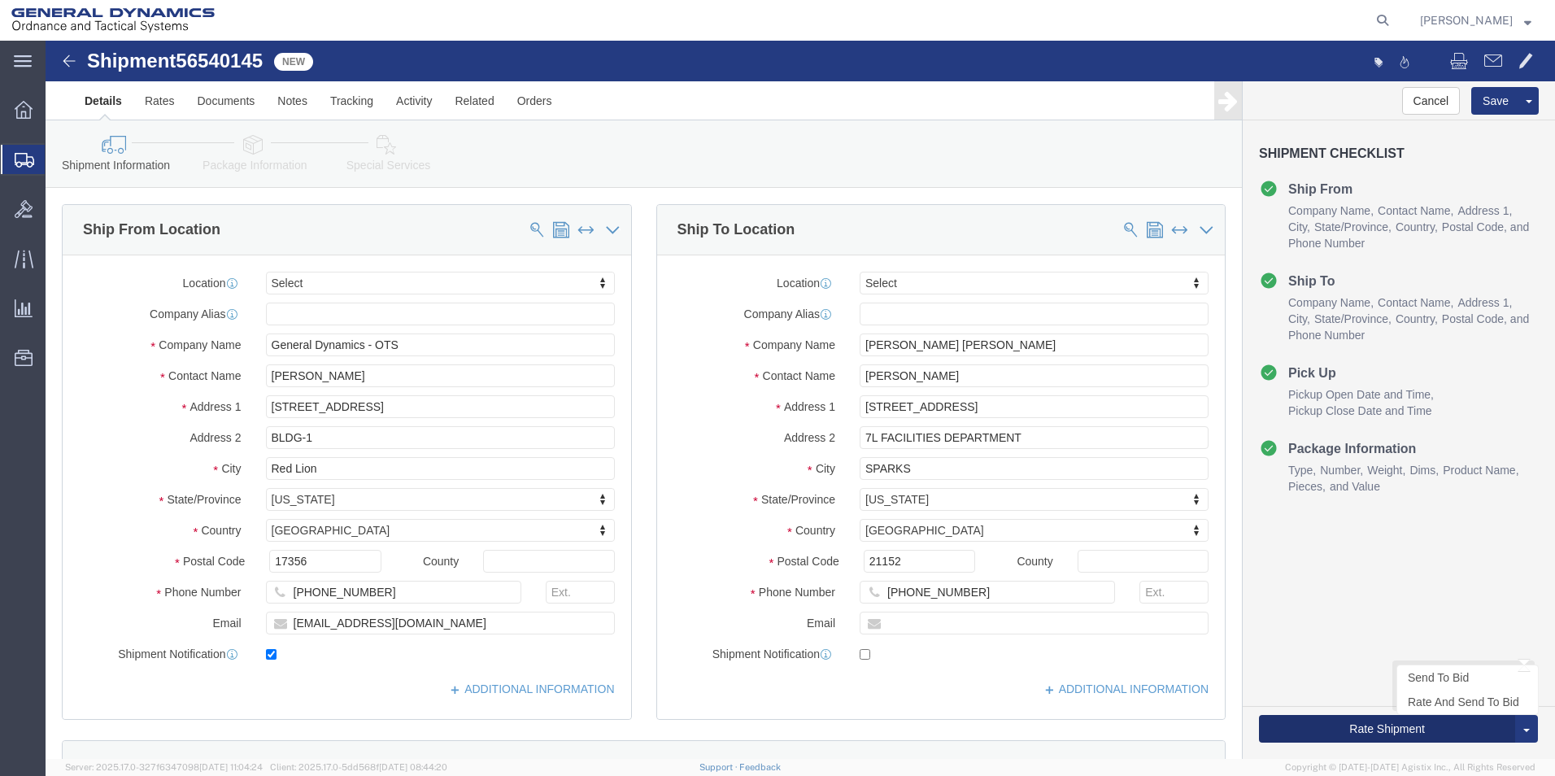
click button "Rate Shipment"
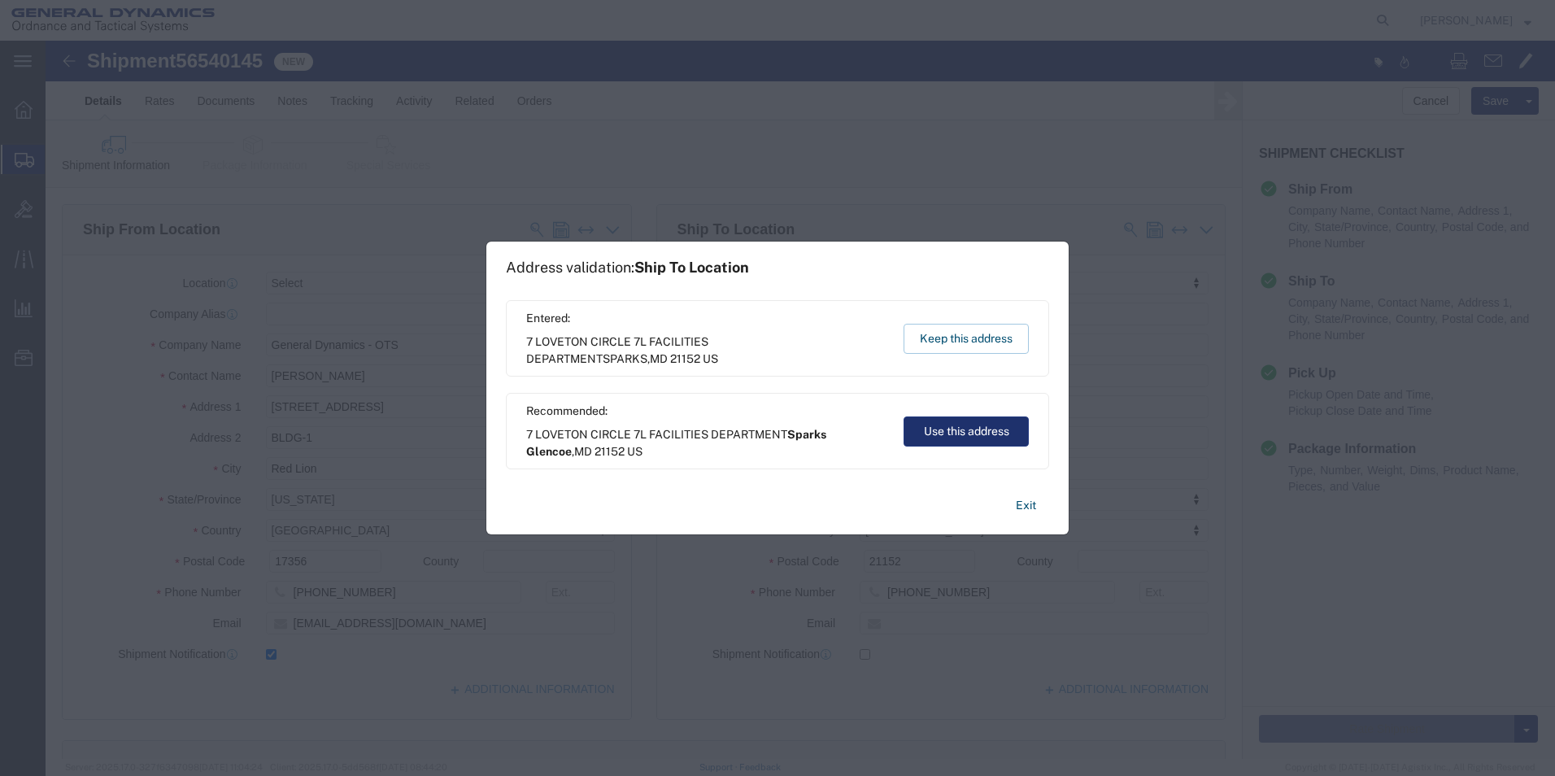
click at [936, 432] on button "Use this address" at bounding box center [966, 431] width 125 height 30
type input "Sparks Glencoe"
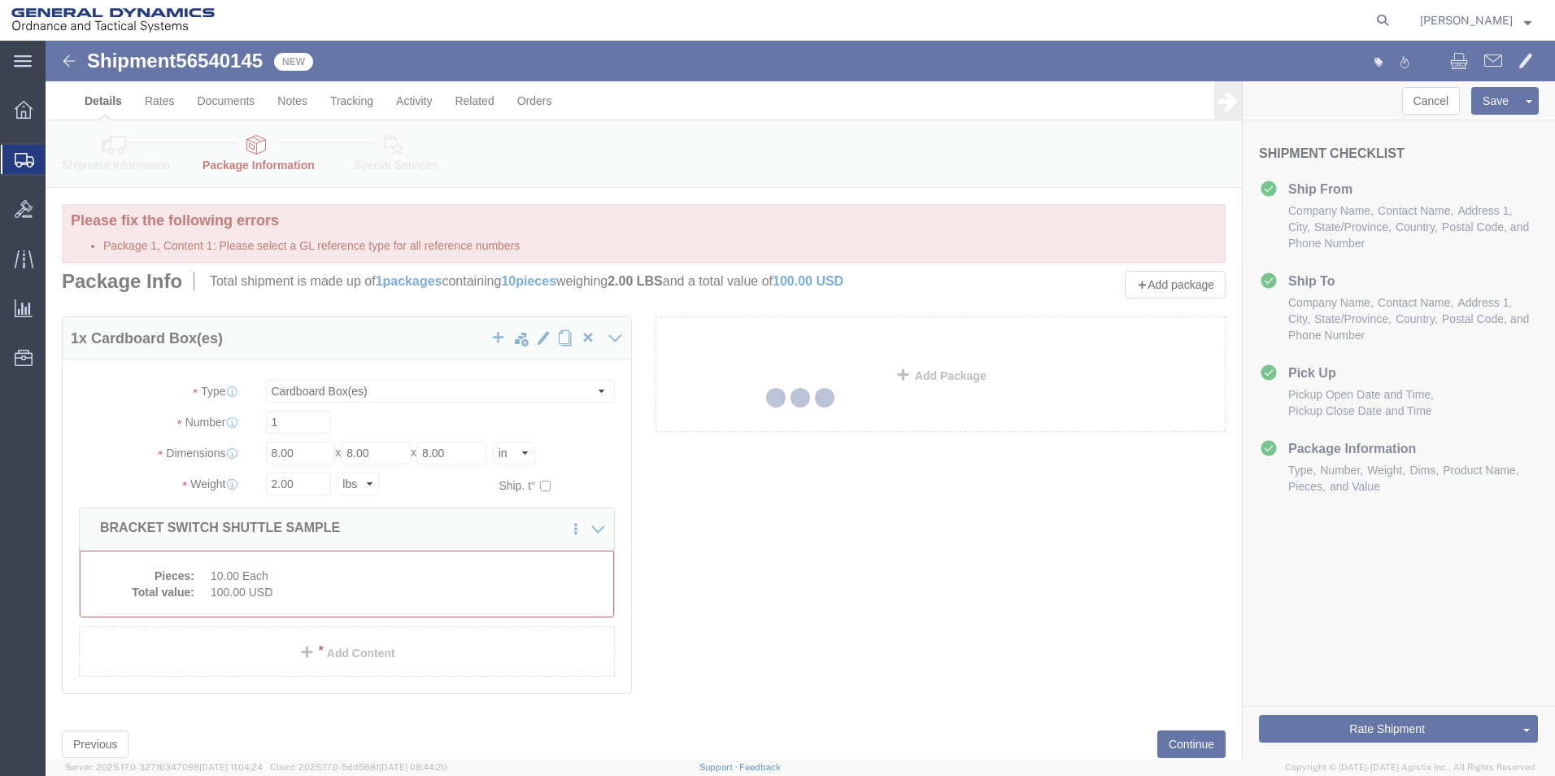
select select "CBOX"
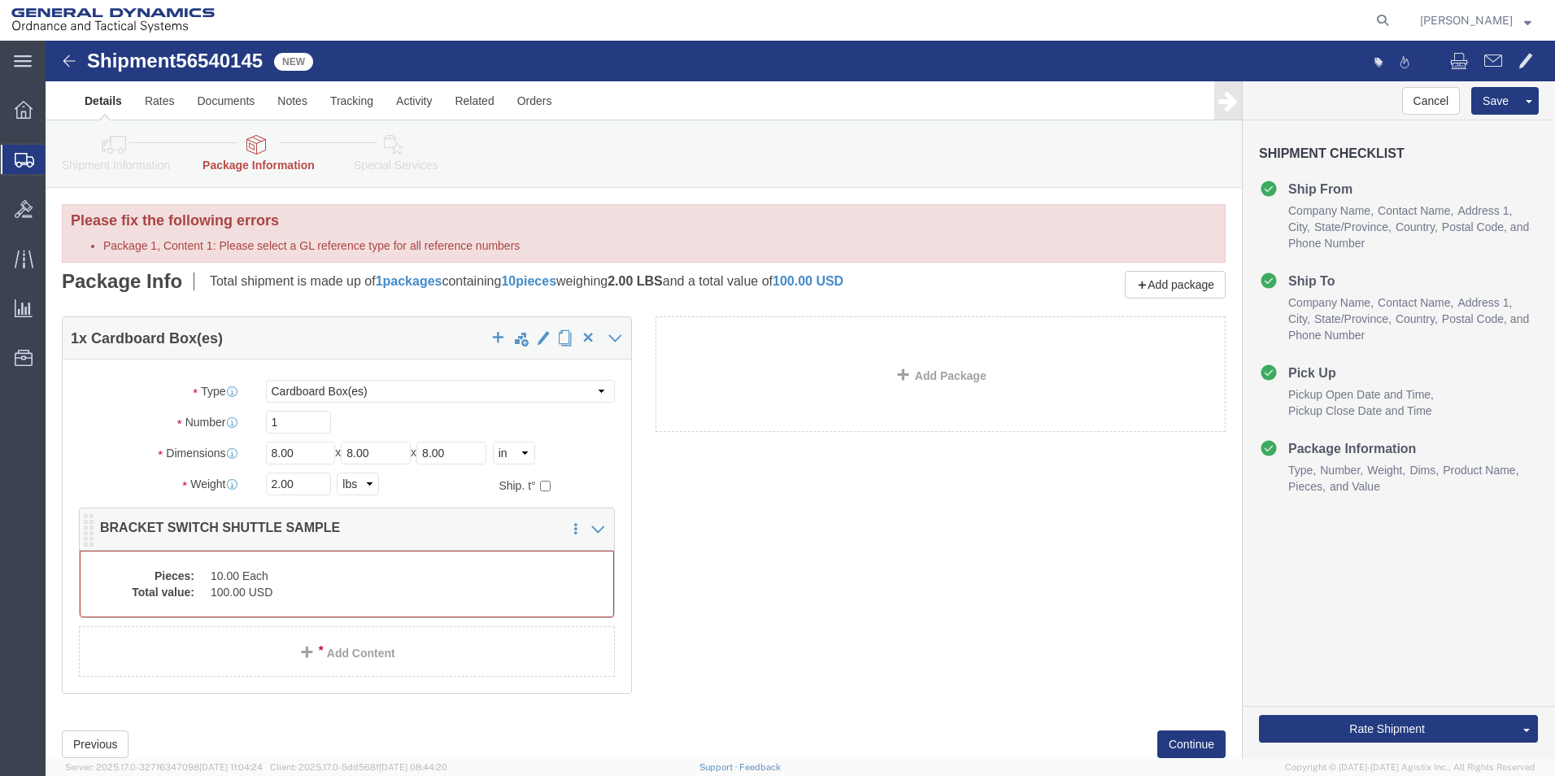
click dd "10.00 Each"
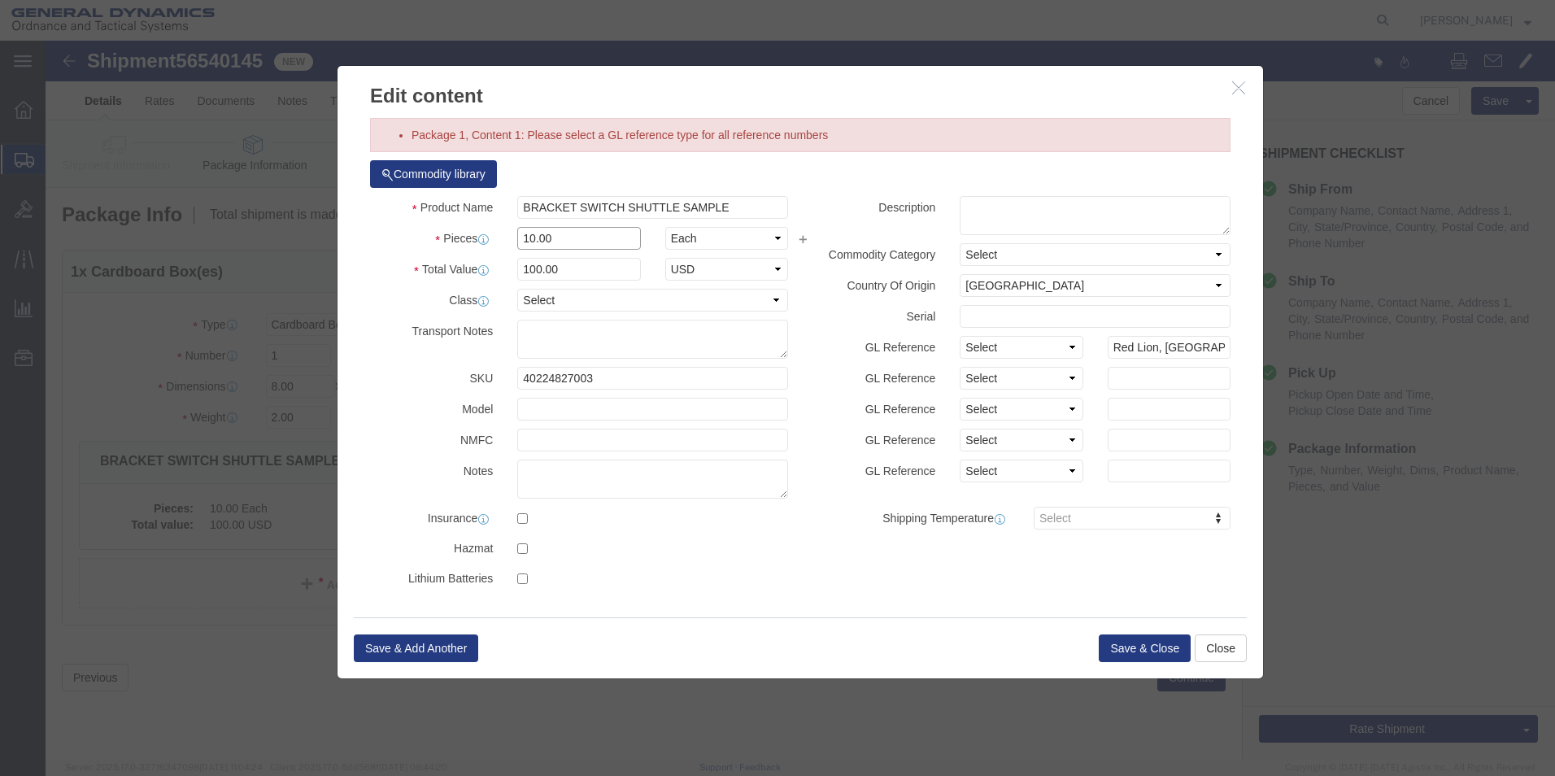
drag, startPoint x: 532, startPoint y: 201, endPoint x: 435, endPoint y: 206, distance: 96.9
click div "Pieces 10.00 Select Bag Barrels 100Board Feet Bottle Box Blister Pack Carats Ca…"
type input "10"
type input "100"
click label
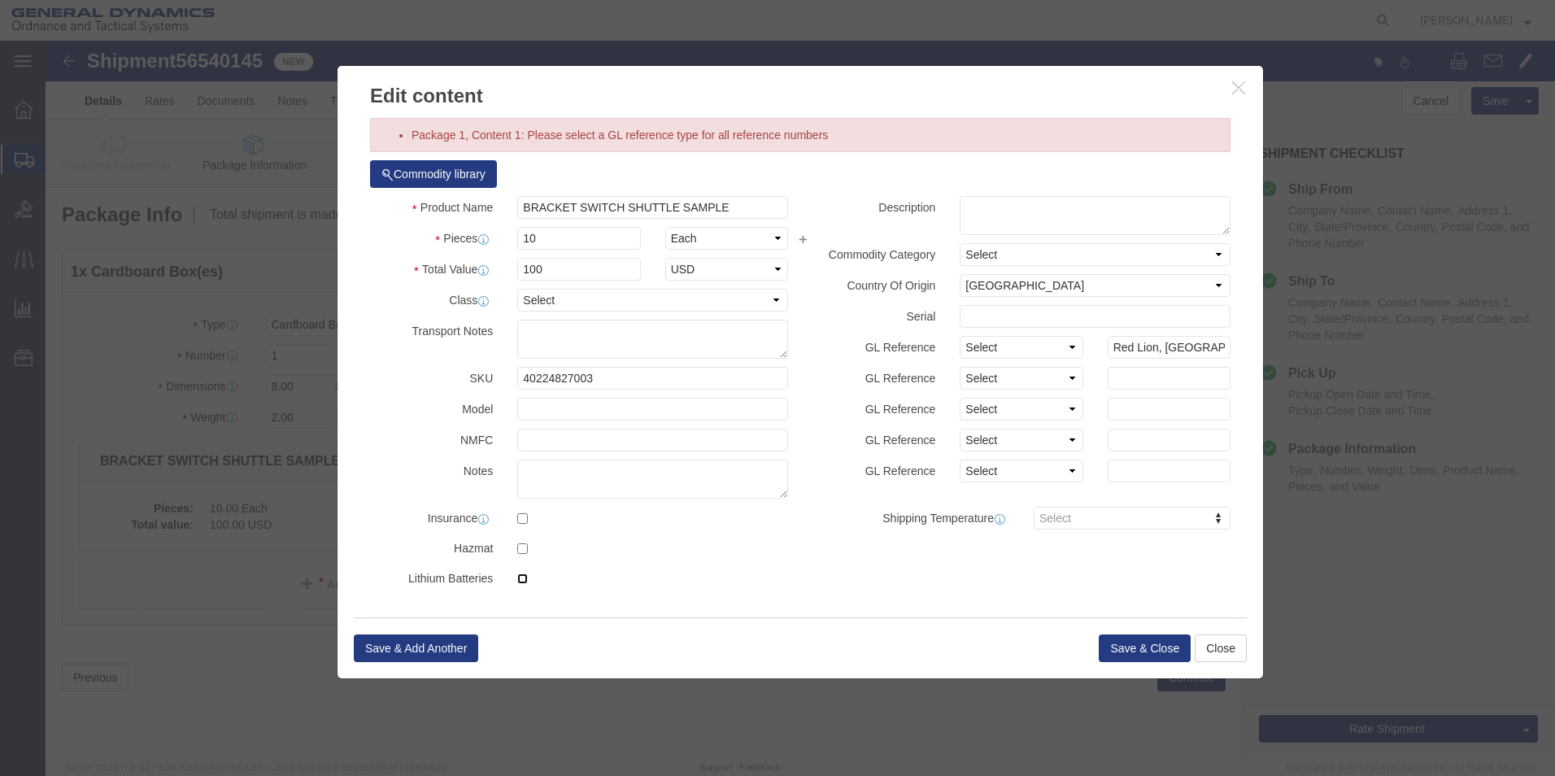
click input "checkbox"
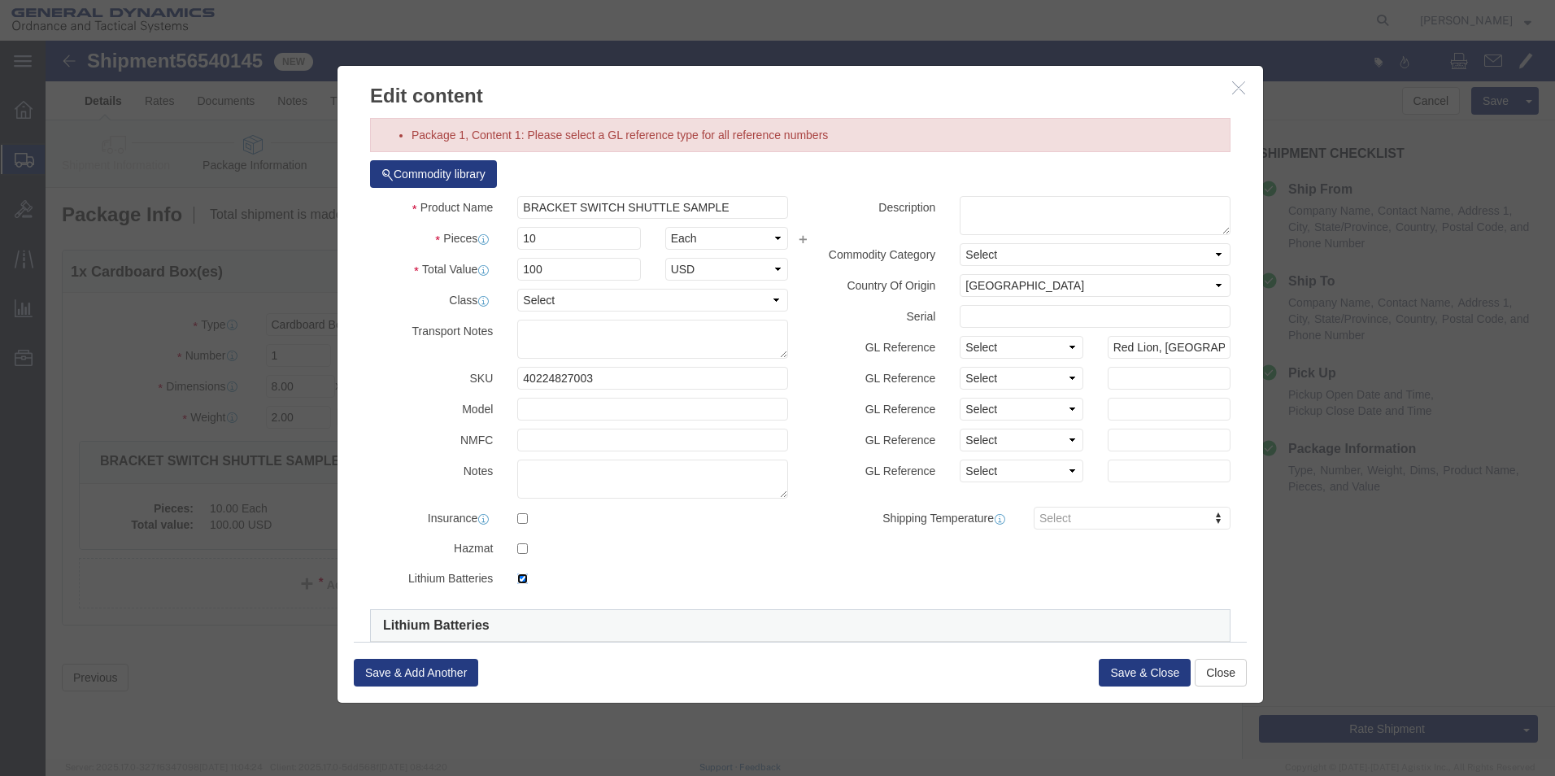
click input "checkbox"
checkbox input "false"
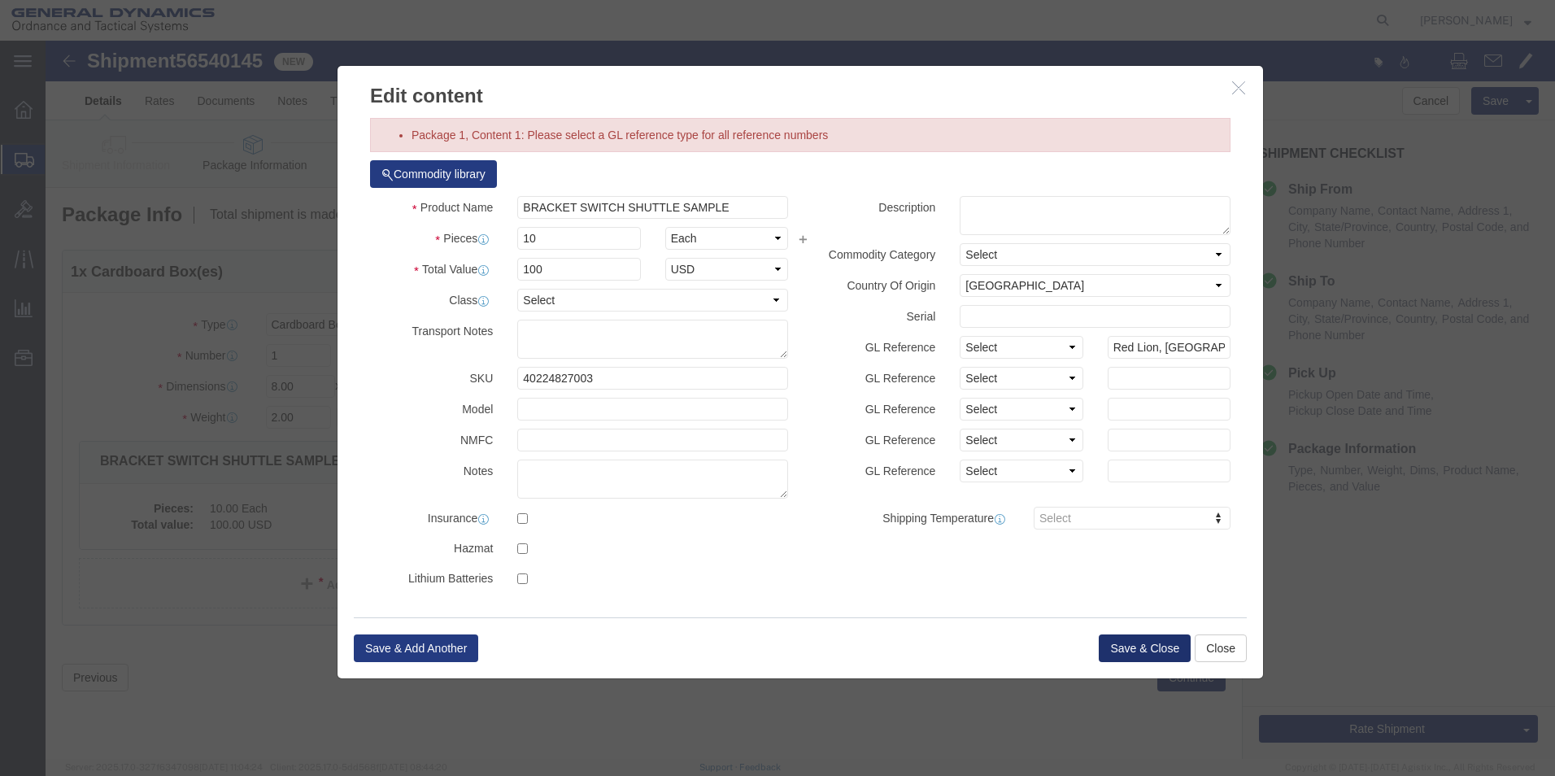
click button "Save & Close"
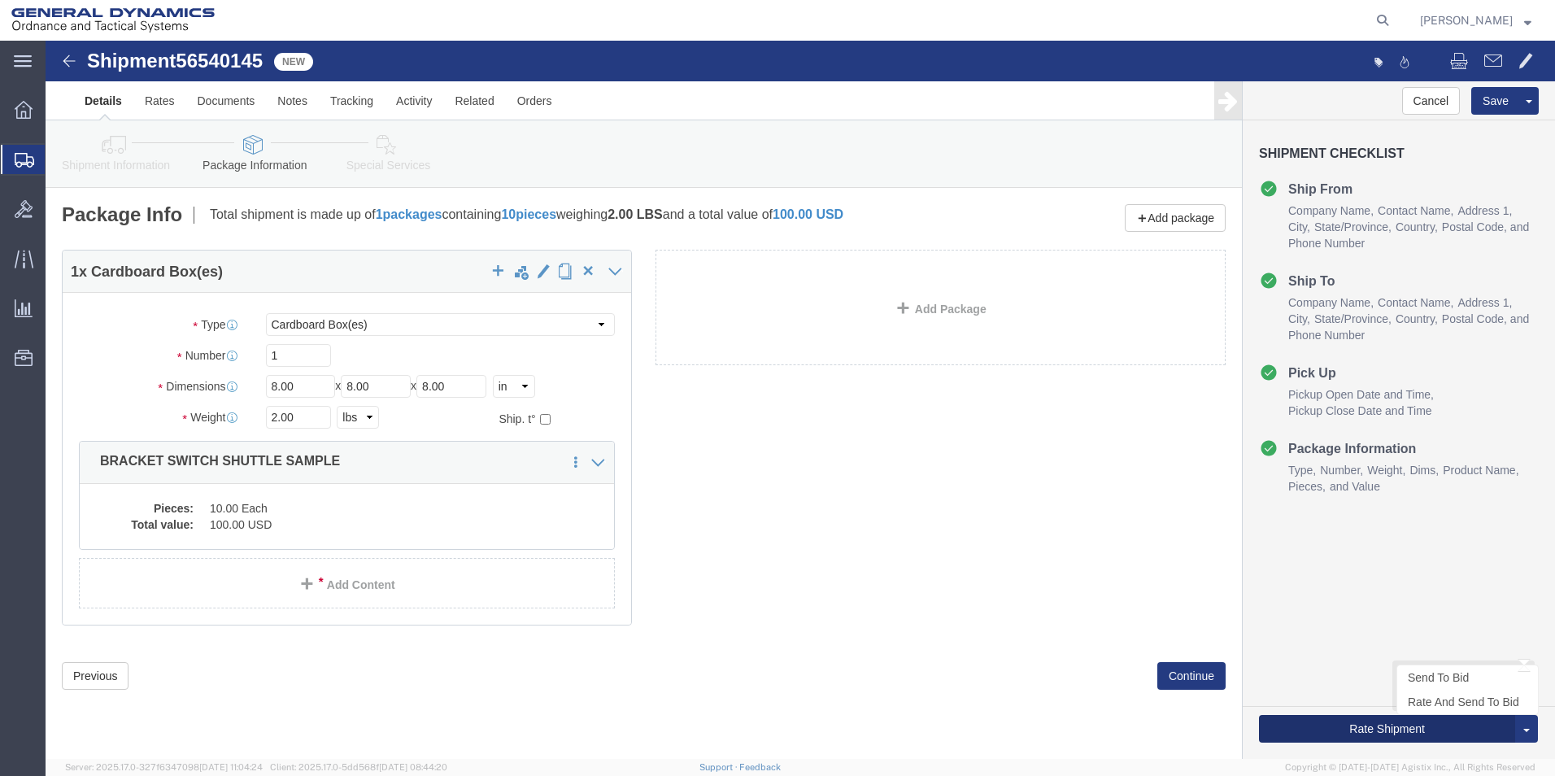
click button "Rate Shipment"
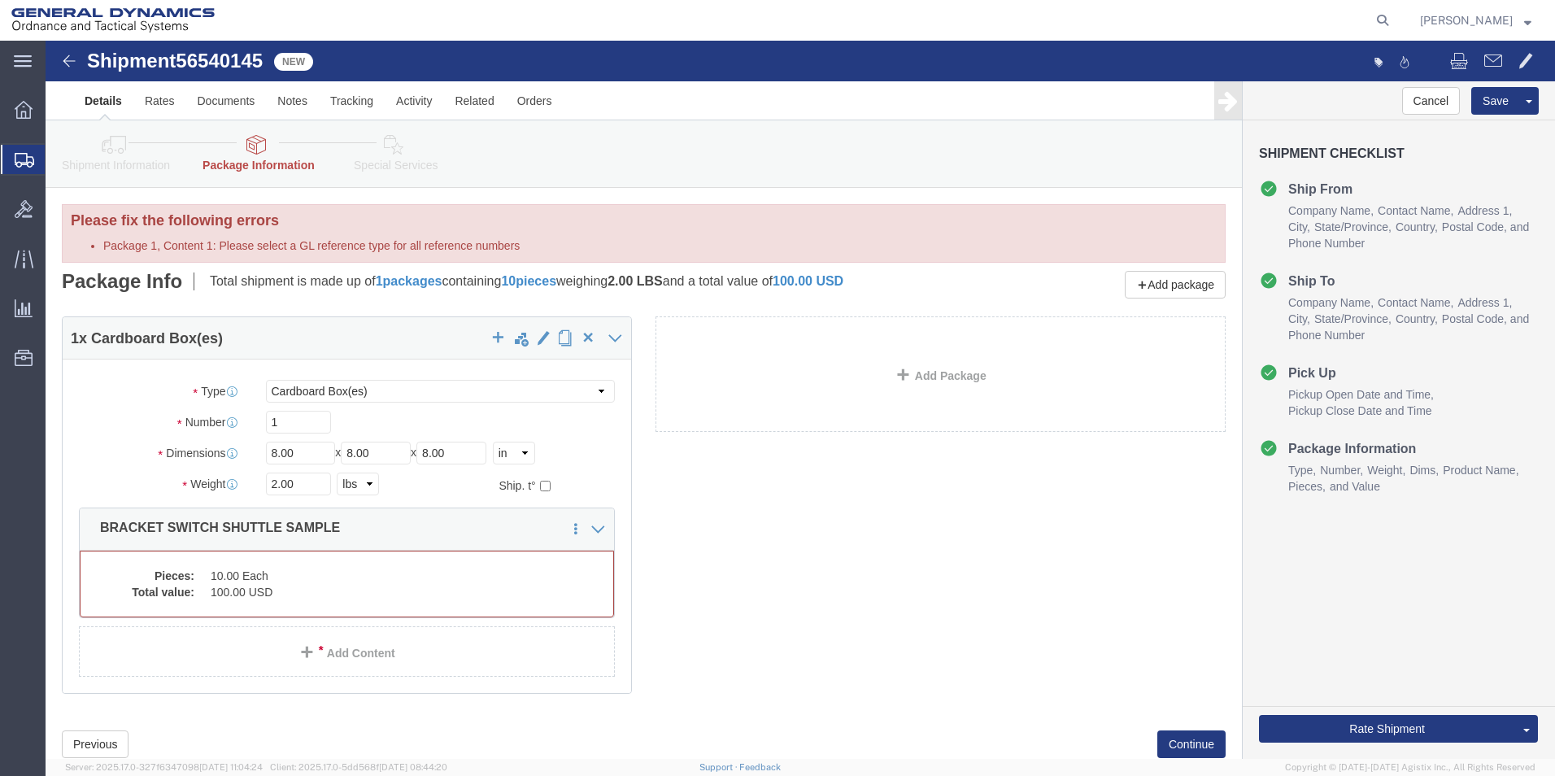
select select "CBOX"
click icon
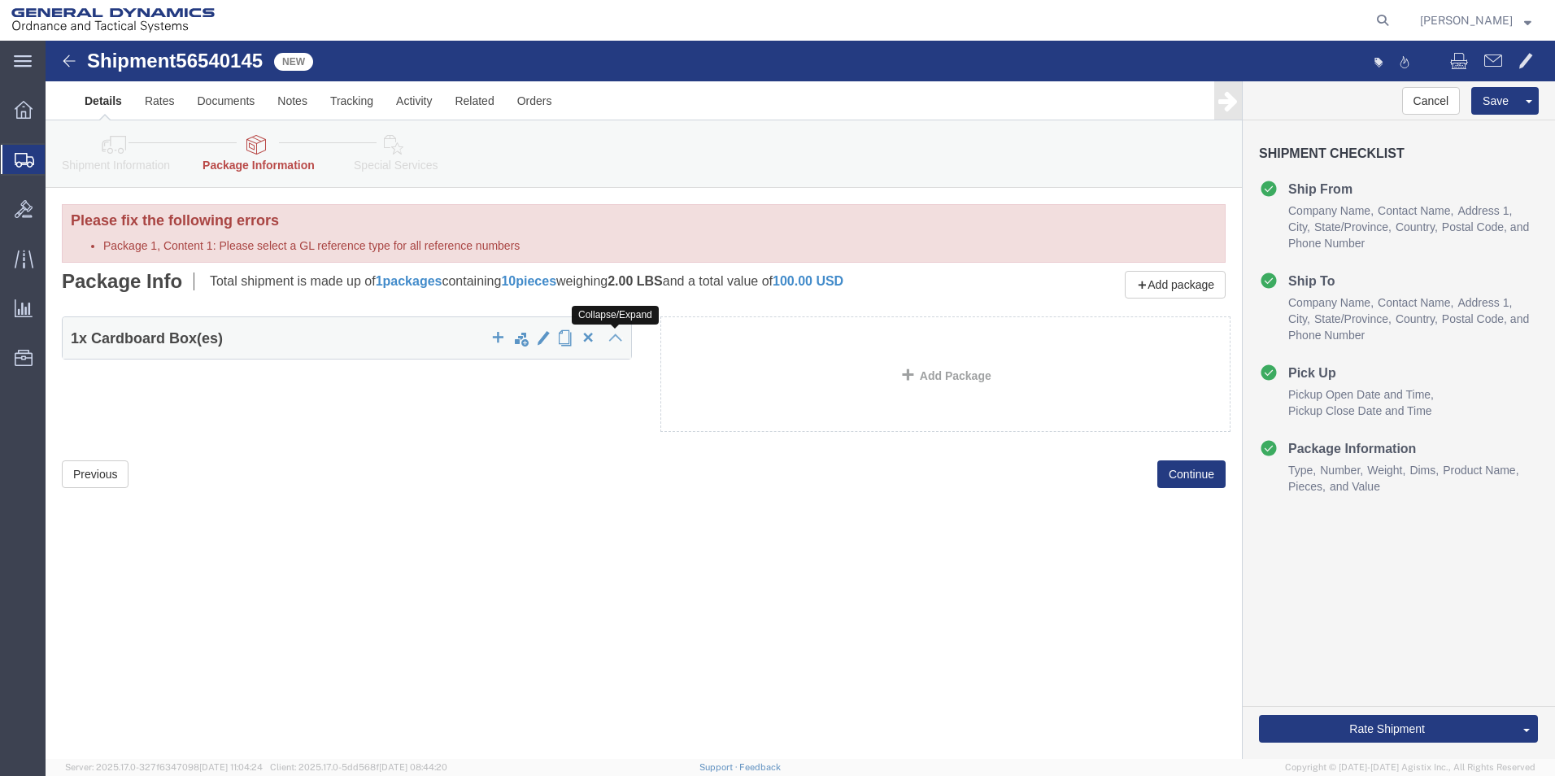
click icon
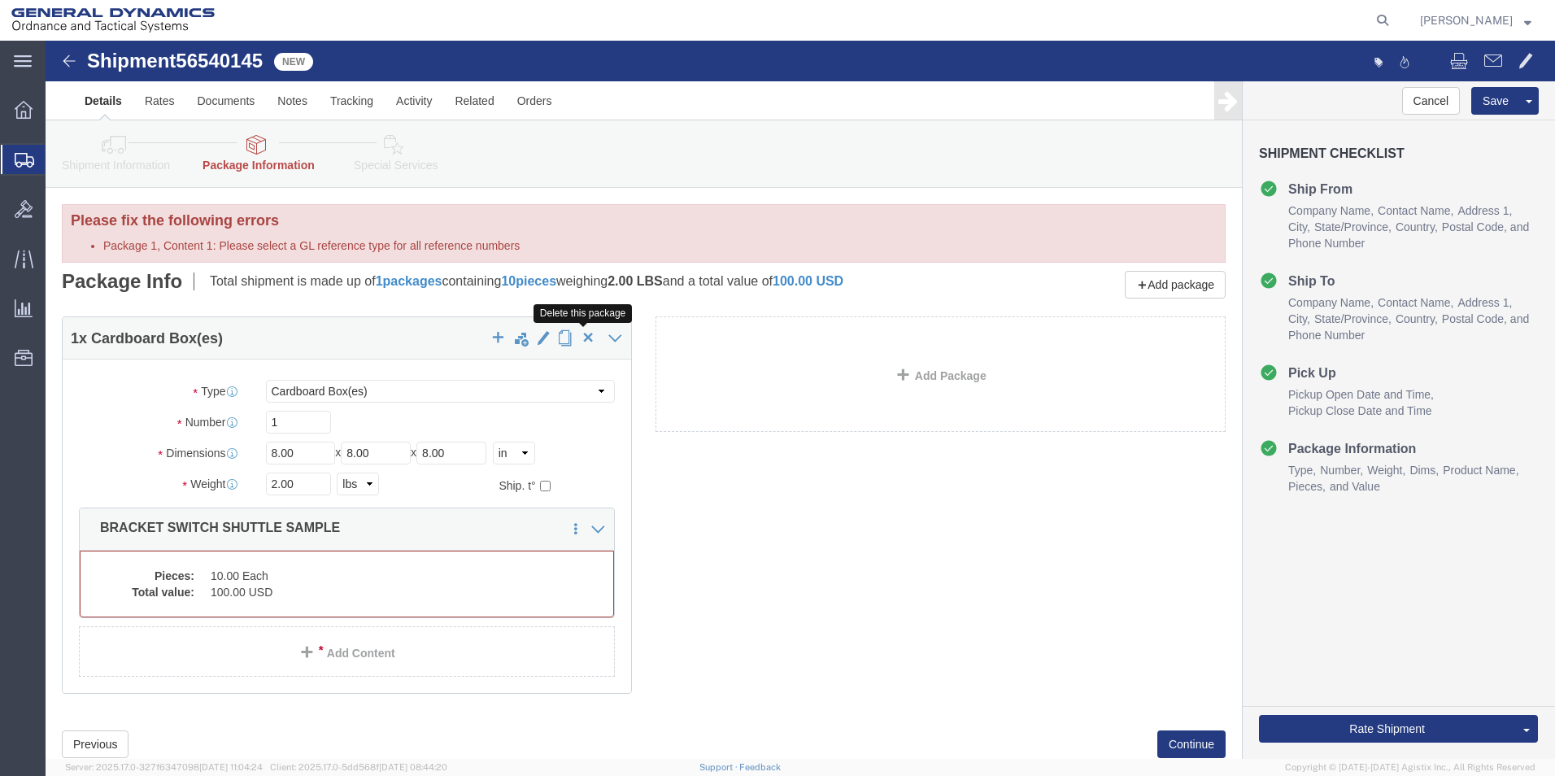
click span "button"
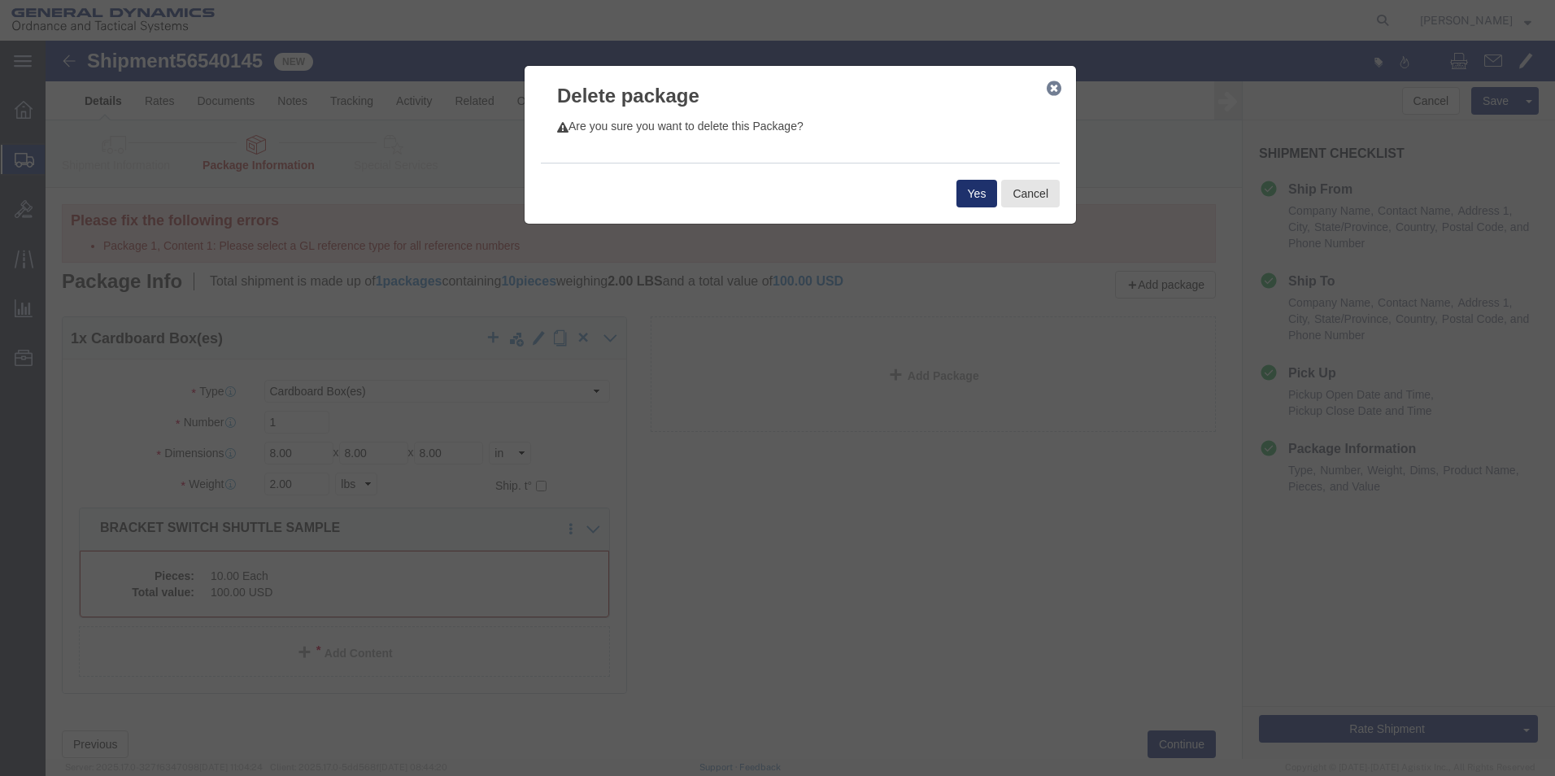
click button "Yes"
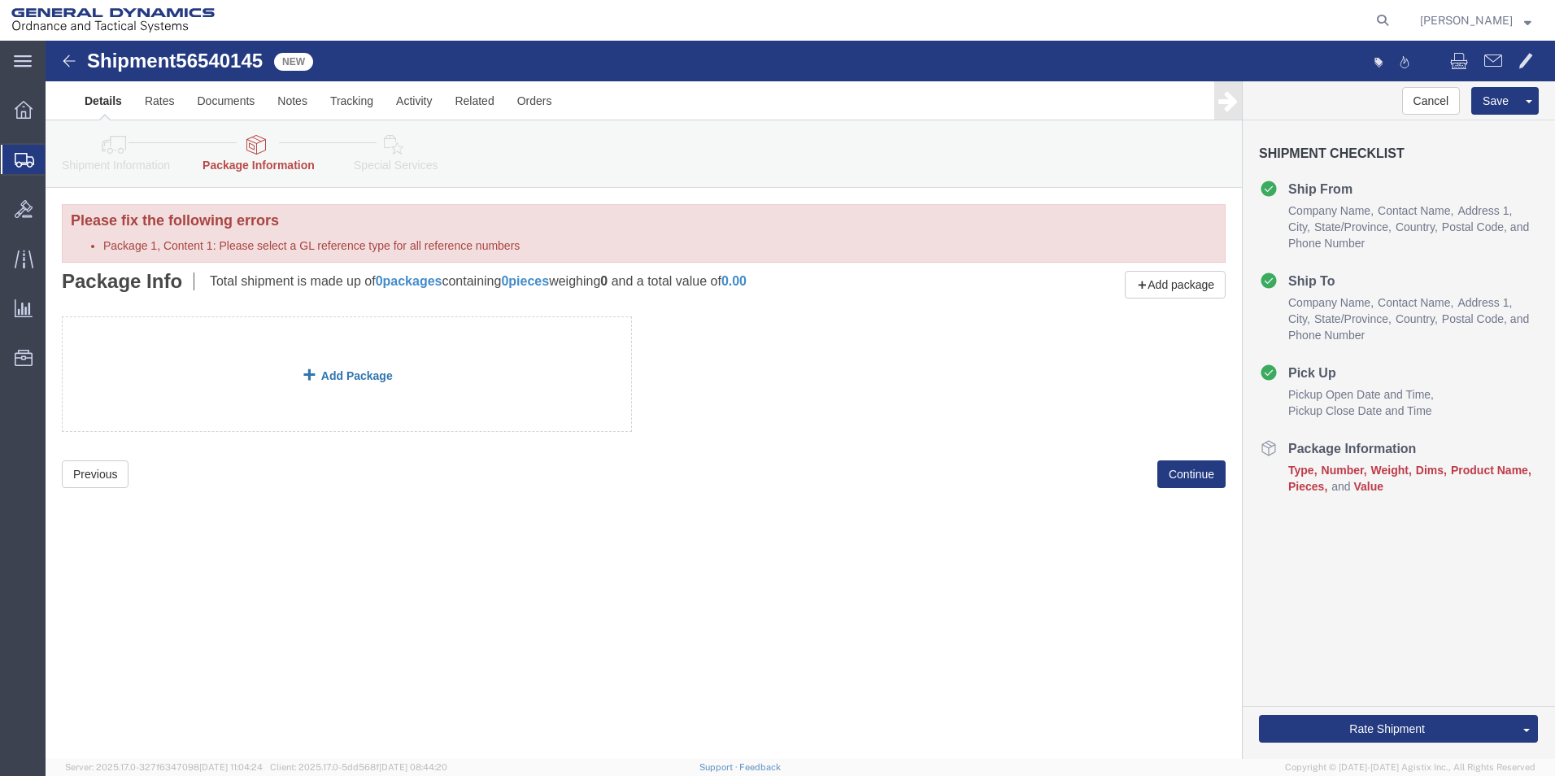
click link "Add Package"
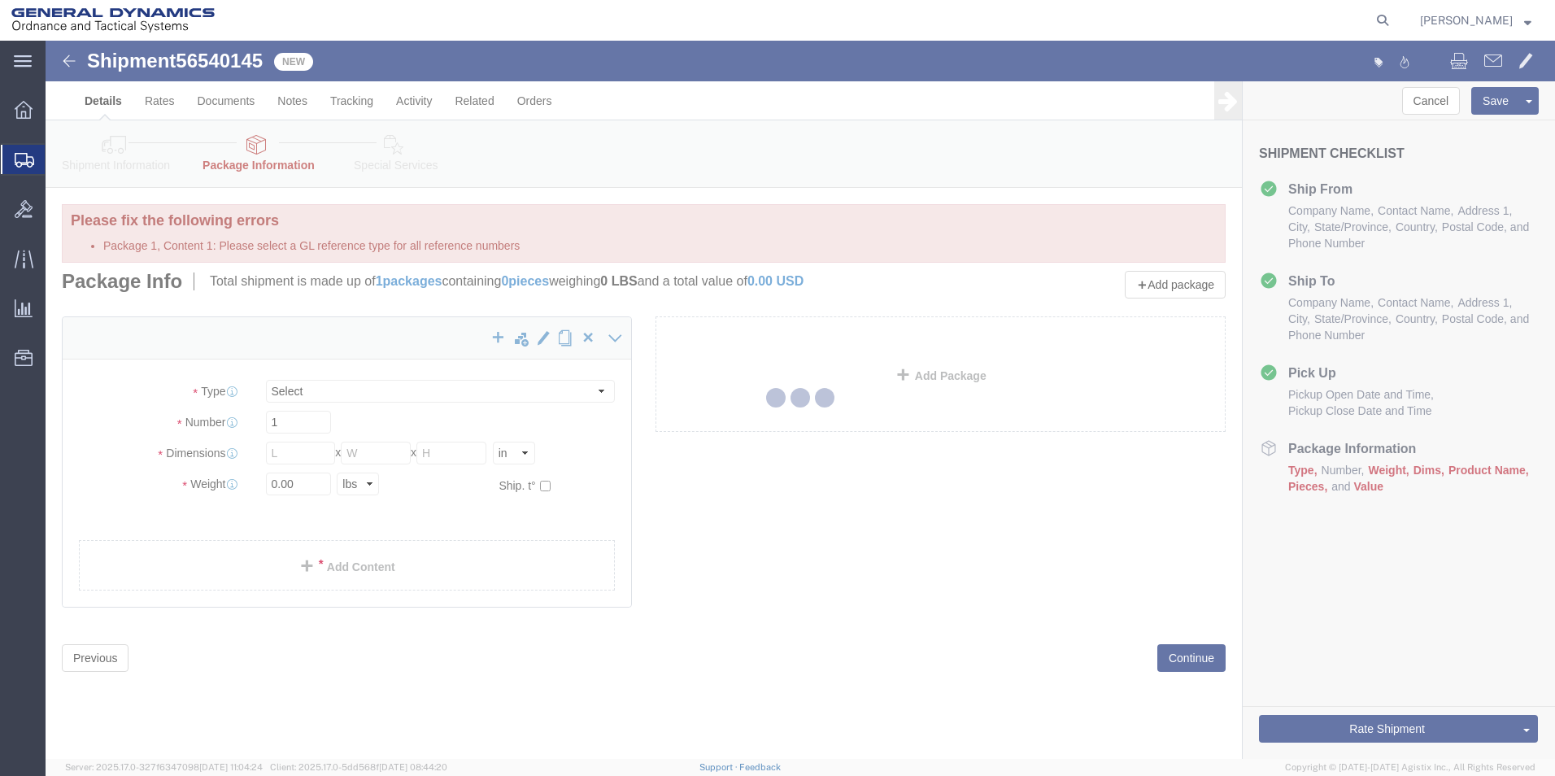
select select "CBOX"
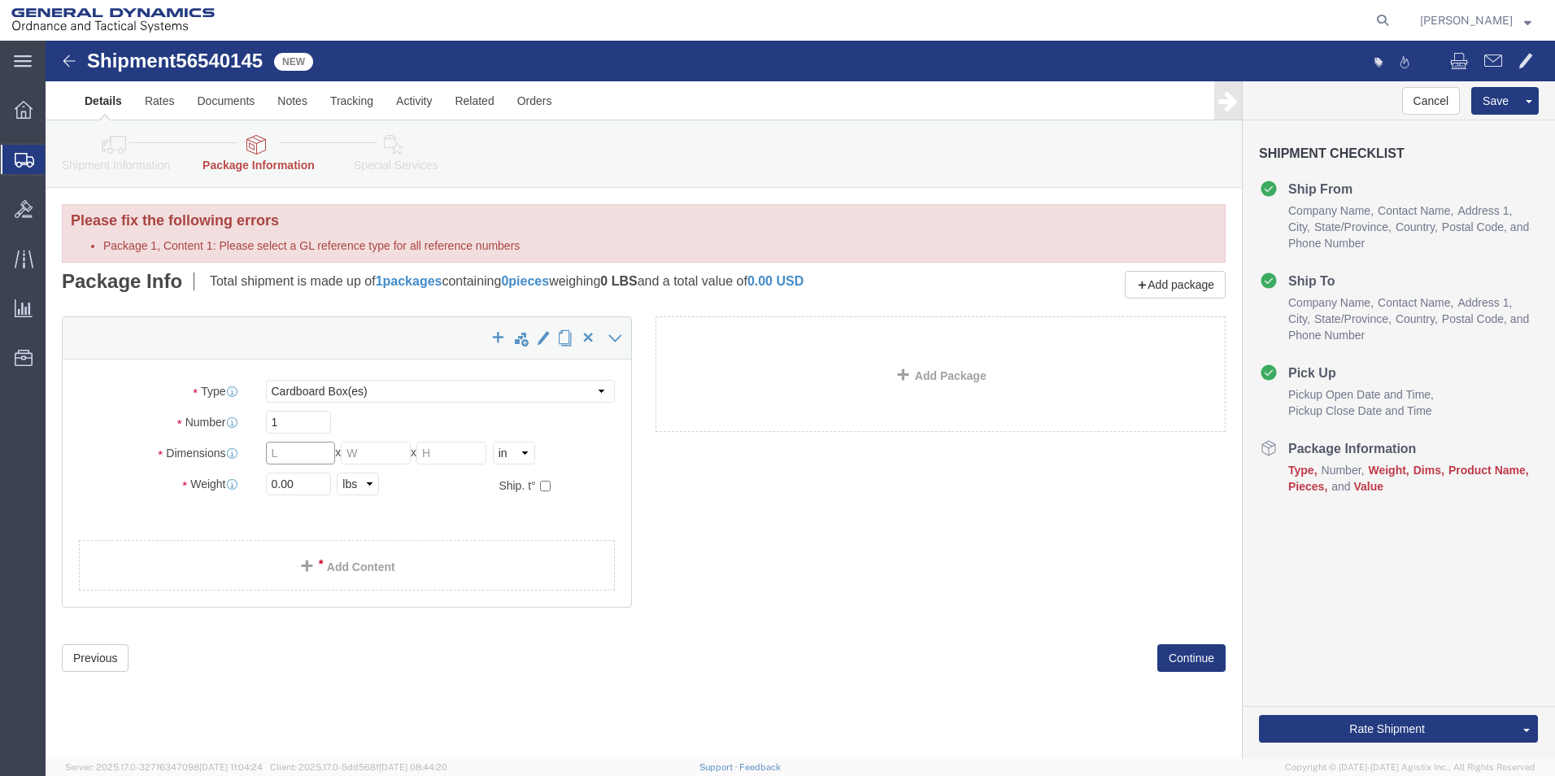
click input "text"
type input "8"
click select "Select Bale(s) Basket(s) Bolt(s) Bottle(s) Buckets Bulk Bundle(s) Can(s) Cardbo…"
select select "YRPK"
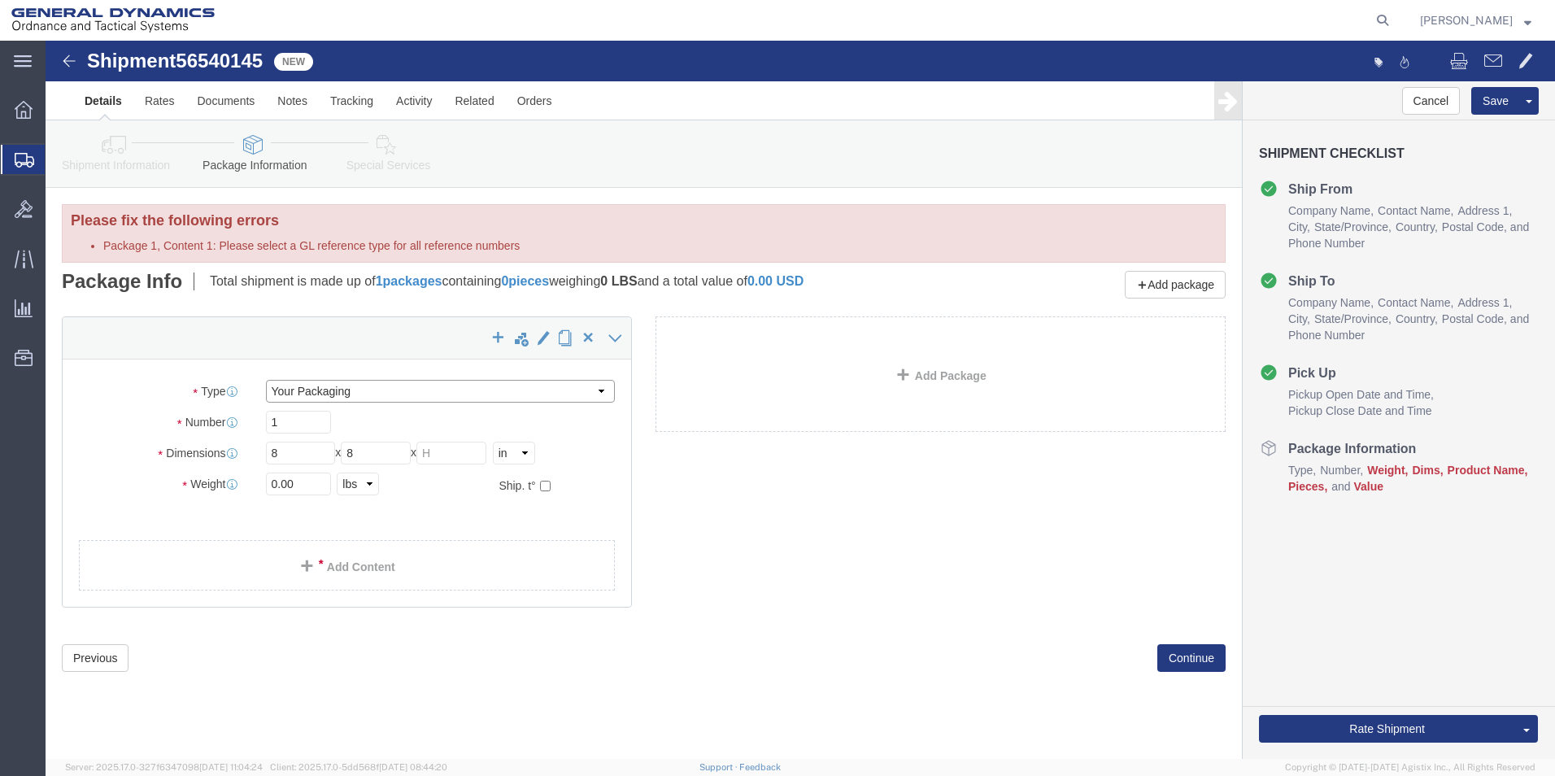
click select "Select Bale(s) Basket(s) Bolt(s) Bottle(s) Buckets Bulk Bundle(s) Can(s) Cardbo…"
click input "text"
type input "8"
drag, startPoint x: 273, startPoint y: 442, endPoint x: 97, endPoint y: 443, distance: 176.5
click div "Weight 0.00 Select kgs lbs Ship. t°"
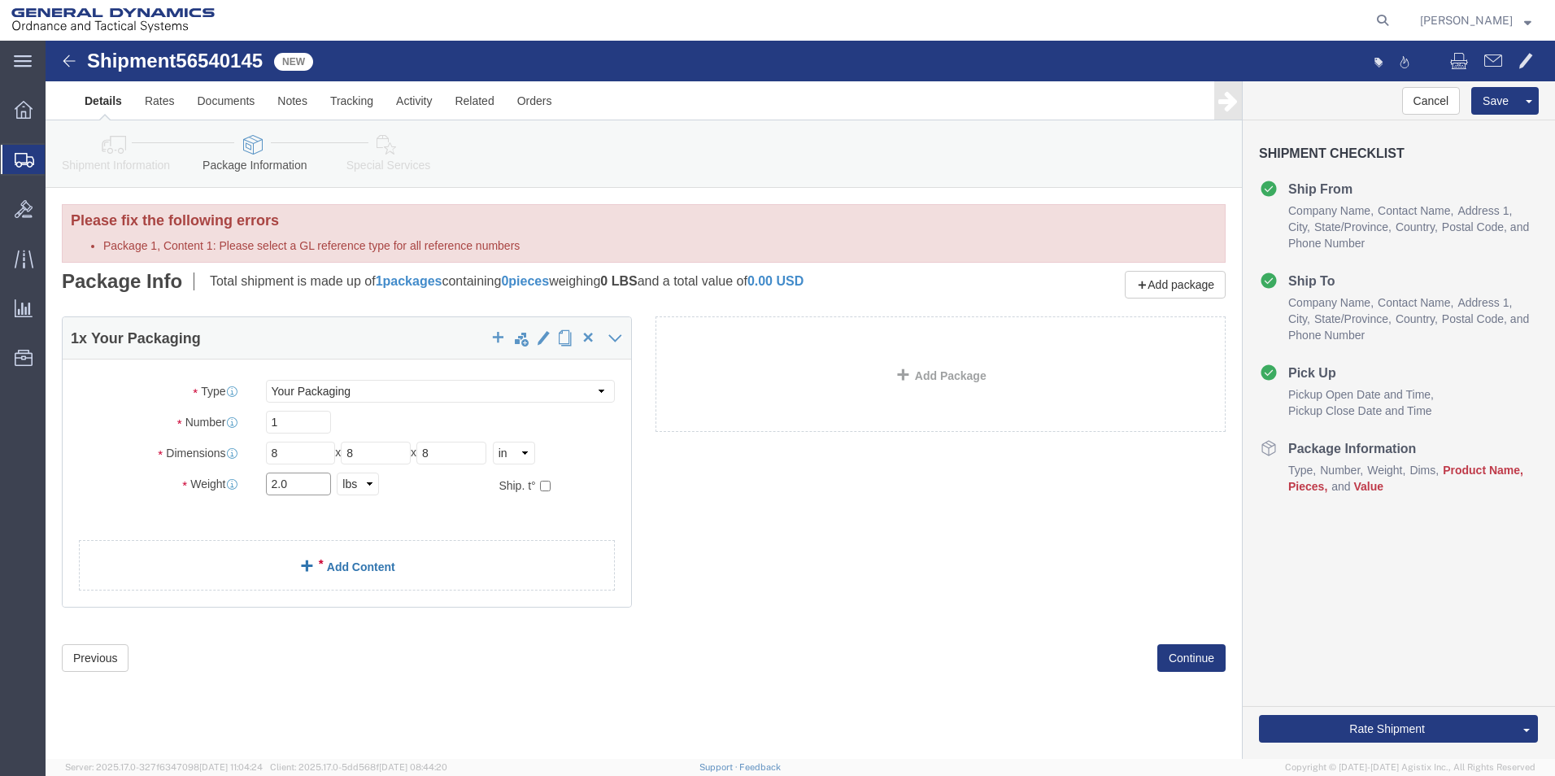
type input "2.0"
click span
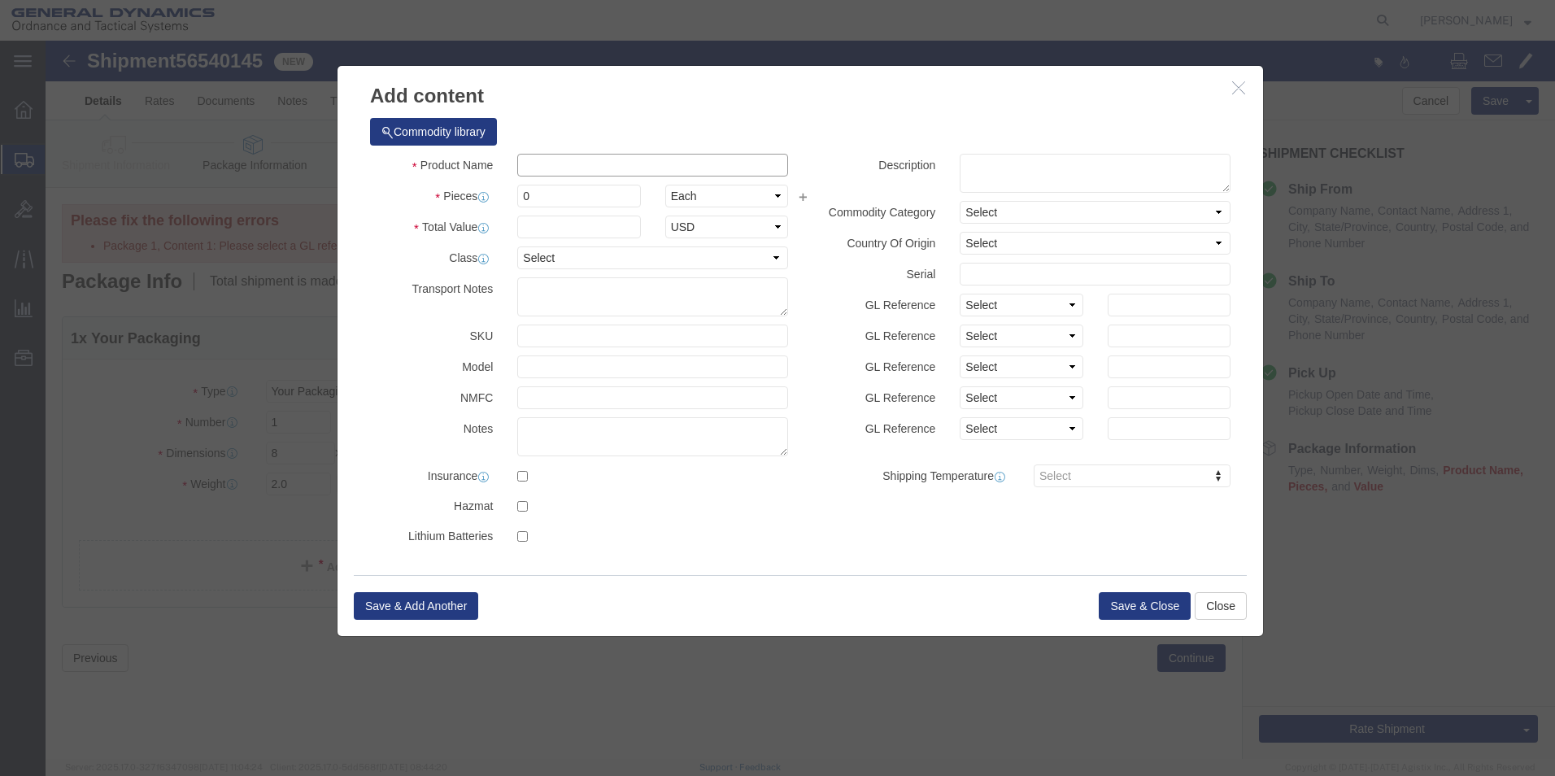
click input "text"
type input "BRACKET SWITCH SHUTTLE SAMPLE"
type input "100"
type input "40224827003"
select select "US"
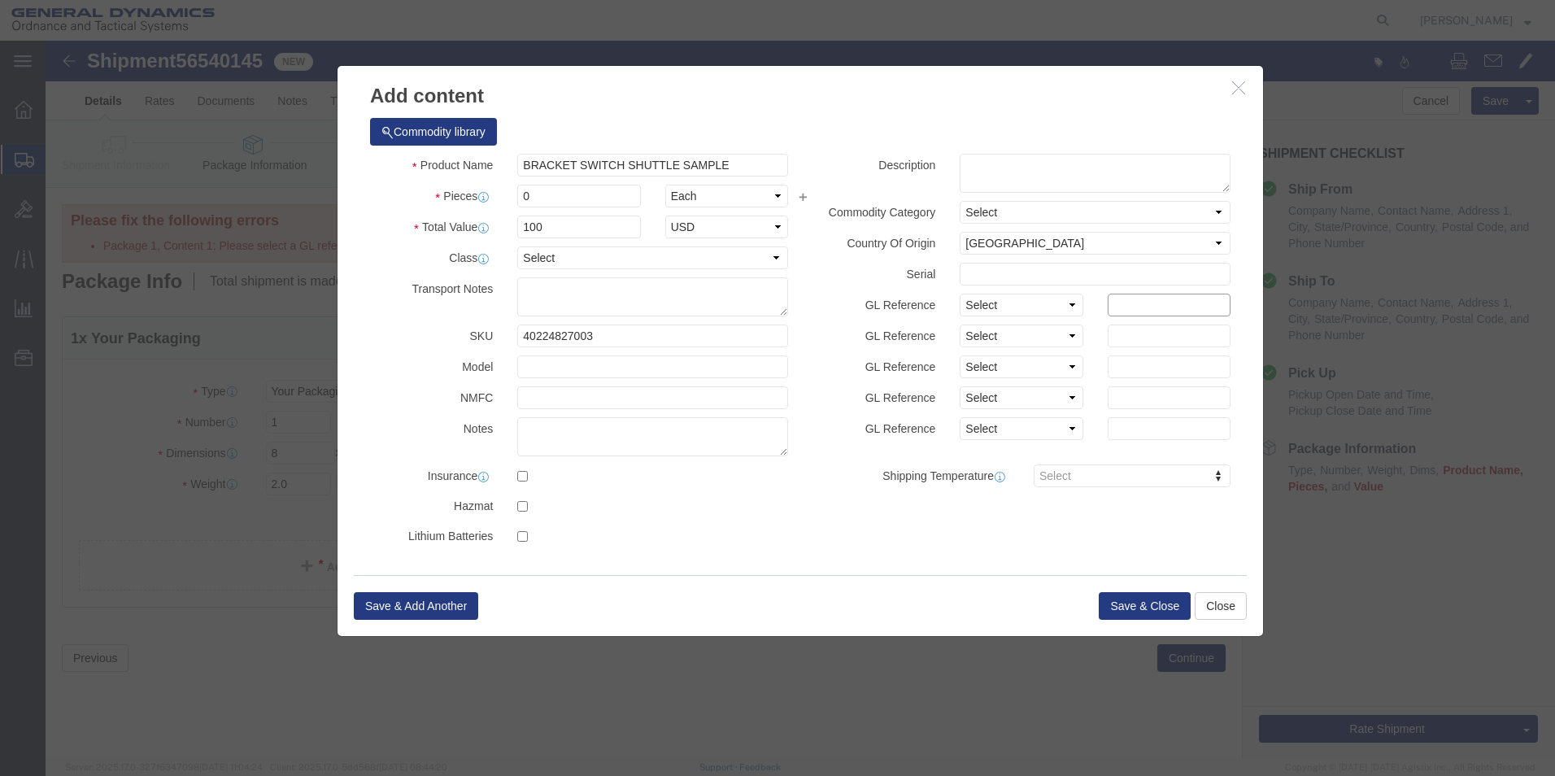
type input "Red Lion, [GEOGRAPHIC_DATA]"
drag, startPoint x: 495, startPoint y: 152, endPoint x: 358, endPoint y: 158, distance: 137.6
click div "Pieces 0 Select Bag Barrels 100Board Feet Bottle Box Blister Pack Carats Can Ca…"
type input "10"
click div "Product Name BRACKET SWITCH SHUTTLE SAMPLE Pieces 10 Select Bag Barrels 100Boar…"
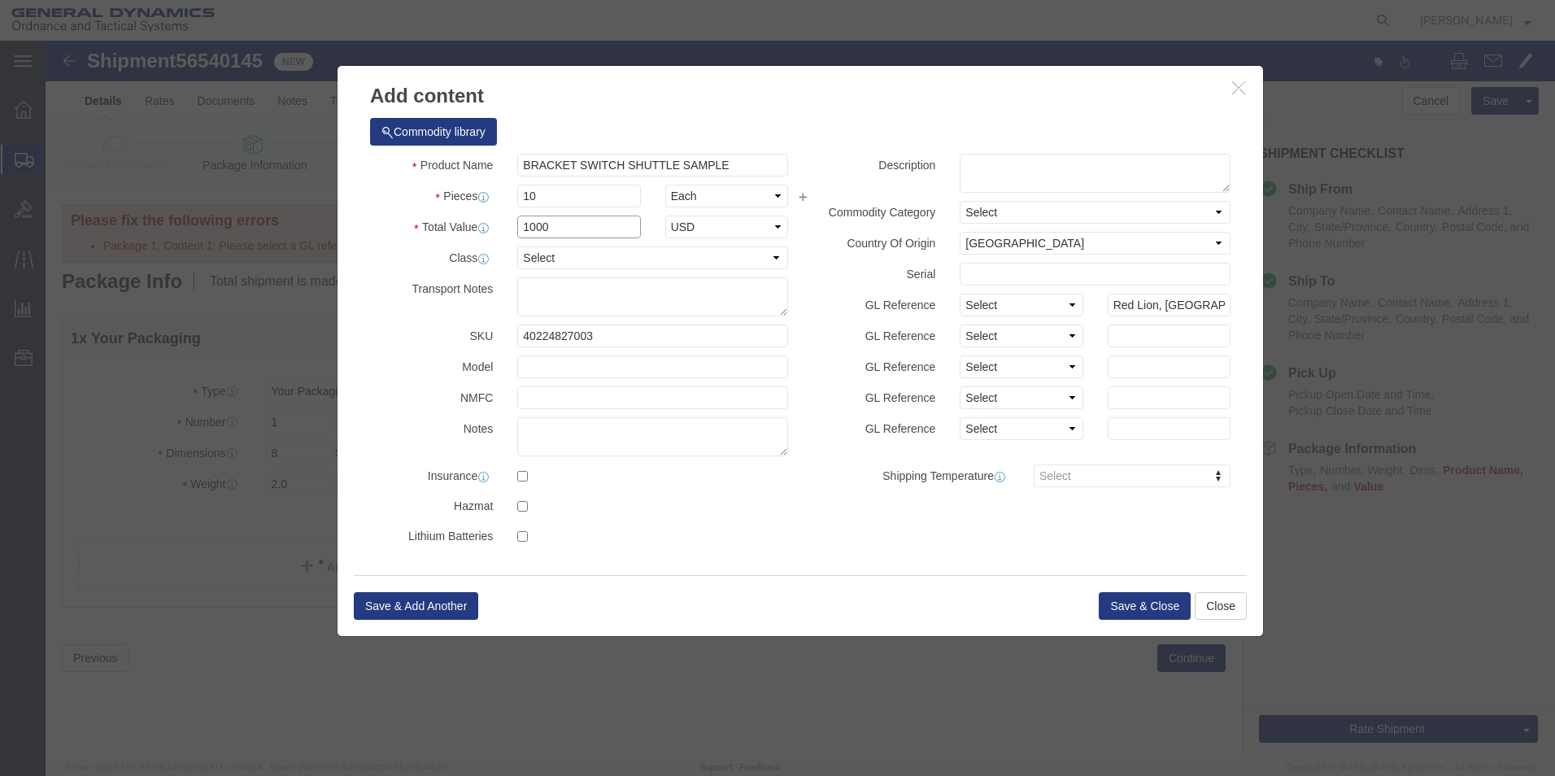
drag, startPoint x: 521, startPoint y: 179, endPoint x: 463, endPoint y: 182, distance: 57.8
click div "1000"
type input "100"
click label
click input "checkbox"
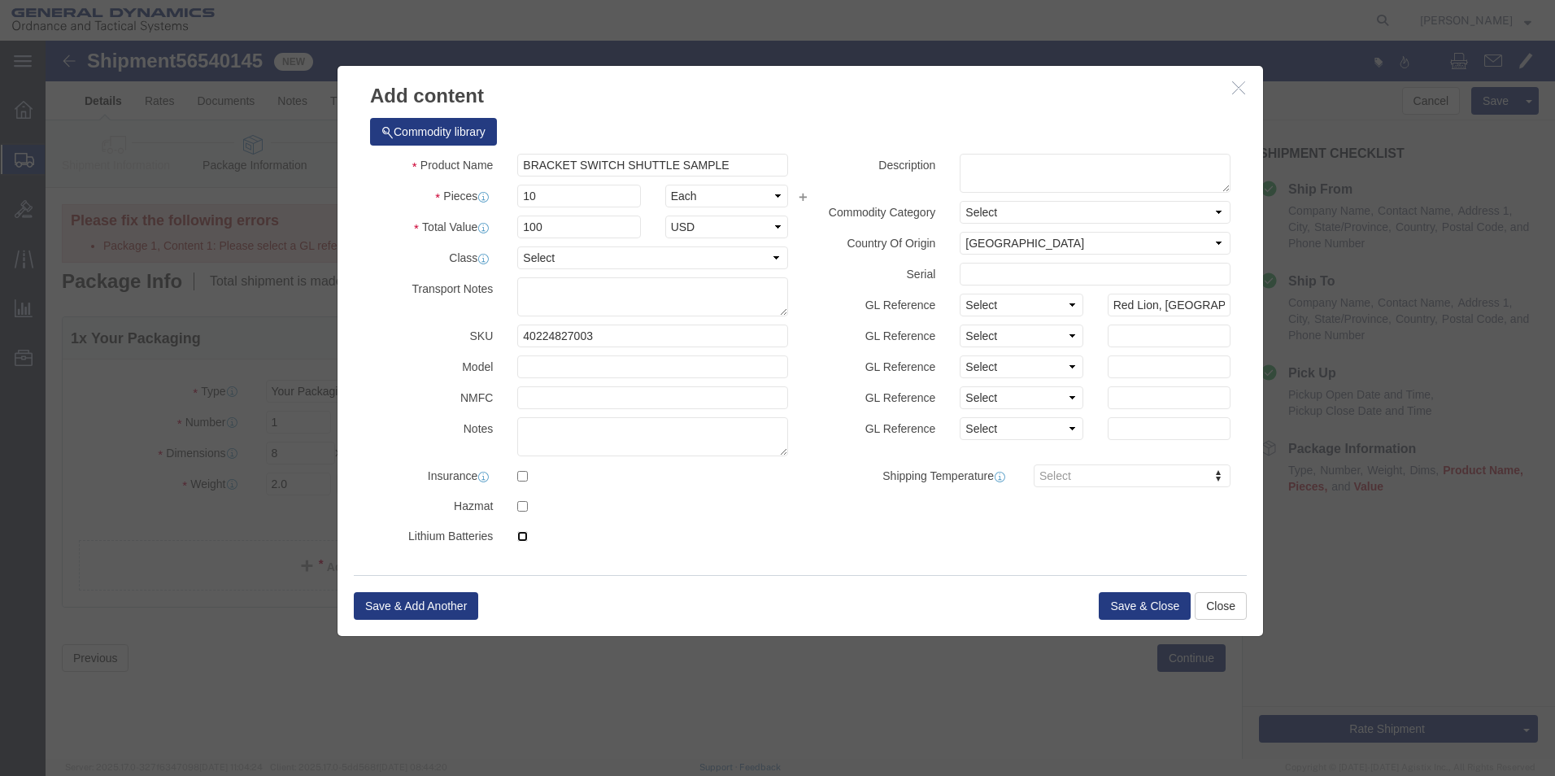
checkbox input "true"
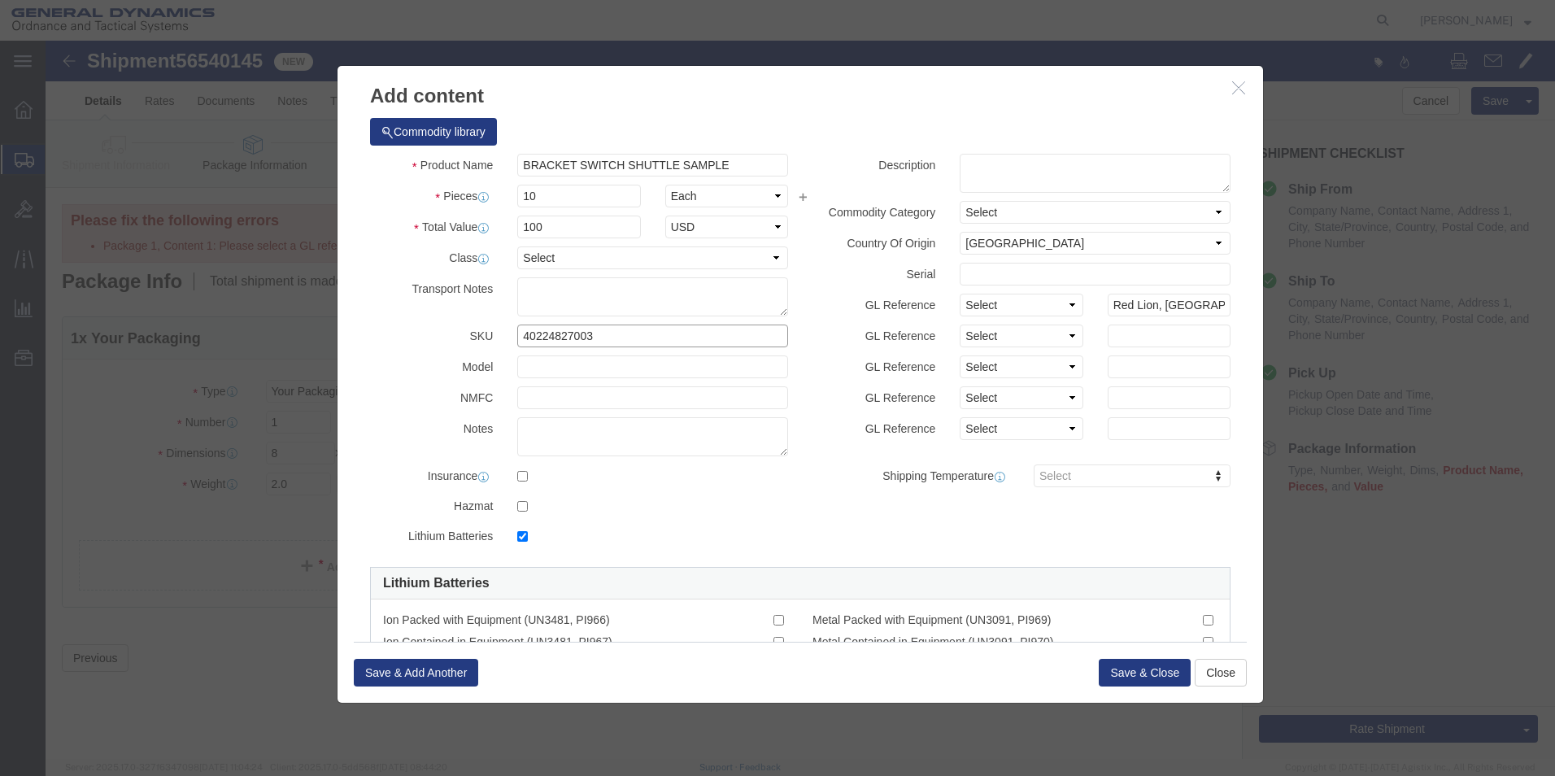
click input "40224827003"
select select
click button "Save & Close"
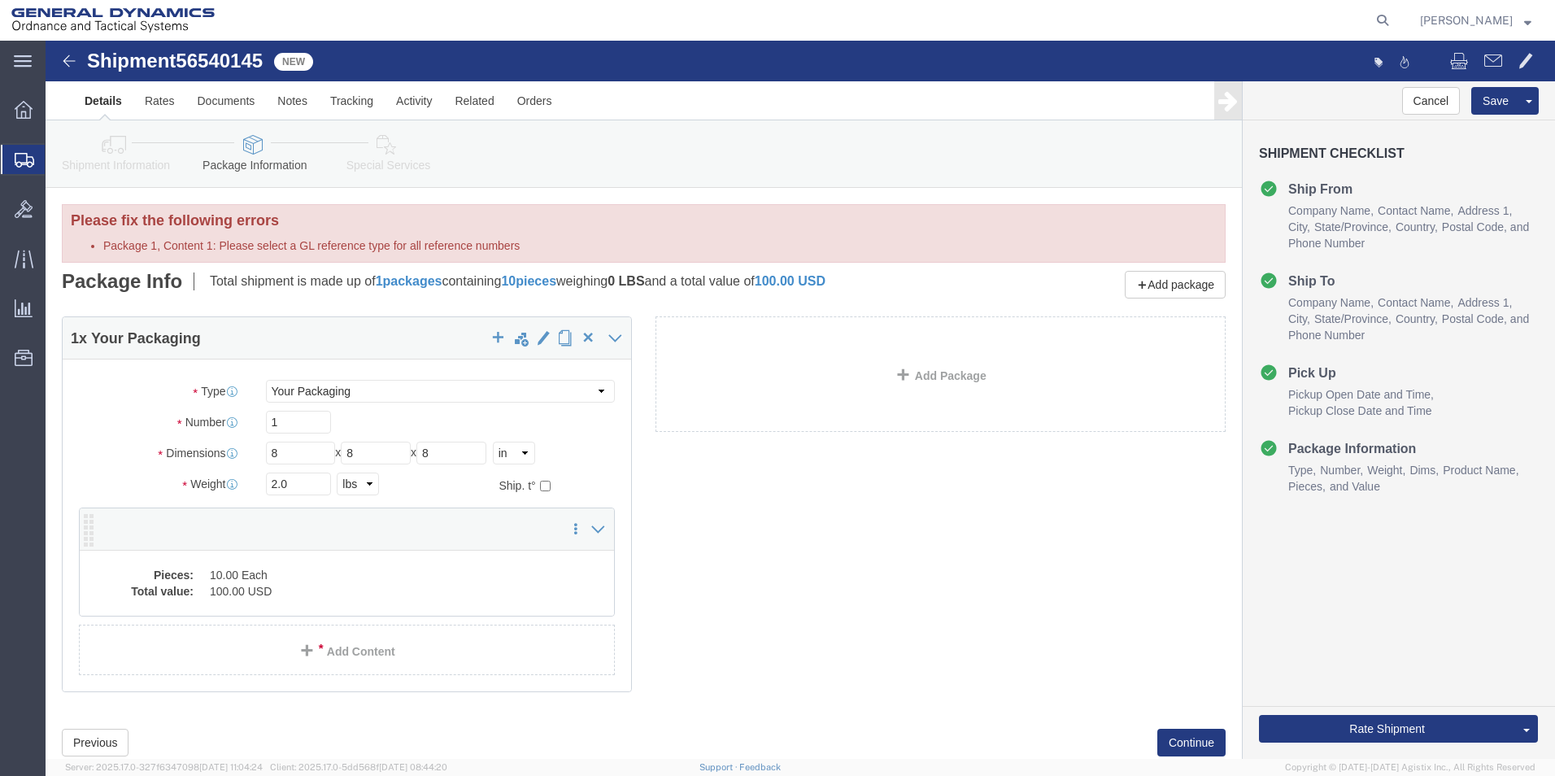
click dd "10.00 Each"
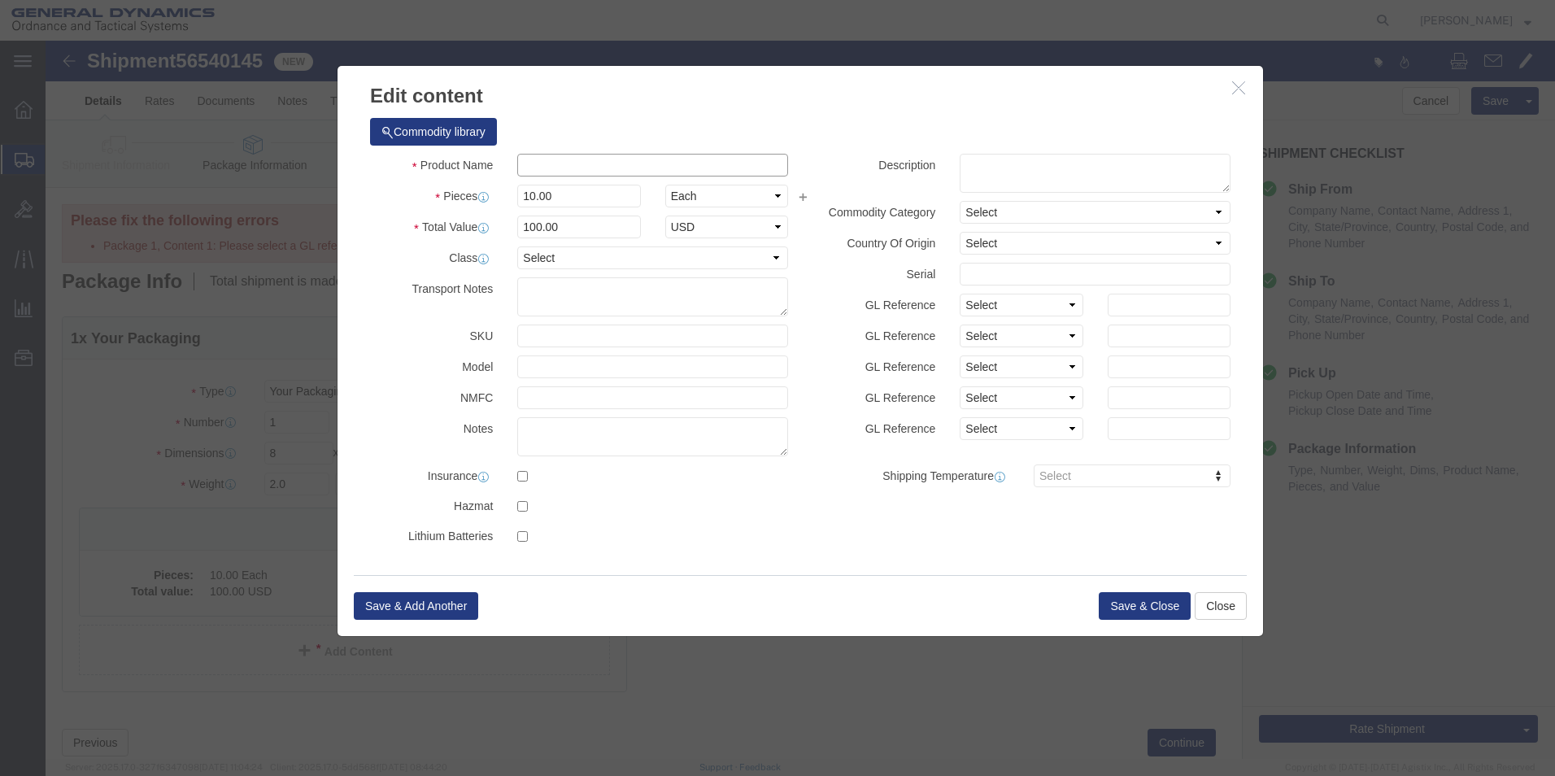
click input "text"
type input "BRACKET SWITCH"
click div "Product Name BRACKET SWITCH BRACKET Pieces 10.00 Select Bag Barrels 100Board Fe…"
click button "Save & Close"
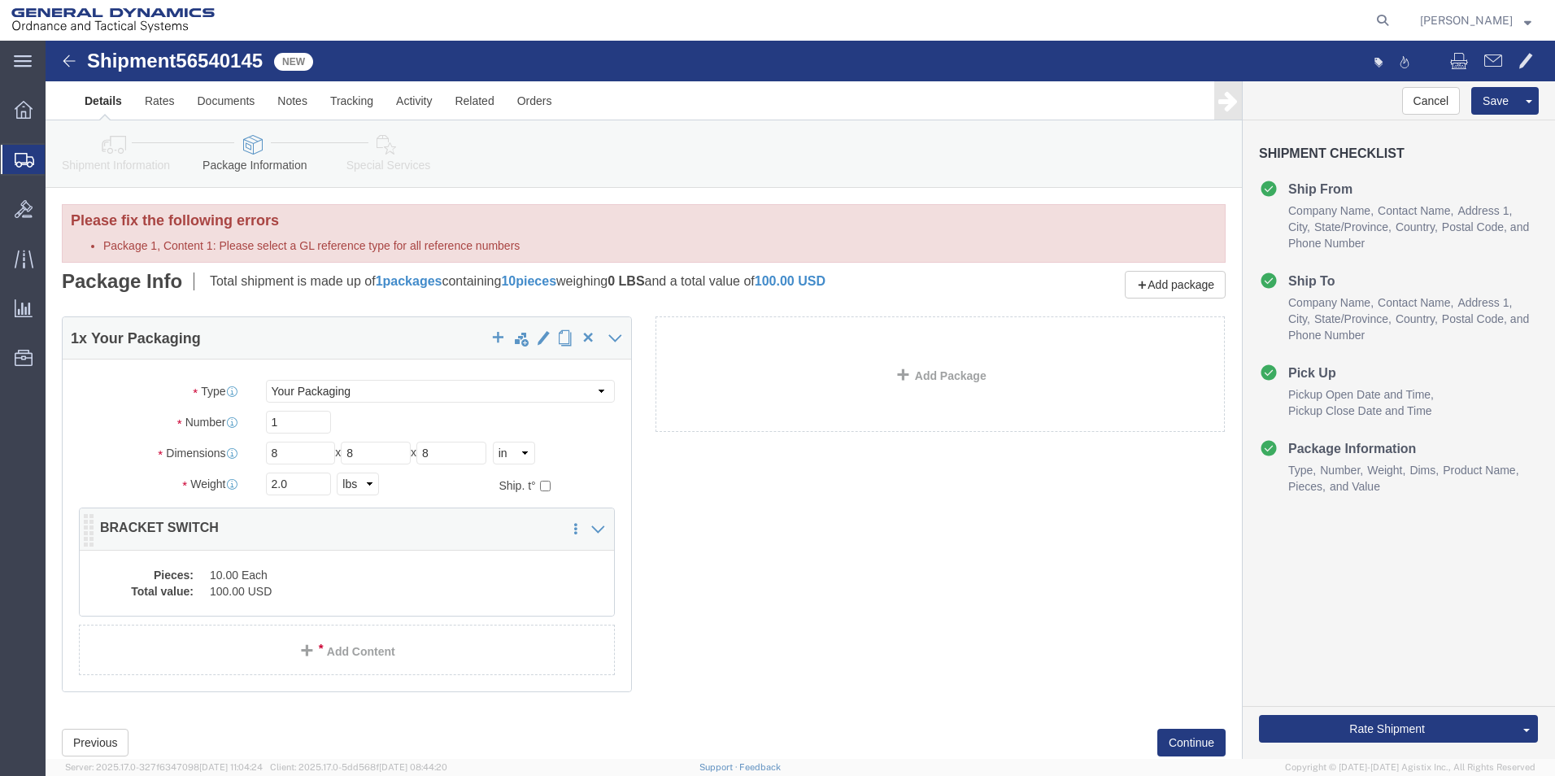
click dd "10.00 Each"
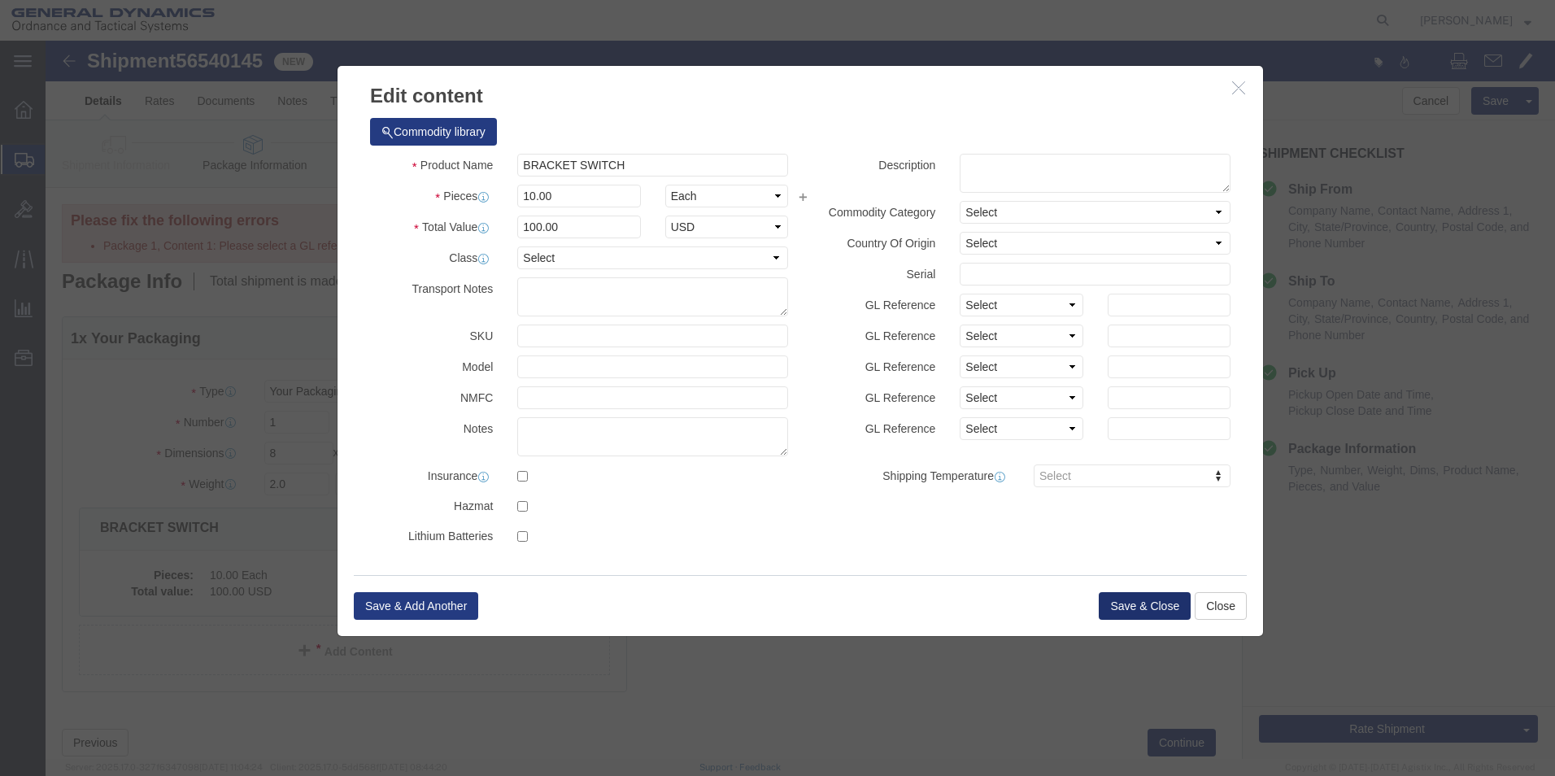
click button "Save & Close"
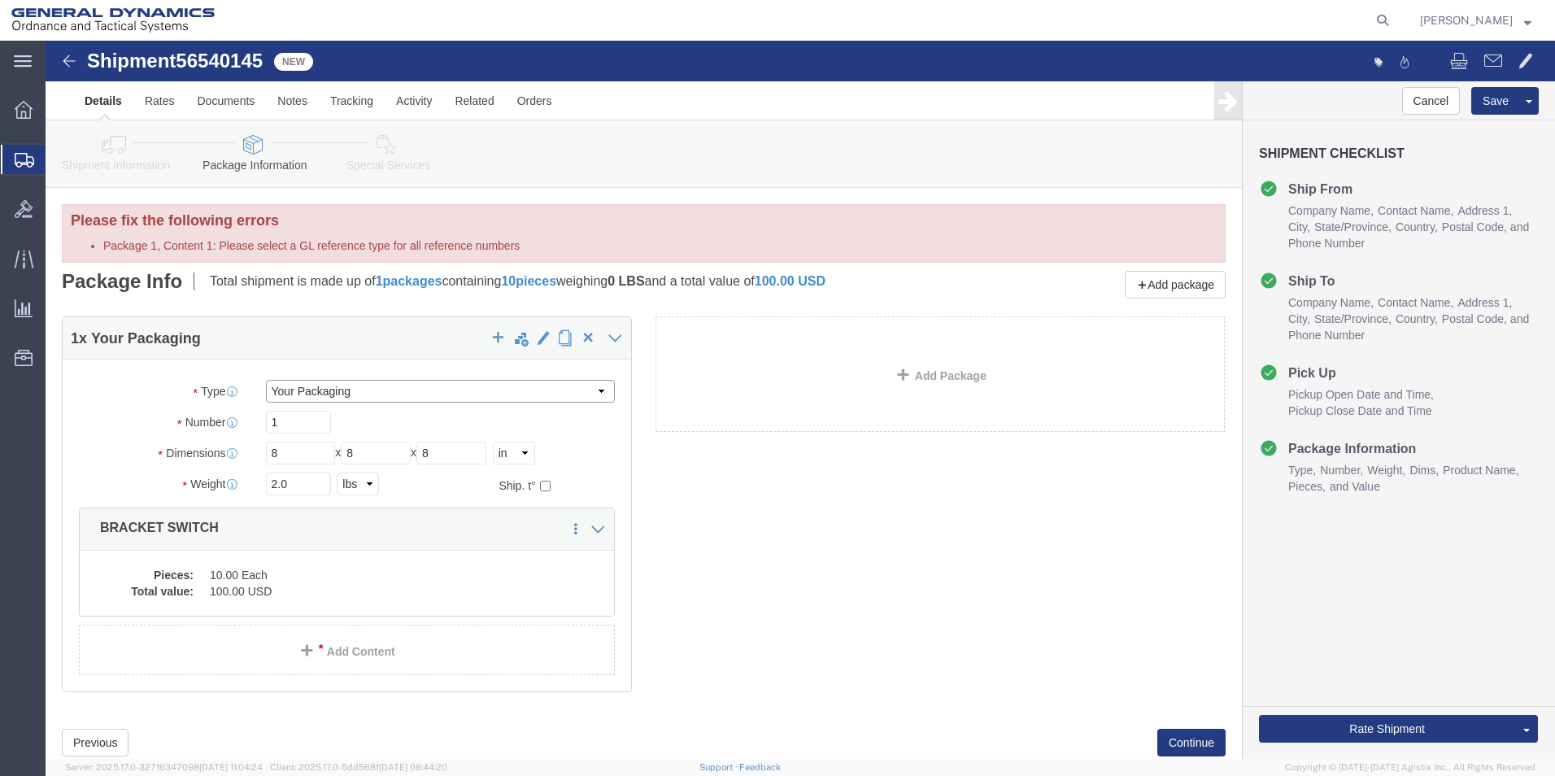
click select "Select Bale(s) Basket(s) Bolt(s) Bottle(s) Buckets Bulk Bundle(s) Can(s) Cardbo…"
click dd "10.00 Each"
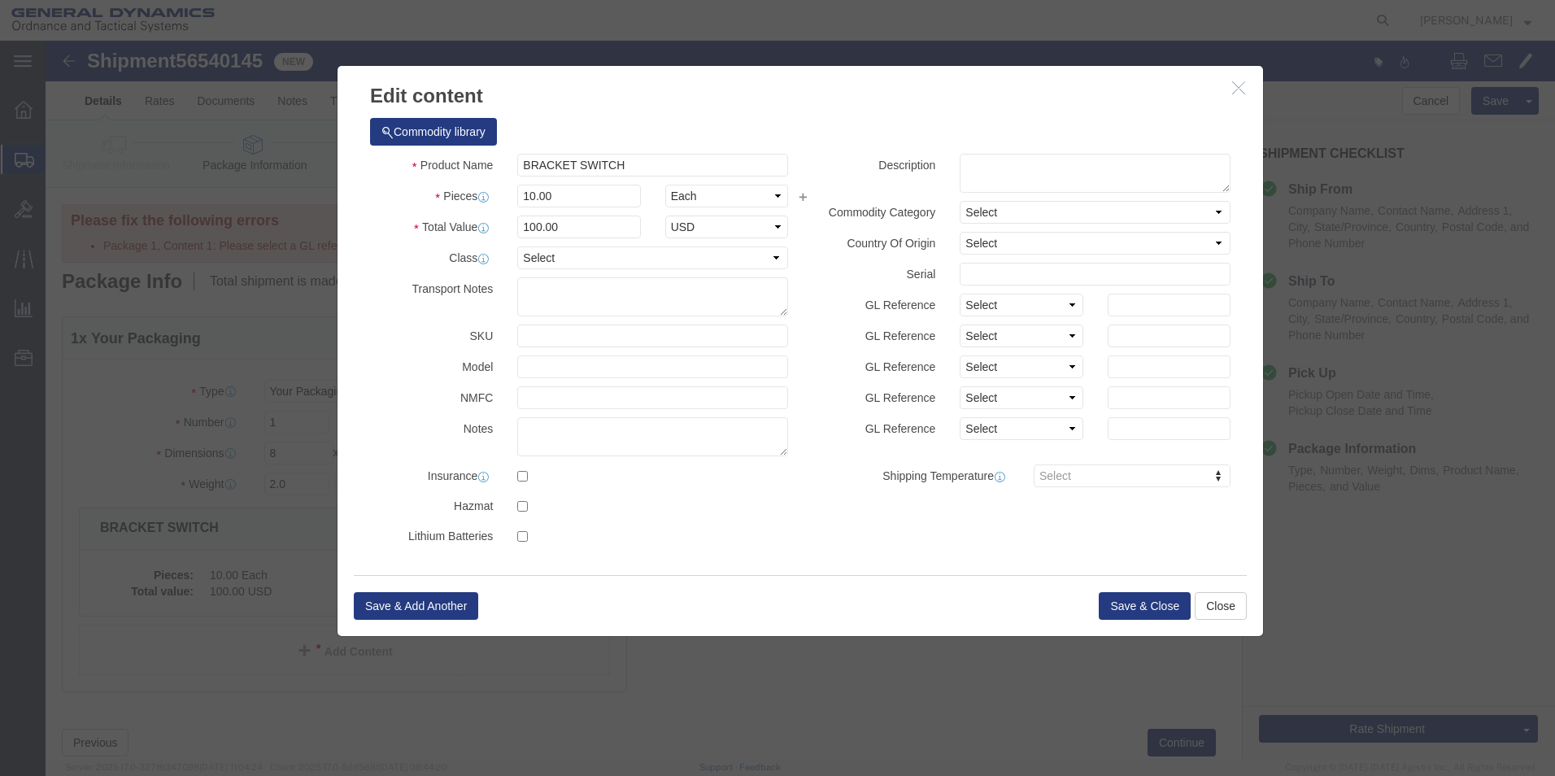
click div
click input "checkbox"
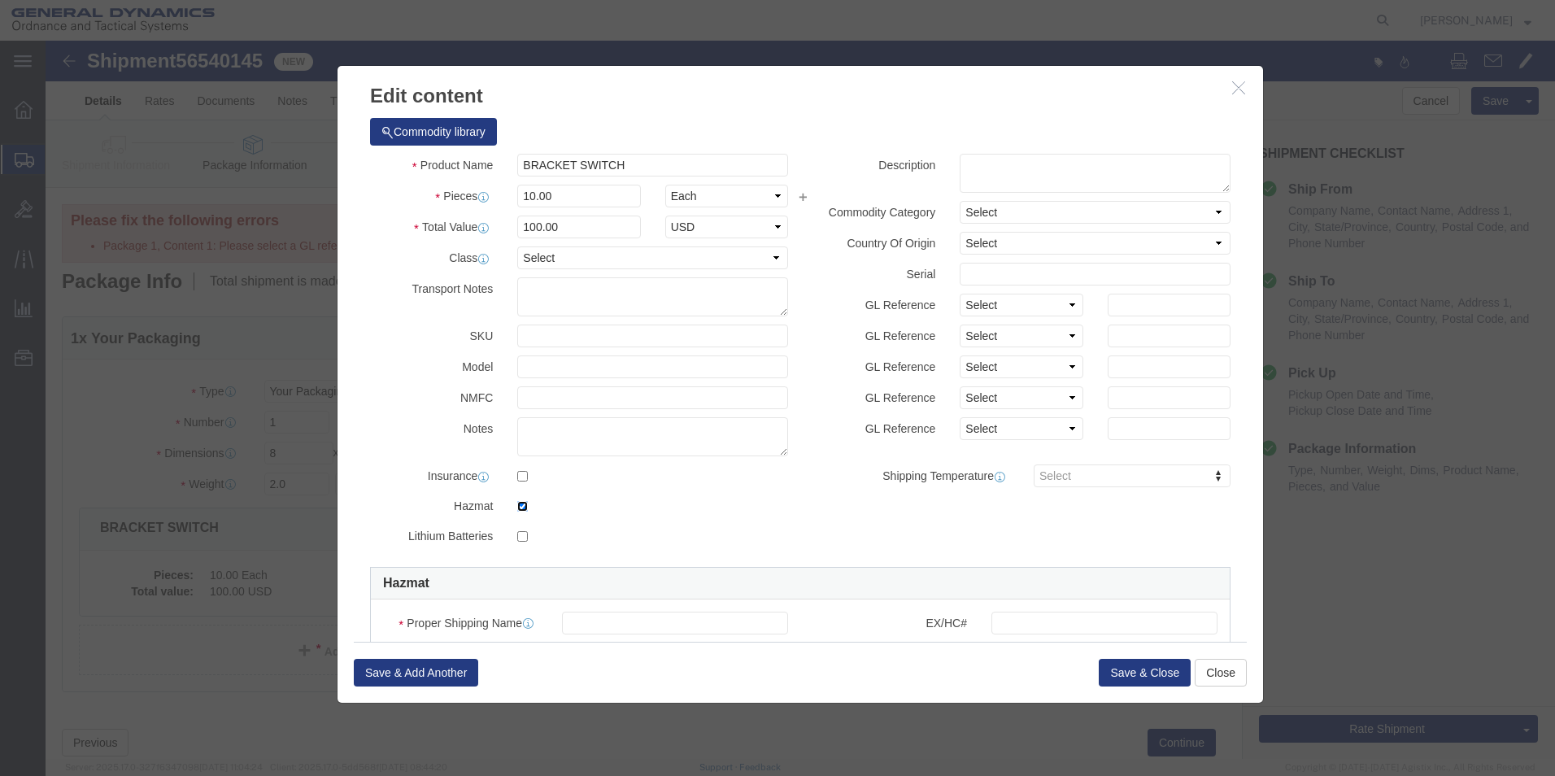
click input "checkbox"
checkbox input "false"
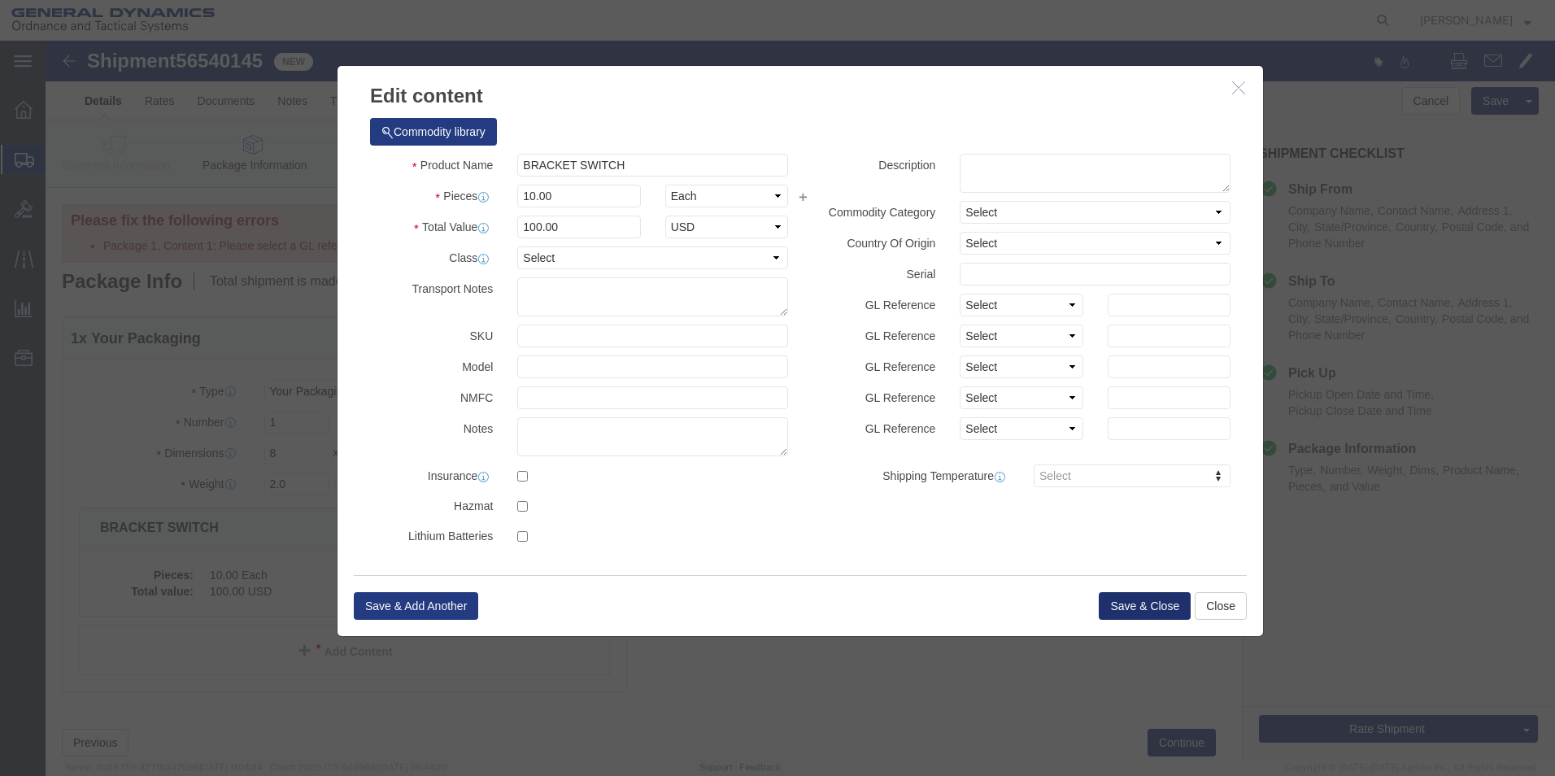
click button "Save & Close"
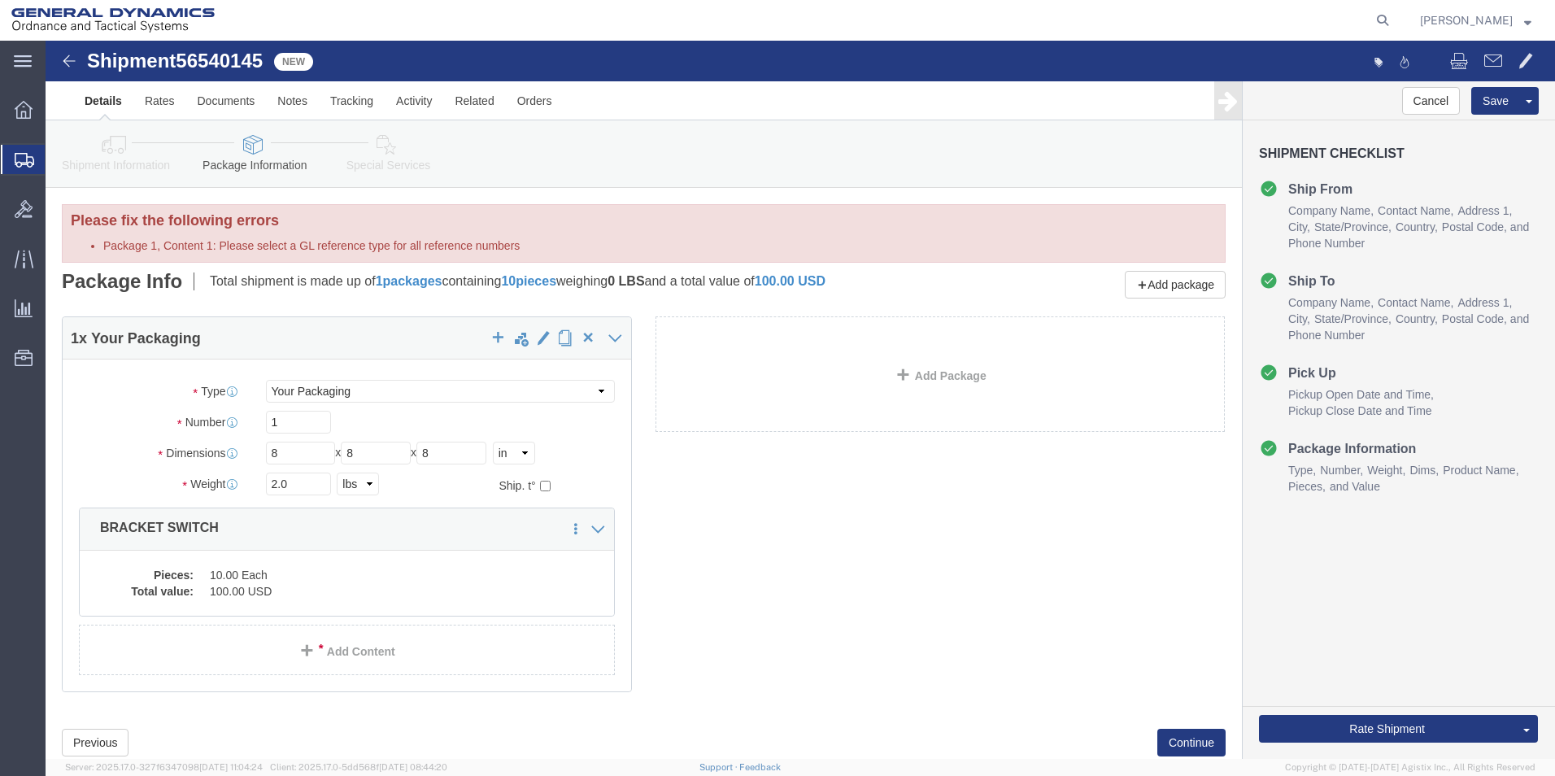
click li "Package 1, Content 1: Please select a GL reference type for all reference numbe…"
click span "button"
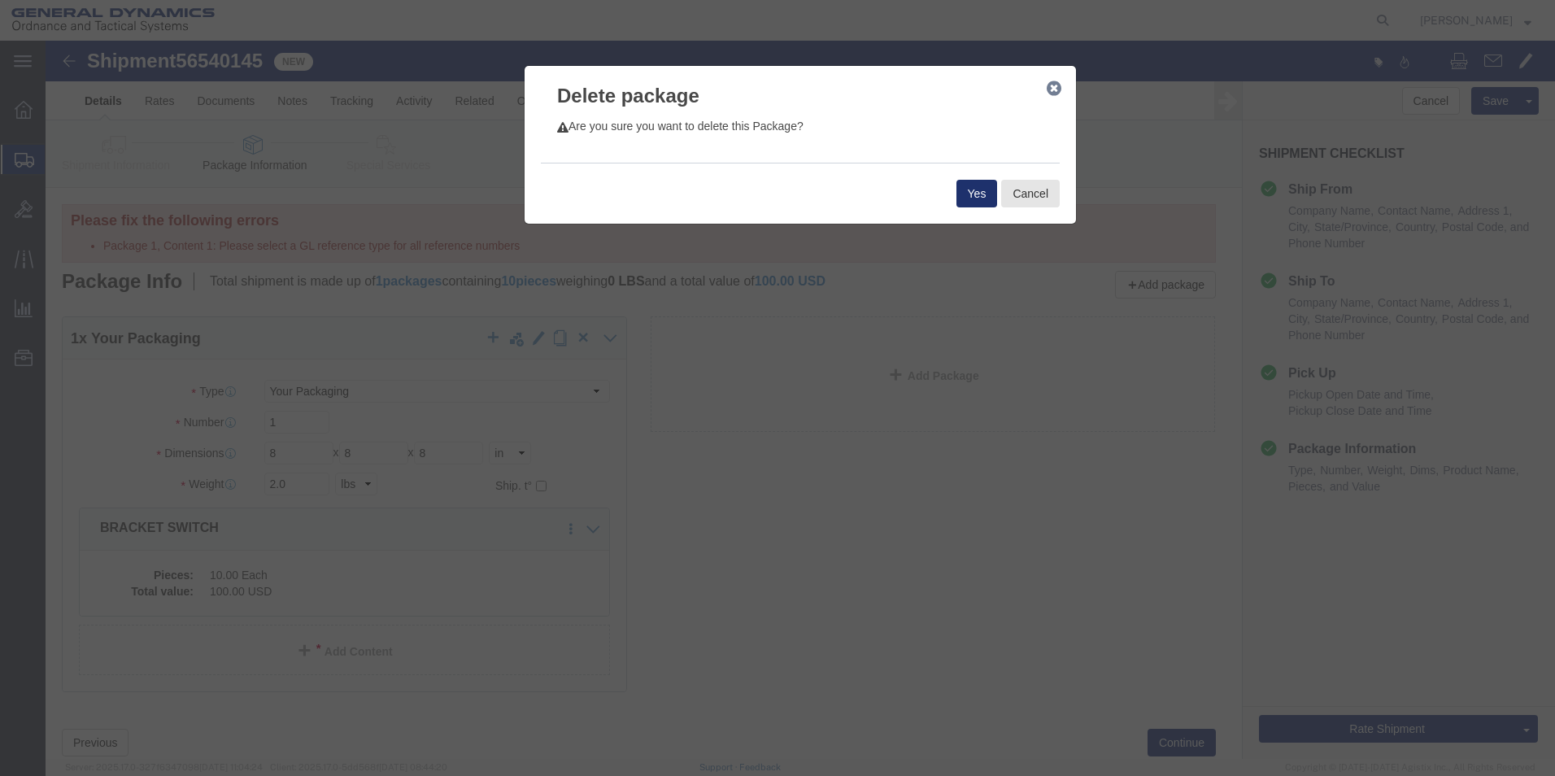
click button "Yes"
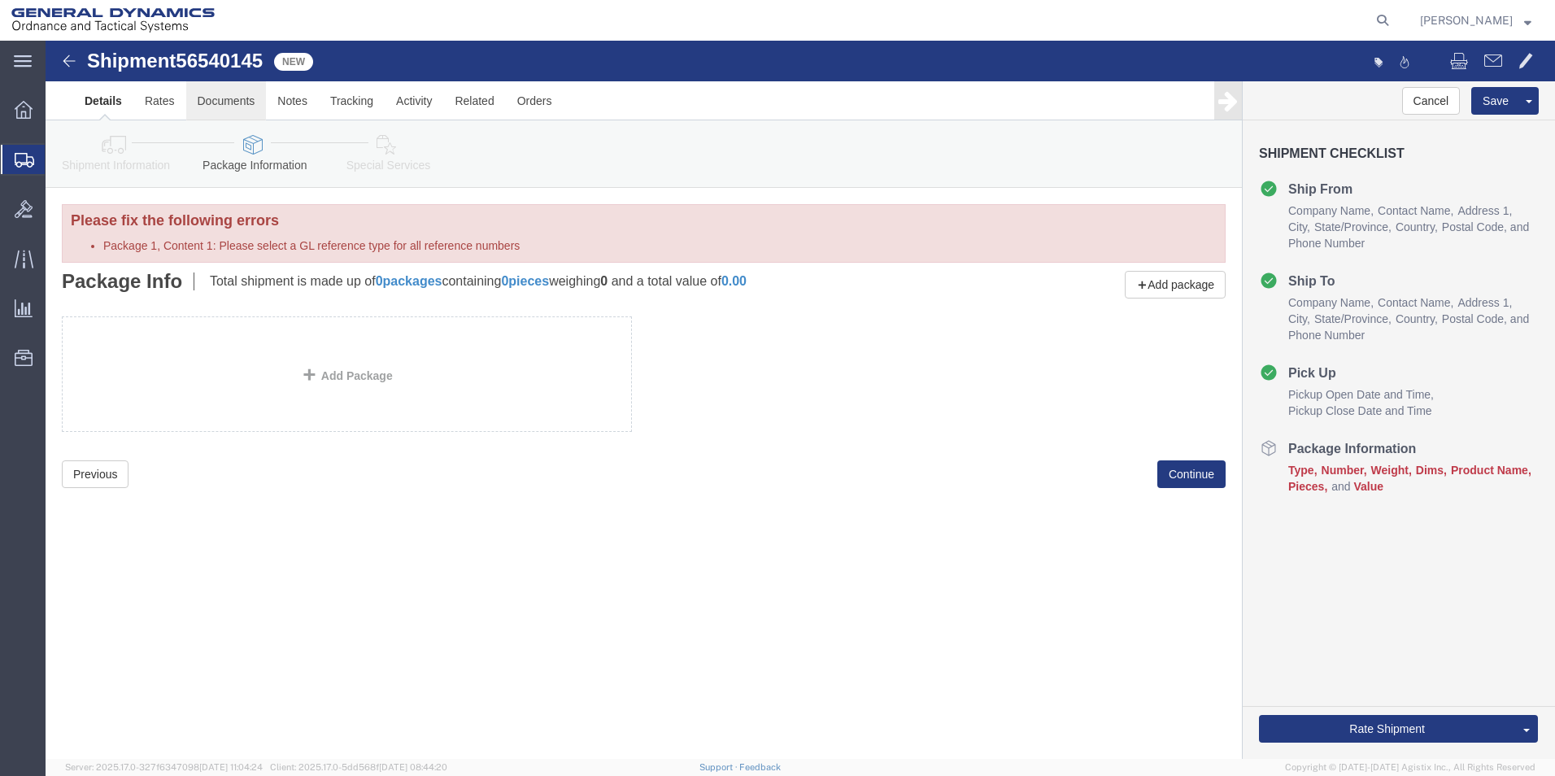
click link "Documents"
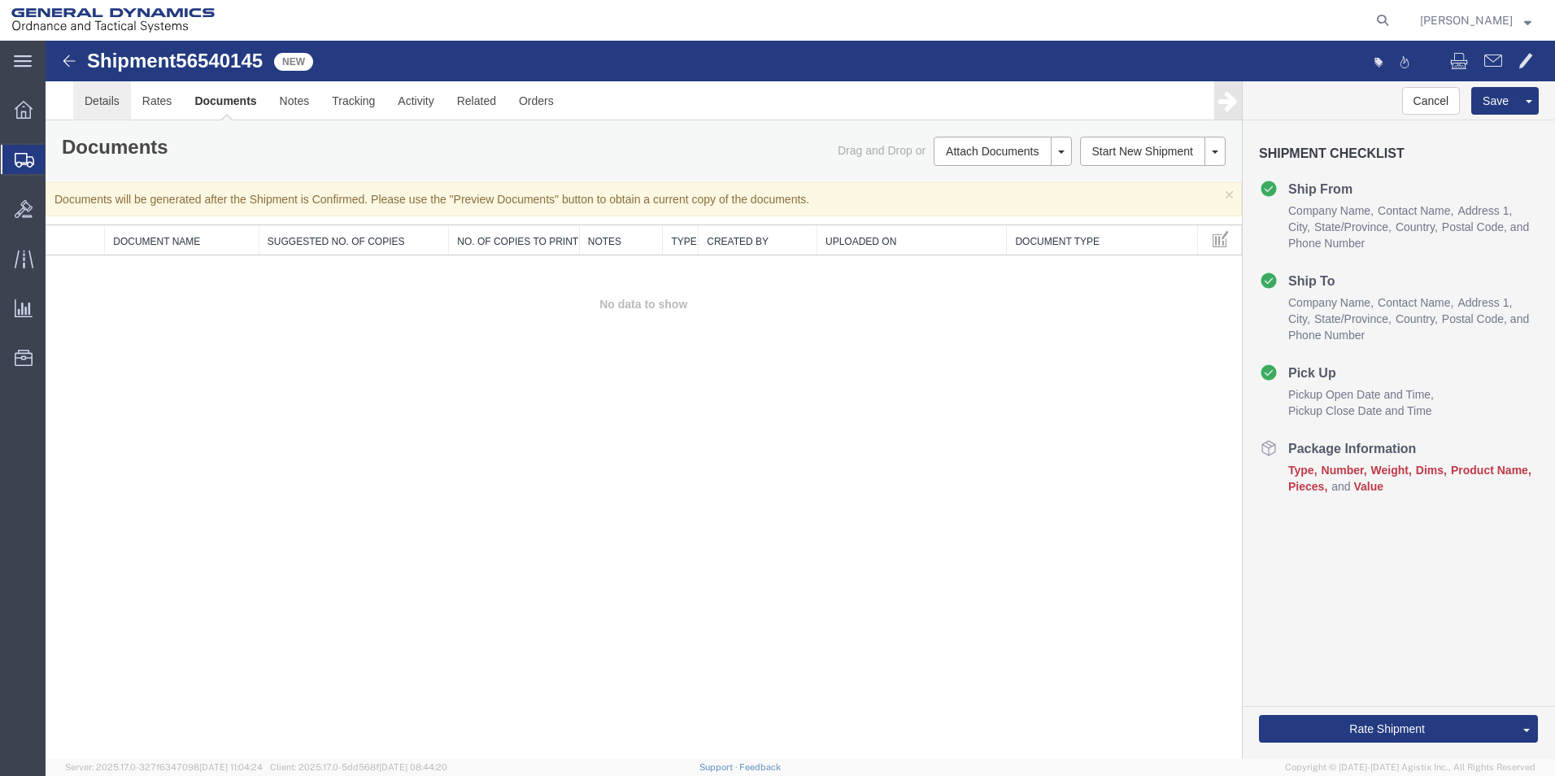
click at [94, 105] on link "Details" at bounding box center [102, 100] width 58 height 39
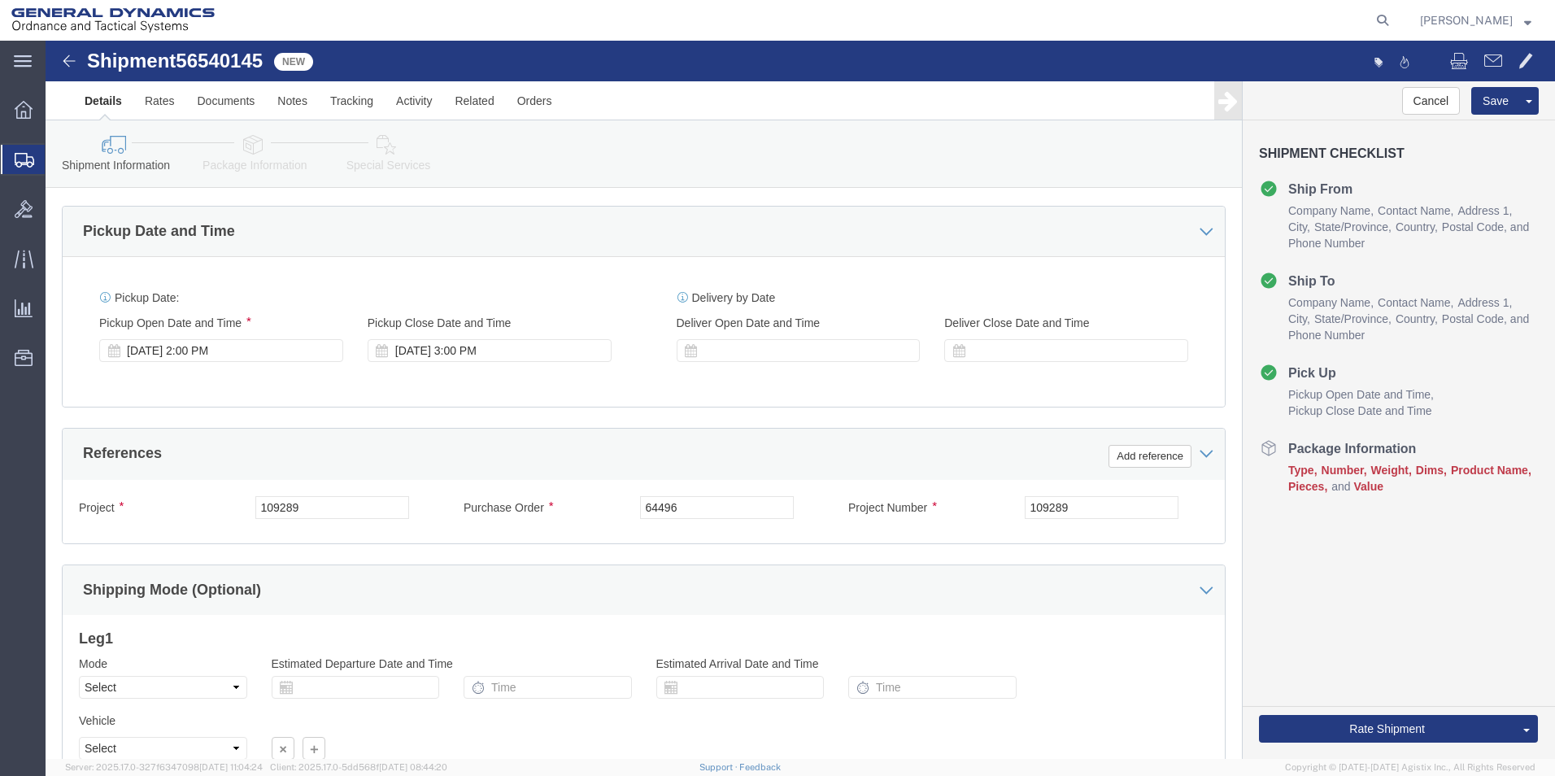
scroll to position [678, 0]
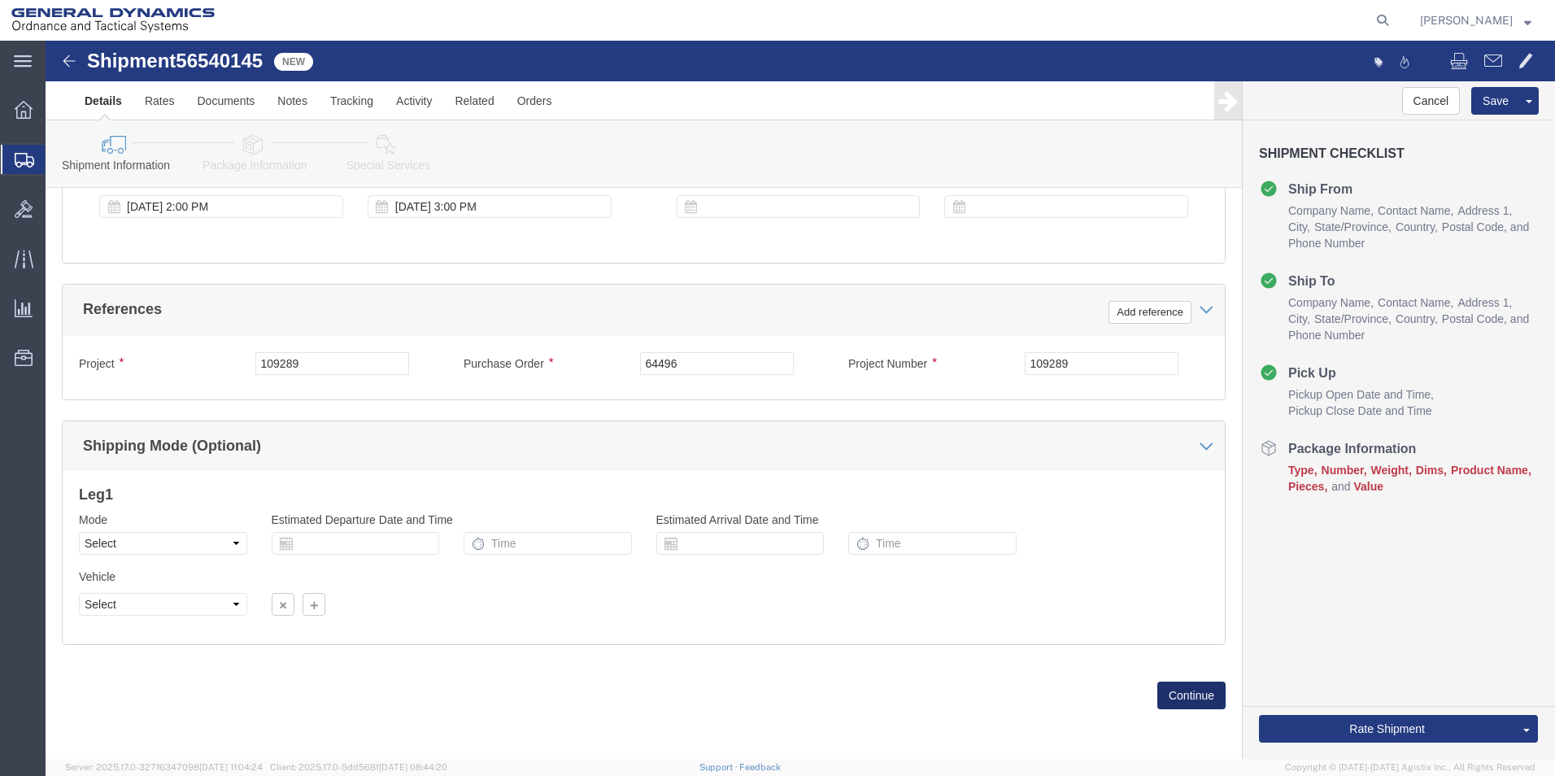
click button "Continue"
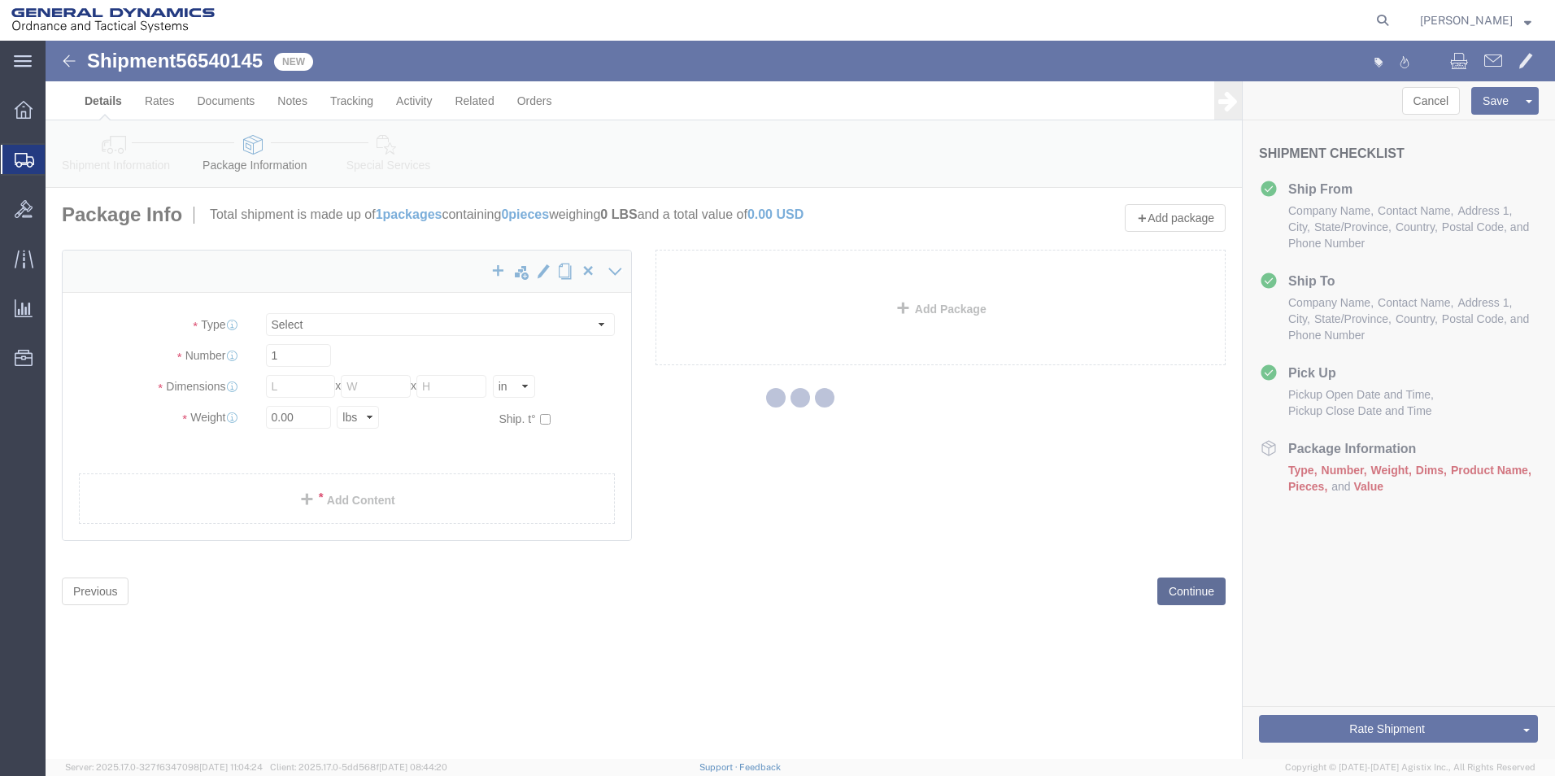
scroll to position [0, 0]
select select "CBOX"
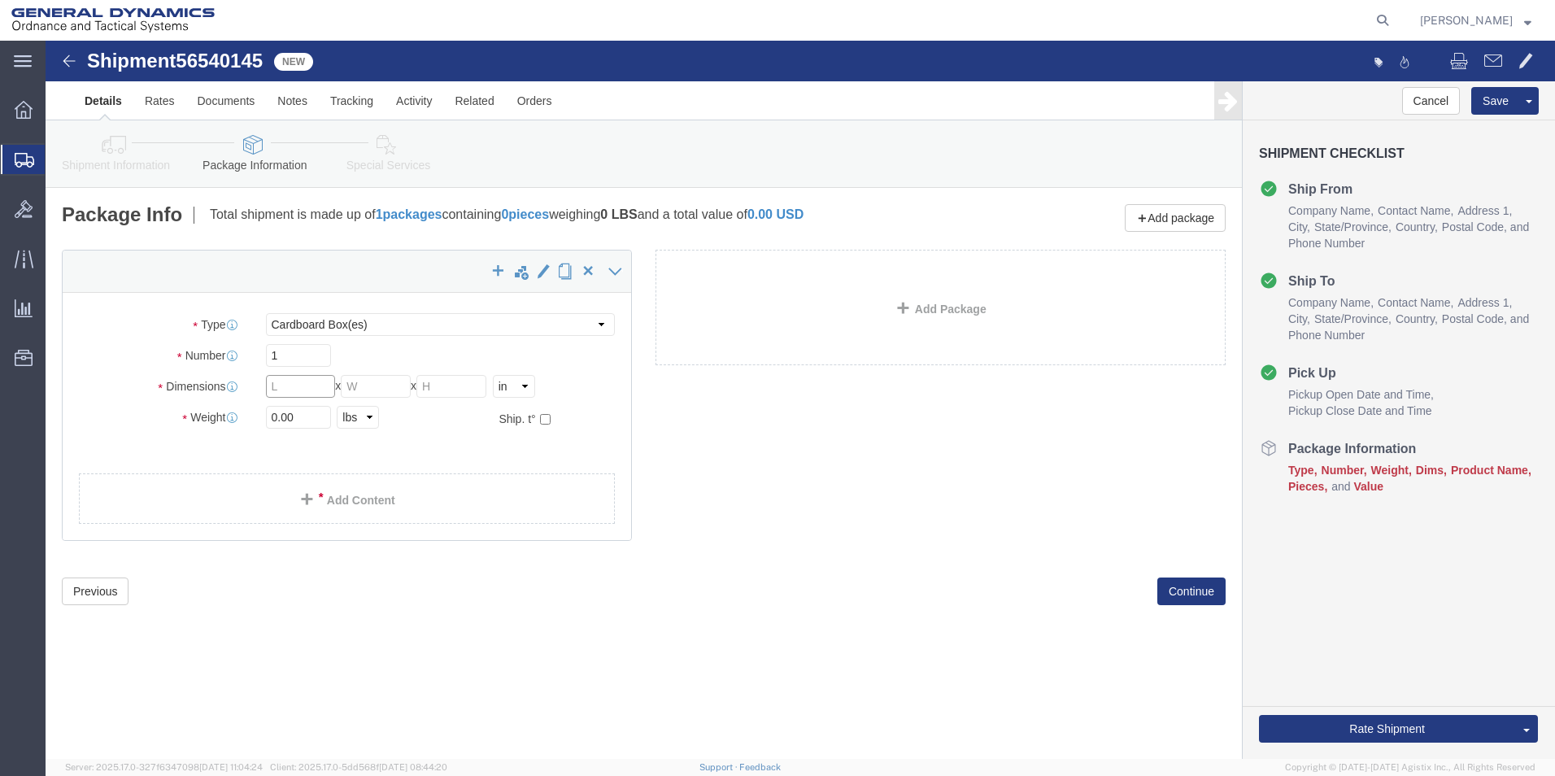
click input "text"
type input "8"
type input "2.0"
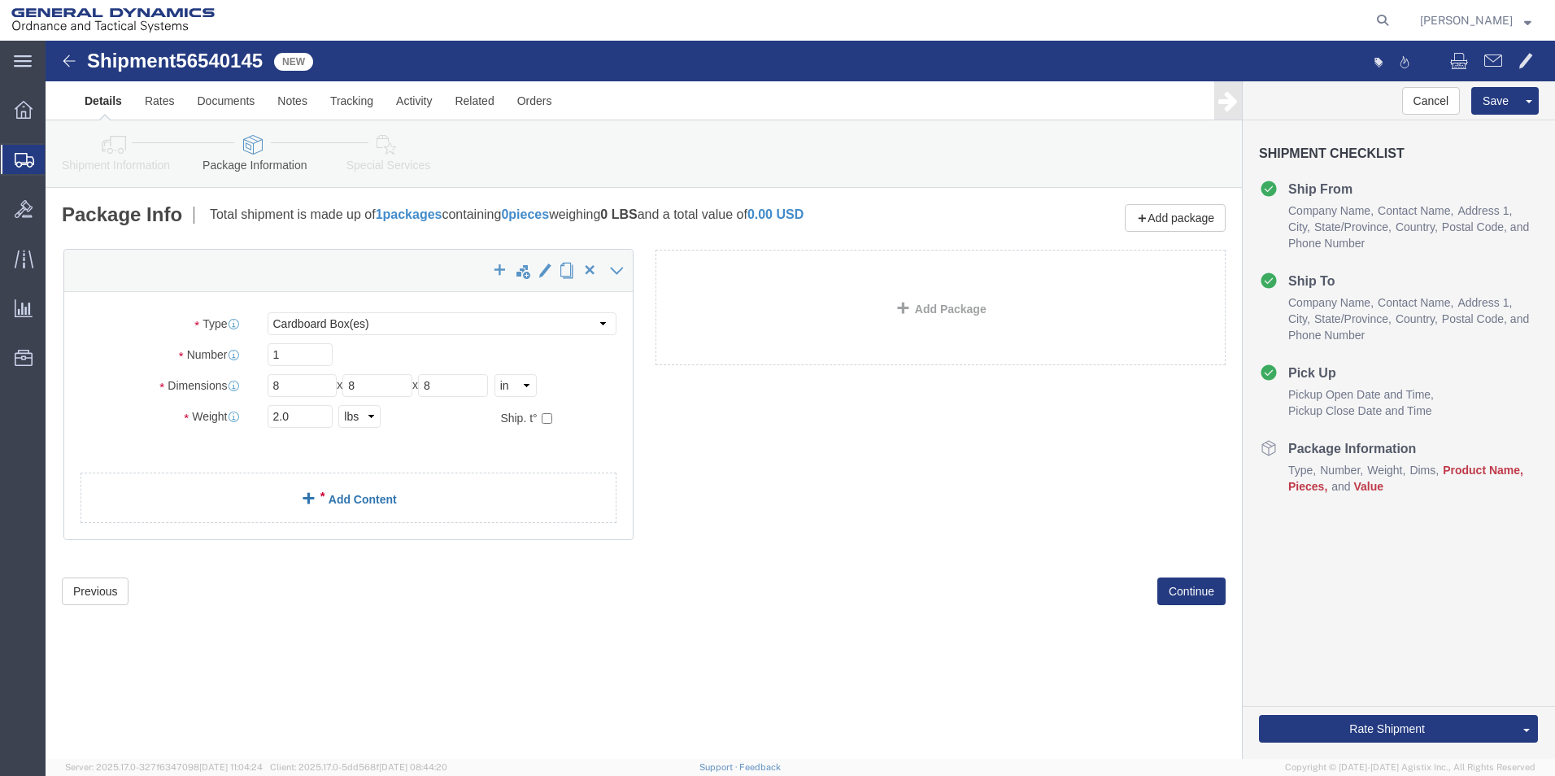
click div "x Package Type Select Bale(s) Basket(s) Bolt(s) Bottle(s) Buckets Bulk Bundle(s…"
click link "Add Content"
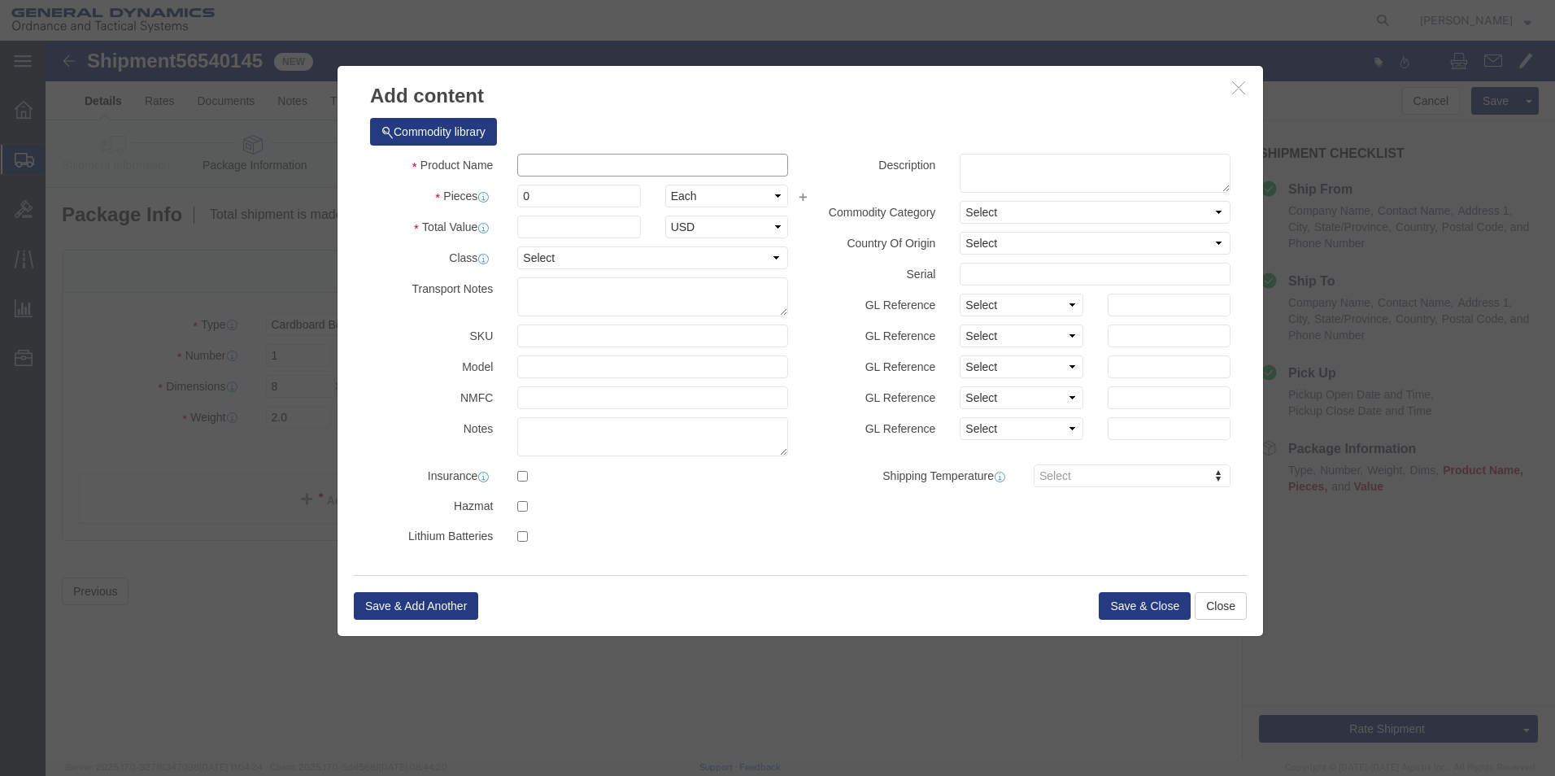
click input "text"
type input "BRACKET SWITCH"
click div "GL Reference Select Account Type Activity ID Airline Appointment Number ASN Bat…"
drag, startPoint x: 492, startPoint y: 153, endPoint x: 464, endPoint y: 163, distance: 30.1
click div "0"
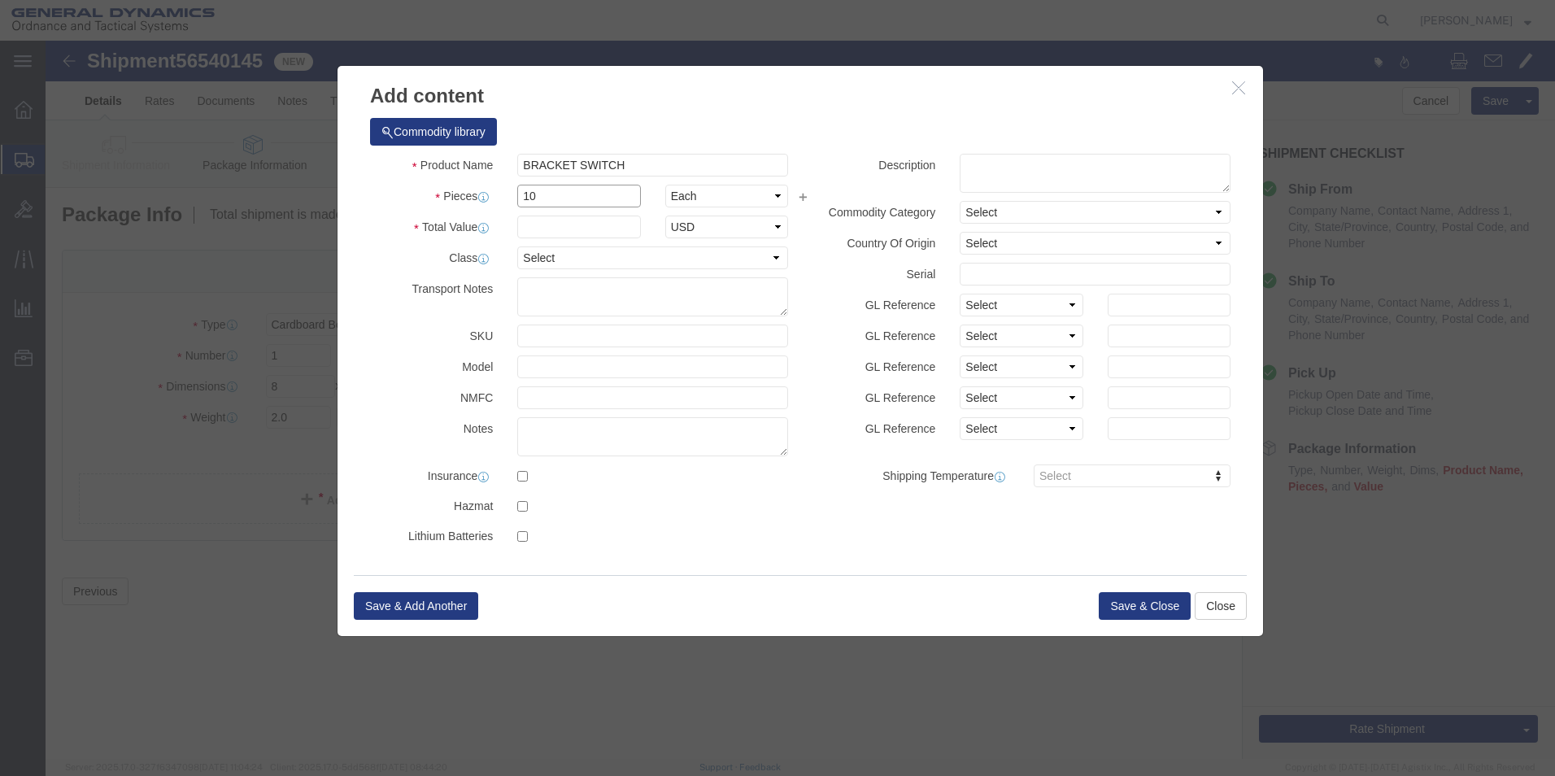
type input "10"
click input "text"
type input "100"
click label
click input "checkbox"
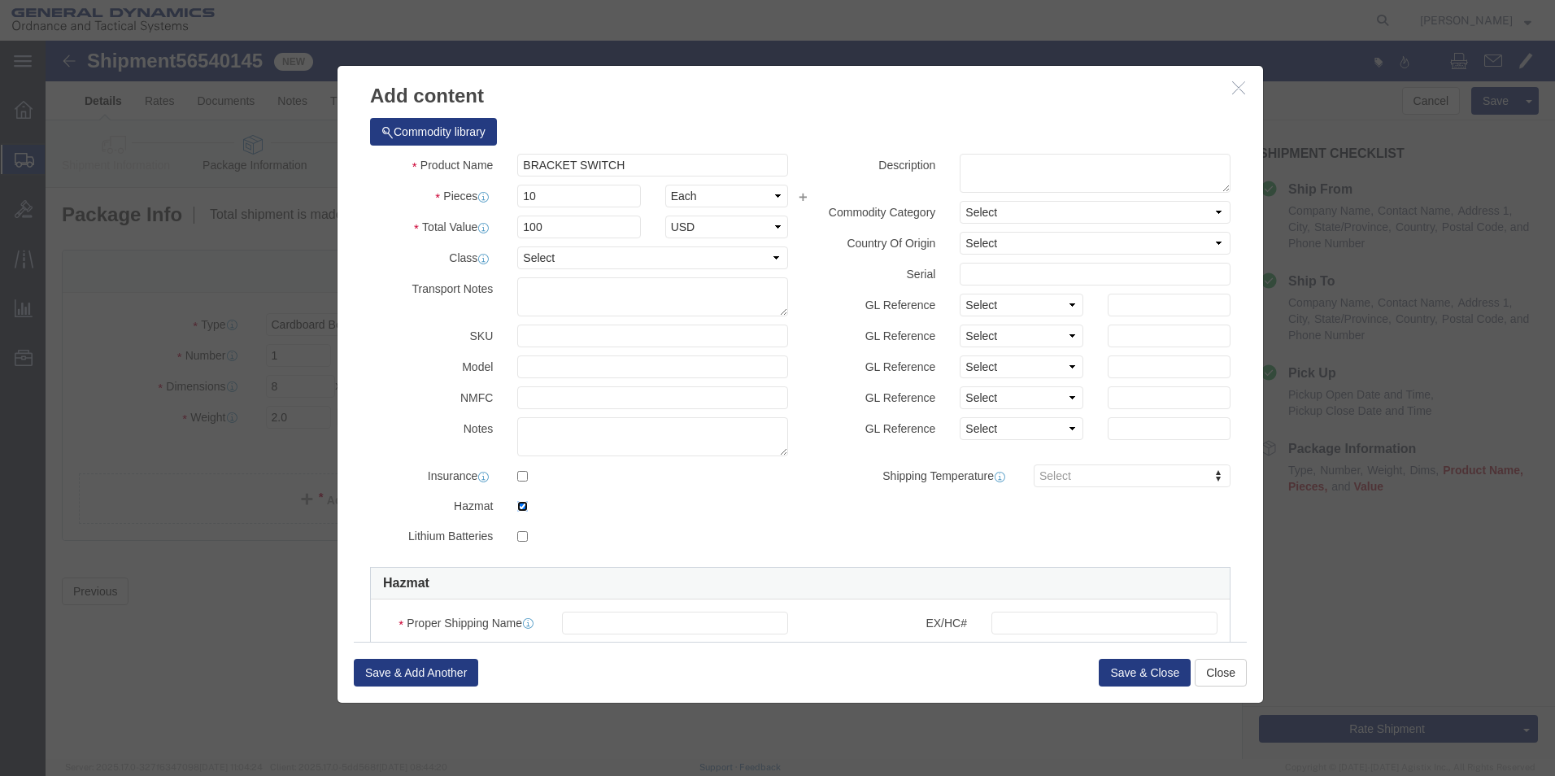
click input "checkbox"
checkbox input "false"
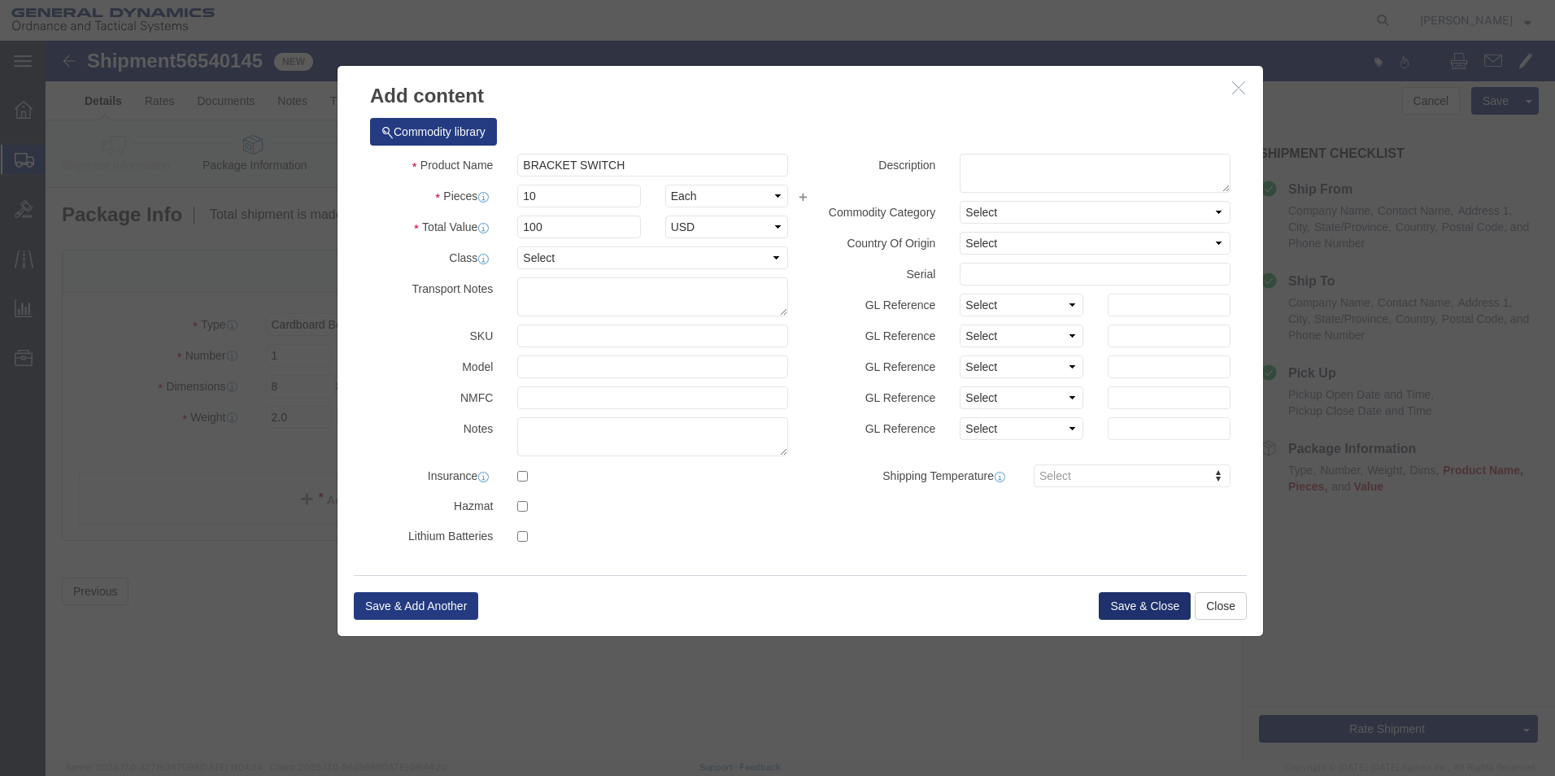
click button "Save & Close"
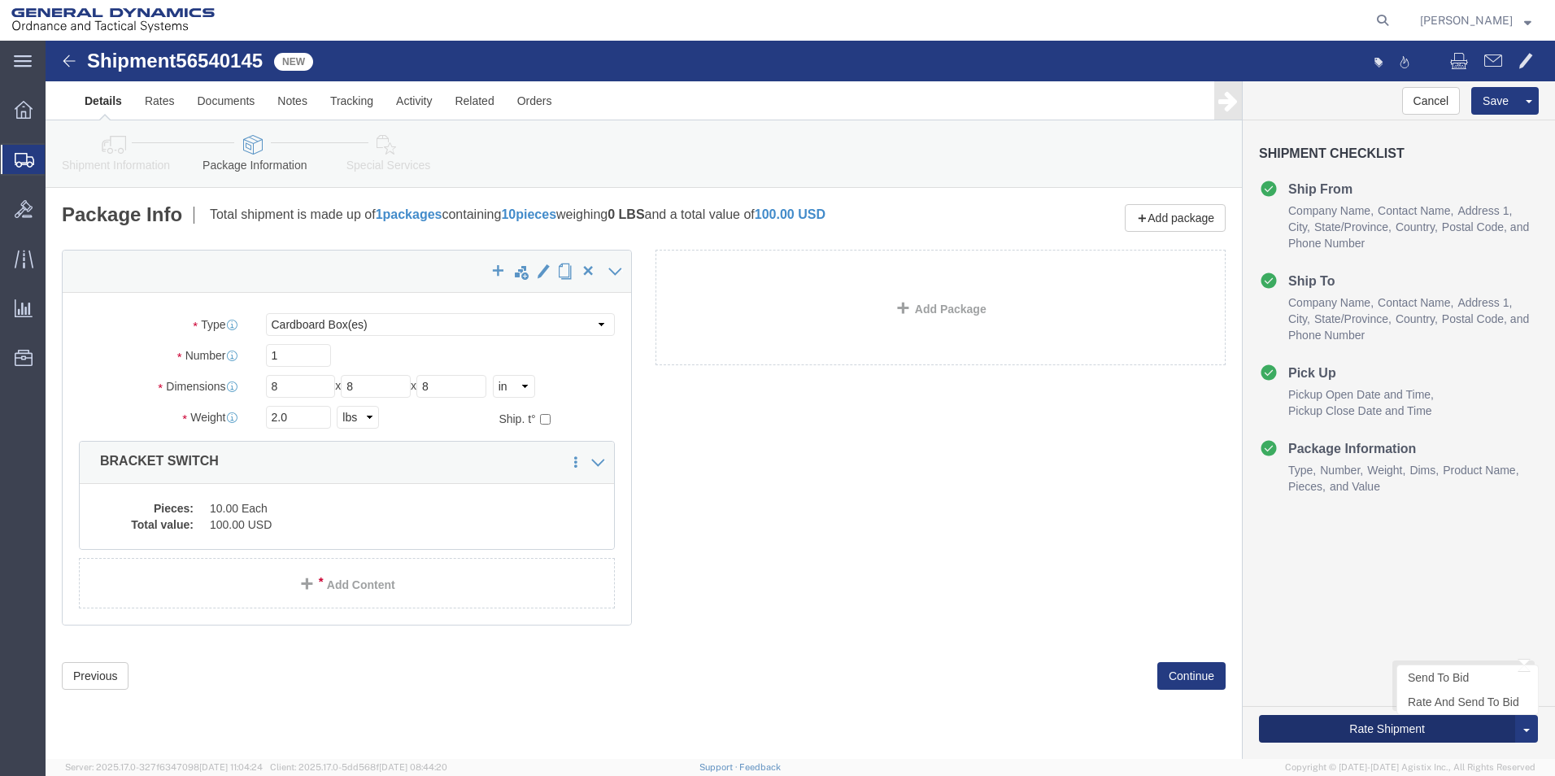
click button "Rate Shipment"
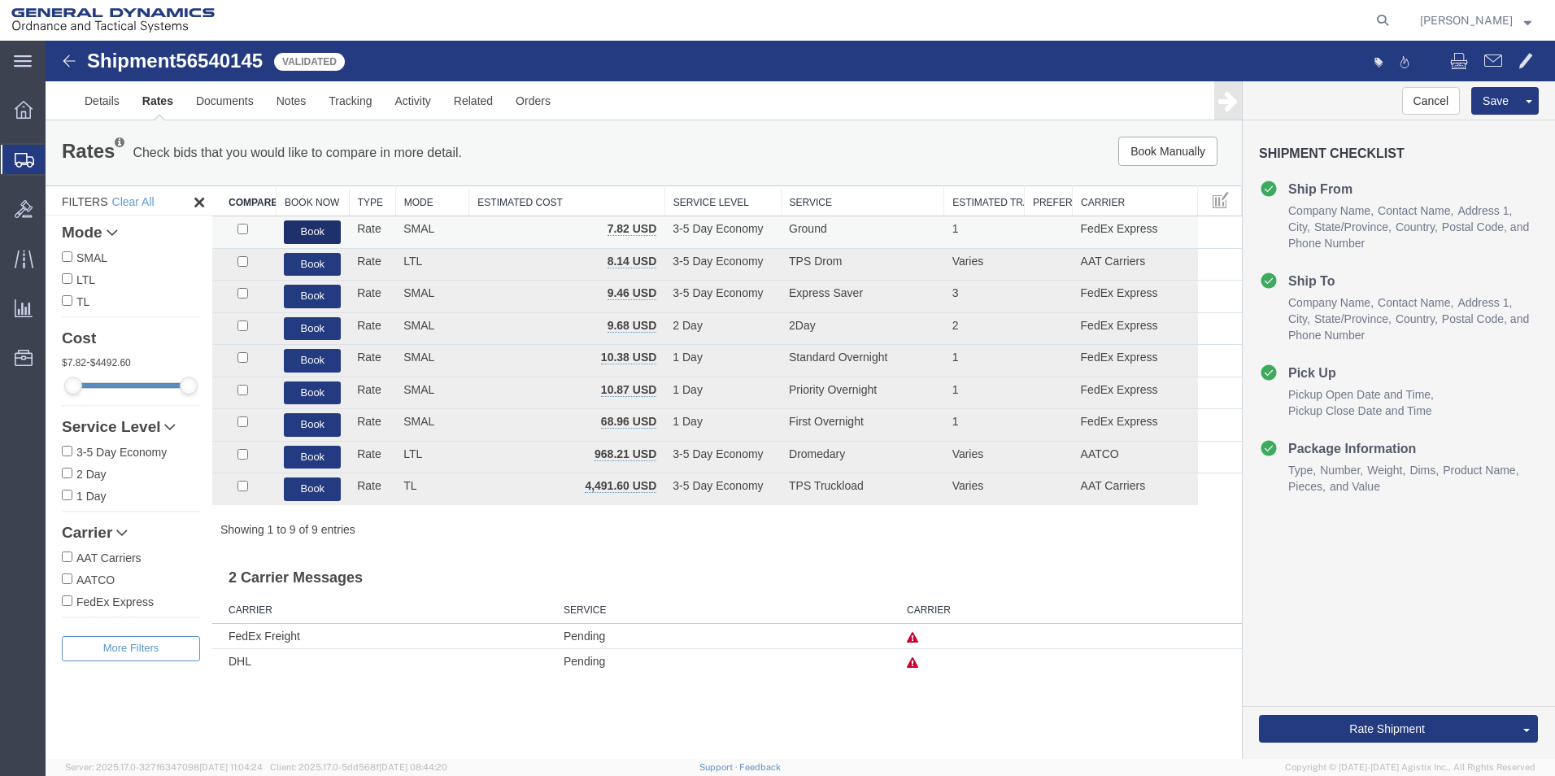
click at [307, 233] on button "Book" at bounding box center [312, 232] width 57 height 24
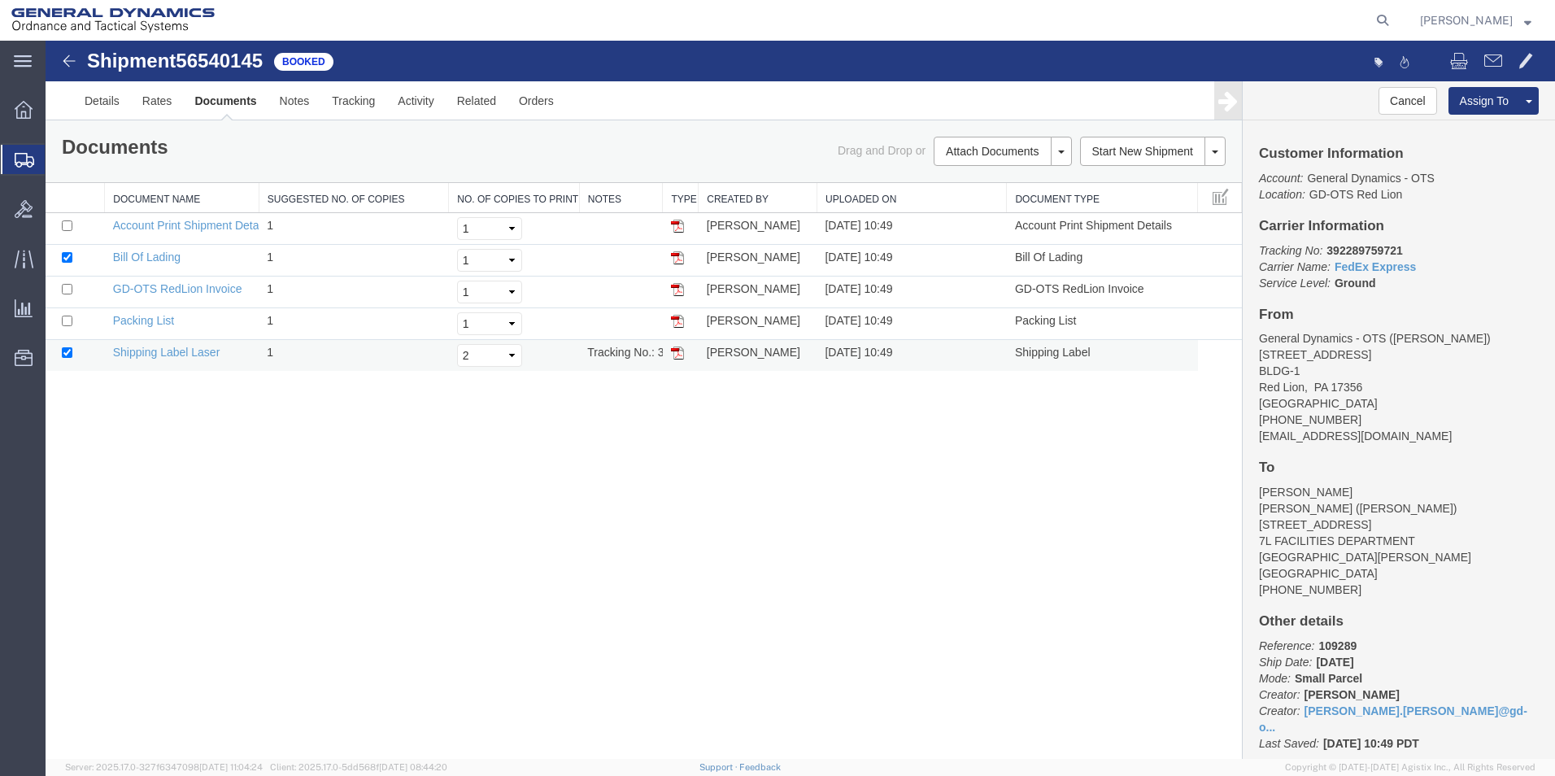
click at [674, 351] on img at bounding box center [677, 353] width 13 height 13
